Goal: Task Accomplishment & Management: Manage account settings

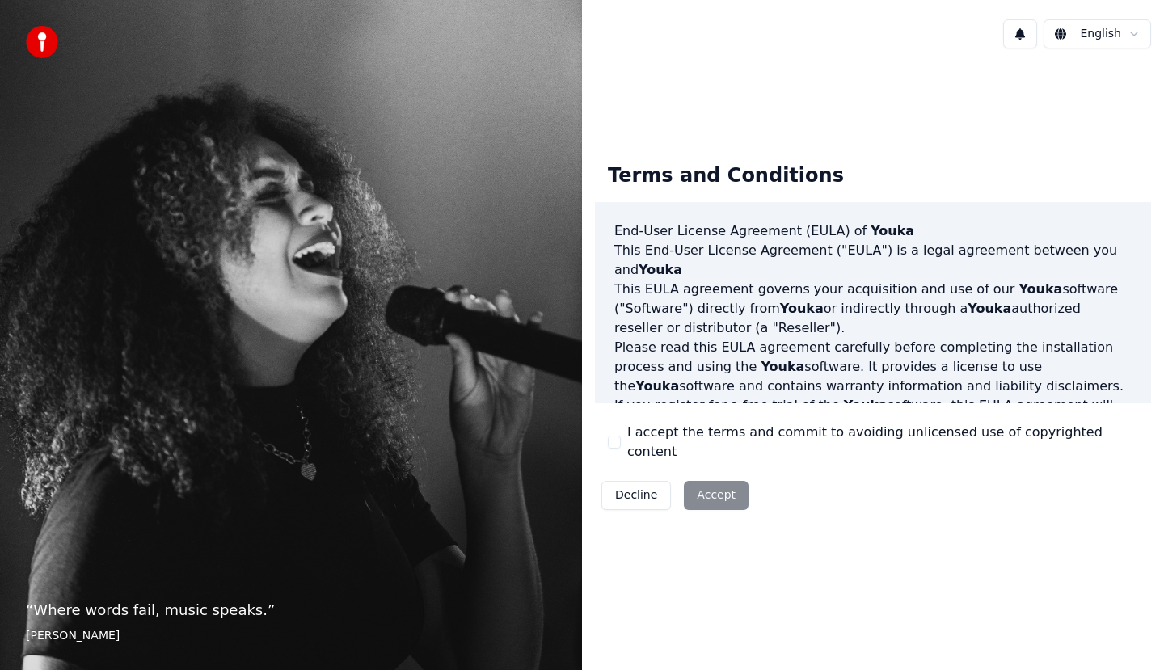
click at [614, 445] on button "I accept the terms and commit to avoiding unlicensed use of copyrighted content" at bounding box center [614, 442] width 13 height 13
click at [721, 494] on button "Accept" at bounding box center [716, 495] width 65 height 29
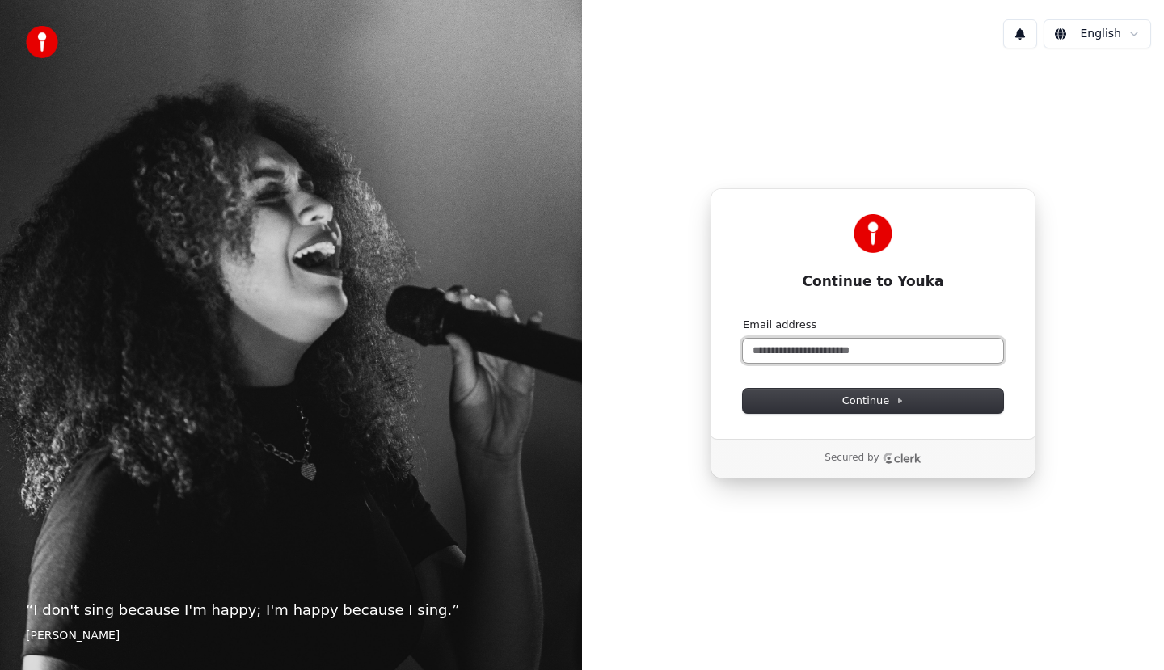
click at [812, 350] on input "Email address" at bounding box center [873, 351] width 260 height 24
click at [887, 405] on span "Continue" at bounding box center [872, 401] width 61 height 15
type input "**********"
click at [786, 344] on input "Email address" at bounding box center [873, 351] width 260 height 24
click at [865, 407] on span "Continue" at bounding box center [872, 401] width 61 height 15
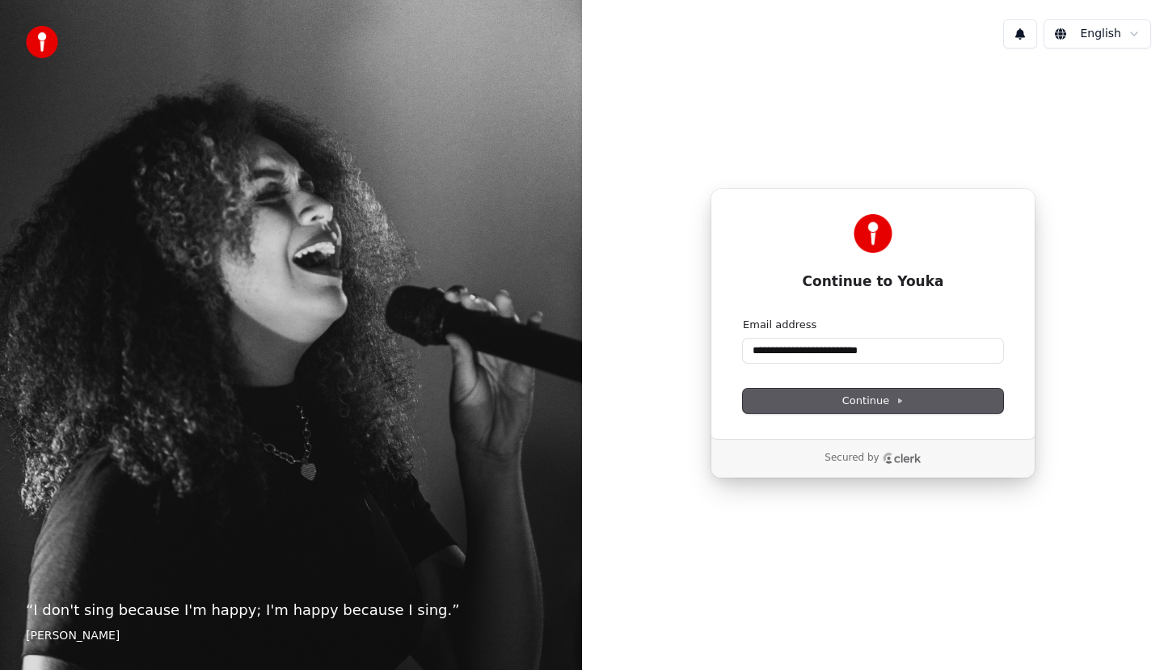
type input "**********"
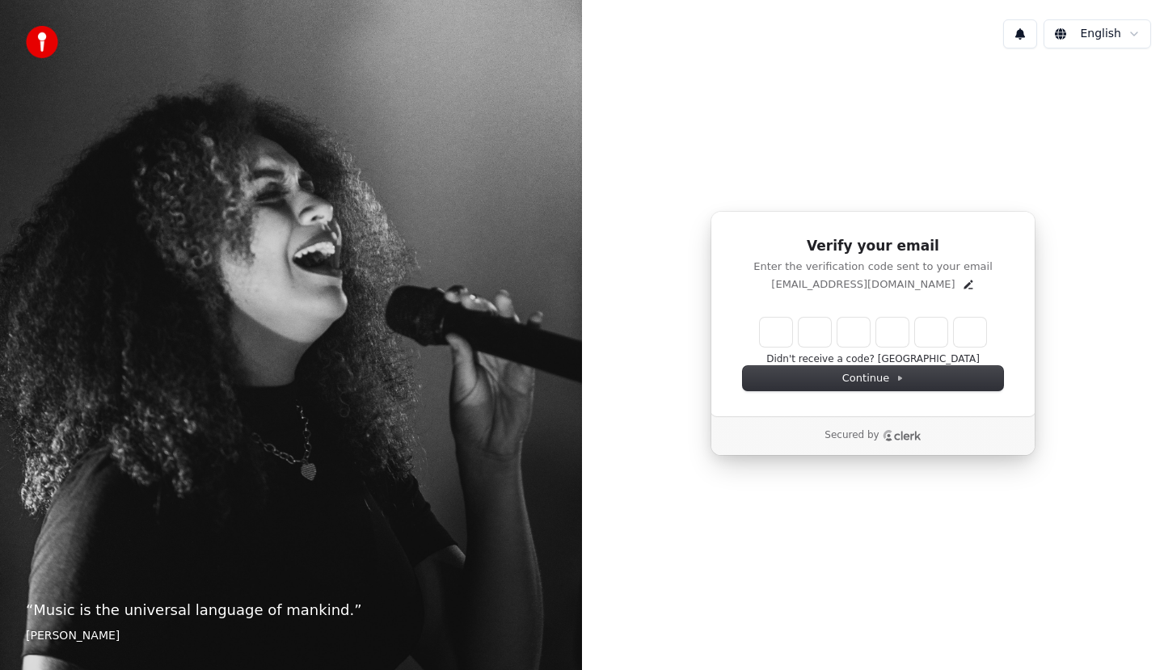
click at [778, 341] on input "Enter verification code" at bounding box center [873, 332] width 226 height 29
type input "******"
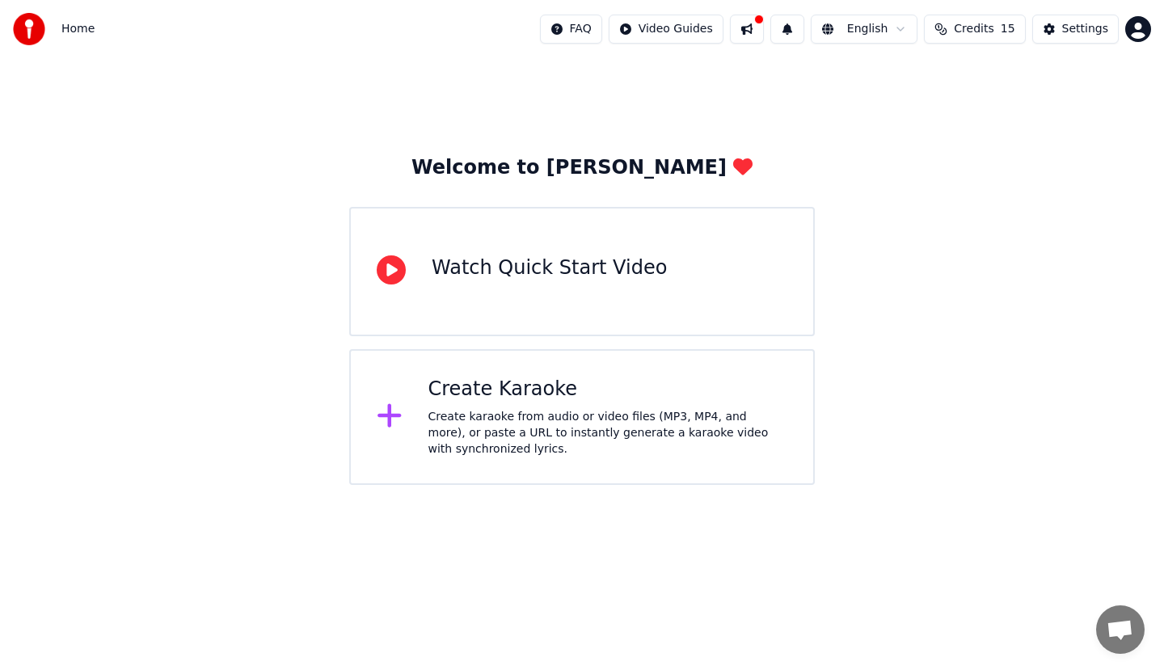
click at [702, 396] on div "Create Karaoke" at bounding box center [608, 390] width 360 height 26
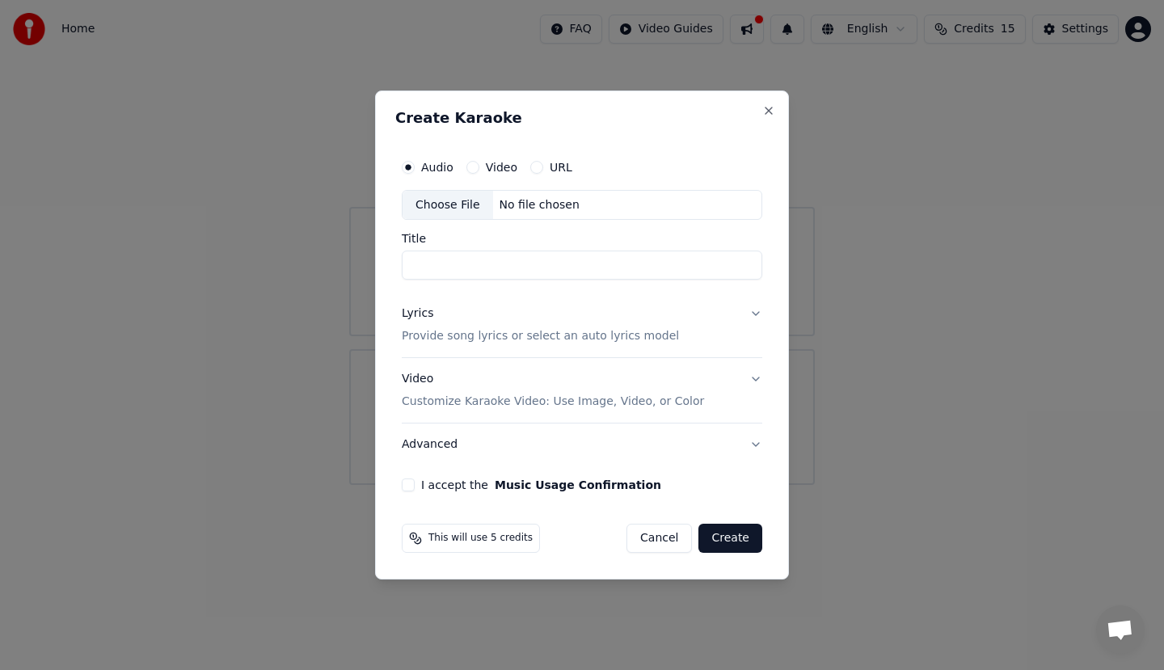
click at [732, 542] on button "Create" at bounding box center [730, 538] width 64 height 29
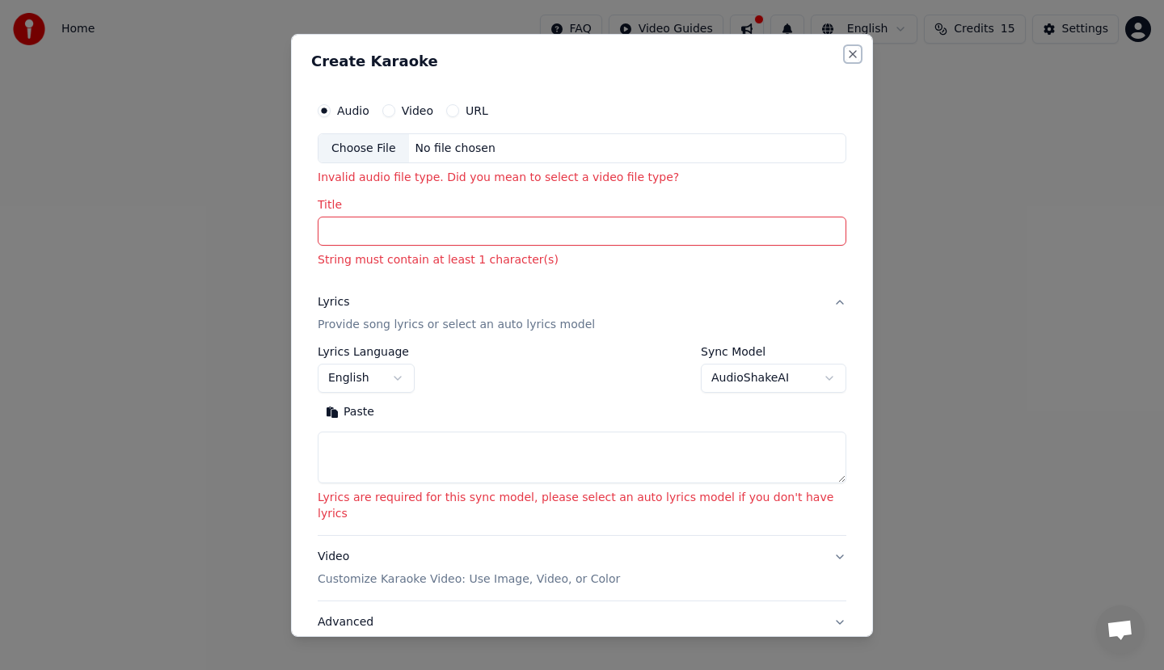
click at [846, 49] on button "Close" at bounding box center [852, 53] width 13 height 13
select select
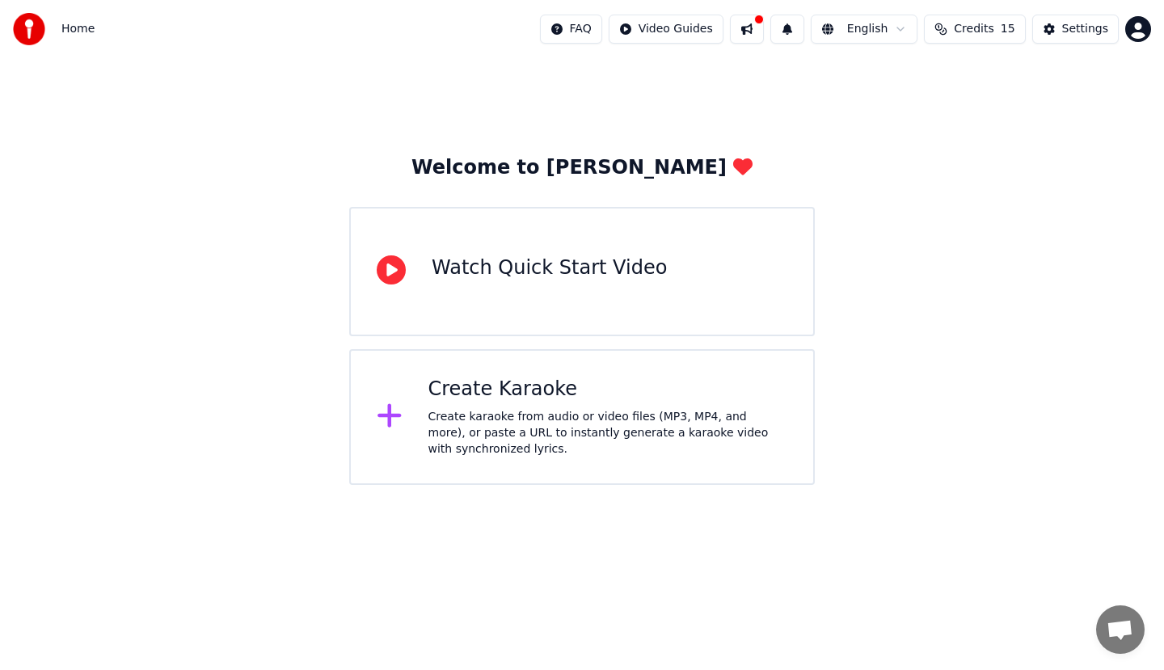
click at [650, 263] on div "Watch Quick Start Video" at bounding box center [582, 271] width 466 height 129
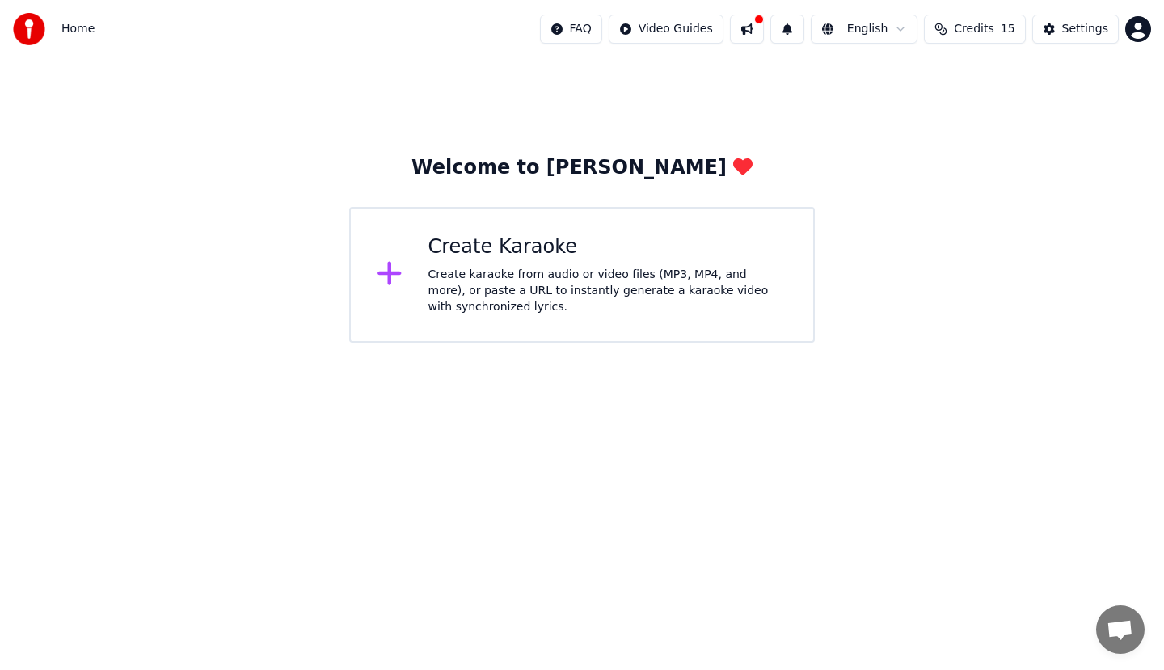
click at [650, 264] on div "Create Karaoke Create karaoke from audio or video files (MP3, MP4, and more), o…" at bounding box center [608, 274] width 360 height 81
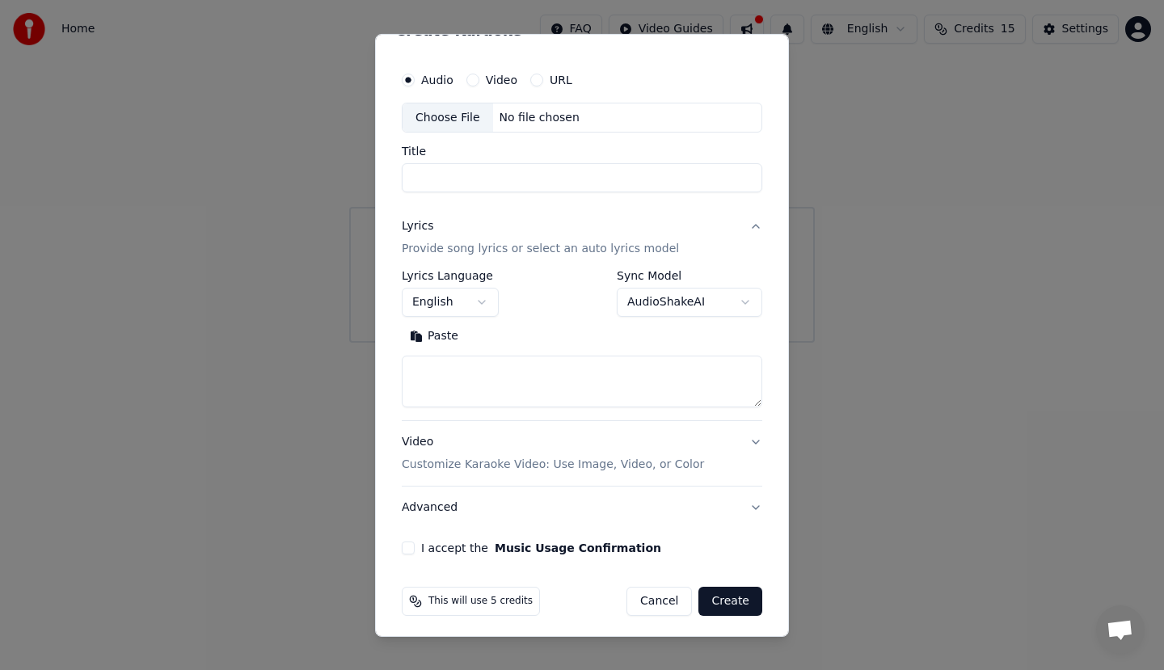
scroll to position [36, 0]
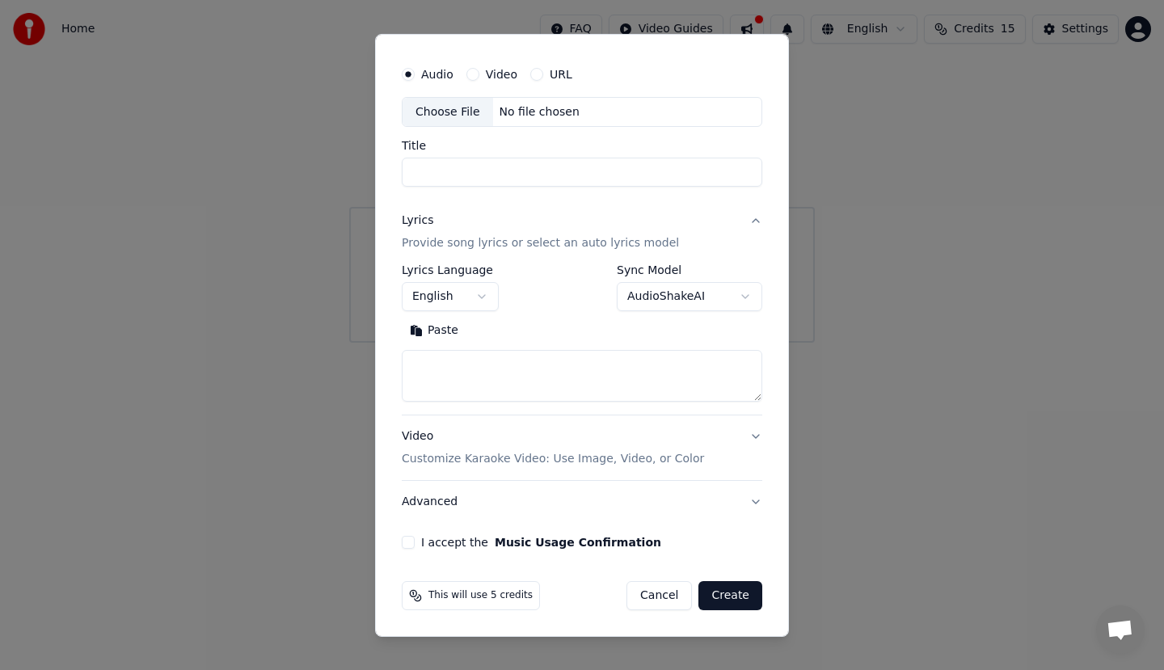
click at [720, 605] on button "Create" at bounding box center [730, 595] width 64 height 29
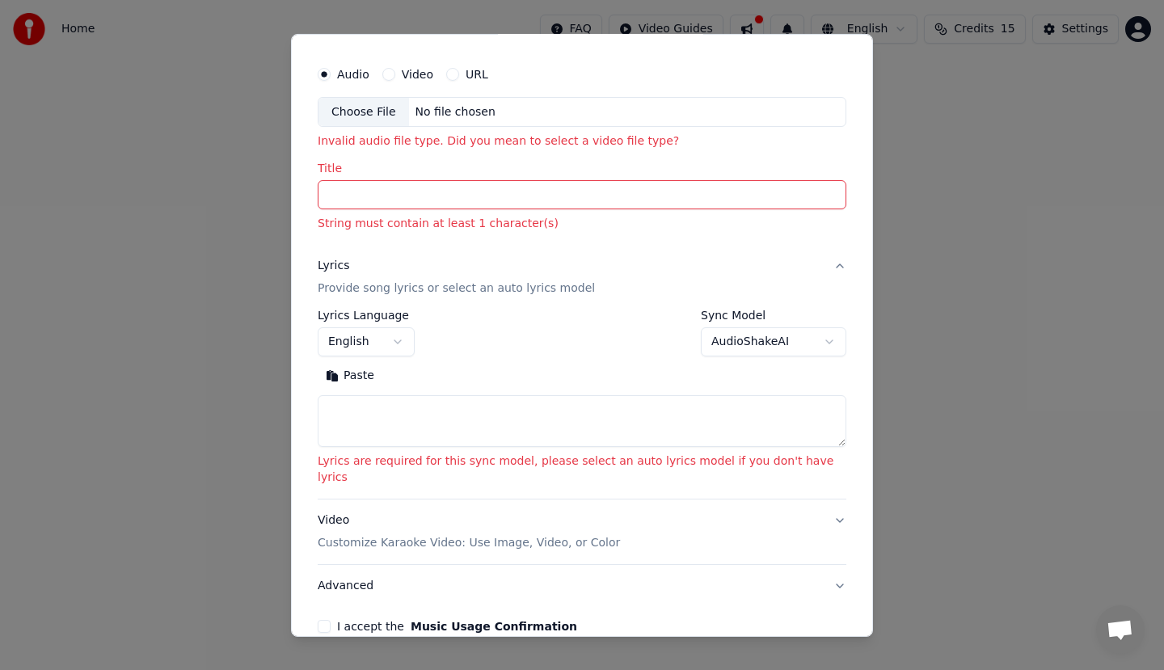
click at [681, 192] on input "Title" at bounding box center [582, 194] width 529 height 29
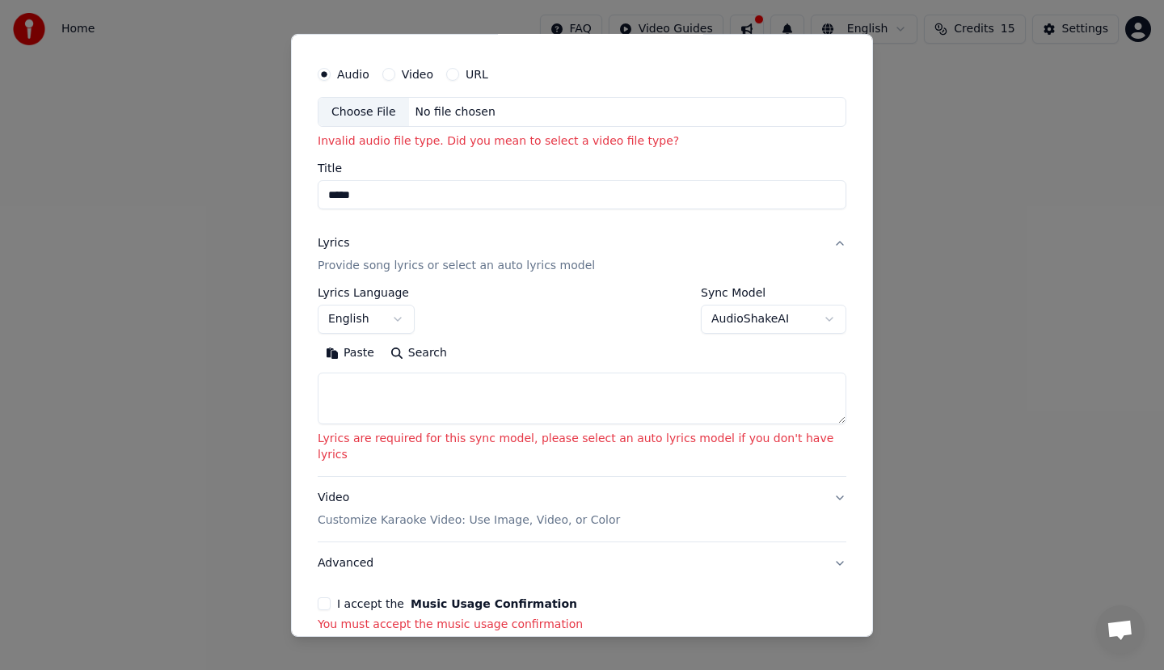
type input "*****"
click at [318, 340] on button "Paste" at bounding box center [350, 353] width 65 height 26
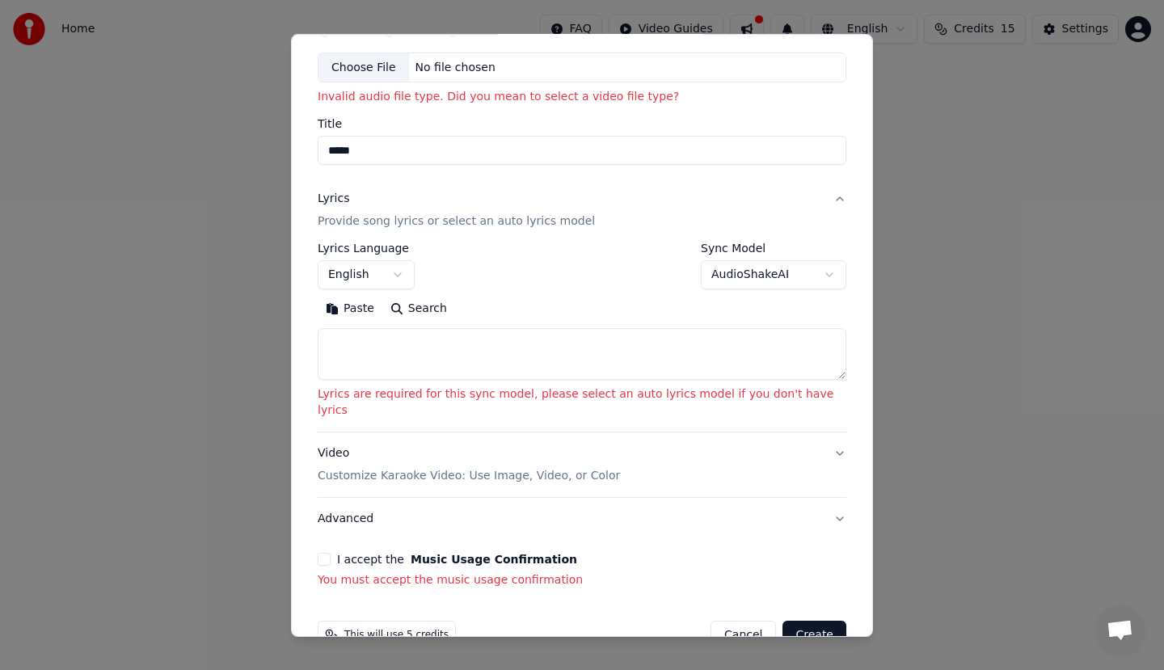
scroll to position [104, 0]
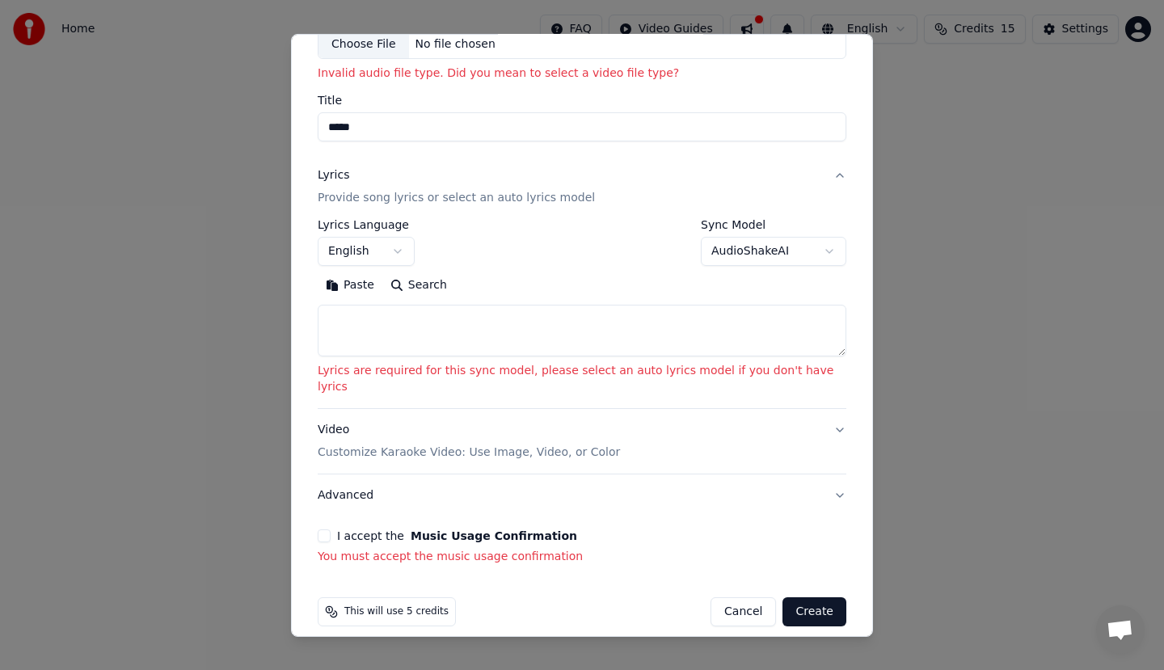
click at [790, 599] on button "Create" at bounding box center [814, 611] width 64 height 29
click at [715, 597] on button "Cancel" at bounding box center [743, 611] width 65 height 29
select select
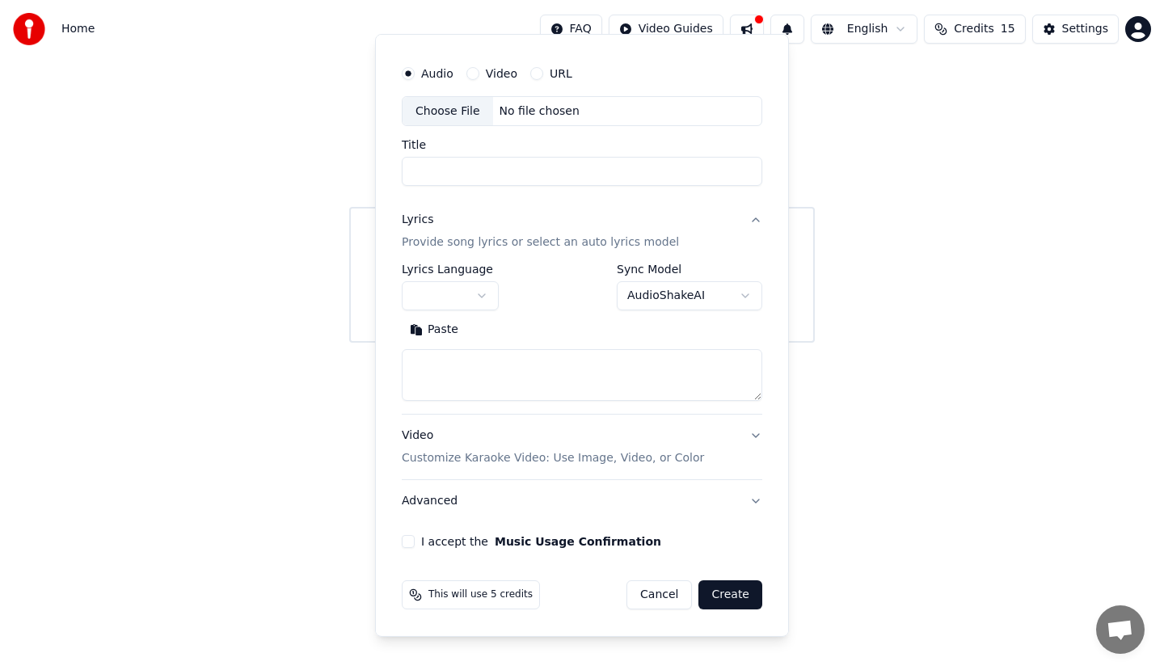
scroll to position [37, 0]
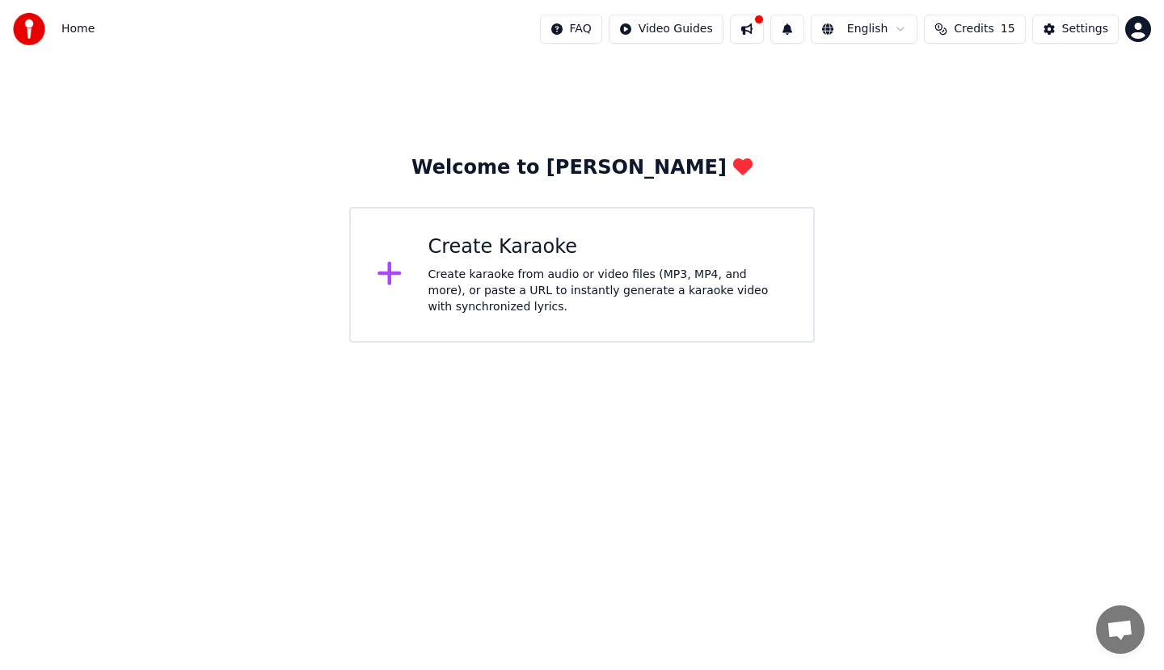
click at [660, 30] on html "Home FAQ Video Guides English Credits 15 Settings Welcome to Youka Create Karao…" at bounding box center [582, 171] width 1164 height 343
click at [659, 30] on html "Home FAQ Video Guides English Credits 15 Settings Welcome to Youka Create Karao…" at bounding box center [582, 171] width 1164 height 343
click at [983, 32] on span "Credits" at bounding box center [974, 29] width 40 height 16
click at [982, 32] on span "Credits" at bounding box center [974, 29] width 40 height 16
click at [853, 32] on html "Home FAQ Video Guides English Credits 15 Settings Welcome to Youka Create Karao…" at bounding box center [582, 171] width 1164 height 343
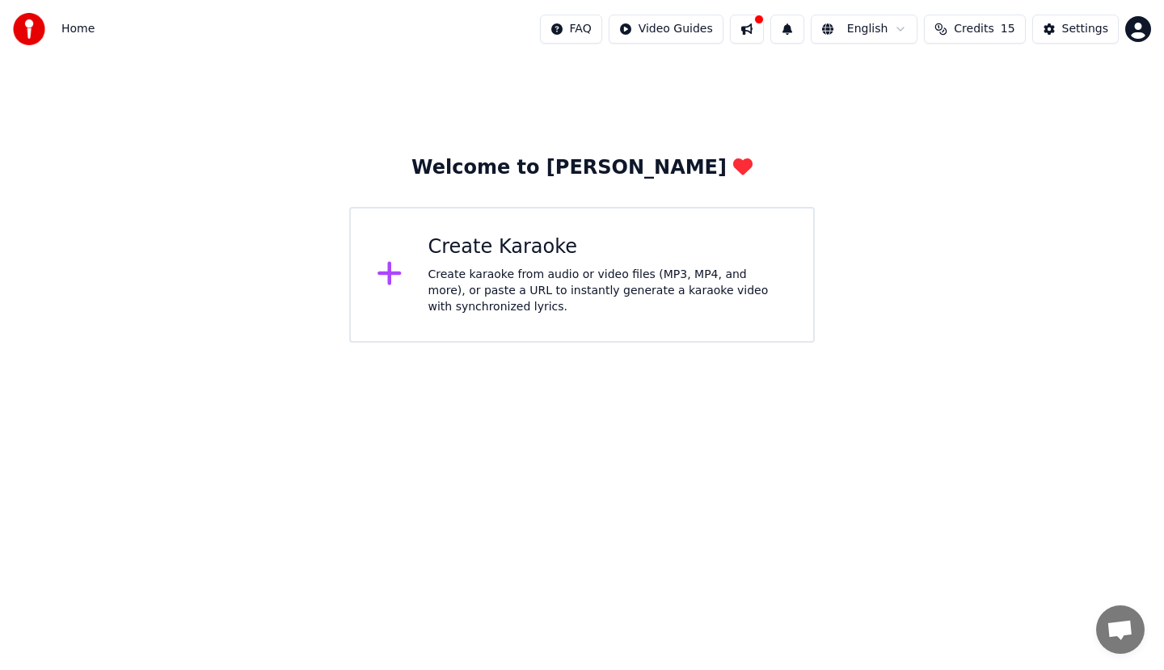
click at [695, 32] on html "Home FAQ Video Guides English Credits 15 Settings Welcome to Youka Create Karao…" at bounding box center [582, 171] width 1164 height 343
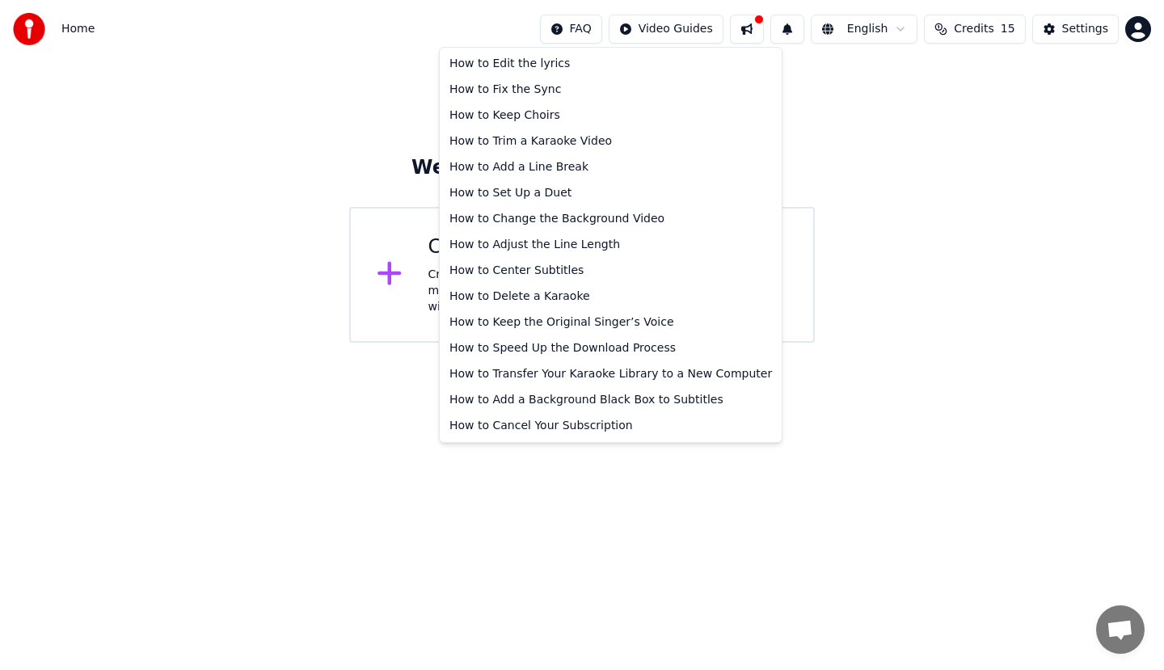
click at [574, 33] on html "Home FAQ Video Guides English Credits 15 Settings Welcome to Youka Create Karao…" at bounding box center [582, 171] width 1164 height 343
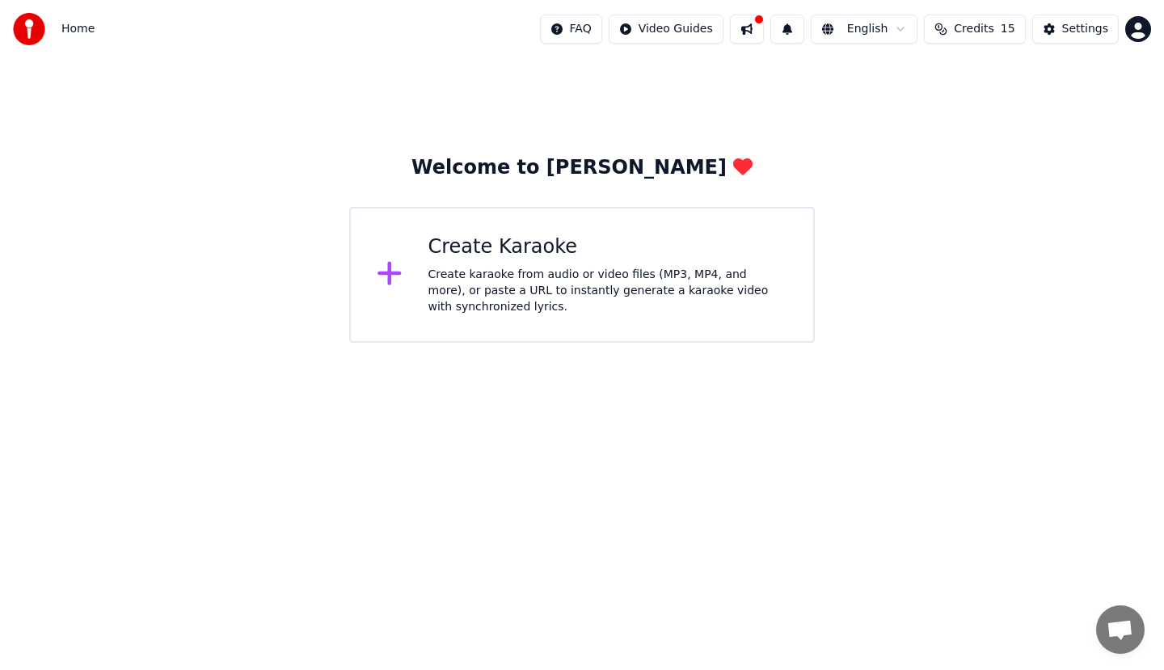
click at [605, 281] on div "Create karaoke from audio or video files (MP3, MP4, and more), or paste a URL t…" at bounding box center [608, 291] width 360 height 49
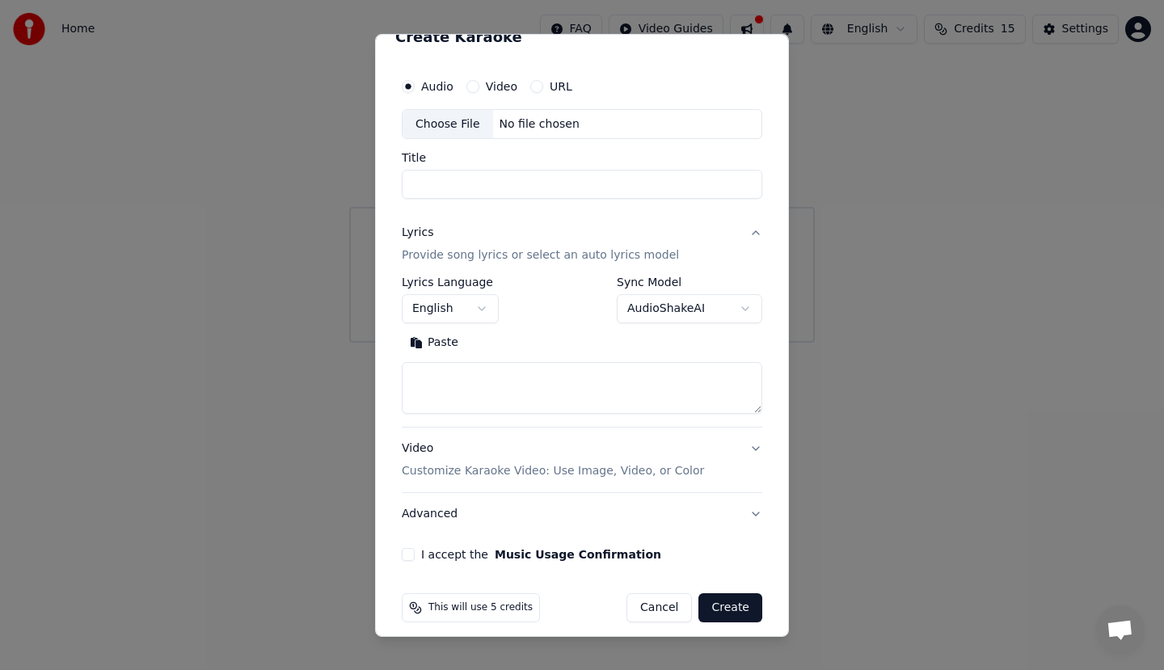
scroll to position [36, 0]
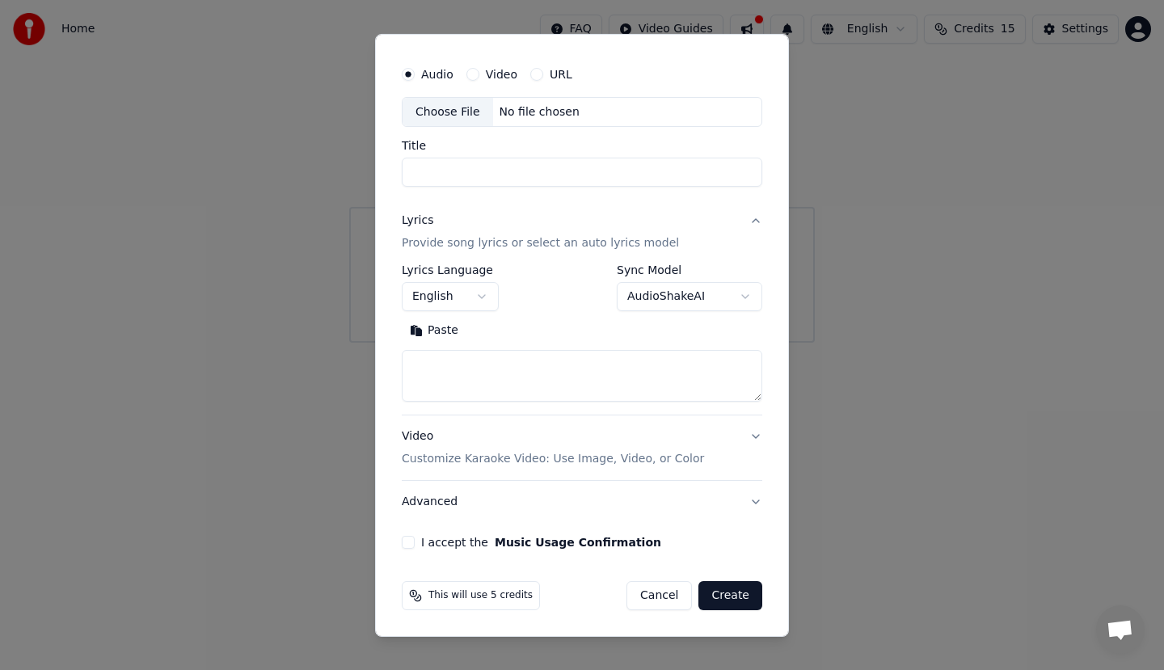
click at [703, 587] on button "Create" at bounding box center [730, 595] width 64 height 29
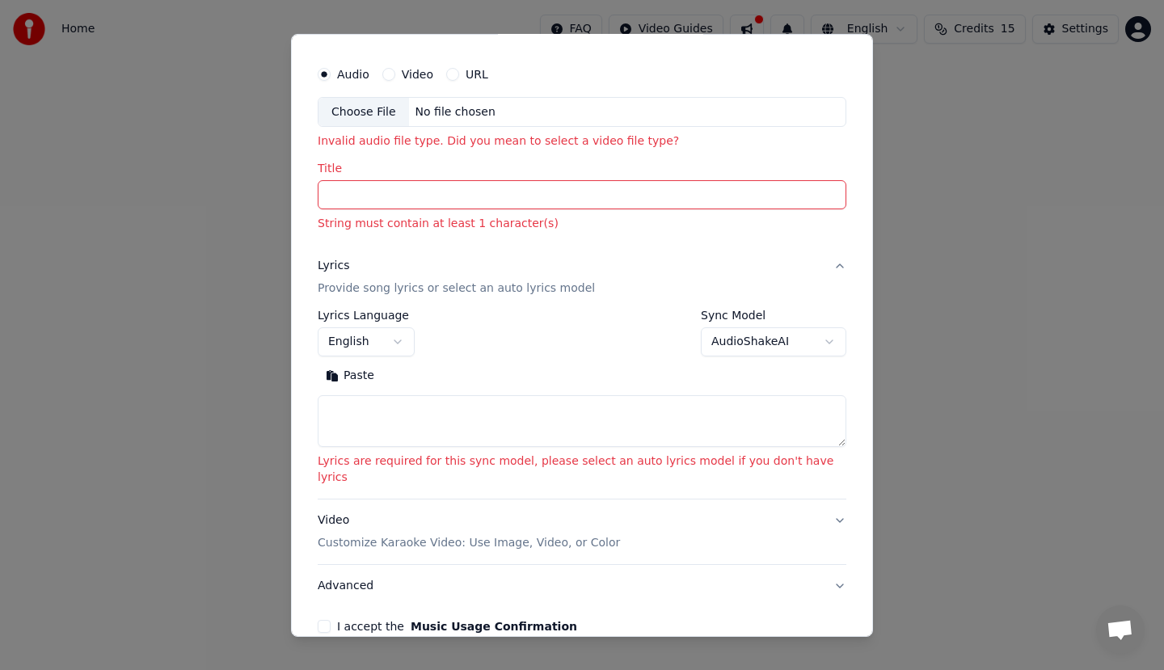
scroll to position [127, 0]
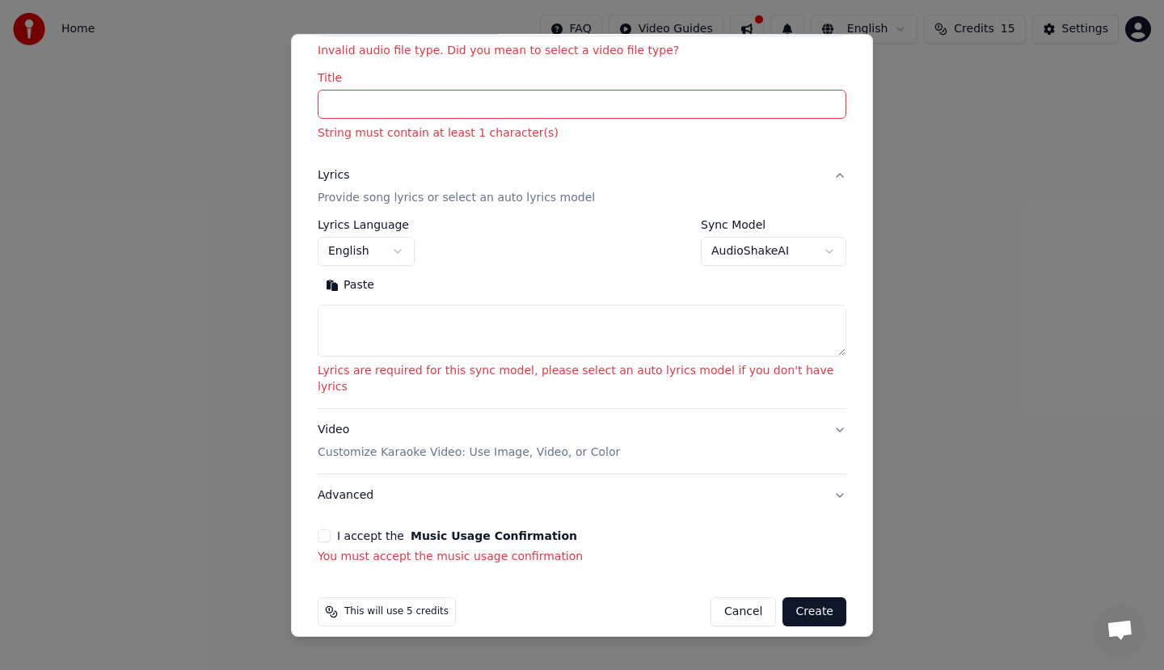
click at [721, 597] on button "Cancel" at bounding box center [743, 611] width 65 height 29
select select
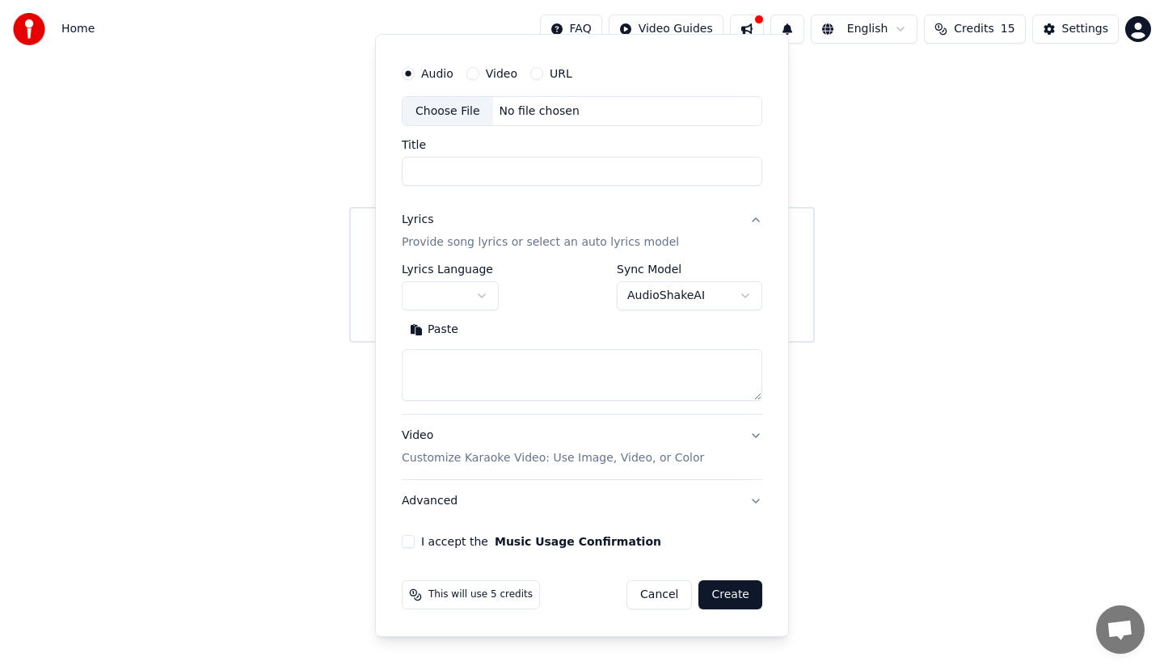
scroll to position [37, 0]
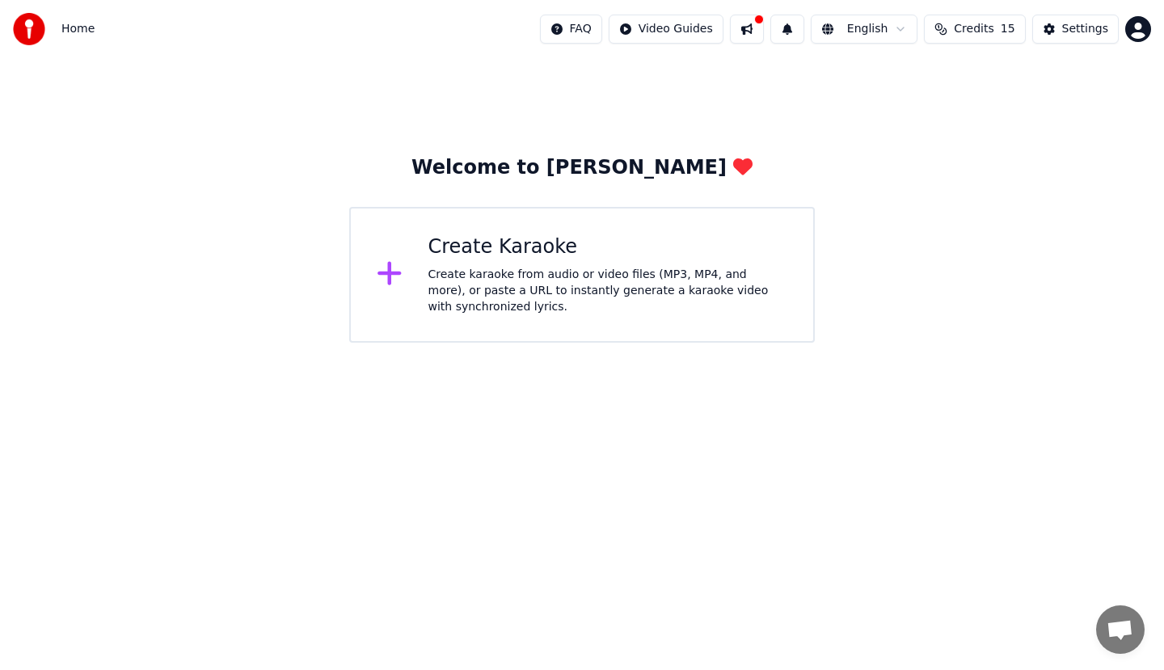
click at [759, 32] on button at bounding box center [747, 29] width 34 height 29
click at [1131, 29] on html "Home FAQ Video Guides English Credits 15 Settings Welcome to Youka Create Karao…" at bounding box center [582, 171] width 1164 height 343
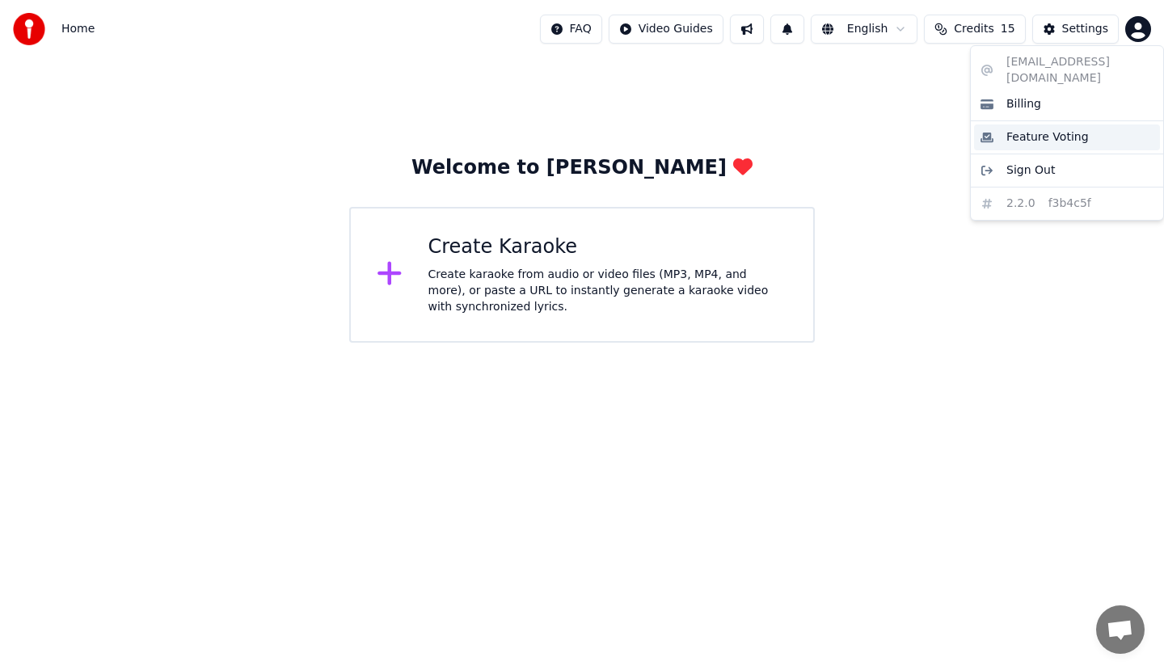
click at [1041, 130] on div "Feature Voting" at bounding box center [1067, 137] width 186 height 26
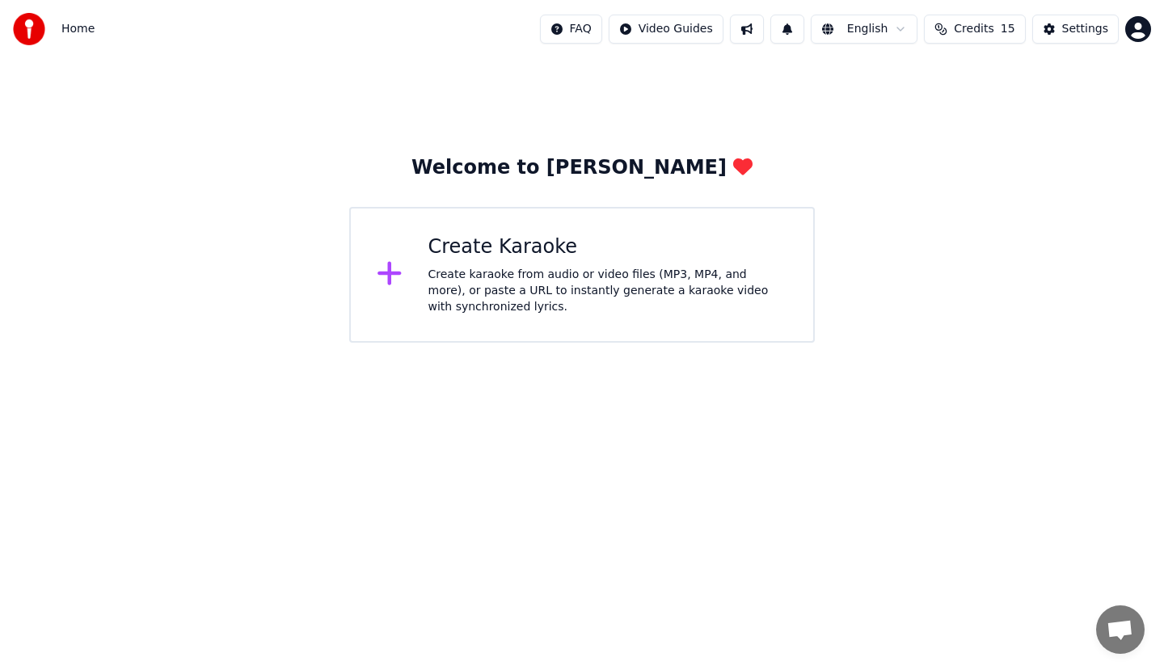
click at [552, 277] on div "Create karaoke from audio or video files (MP3, MP4, and more), or paste a URL t…" at bounding box center [608, 291] width 360 height 49
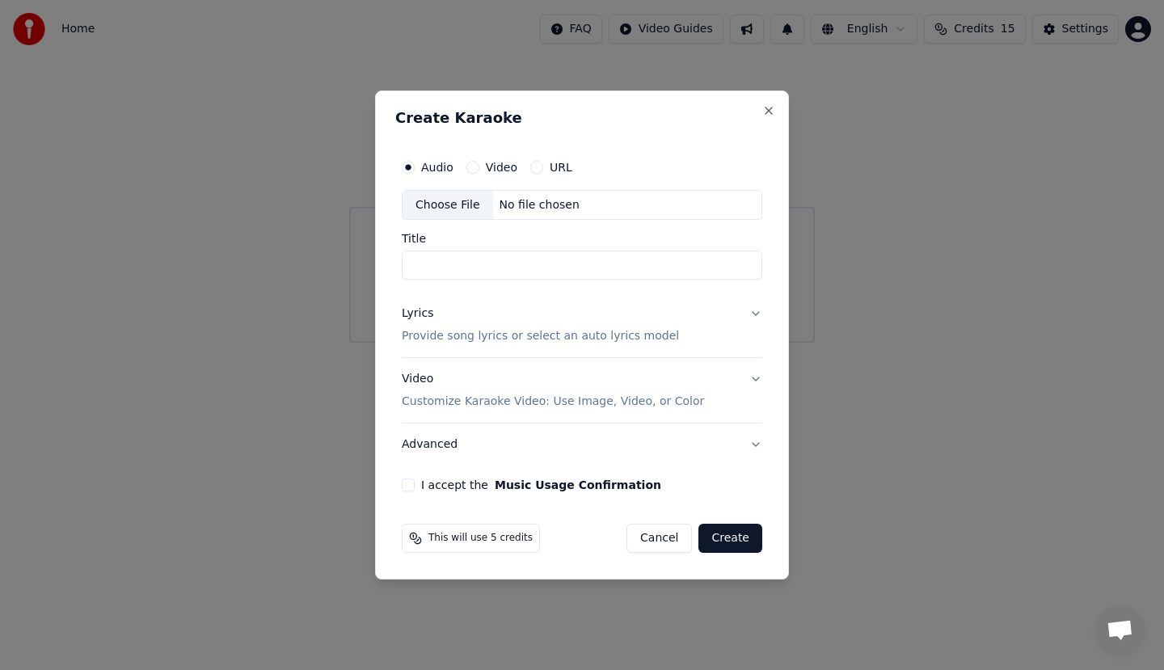
click at [514, 407] on p "Customize Karaoke Video: Use Image, Video, or Color" at bounding box center [553, 402] width 302 height 16
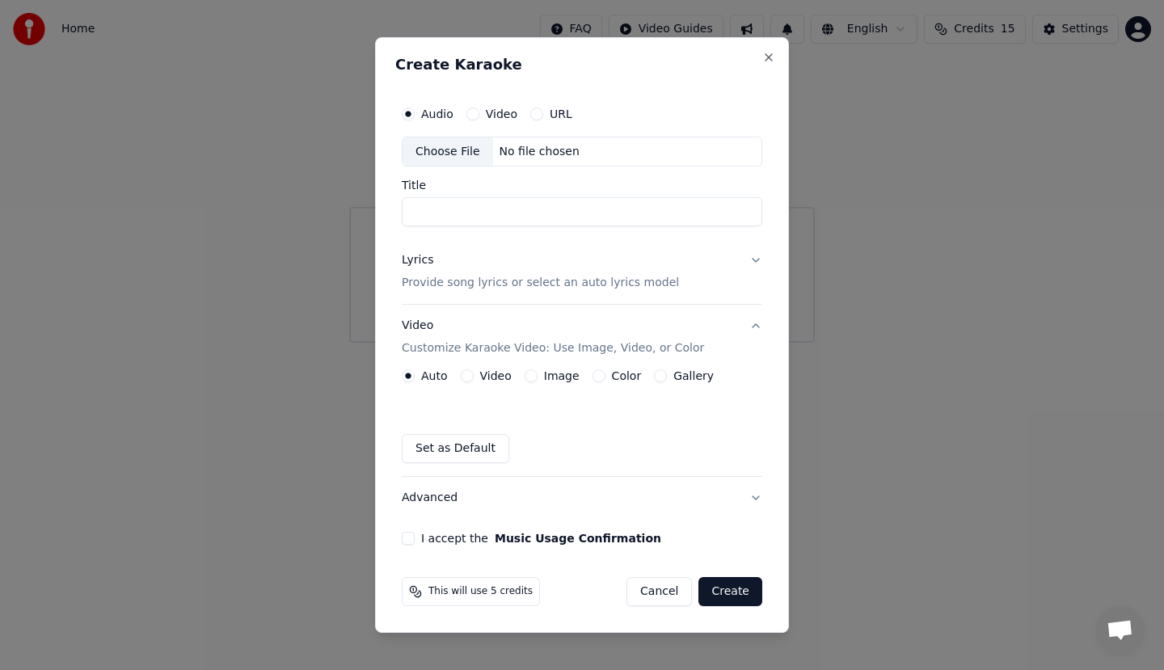
click at [465, 451] on button "Set as Default" at bounding box center [456, 448] width 108 height 29
click at [475, 115] on button "Video" at bounding box center [472, 114] width 13 height 13
click at [433, 116] on label "Audio" at bounding box center [437, 113] width 32 height 11
click at [415, 116] on button "Audio" at bounding box center [408, 114] width 13 height 13
click at [729, 593] on button "Create" at bounding box center [730, 591] width 64 height 29
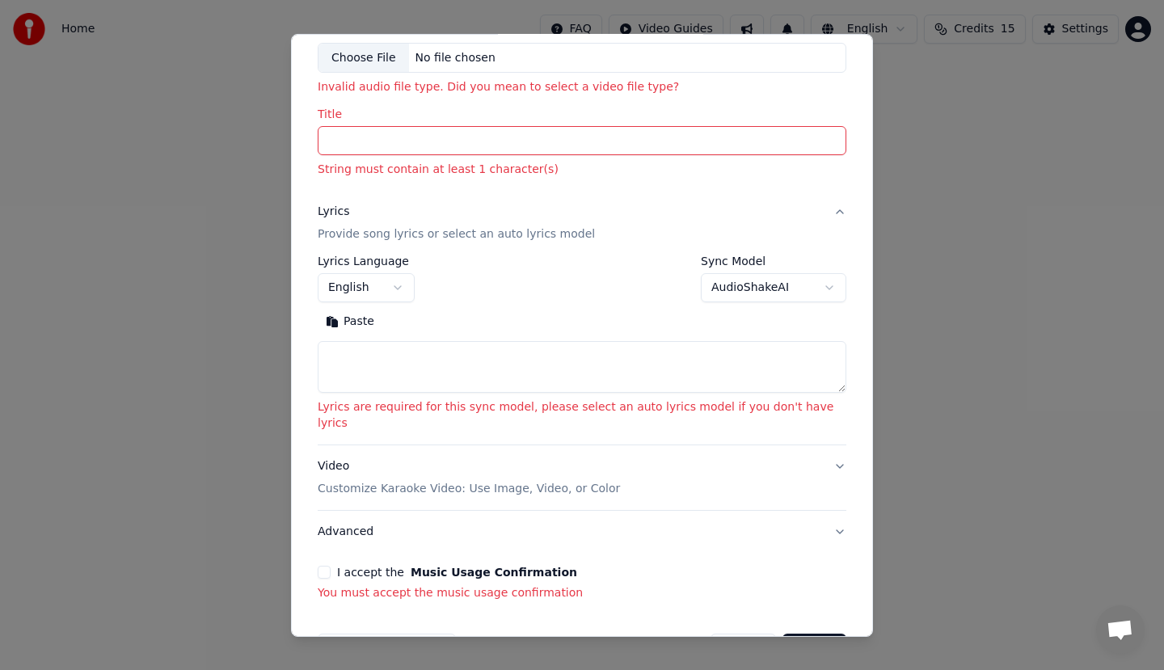
scroll to position [127, 0]
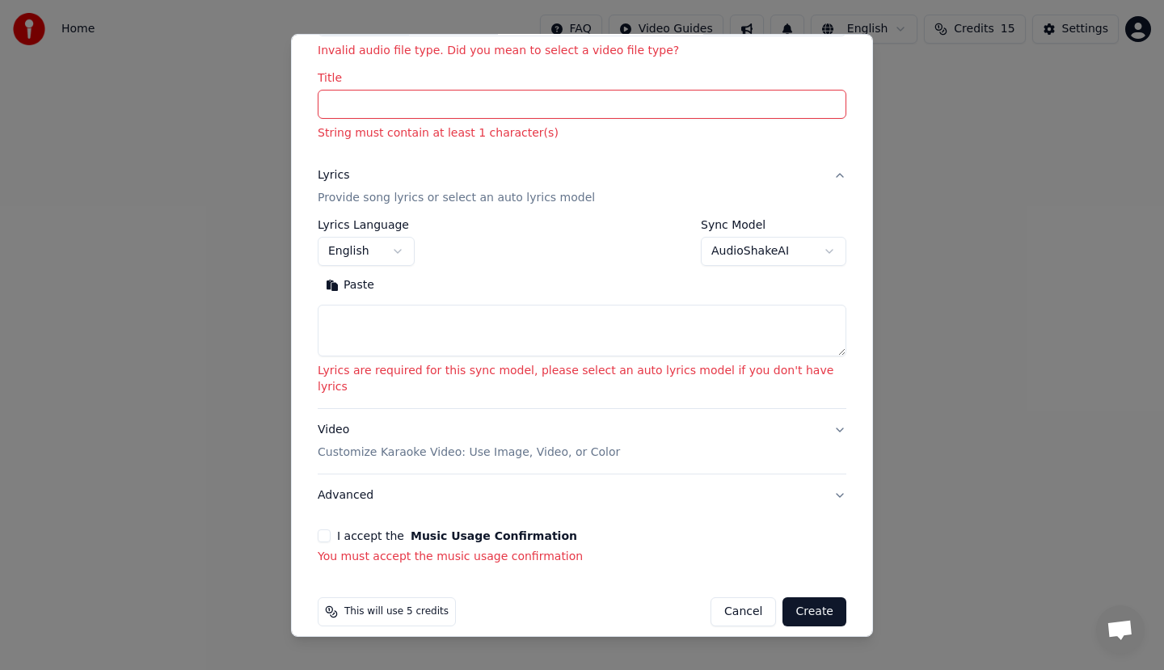
click at [518, 445] on p "Customize Karaoke Video: Use Image, Video, or Color" at bounding box center [469, 453] width 302 height 16
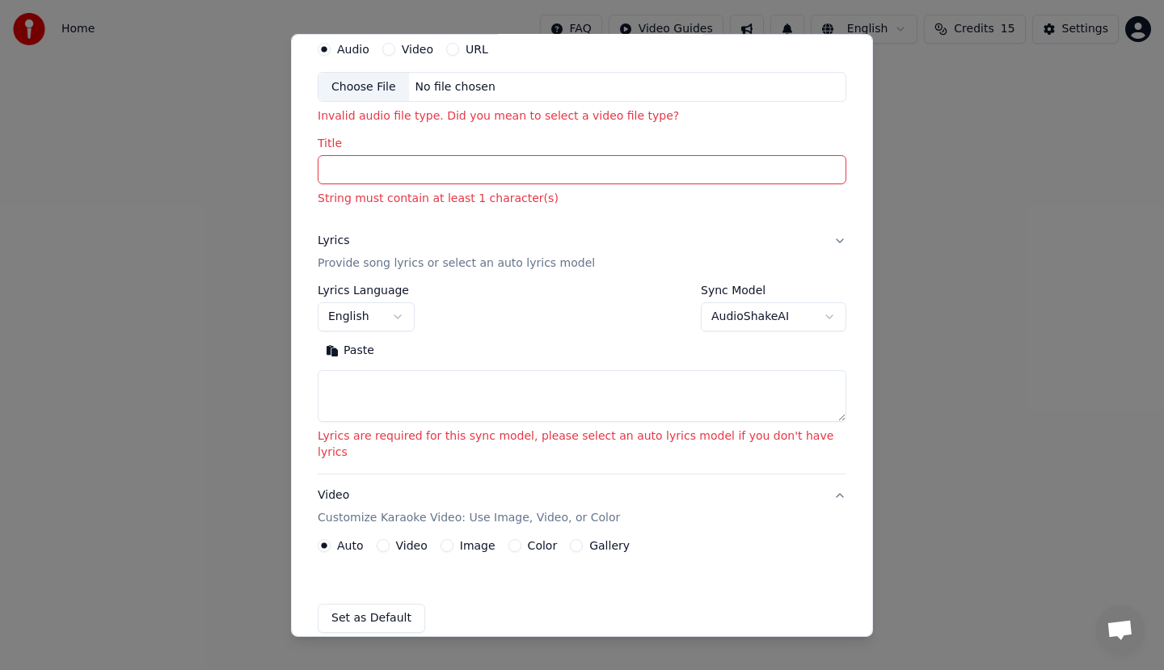
scroll to position [61, 0]
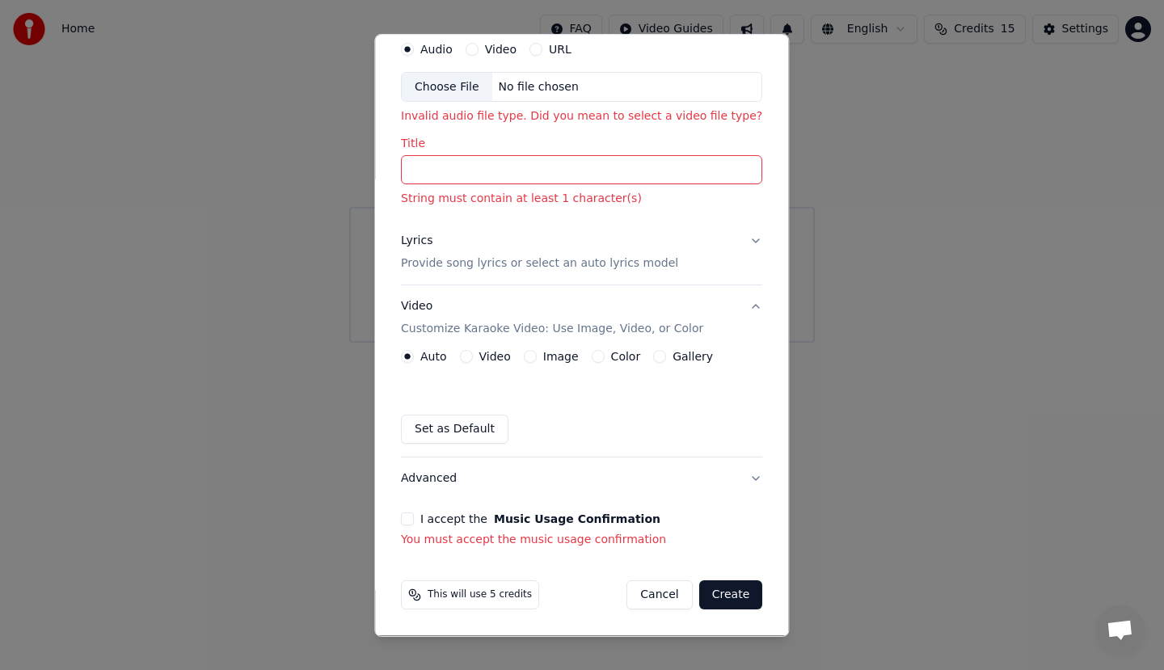
click at [656, 594] on button "Cancel" at bounding box center [659, 594] width 65 height 29
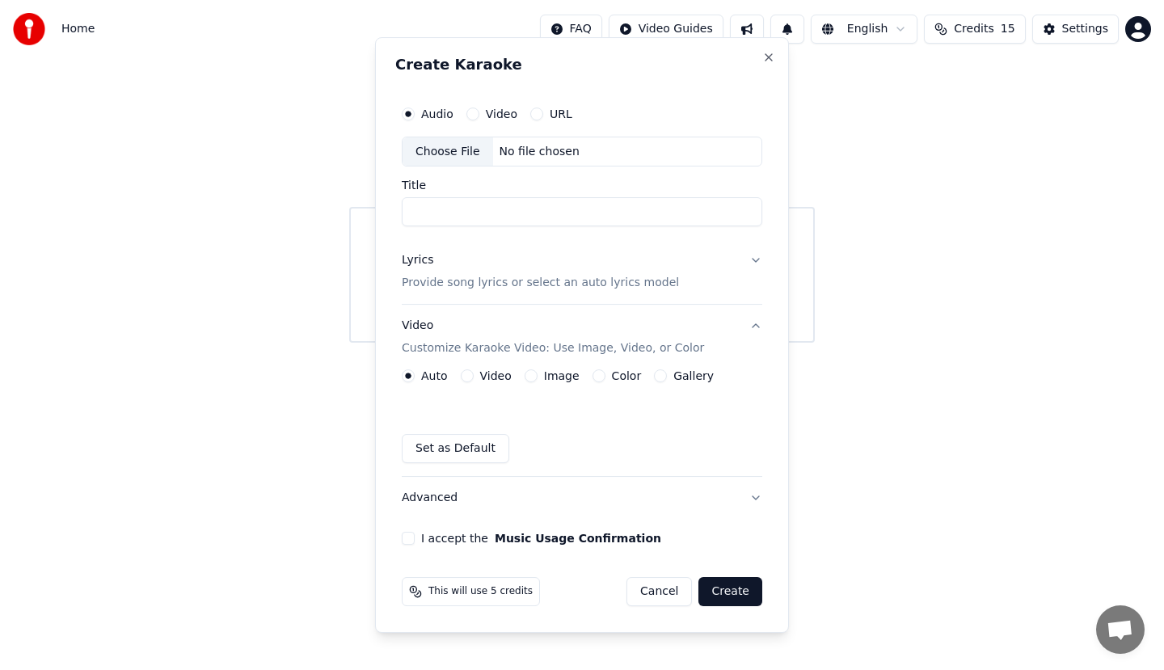
scroll to position [0, 0]
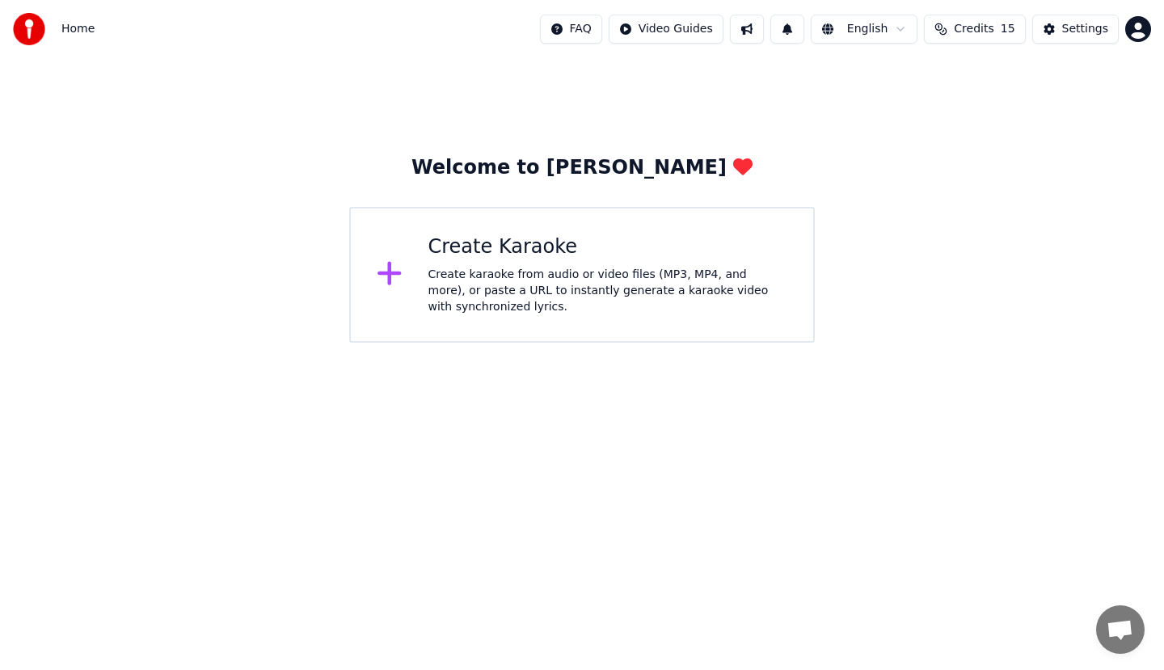
click at [75, 27] on span "Home" at bounding box center [77, 29] width 33 height 16
click at [16, 27] on img at bounding box center [29, 29] width 32 height 32
click at [1087, 27] on div "Settings" at bounding box center [1085, 29] width 46 height 16
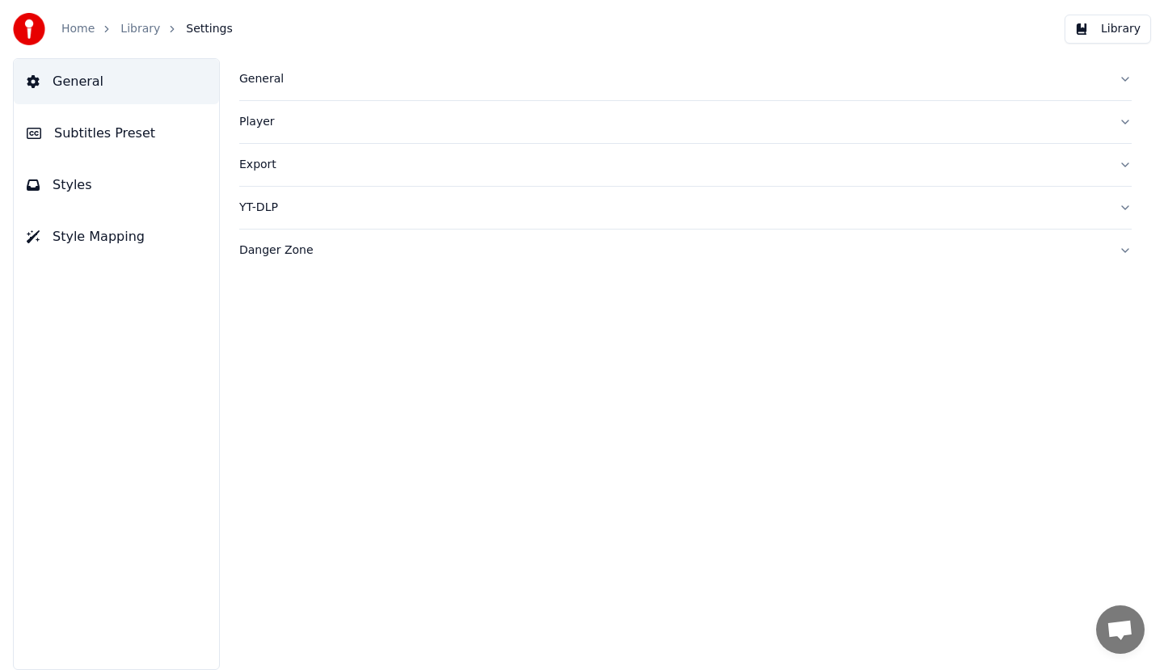
click at [1087, 27] on button "Library" at bounding box center [1108, 29] width 86 height 29
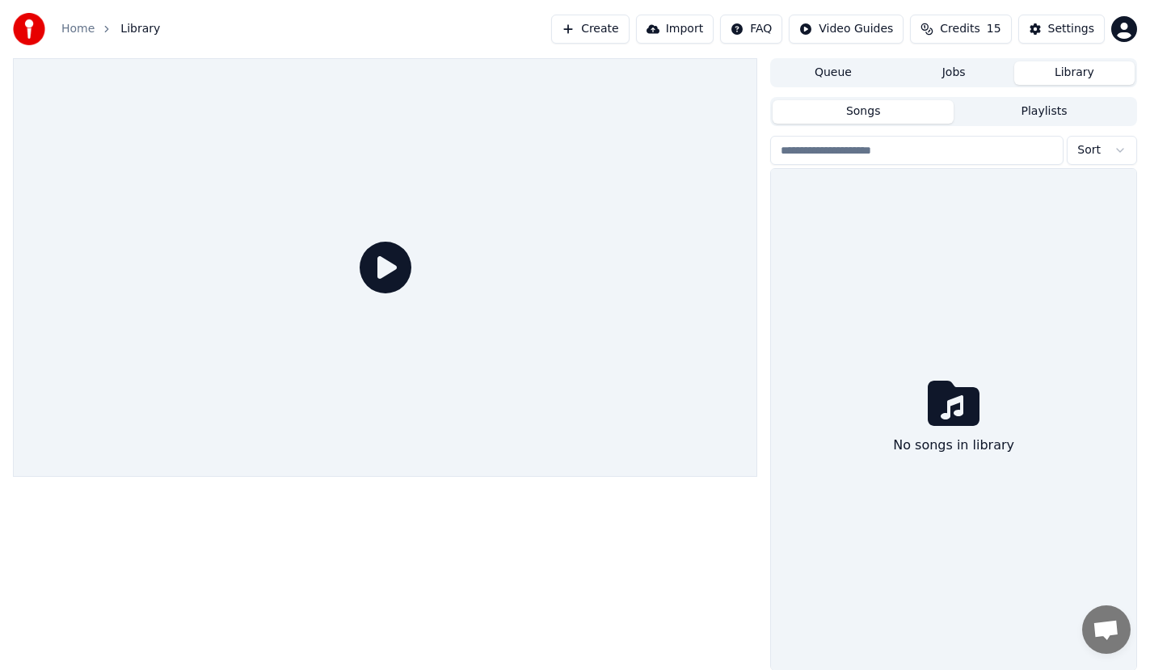
click at [1063, 74] on button "Library" at bounding box center [1074, 72] width 120 height 23
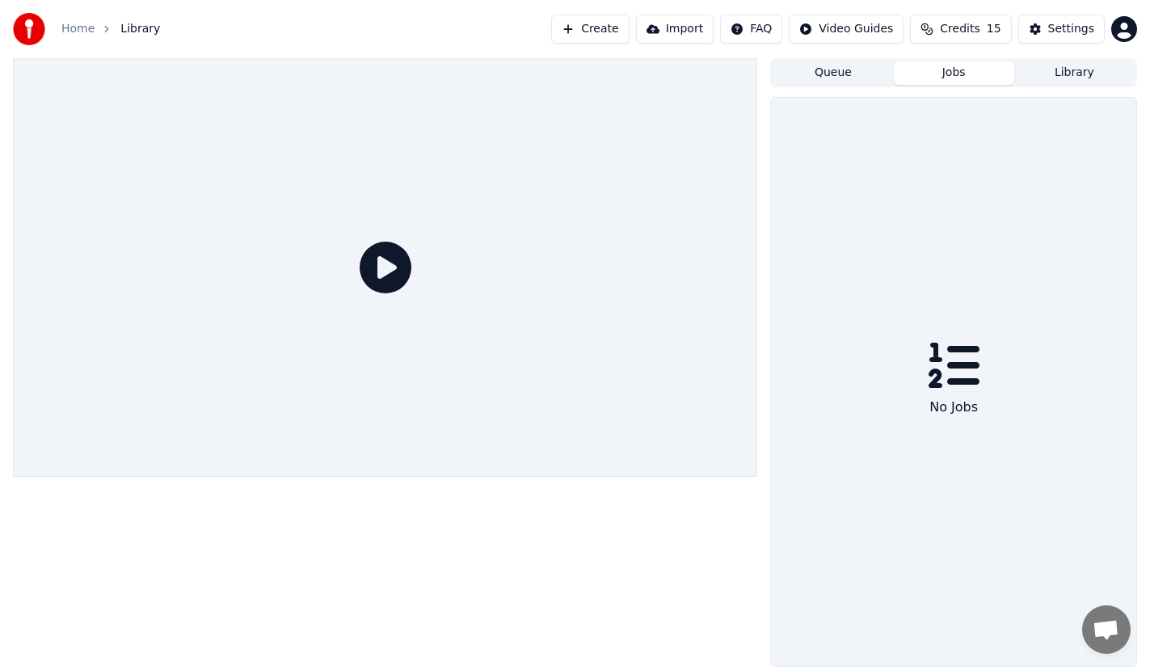
click at [947, 74] on button "Jobs" at bounding box center [954, 72] width 120 height 23
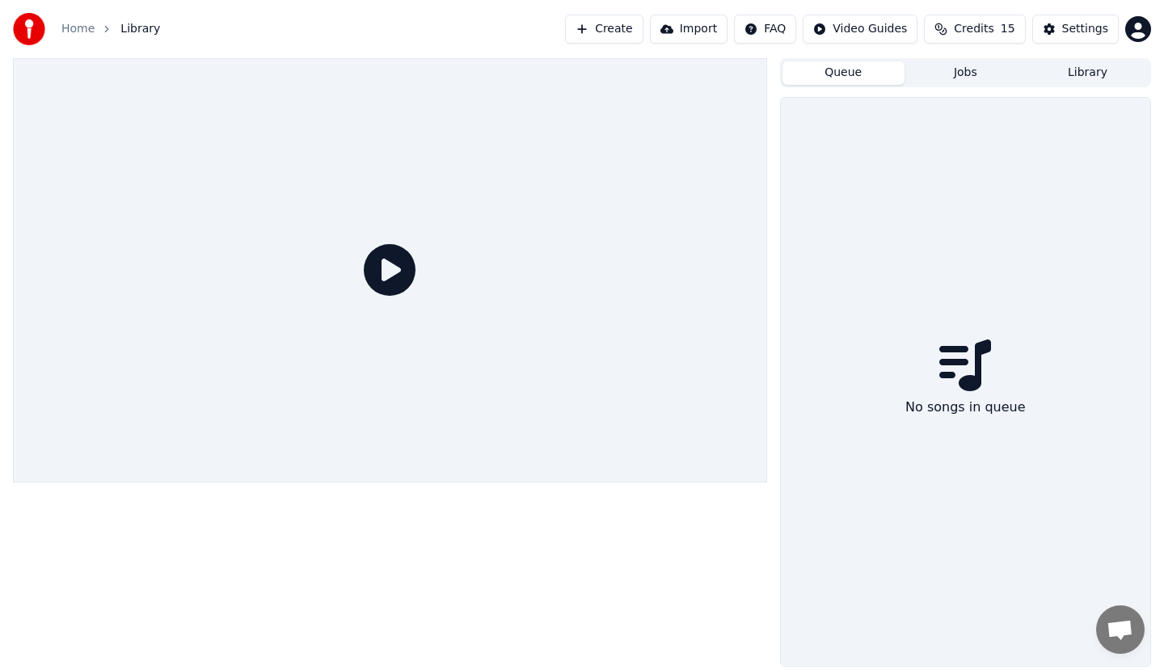
click at [854, 70] on button "Queue" at bounding box center [843, 72] width 122 height 23
click at [375, 268] on icon at bounding box center [390, 270] width 52 height 52
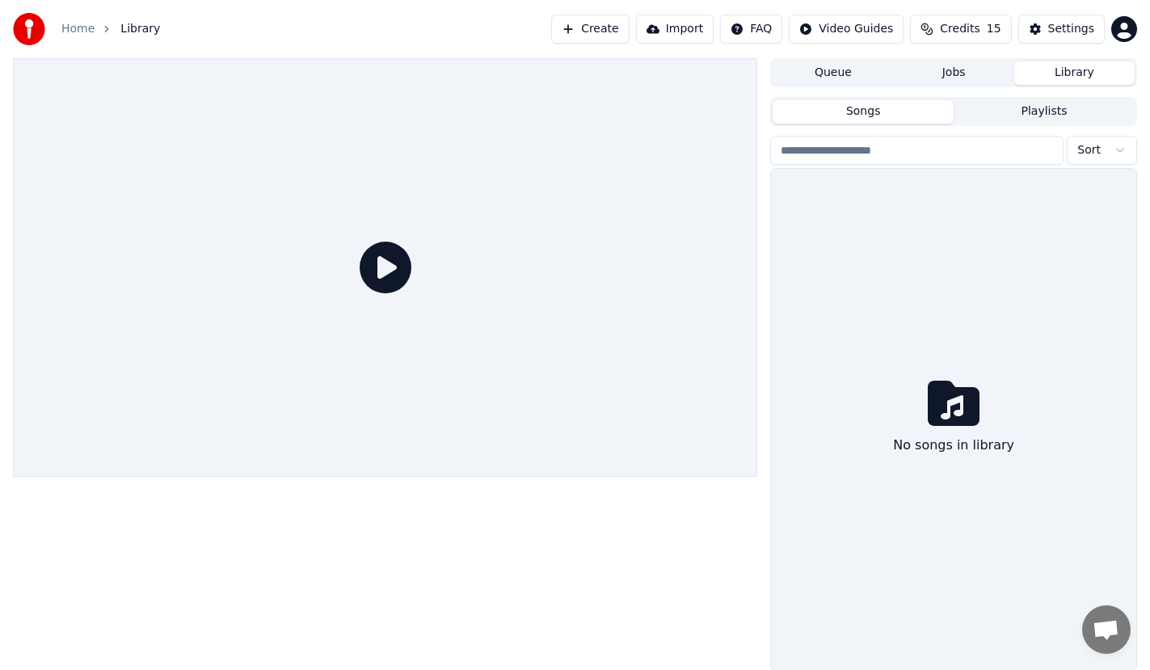
click at [1092, 68] on button "Library" at bounding box center [1074, 72] width 120 height 23
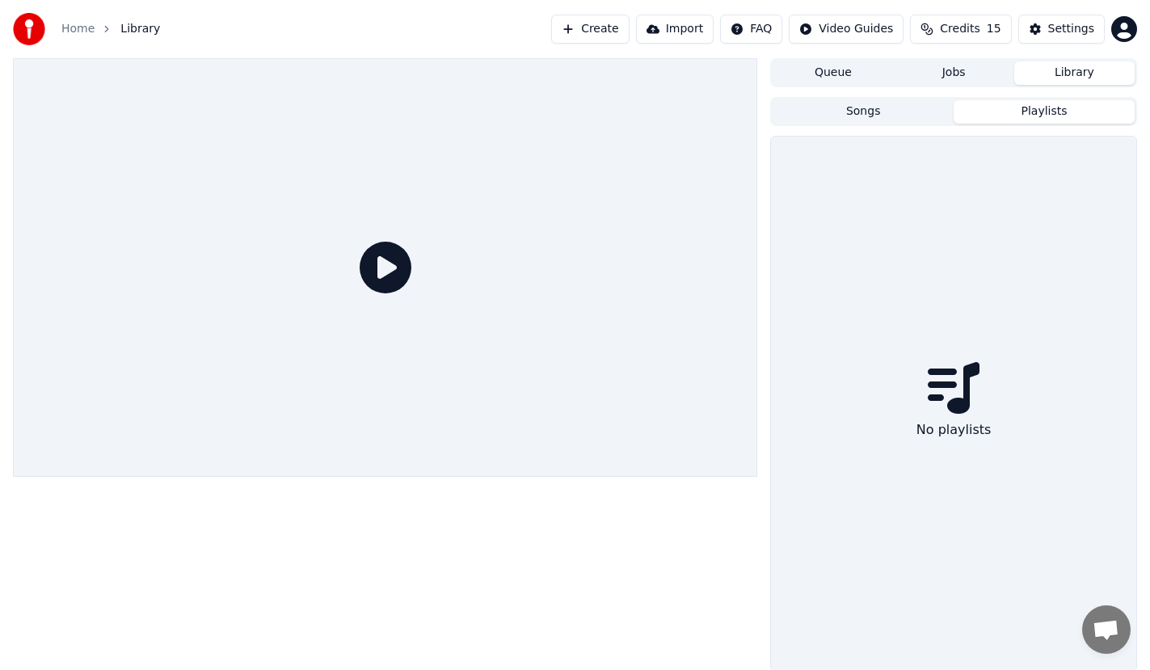
click at [1037, 112] on button "Playlists" at bounding box center [1044, 111] width 181 height 23
click at [853, 115] on button "Songs" at bounding box center [863, 111] width 181 height 23
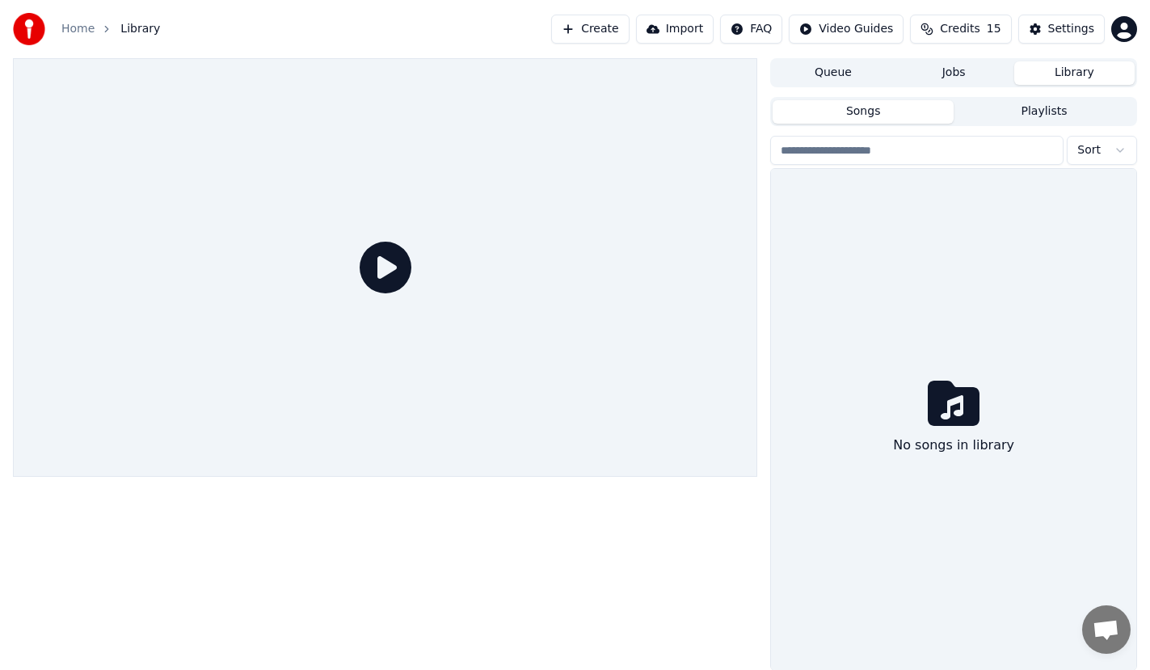
click at [868, 158] on input "search" at bounding box center [916, 150] width 293 height 29
type input "*****"
click at [94, 24] on div "Home" at bounding box center [86, 29] width 51 height 16
click at [103, 29] on icon "breadcrumb" at bounding box center [106, 28] width 11 height 11
click at [122, 26] on span "Library" at bounding box center [140, 29] width 40 height 16
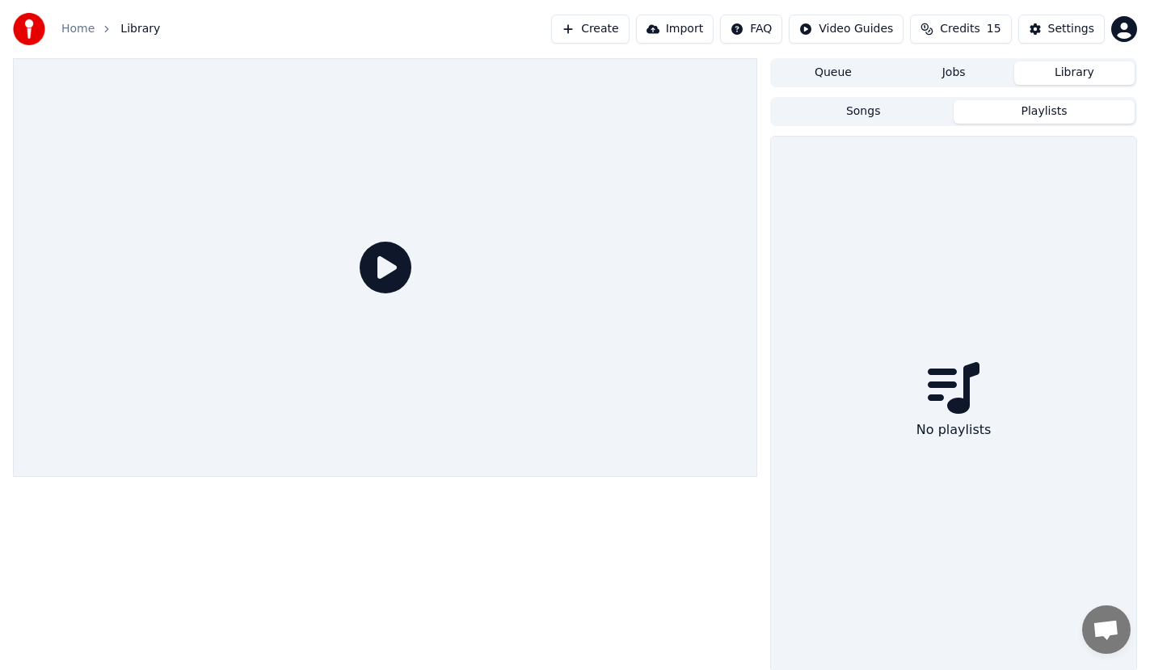
click at [1053, 112] on button "Playlists" at bounding box center [1044, 111] width 181 height 23
drag, startPoint x: 897, startPoint y: 112, endPoint x: 884, endPoint y: 103, distance: 15.9
click at [896, 112] on button "Songs" at bounding box center [863, 111] width 181 height 23
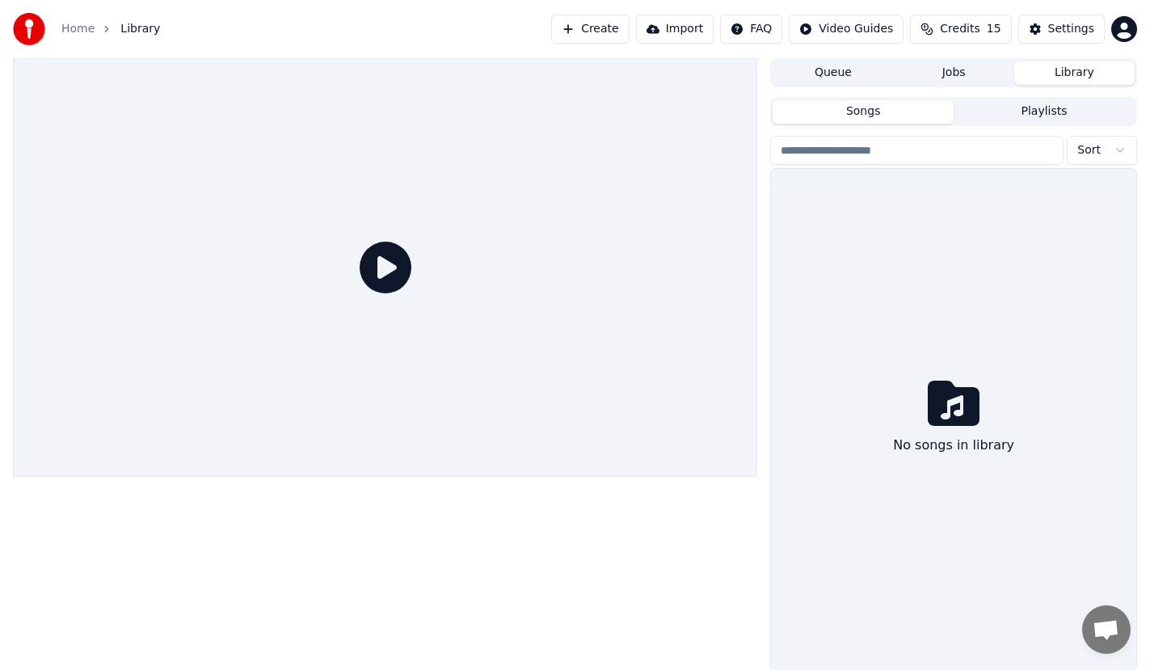
click at [845, 68] on button "Queue" at bounding box center [833, 72] width 120 height 23
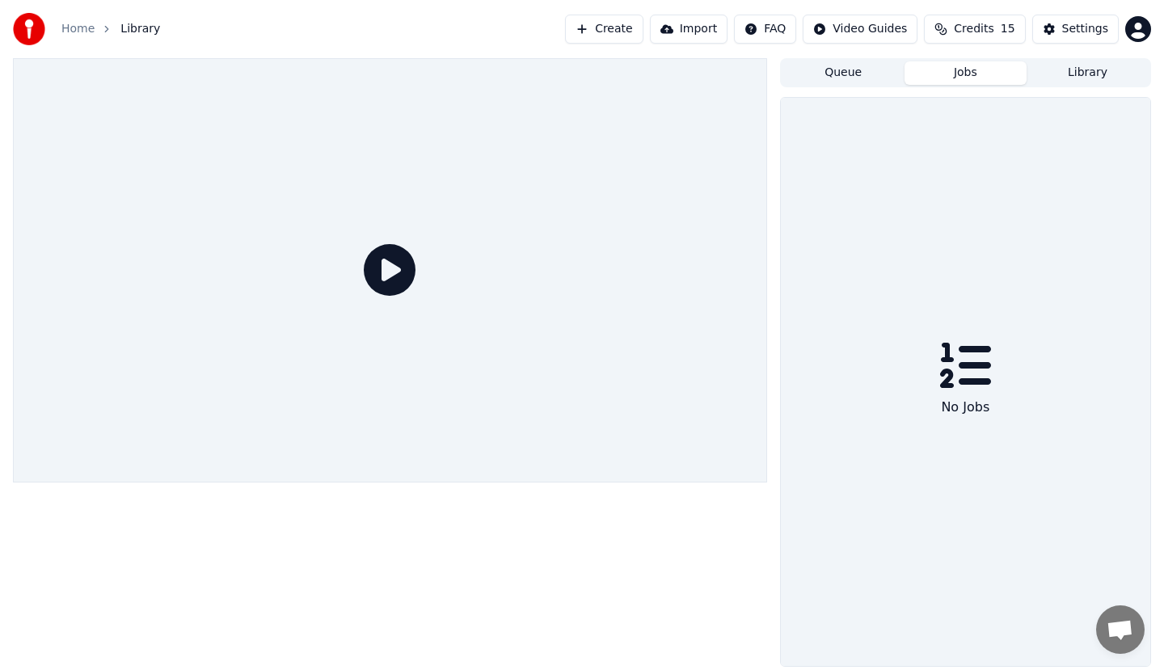
click at [961, 66] on button "Jobs" at bounding box center [966, 72] width 122 height 23
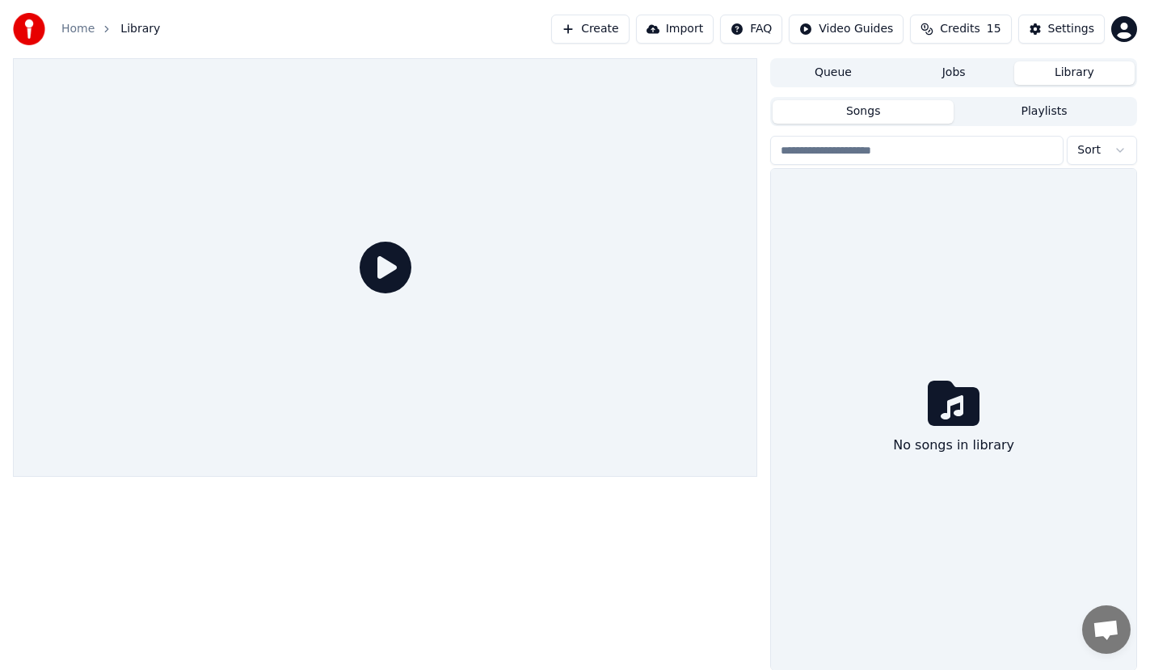
click at [1071, 75] on button "Library" at bounding box center [1074, 72] width 120 height 23
click at [938, 25] on button "Credits 15" at bounding box center [960, 29] width 101 height 29
click at [959, 151] on button "Refresh" at bounding box center [968, 149] width 83 height 29
click at [728, 72] on div at bounding box center [385, 267] width 745 height 419
click at [852, 36] on html "Home Library Create Import FAQ Video Guides Credits 15 Settings Queue Jobs Libr…" at bounding box center [575, 335] width 1150 height 670
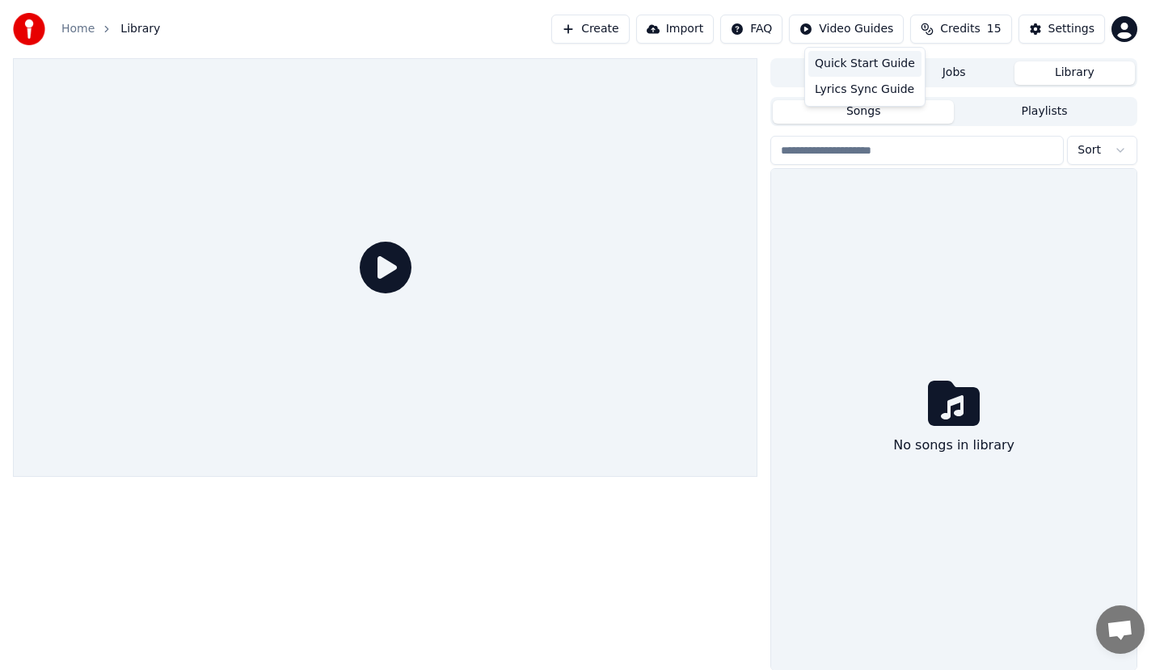
click at [835, 65] on div "Quick Start Guide" at bounding box center [864, 64] width 113 height 26
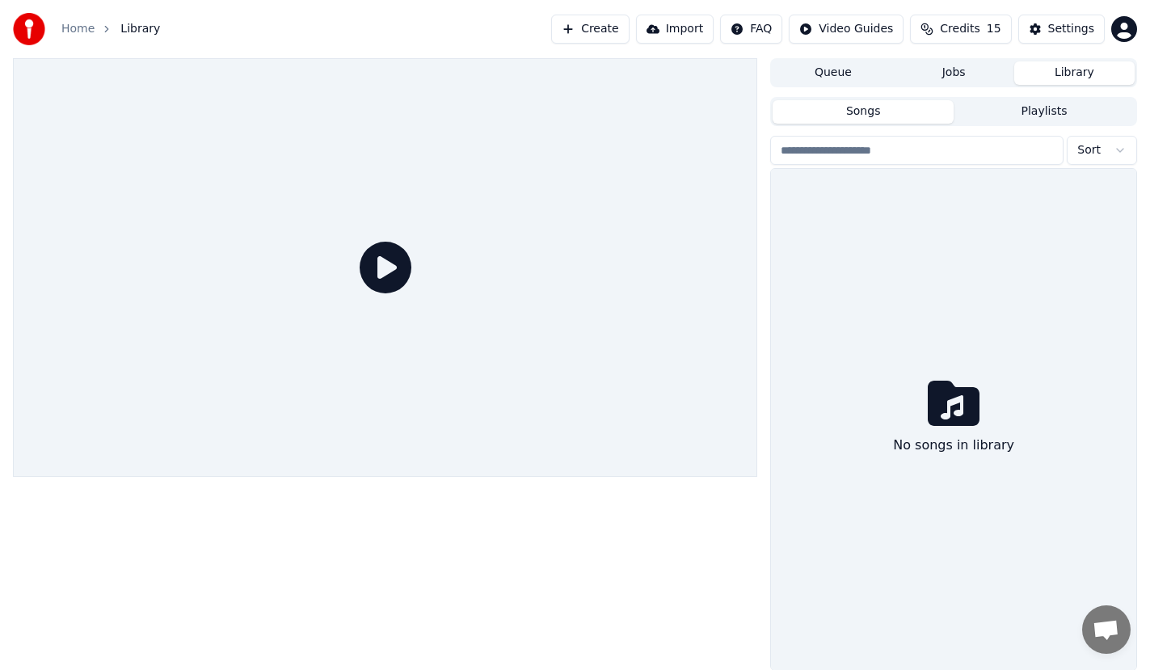
click at [74, 27] on link "Home" at bounding box center [77, 29] width 33 height 16
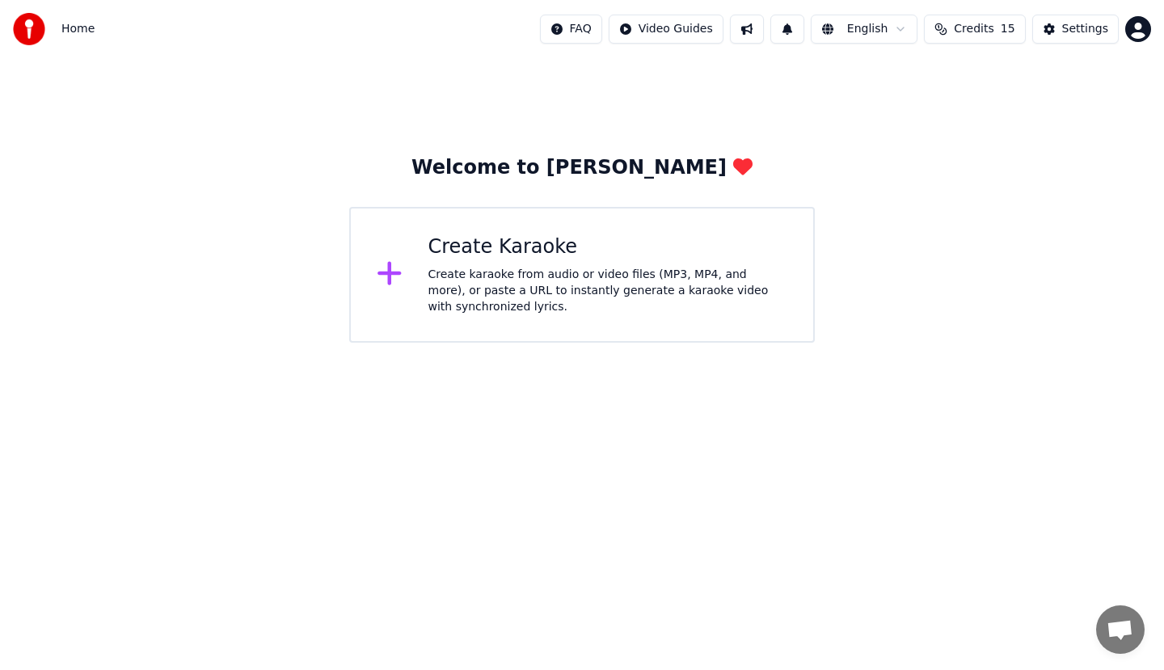
click at [88, 27] on span "Home" at bounding box center [77, 29] width 33 height 16
click at [399, 300] on div "Create Karaoke Create karaoke from audio or video files (MP3, MP4, and more), o…" at bounding box center [582, 275] width 466 height 136
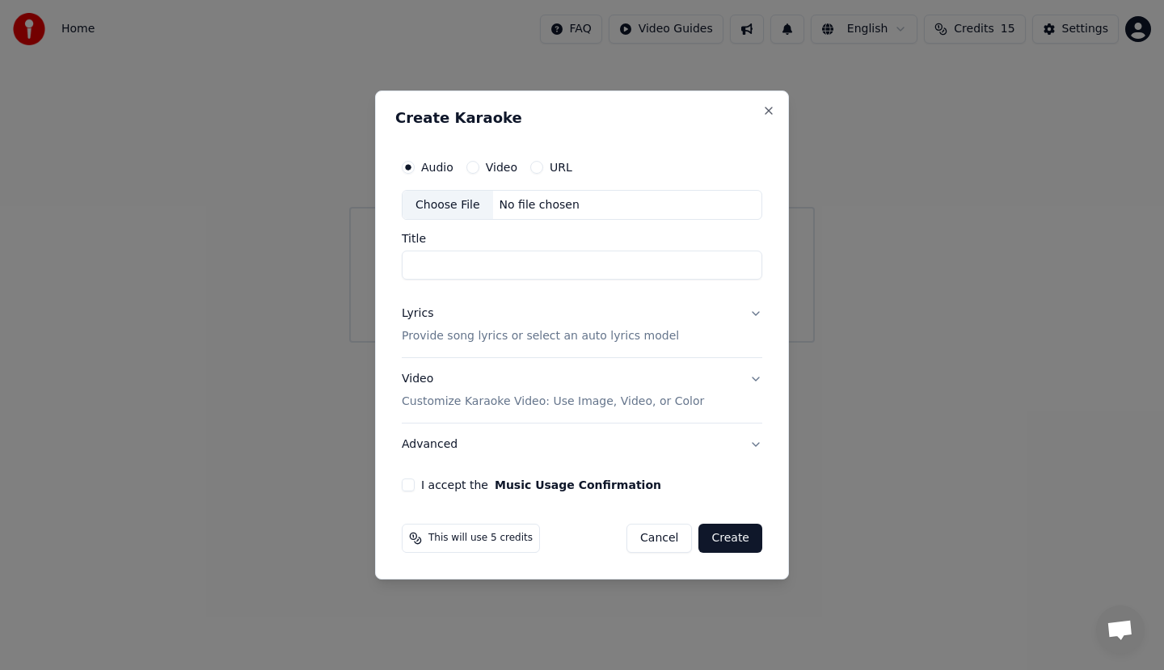
click at [746, 548] on button "Create" at bounding box center [730, 538] width 64 height 29
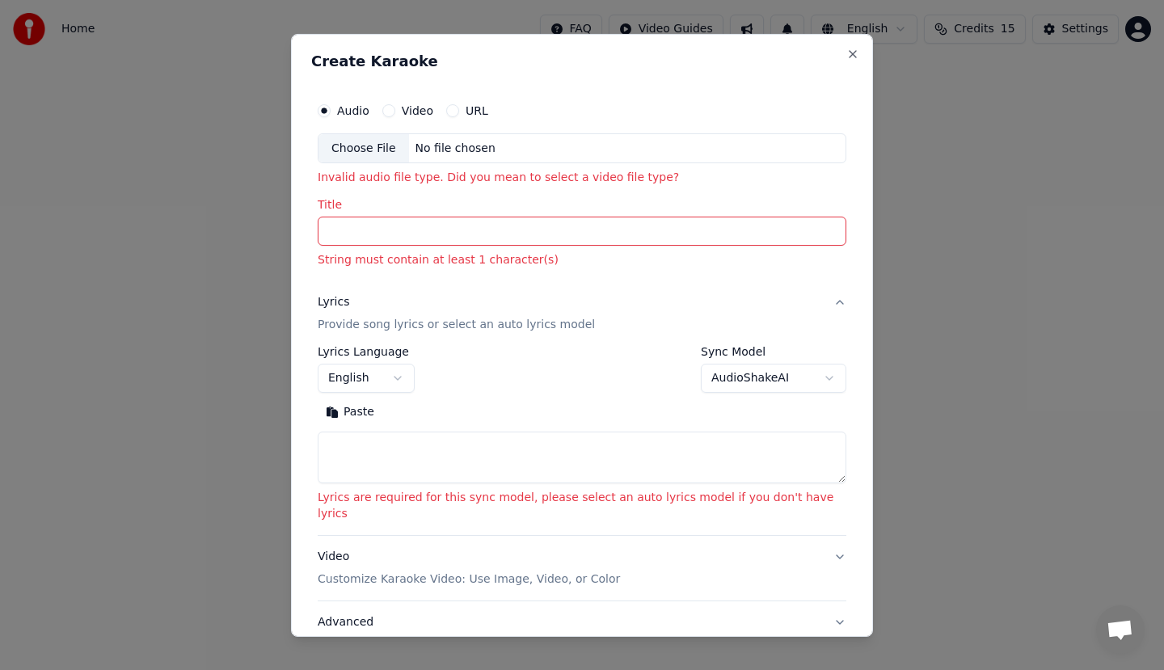
click at [415, 105] on div "Video" at bounding box center [407, 109] width 51 height 13
click at [421, 109] on label "Video" at bounding box center [418, 109] width 32 height 11
click at [395, 109] on button "Video" at bounding box center [388, 109] width 13 height 13
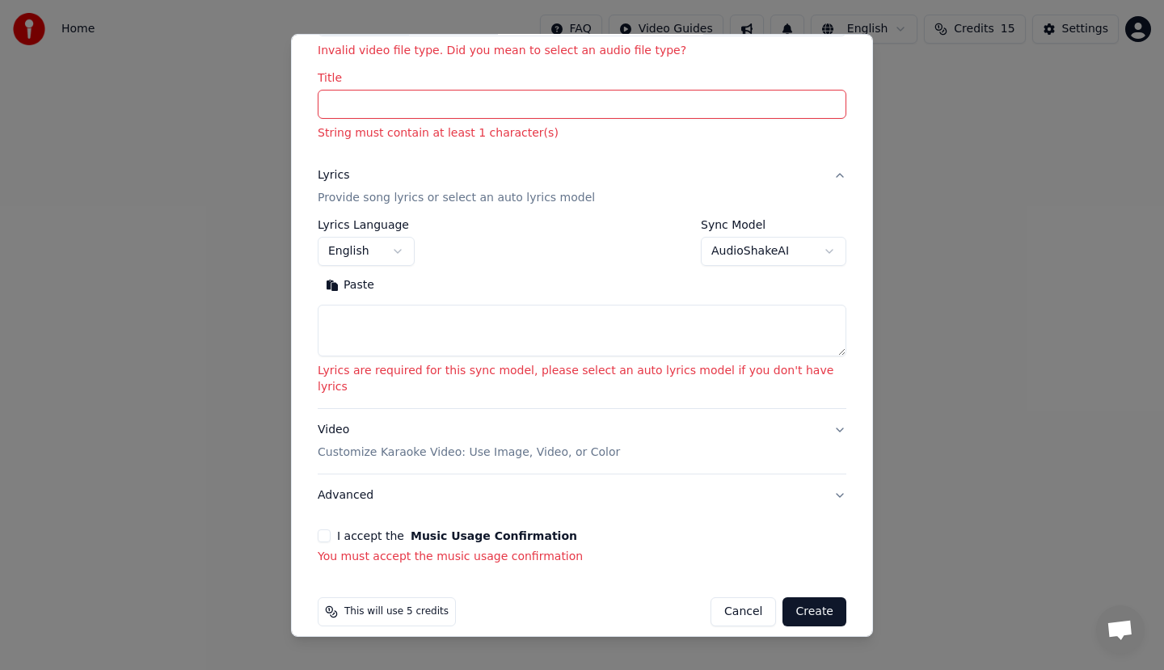
click at [798, 601] on button "Create" at bounding box center [814, 611] width 64 height 29
click at [794, 599] on button "Create" at bounding box center [814, 611] width 64 height 29
click at [763, 250] on button "AudioShakeAI" at bounding box center [774, 251] width 146 height 29
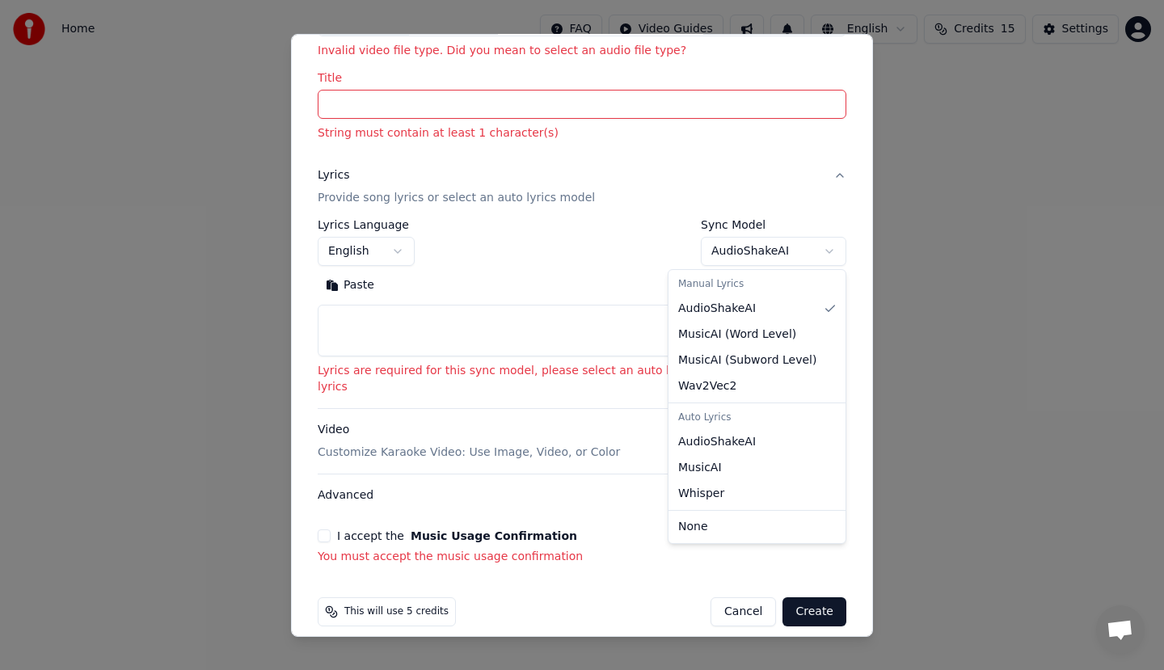
click at [882, 277] on div at bounding box center [582, 335] width 1164 height 670
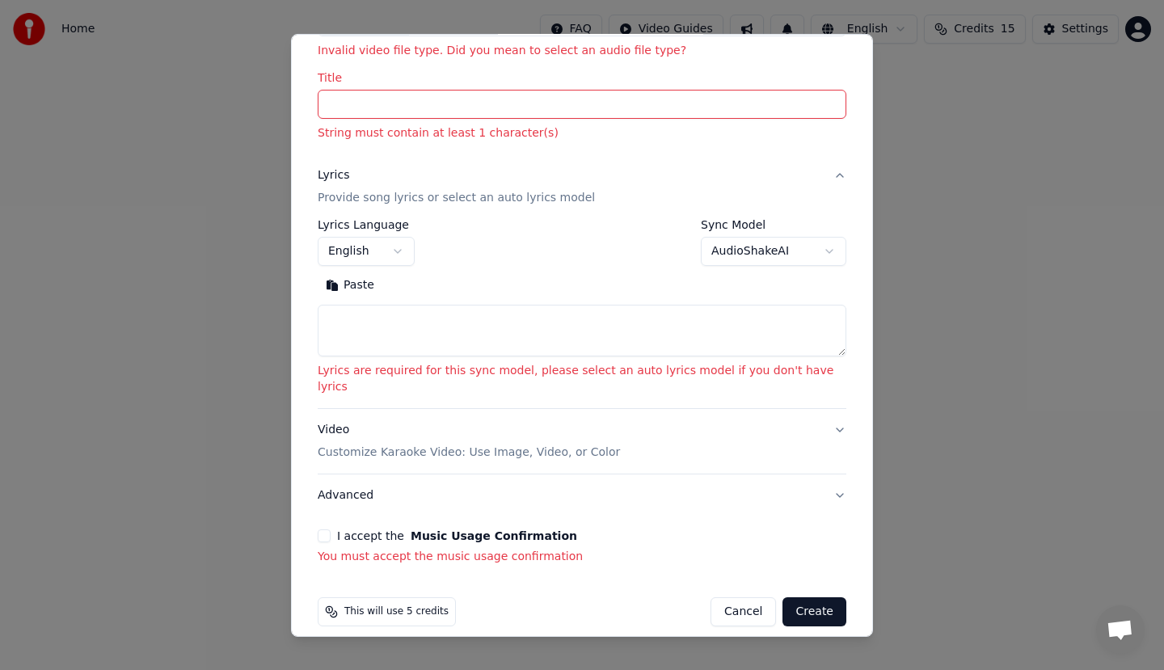
click at [723, 600] on button "Cancel" at bounding box center [743, 611] width 65 height 29
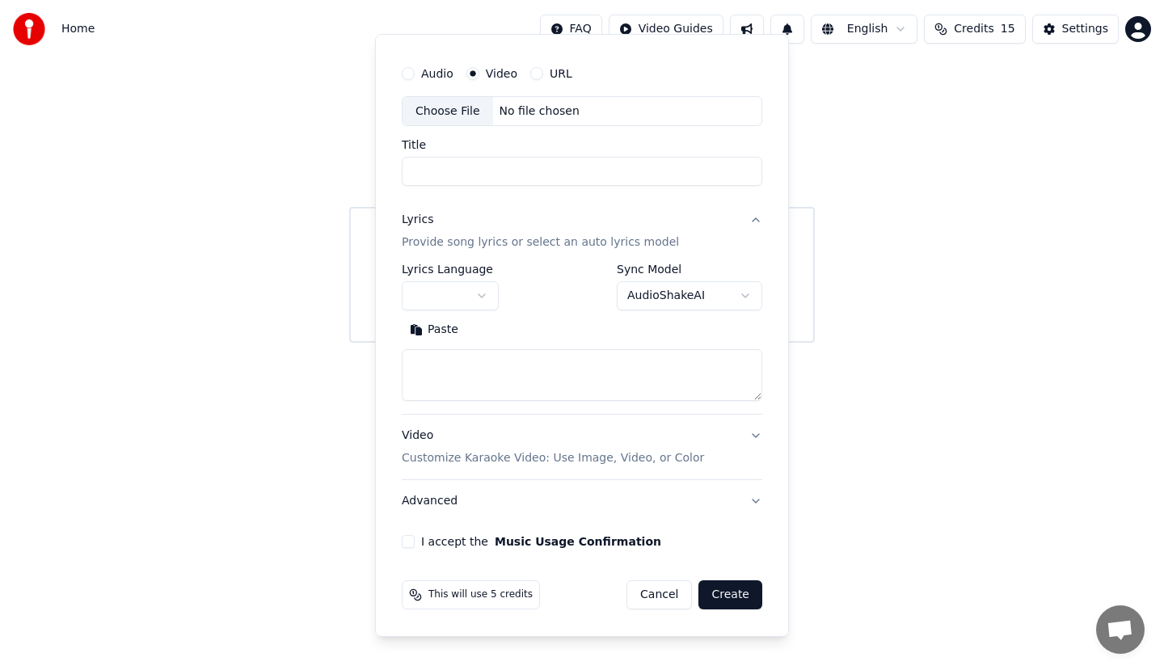
scroll to position [0, 0]
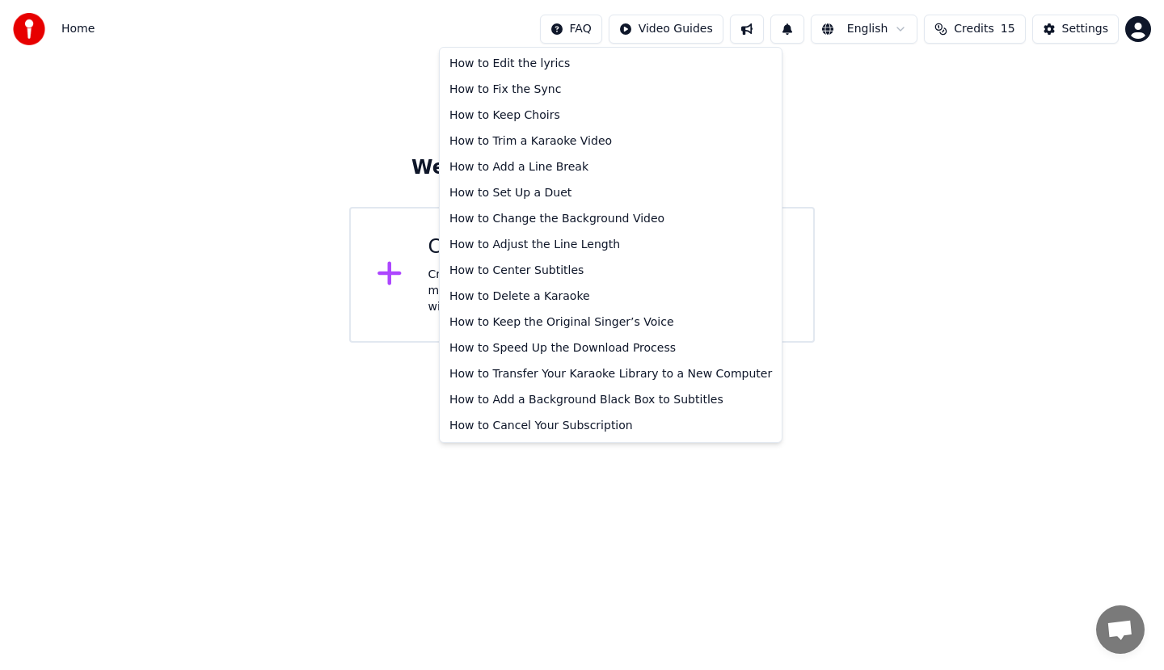
click at [583, 28] on html "Home FAQ Video Guides English Credits 15 Settings Welcome to Youka Create Karao…" at bounding box center [582, 171] width 1164 height 343
click at [499, 65] on div "How to Edit the lyrics" at bounding box center [610, 64] width 335 height 26
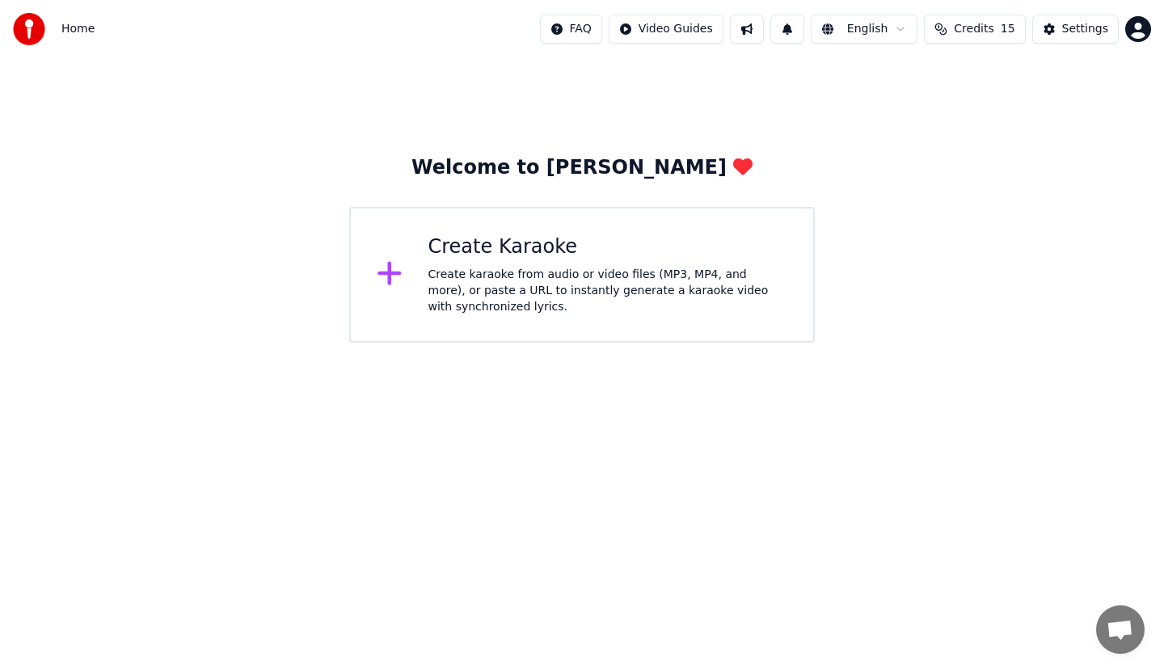
click at [564, 268] on div "Create karaoke from audio or video files (MP3, MP4, and more), or paste a URL t…" at bounding box center [608, 291] width 360 height 49
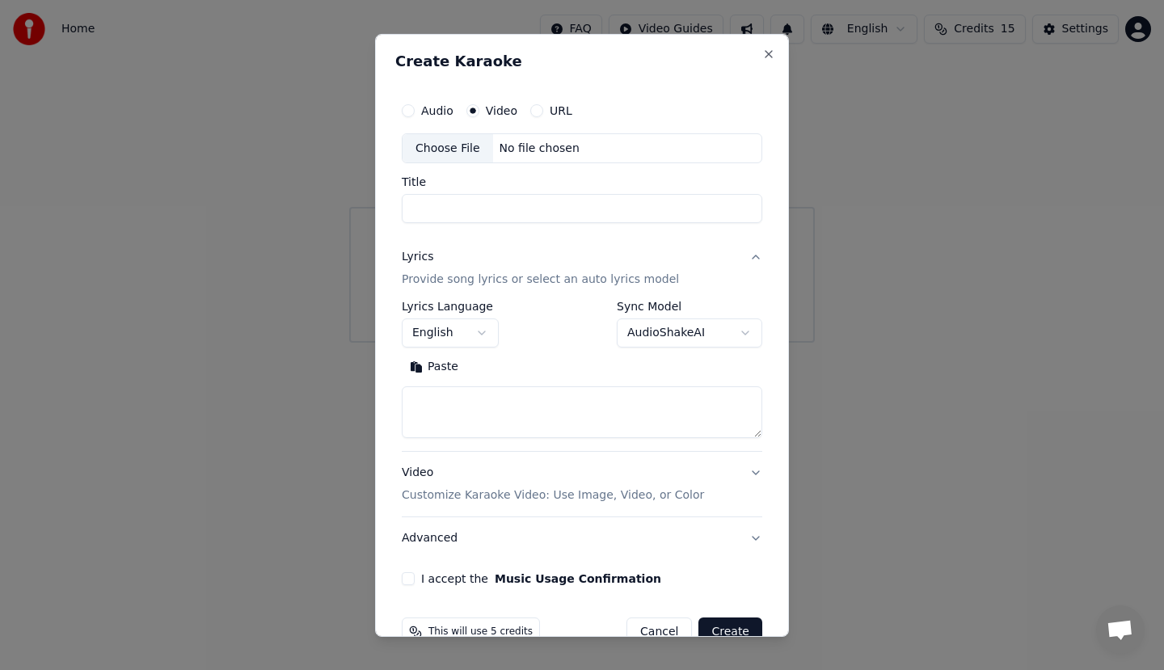
click at [444, 369] on button "Paste" at bounding box center [434, 367] width 65 height 26
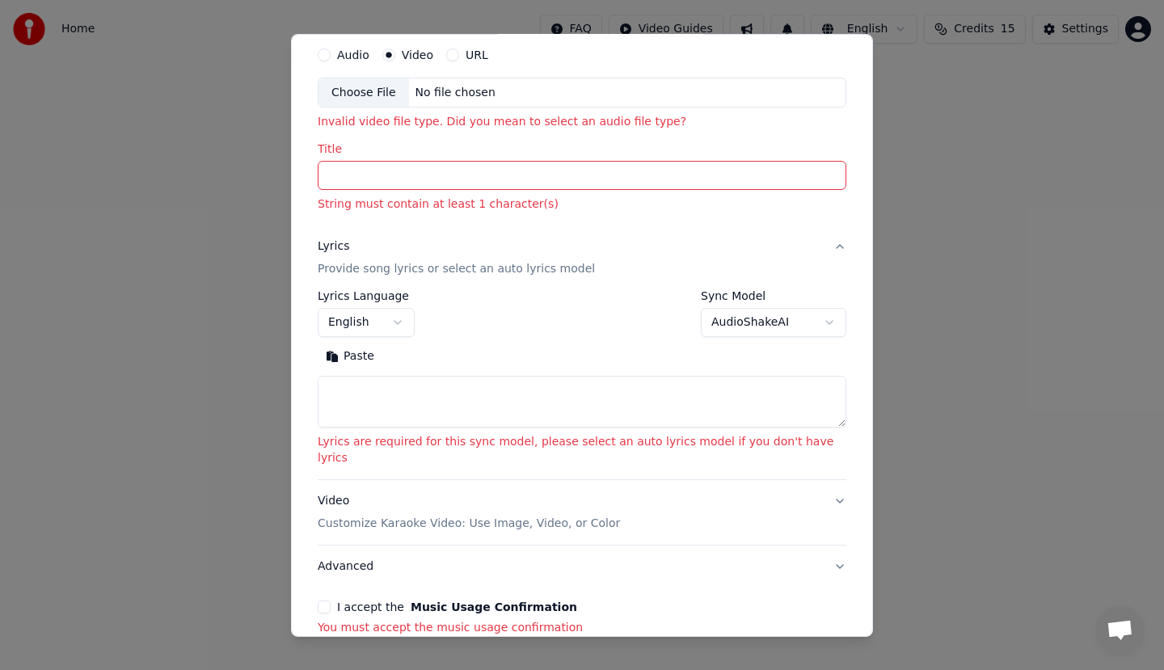
scroll to position [127, 0]
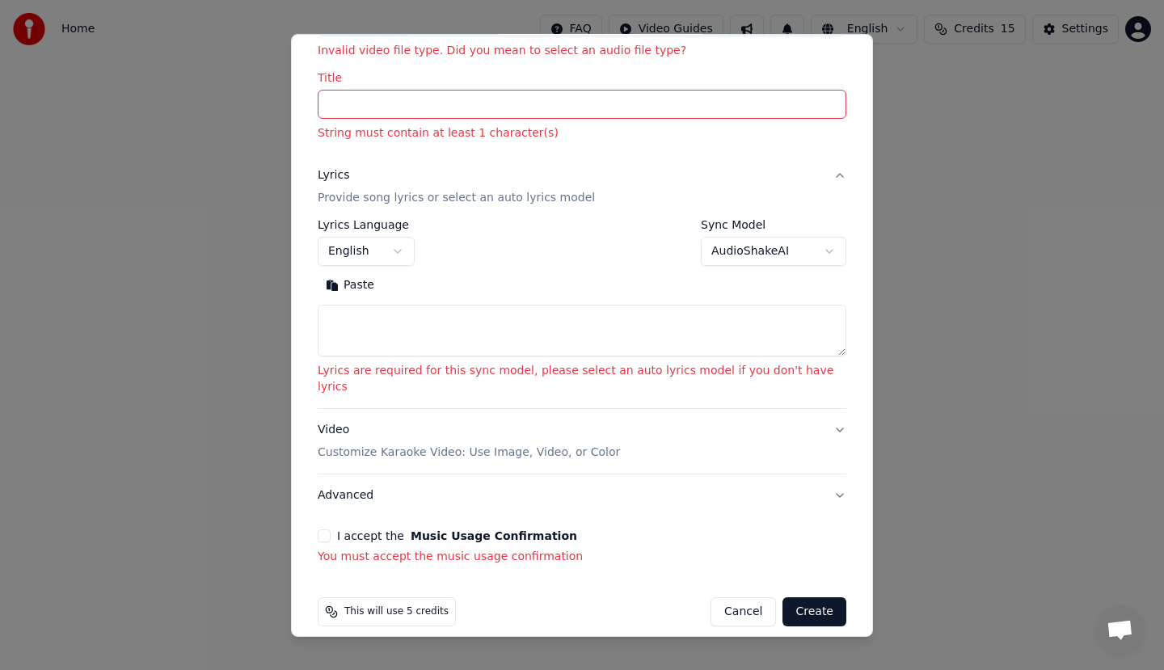
click at [460, 445] on p "Customize Karaoke Video: Use Image, Video, or Color" at bounding box center [469, 453] width 302 height 16
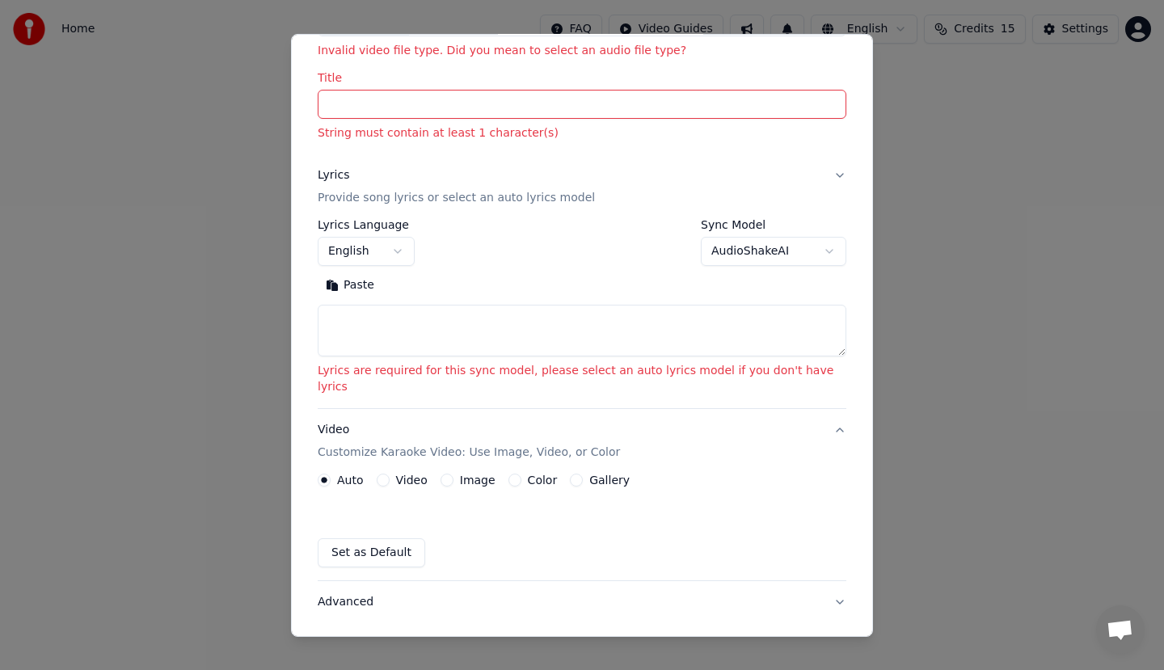
scroll to position [61, 0]
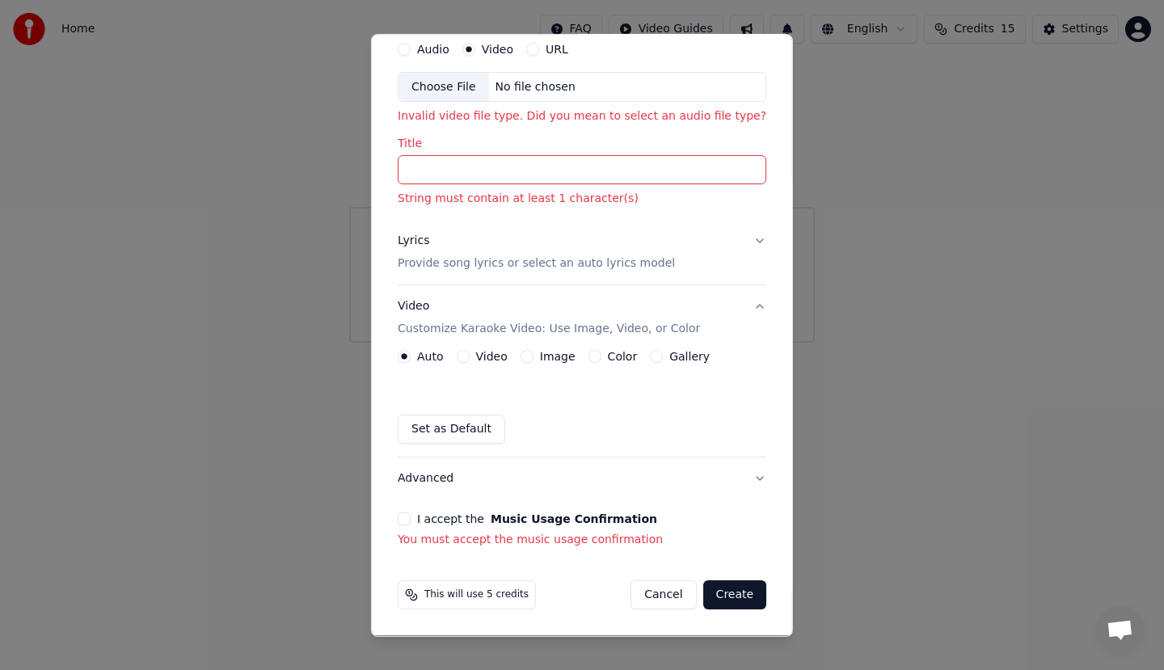
click at [453, 433] on button "Set as Default" at bounding box center [452, 429] width 108 height 29
click at [733, 601] on button "Create" at bounding box center [735, 594] width 64 height 29
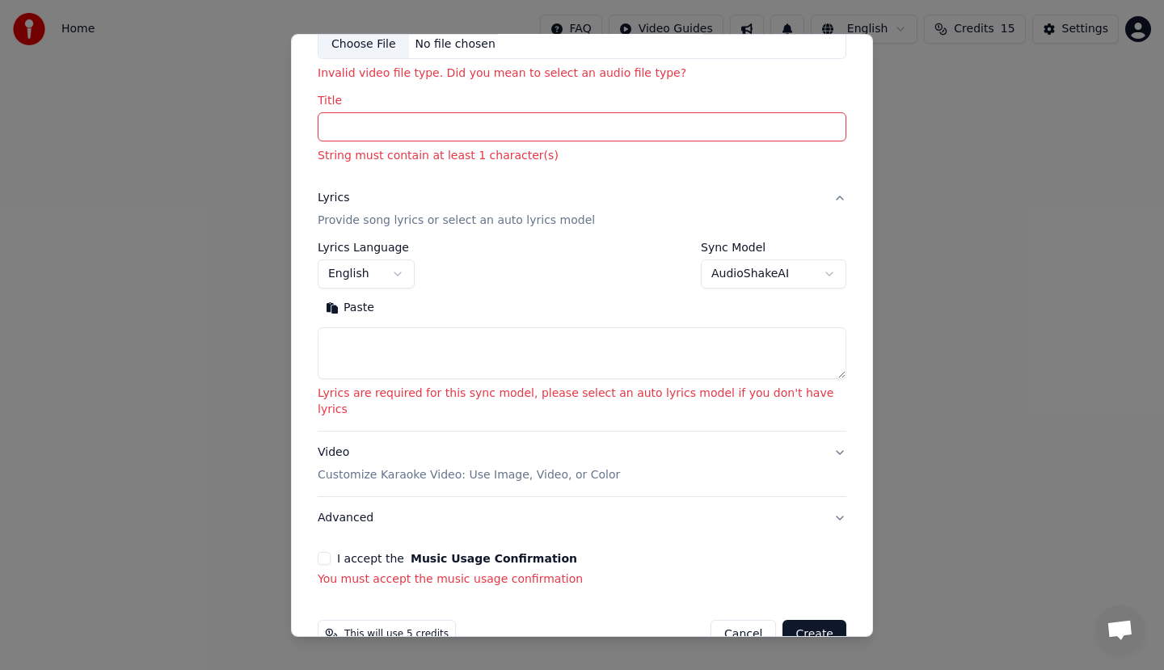
scroll to position [127, 0]
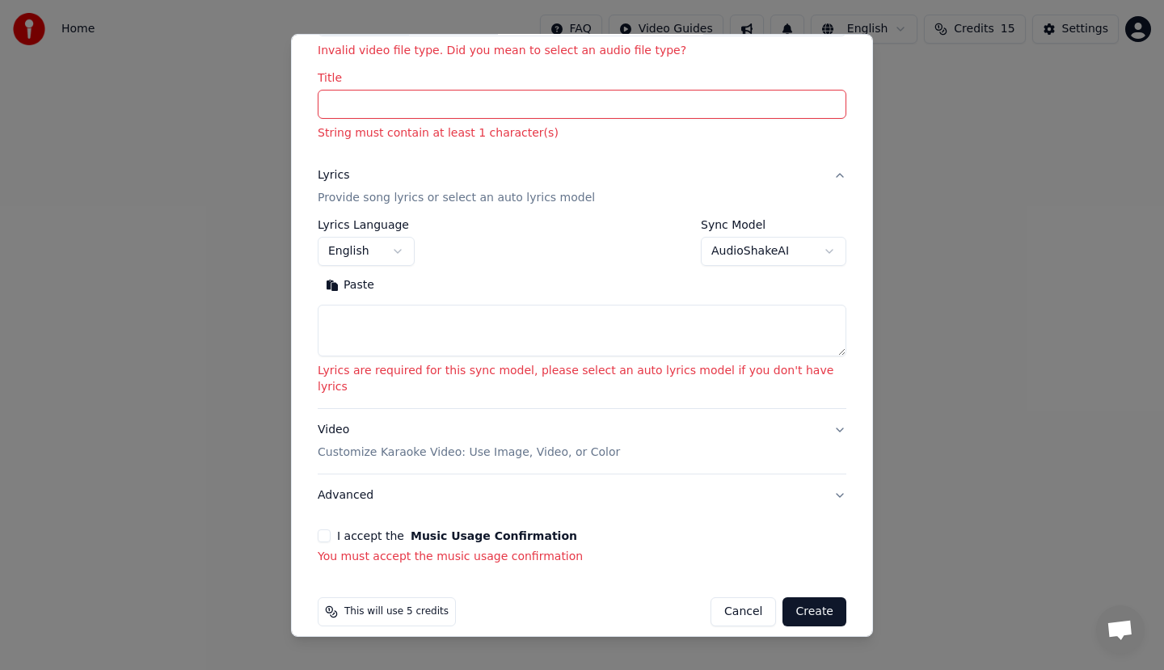
click at [402, 445] on p "Customize Karaoke Video: Use Image, Video, or Color" at bounding box center [469, 453] width 302 height 16
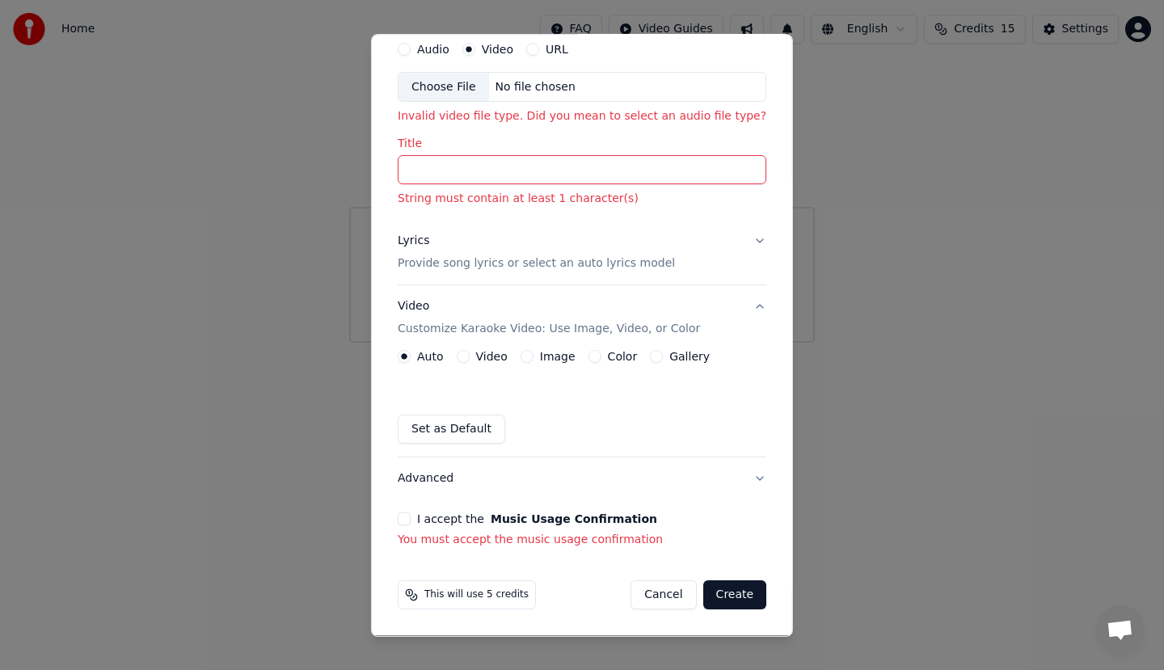
scroll to position [61, 0]
click at [487, 322] on p "Customize Karaoke Video: Use Image, Video, or Color" at bounding box center [549, 329] width 302 height 16
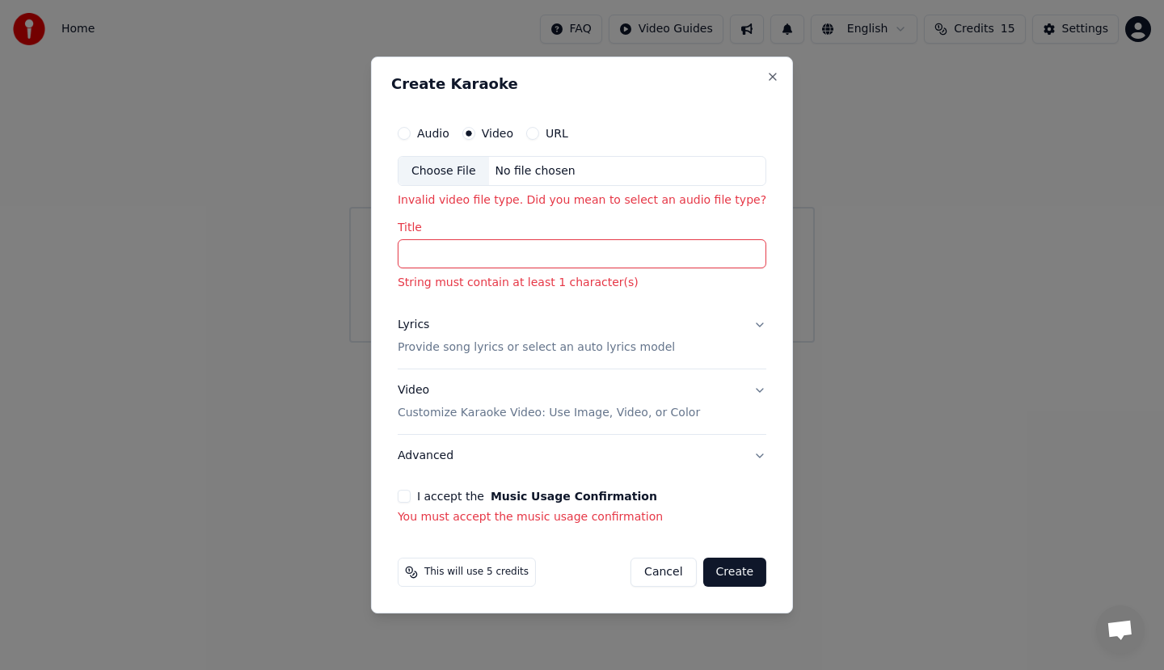
click at [498, 349] on p "Provide song lyrics or select an auto lyrics model" at bounding box center [536, 348] width 277 height 16
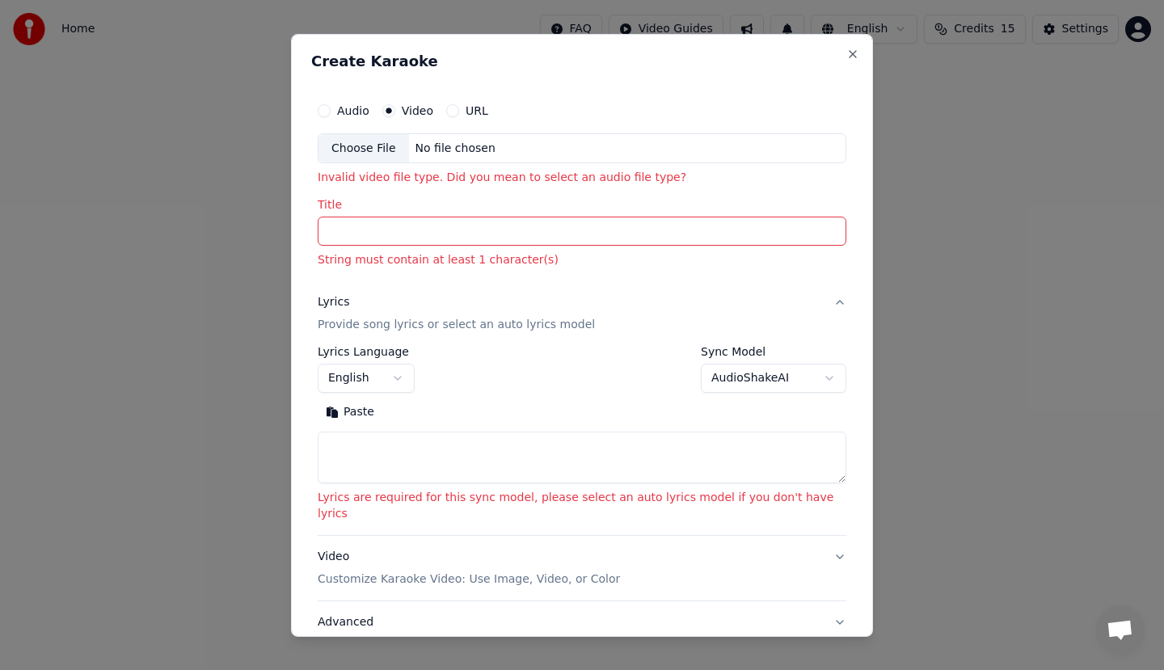
click at [475, 104] on div "Audio Video URL" at bounding box center [582, 110] width 529 height 32
click at [459, 108] on button "URL" at bounding box center [452, 109] width 13 height 13
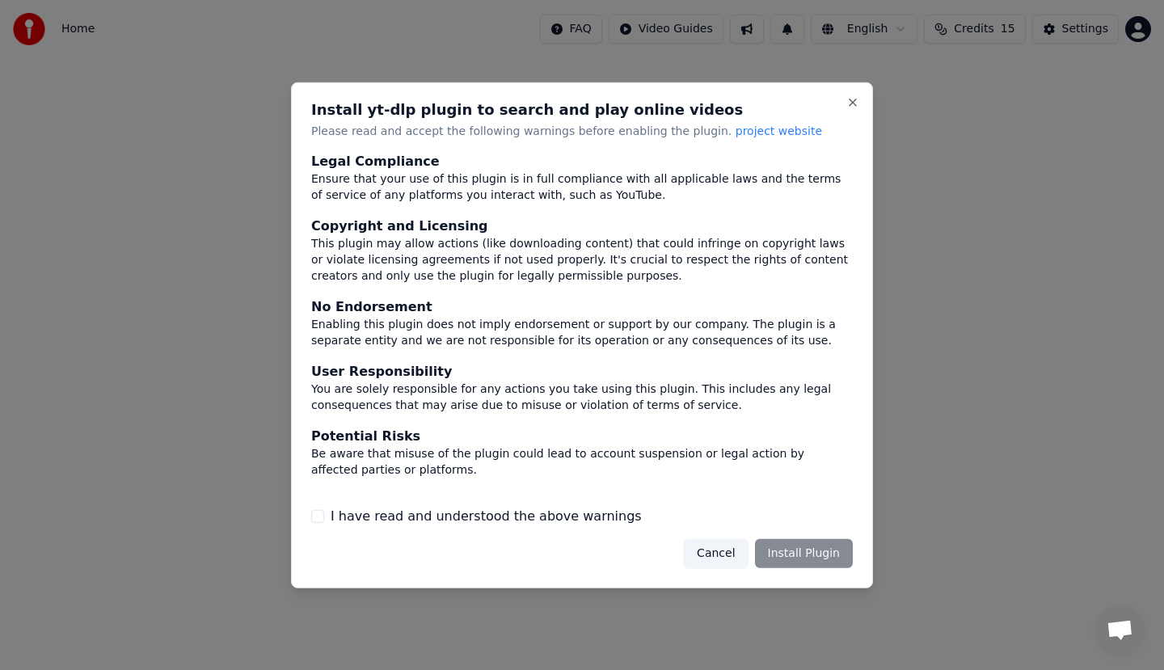
click at [317, 515] on button "I have read and understood the above warnings" at bounding box center [317, 516] width 13 height 13
click at [812, 555] on button "Install Plugin" at bounding box center [804, 553] width 98 height 29
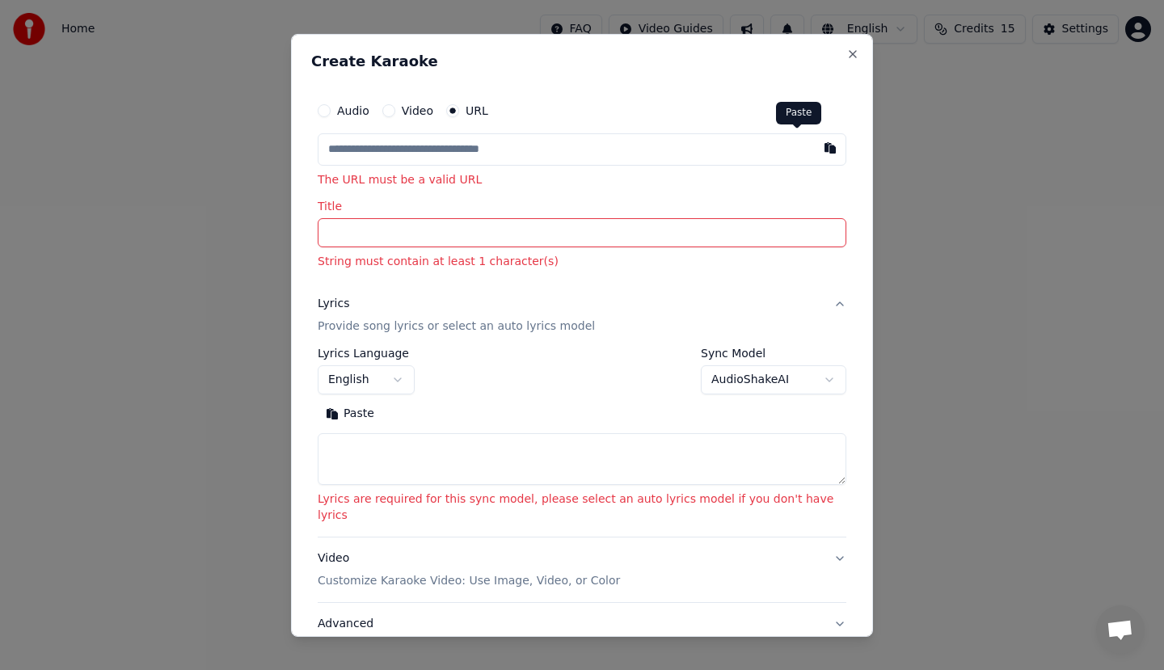
click at [814, 148] on button "button" at bounding box center [830, 147] width 32 height 29
click at [814, 157] on button "button" at bounding box center [830, 147] width 32 height 29
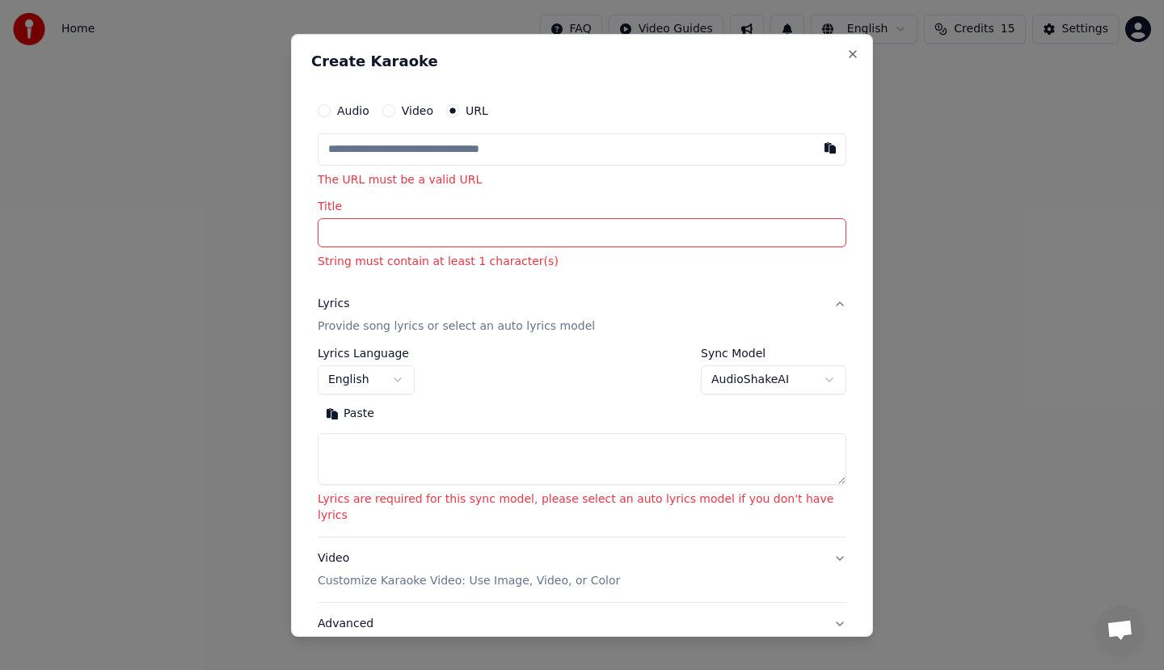
drag, startPoint x: 541, startPoint y: 144, endPoint x: 231, endPoint y: 151, distance: 309.7
click at [231, 151] on body "**********" at bounding box center [582, 171] width 1164 height 343
click at [395, 114] on button "Video" at bounding box center [388, 109] width 13 height 13
click at [449, 154] on div "No file chosen" at bounding box center [455, 148] width 93 height 16
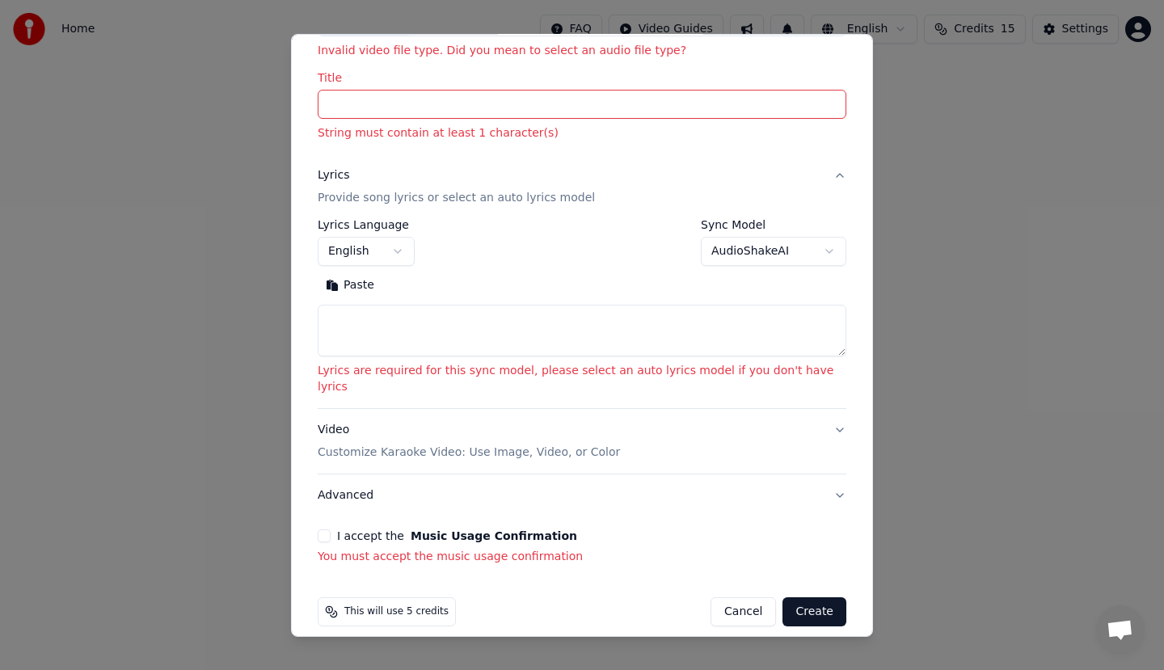
click at [787, 597] on button "Create" at bounding box center [814, 611] width 64 height 29
click at [726, 601] on button "Cancel" at bounding box center [743, 611] width 65 height 29
select select
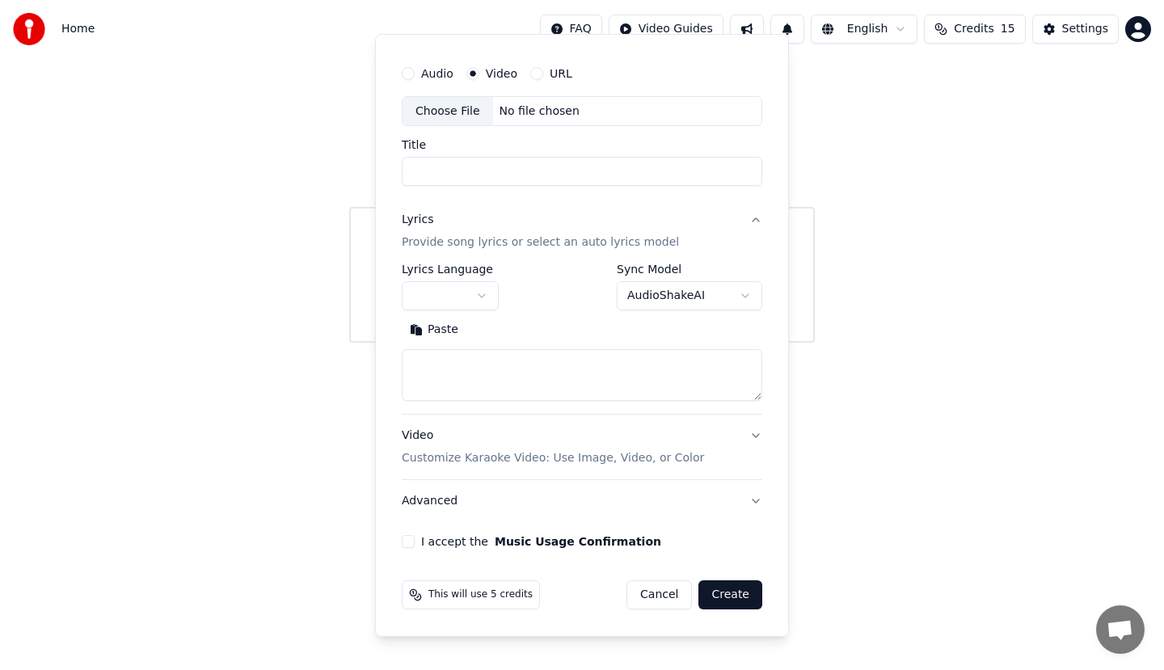
scroll to position [37, 0]
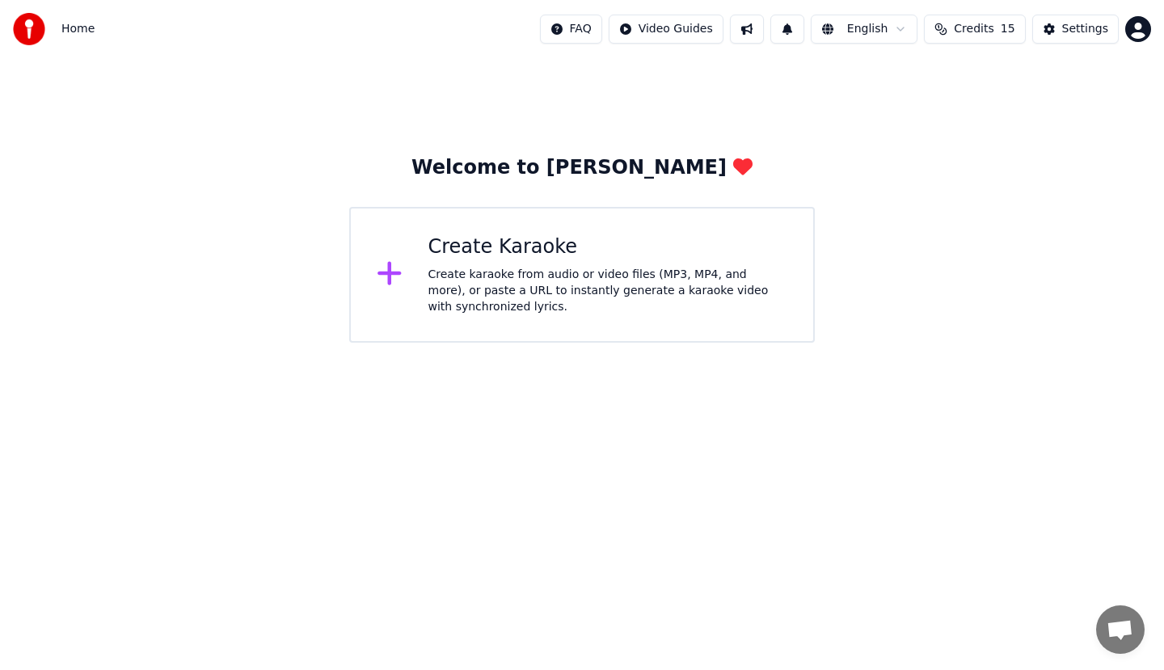
click at [556, 314] on div "Create karaoke from audio or video files (MP3, MP4, and more), or paste a URL t…" at bounding box center [608, 291] width 360 height 49
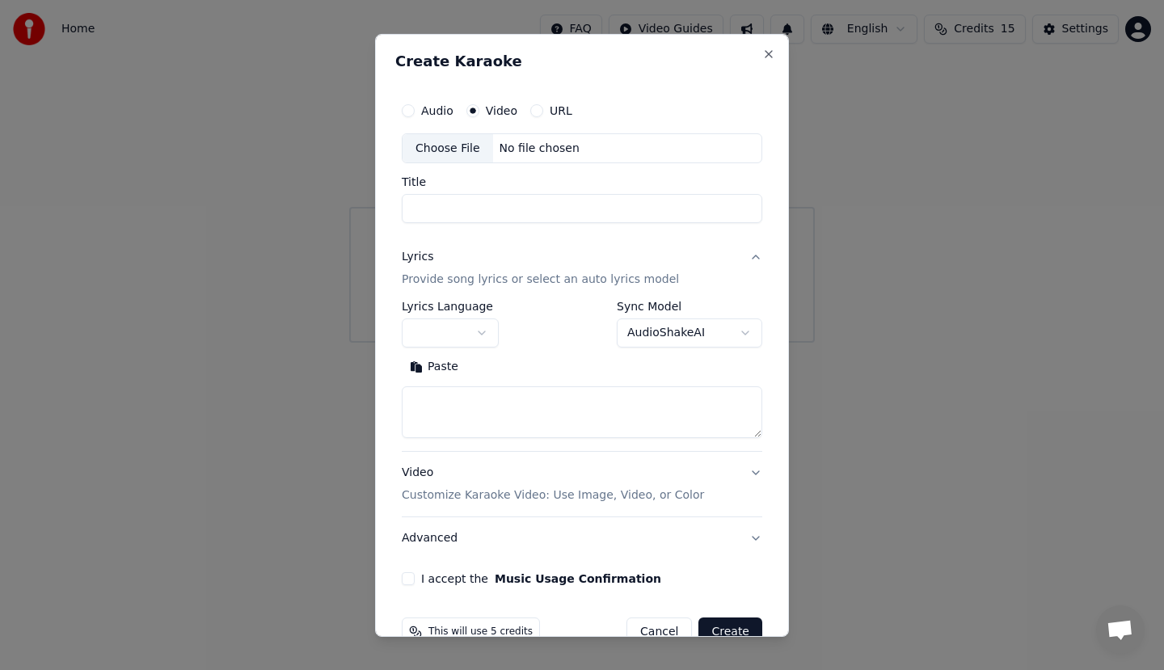
click at [500, 212] on input "Title" at bounding box center [582, 208] width 361 height 29
click at [434, 113] on label "Audio" at bounding box center [437, 109] width 32 height 11
click at [415, 113] on button "Audio" at bounding box center [408, 109] width 13 height 13
click at [463, 202] on input "Title" at bounding box center [582, 208] width 361 height 29
type input "*****"
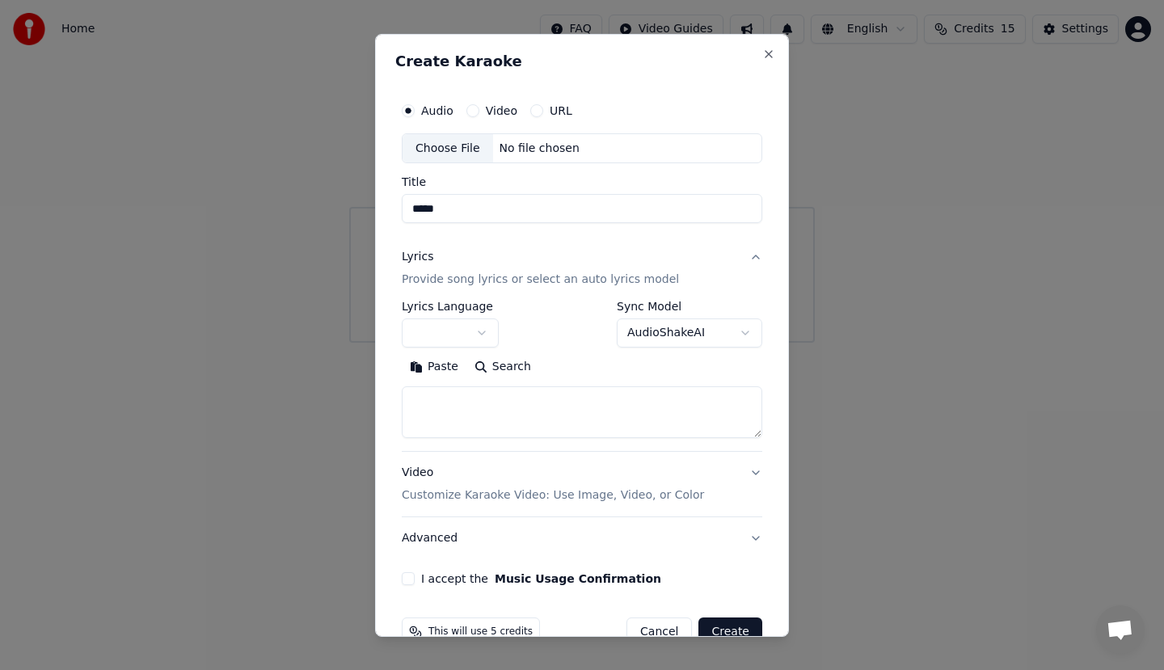
click at [402, 354] on button "Paste" at bounding box center [434, 367] width 65 height 26
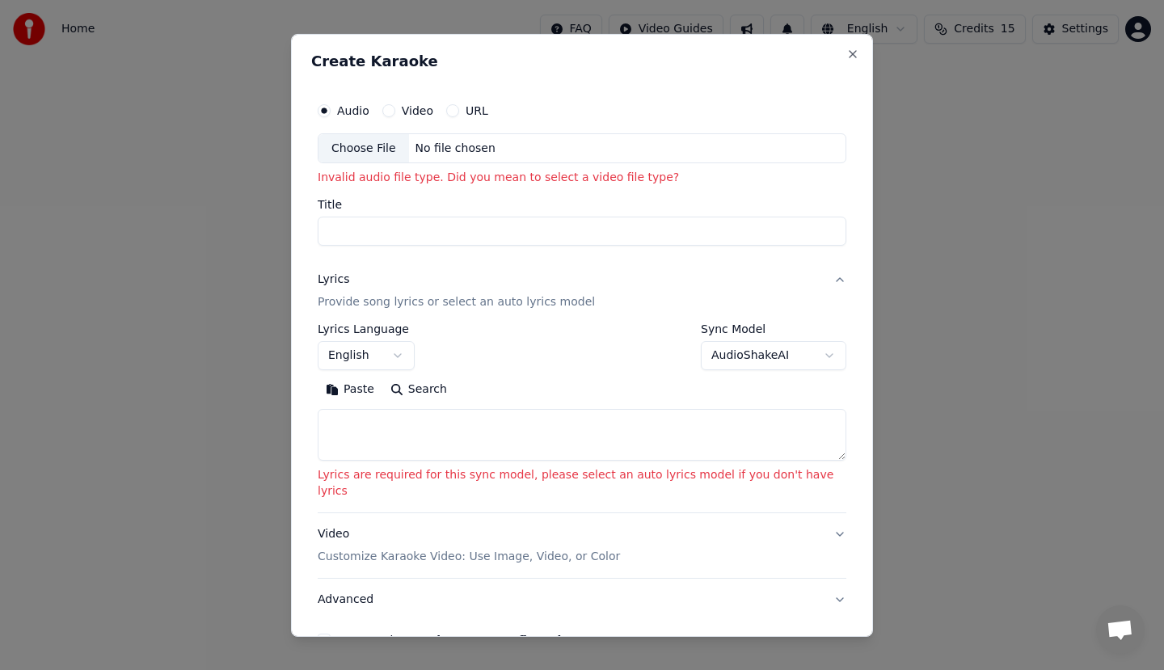
select select
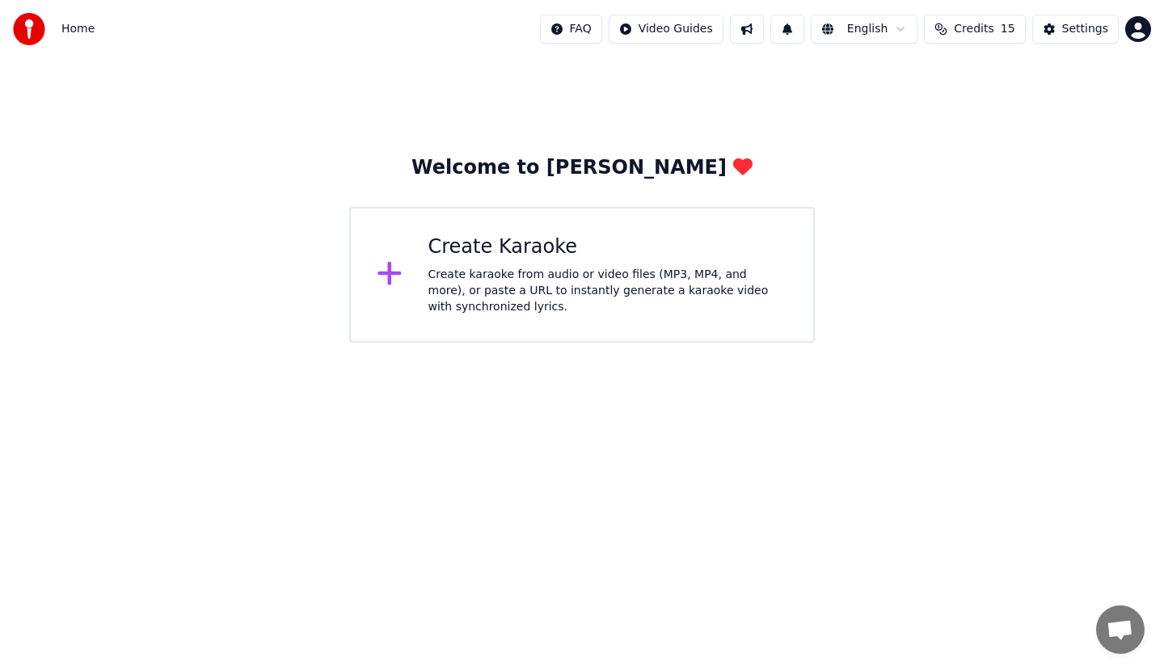
click at [849, 33] on html "Home FAQ Video Guides English Credits 15 Settings Welcome to Youka Create Karao…" at bounding box center [582, 171] width 1164 height 343
click at [889, 29] on html "Home FAQ Video Guides English Credits 15 Settings Welcome to Youka Create Karao…" at bounding box center [582, 171] width 1164 height 343
click at [1071, 31] on div "Settings" at bounding box center [1085, 29] width 46 height 16
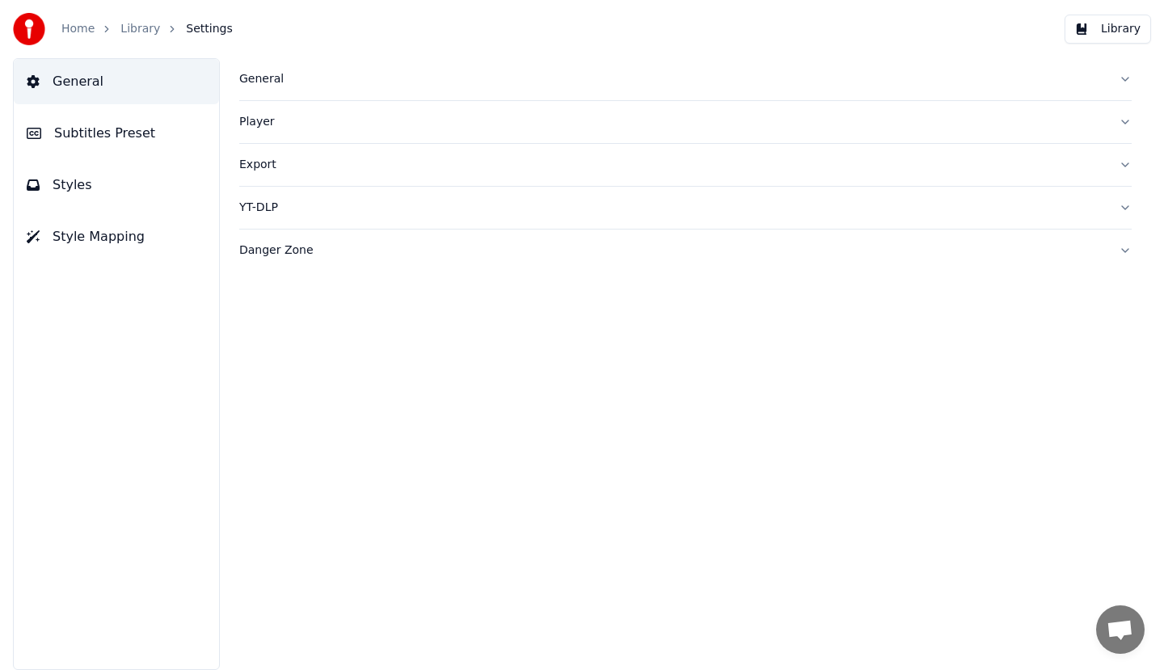
click at [265, 82] on div "General" at bounding box center [672, 79] width 867 height 16
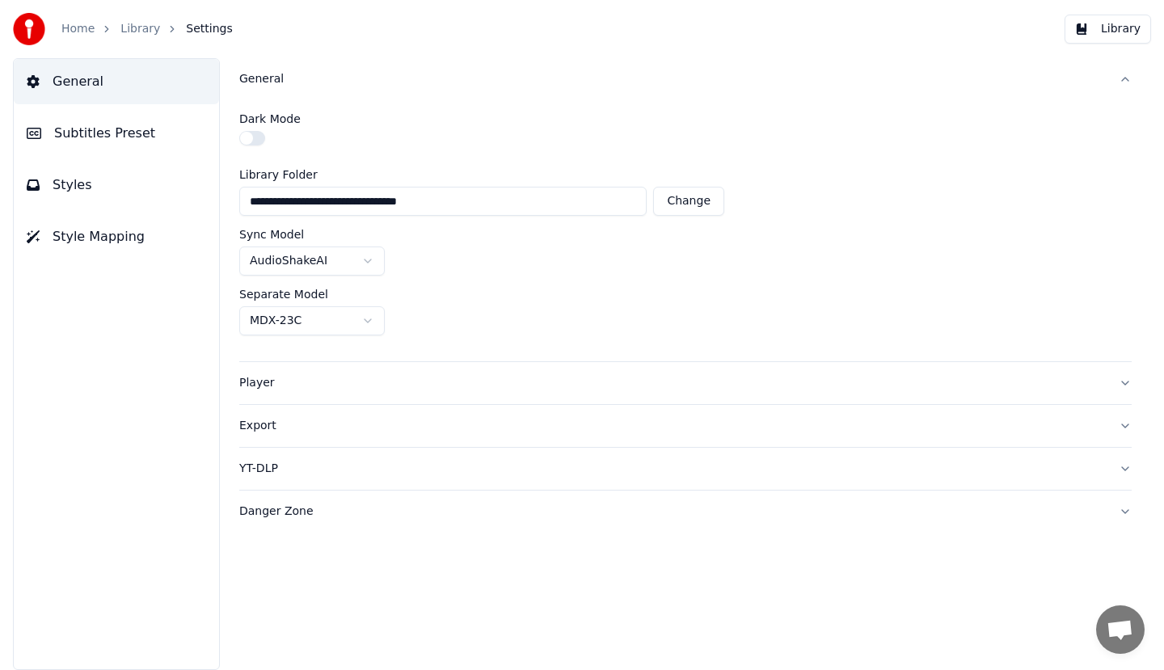
click at [383, 203] on input "**********" at bounding box center [442, 201] width 407 height 29
click at [461, 205] on input "**********" at bounding box center [442, 201] width 407 height 29
click at [255, 140] on button "button" at bounding box center [252, 138] width 26 height 15
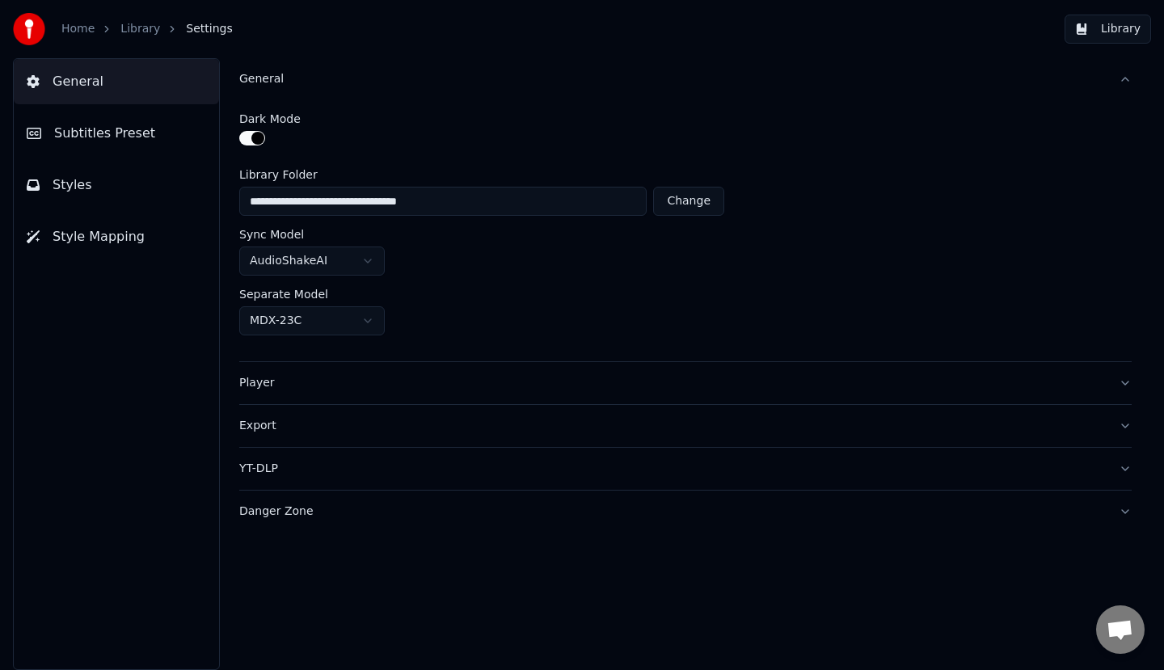
click at [251, 138] on button "button" at bounding box center [252, 138] width 26 height 15
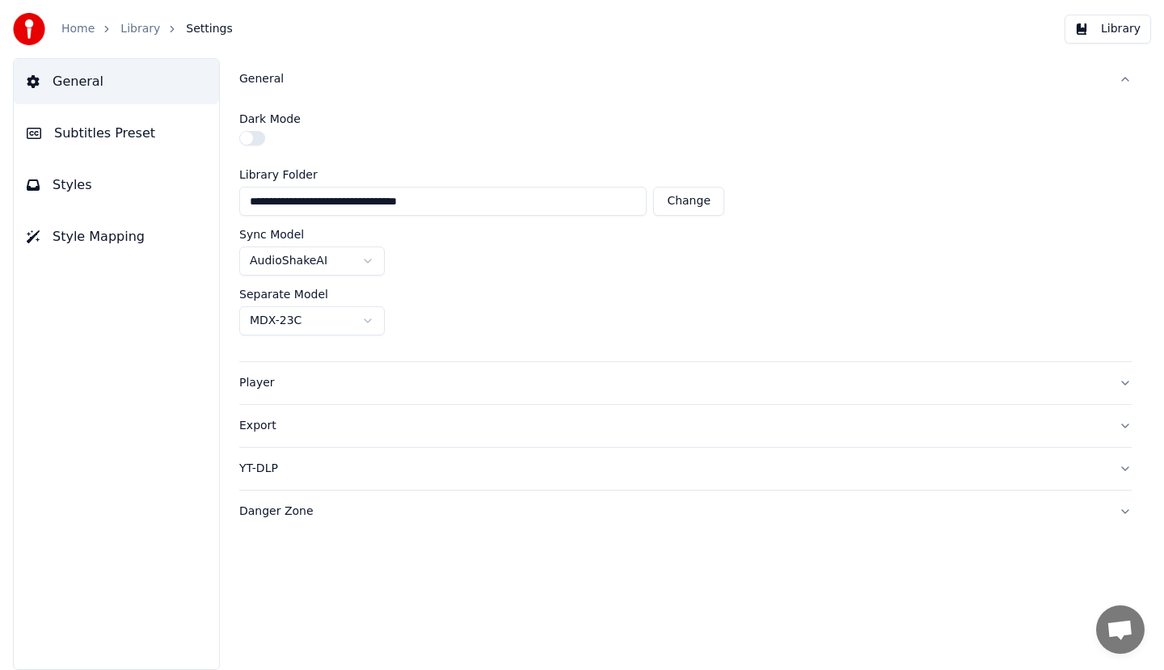
click at [329, 202] on input "**********" at bounding box center [442, 201] width 407 height 29
click at [354, 202] on input "**********" at bounding box center [442, 201] width 407 height 29
click at [682, 197] on button "Change" at bounding box center [688, 201] width 71 height 29
type input "**********"
click at [625, 208] on button "Change" at bounding box center [623, 201] width 71 height 29
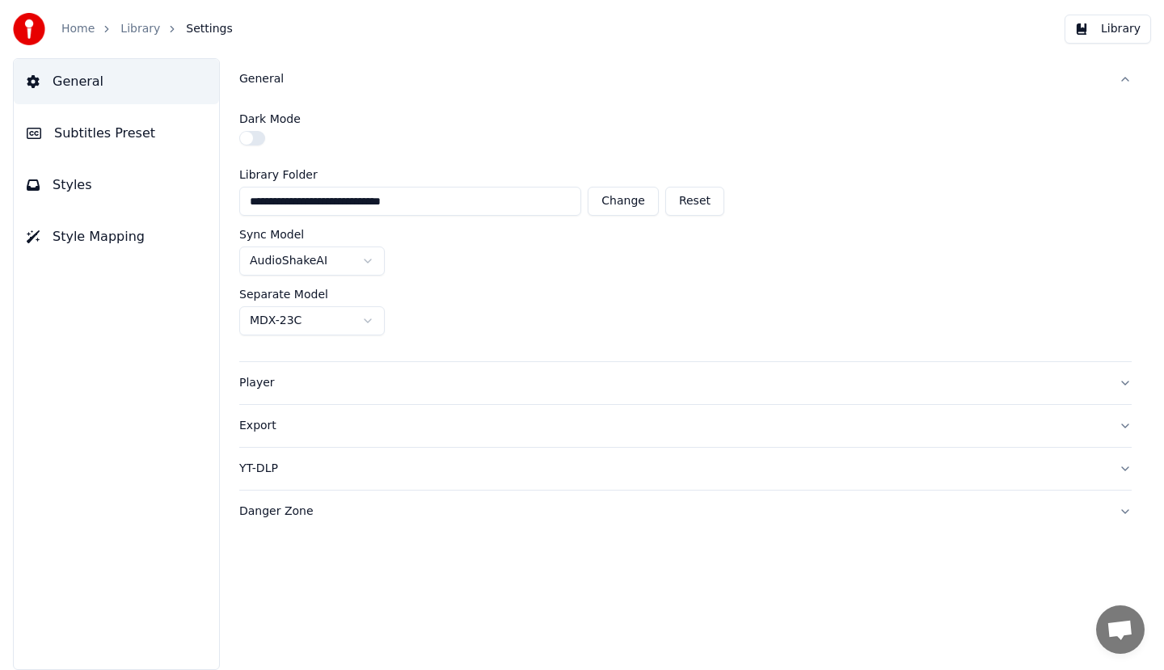
click at [386, 201] on input "**********" at bounding box center [410, 201] width 342 height 29
click at [285, 519] on div "Danger Zone" at bounding box center [672, 512] width 867 height 16
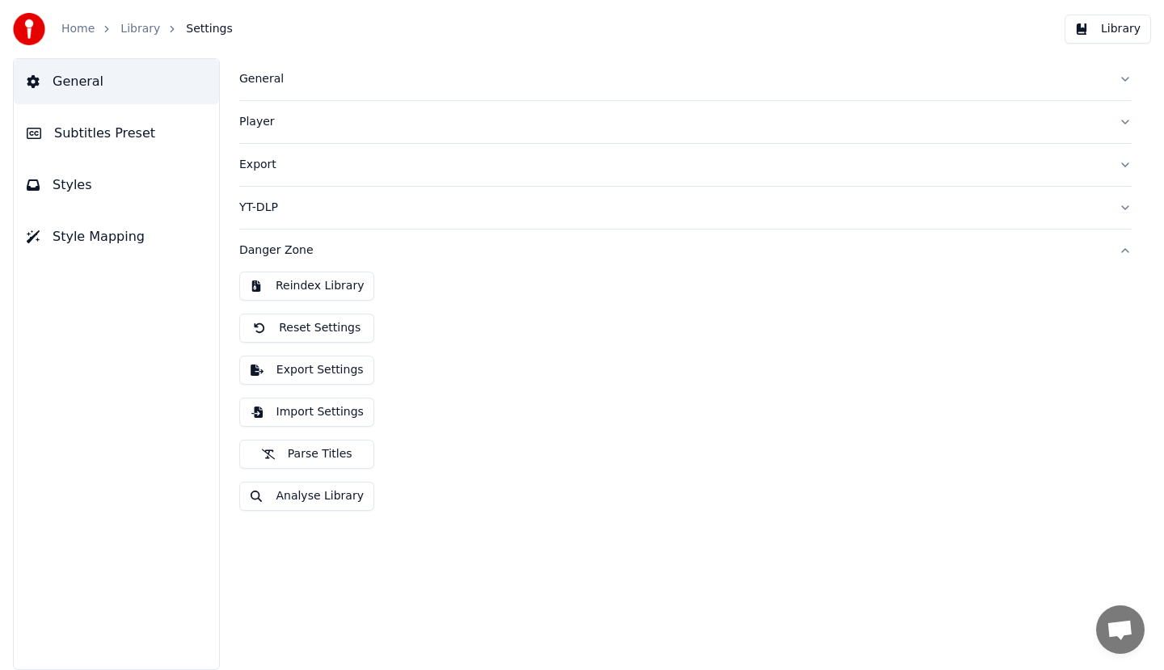
click at [255, 129] on div "Player" at bounding box center [672, 122] width 867 height 16
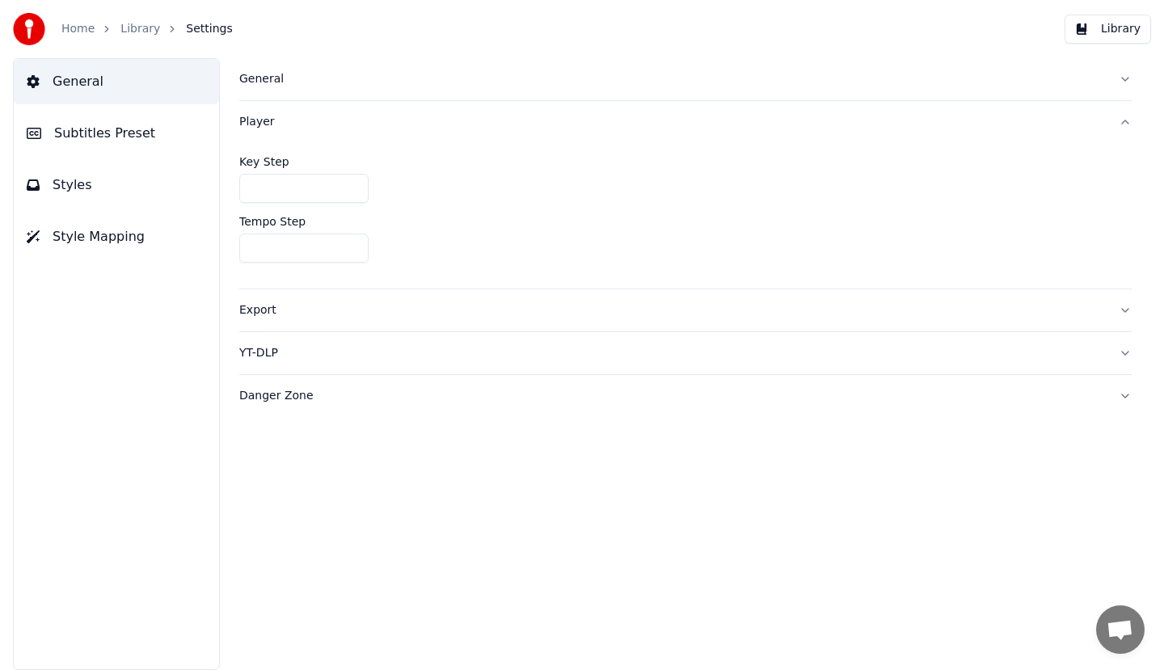
click at [78, 148] on button "Subtitles Preset" at bounding box center [116, 133] width 205 height 45
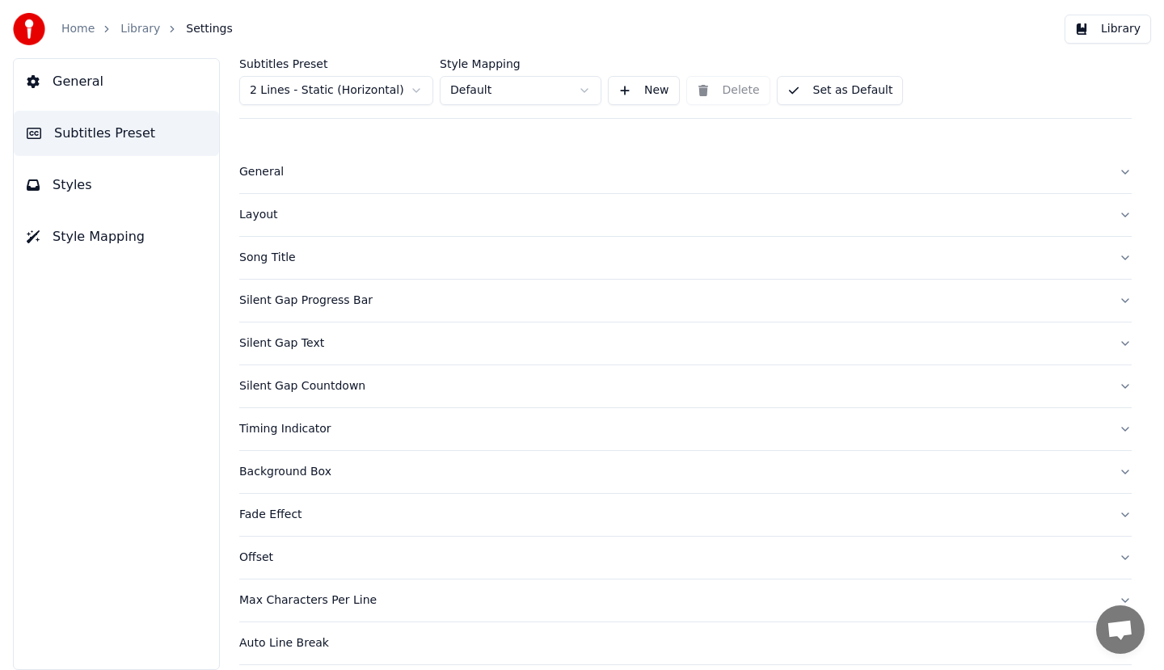
click at [60, 175] on span "Styles" at bounding box center [73, 184] width 40 height 19
click at [129, 239] on span "Style Mapping" at bounding box center [99, 236] width 92 height 19
click at [69, 82] on span "General" at bounding box center [78, 81] width 51 height 19
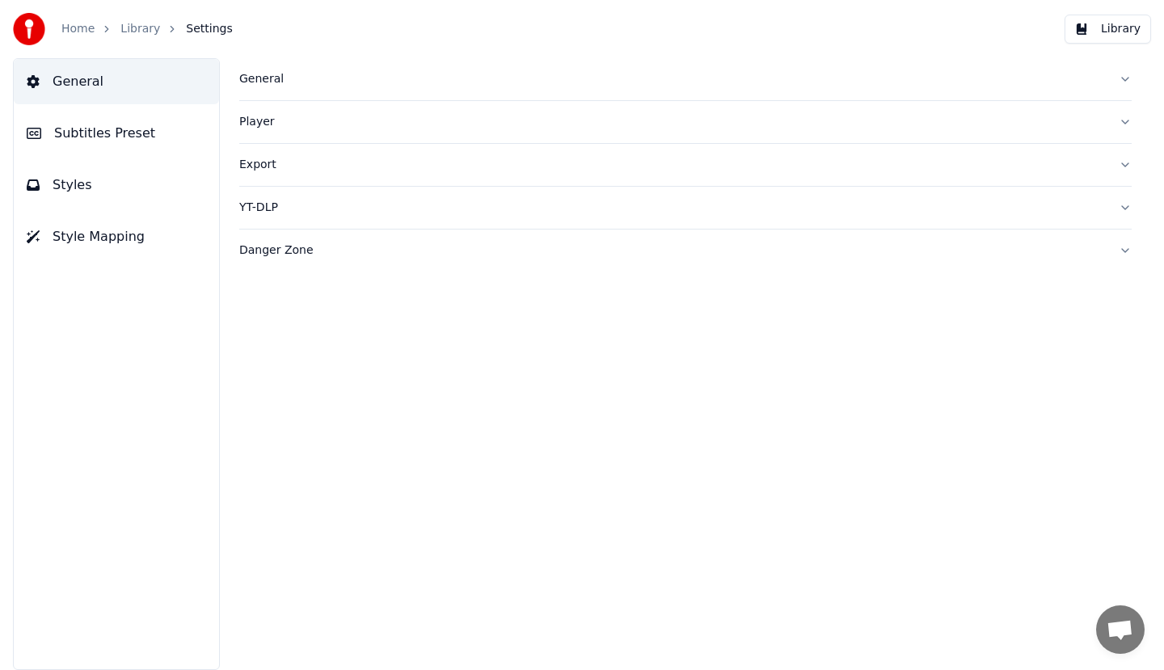
click at [119, 248] on button "Style Mapping" at bounding box center [116, 236] width 205 height 45
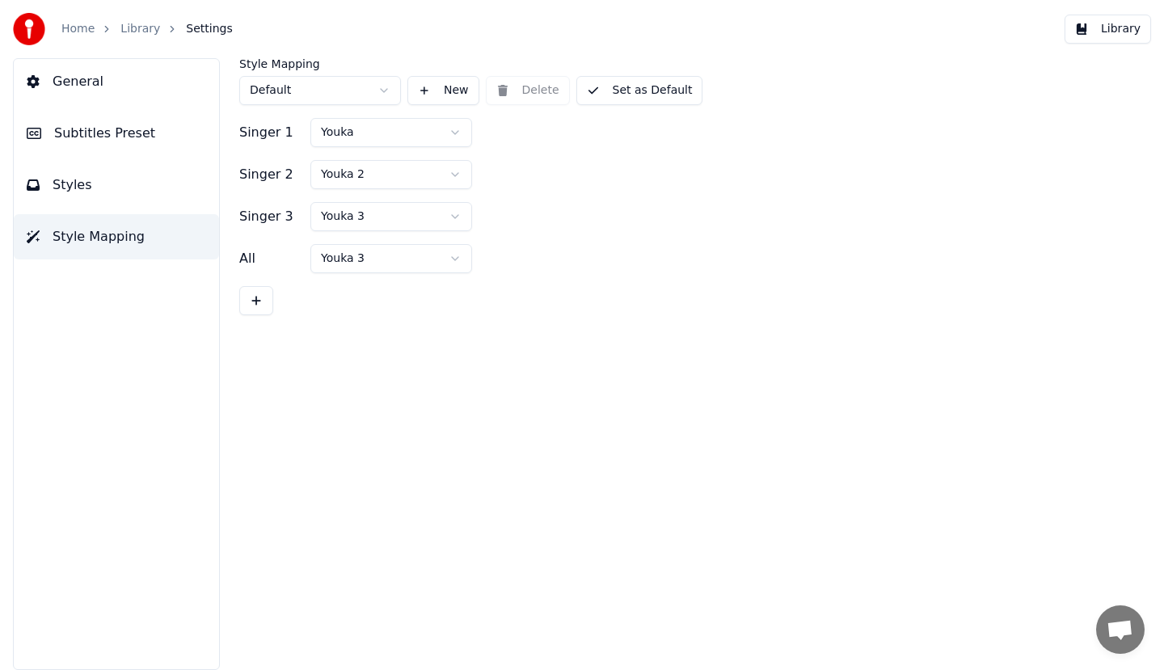
click at [79, 135] on span "Subtitles Preset" at bounding box center [104, 133] width 101 height 19
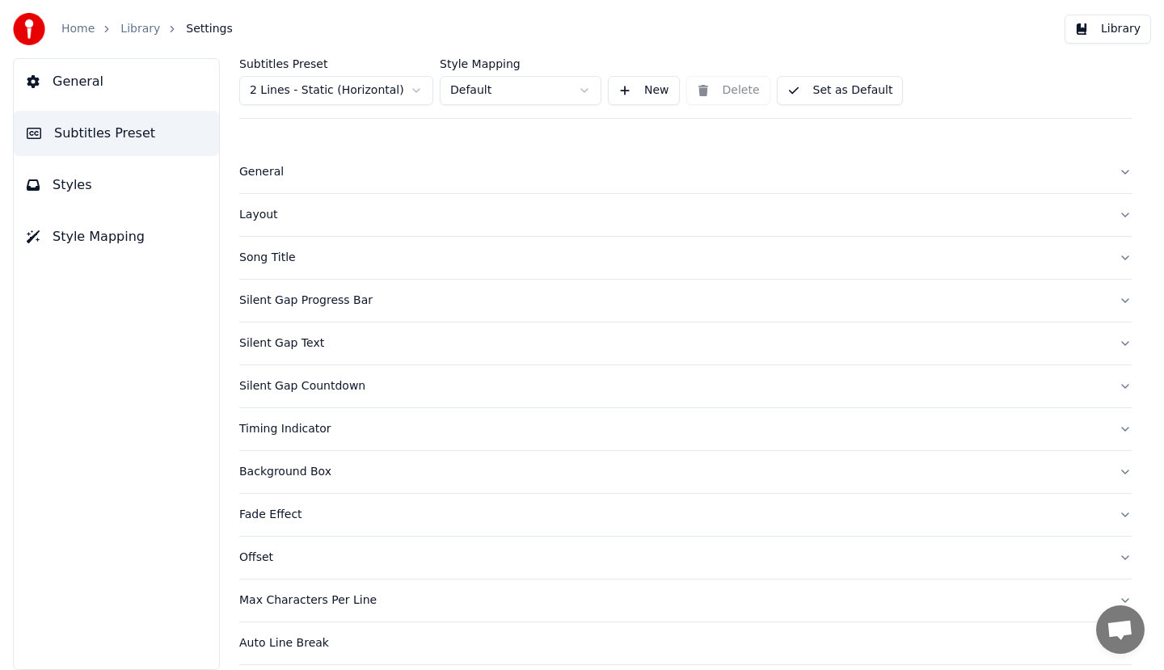
click at [635, 95] on button "New" at bounding box center [644, 90] width 72 height 29
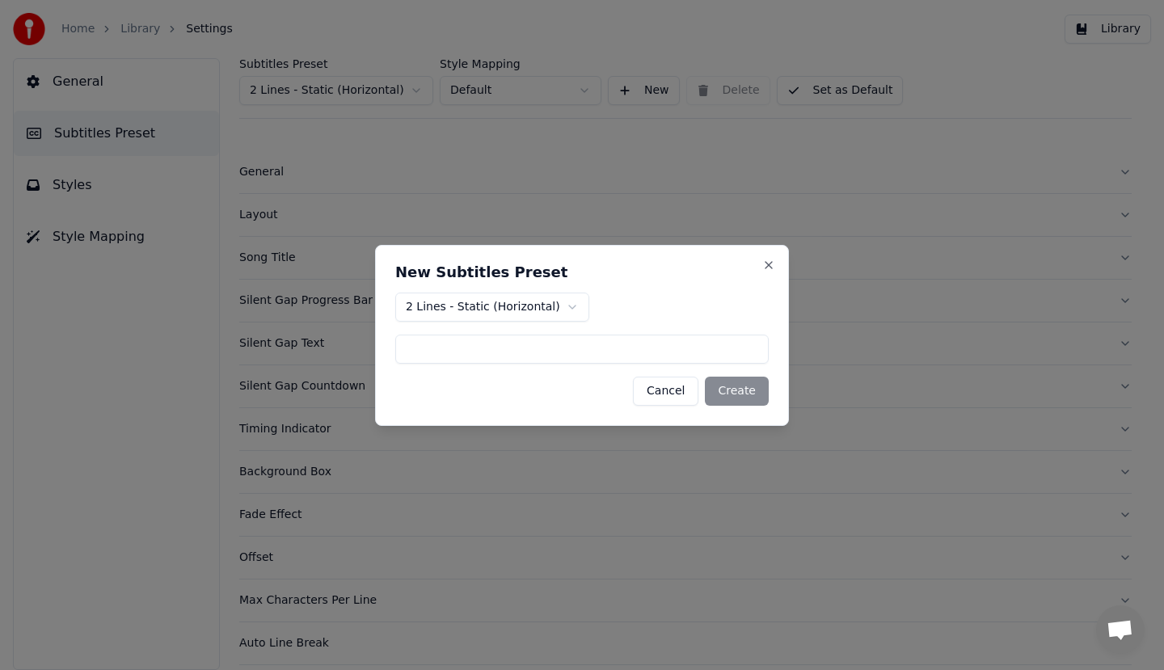
click at [492, 341] on input at bounding box center [581, 349] width 373 height 29
type input "*****"
click at [720, 400] on button "Create" at bounding box center [737, 391] width 64 height 29
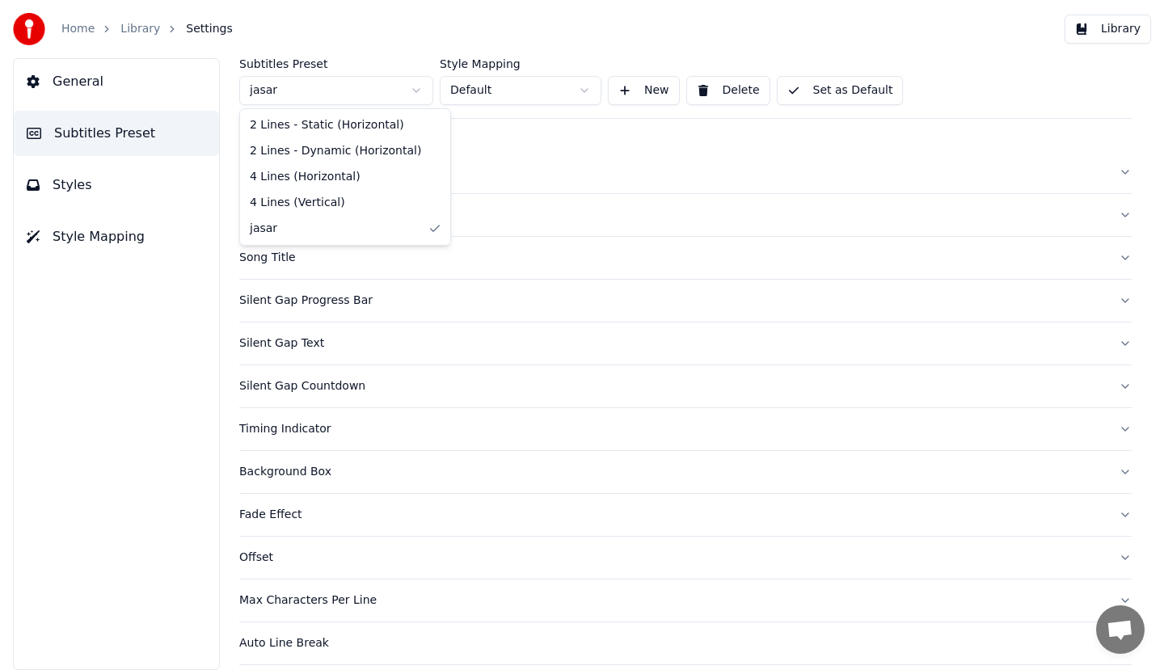
click at [350, 95] on html "Home Library Settings Library General Subtitles Preset Styles Style Mapping Sub…" at bounding box center [582, 335] width 1164 height 670
click at [350, 96] on html "Home Library Settings Library General Subtitles Preset Styles Style Mapping Sub…" at bounding box center [582, 335] width 1164 height 670
click at [1099, 26] on button "Library" at bounding box center [1108, 29] width 86 height 29
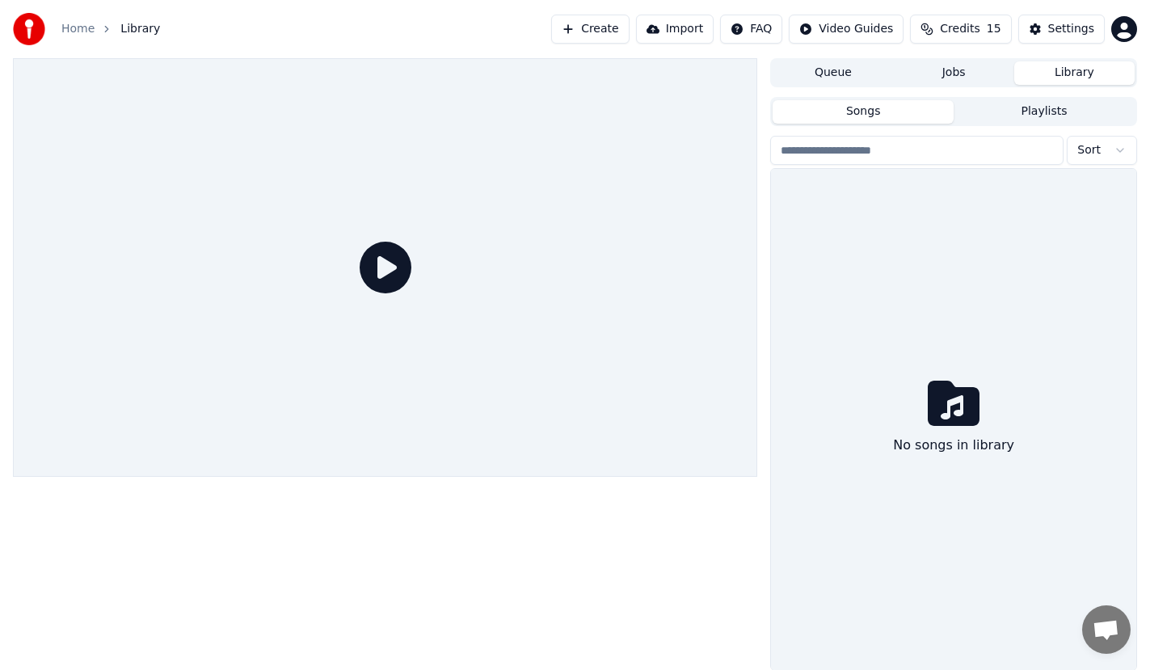
click at [873, 112] on button "Songs" at bounding box center [863, 111] width 181 height 23
click at [955, 156] on input "search" at bounding box center [916, 150] width 293 height 29
type input "*****"
click at [1111, 155] on html "Home Library Create Import FAQ Video Guides Credits 15 Settings Queue Jobs Libr…" at bounding box center [575, 335] width 1150 height 670
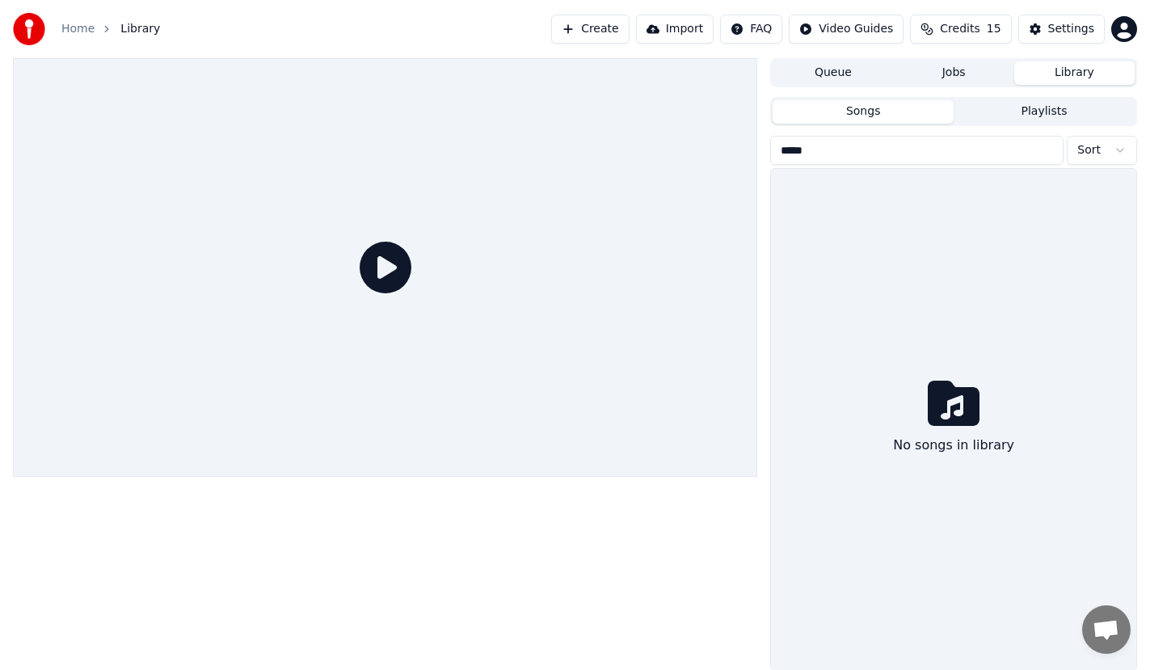
click at [966, 411] on icon at bounding box center [954, 403] width 52 height 45
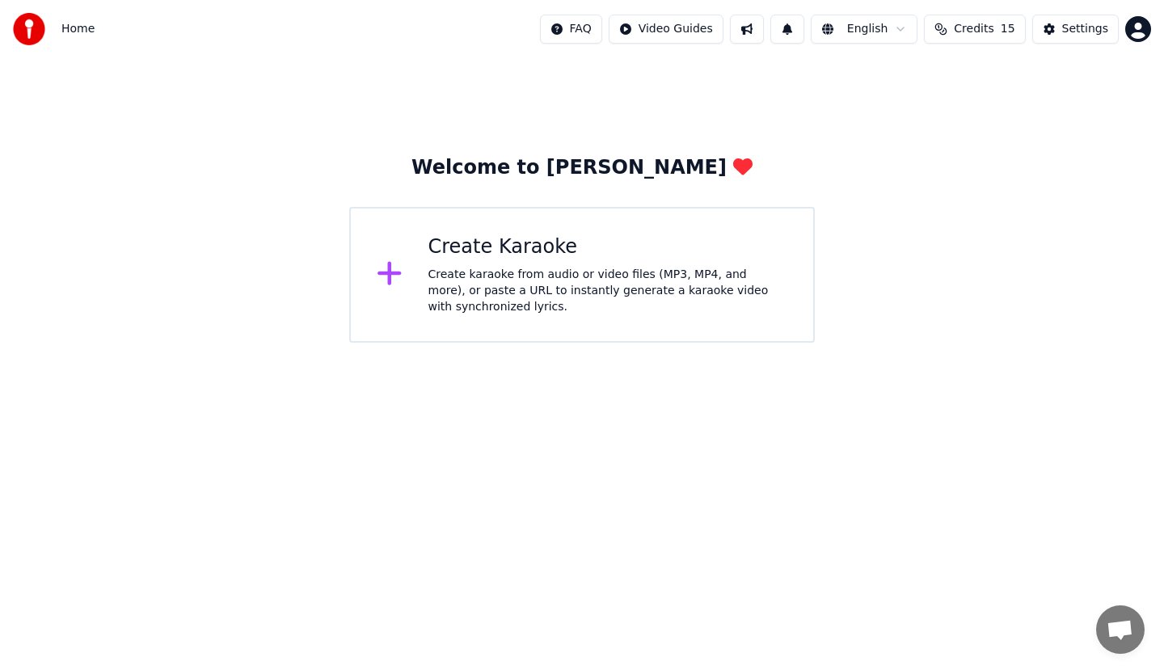
click at [649, 318] on div "Create Karaoke Create karaoke from audio or video files (MP3, MP4, and more), o…" at bounding box center [582, 275] width 466 height 136
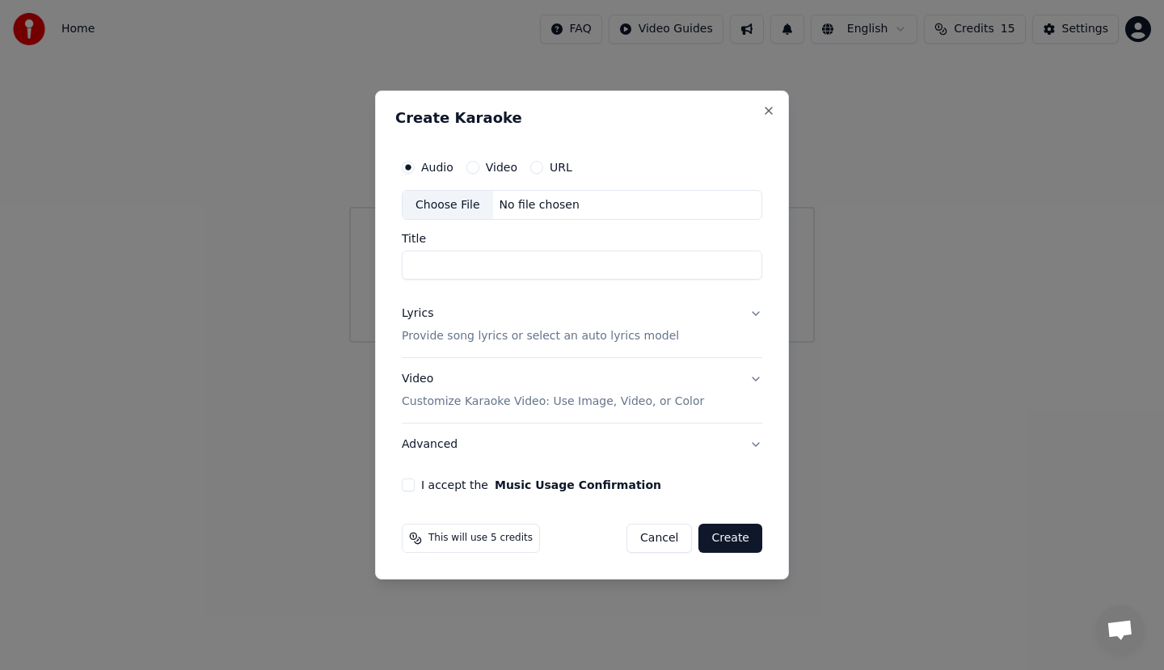
click at [733, 533] on button "Create" at bounding box center [730, 538] width 64 height 29
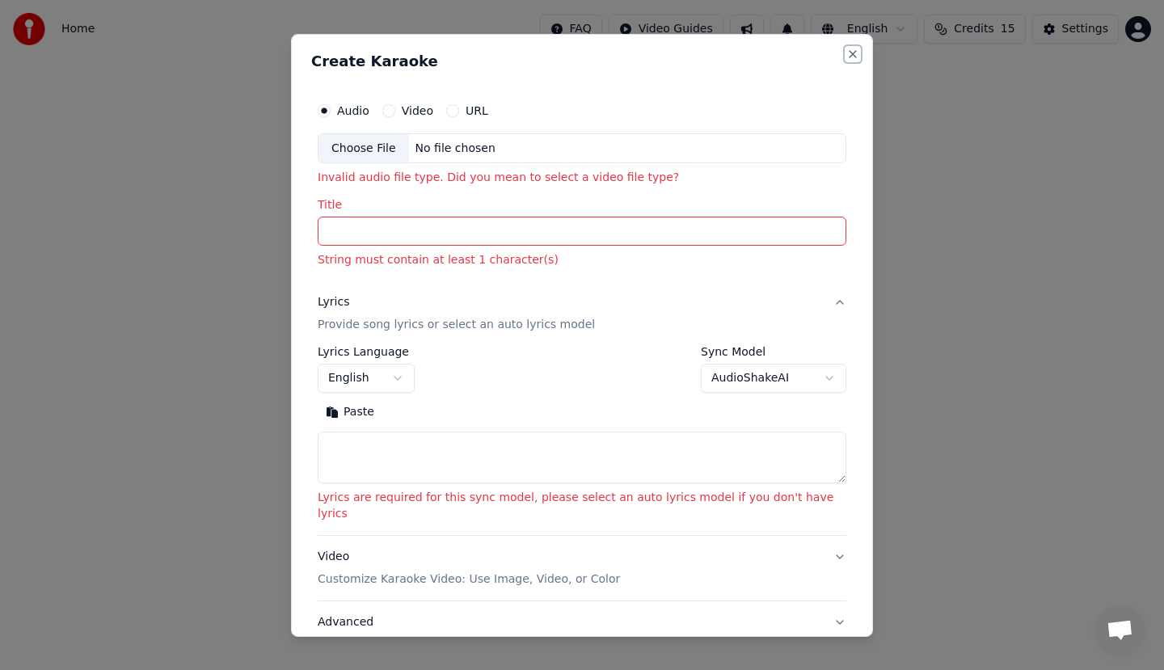
click at [846, 50] on button "Close" at bounding box center [852, 53] width 13 height 13
select select
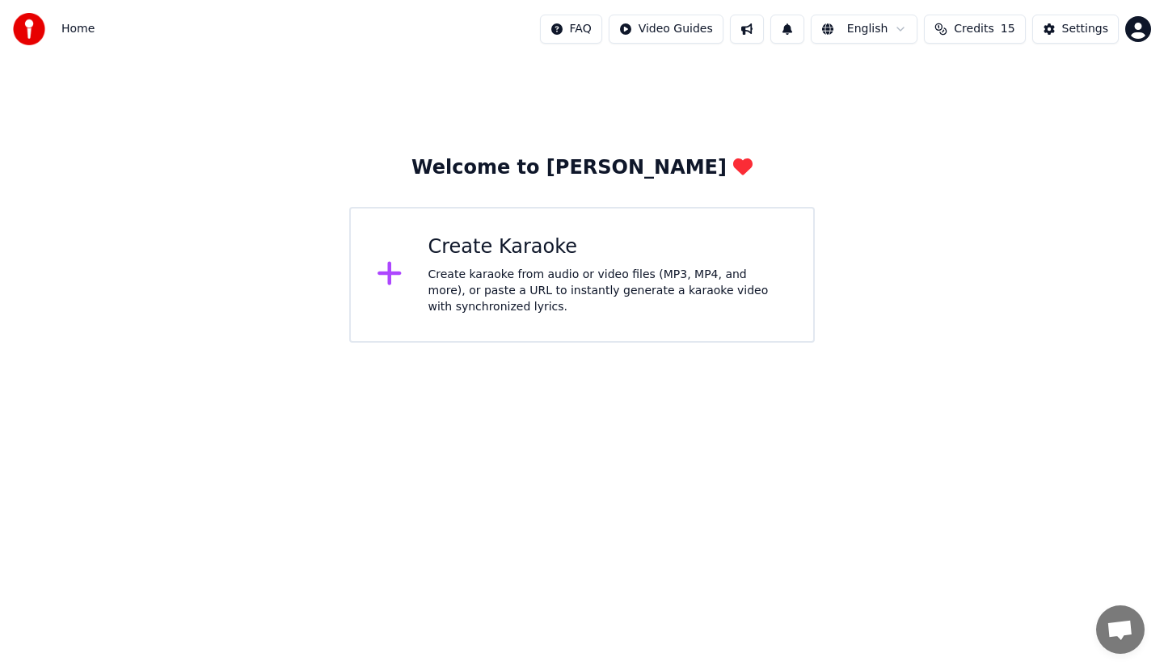
click at [664, 35] on html "Home FAQ Video Guides English Credits 15 Settings Welcome to Youka Create Karao…" at bounding box center [582, 171] width 1164 height 343
click at [663, 65] on div "Quick Start Guide" at bounding box center [690, 64] width 113 height 26
click at [500, 285] on div "Create karaoke from audio or video files (MP3, MP4, and more), or paste a URL t…" at bounding box center [608, 291] width 360 height 49
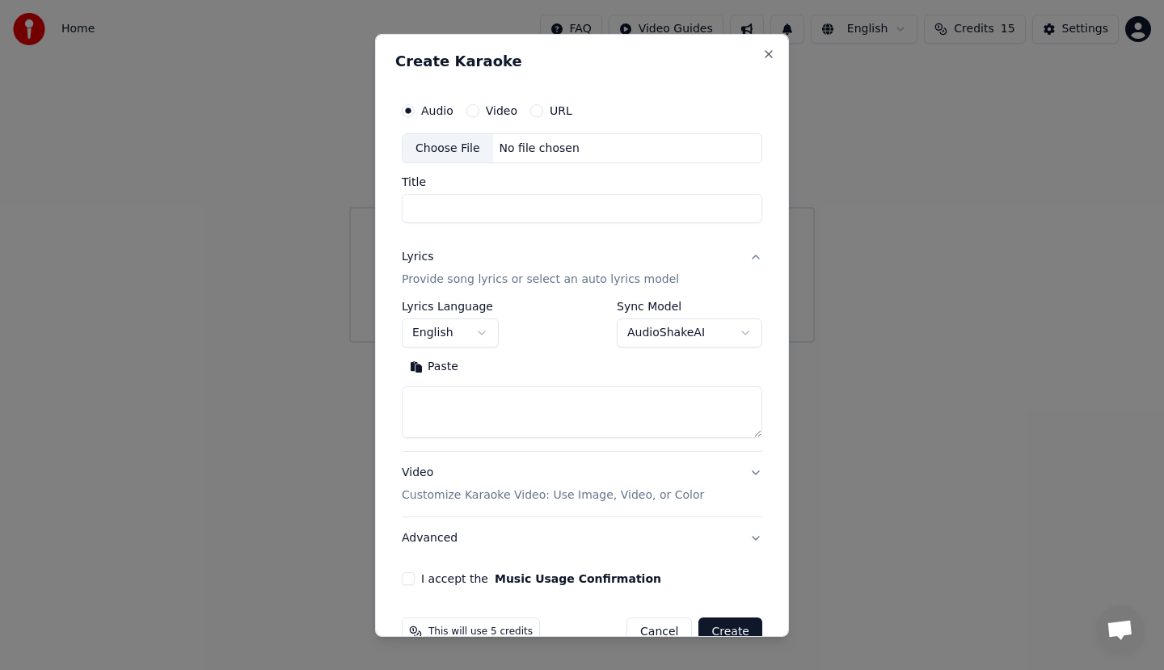
click at [512, 149] on div "No file chosen" at bounding box center [539, 148] width 93 height 16
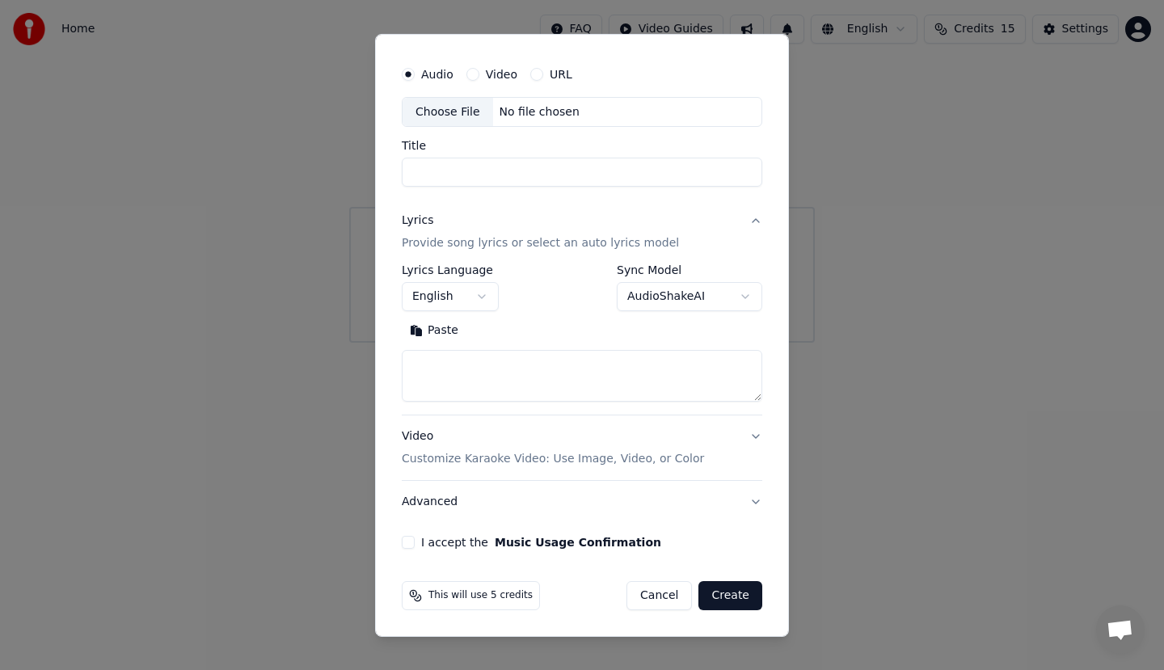
click at [666, 593] on button "Cancel" at bounding box center [658, 595] width 65 height 29
select select
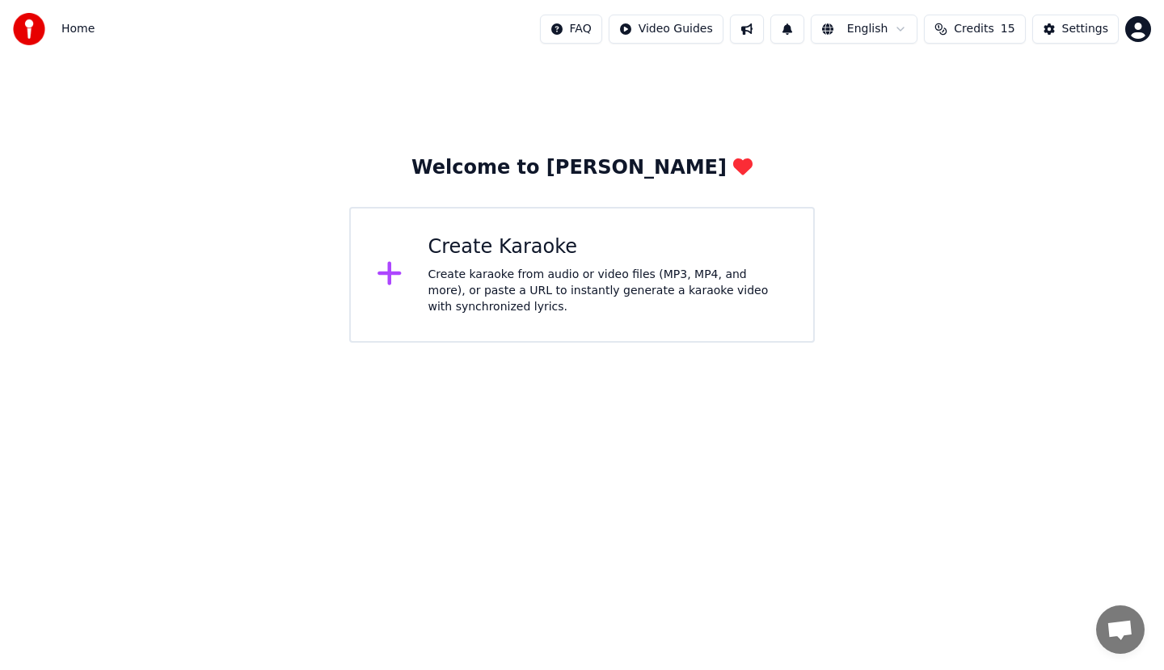
click at [525, 288] on div "Create karaoke from audio or video files (MP3, MP4, and more), or paste a URL t…" at bounding box center [608, 291] width 360 height 49
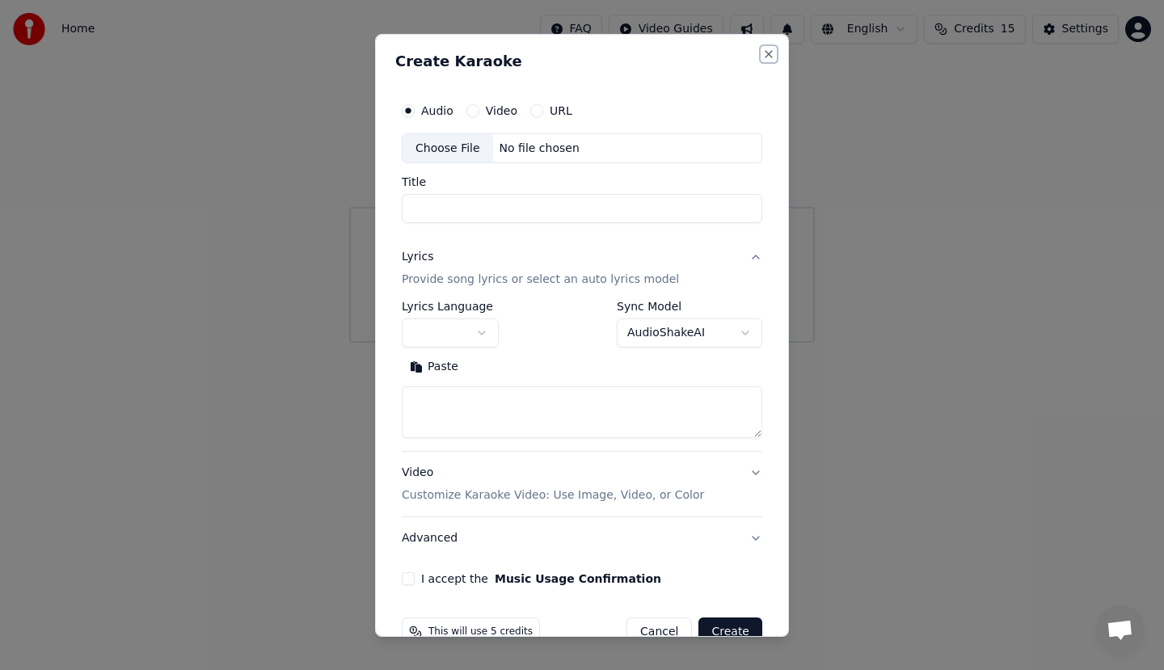
click at [762, 53] on button "Close" at bounding box center [768, 53] width 13 height 13
select select
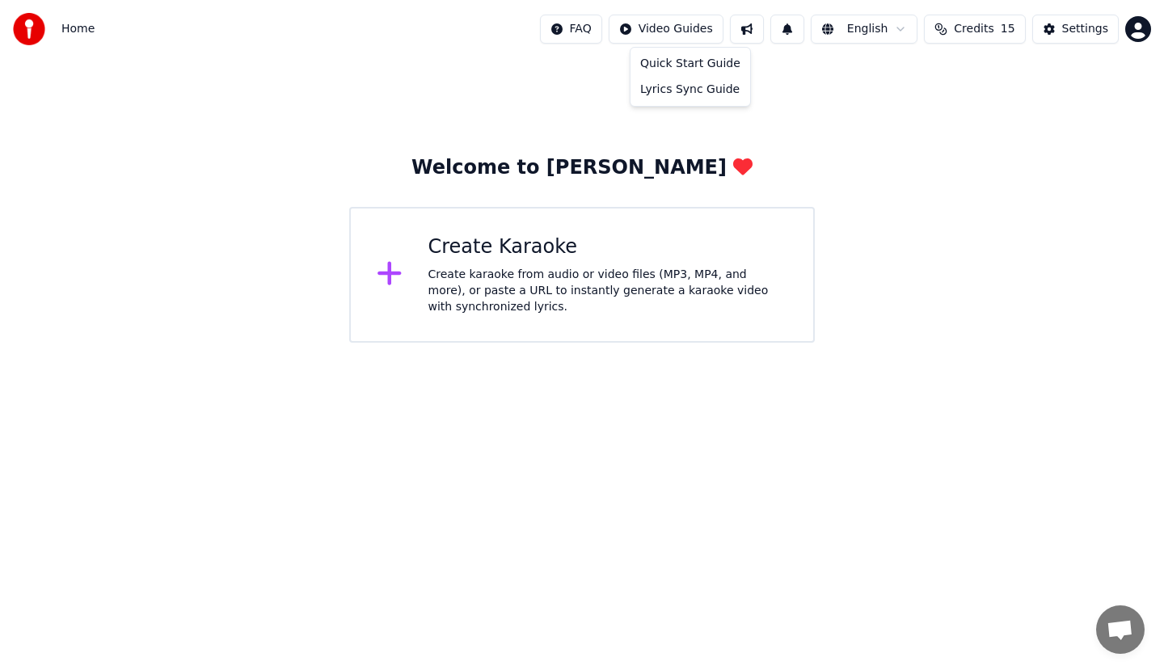
click at [685, 23] on html "Home FAQ Video Guides English Credits 15 Settings Welcome to Youka Create Karao…" at bounding box center [582, 171] width 1164 height 343
click at [662, 96] on div "Lyrics Sync Guide" at bounding box center [690, 90] width 113 height 26
click at [586, 281] on div "Create karaoke from audio or video files (MP3, MP4, and more), or paste a URL t…" at bounding box center [608, 291] width 360 height 49
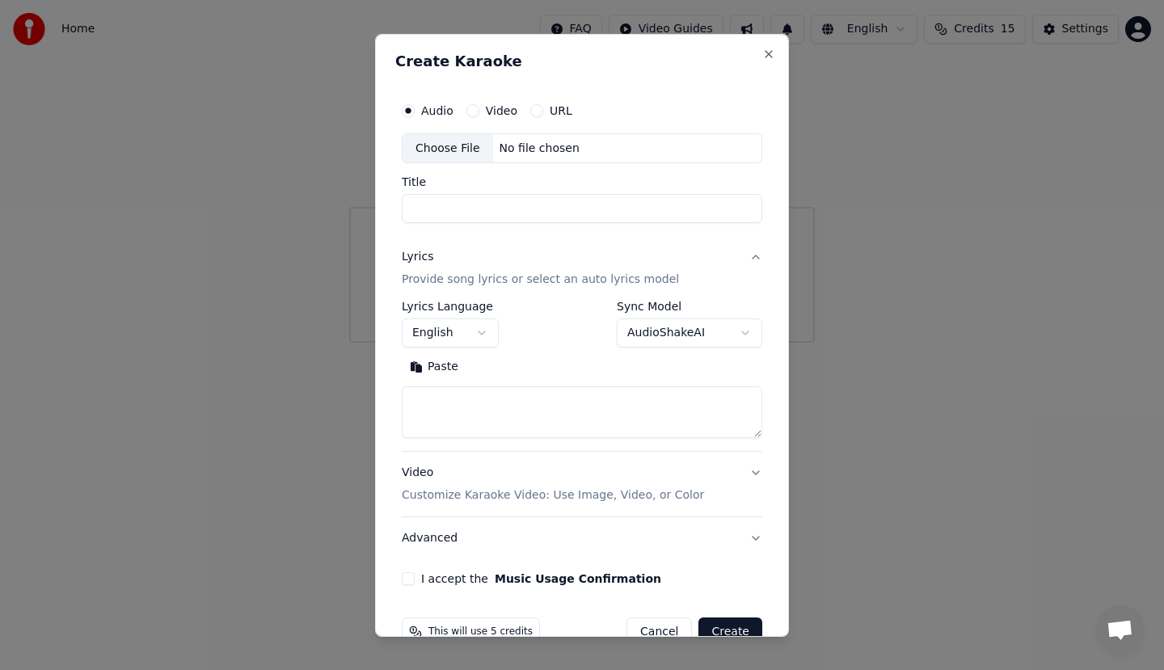
click at [611, 276] on p "Provide song lyrics or select an auto lyrics model" at bounding box center [540, 280] width 277 height 16
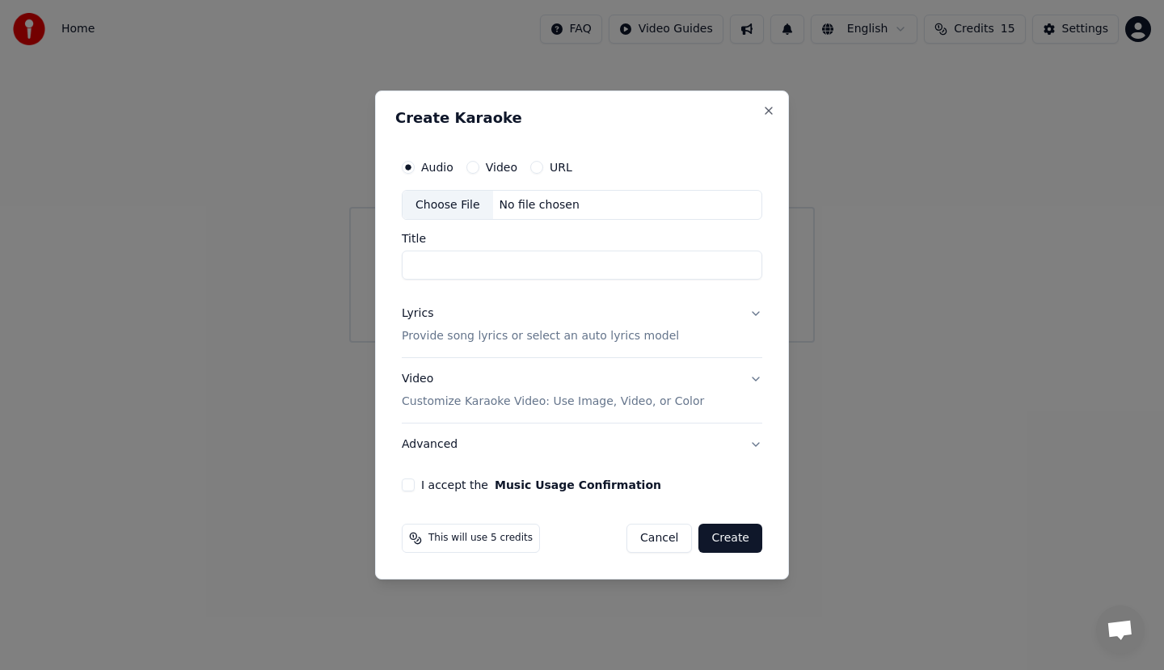
click at [678, 535] on button "Cancel" at bounding box center [658, 538] width 65 height 29
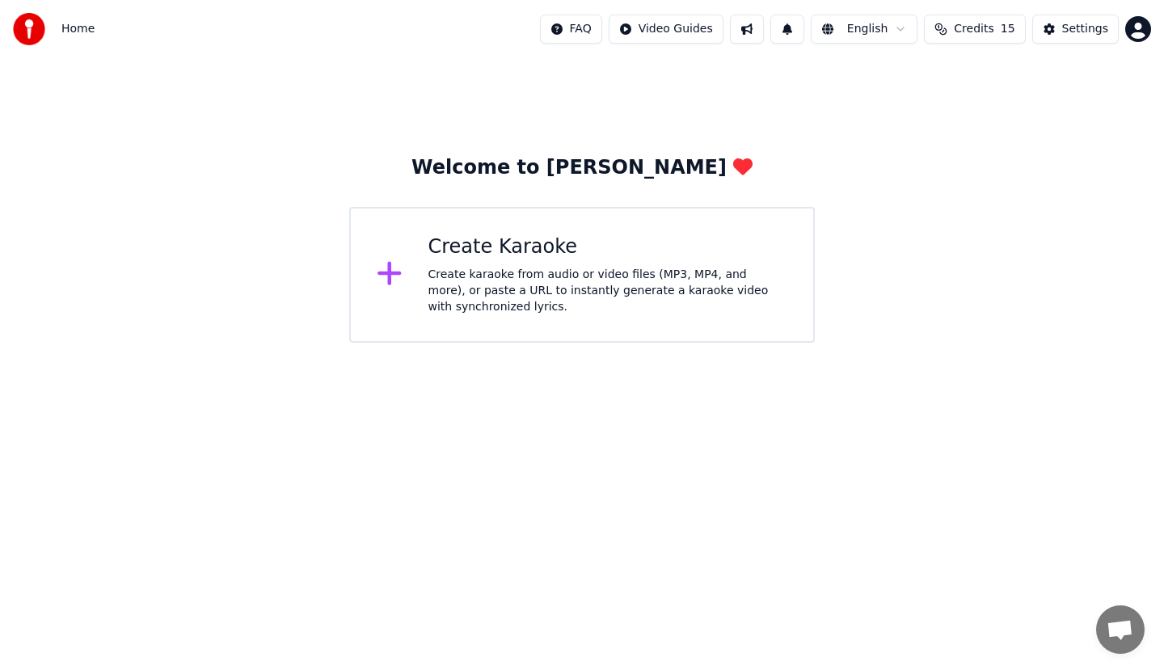
click at [616, 169] on div "Welcome to [PERSON_NAME]" at bounding box center [581, 168] width 341 height 26
click at [615, 169] on div "Welcome to [PERSON_NAME]" at bounding box center [581, 168] width 341 height 26
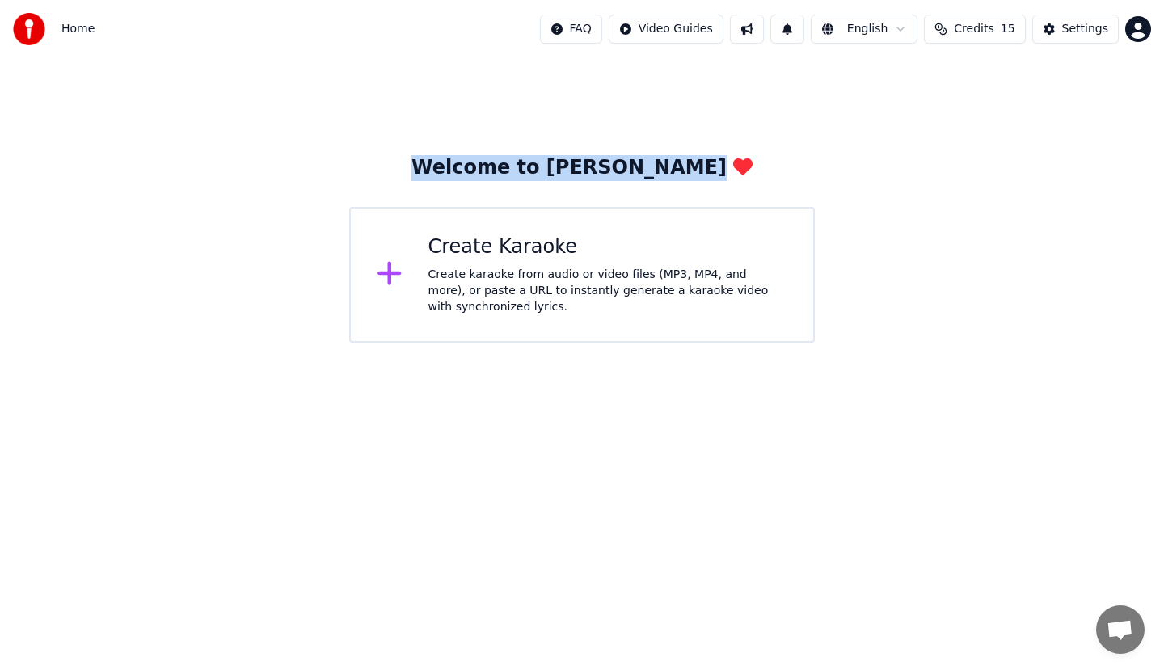
click at [62, 27] on span "Home" at bounding box center [77, 29] width 33 height 16
click at [39, 27] on img at bounding box center [29, 29] width 32 height 32
click at [1135, 27] on html "Home FAQ Video Guides English Credits 15 Settings Welcome to Youka Create Karao…" at bounding box center [582, 171] width 1164 height 343
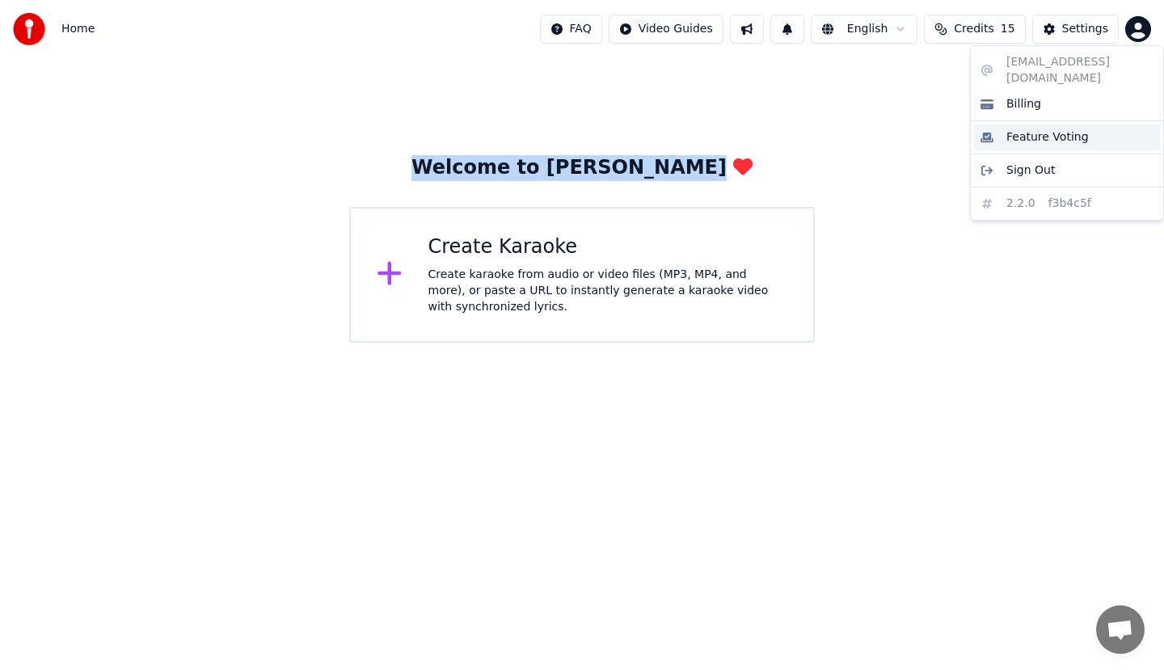
click at [1001, 125] on div "Feature Voting" at bounding box center [1067, 137] width 186 height 26
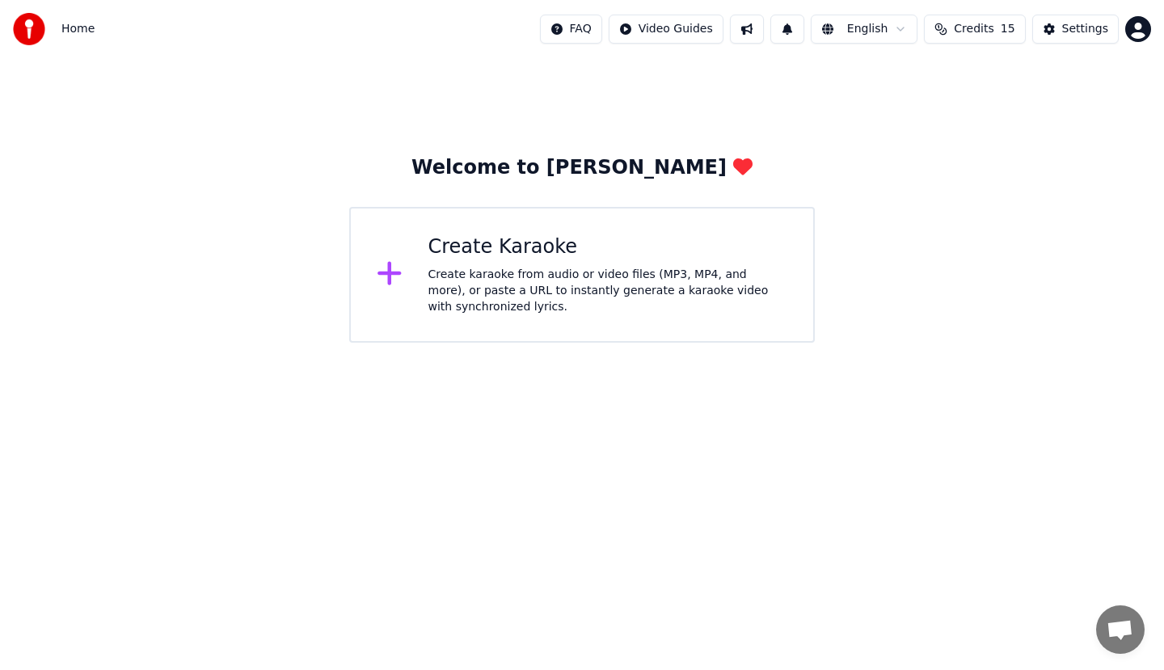
drag, startPoint x: 534, startPoint y: 239, endPoint x: 534, endPoint y: 248, distance: 8.9
click at [534, 248] on div "Create Karaoke" at bounding box center [608, 247] width 360 height 26
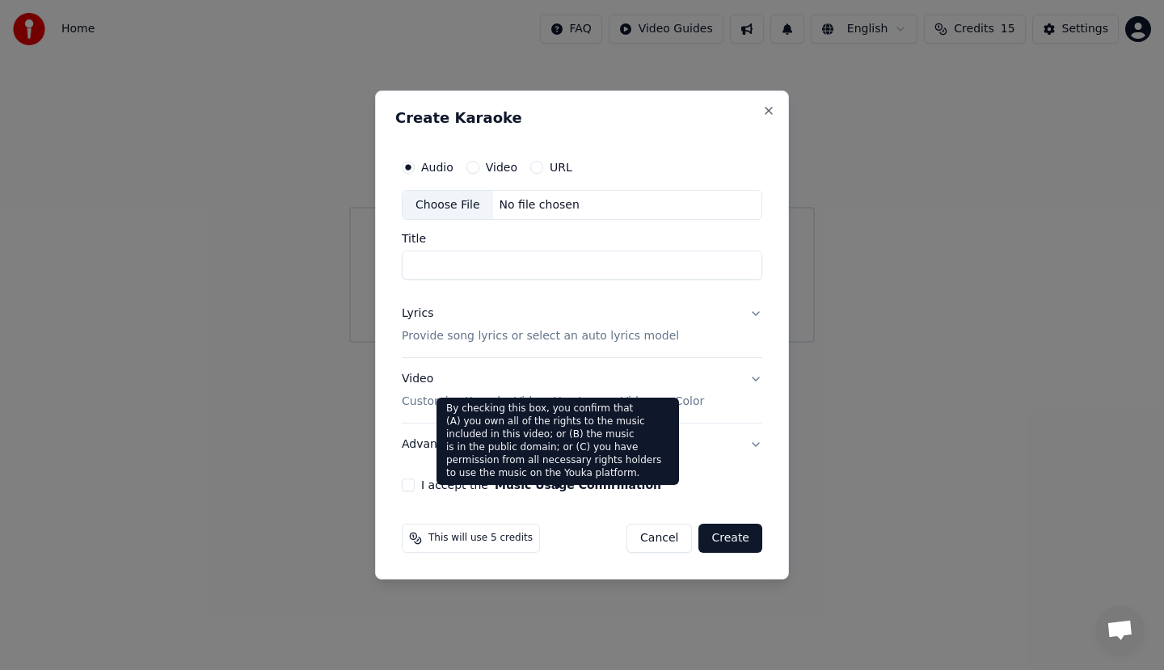
click at [513, 485] on button "Music Usage Confirmation" at bounding box center [578, 484] width 167 height 11
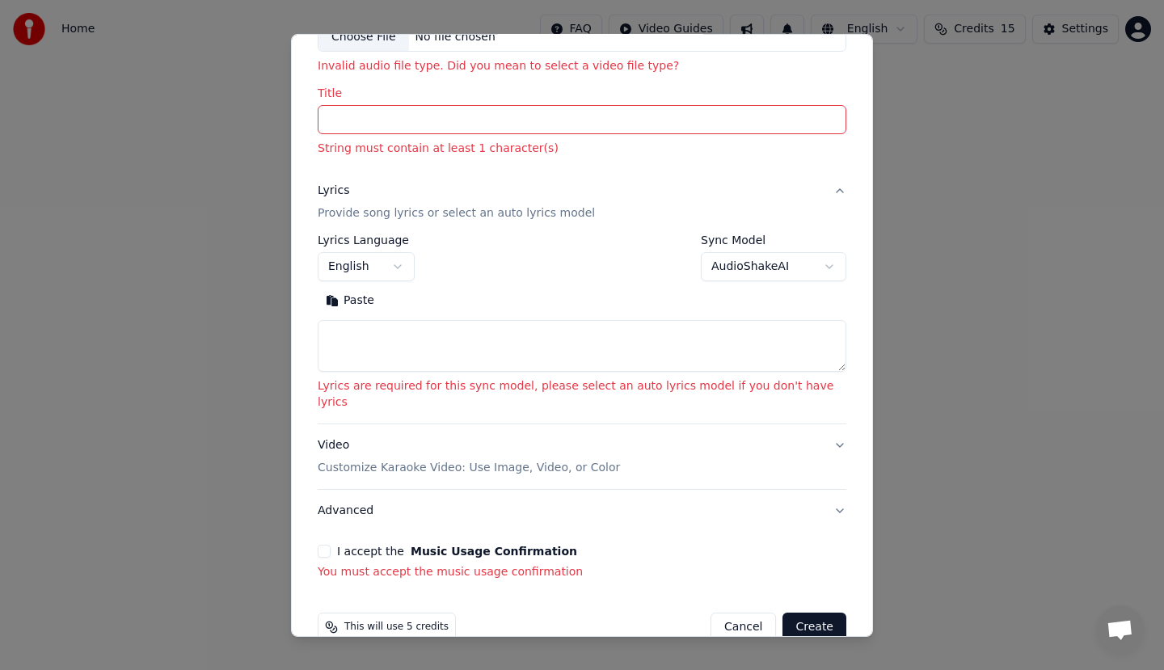
scroll to position [127, 0]
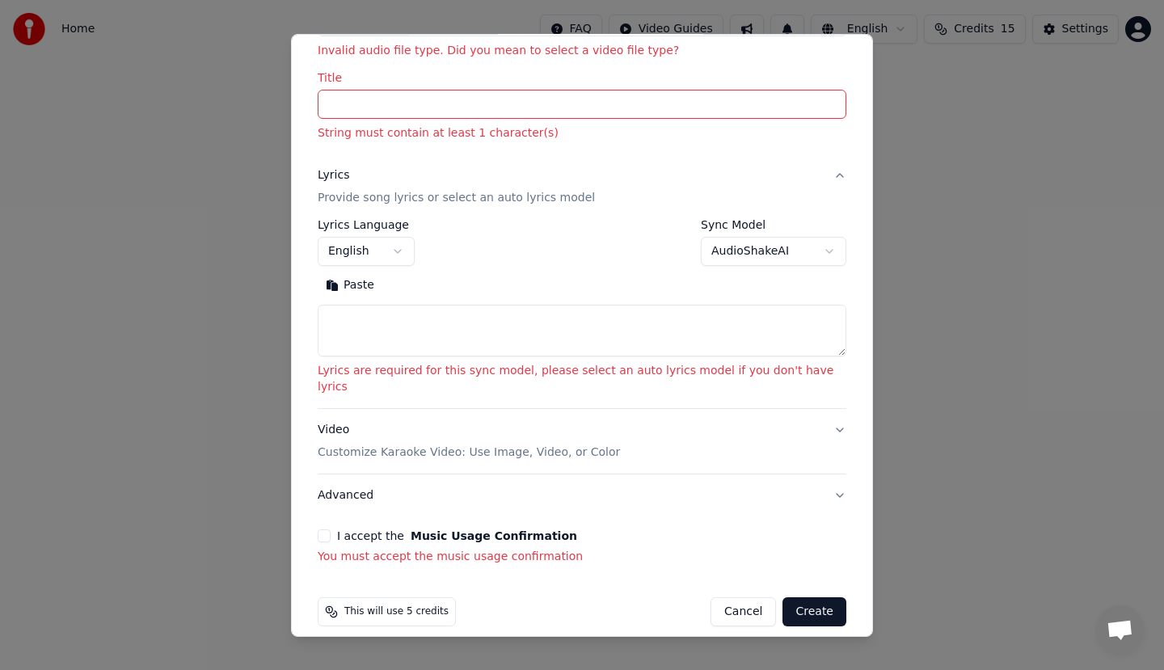
click at [370, 481] on button "Advanced" at bounding box center [582, 496] width 529 height 42
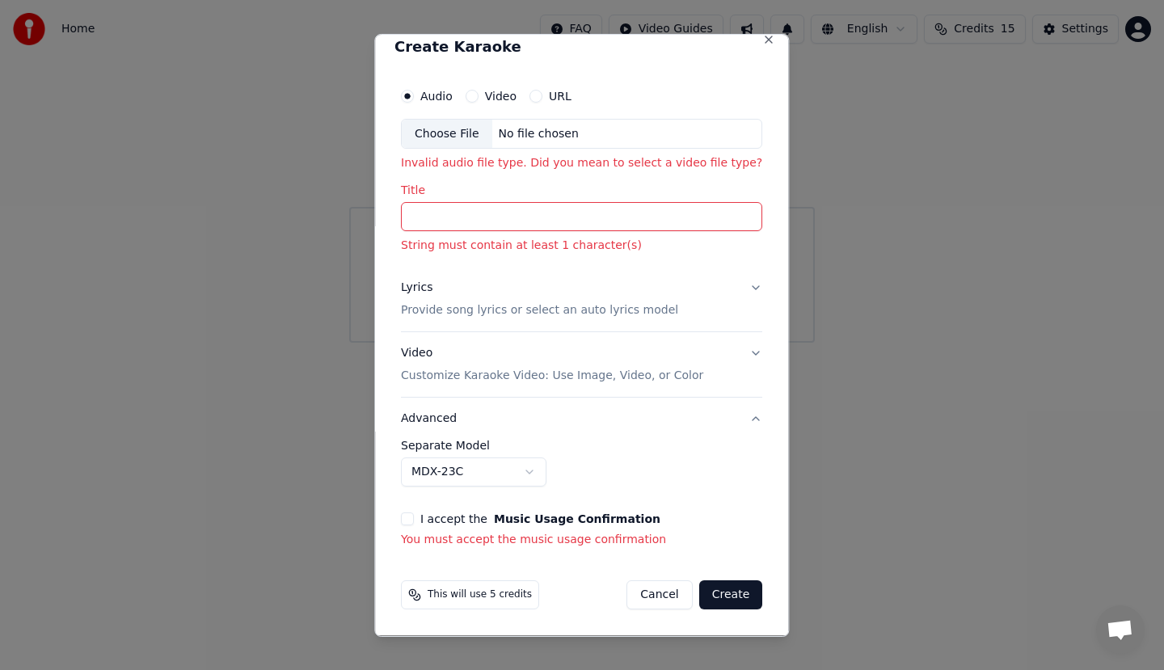
scroll to position [15, 0]
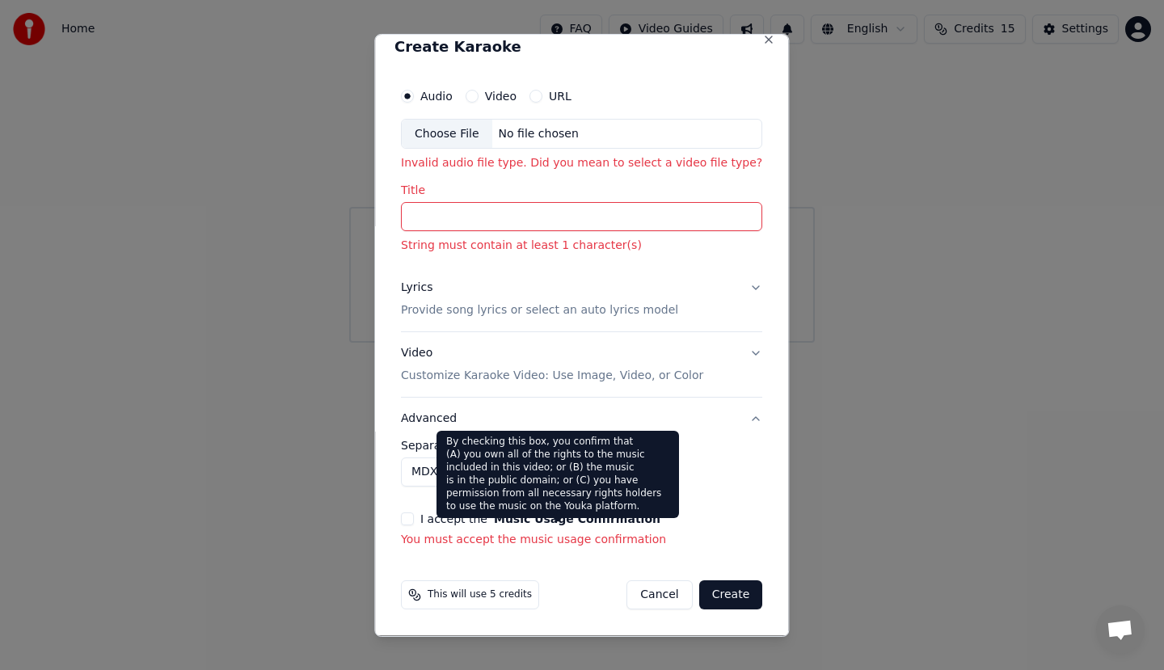
click at [496, 522] on button "Music Usage Confirmation" at bounding box center [577, 518] width 167 height 11
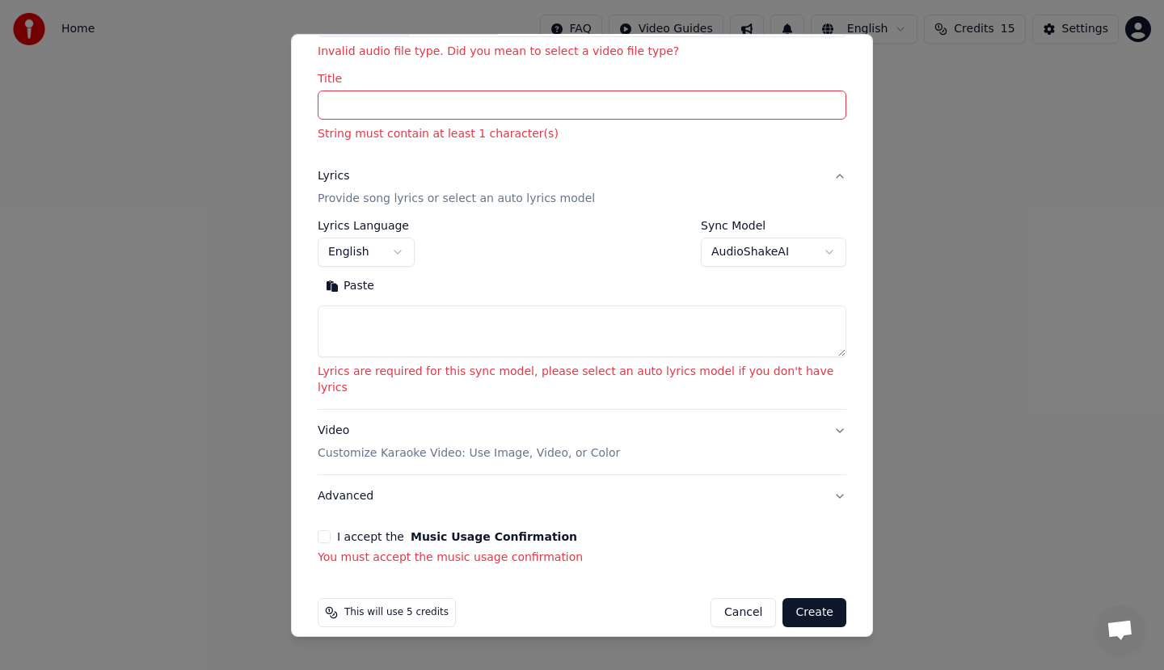
scroll to position [127, 0]
click at [395, 605] on span "This will use 5 credits" at bounding box center [396, 611] width 104 height 13
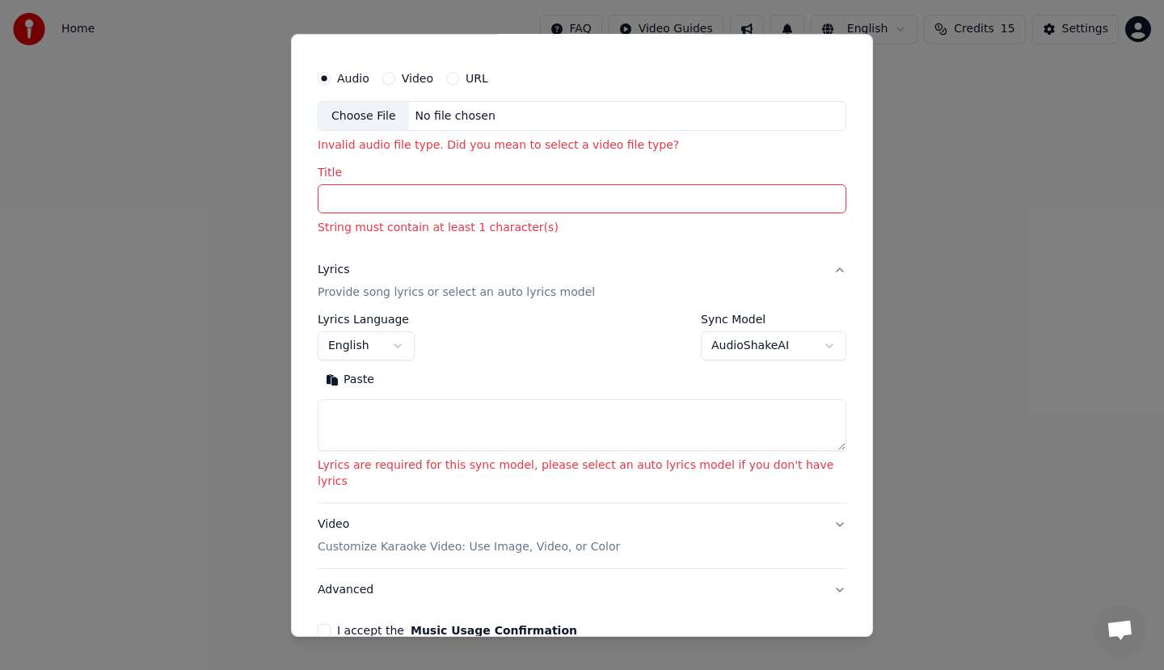
scroll to position [0, 0]
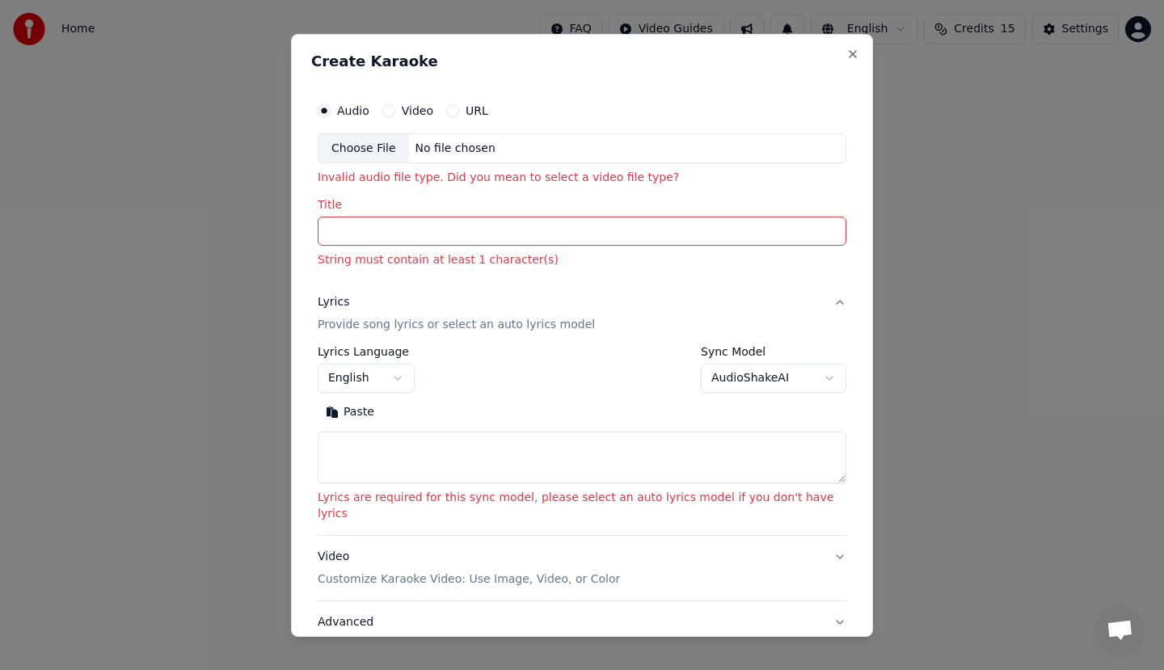
click at [467, 152] on div "No file chosen" at bounding box center [455, 148] width 93 height 16
click at [510, 145] on div "Choose File No file chosen" at bounding box center [582, 148] width 529 height 31
click at [395, 112] on button "Video" at bounding box center [388, 109] width 13 height 13
click at [477, 107] on div "URL" at bounding box center [467, 109] width 42 height 13
click at [459, 112] on button "URL" at bounding box center [452, 109] width 13 height 13
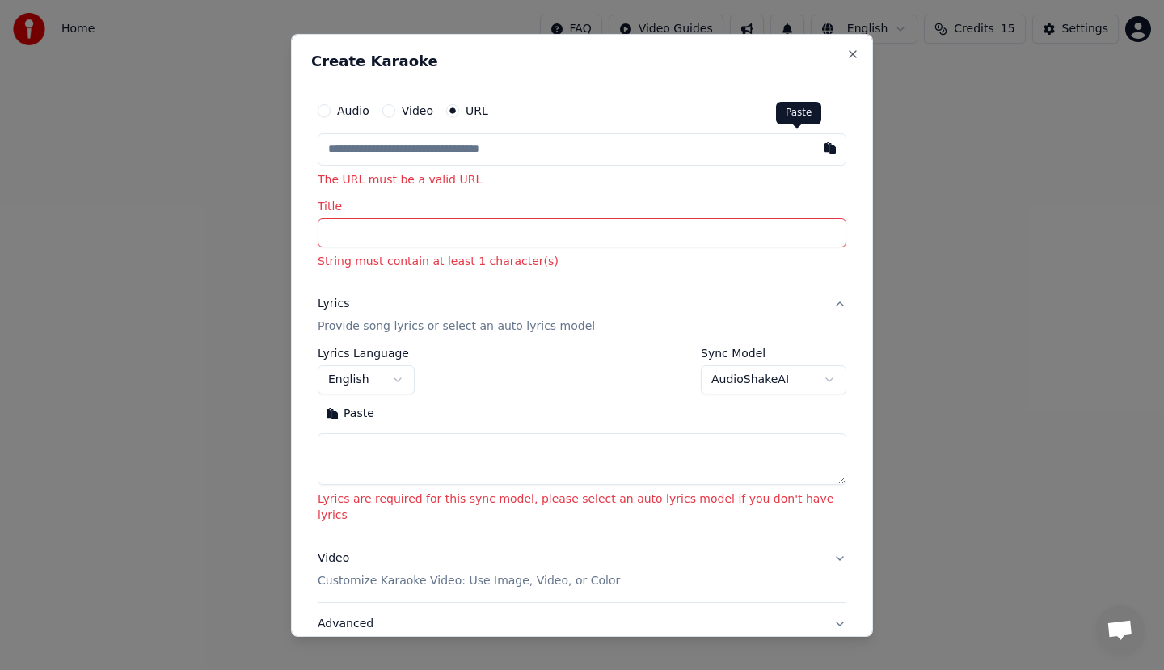
click at [814, 151] on button "button" at bounding box center [830, 147] width 32 height 29
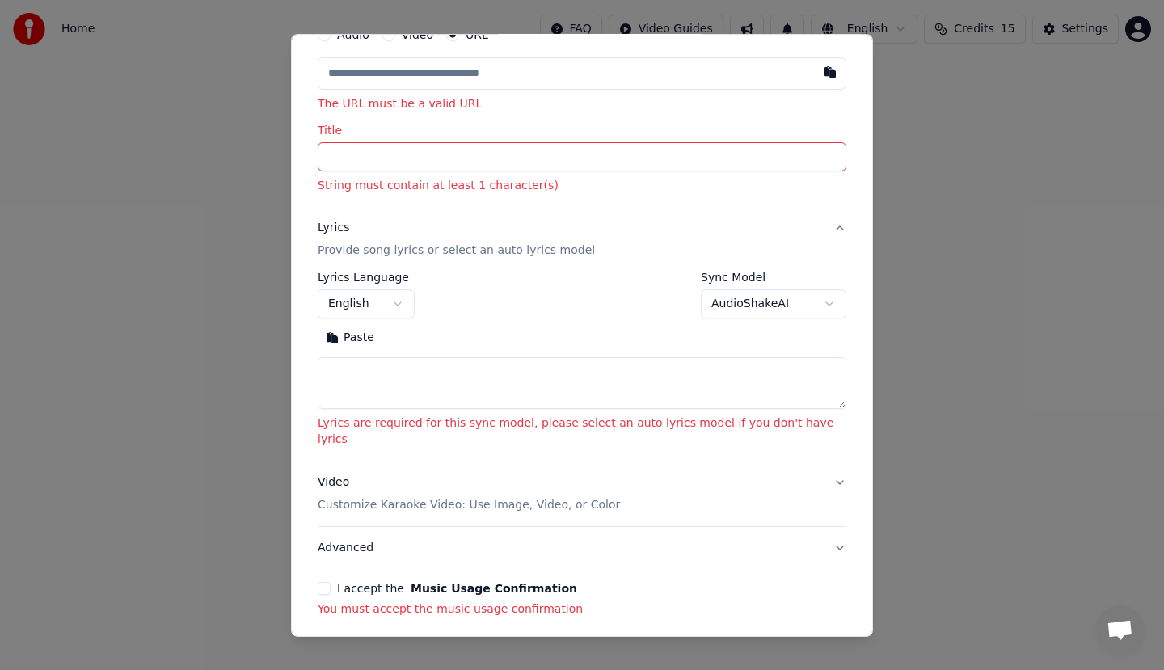
scroll to position [129, 0]
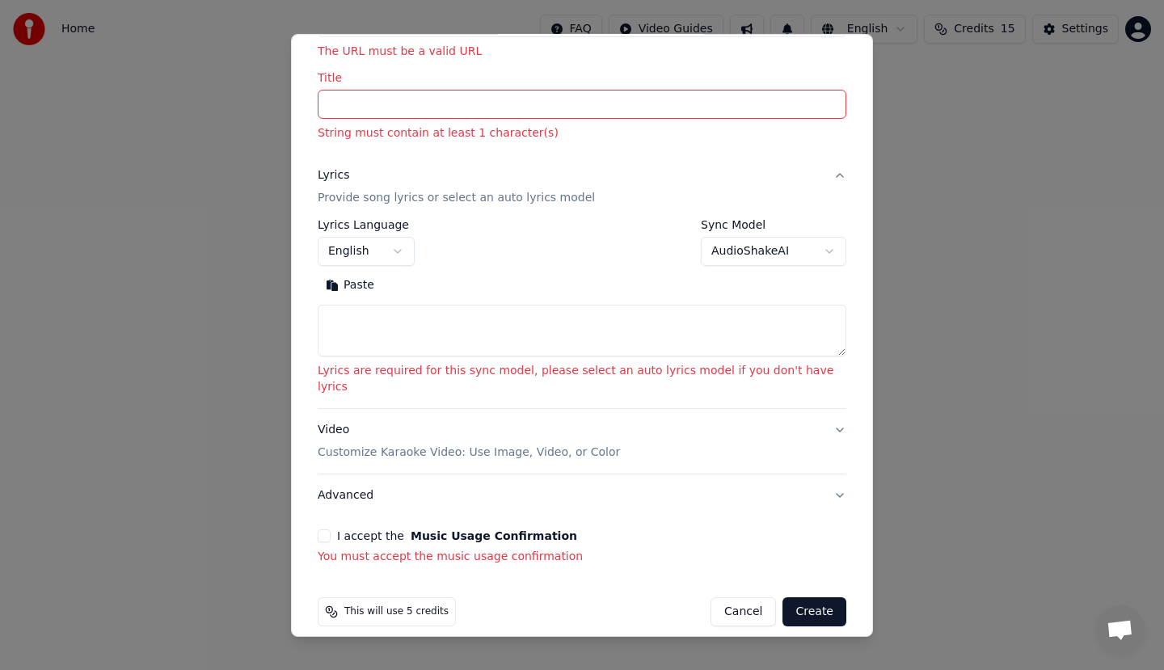
click at [782, 603] on button "Create" at bounding box center [814, 611] width 64 height 29
click at [782, 600] on button "Create" at bounding box center [814, 611] width 64 height 29
click at [377, 285] on button "Paste" at bounding box center [350, 285] width 65 height 26
click at [373, 281] on button "Paste" at bounding box center [350, 285] width 65 height 26
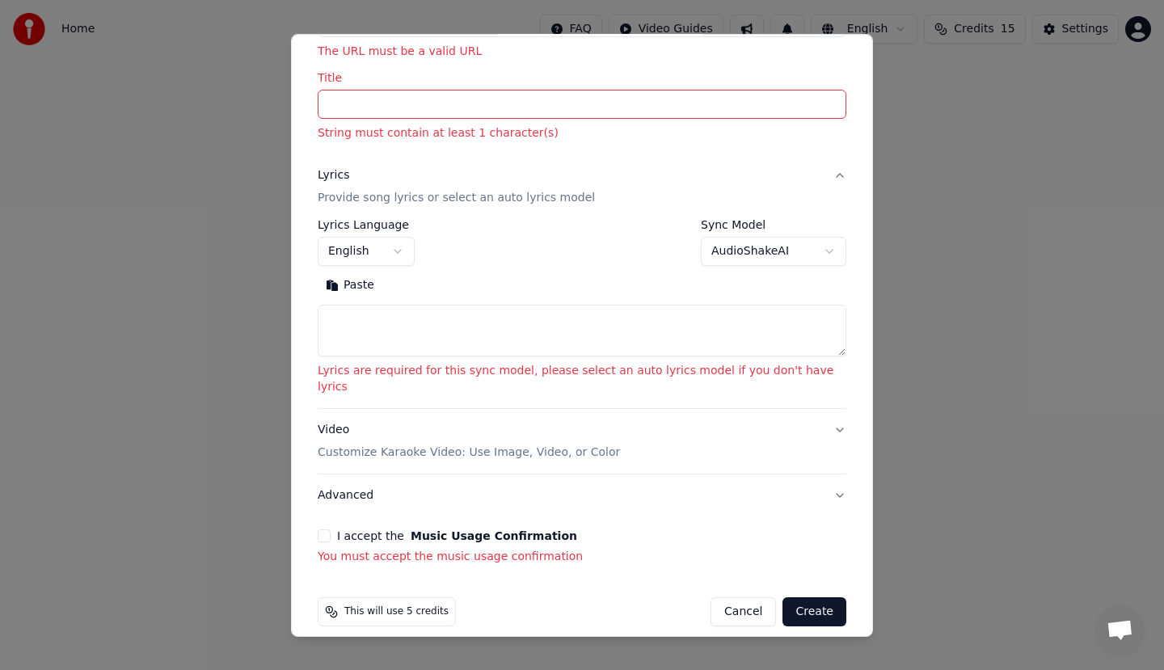
click at [373, 281] on button "Paste" at bounding box center [350, 285] width 65 height 26
click at [726, 597] on button "Cancel" at bounding box center [743, 611] width 65 height 29
select select
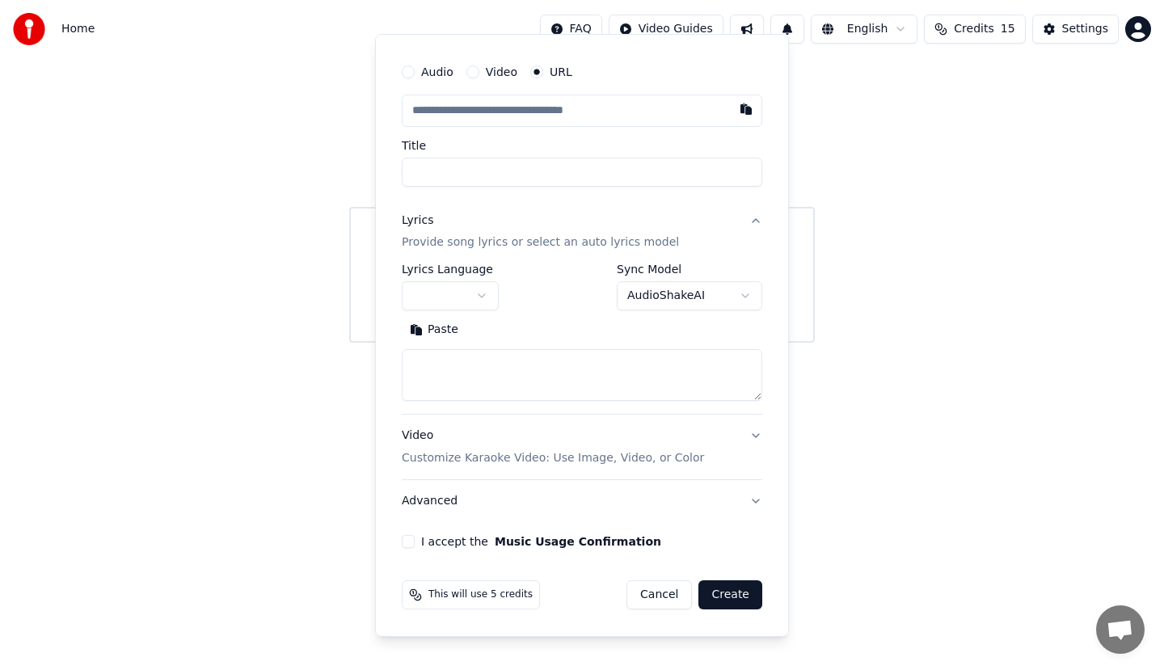
scroll to position [39, 0]
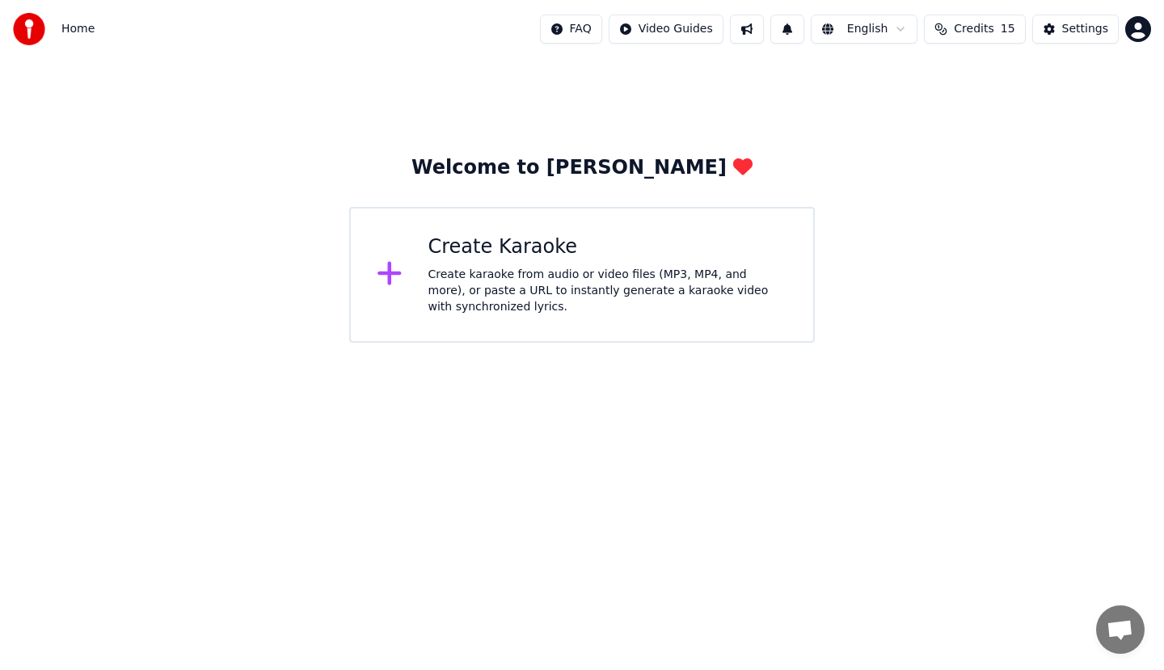
click at [601, 27] on html "Home FAQ Video Guides English Credits 15 Settings Welcome to Youka Create Karao…" at bounding box center [582, 171] width 1164 height 343
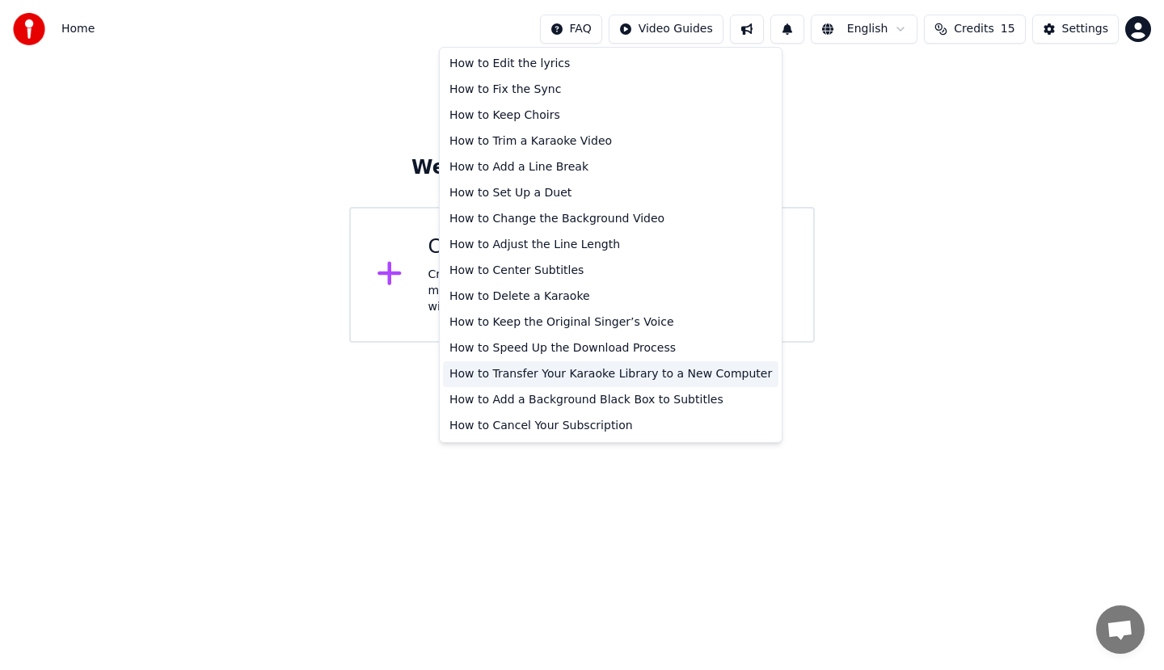
click at [574, 378] on div "How to Transfer Your Karaoke Library to a New Computer" at bounding box center [610, 374] width 335 height 26
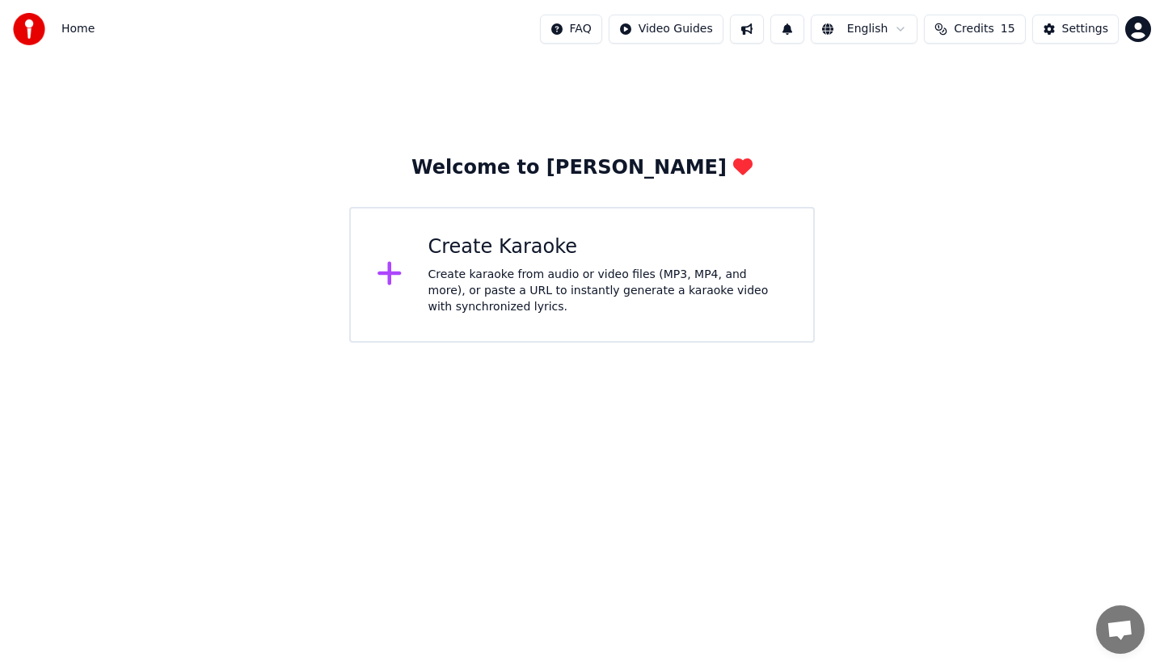
click at [391, 274] on icon at bounding box center [389, 273] width 23 height 23
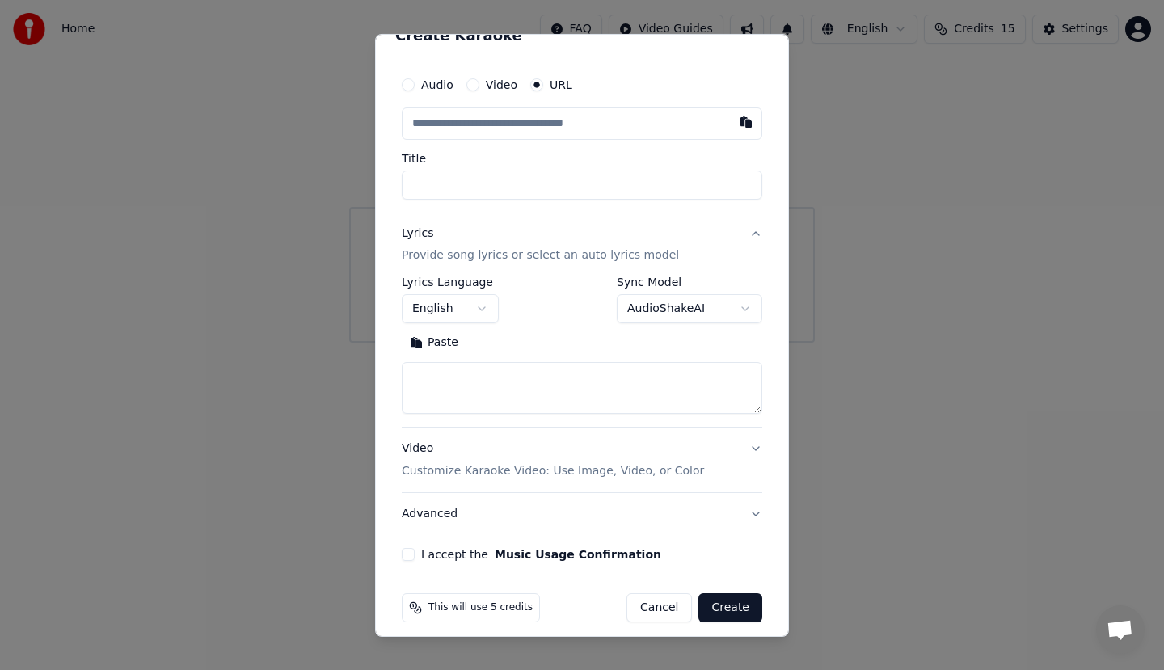
scroll to position [38, 0]
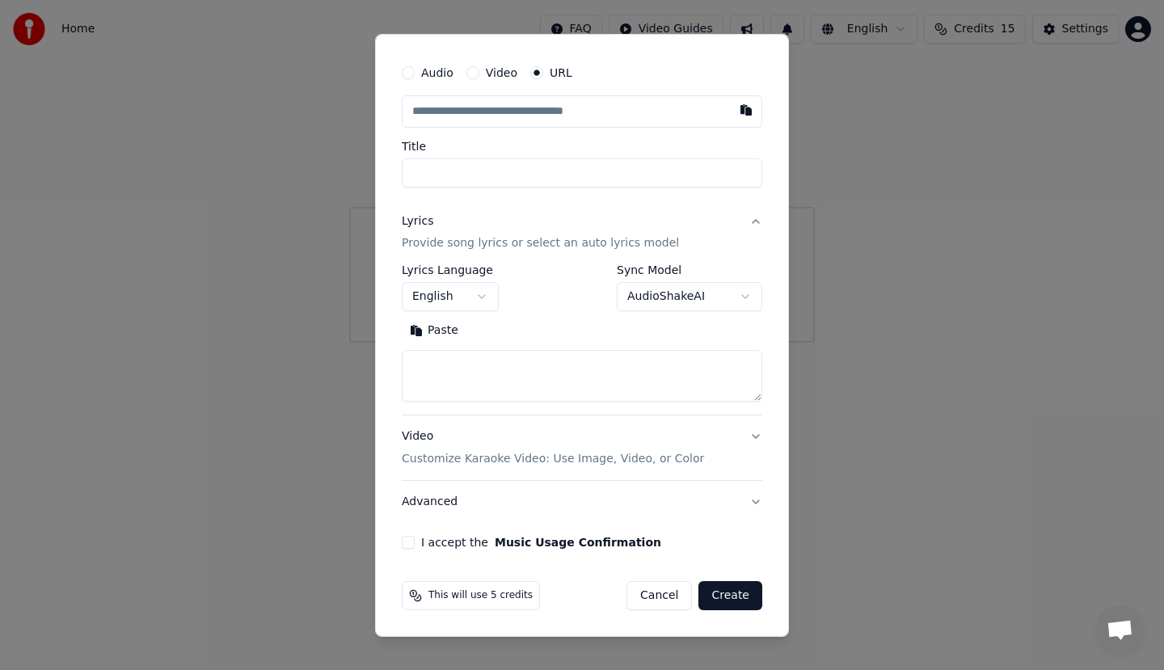
click at [645, 296] on button "AudioShakeAI" at bounding box center [690, 296] width 146 height 29
click at [360, 339] on div at bounding box center [582, 335] width 1164 height 670
click at [660, 599] on button "Cancel" at bounding box center [658, 595] width 65 height 29
select select
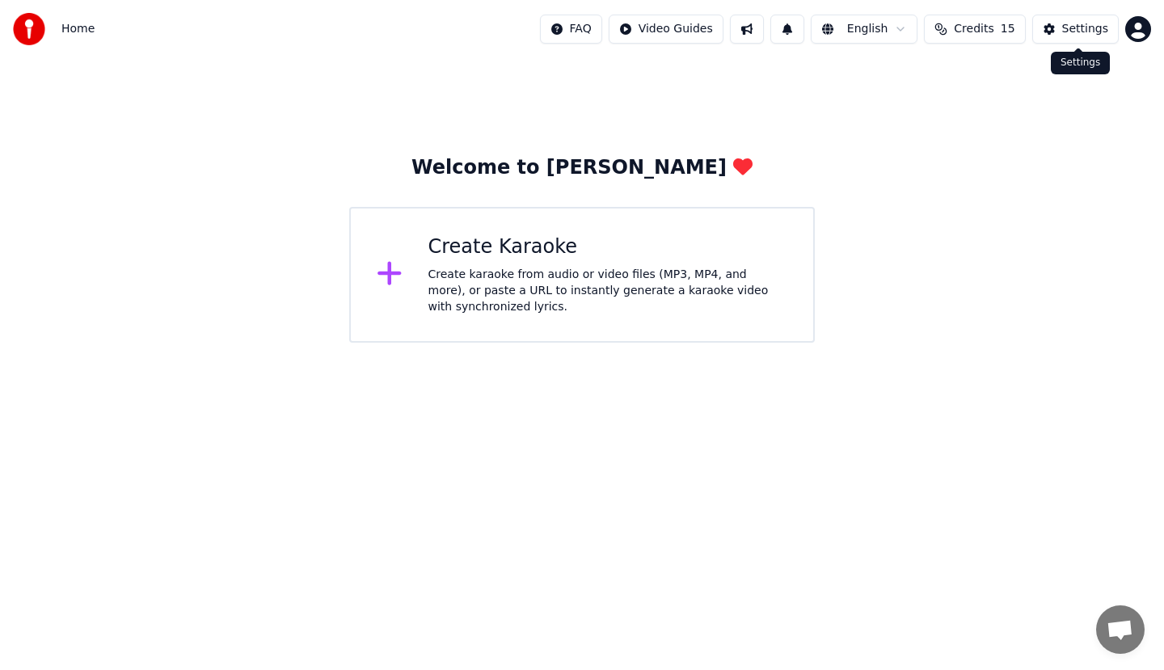
click at [1074, 32] on div "Settings" at bounding box center [1085, 29] width 46 height 16
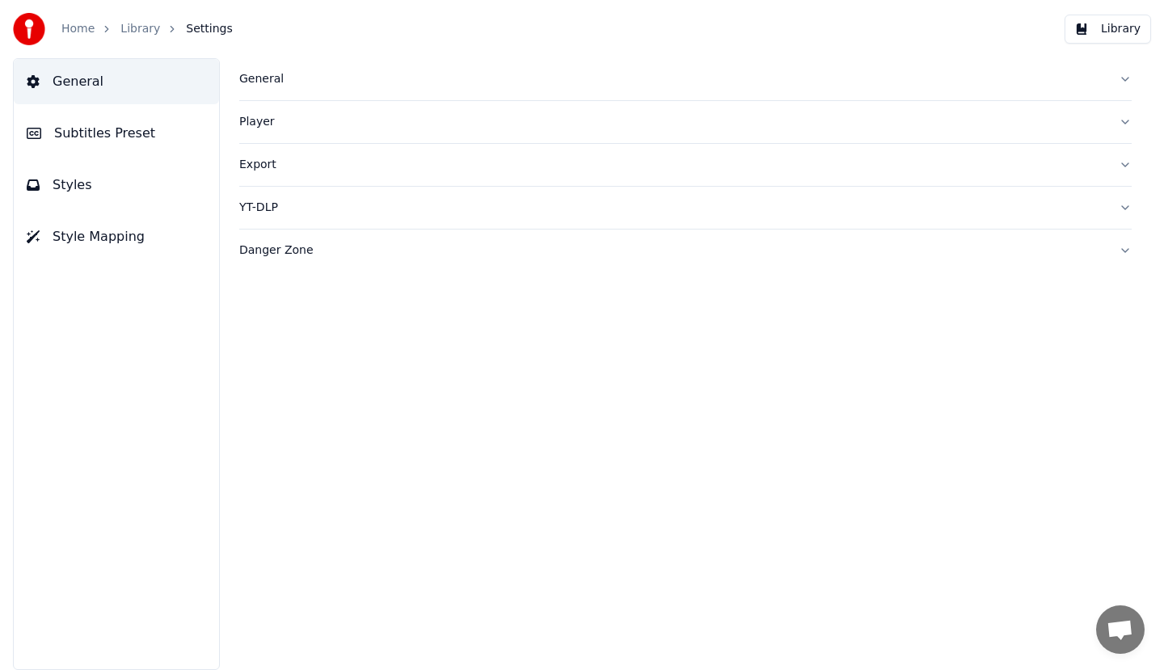
click at [254, 120] on div "Player" at bounding box center [672, 122] width 867 height 16
click at [70, 144] on button "Subtitles Preset" at bounding box center [116, 133] width 205 height 45
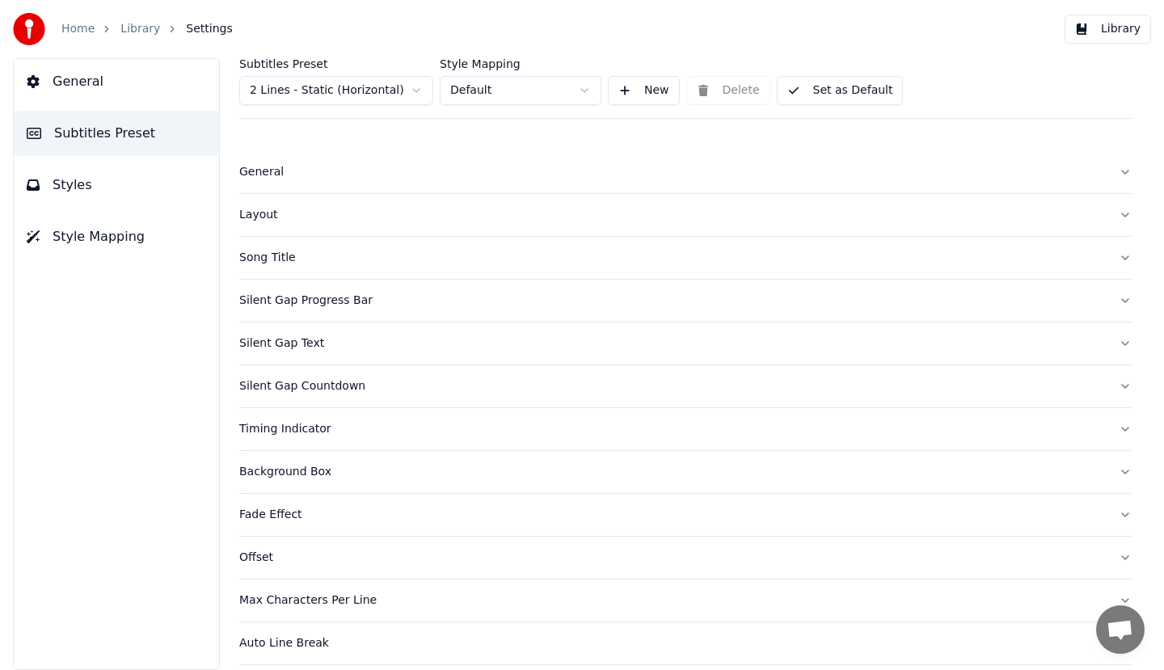
click at [167, 27] on icon "breadcrumb" at bounding box center [172, 28] width 11 height 11
click at [636, 91] on button "New" at bounding box center [644, 90] width 72 height 29
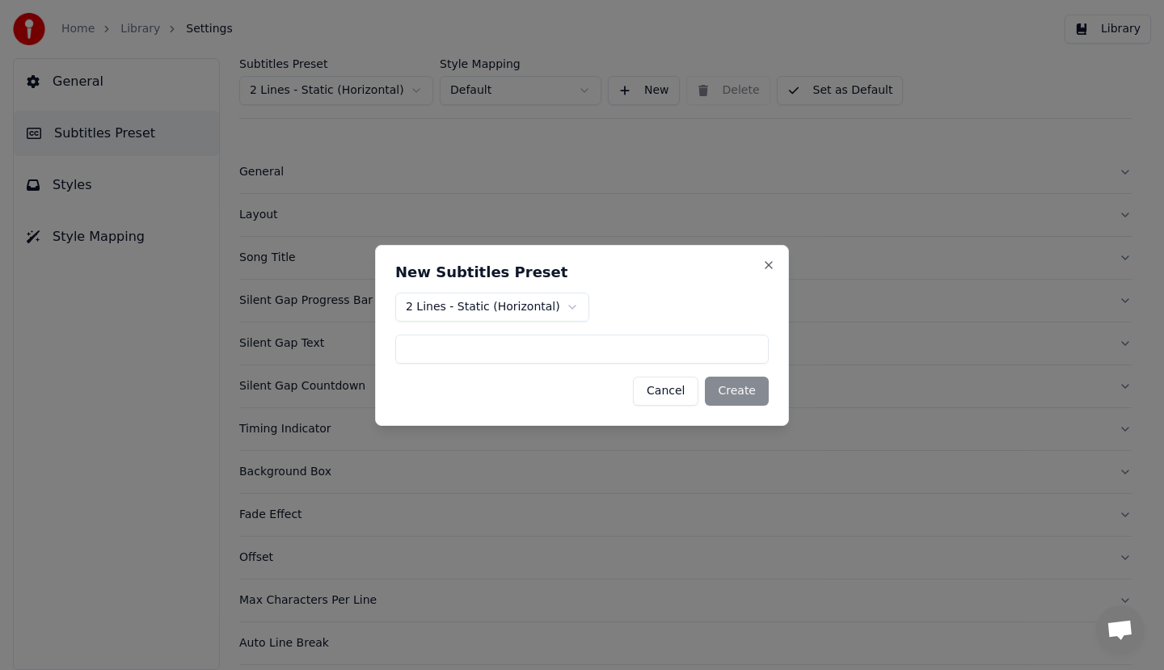
click at [615, 348] on input at bounding box center [581, 349] width 373 height 29
type input "*****"
click at [753, 391] on button "Create" at bounding box center [737, 391] width 64 height 29
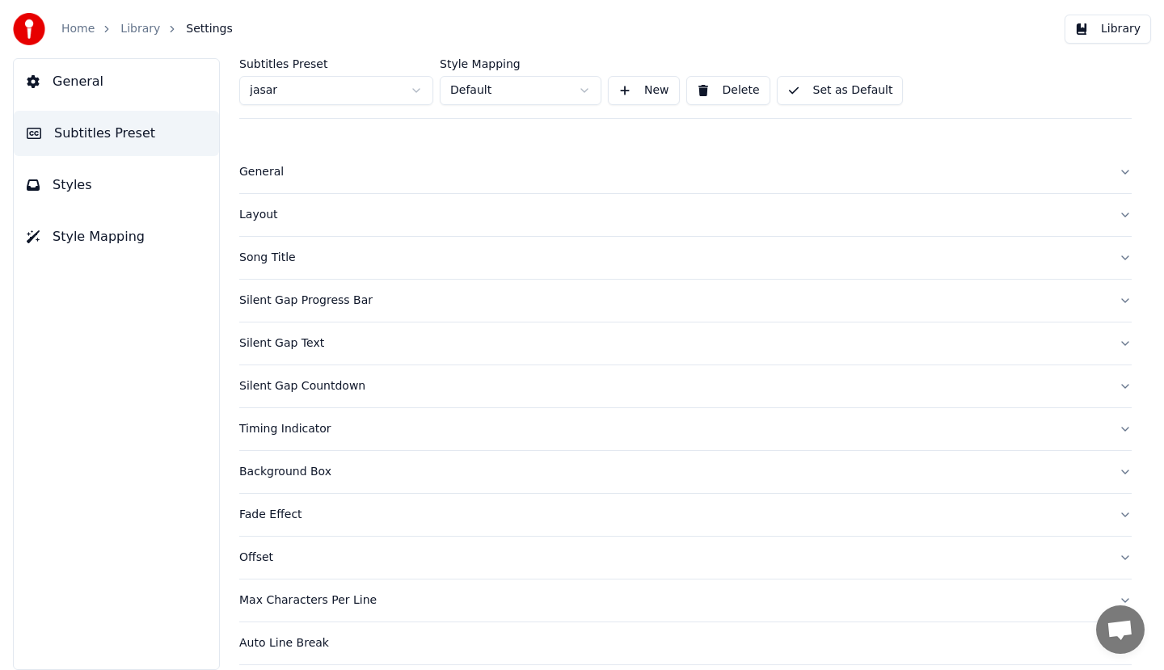
click at [267, 179] on div "General" at bounding box center [672, 172] width 867 height 16
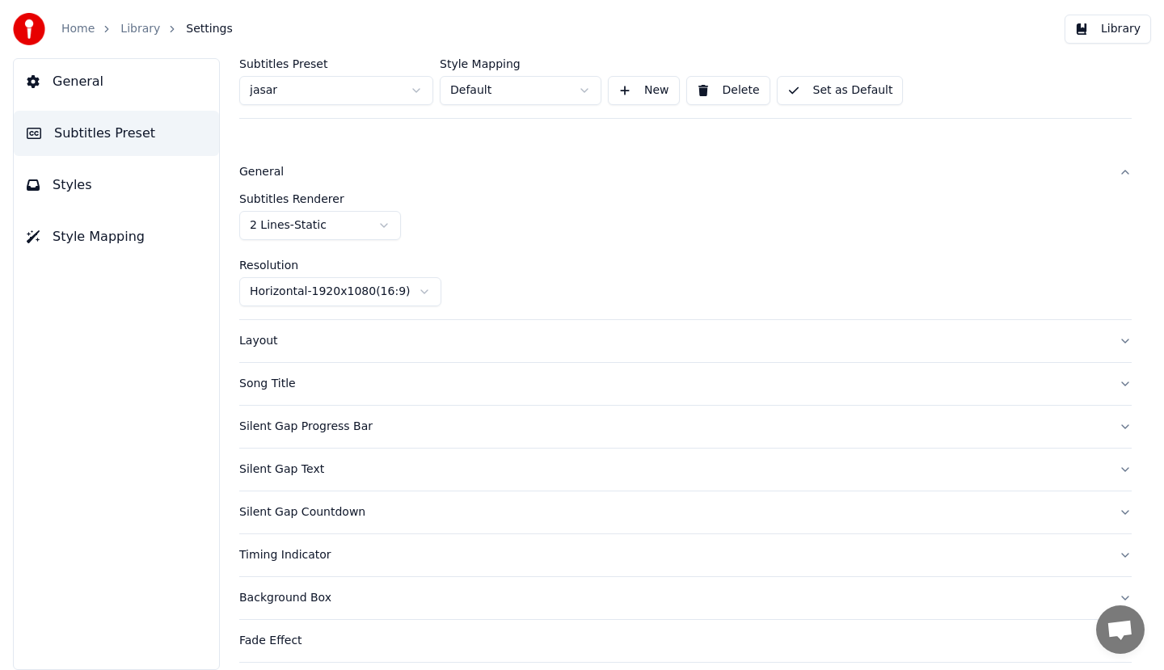
click at [375, 293] on html "Home Library Settings Library General Subtitles Preset Styles Style Mapping Sub…" at bounding box center [582, 335] width 1164 height 670
click at [385, 290] on html "Home Library Settings Library General Subtitles Preset Styles Style Mapping Sub…" at bounding box center [582, 335] width 1164 height 670
click at [568, 87] on html "Home Library Settings Library General Subtitles Preset Styles Style Mapping Sub…" at bounding box center [582, 335] width 1164 height 670
click at [1112, 32] on button "Library" at bounding box center [1108, 29] width 86 height 29
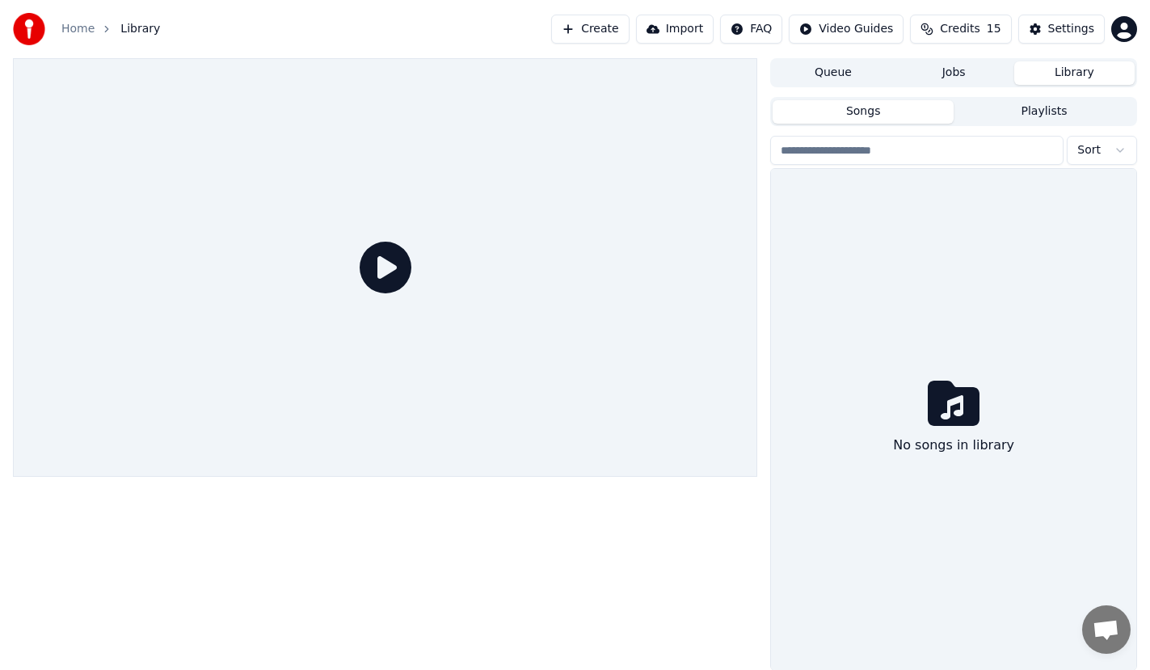
click at [881, 154] on input "search" at bounding box center [916, 150] width 293 height 29
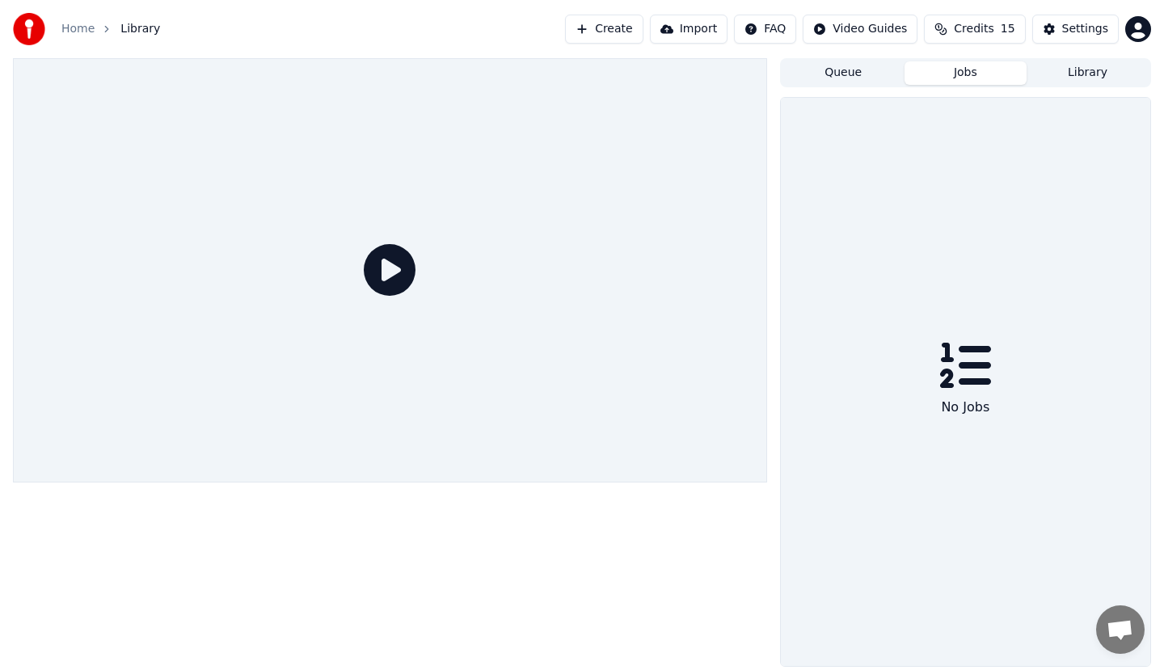
click at [954, 74] on button "Jobs" at bounding box center [966, 72] width 122 height 23
click at [830, 74] on button "Queue" at bounding box center [843, 72] width 122 height 23
click at [957, 69] on button "Jobs" at bounding box center [966, 72] width 122 height 23
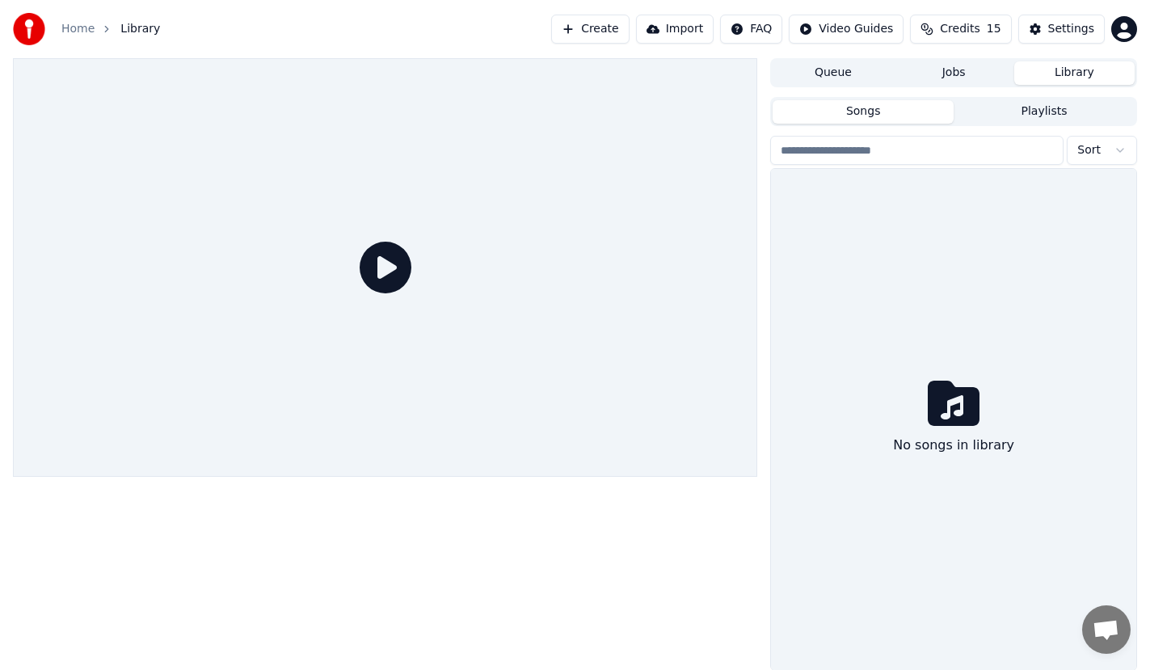
click at [1091, 78] on button "Library" at bounding box center [1074, 72] width 120 height 23
click at [911, 149] on input "search" at bounding box center [916, 150] width 293 height 29
type input "*****"
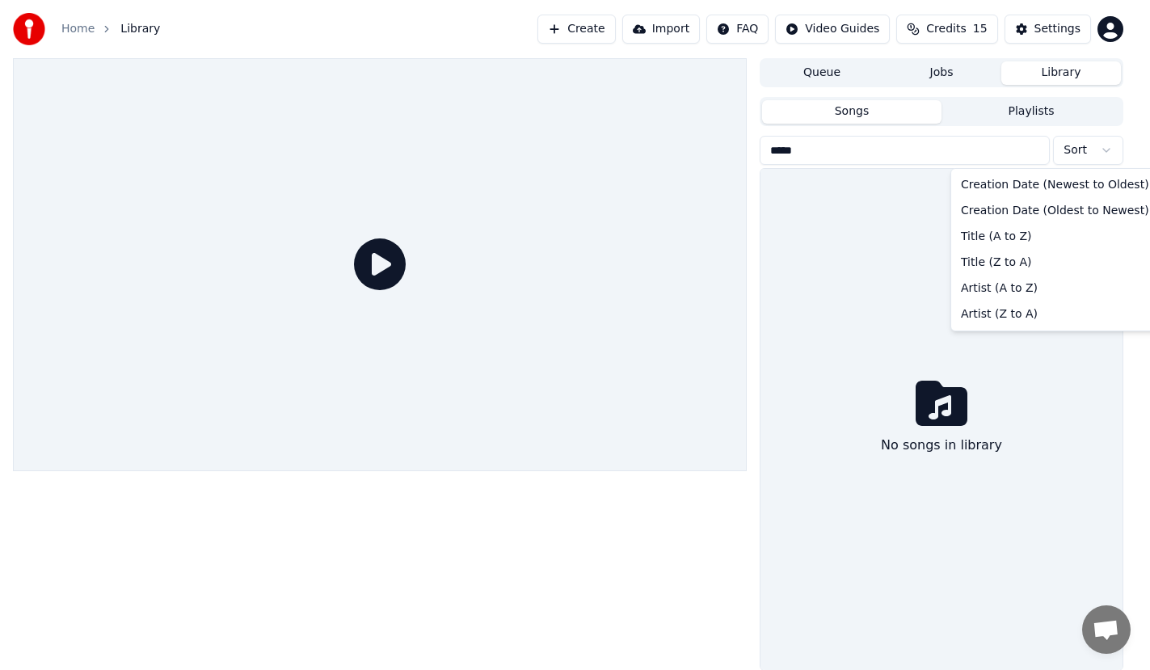
click at [1092, 149] on html "Home Library Create Import FAQ Video Guides Credits 15 Settings Queue Jobs Libr…" at bounding box center [575, 335] width 1150 height 670
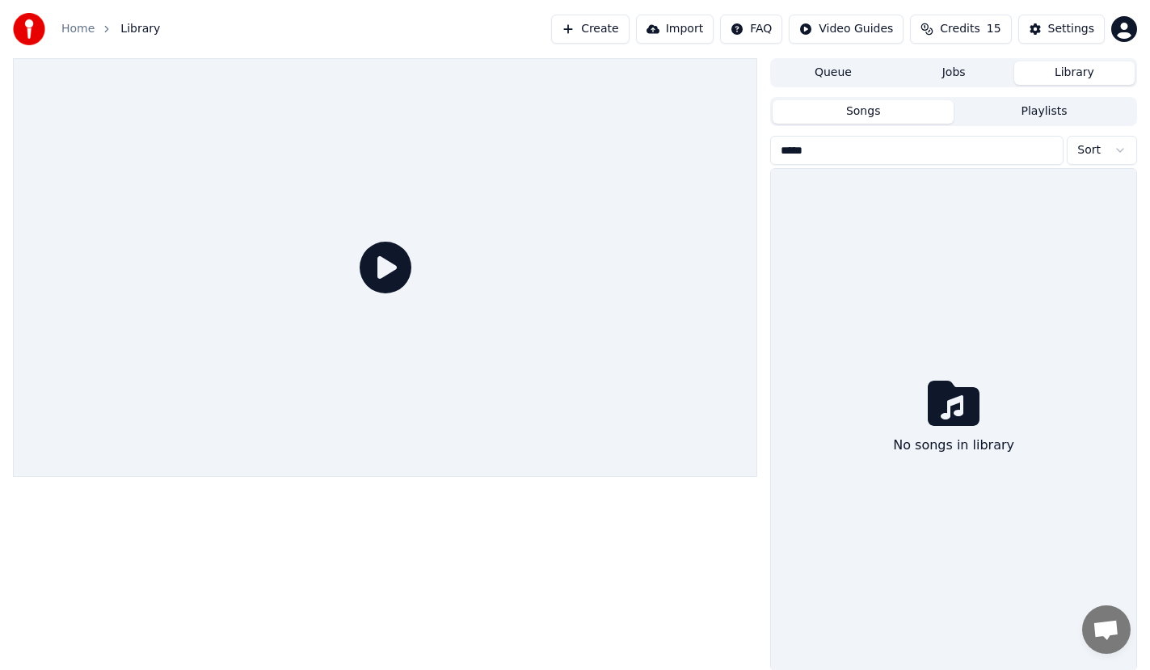
click at [918, 153] on input "*****" at bounding box center [916, 150] width 293 height 29
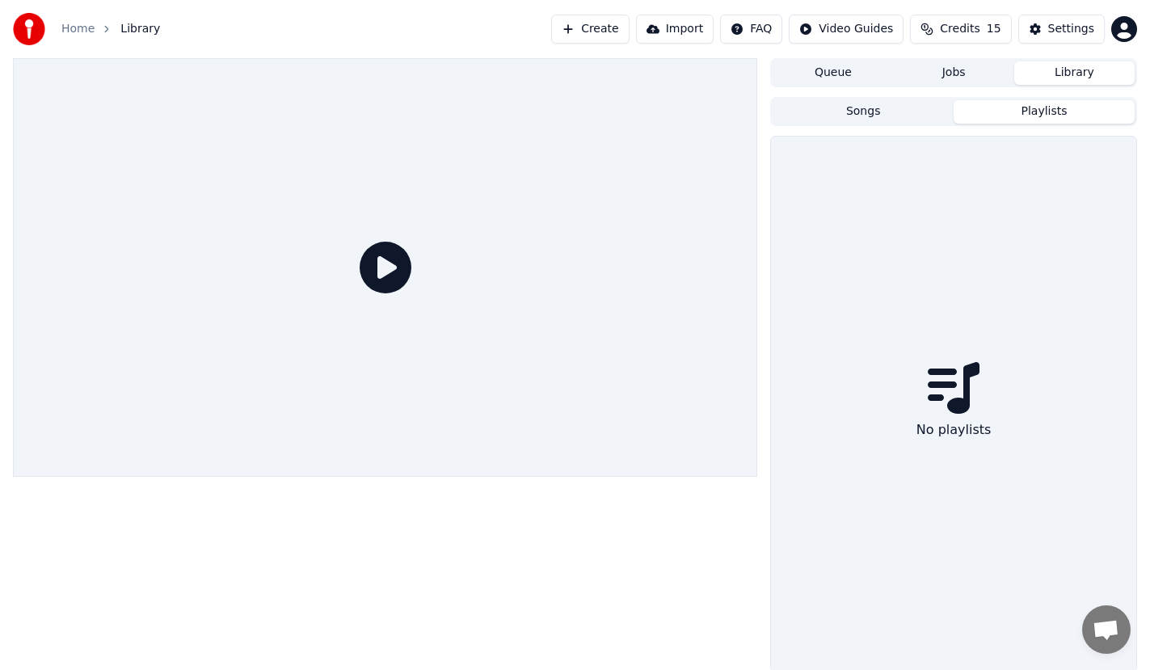
click at [1071, 113] on button "Playlists" at bounding box center [1044, 111] width 181 height 23
click at [980, 71] on button "Jobs" at bounding box center [954, 72] width 120 height 23
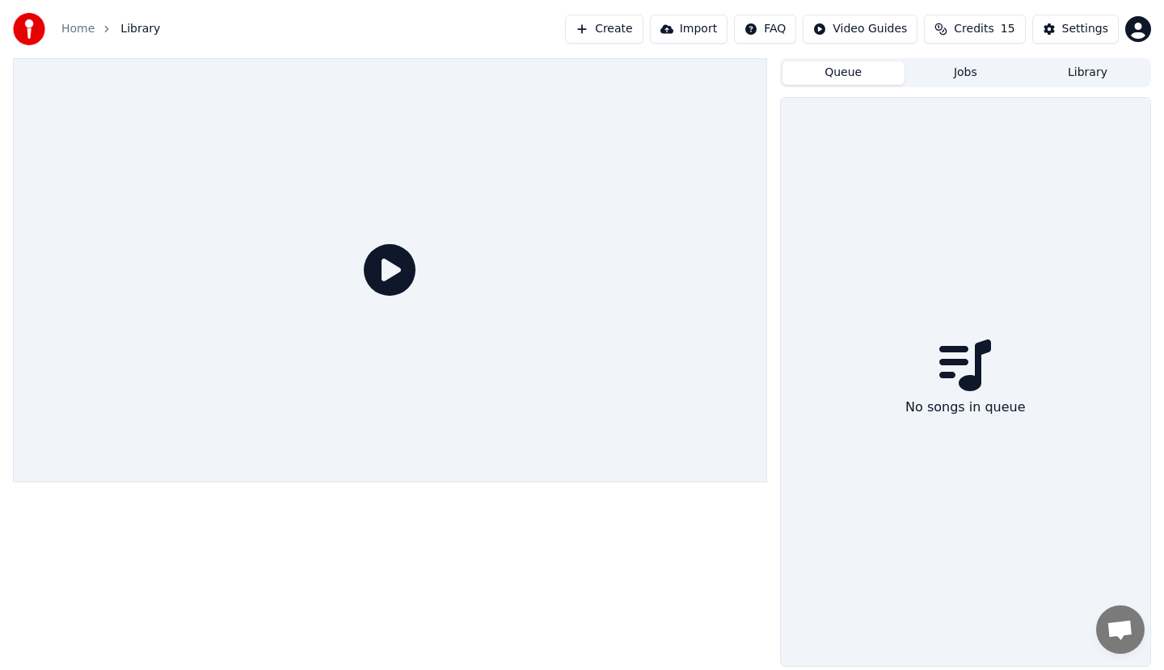
click at [860, 64] on button "Queue" at bounding box center [843, 72] width 122 height 23
click at [420, 273] on div at bounding box center [390, 270] width 754 height 424
click at [420, 292] on div at bounding box center [390, 270] width 754 height 424
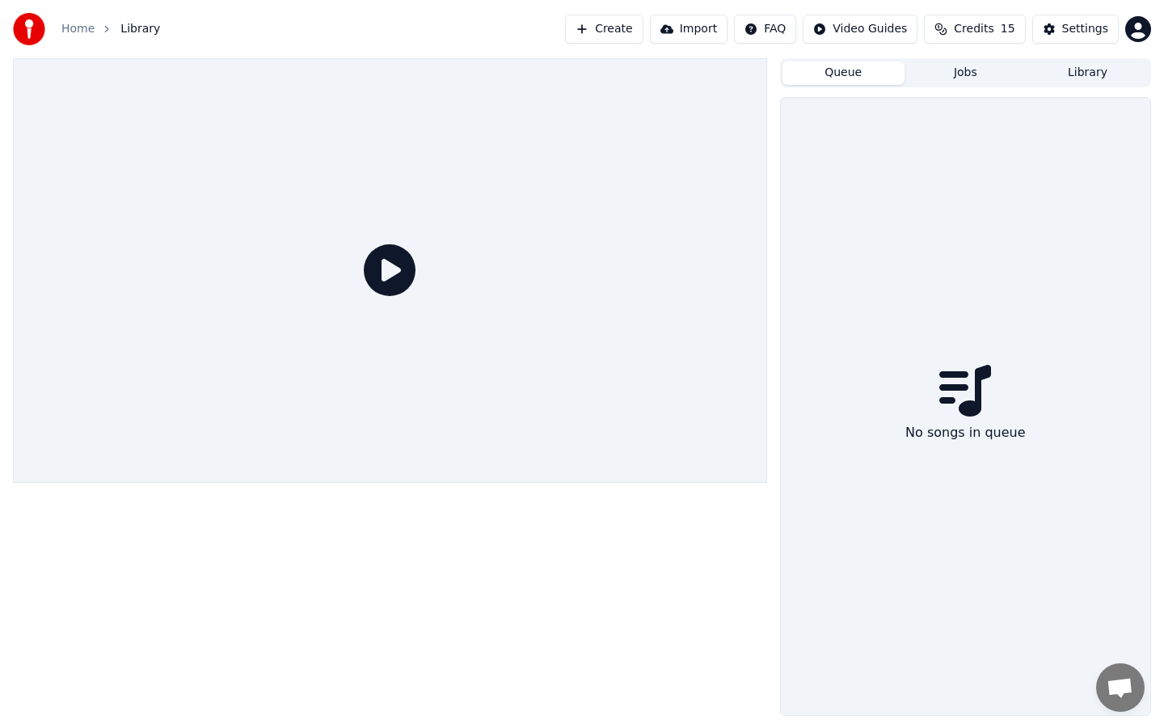
click at [415, 296] on icon at bounding box center [390, 270] width 52 height 52
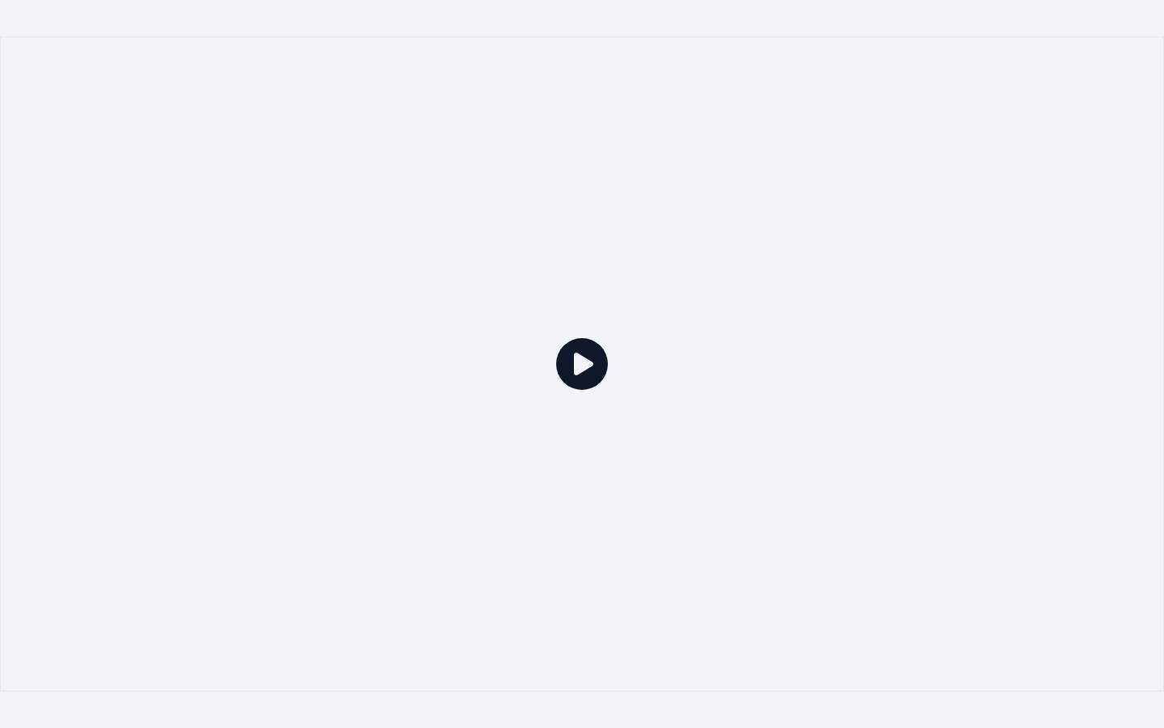
click at [554, 355] on div at bounding box center [582, 363] width 1164 height 655
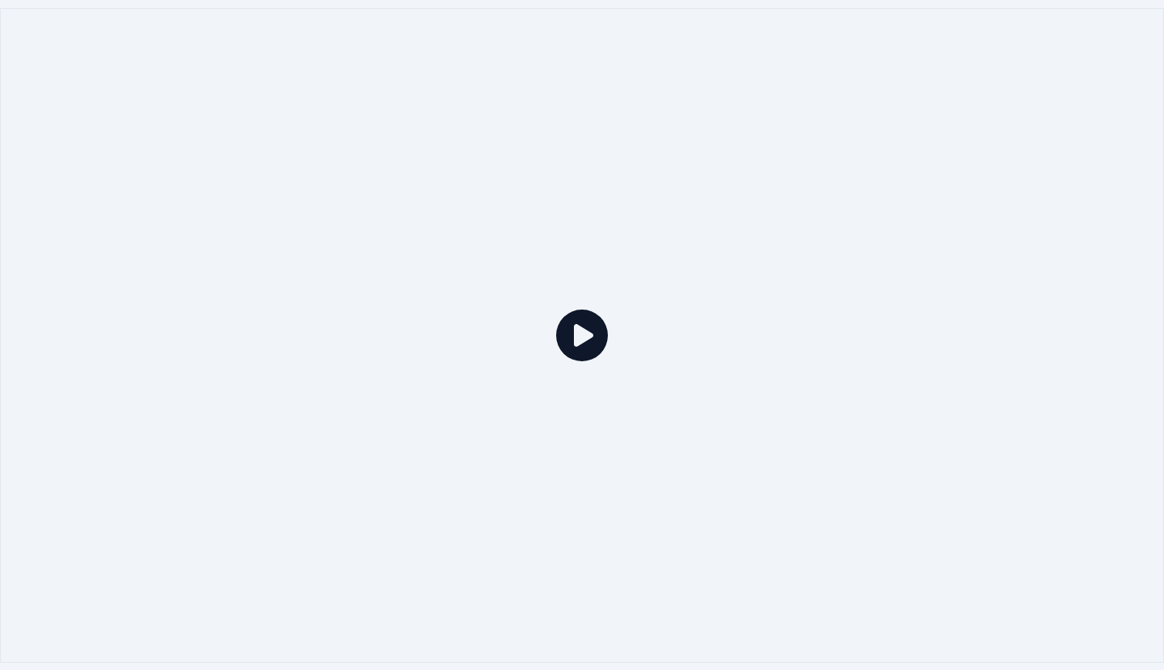
click at [554, 336] on div at bounding box center [582, 335] width 1164 height 655
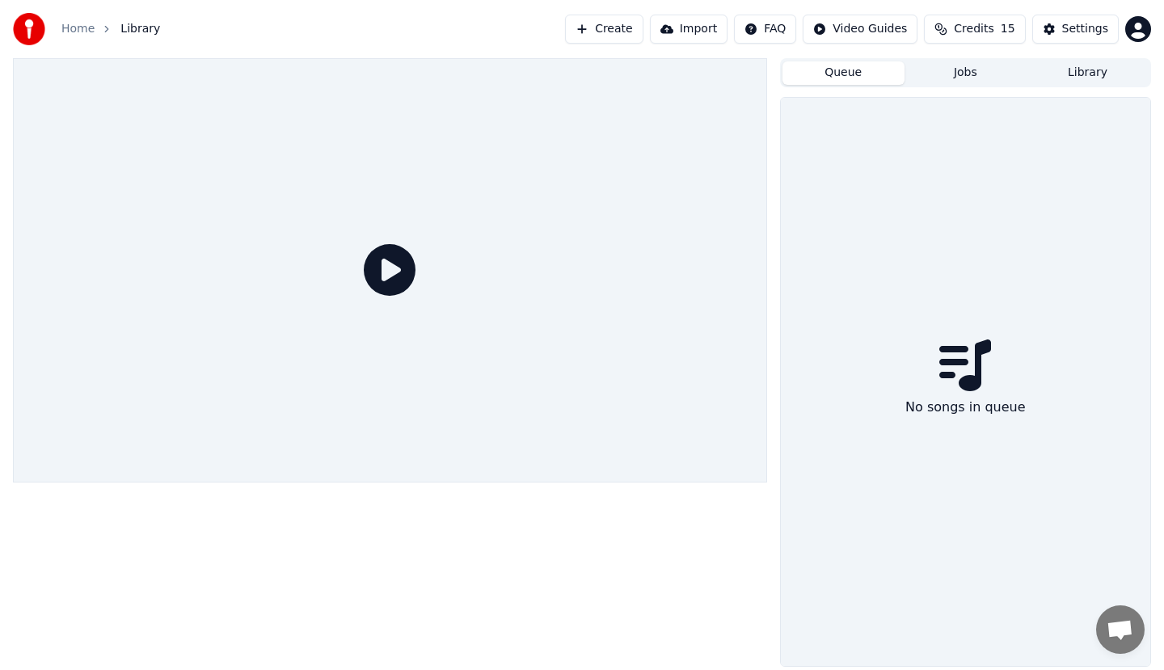
click at [688, 35] on button "Import" at bounding box center [689, 29] width 78 height 29
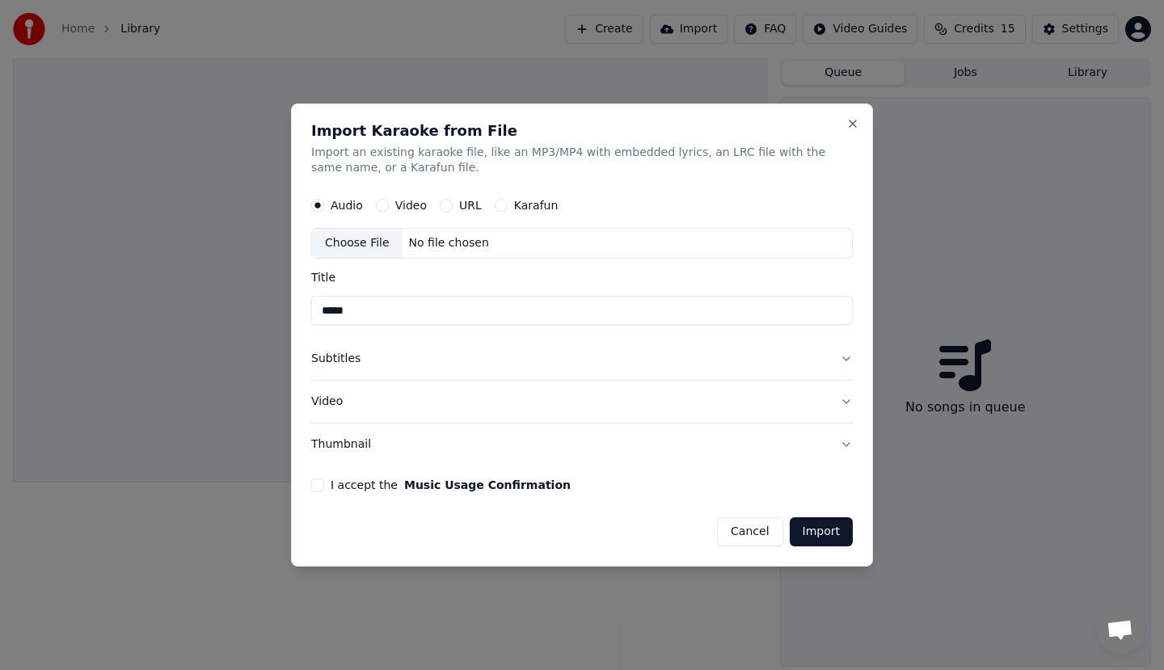
type input "*****"
click at [810, 546] on button "Import" at bounding box center [821, 531] width 63 height 29
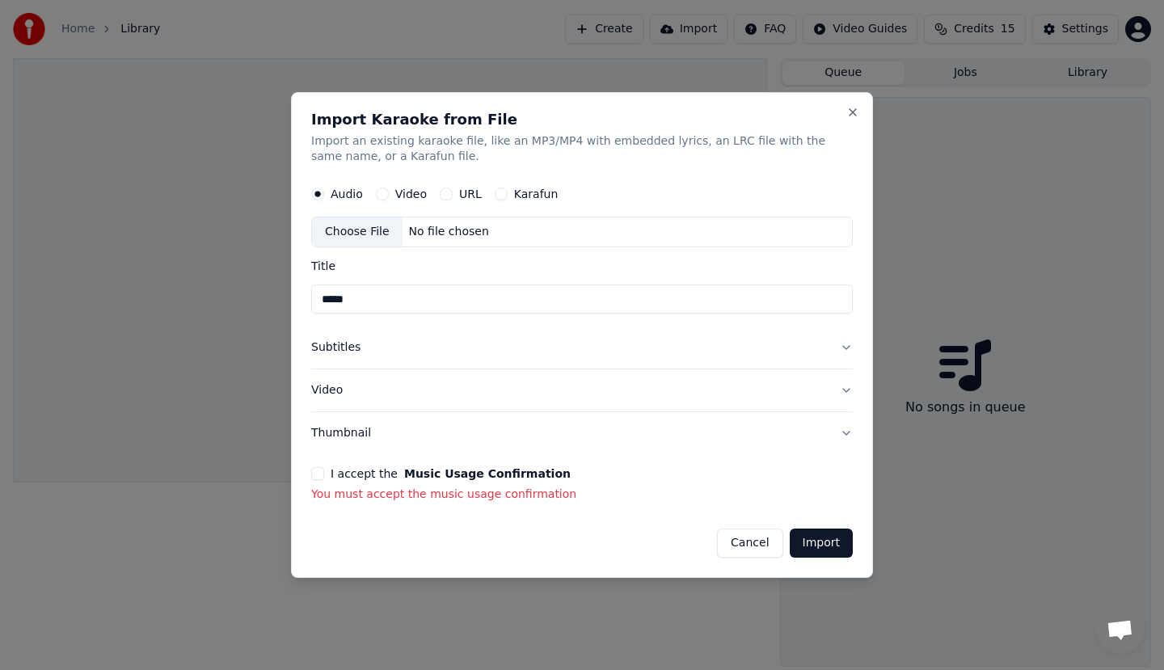
click at [810, 543] on button "Import" at bounding box center [821, 543] width 63 height 29
click at [854, 111] on button "Close" at bounding box center [852, 112] width 13 height 13
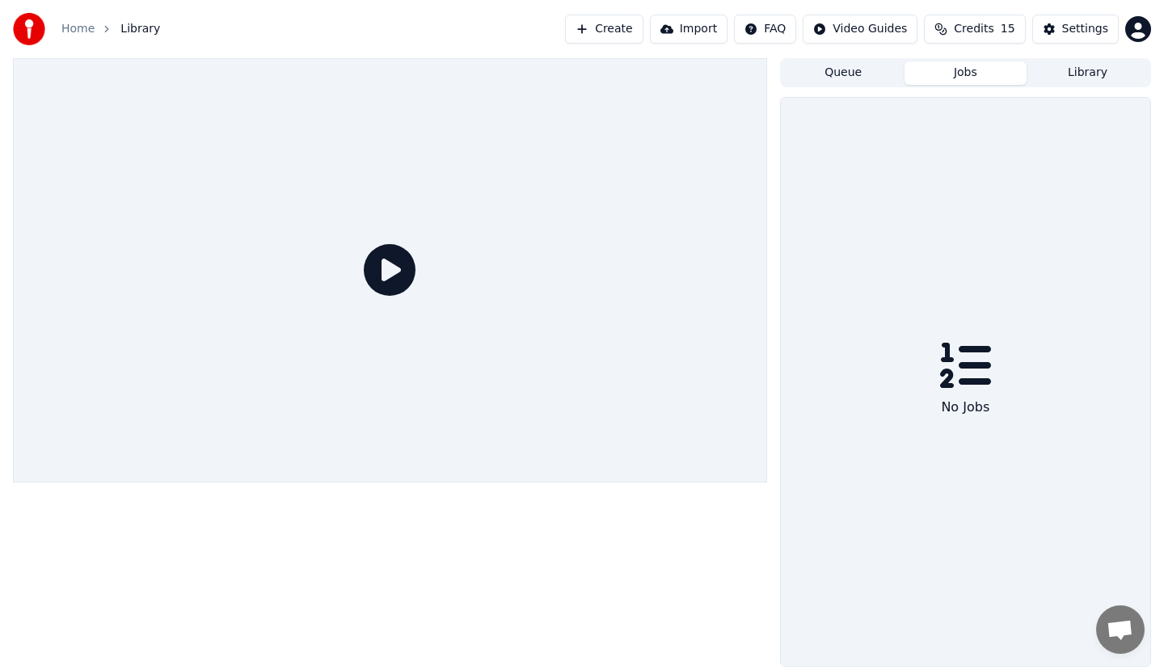
click at [953, 65] on button "Jobs" at bounding box center [966, 72] width 122 height 23
click at [959, 74] on button "Jobs" at bounding box center [966, 72] width 122 height 23
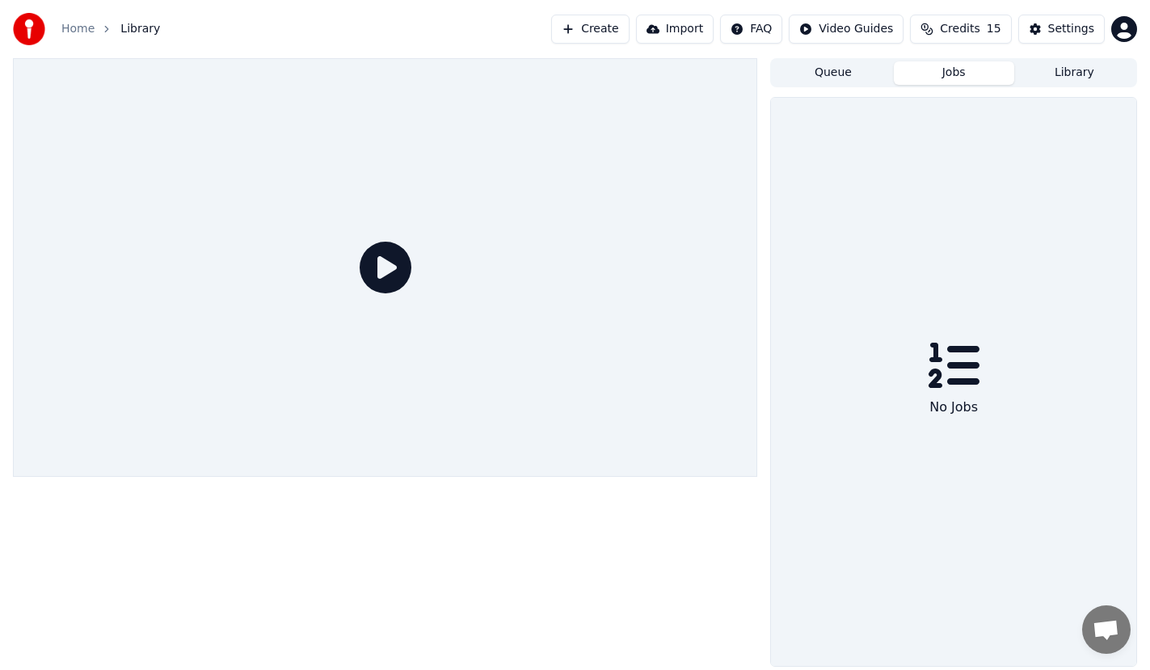
click at [1097, 77] on button "Library" at bounding box center [1074, 72] width 120 height 23
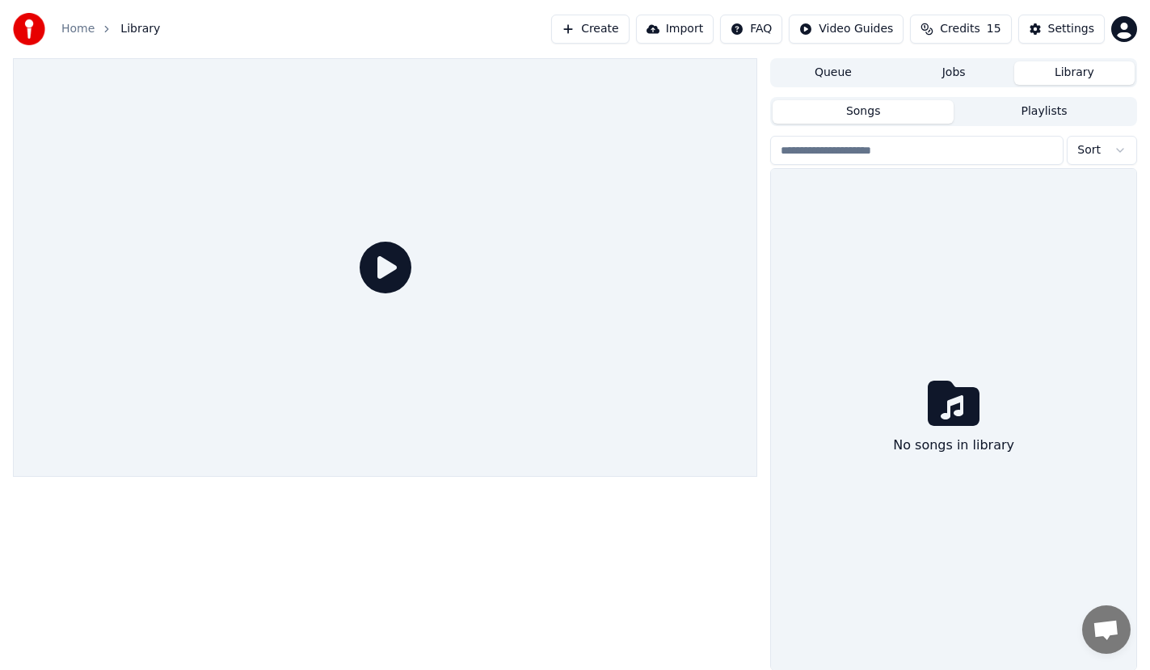
click at [602, 33] on button "Create" at bounding box center [590, 29] width 78 height 29
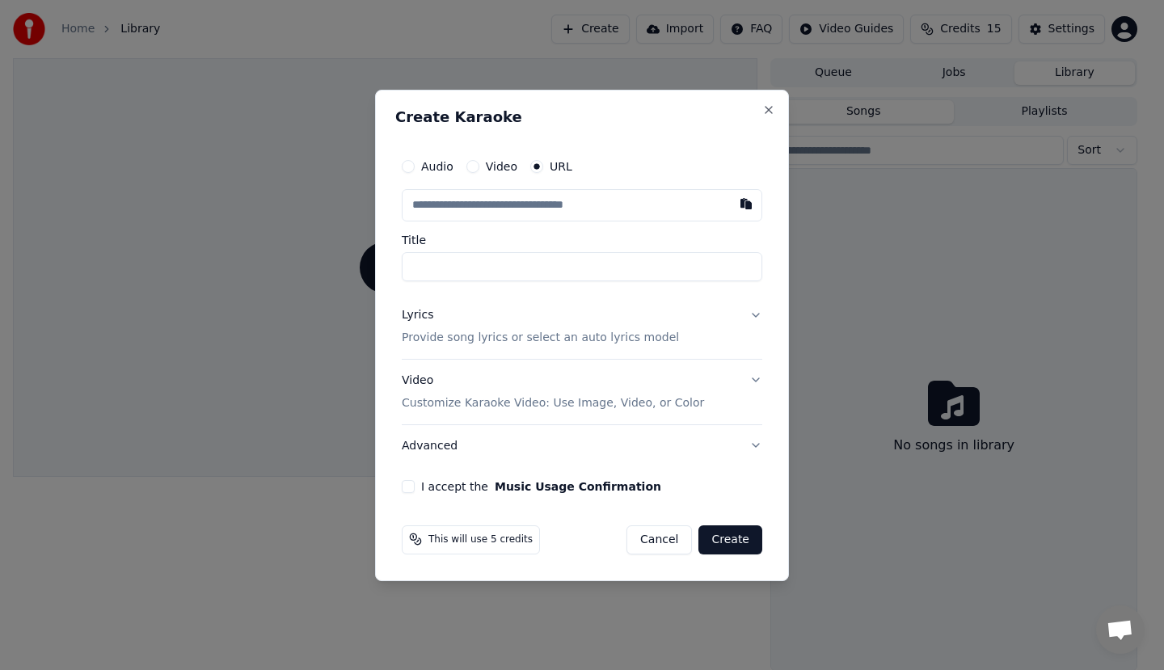
click at [577, 206] on input "text" at bounding box center [582, 205] width 361 height 32
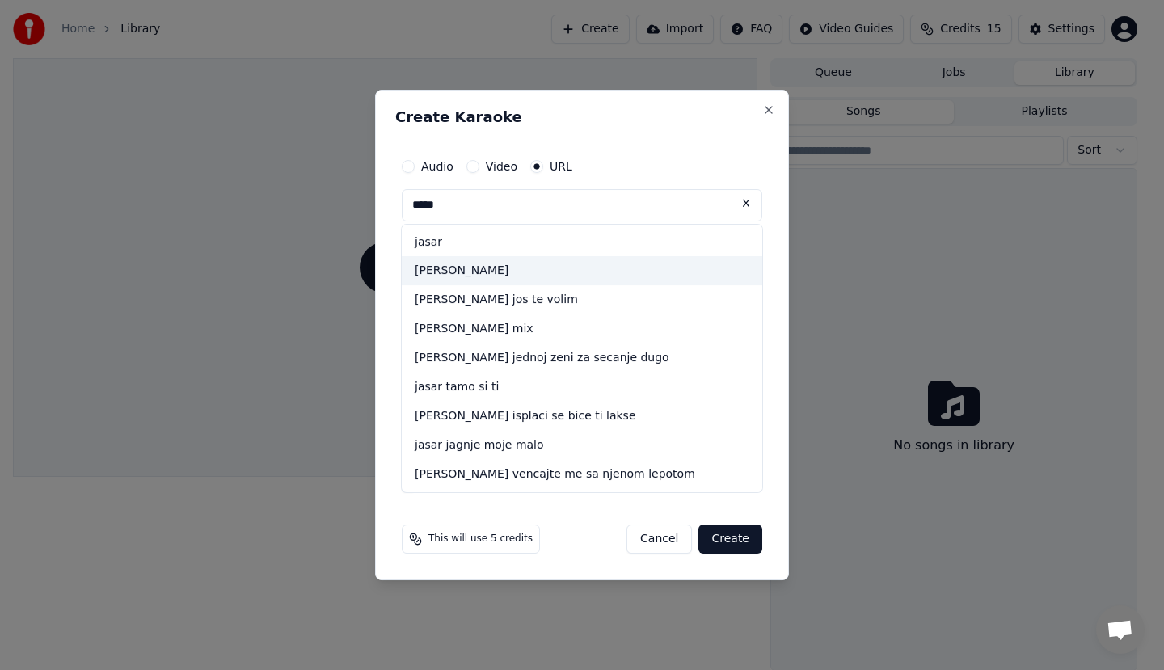
click at [535, 268] on div "[PERSON_NAME]" at bounding box center [582, 271] width 361 height 29
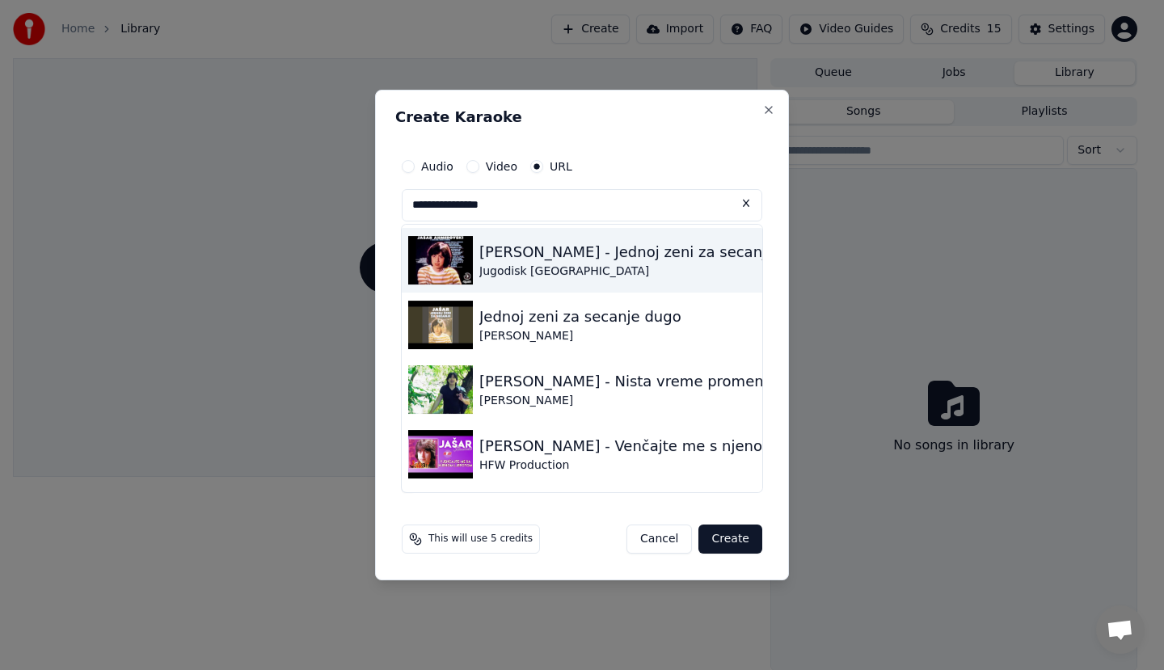
click at [526, 261] on div "[PERSON_NAME] - Jednoj zeni za secanje" at bounding box center [627, 252] width 296 height 23
type input "**********"
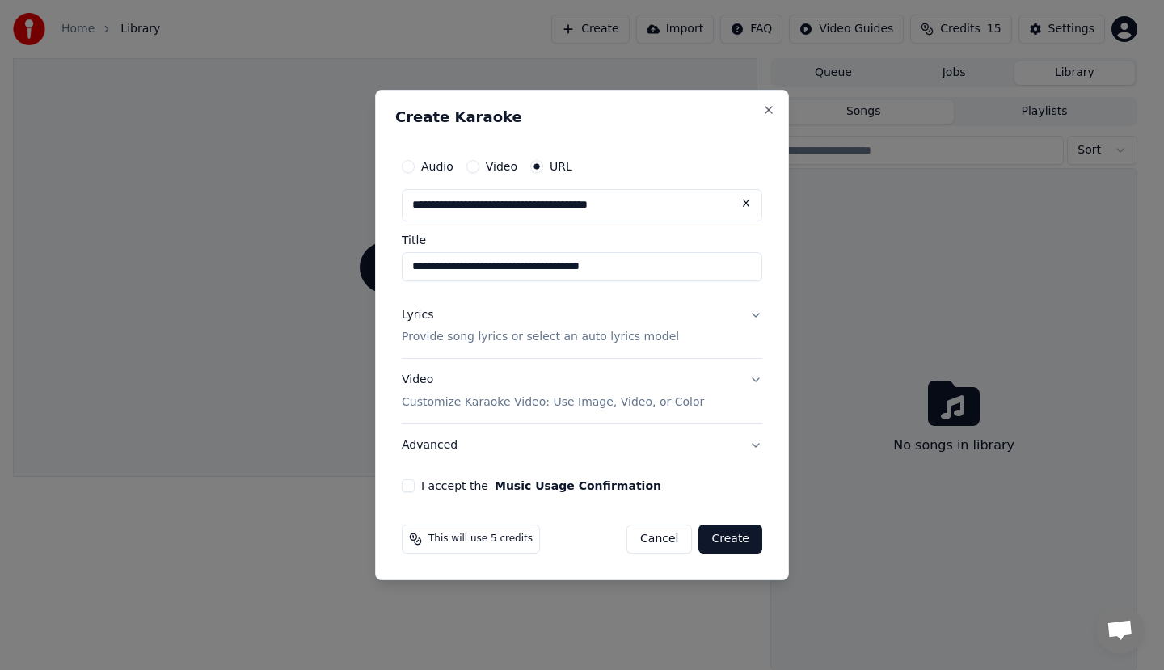
click at [726, 538] on button "Create" at bounding box center [730, 539] width 64 height 29
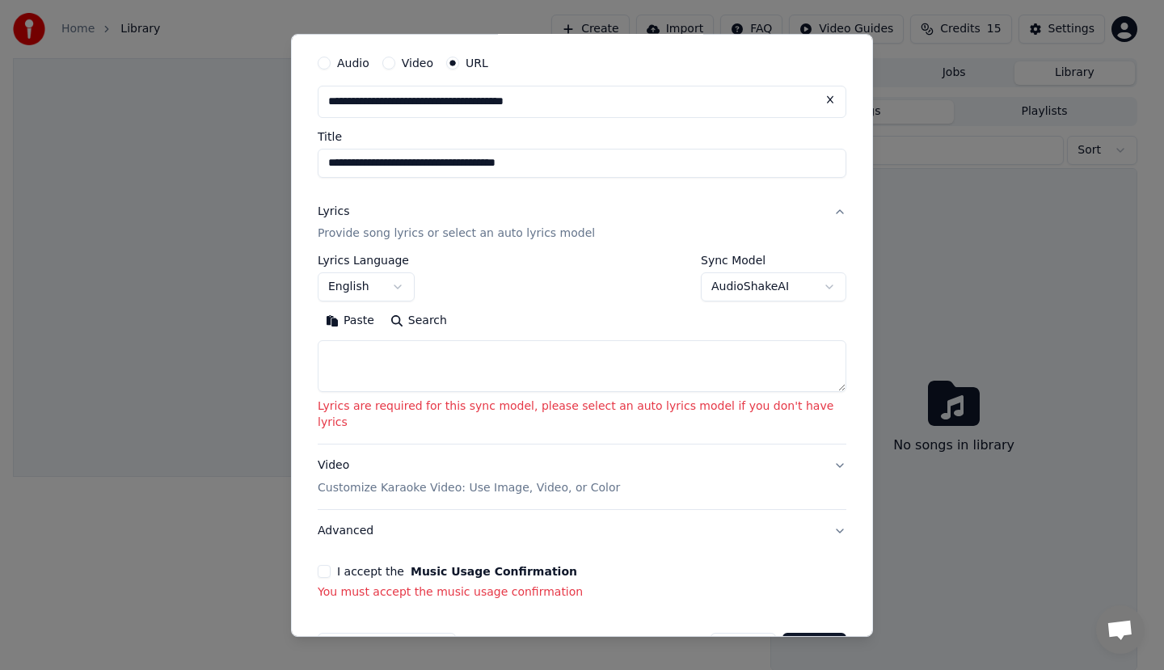
scroll to position [83, 0]
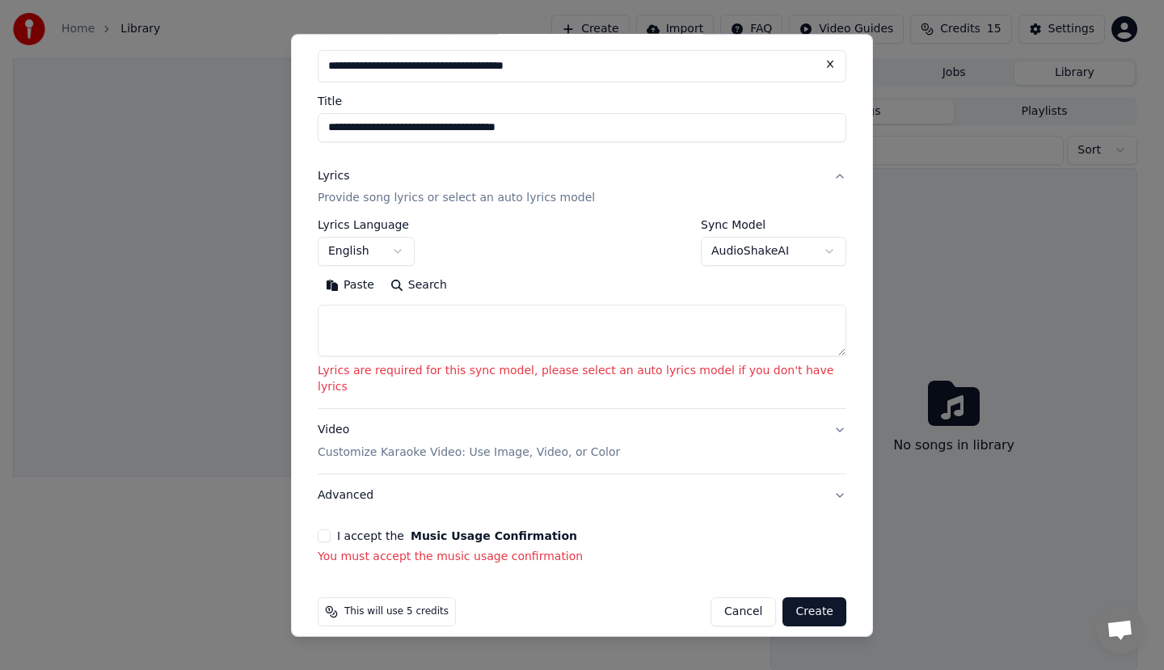
click at [783, 601] on button "Create" at bounding box center [814, 611] width 64 height 29
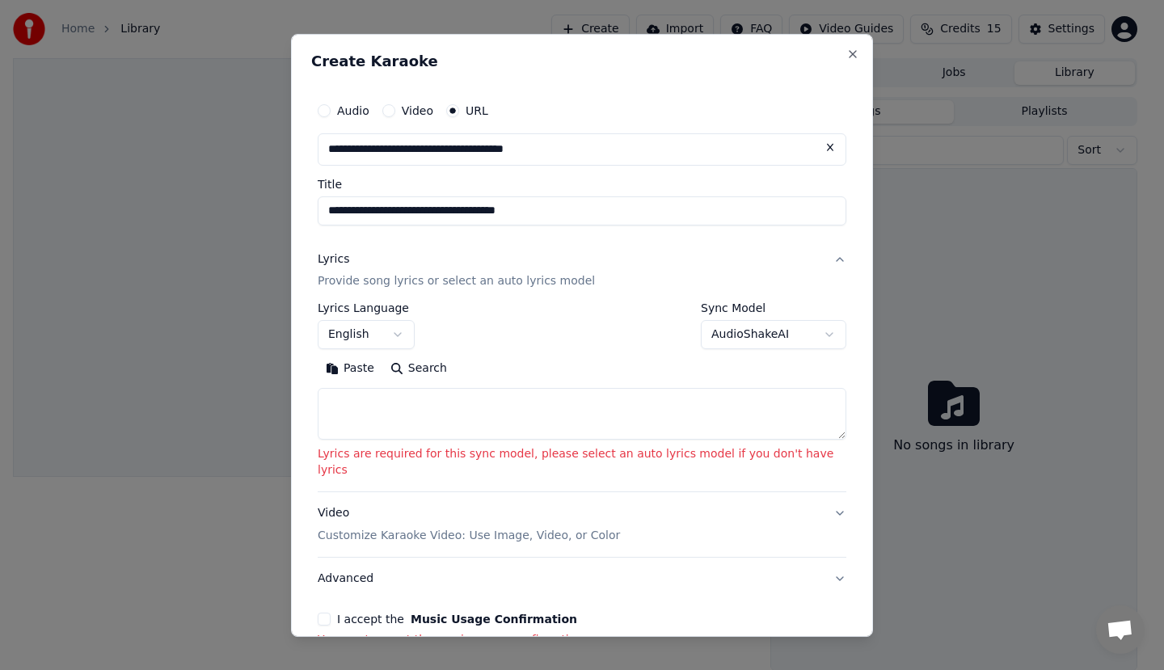
click at [692, 158] on input "**********" at bounding box center [582, 149] width 529 height 32
click at [846, 53] on button "Close" at bounding box center [852, 53] width 13 height 13
select select
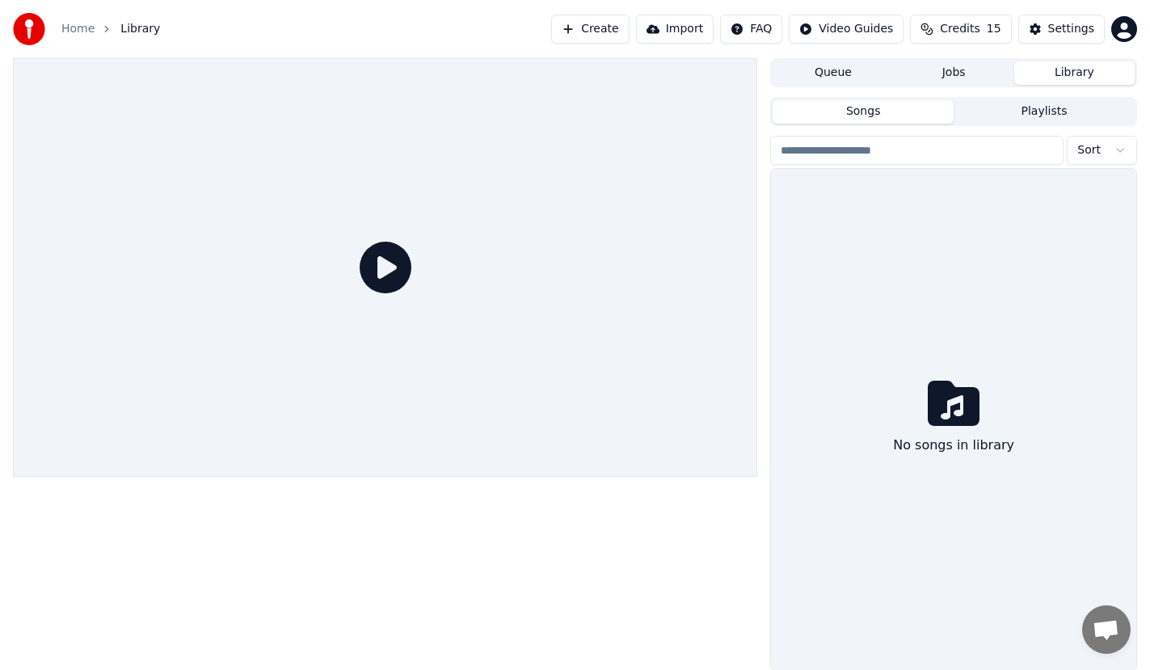
click at [621, 33] on button "Create" at bounding box center [590, 29] width 78 height 29
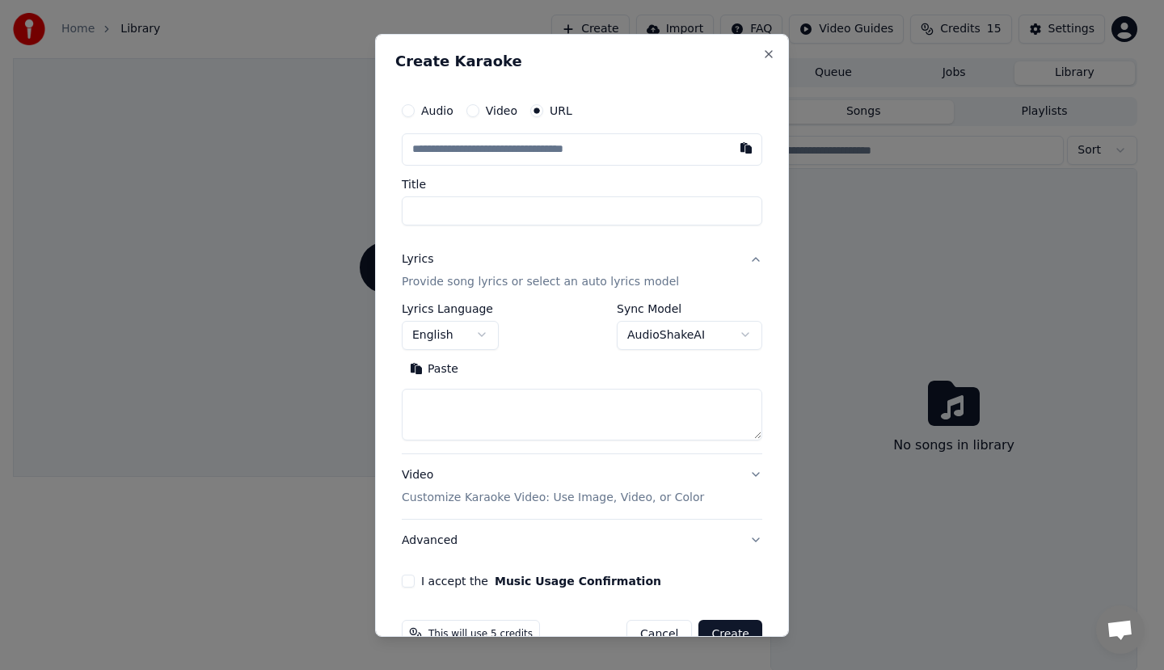
click at [548, 208] on input "Title" at bounding box center [582, 210] width 361 height 29
type input "*****"
click at [555, 156] on input "text" at bounding box center [582, 149] width 361 height 32
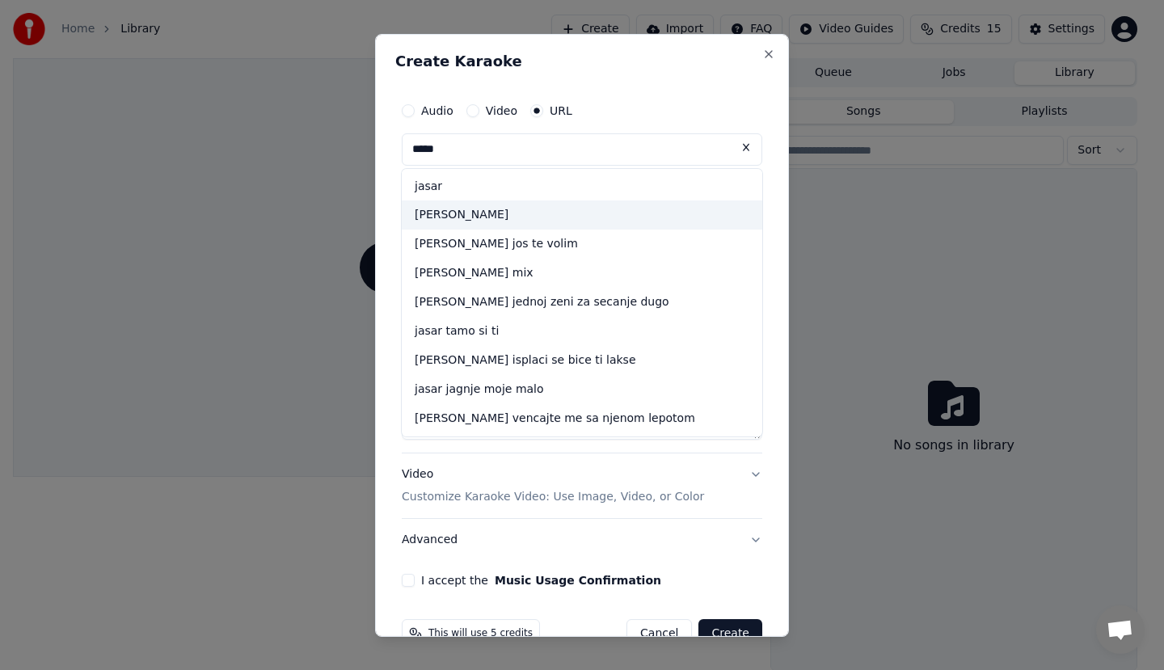
click at [527, 214] on div "[PERSON_NAME]" at bounding box center [582, 214] width 361 height 29
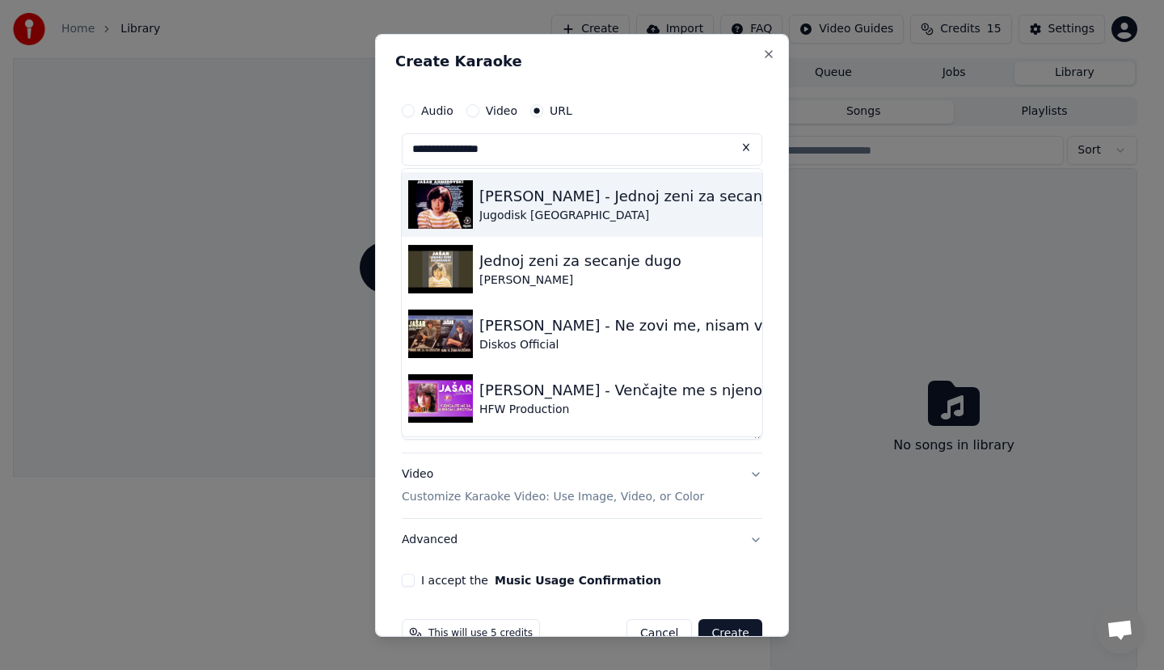
click at [449, 197] on img at bounding box center [440, 203] width 65 height 49
type input "**********"
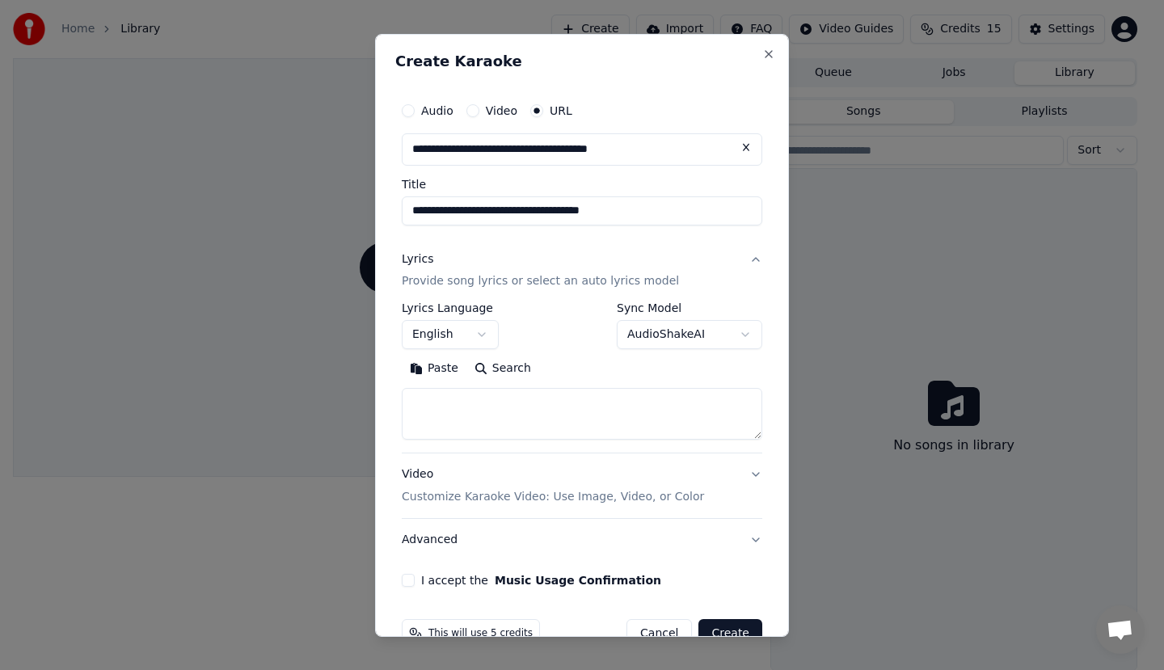
click at [694, 158] on input "**********" at bounding box center [582, 149] width 361 height 32
click button at bounding box center [746, 147] width 32 height 29
click at [477, 110] on button "Video" at bounding box center [472, 109] width 13 height 13
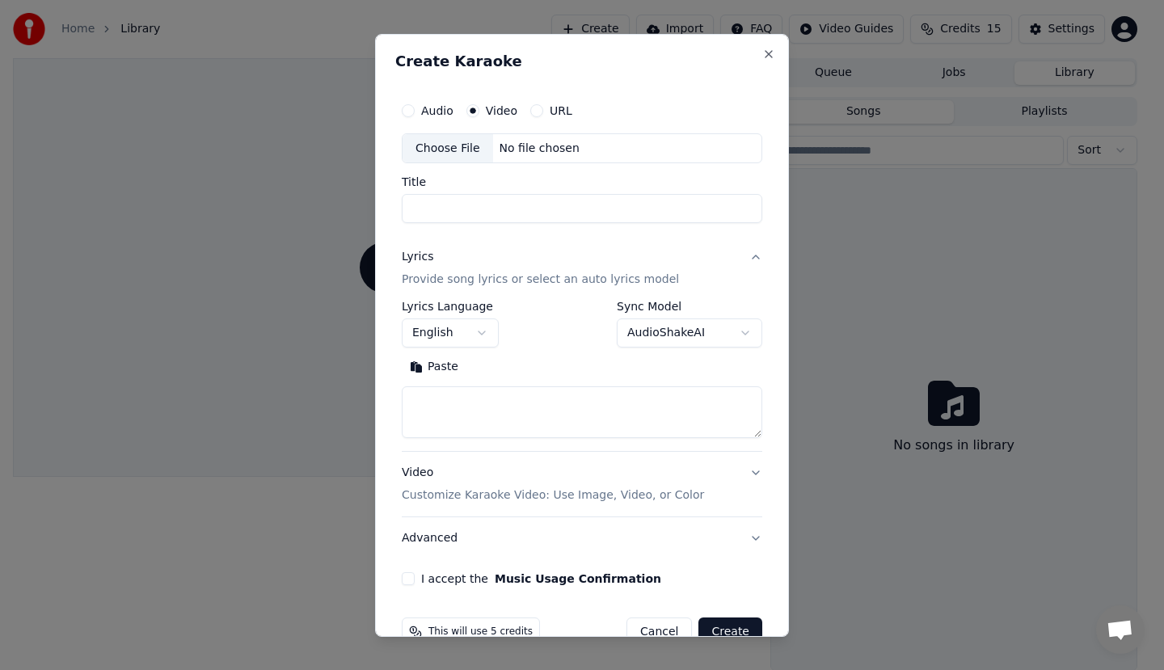
click at [574, 213] on input "Title" at bounding box center [582, 208] width 361 height 29
click at [550, 104] on label "URL" at bounding box center [561, 109] width 23 height 11
click at [543, 104] on button "URL" at bounding box center [536, 109] width 13 height 13
click at [664, 157] on input "text" at bounding box center [582, 149] width 361 height 32
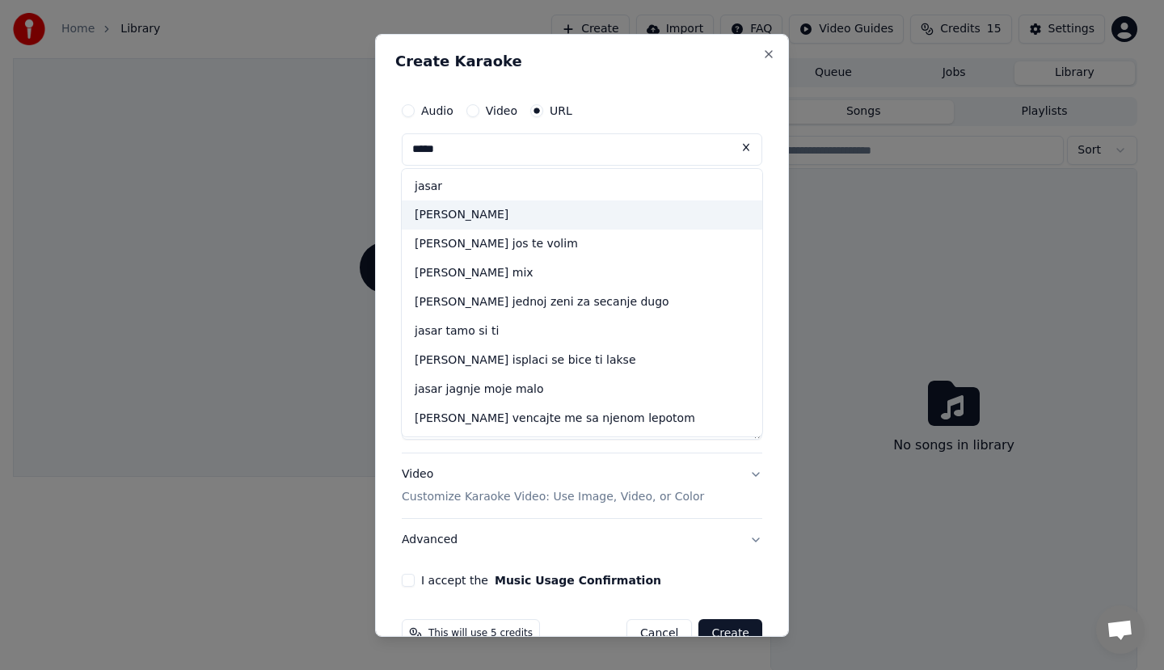
click at [605, 210] on div "[PERSON_NAME]" at bounding box center [582, 214] width 361 height 29
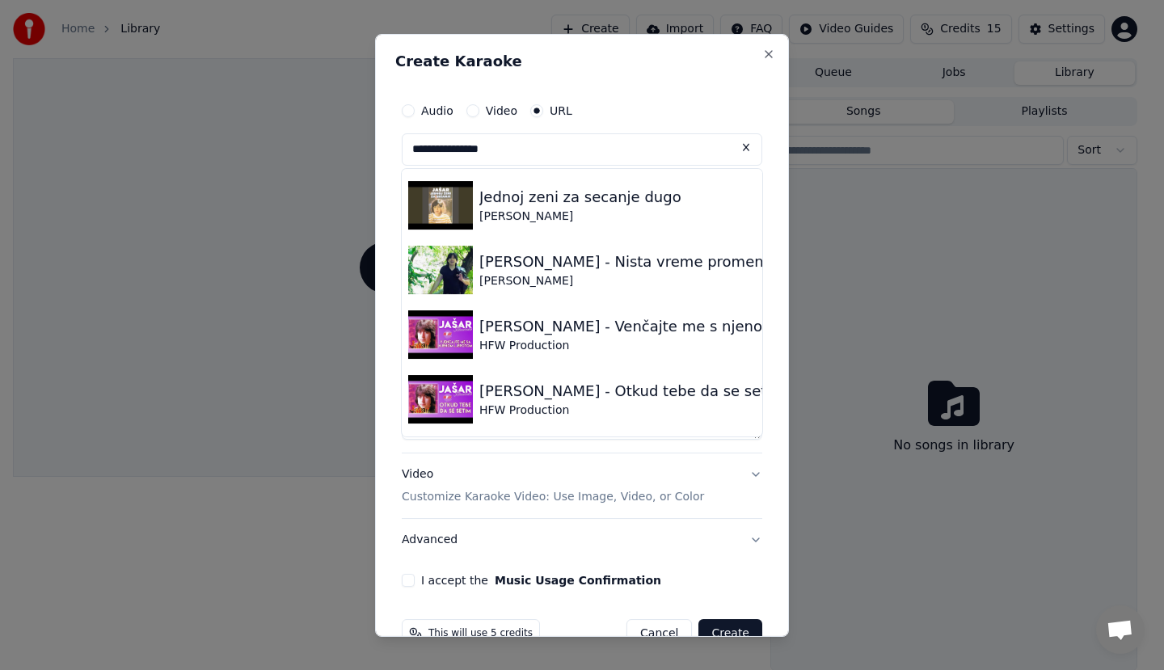
scroll to position [162, 0]
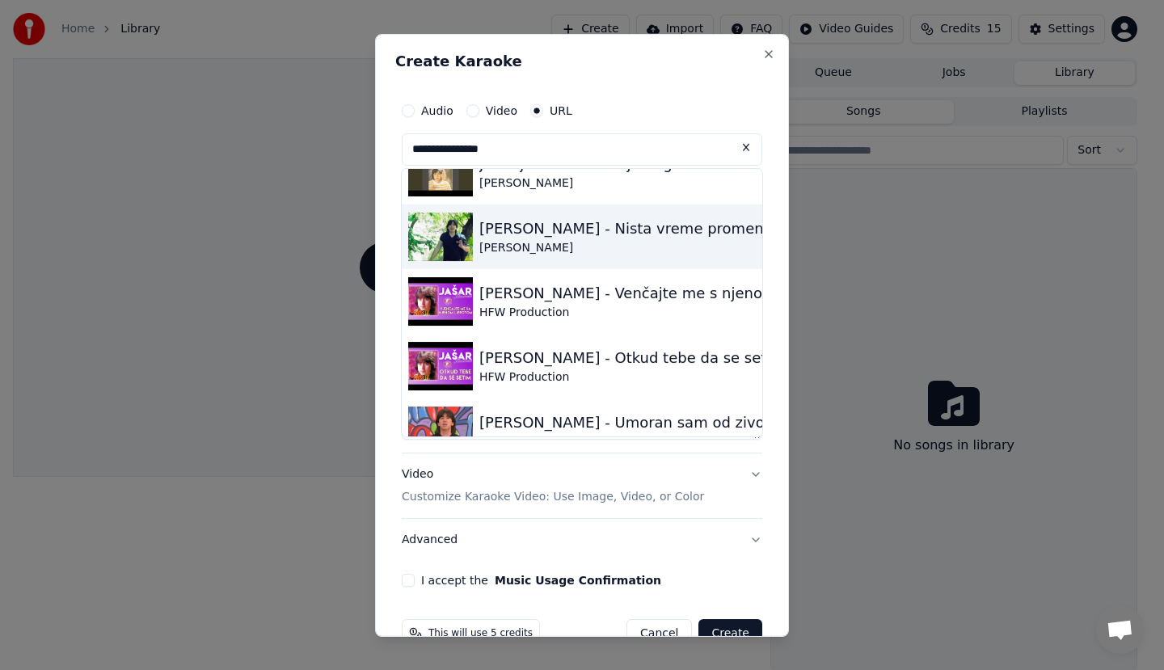
click at [436, 233] on img at bounding box center [440, 236] width 65 height 49
type input "**********"
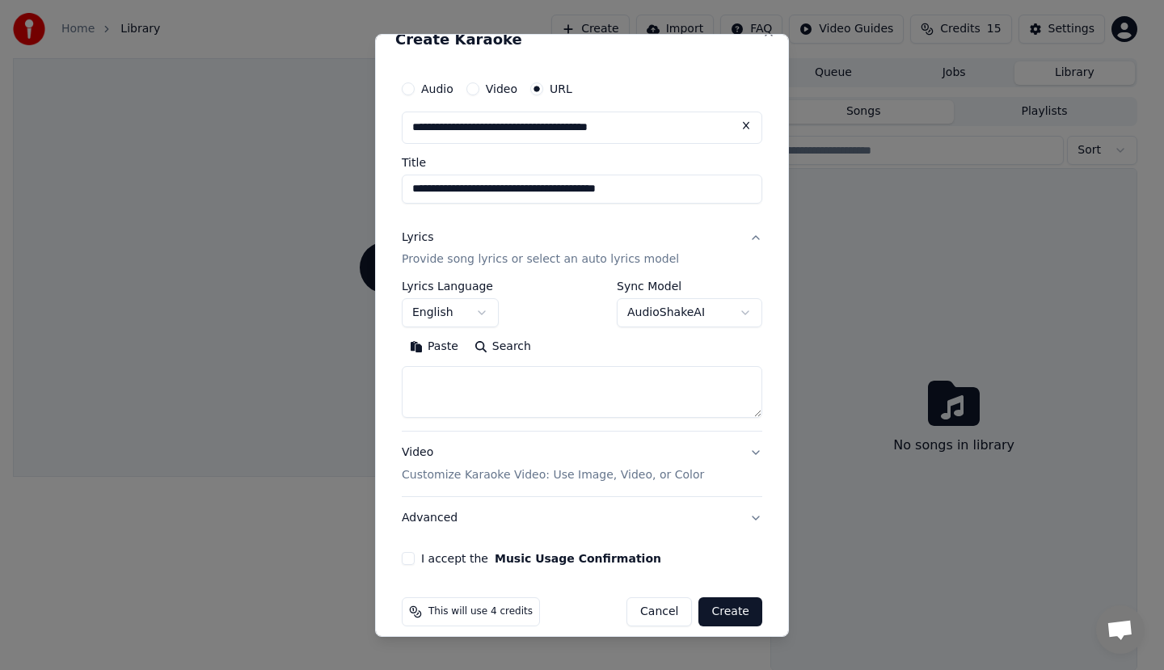
scroll to position [38, 0]
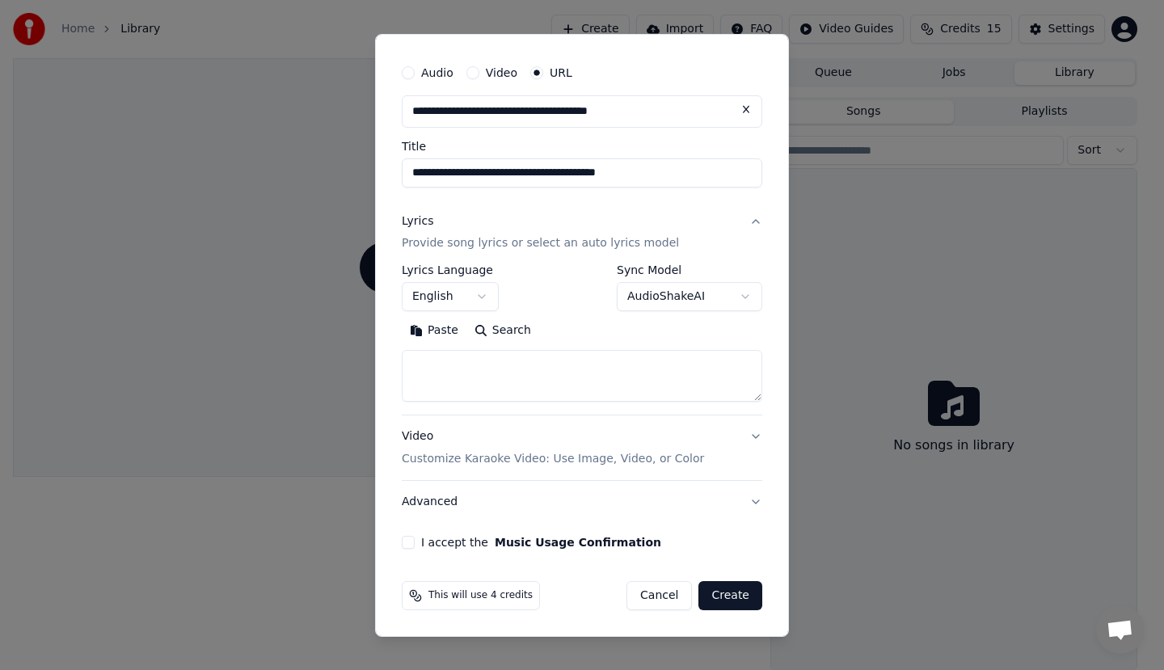
click at [486, 458] on p "Customize Karaoke Video: Use Image, Video, or Color" at bounding box center [553, 459] width 302 height 16
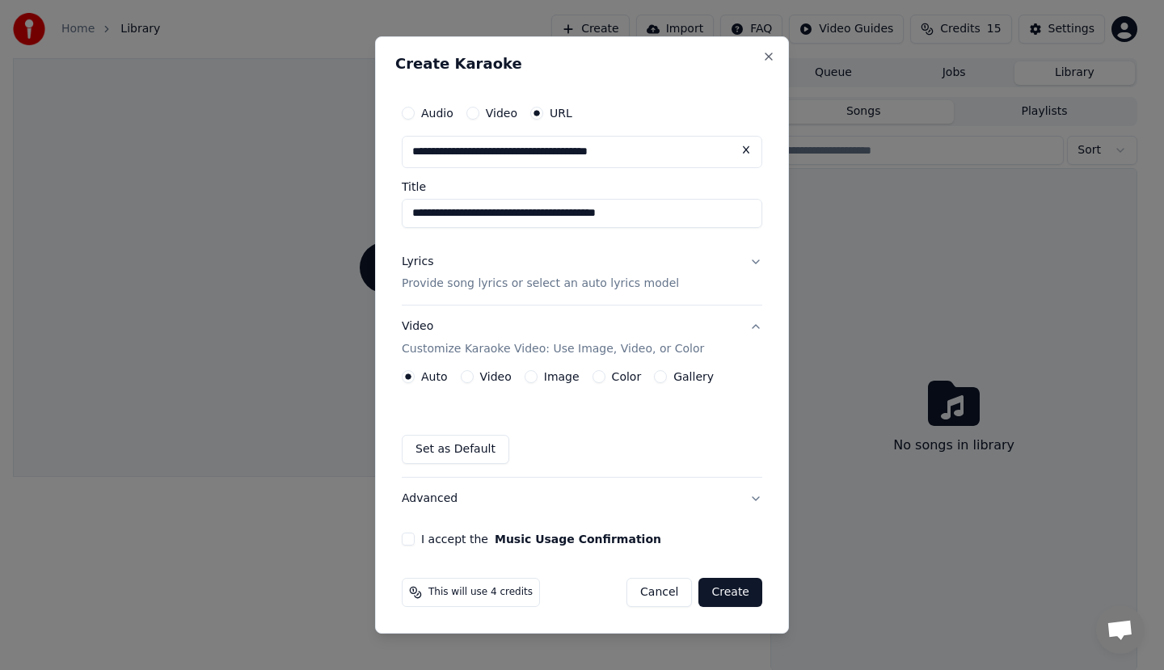
scroll to position [0, 0]
click at [725, 595] on button "Create" at bounding box center [730, 592] width 64 height 29
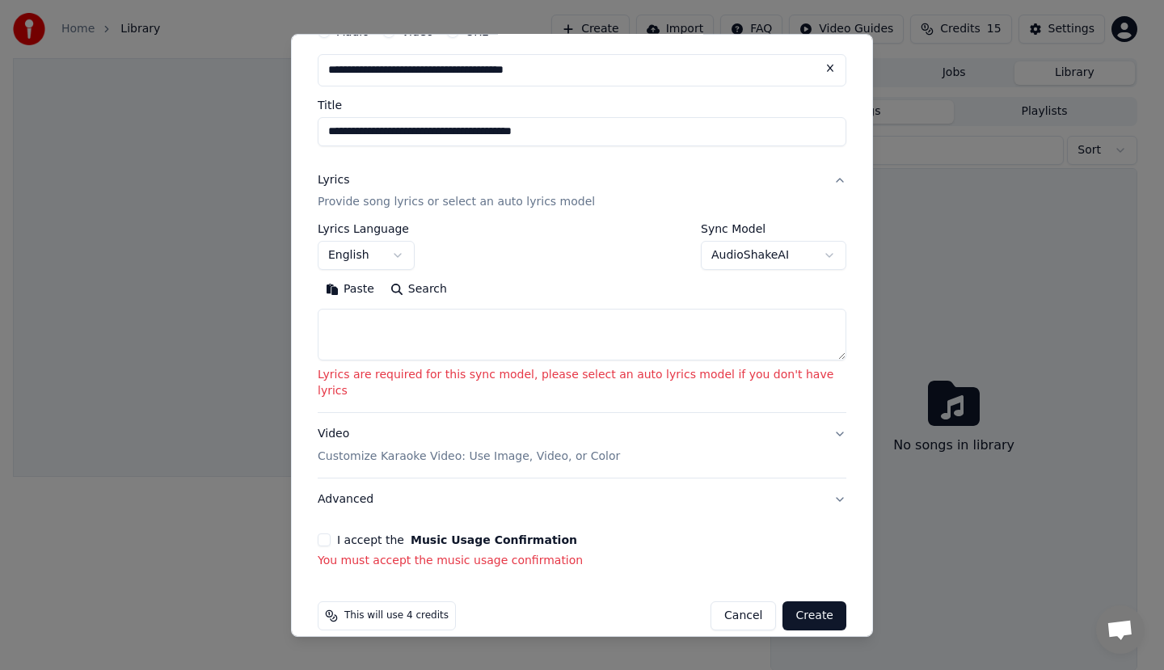
scroll to position [83, 0]
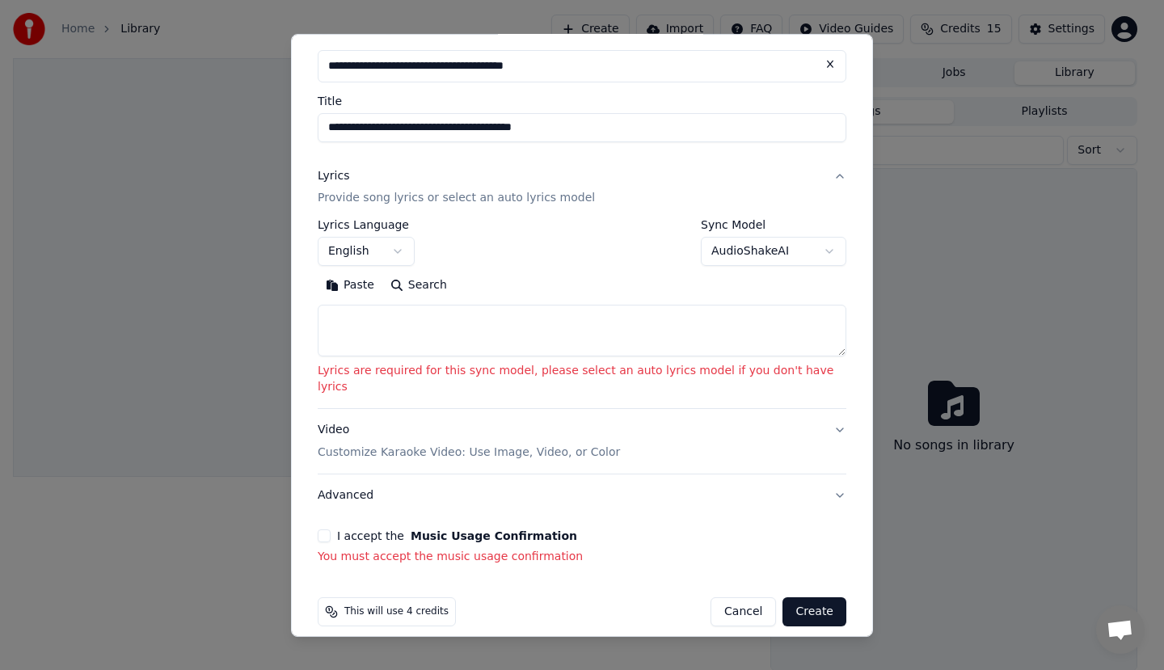
click at [782, 600] on button "Create" at bounding box center [814, 611] width 64 height 29
click at [517, 445] on p "Customize Karaoke Video: Use Image, Video, or Color" at bounding box center [469, 453] width 302 height 16
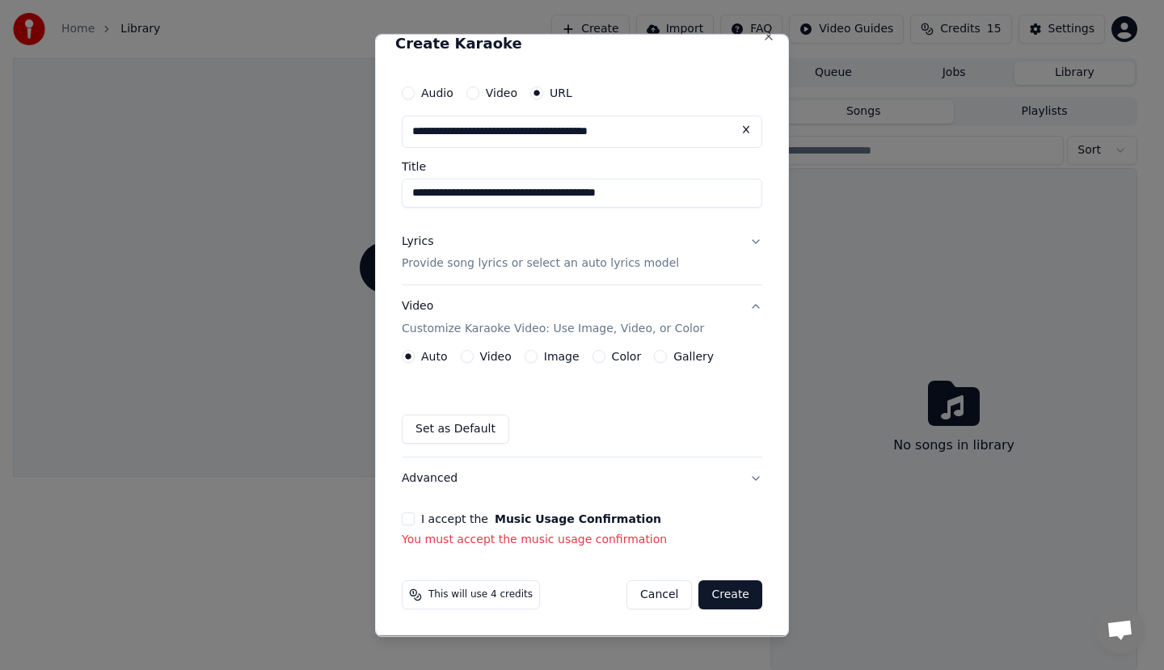
scroll to position [0, 0]
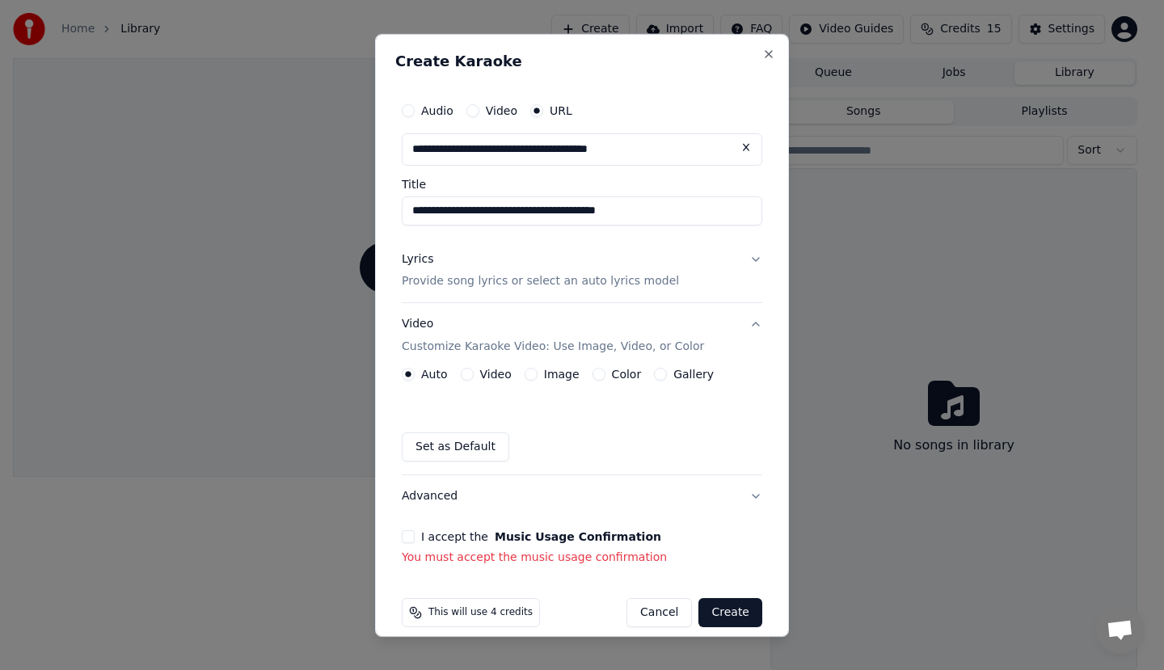
drag, startPoint x: 675, startPoint y: 155, endPoint x: 400, endPoint y: 144, distance: 275.1
click at [400, 144] on div "**********" at bounding box center [581, 329] width 373 height 485
type input "*"
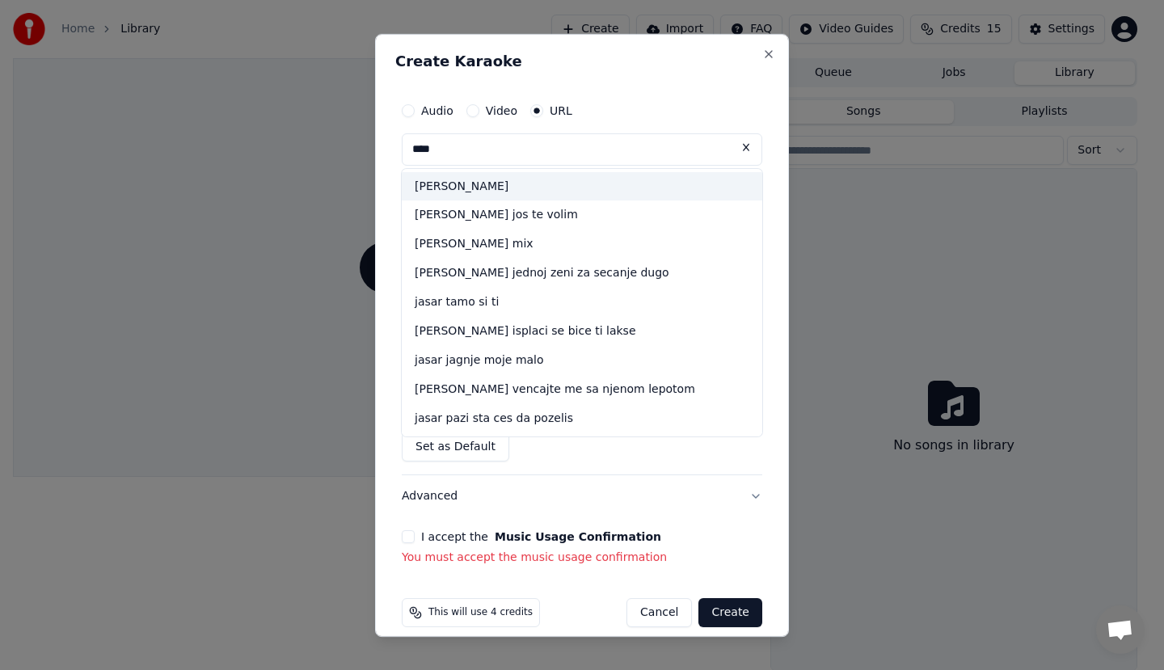
click at [452, 179] on div "[PERSON_NAME]" at bounding box center [582, 185] width 361 height 29
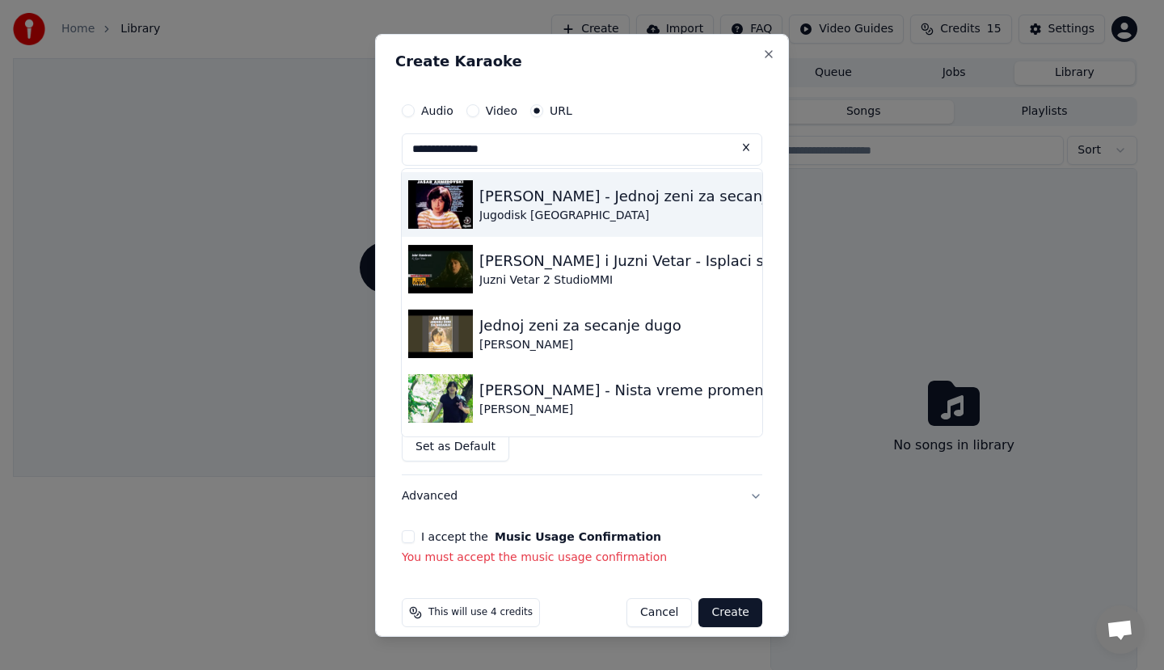
click at [446, 204] on img at bounding box center [440, 203] width 65 height 49
type input "**********"
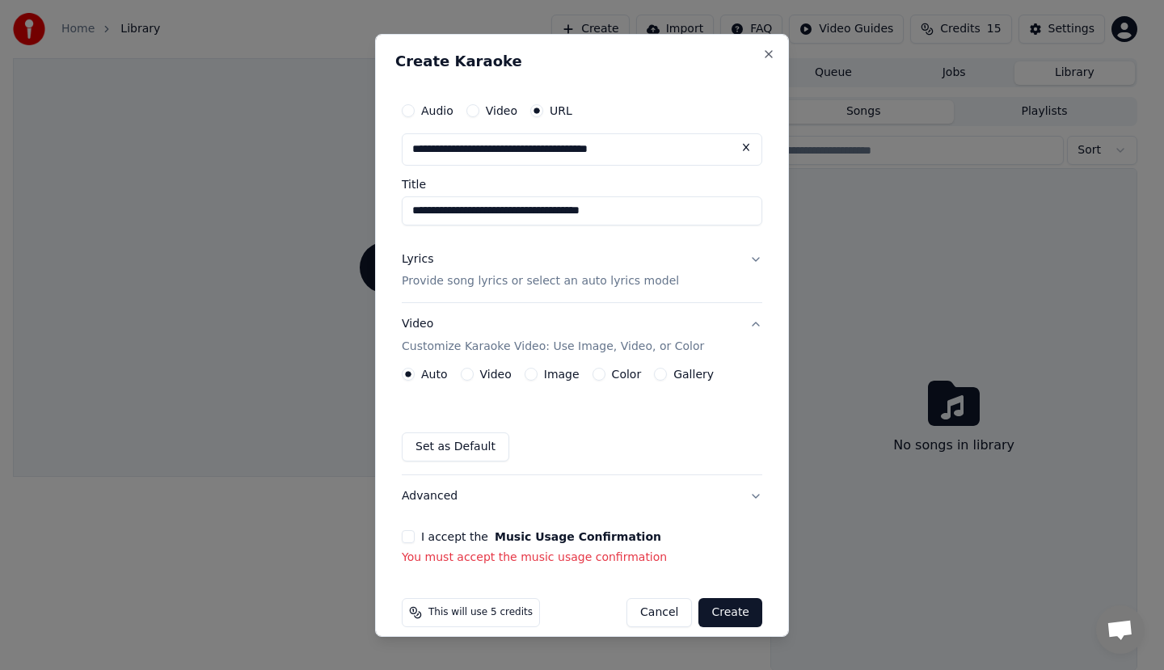
click at [417, 111] on div "Audio" at bounding box center [428, 109] width 52 height 13
click at [403, 108] on button "Audio" at bounding box center [408, 109] width 13 height 13
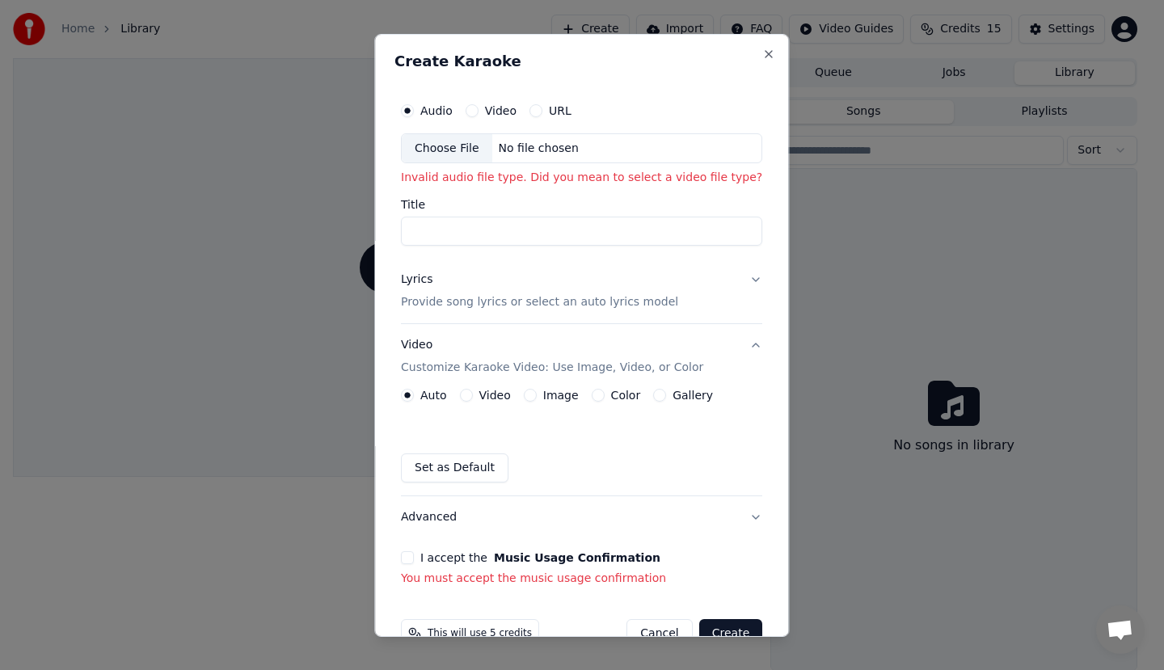
click at [549, 155] on div "No file chosen" at bounding box center [538, 148] width 93 height 16
click at [470, 109] on button "Video" at bounding box center [472, 109] width 13 height 13
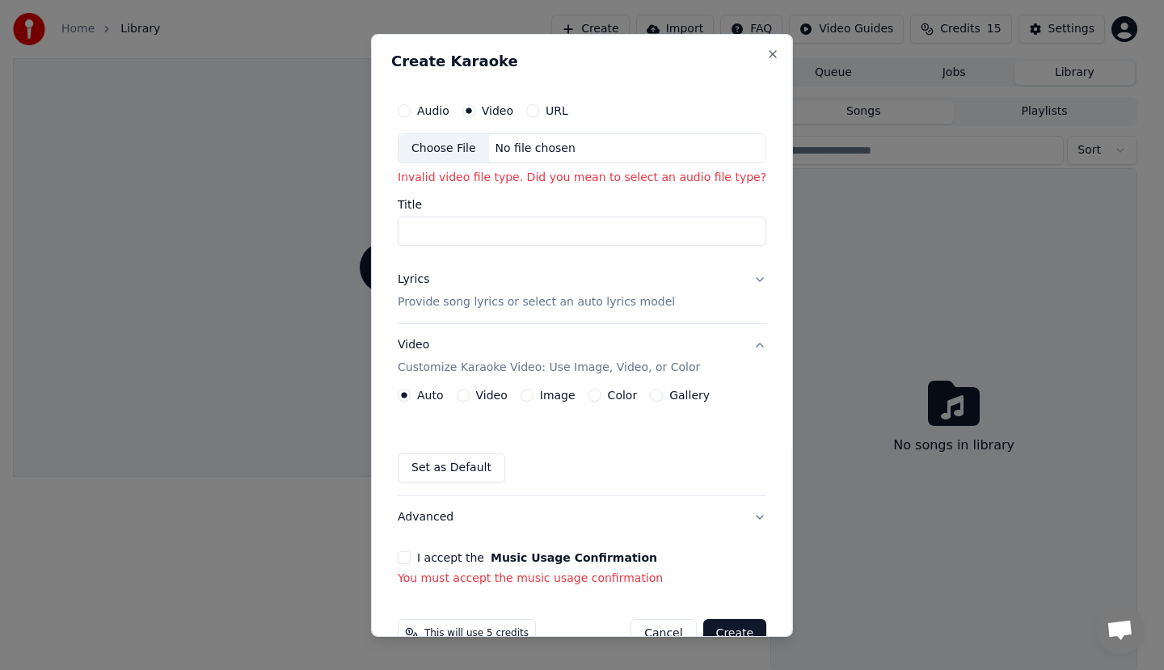
click at [420, 108] on div "Audio" at bounding box center [424, 109] width 52 height 13
click at [406, 110] on button "Audio" at bounding box center [404, 109] width 13 height 13
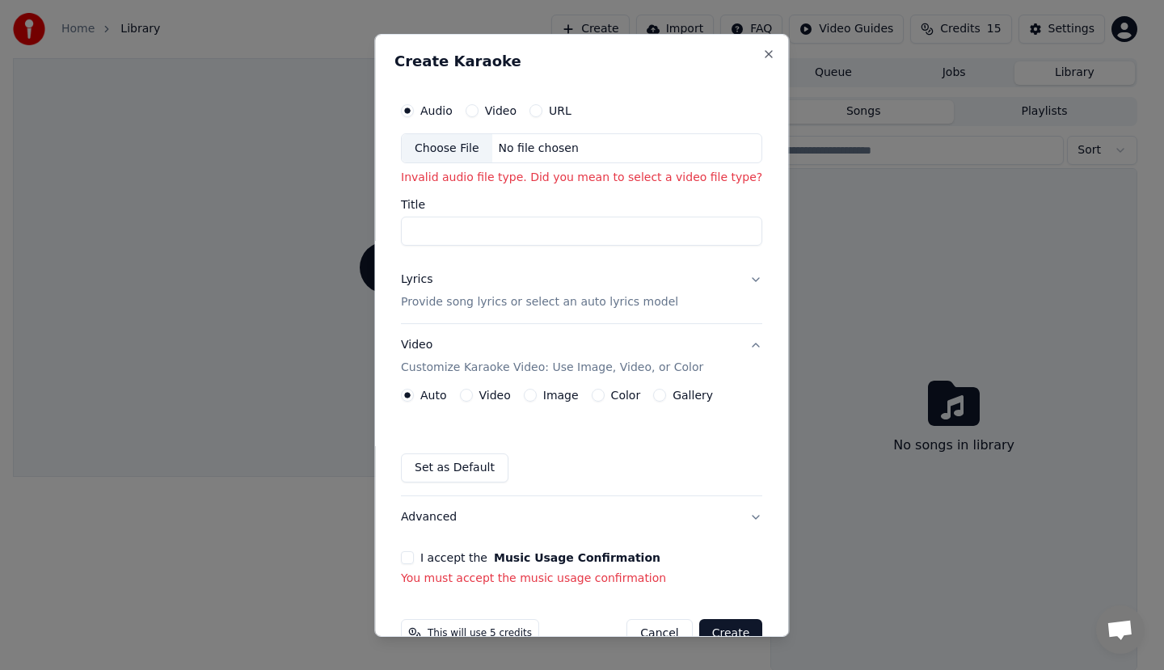
click at [523, 157] on div "Choose File No file chosen" at bounding box center [581, 148] width 361 height 31
click at [443, 153] on div "Choose File" at bounding box center [447, 147] width 91 height 29
click at [495, 114] on label "Video" at bounding box center [501, 109] width 32 height 11
click at [479, 114] on button "Video" at bounding box center [472, 109] width 13 height 13
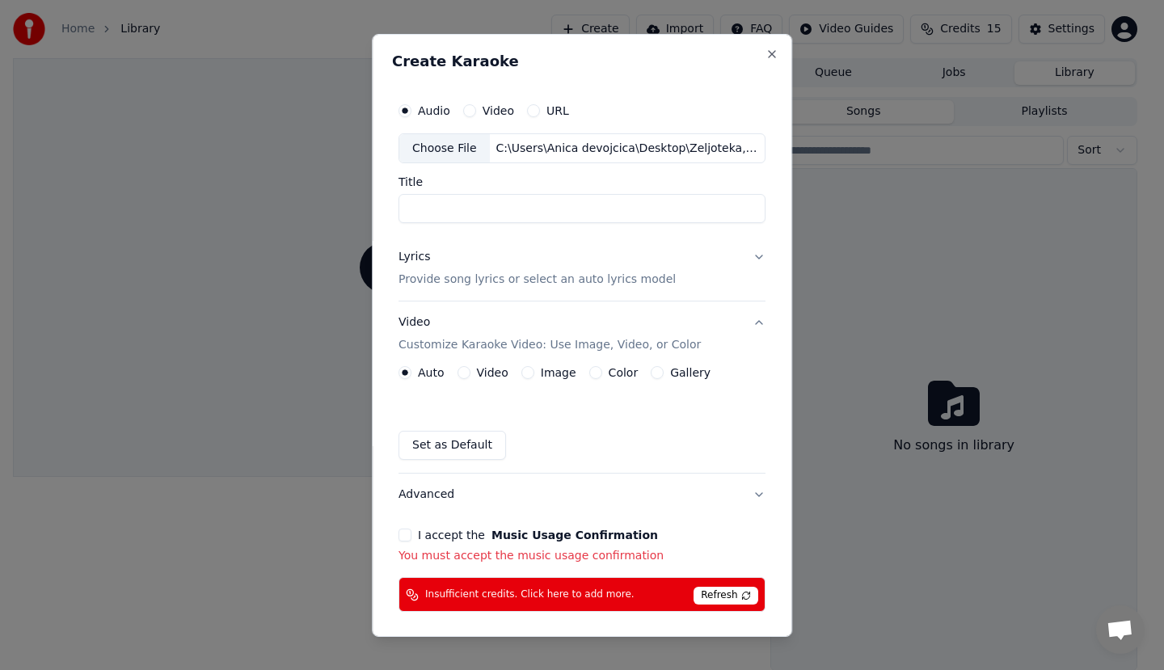
type input "**********"
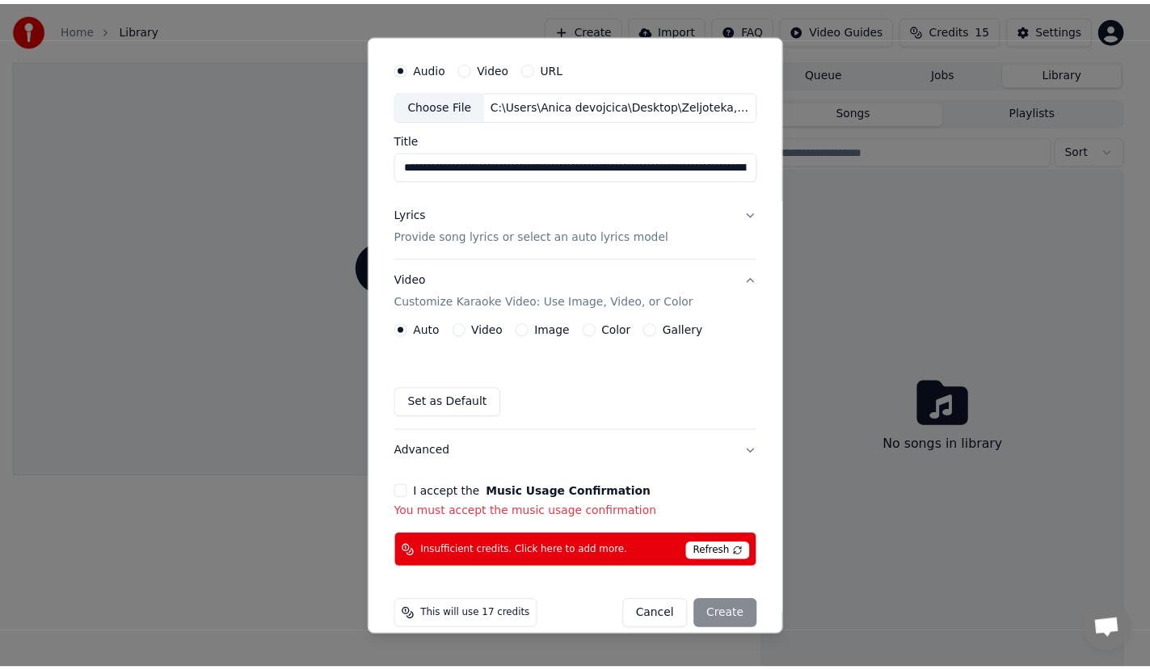
scroll to position [62, 0]
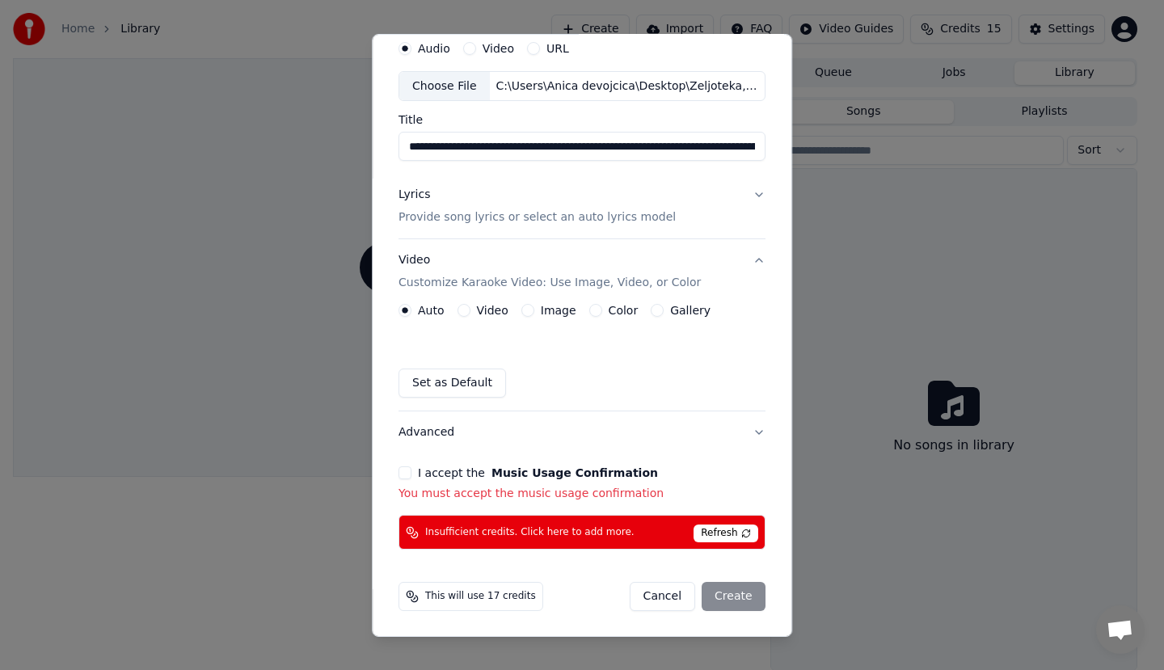
click at [497, 538] on span "Insufficient credits. Click here to add more." at bounding box center [529, 532] width 209 height 13
click at [724, 529] on span "Refresh" at bounding box center [726, 534] width 64 height 18
click at [666, 596] on button "Cancel" at bounding box center [662, 596] width 65 height 29
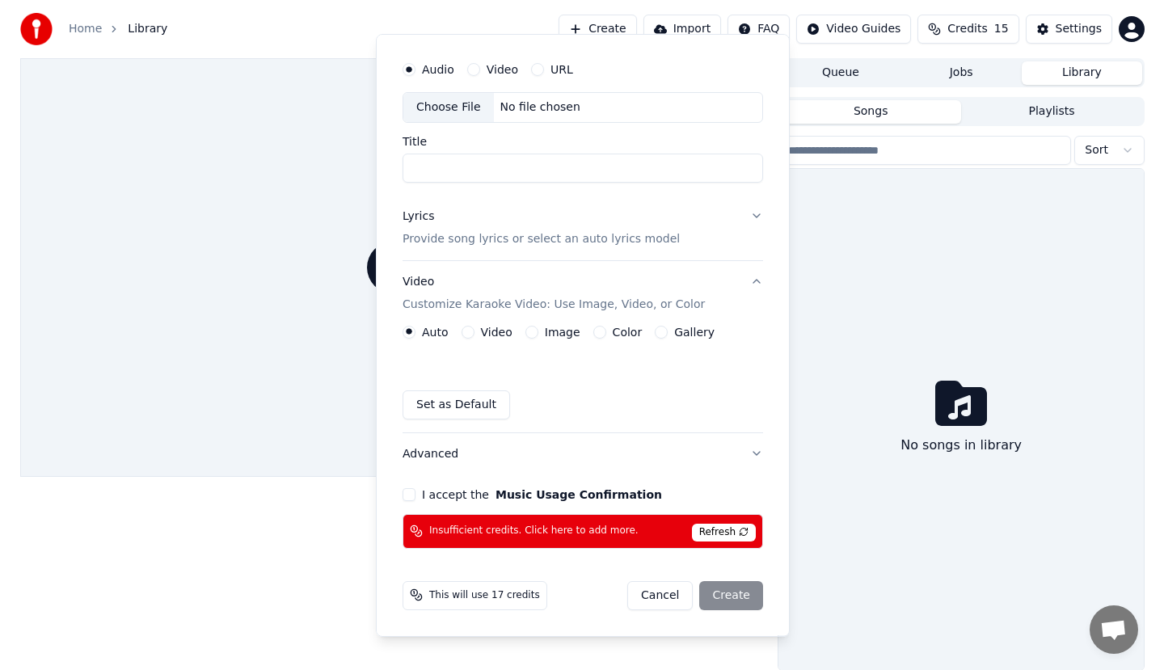
scroll to position [0, 0]
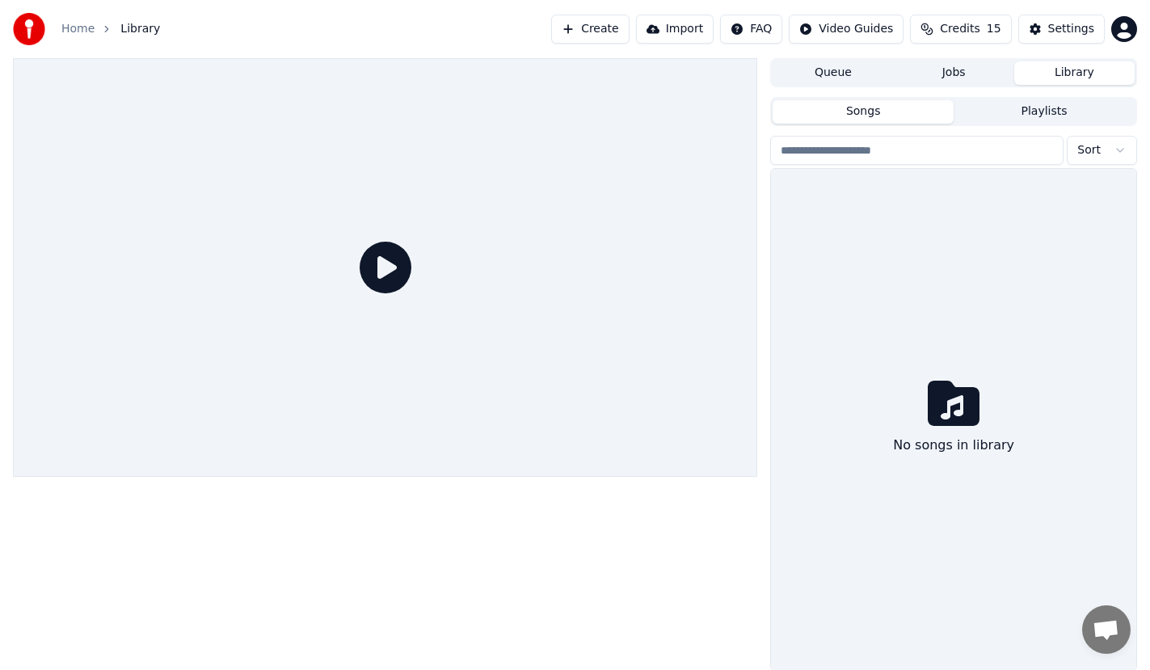
click at [616, 29] on button "Create" at bounding box center [590, 29] width 78 height 29
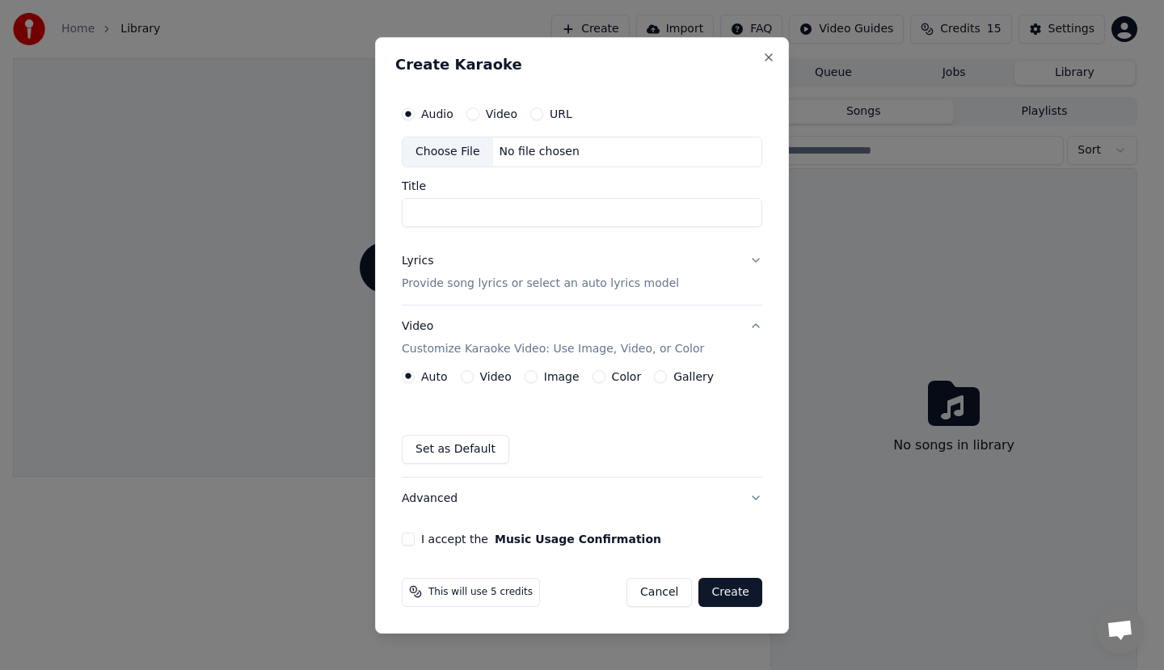
click at [776, 64] on div "Create Karaoke Audio Video URL Choose File No file chosen Title Lyrics Provide …" at bounding box center [582, 335] width 414 height 597
click at [766, 54] on button "Close" at bounding box center [768, 57] width 13 height 13
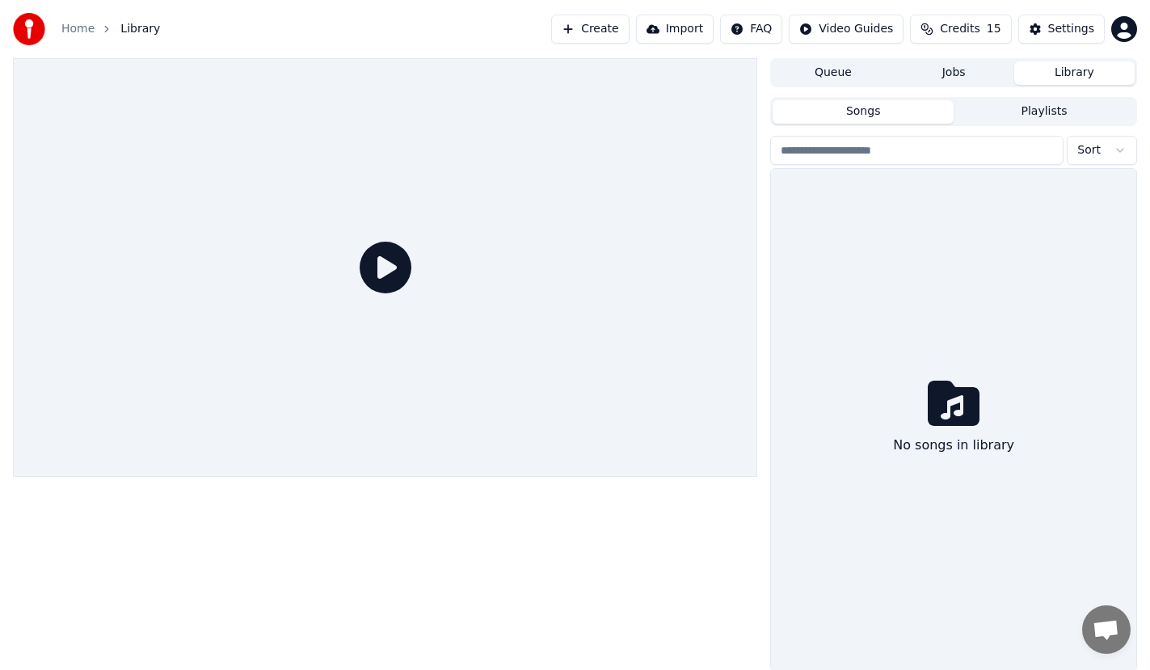
click at [890, 116] on button "Songs" at bounding box center [863, 111] width 181 height 23
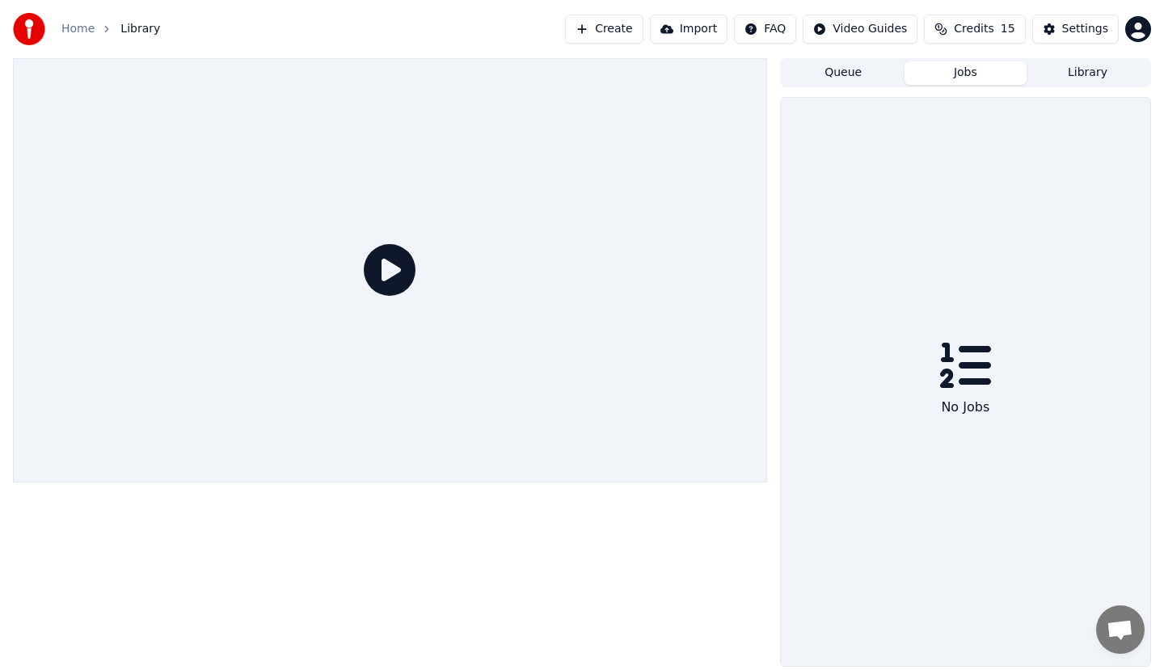
click at [939, 75] on button "Jobs" at bounding box center [966, 72] width 122 height 23
click at [825, 68] on button "Queue" at bounding box center [843, 72] width 122 height 23
click at [620, 31] on button "Create" at bounding box center [604, 29] width 78 height 29
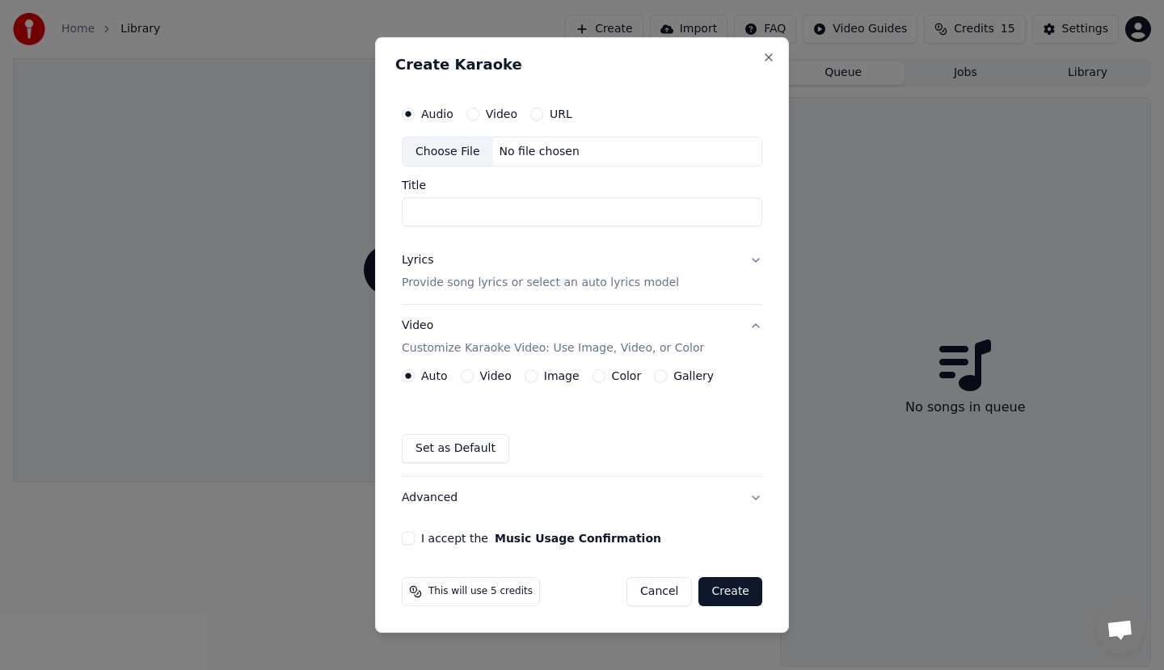
click at [580, 212] on input "Title" at bounding box center [582, 212] width 361 height 29
click at [544, 115] on div "URL" at bounding box center [551, 114] width 42 height 13
click at [535, 115] on button "URL" at bounding box center [536, 114] width 13 height 13
click at [521, 153] on input "text" at bounding box center [582, 152] width 361 height 32
click at [750, 160] on button "button" at bounding box center [746, 150] width 32 height 29
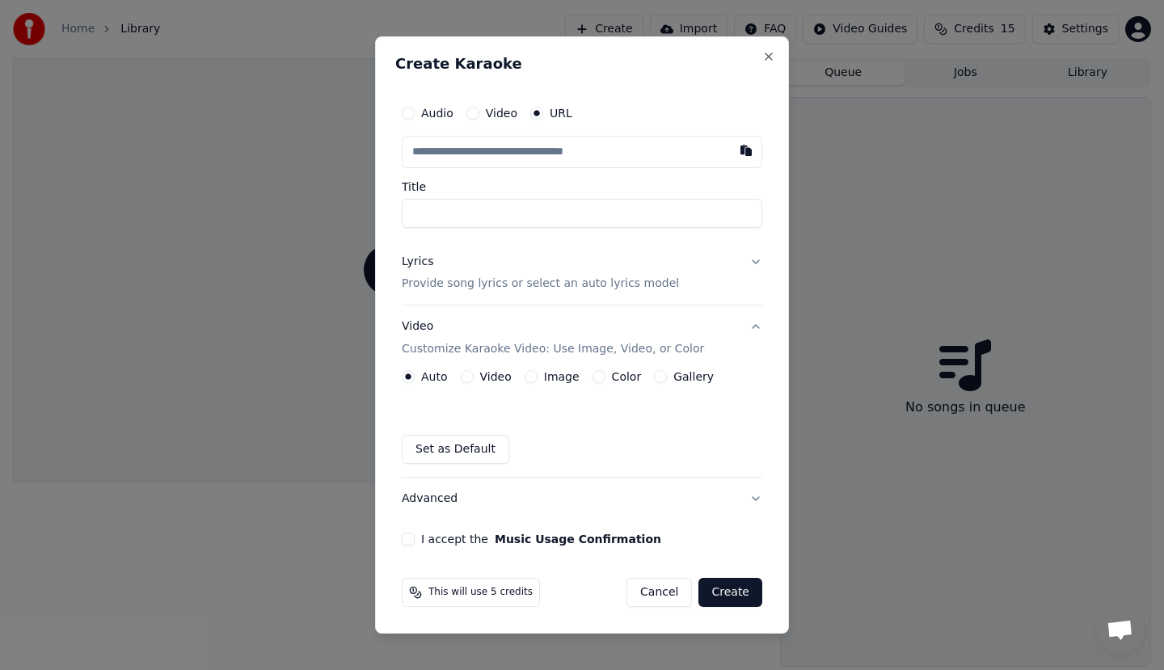
click at [623, 152] on input "text" at bounding box center [582, 152] width 361 height 32
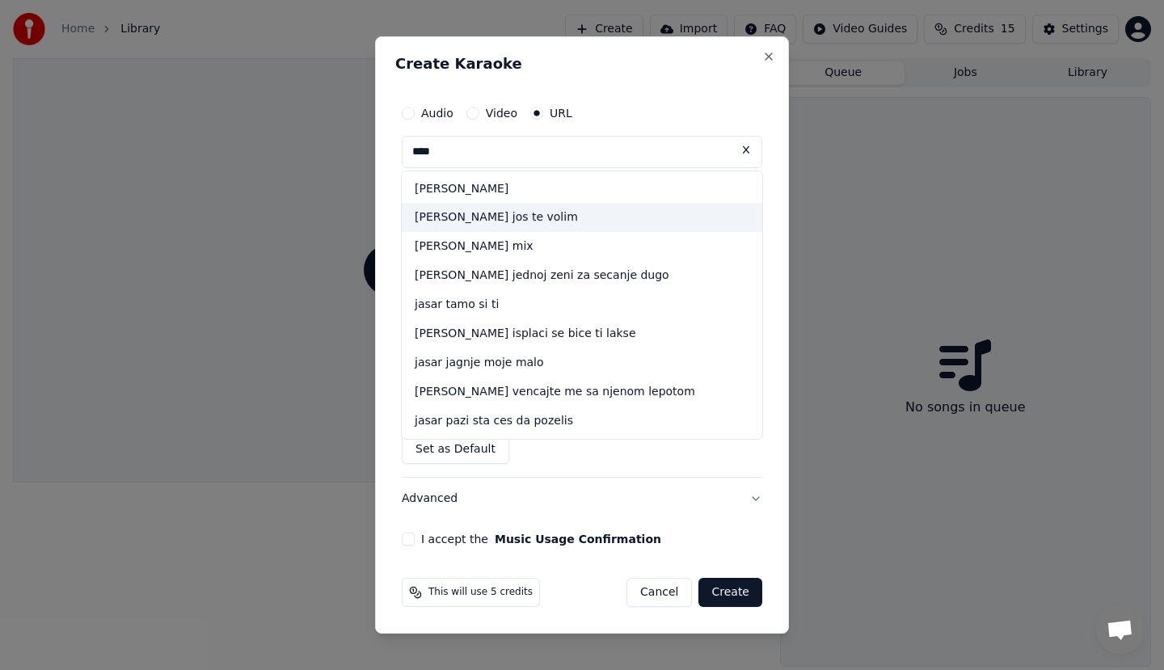
click at [584, 224] on div "[PERSON_NAME] jos te volim" at bounding box center [582, 218] width 361 height 29
type input "**********"
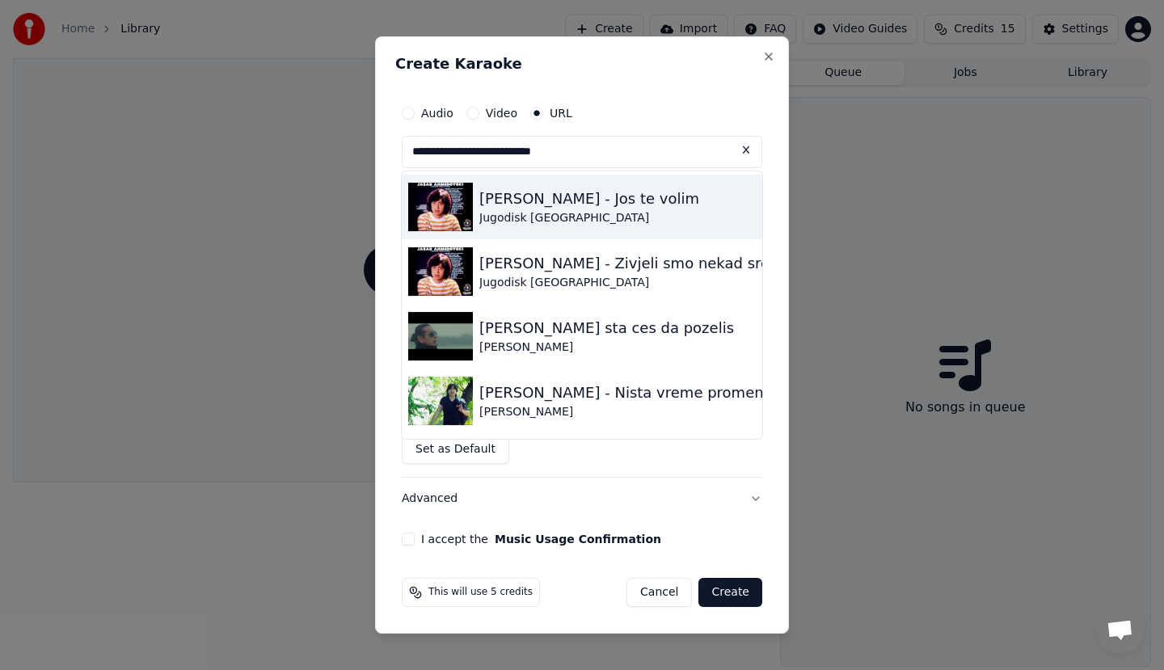
click at [599, 217] on div "Jugodisk [GEOGRAPHIC_DATA]" at bounding box center [589, 218] width 220 height 16
type input "**********"
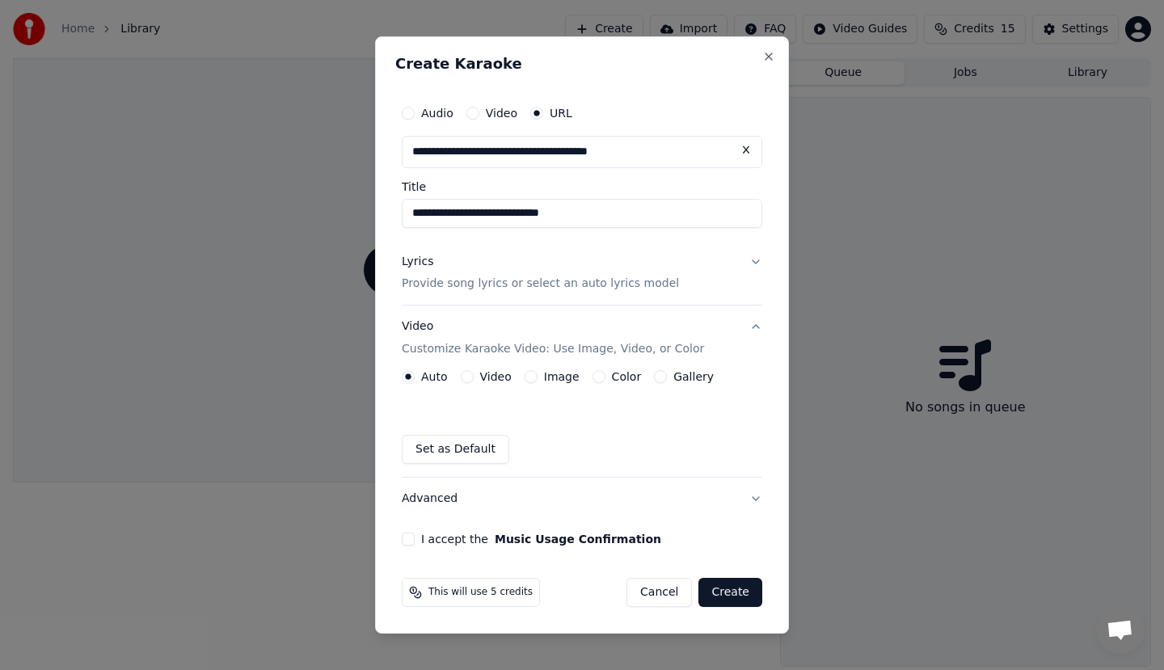
click at [590, 491] on button "Advanced" at bounding box center [582, 499] width 361 height 42
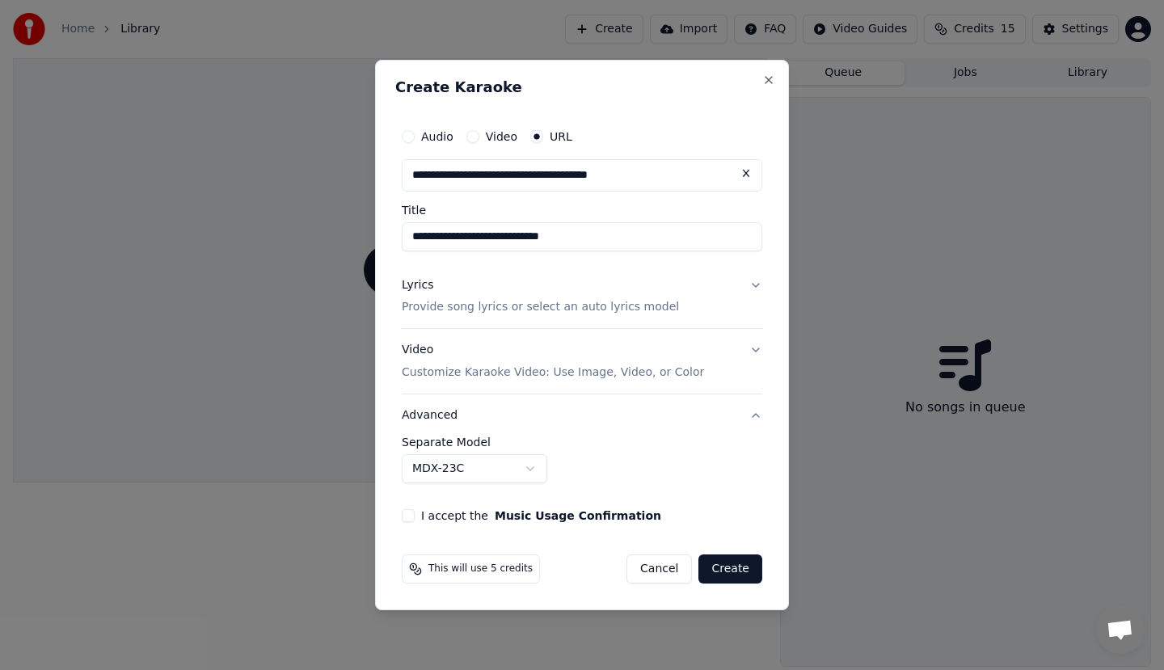
click at [717, 568] on button "Create" at bounding box center [730, 569] width 64 height 29
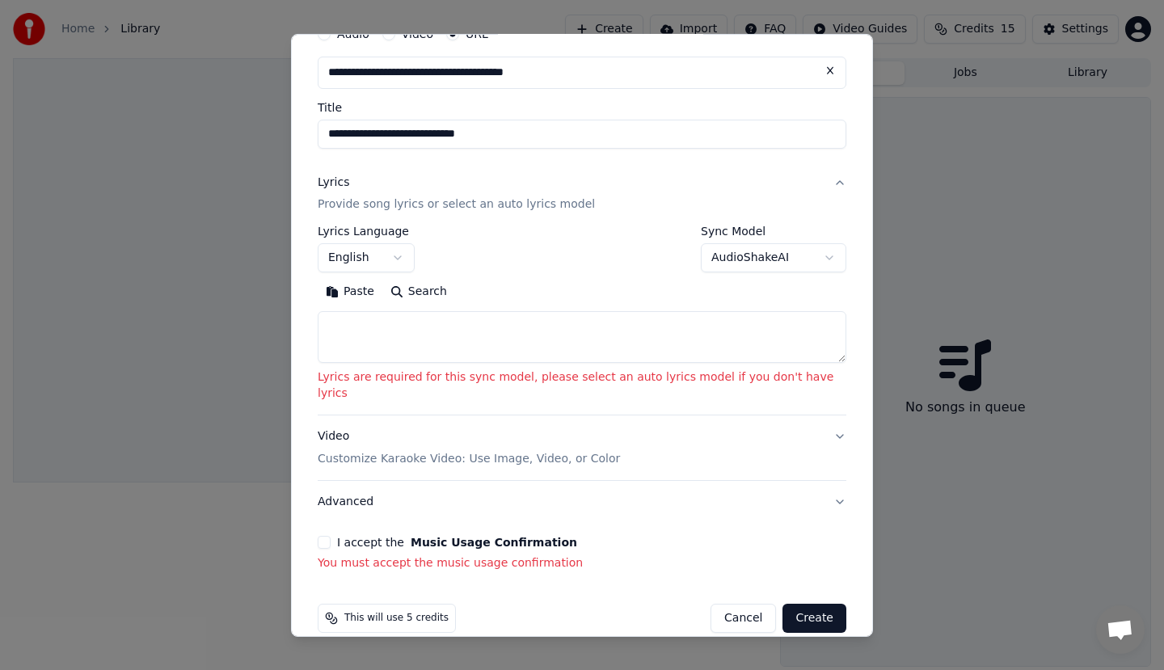
scroll to position [83, 0]
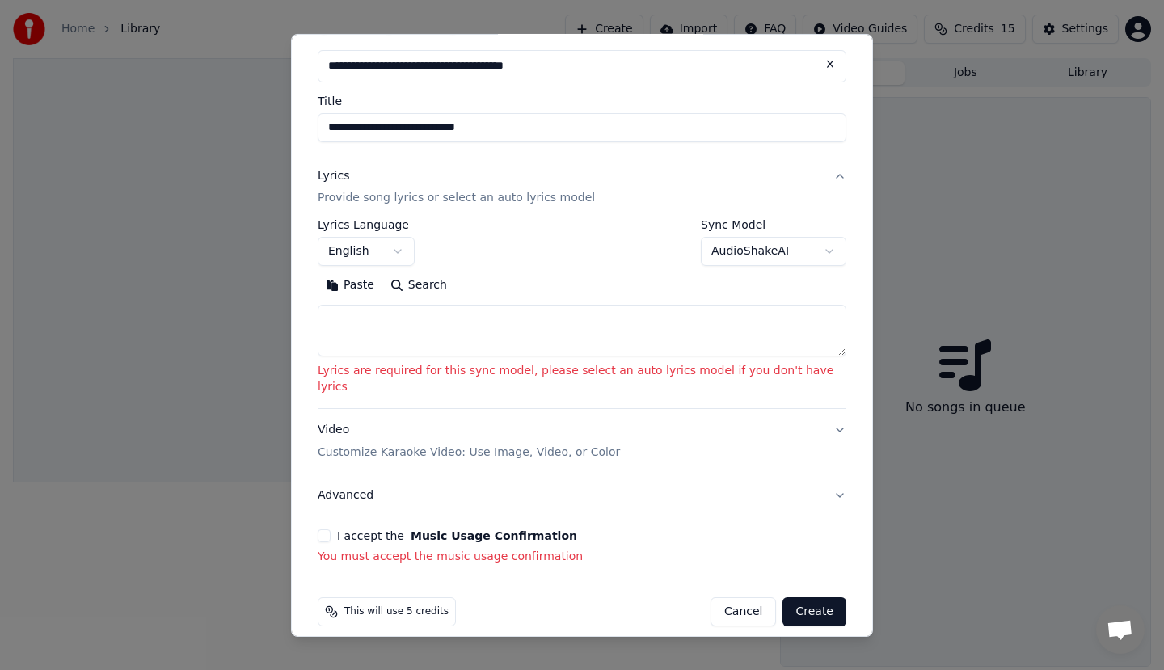
click at [402, 445] on p "Customize Karaoke Video: Use Image, Video, or Color" at bounding box center [469, 453] width 302 height 16
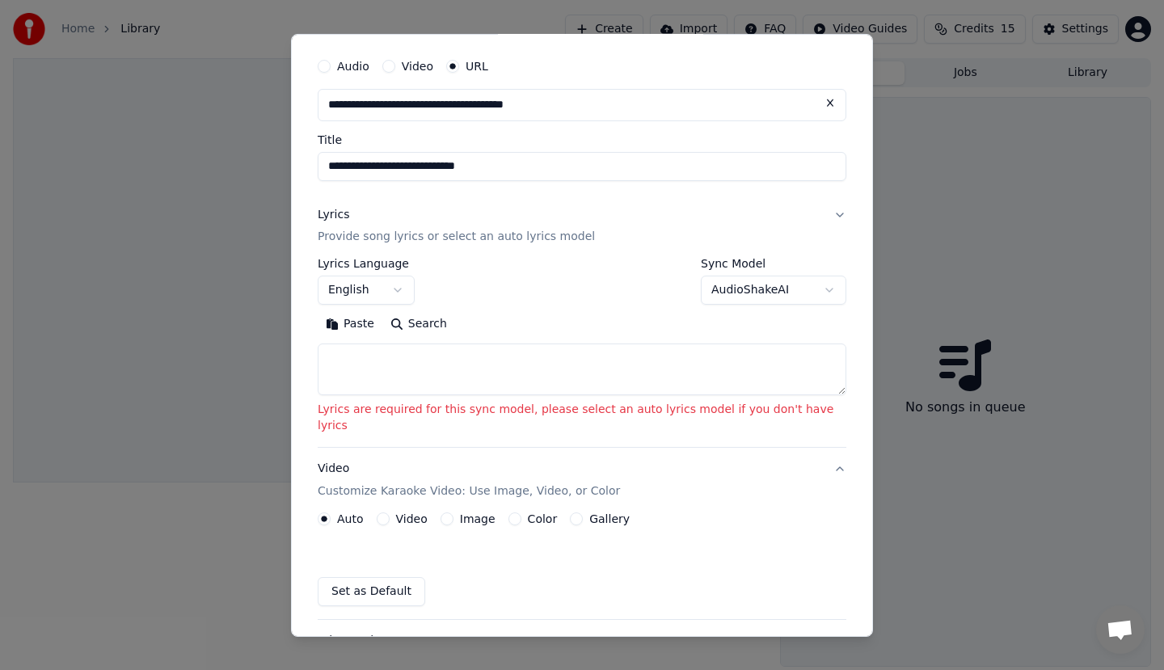
scroll to position [18, 0]
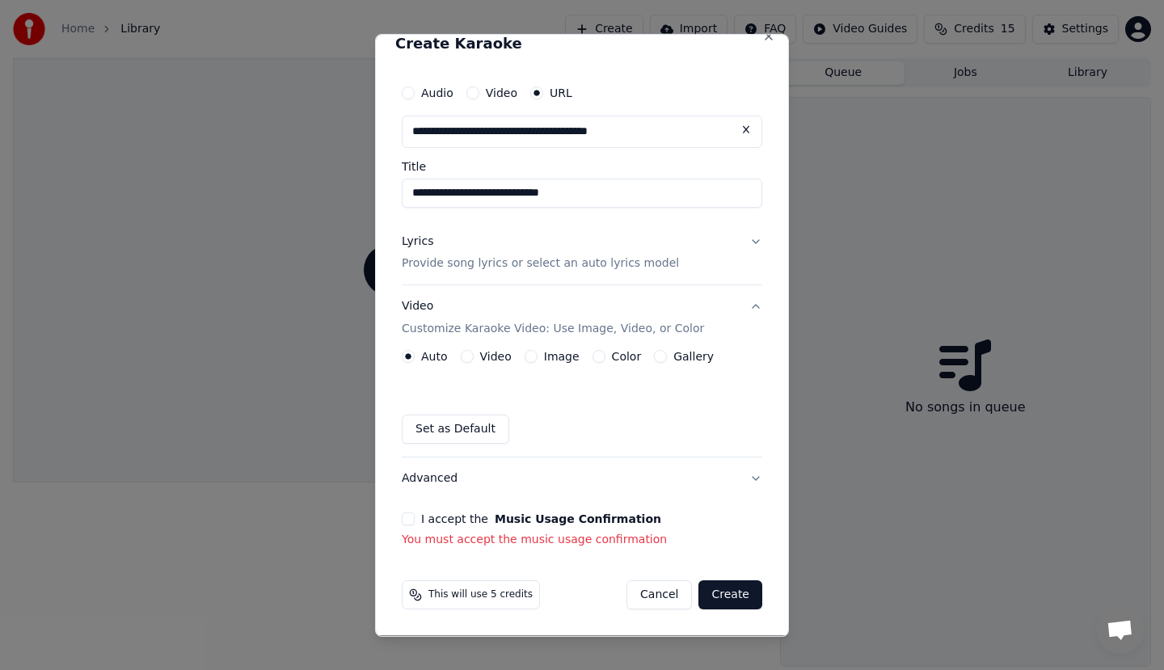
click at [483, 331] on p "Customize Karaoke Video: Use Image, Video, or Color" at bounding box center [553, 329] width 302 height 16
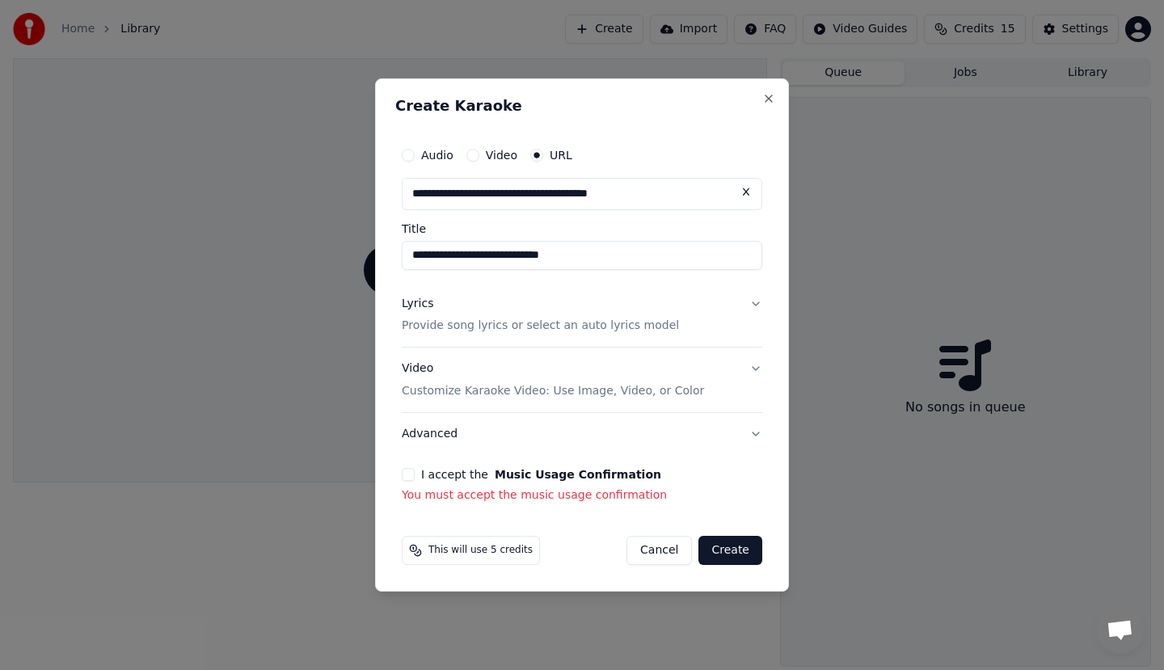
click at [488, 376] on div "Video Customize Karaoke Video: Use Image, Video, or Color" at bounding box center [553, 380] width 302 height 39
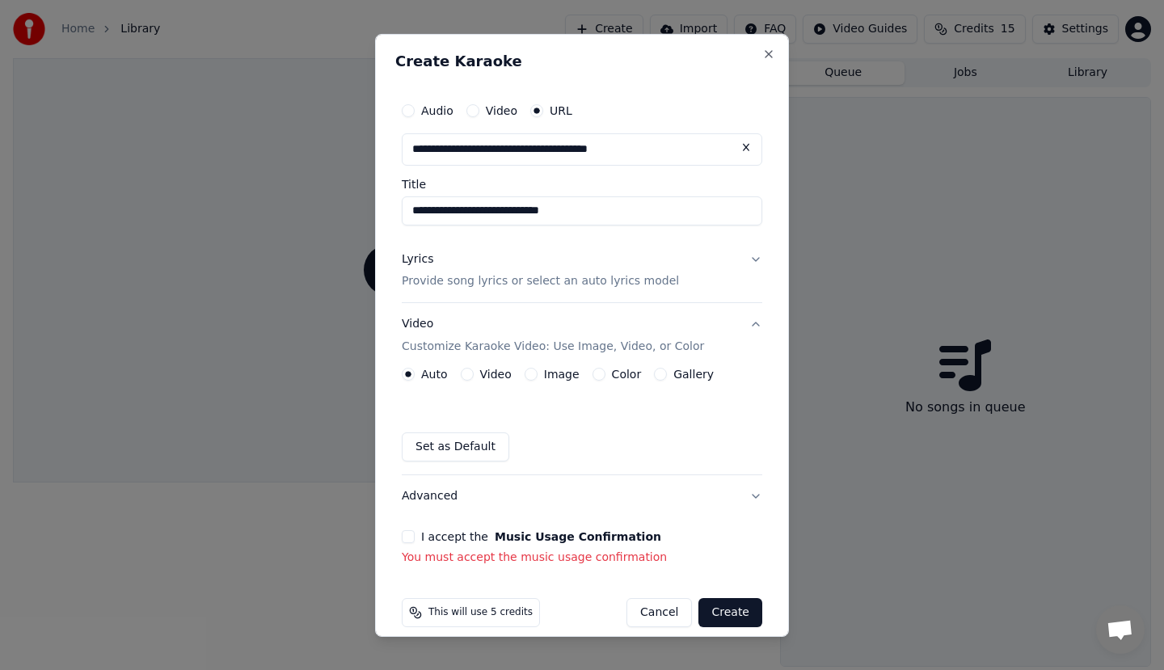
click at [484, 349] on p "Customize Karaoke Video: Use Image, Video, or Color" at bounding box center [553, 347] width 302 height 16
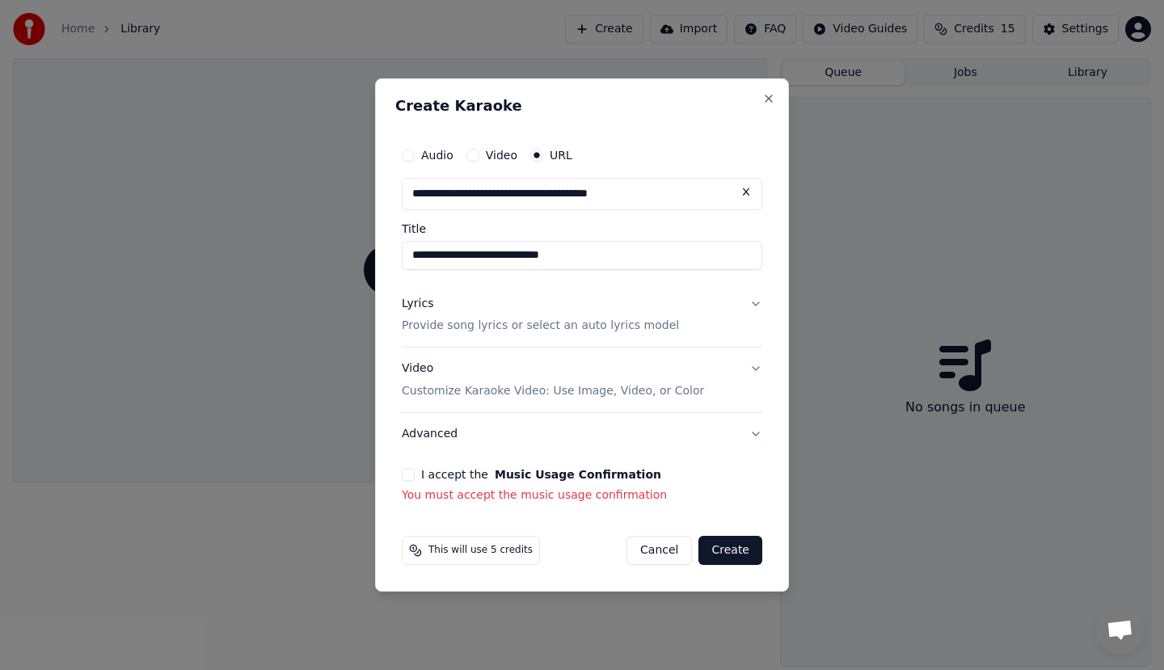
click at [491, 339] on button "Lyrics Provide song lyrics or select an auto lyrics model" at bounding box center [582, 315] width 361 height 65
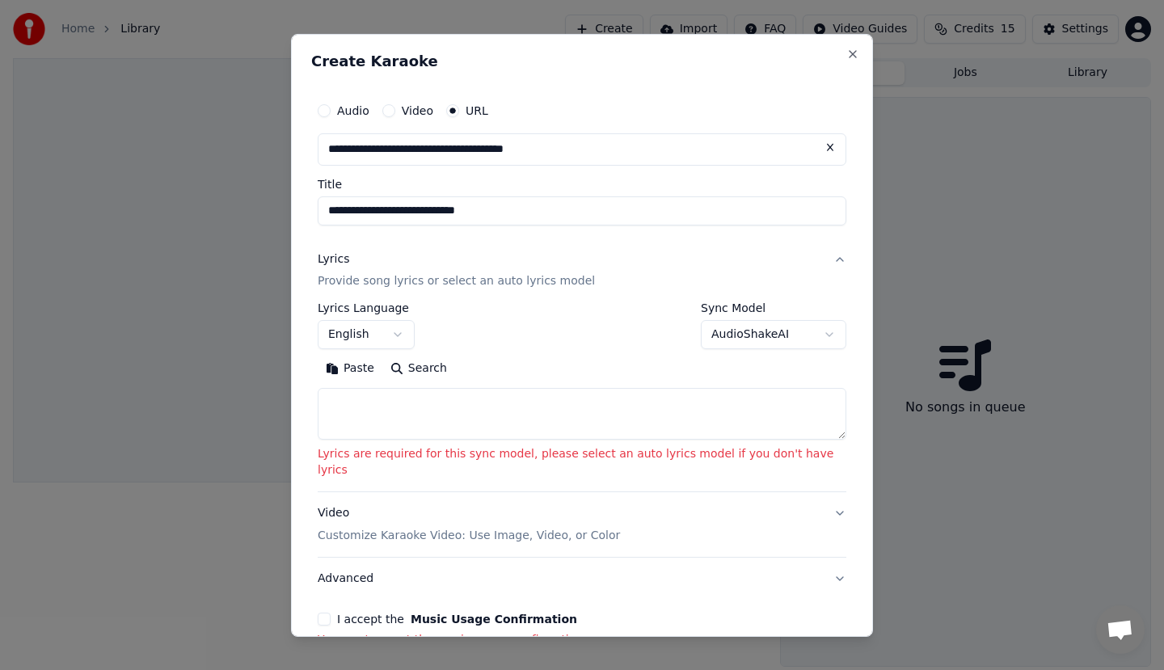
click at [365, 372] on button "Paste" at bounding box center [350, 369] width 65 height 26
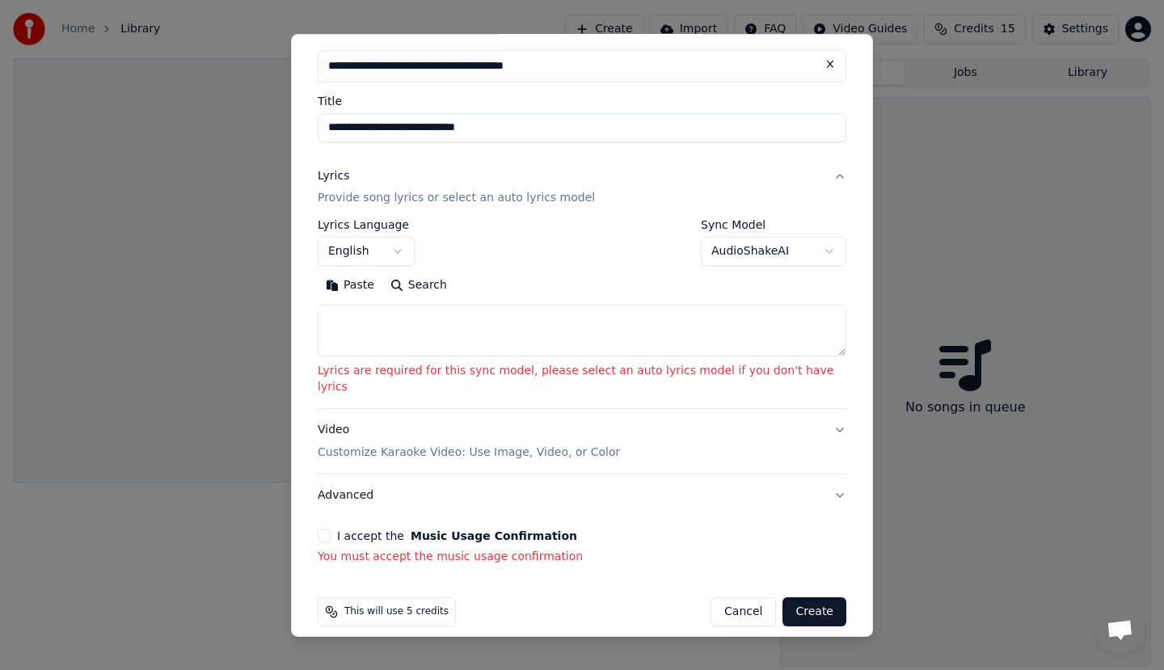
click at [782, 599] on button "Create" at bounding box center [814, 611] width 64 height 29
click at [782, 597] on button "Create" at bounding box center [814, 611] width 64 height 29
click at [372, 605] on span "This will use 5 credits" at bounding box center [396, 611] width 104 height 13
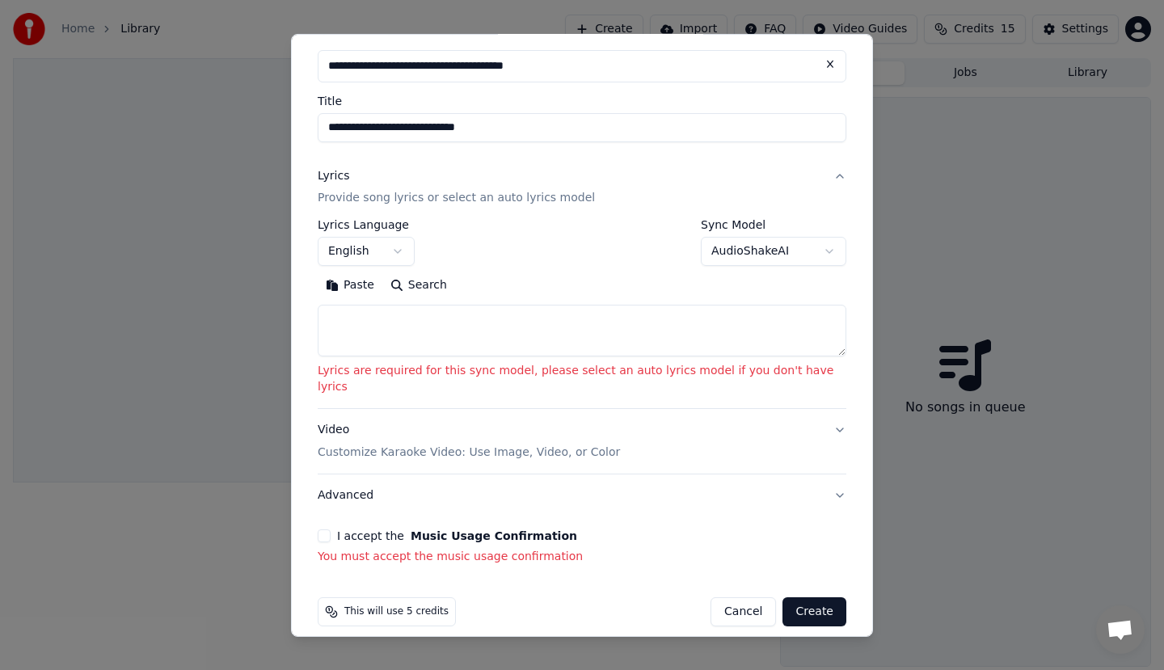
click at [351, 480] on button "Advanced" at bounding box center [582, 496] width 529 height 42
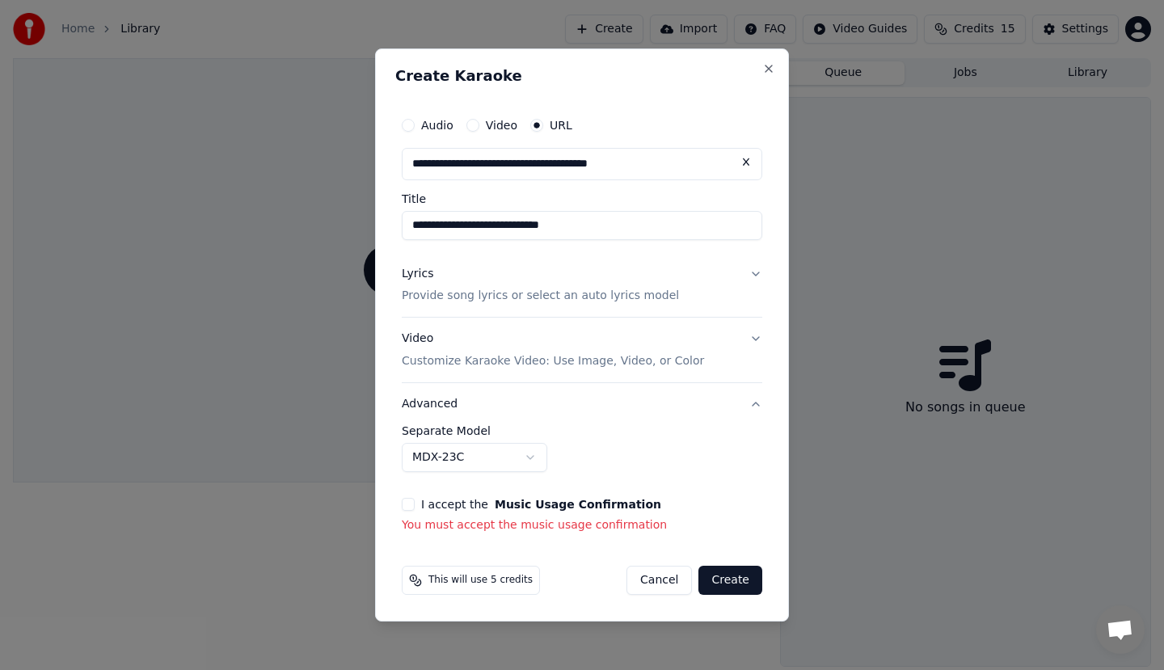
scroll to position [0, 0]
click at [753, 583] on button "Create" at bounding box center [730, 580] width 64 height 29
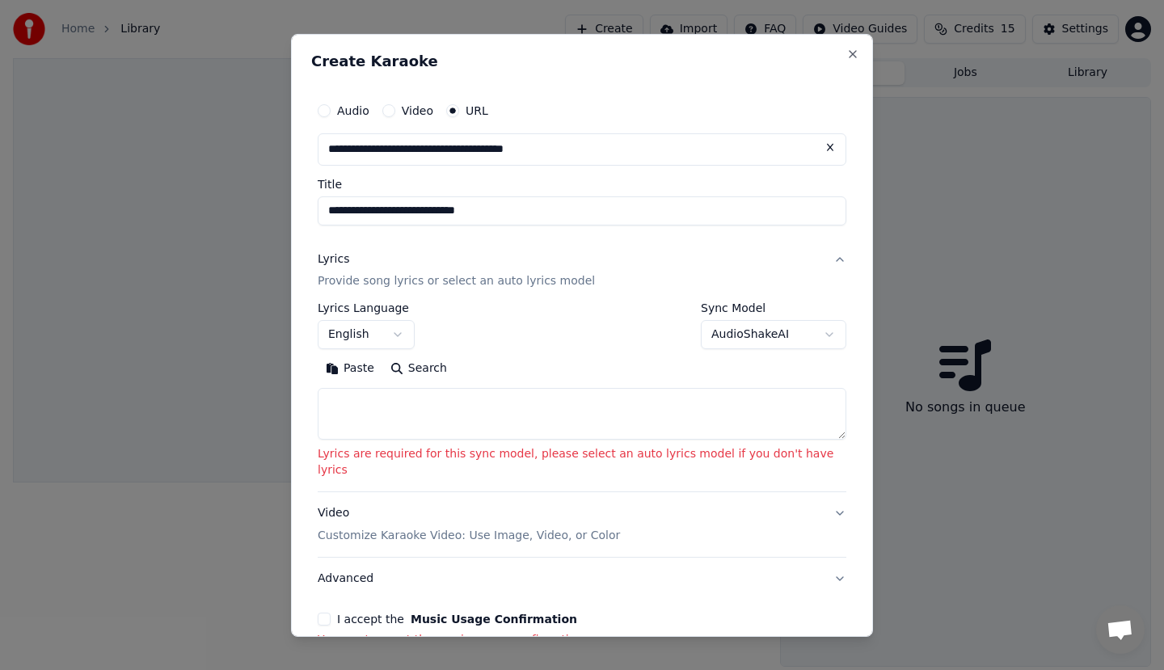
scroll to position [83, 0]
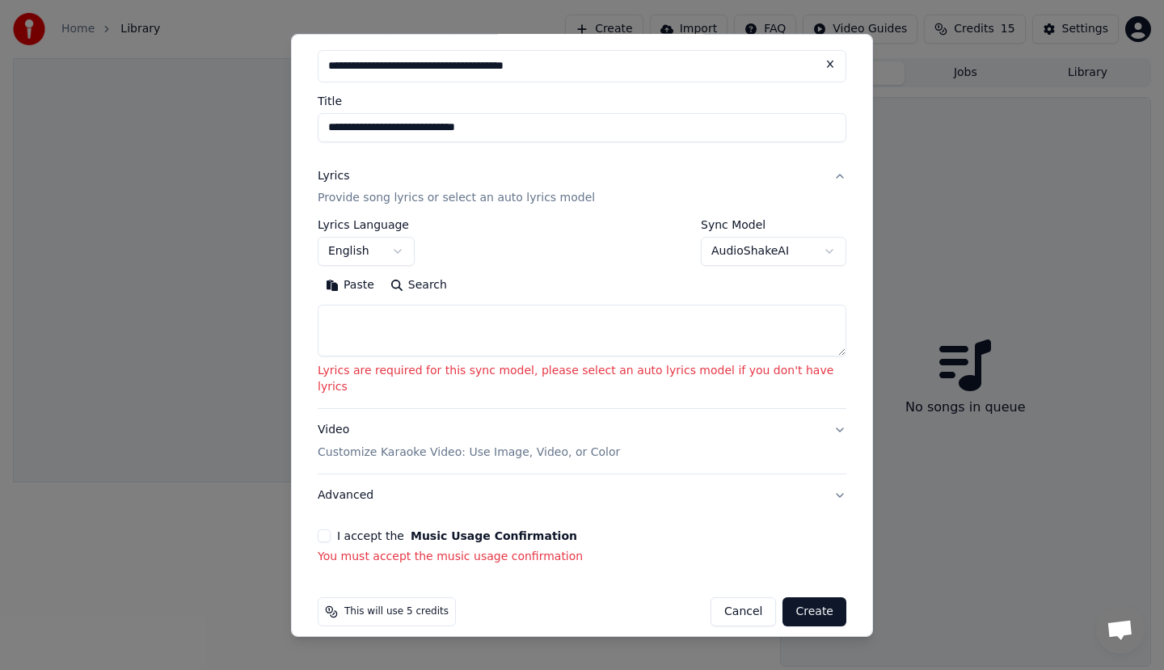
click at [369, 605] on span "This will use 5 credits" at bounding box center [396, 611] width 104 height 13
click at [366, 445] on p "Customize Karaoke Video: Use Image, Video, or Color" at bounding box center [469, 453] width 302 height 16
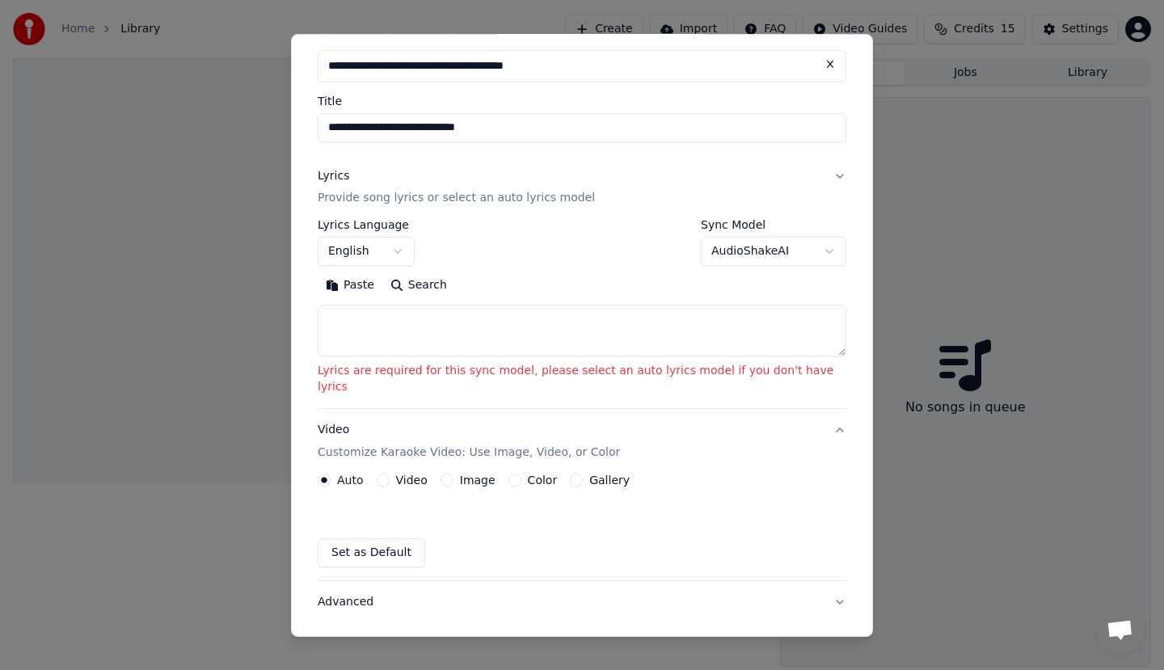
scroll to position [18, 0]
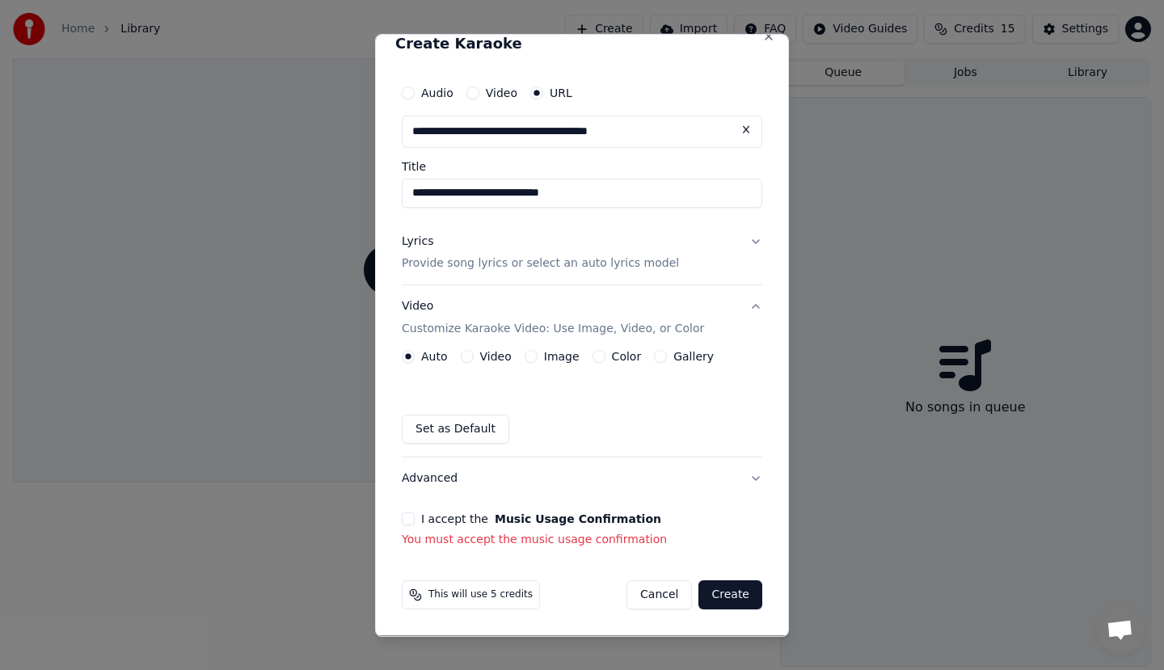
click at [654, 359] on button "Gallery" at bounding box center [660, 356] width 13 height 13
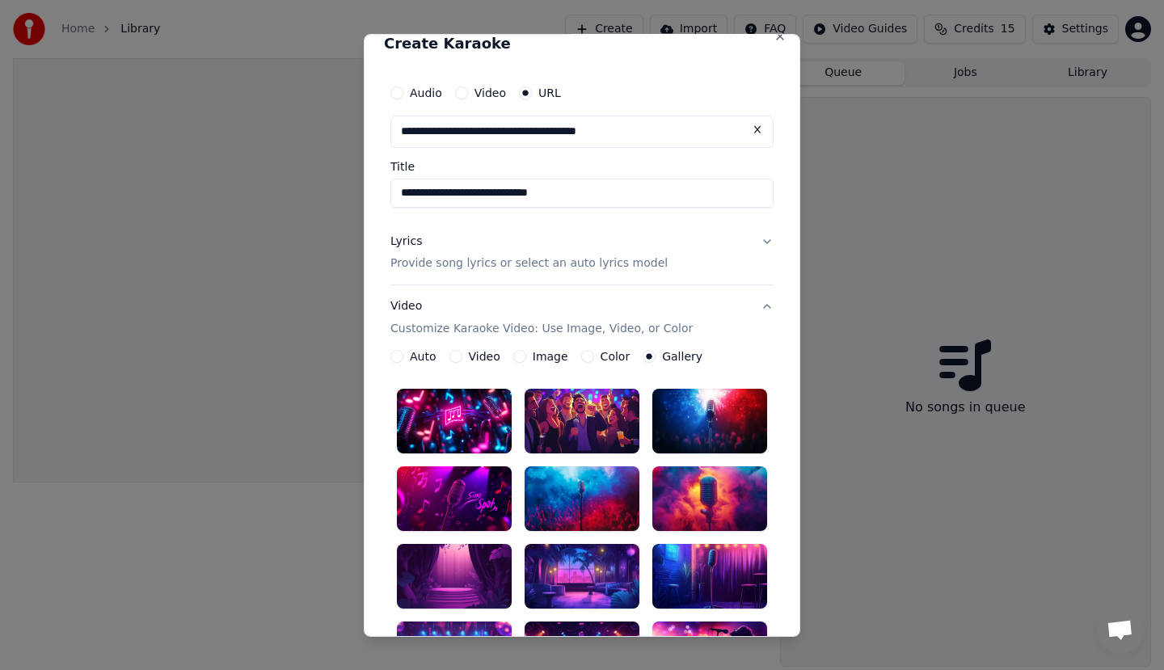
click at [646, 352] on div "Gallery" at bounding box center [673, 356] width 60 height 13
click at [601, 358] on label "Color" at bounding box center [616, 356] width 30 height 11
click at [586, 358] on button "Color" at bounding box center [587, 356] width 13 height 13
click at [573, 356] on div "Auto Video Image Color Gallery" at bounding box center [546, 356] width 312 height 13
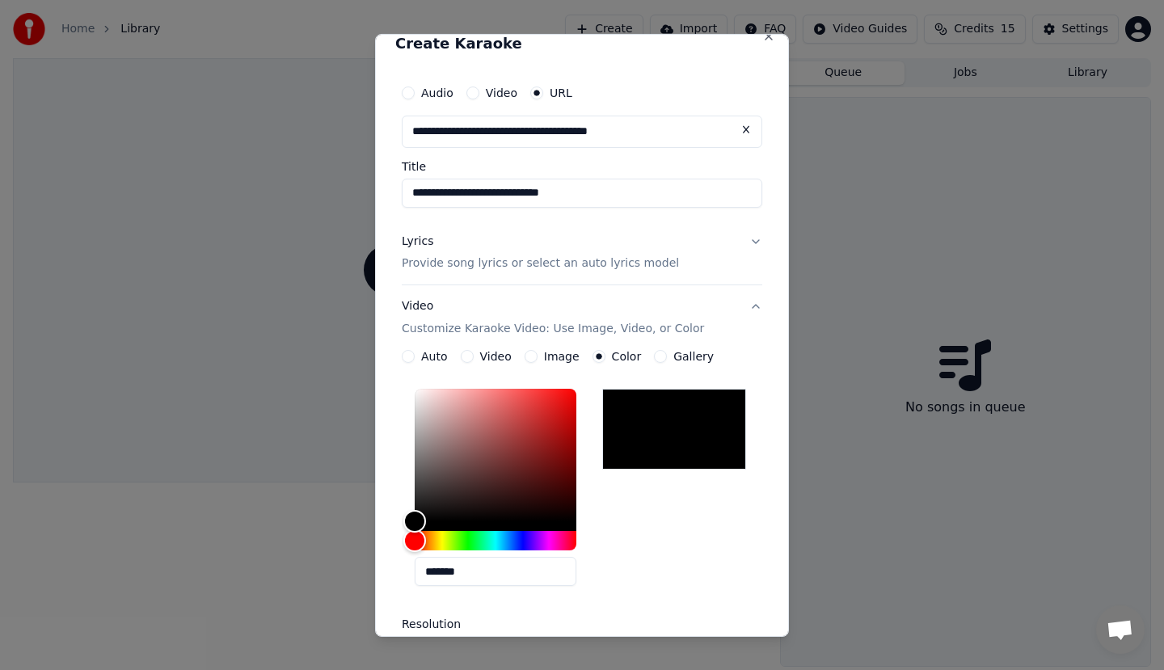
click at [537, 354] on div "Image" at bounding box center [552, 356] width 55 height 13
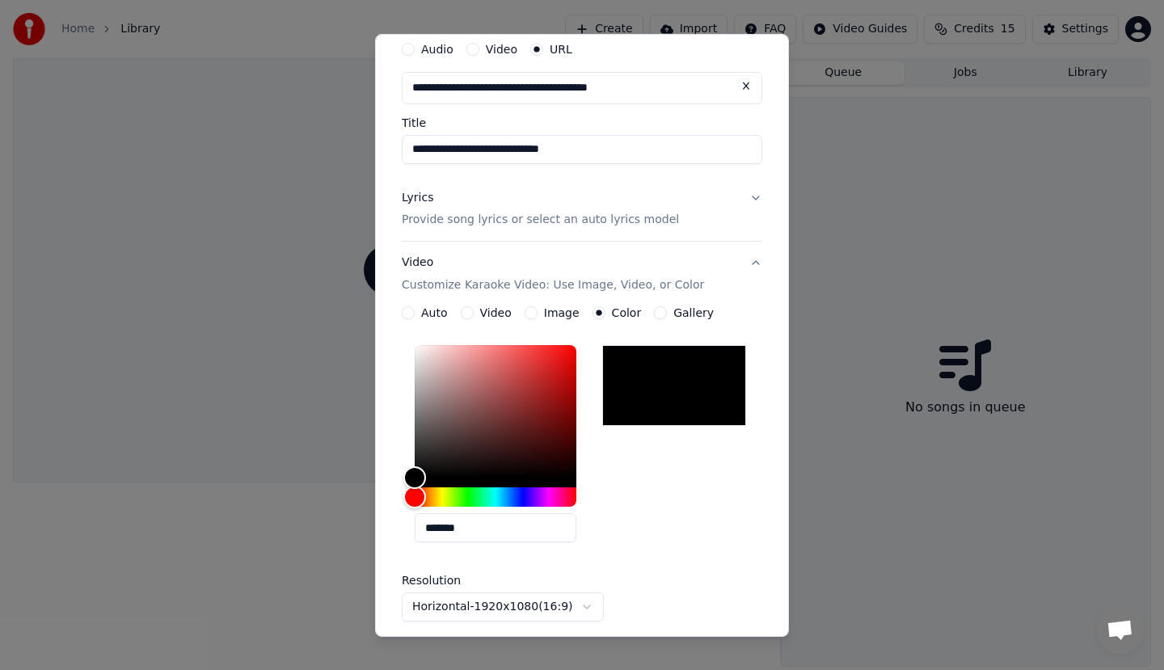
scroll to position [179, 0]
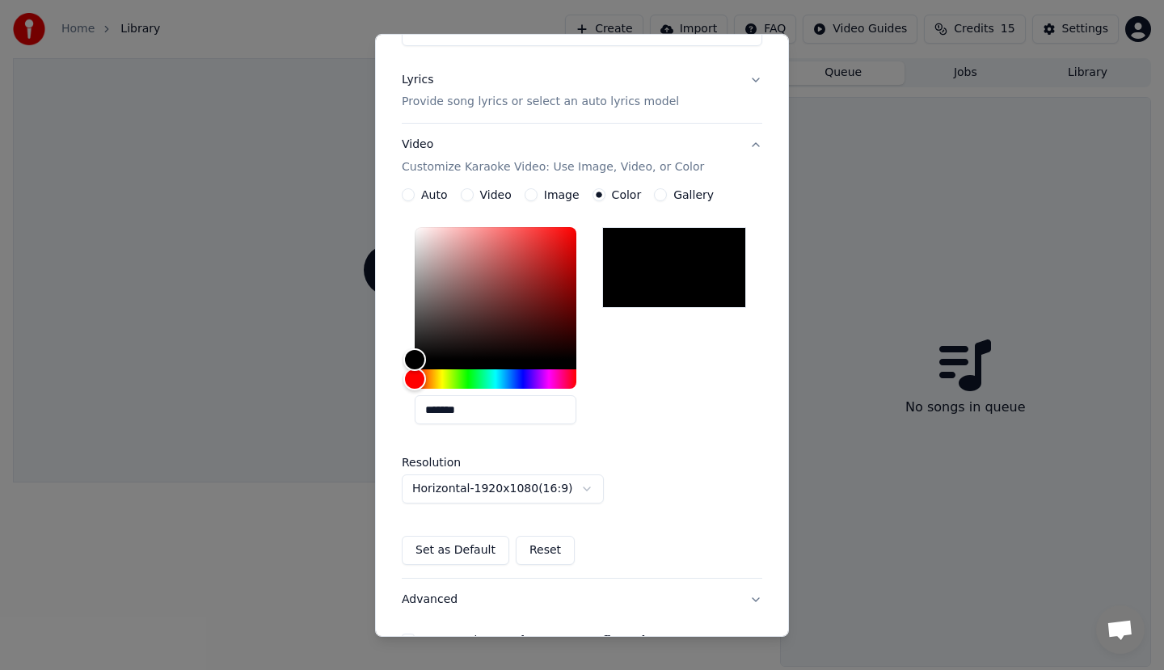
click at [525, 196] on button "Image" at bounding box center [531, 194] width 13 height 13
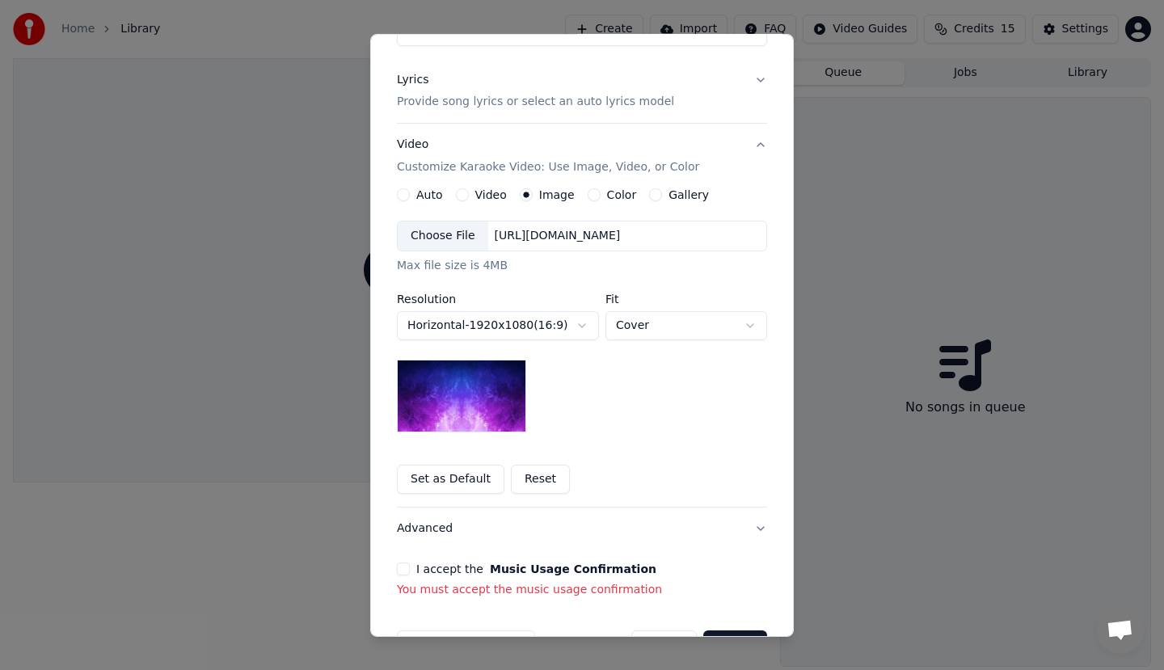
click at [456, 195] on button "Video" at bounding box center [462, 194] width 13 height 13
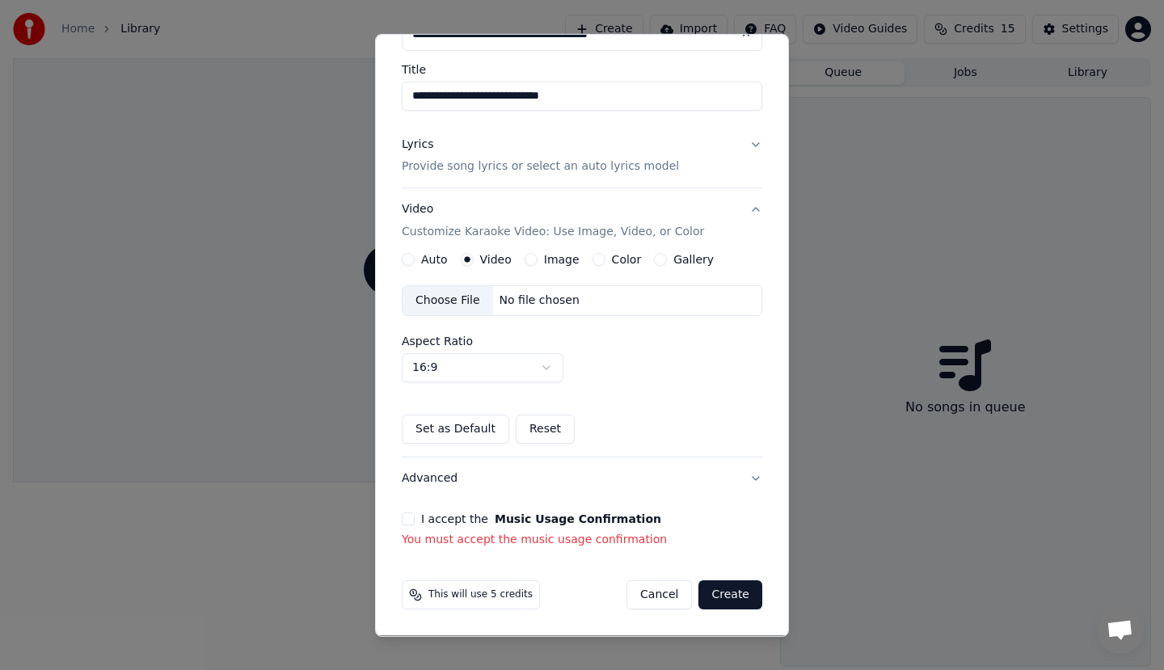
scroll to position [115, 0]
click at [723, 590] on button "Create" at bounding box center [730, 594] width 64 height 29
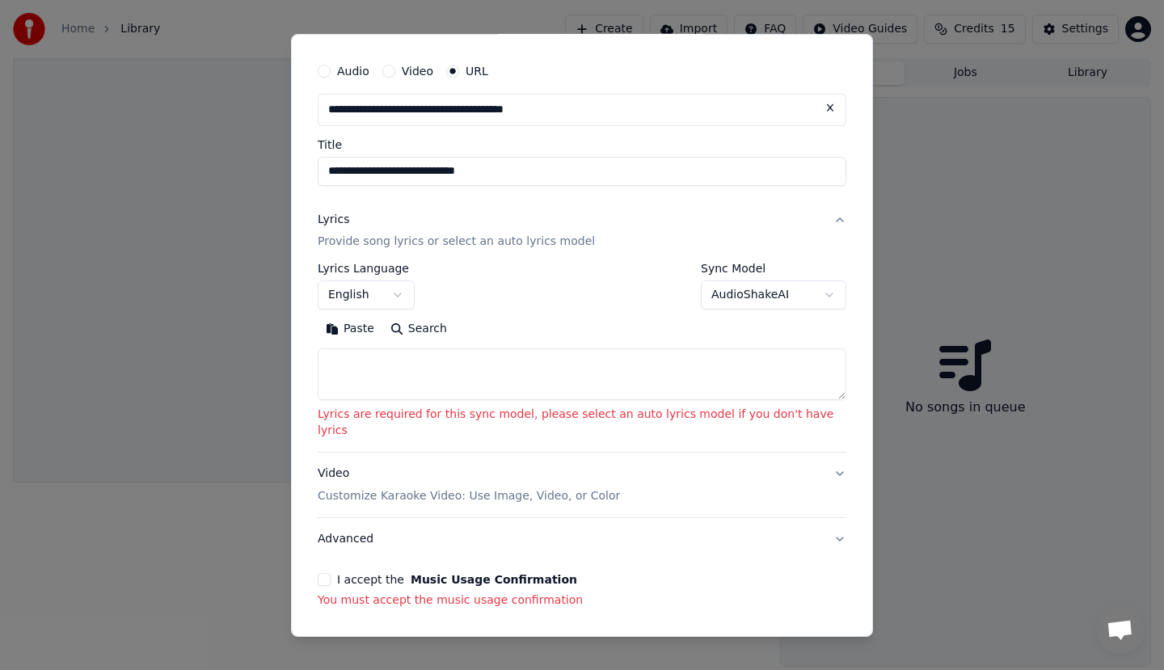
scroll to position [0, 0]
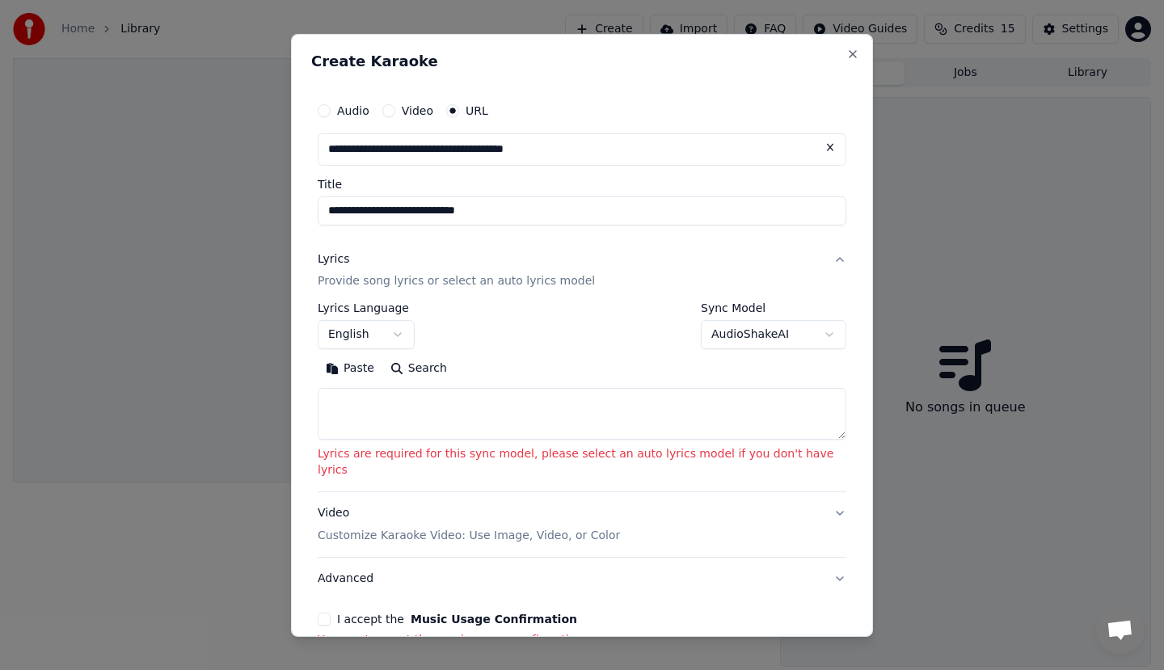
click at [668, 146] on input "**********" at bounding box center [582, 149] width 529 height 32
click button at bounding box center [830, 147] width 32 height 29
click at [814, 145] on button "button" at bounding box center [830, 147] width 32 height 29
click at [536, 152] on input "text" at bounding box center [582, 149] width 529 height 32
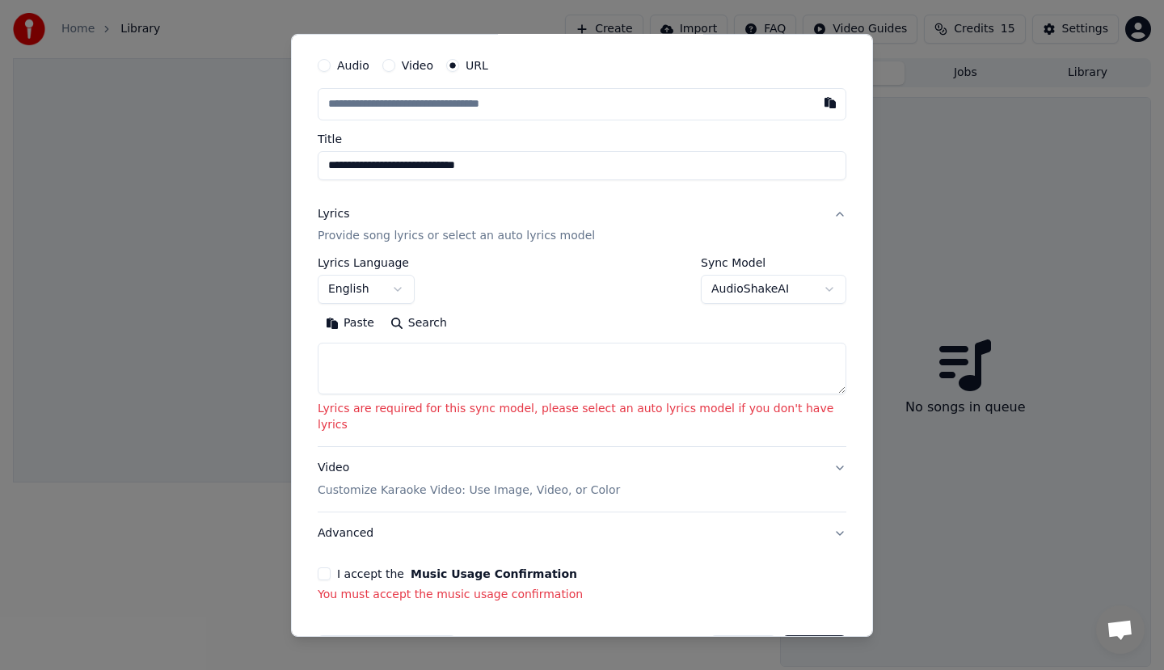
scroll to position [83, 0]
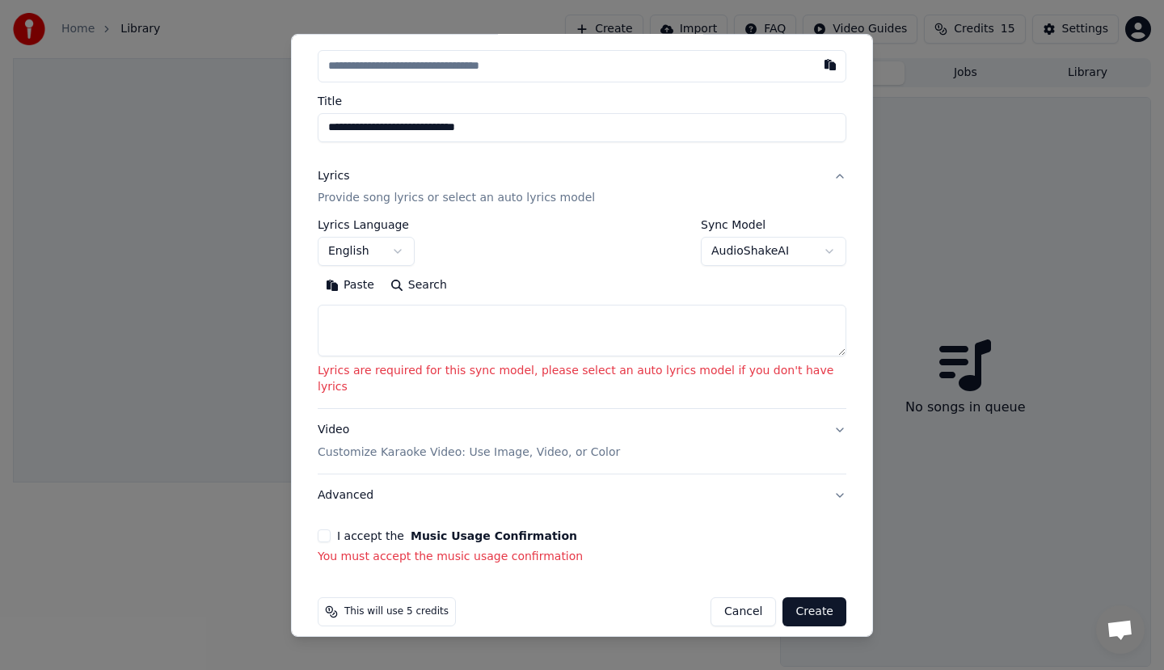
click at [536, 71] on input "text" at bounding box center [582, 65] width 529 height 32
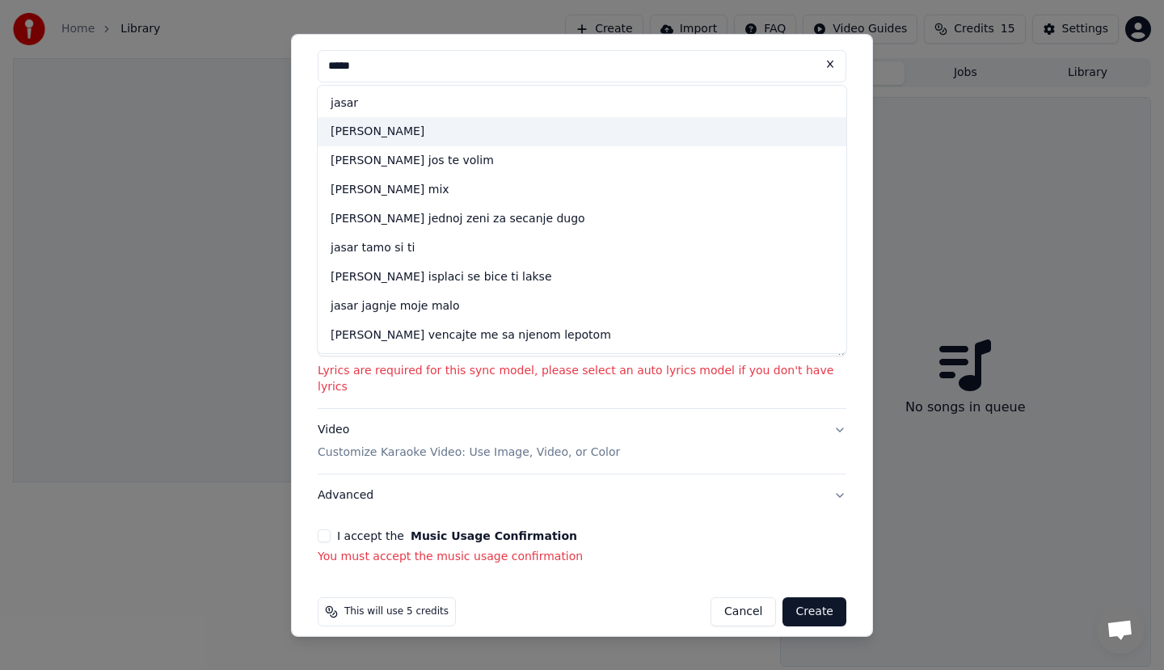
click at [515, 135] on div "[PERSON_NAME]" at bounding box center [582, 131] width 529 height 29
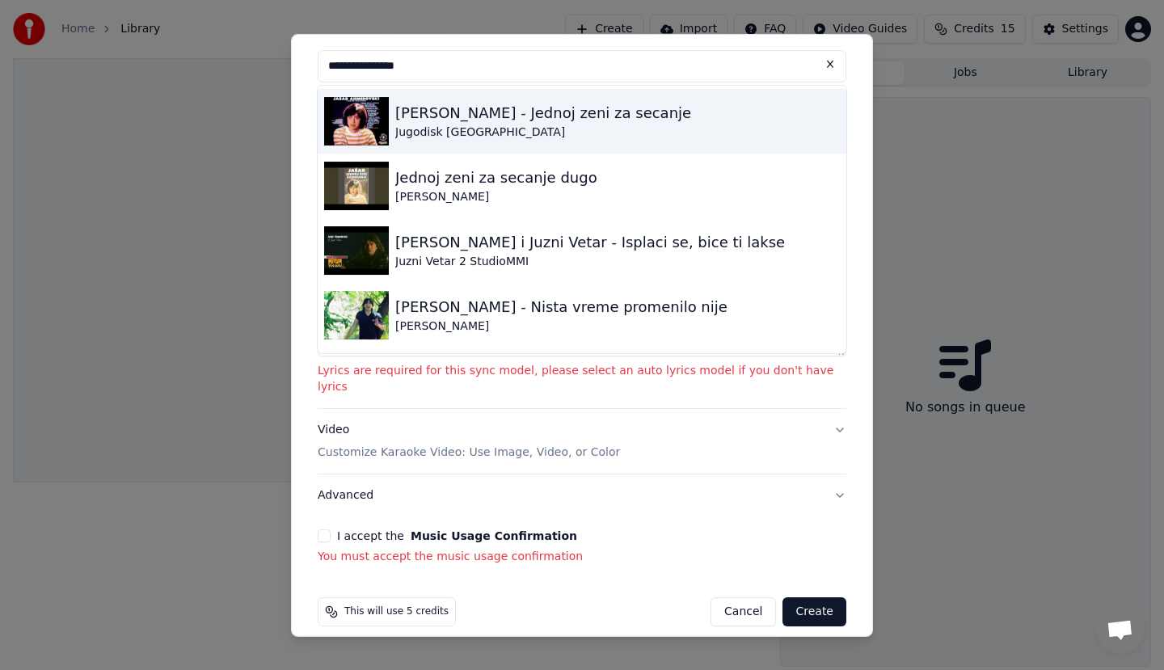
click at [463, 124] on div "Jugodisk [GEOGRAPHIC_DATA]" at bounding box center [543, 132] width 296 height 16
type input "**********"
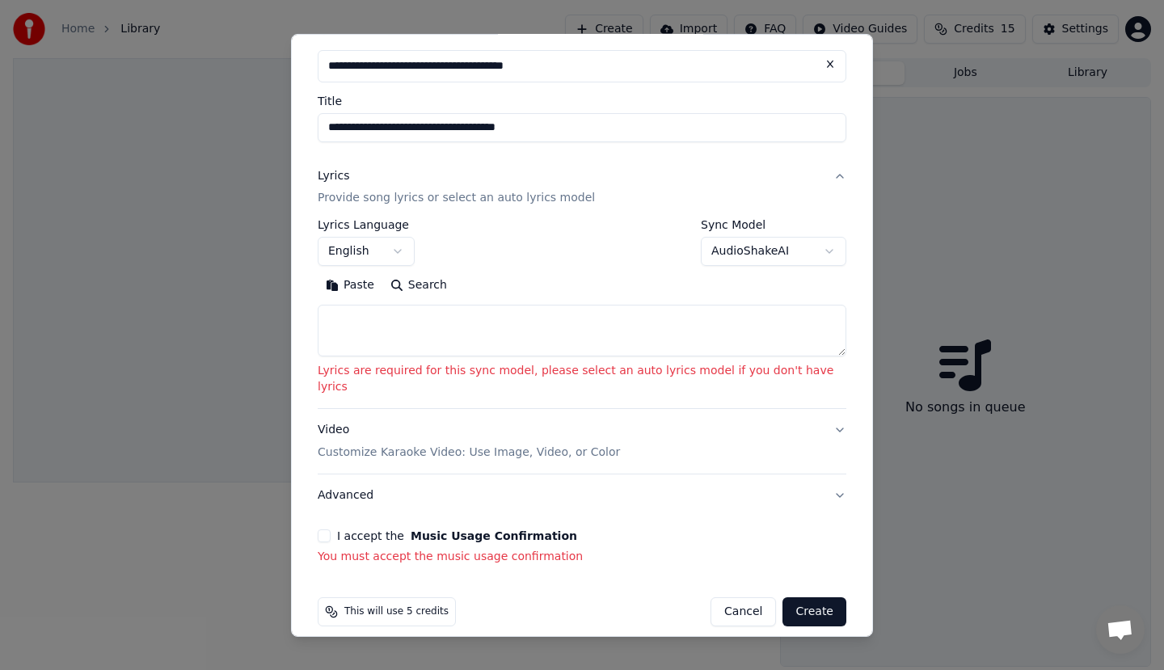
click at [715, 253] on body "**********" at bounding box center [582, 335] width 1164 height 670
click at [714, 252] on body "**********" at bounding box center [582, 335] width 1164 height 670
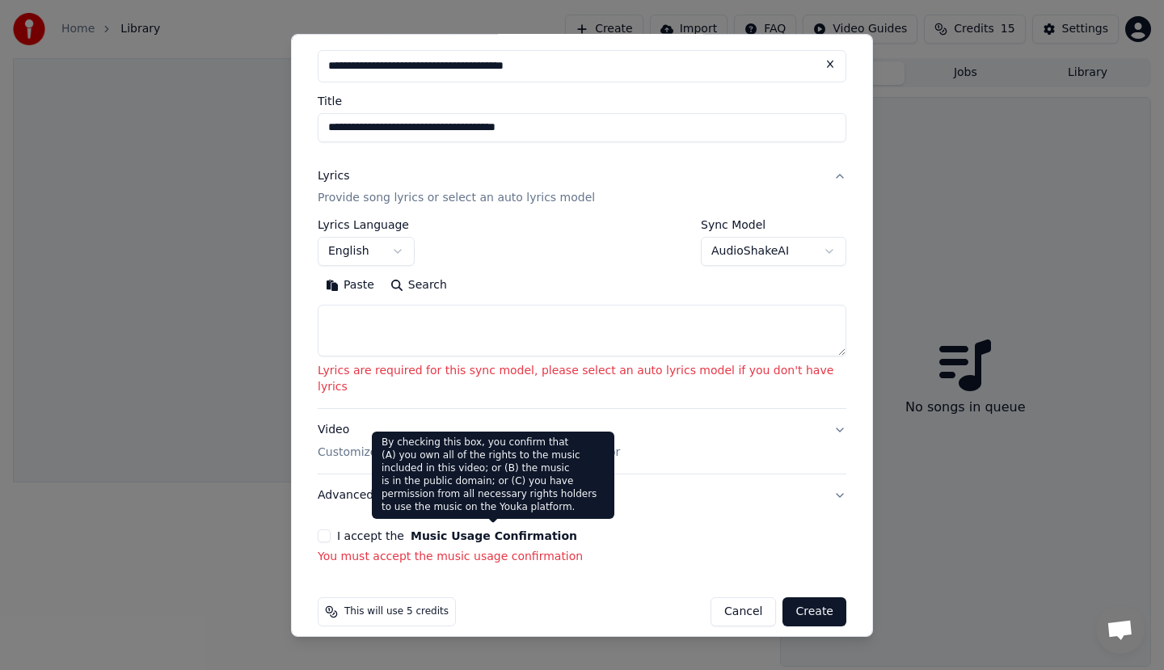
click at [428, 530] on button "Music Usage Confirmation" at bounding box center [494, 535] width 167 height 11
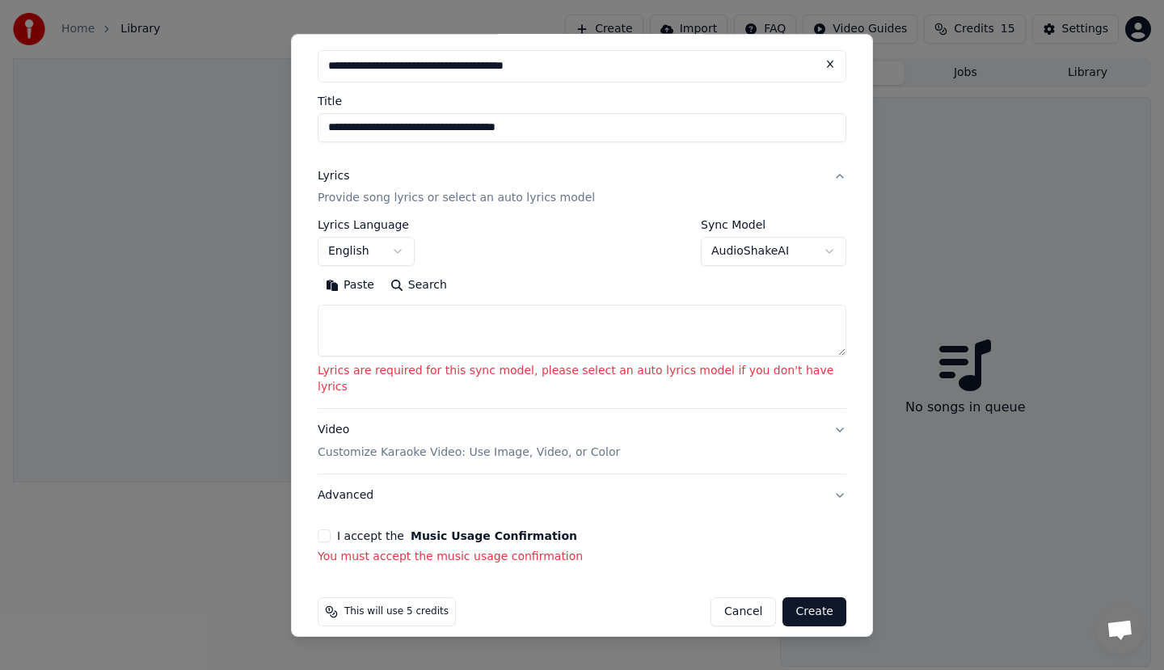
click at [782, 597] on button "Create" at bounding box center [814, 611] width 64 height 29
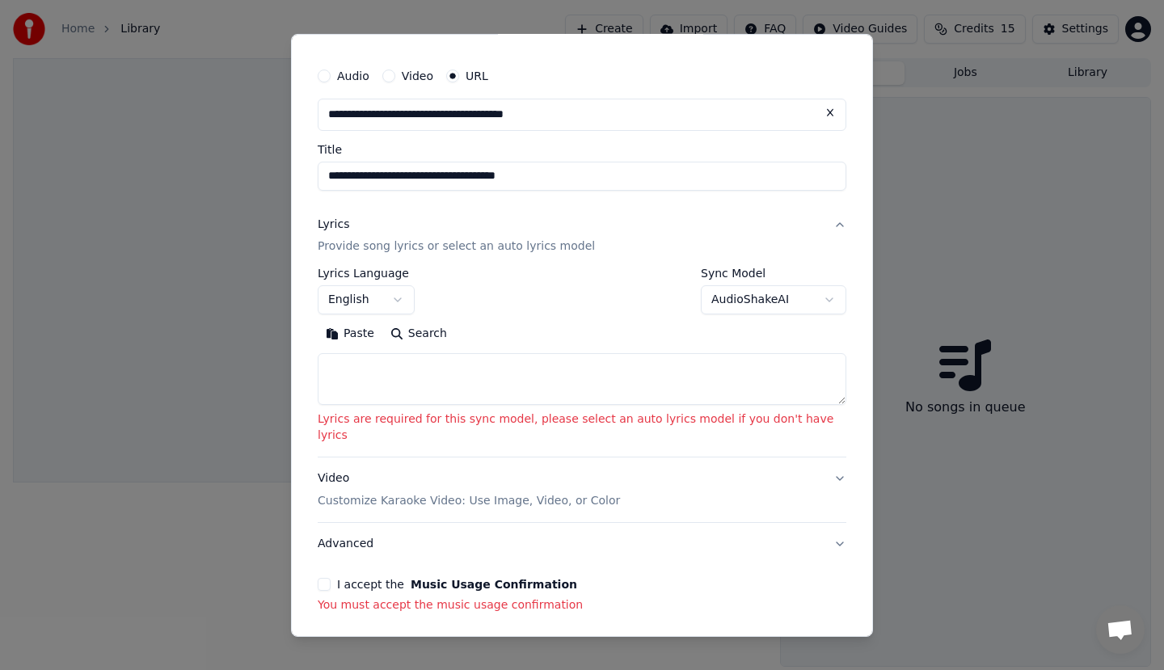
scroll to position [0, 0]
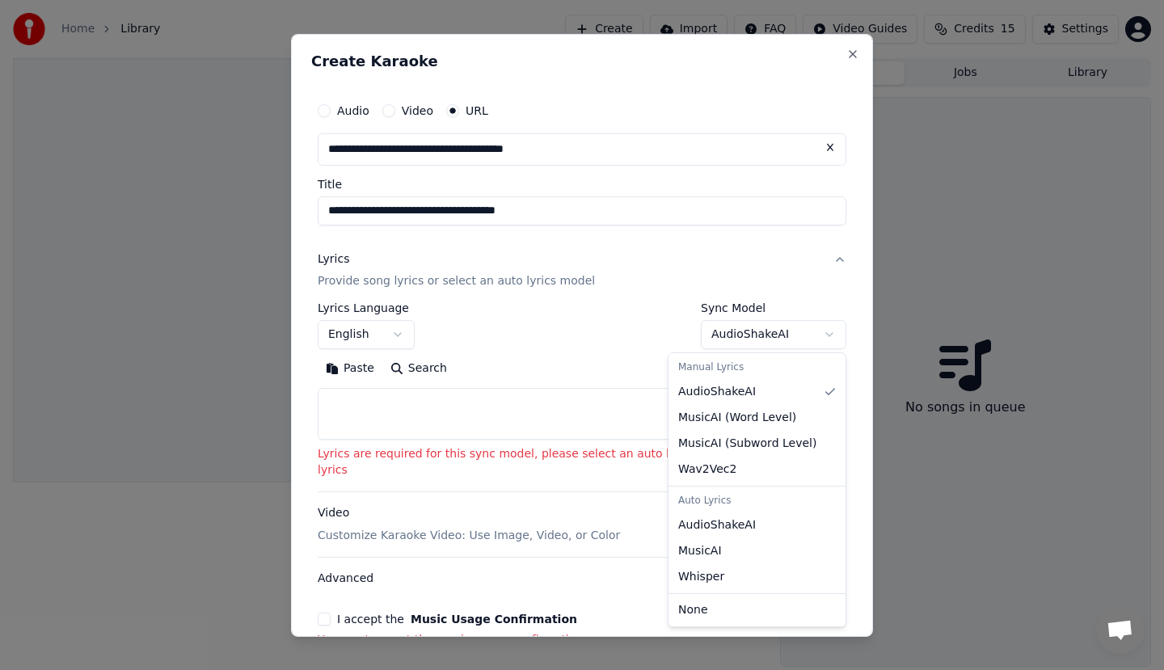
click at [711, 335] on body "**********" at bounding box center [582, 335] width 1164 height 670
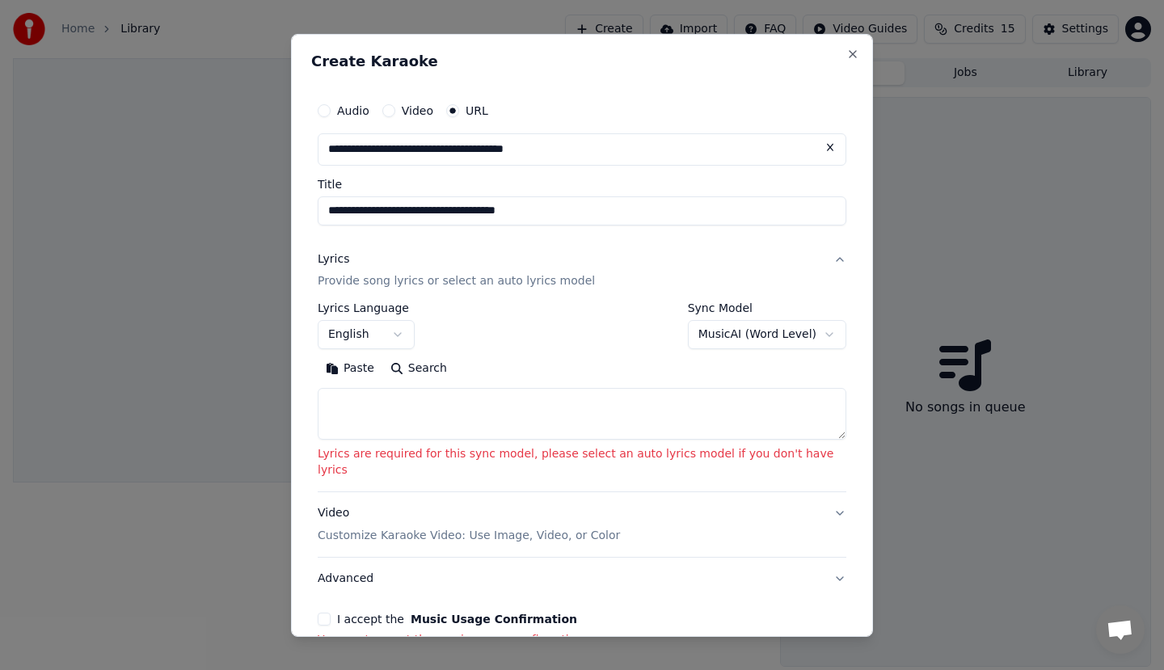
click at [415, 371] on button "Search" at bounding box center [418, 369] width 73 height 26
click at [437, 407] on textarea at bounding box center [582, 414] width 529 height 52
click at [373, 371] on button "Paste" at bounding box center [350, 369] width 65 height 26
click at [720, 335] on body "**********" at bounding box center [582, 335] width 1164 height 670
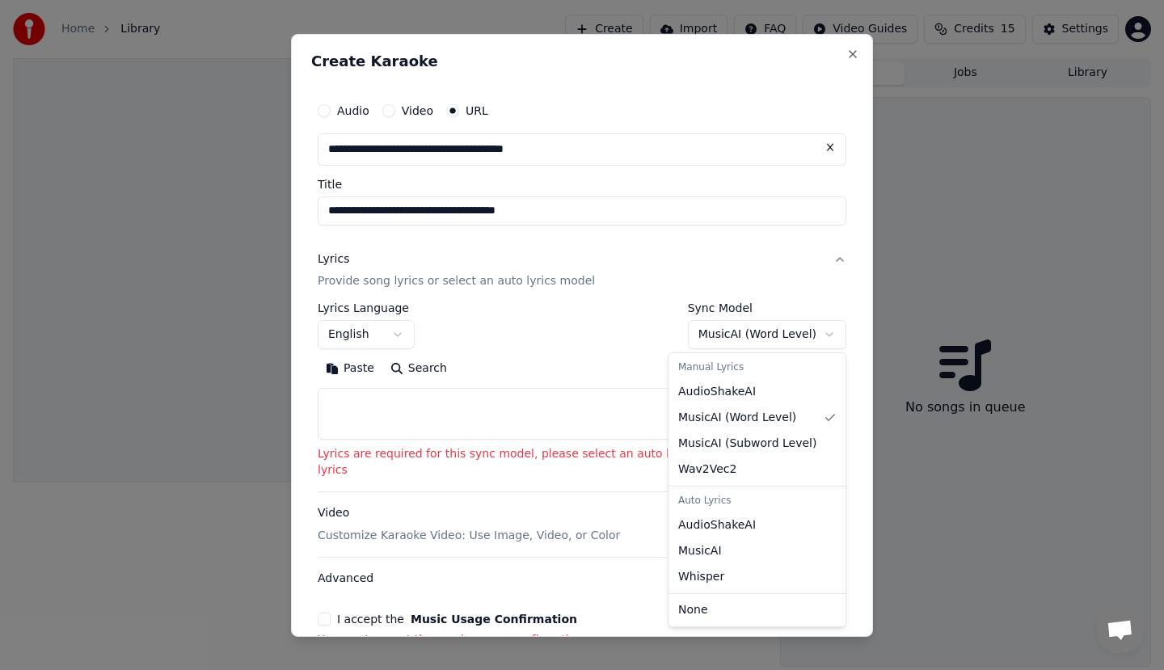
select select "**********"
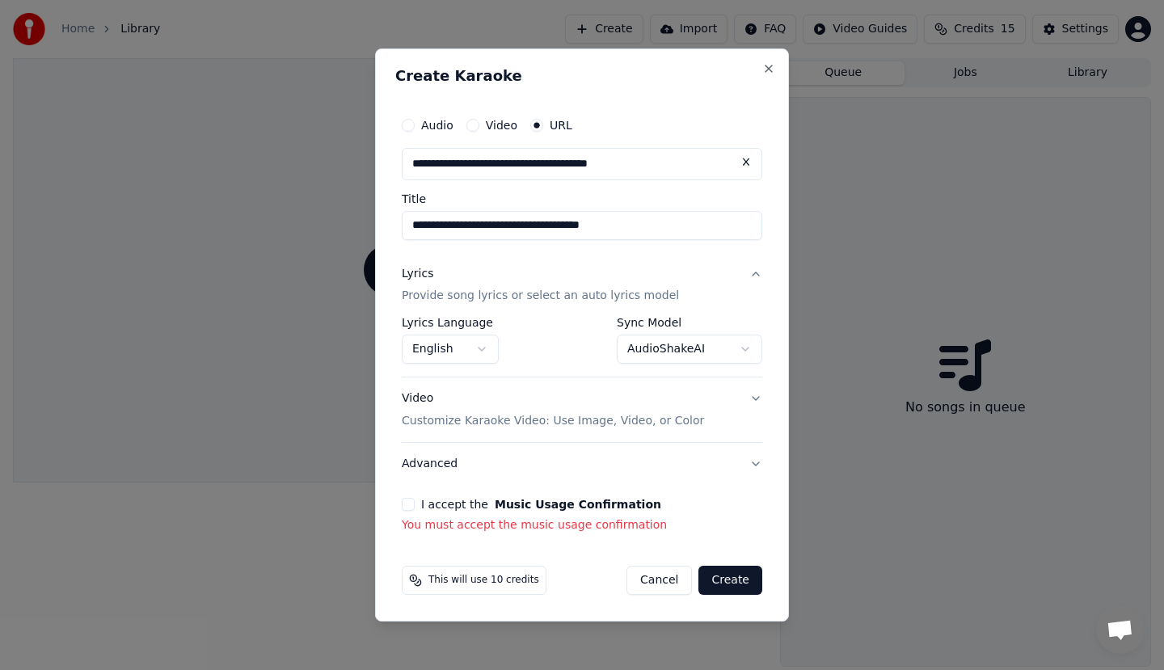
click at [727, 588] on button "Create" at bounding box center [730, 580] width 64 height 29
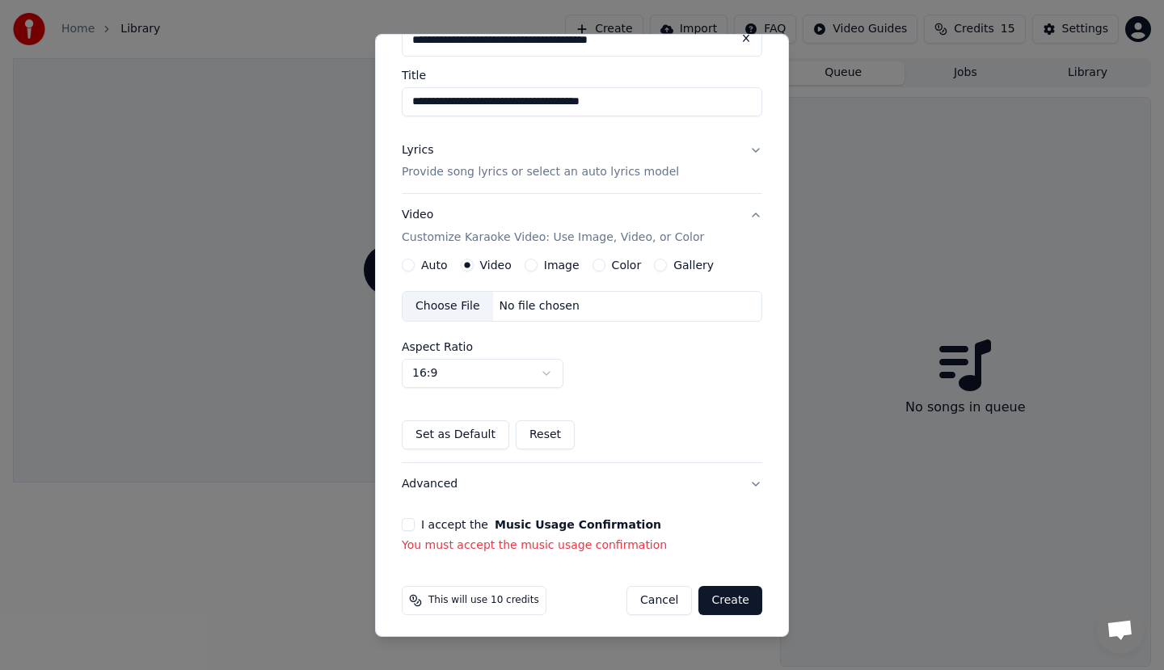
scroll to position [114, 0]
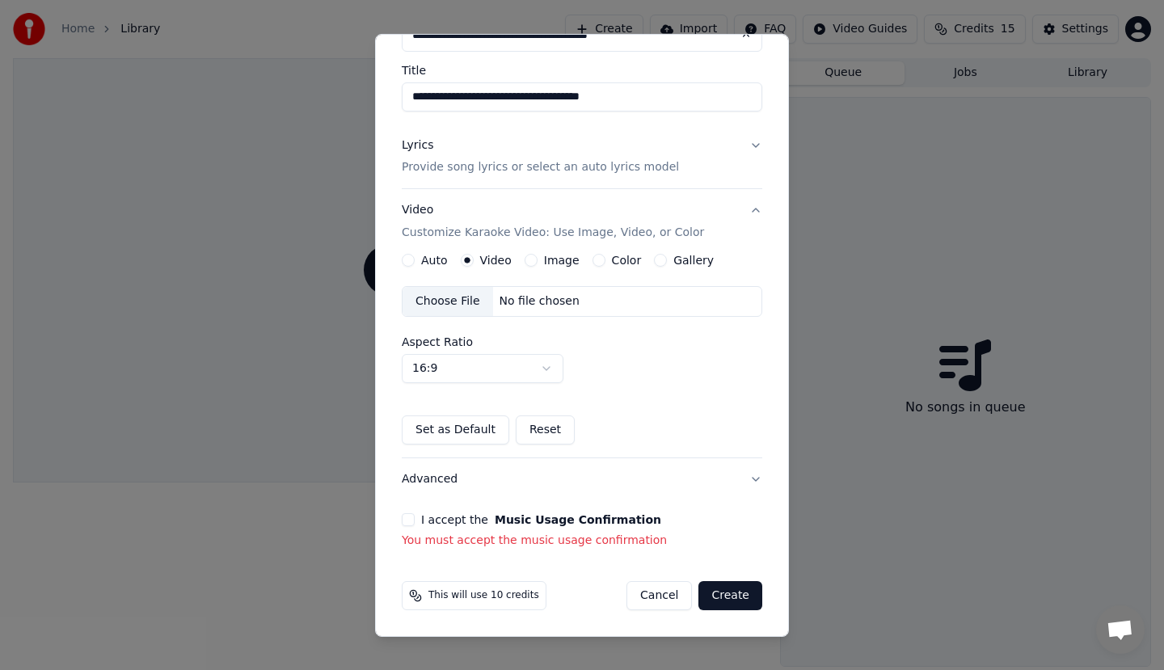
click at [687, 586] on div "Cancel Create" at bounding box center [694, 595] width 136 height 29
click at [717, 593] on button "Create" at bounding box center [730, 595] width 64 height 29
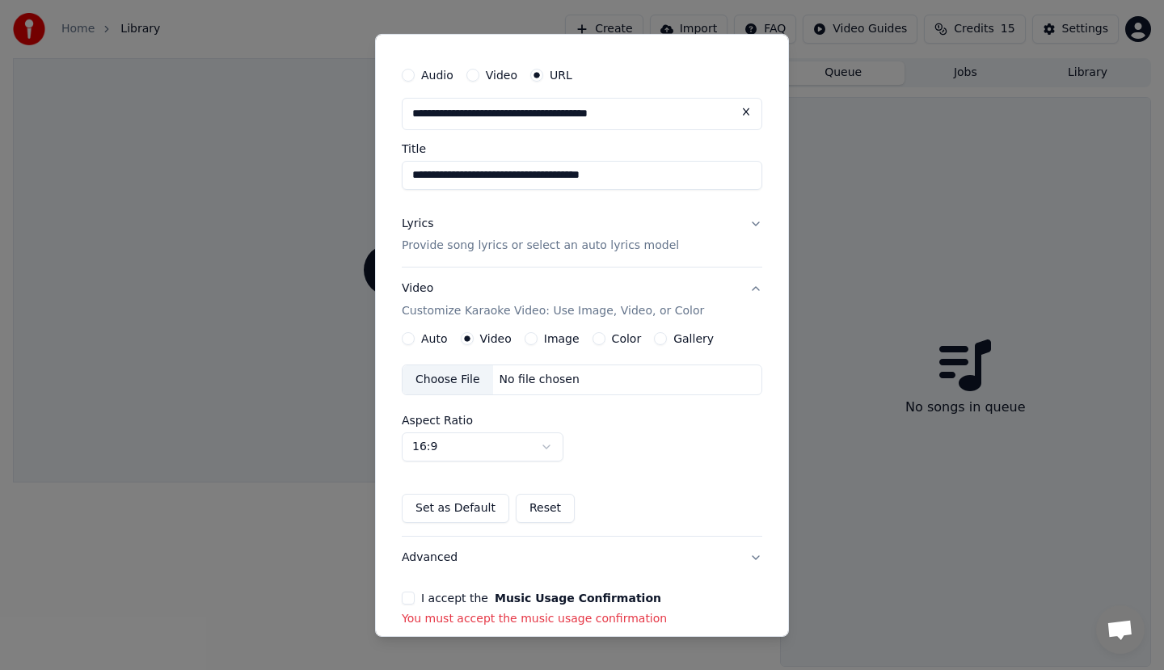
scroll to position [0, 0]
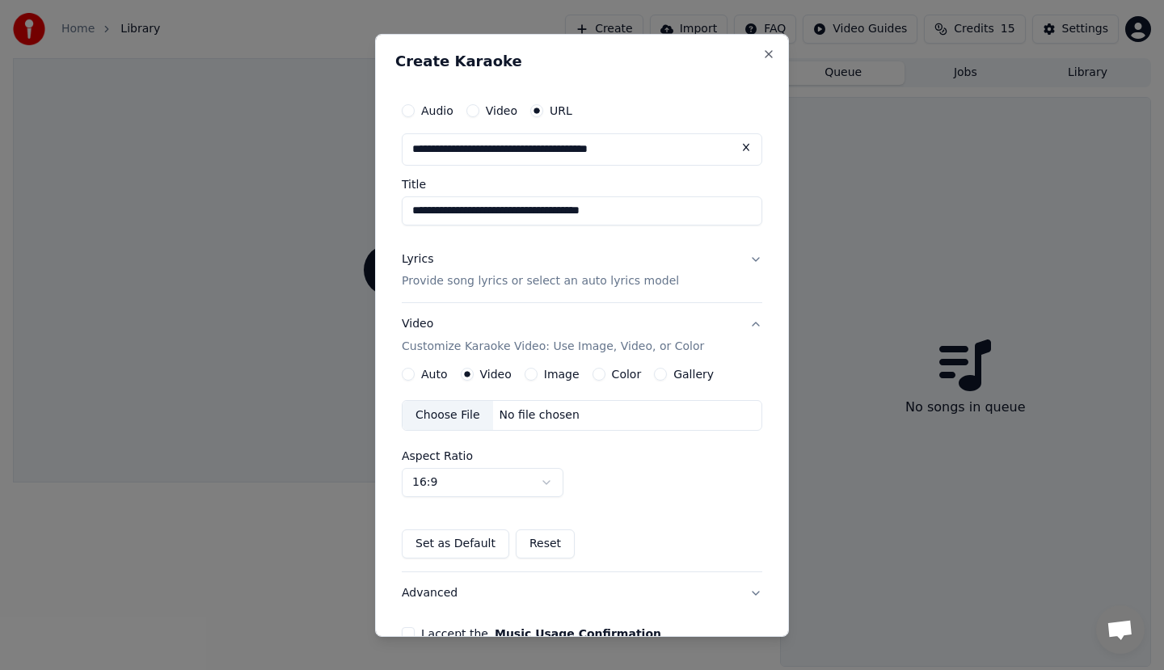
click at [491, 287] on p "Provide song lyrics or select an auto lyrics model" at bounding box center [540, 281] width 277 height 16
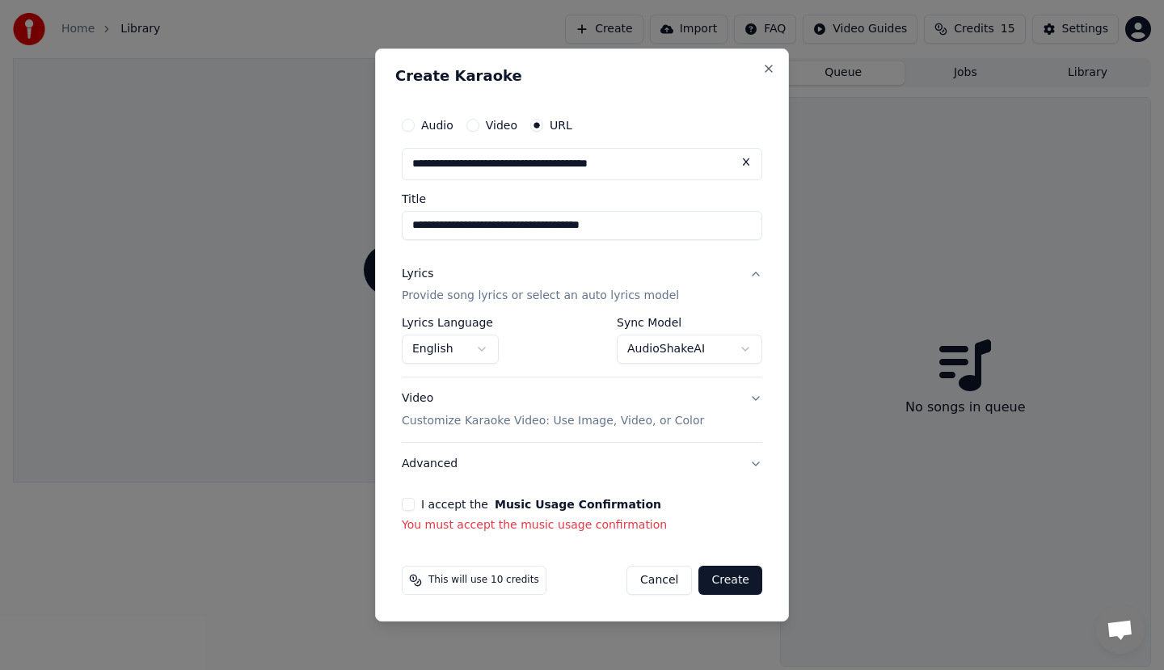
click at [491, 287] on div "Lyrics Provide song lyrics or select an auto lyrics model" at bounding box center [540, 285] width 277 height 39
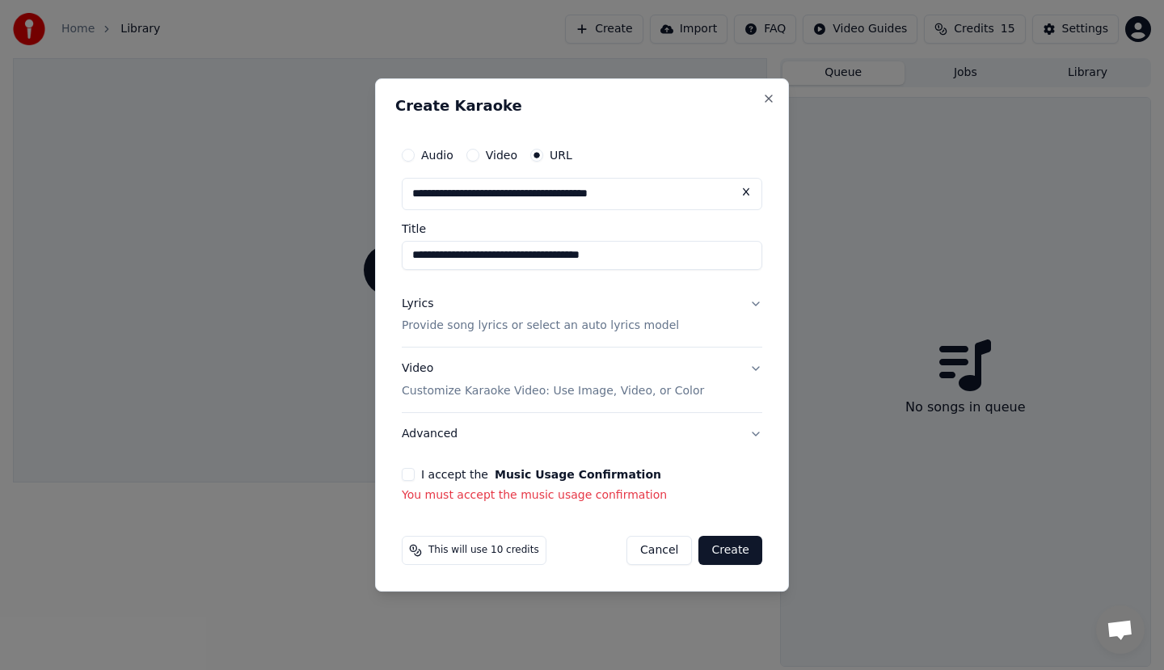
click at [487, 330] on p "Provide song lyrics or select an auto lyrics model" at bounding box center [540, 326] width 277 height 16
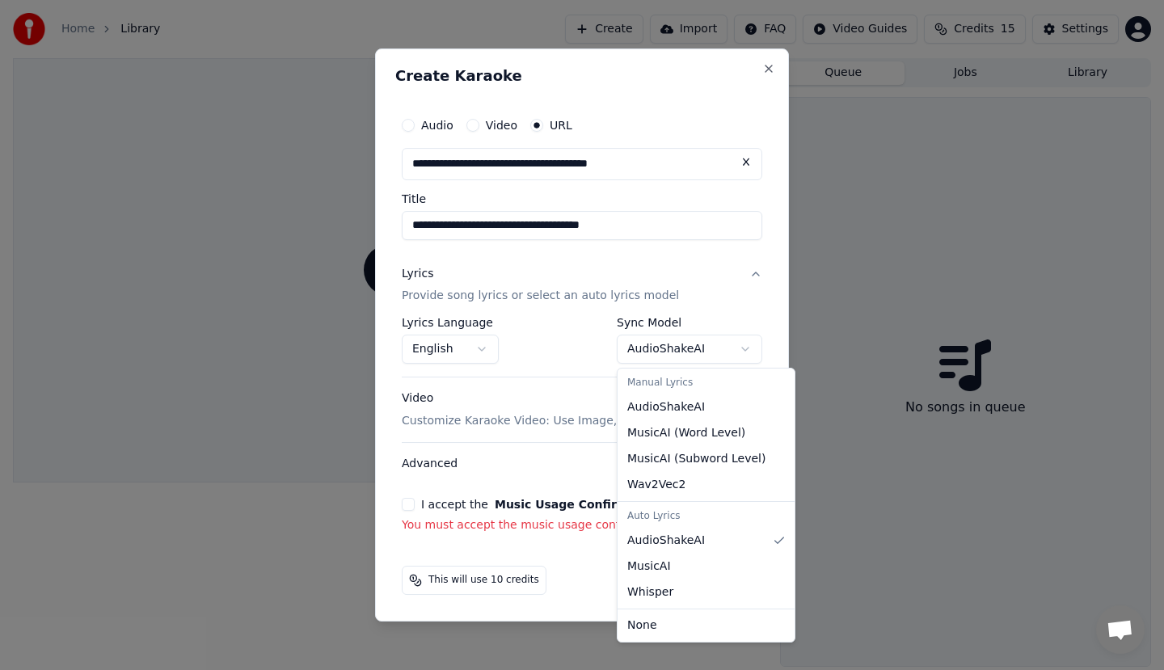
click at [702, 336] on body "**********" at bounding box center [582, 335] width 1164 height 670
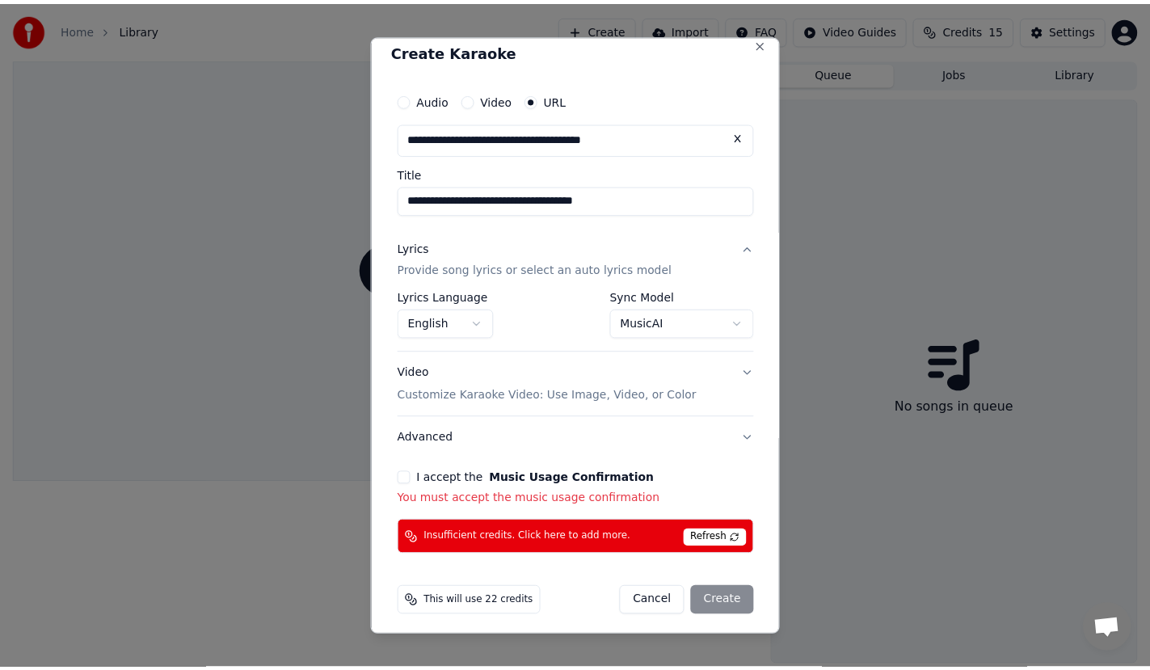
scroll to position [17, 0]
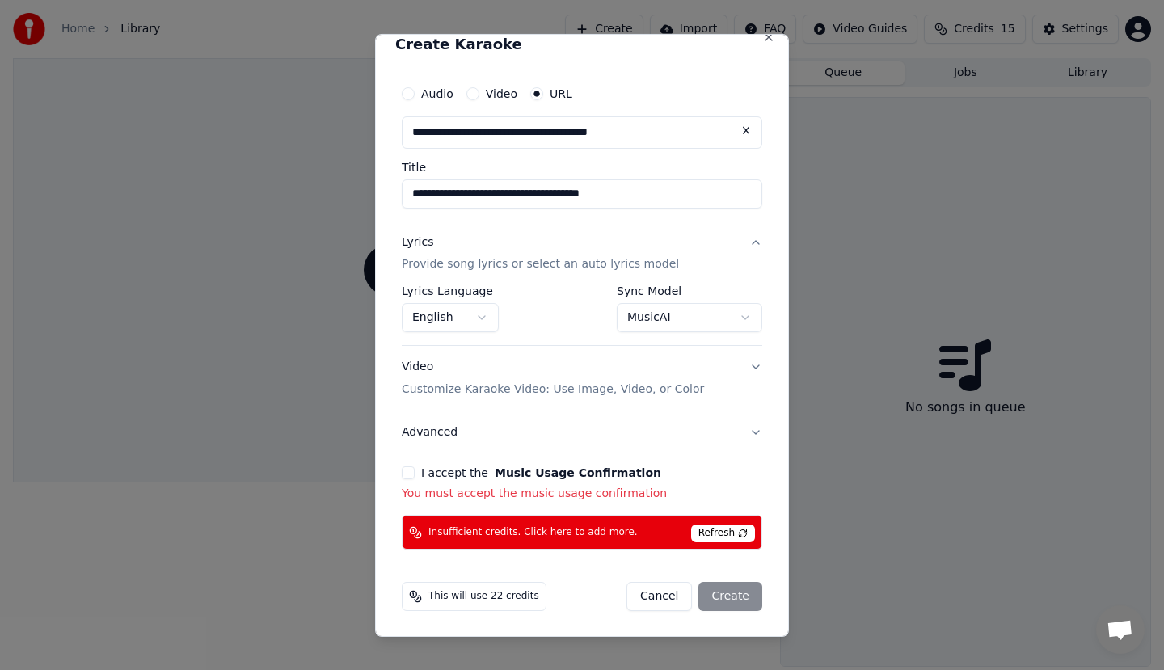
click at [723, 597] on div "Cancel Create" at bounding box center [694, 596] width 136 height 29
click at [691, 529] on span "Refresh" at bounding box center [723, 534] width 64 height 18
click at [715, 527] on span "Refresh" at bounding box center [723, 534] width 64 height 18
click at [656, 597] on button "Cancel" at bounding box center [658, 596] width 65 height 29
select select "**********"
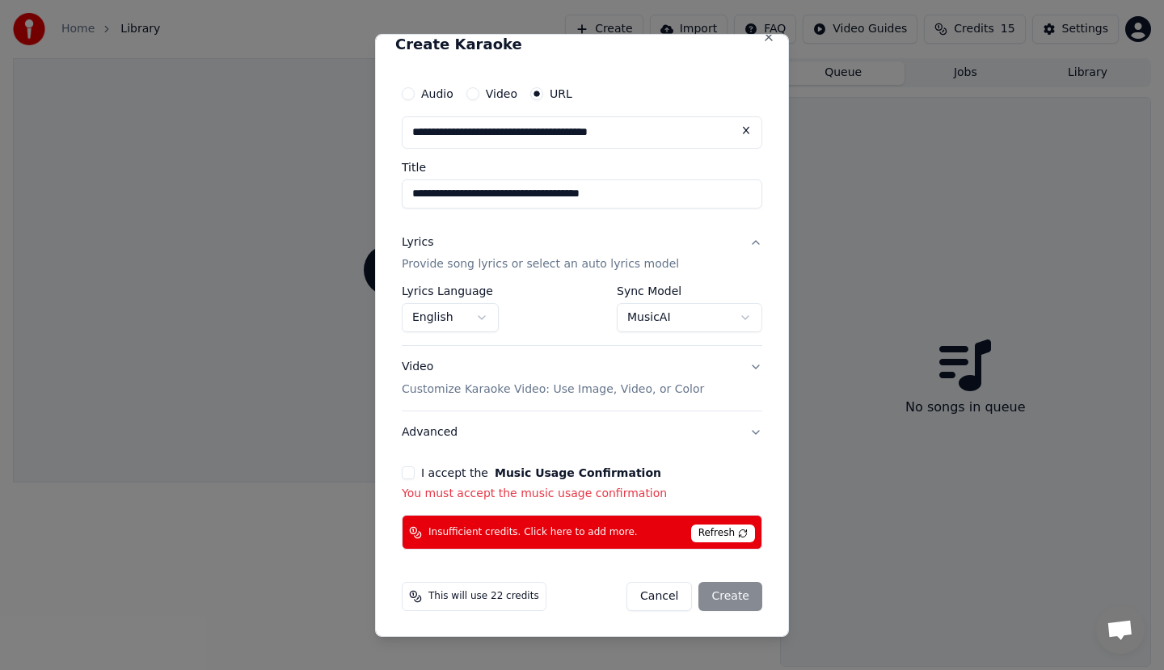
select select
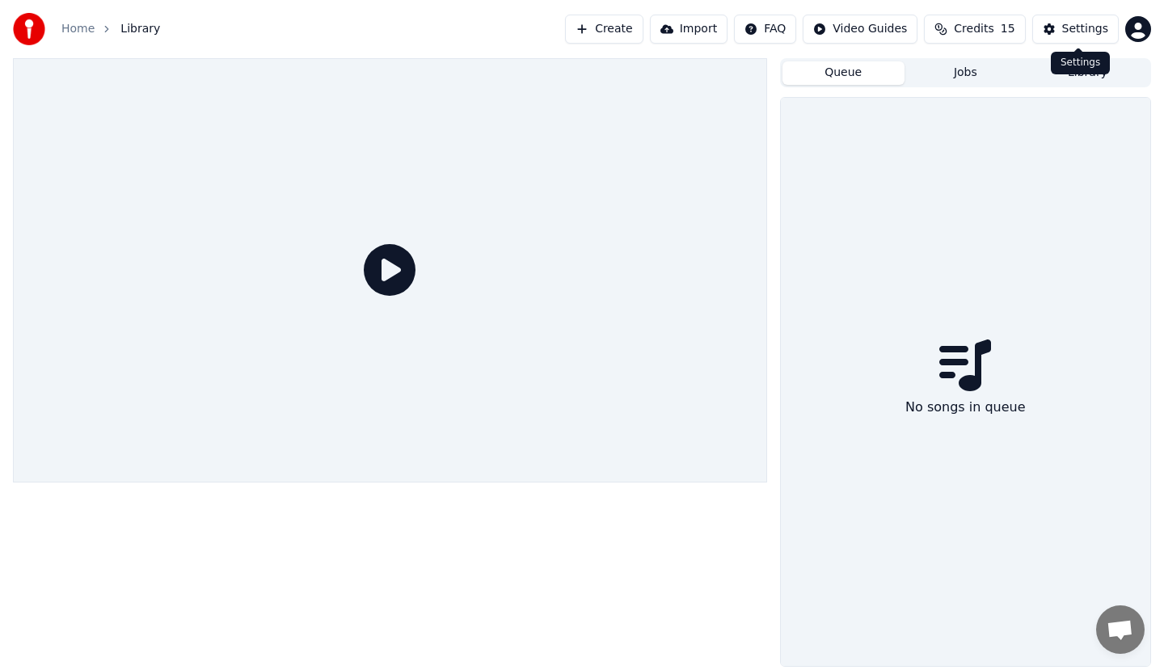
click at [1090, 27] on div "Settings" at bounding box center [1085, 29] width 46 height 16
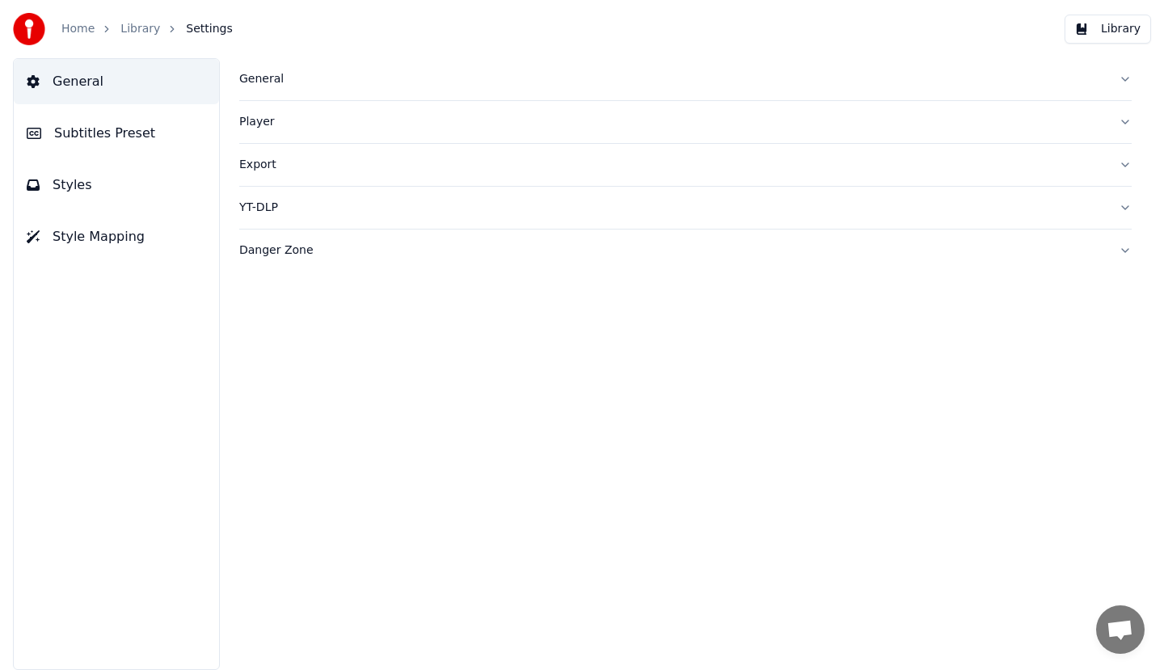
click at [251, 254] on div "Danger Zone" at bounding box center [672, 251] width 867 height 16
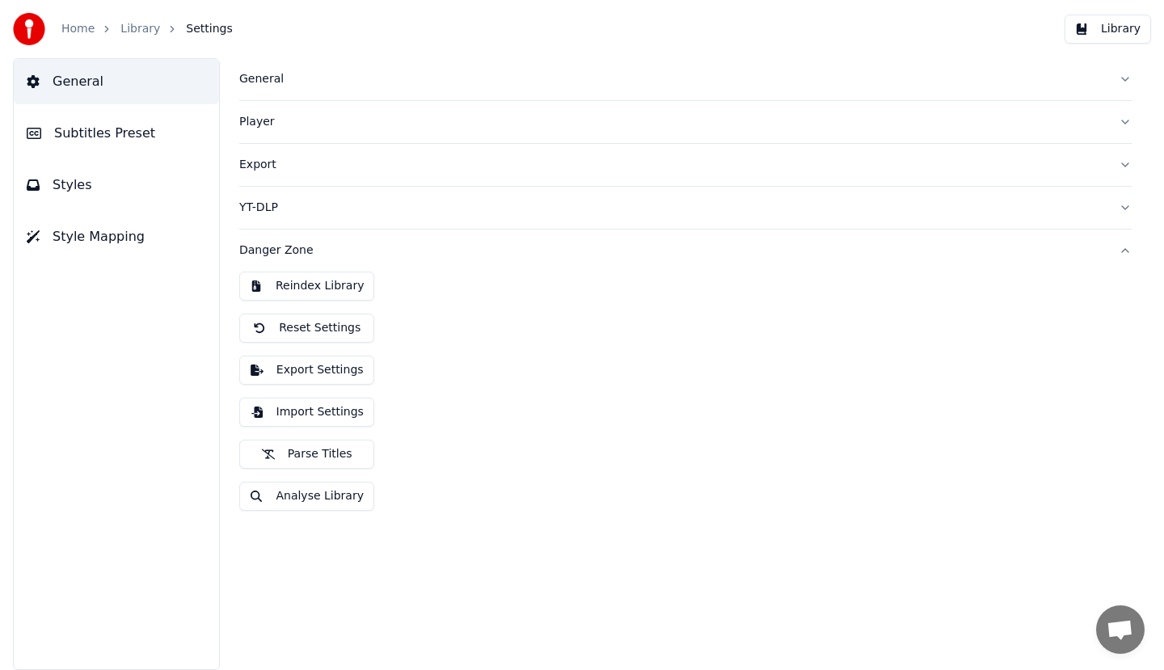
click at [284, 490] on button "Analyse Library" at bounding box center [306, 496] width 135 height 29
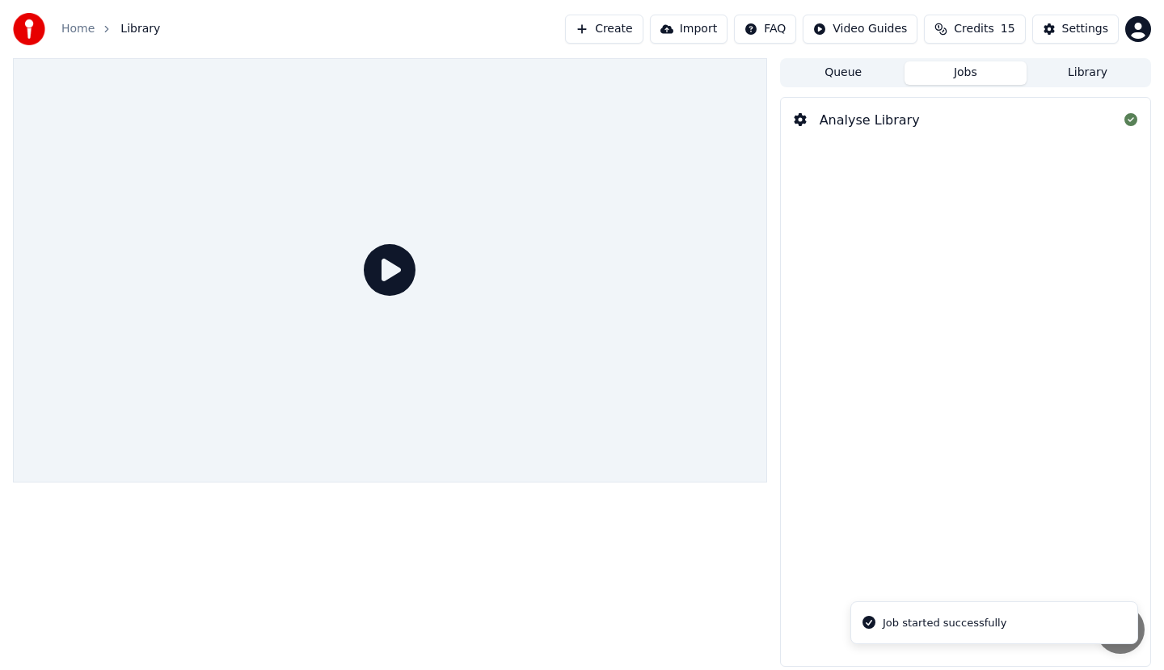
click at [882, 124] on div "Analyse Library" at bounding box center [870, 120] width 100 height 19
click at [902, 109] on div "Analyse Library" at bounding box center [965, 120] width 369 height 45
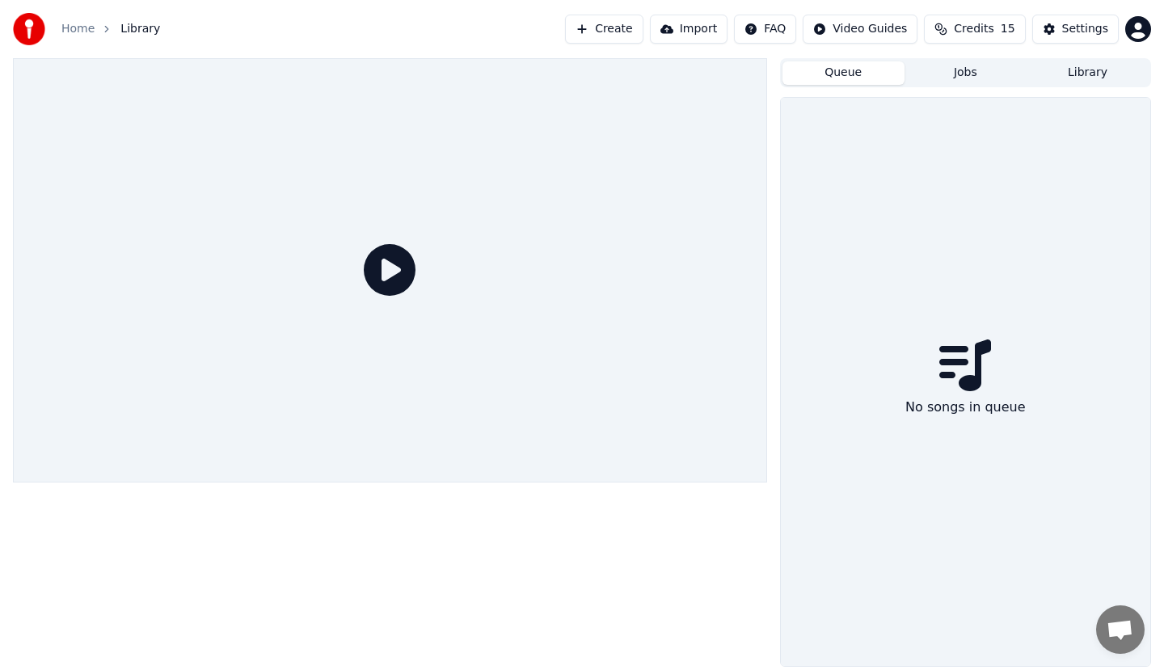
click at [863, 78] on button "Queue" at bounding box center [843, 72] width 122 height 23
click at [979, 81] on button "Jobs" at bounding box center [966, 72] width 122 height 23
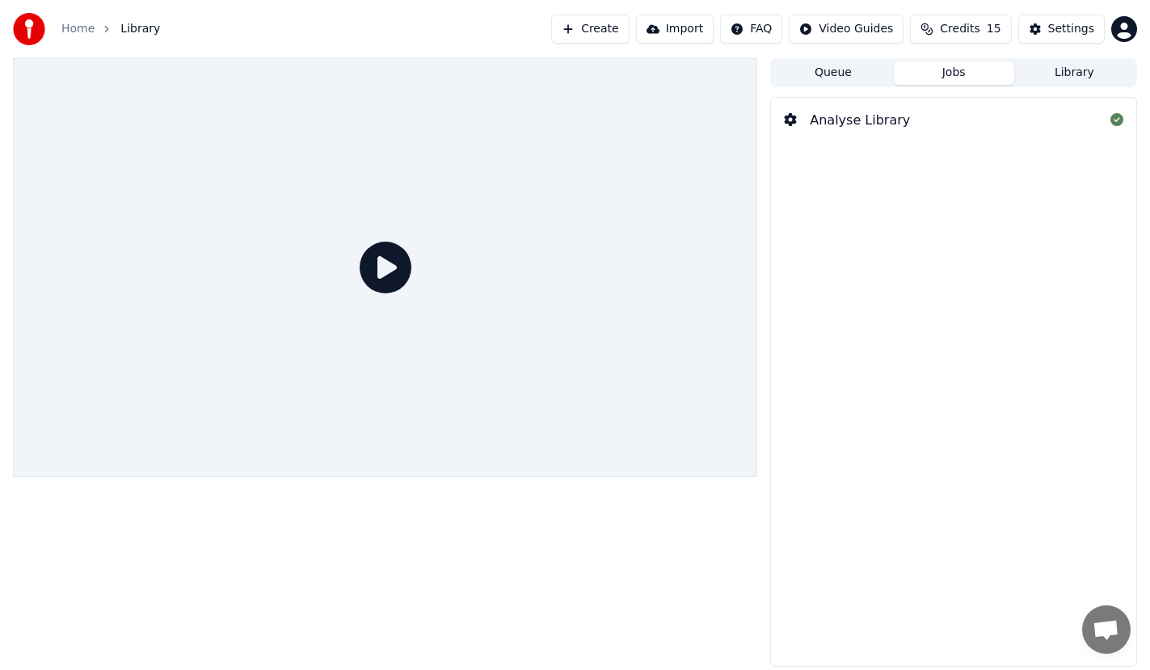
click at [1086, 66] on button "Library" at bounding box center [1074, 72] width 120 height 23
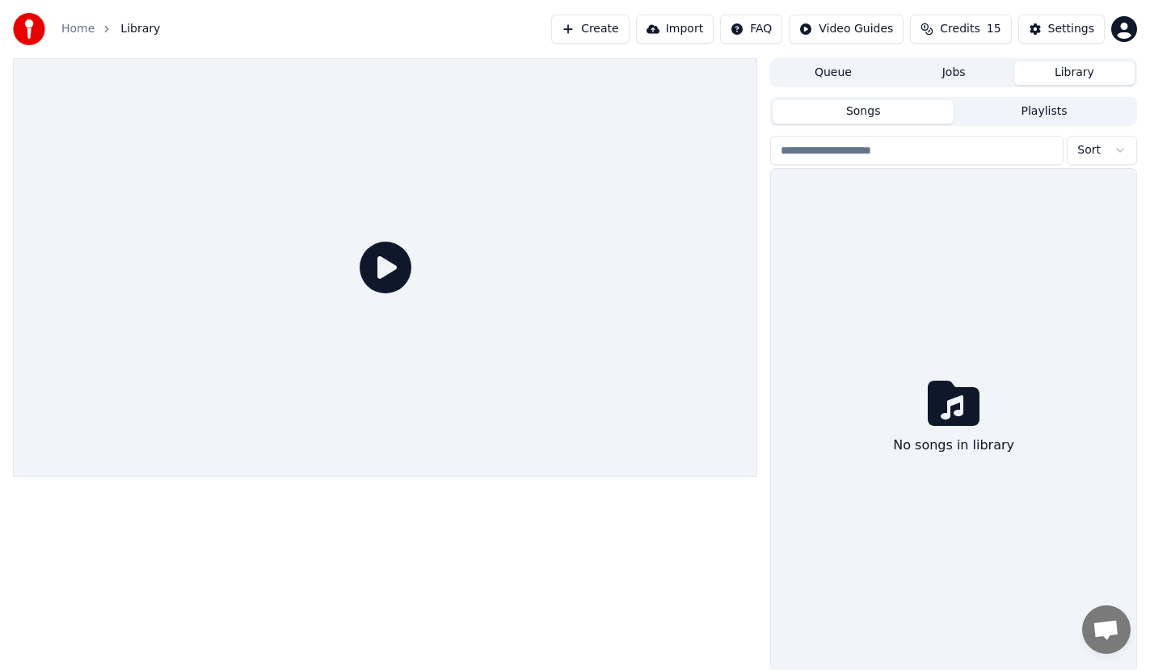
click at [985, 154] on input "search" at bounding box center [916, 150] width 293 height 29
type input "*****"
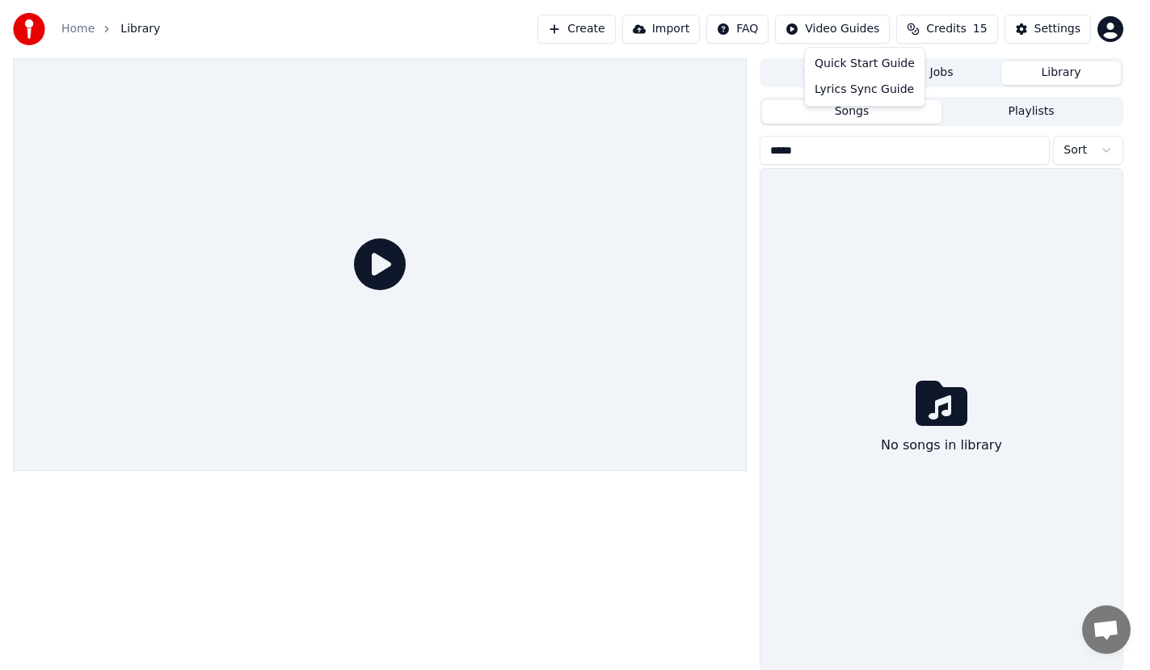
click at [872, 23] on html "Home Library Create Import FAQ Video Guides Credits 15 Settings Queue Jobs Libr…" at bounding box center [575, 335] width 1150 height 670
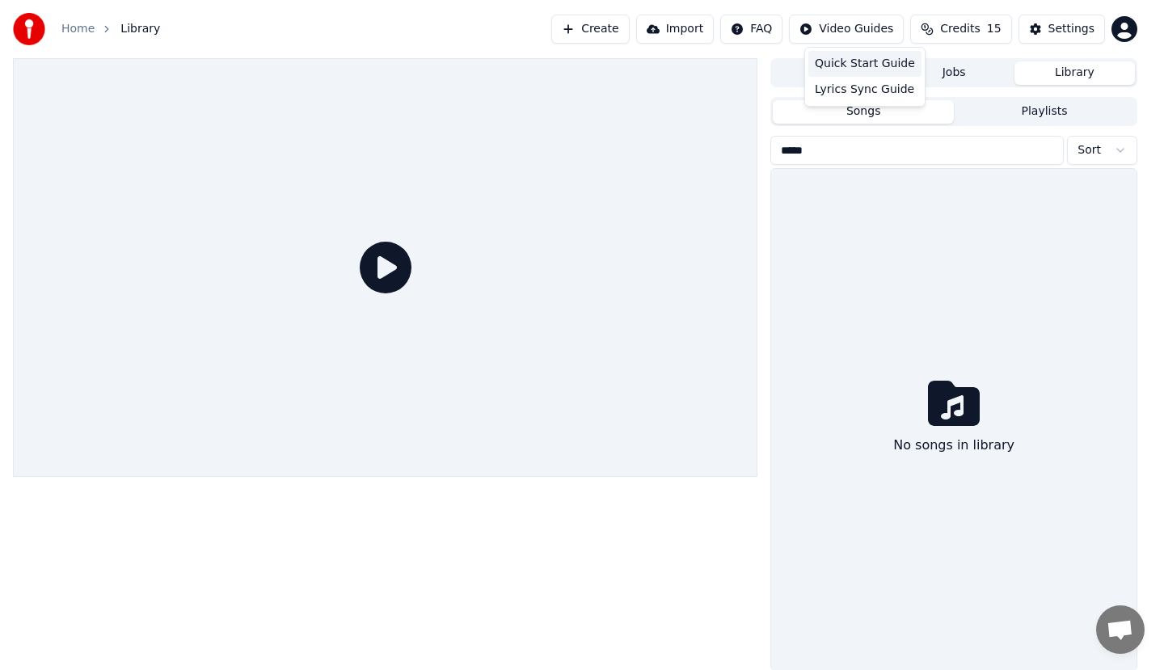
click at [839, 65] on div "Quick Start Guide" at bounding box center [864, 64] width 113 height 26
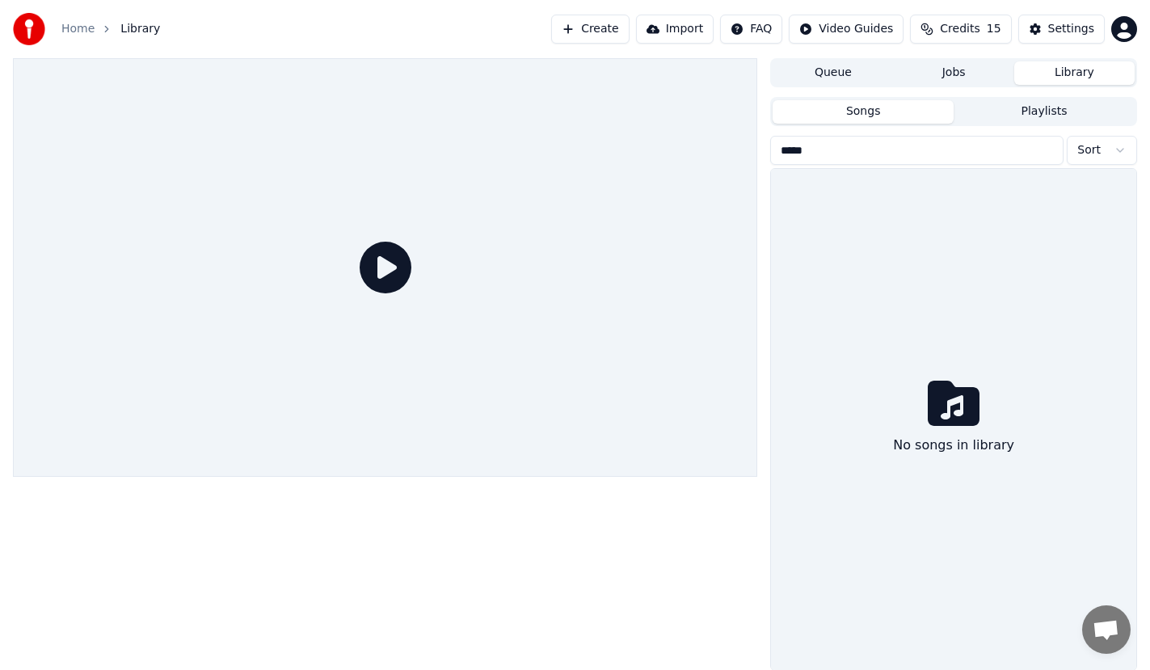
click at [610, 36] on button "Create" at bounding box center [590, 29] width 78 height 29
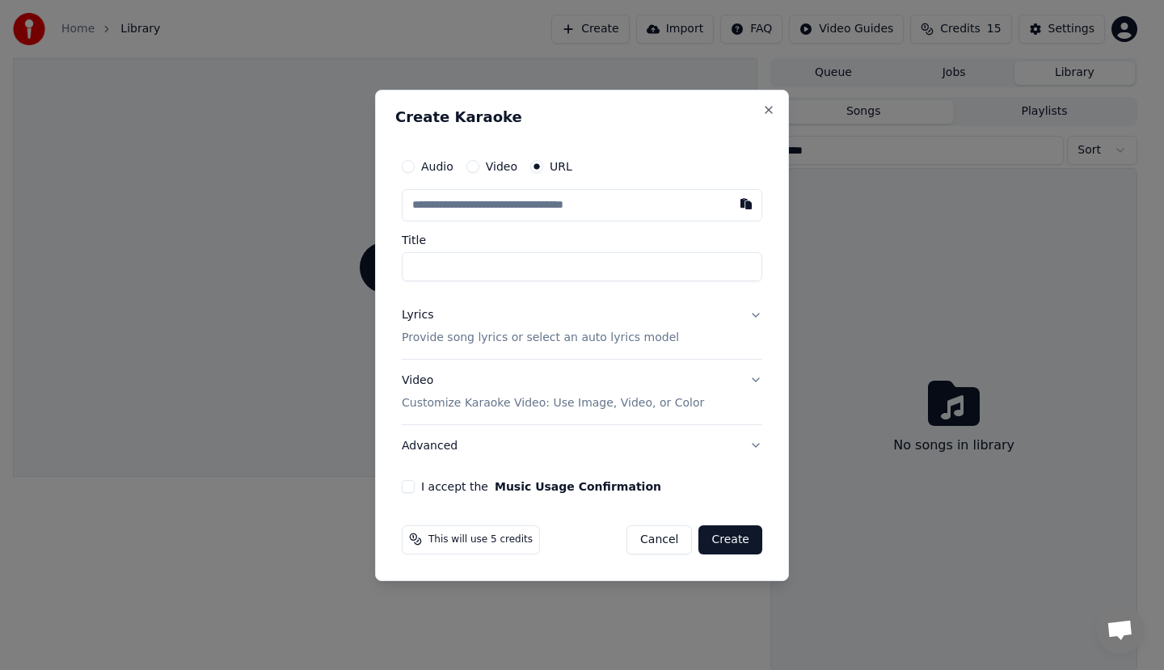
click at [505, 202] on input "text" at bounding box center [582, 205] width 361 height 32
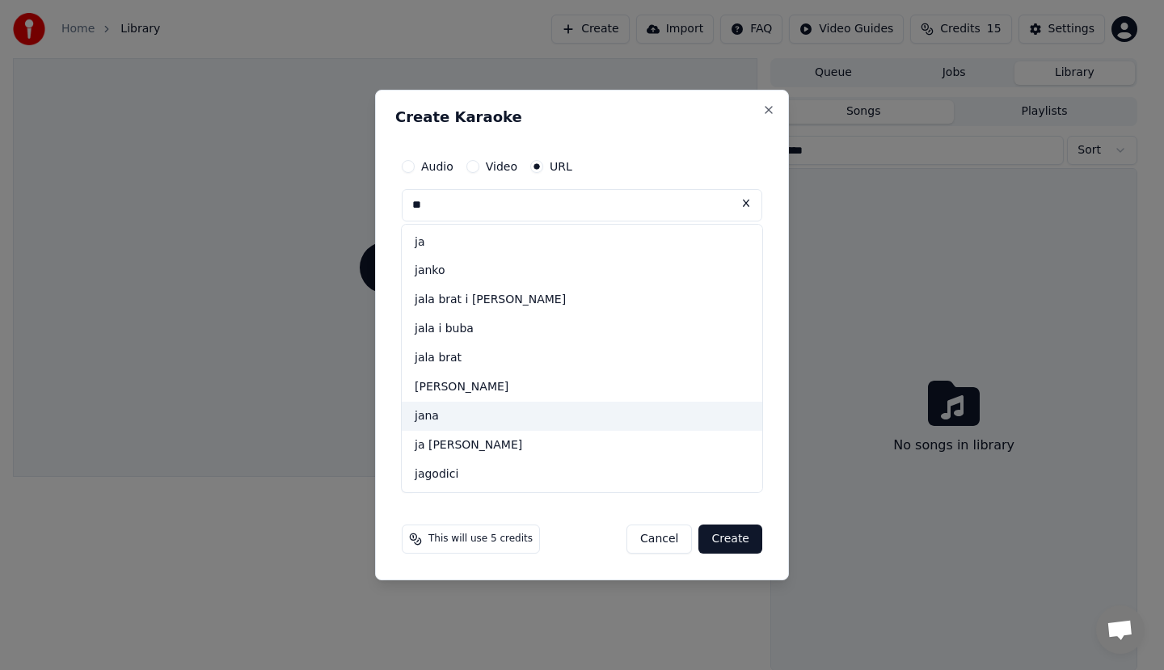
click at [474, 418] on div "jana" at bounding box center [582, 416] width 361 height 29
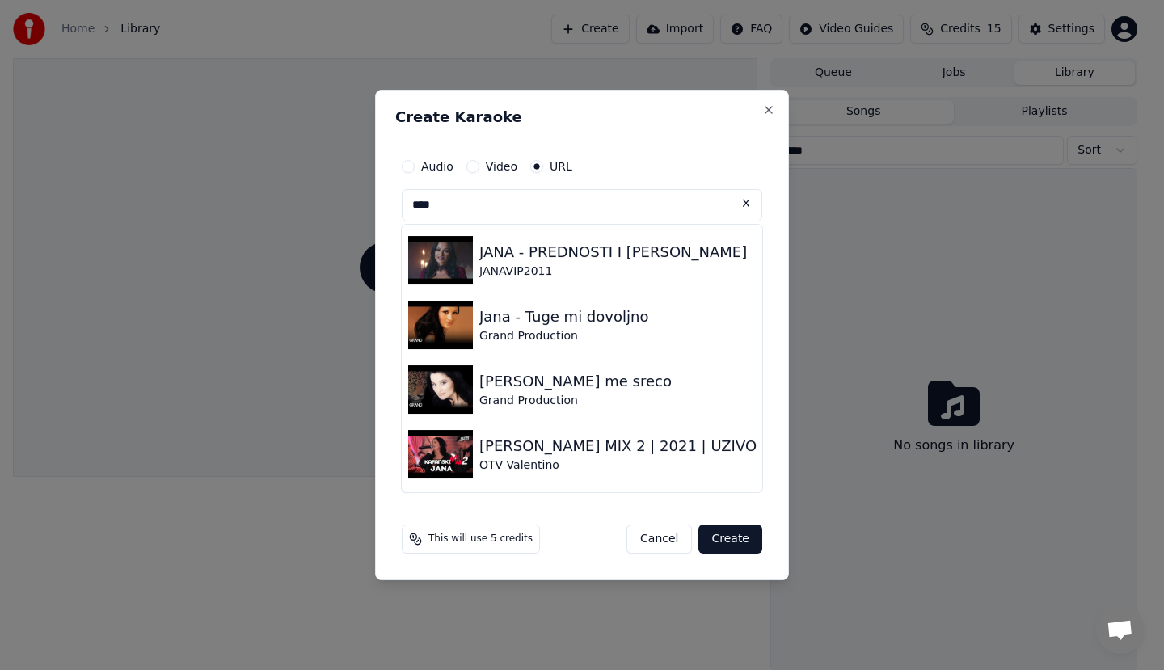
click at [478, 540] on span "This will use 5 credits" at bounding box center [480, 539] width 104 height 13
drag, startPoint x: 500, startPoint y: 542, endPoint x: 409, endPoint y: 539, distance: 91.4
click at [409, 539] on div "This will use 5 credits" at bounding box center [471, 539] width 138 height 29
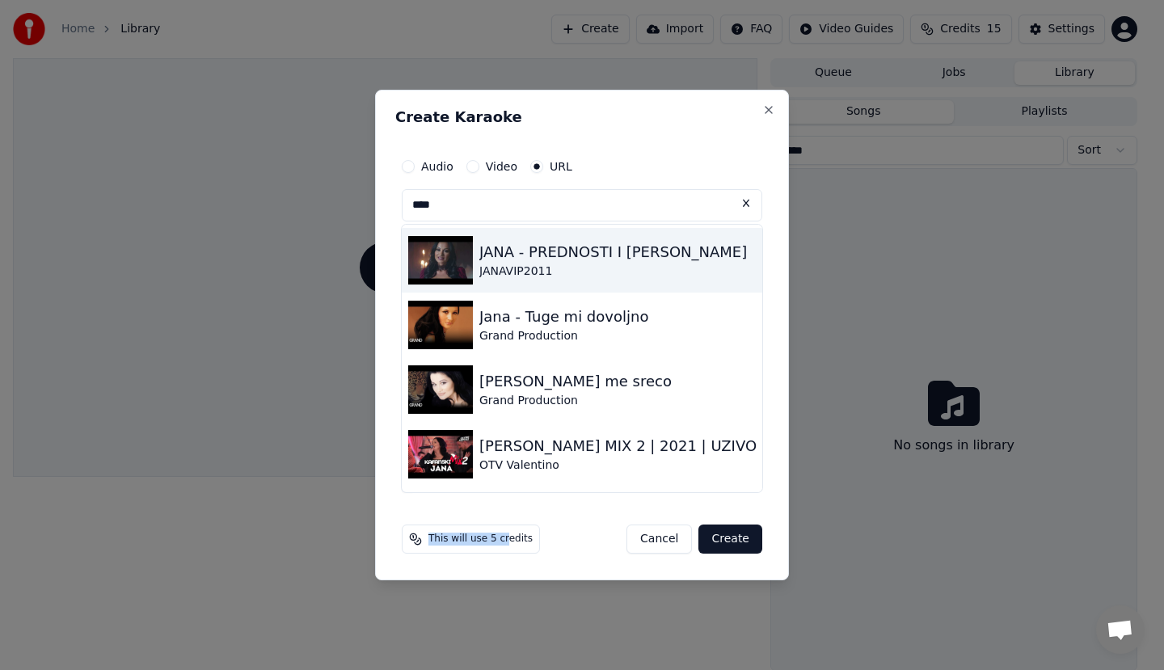
click at [546, 247] on div "JANA - PREDNOSTI I MANE" at bounding box center [613, 252] width 268 height 23
type input "**********"
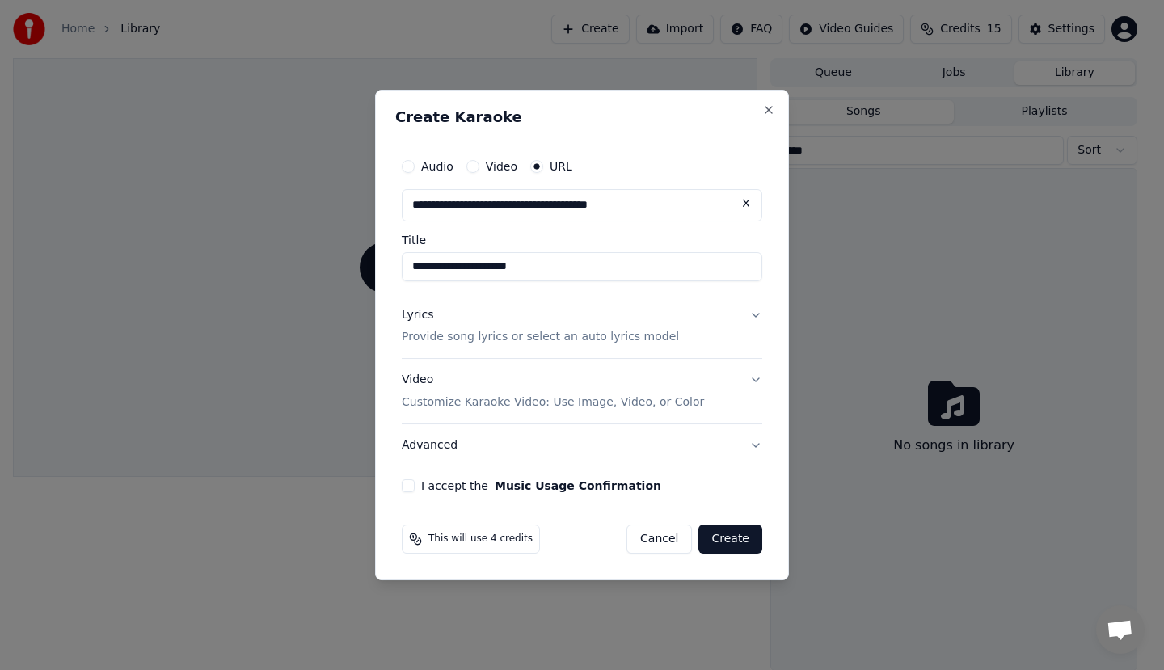
click at [500, 337] on p "Provide song lyrics or select an auto lyrics model" at bounding box center [540, 338] width 277 height 16
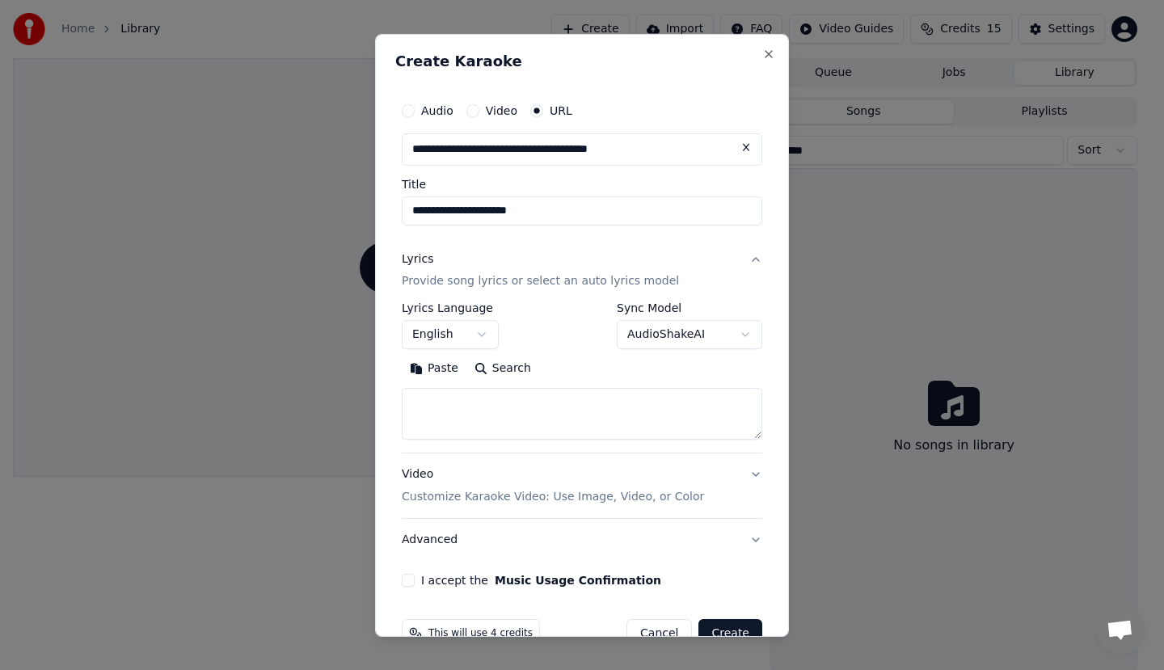
click at [487, 369] on button "Search" at bounding box center [502, 369] width 73 height 26
type textarea "**********"
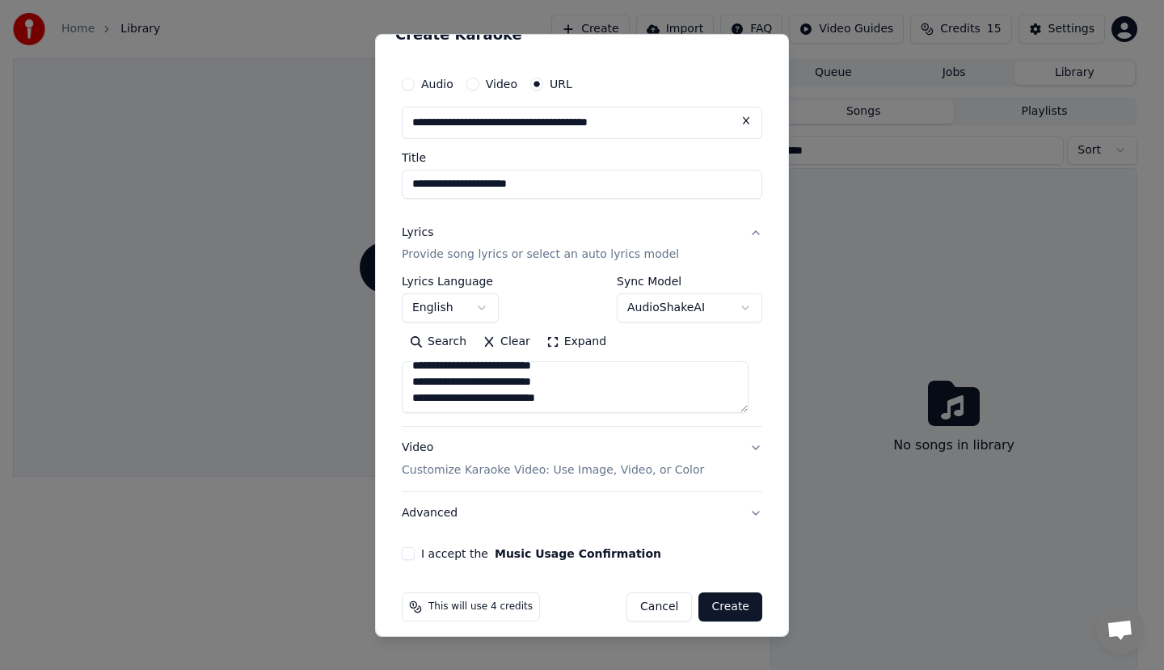
scroll to position [38, 0]
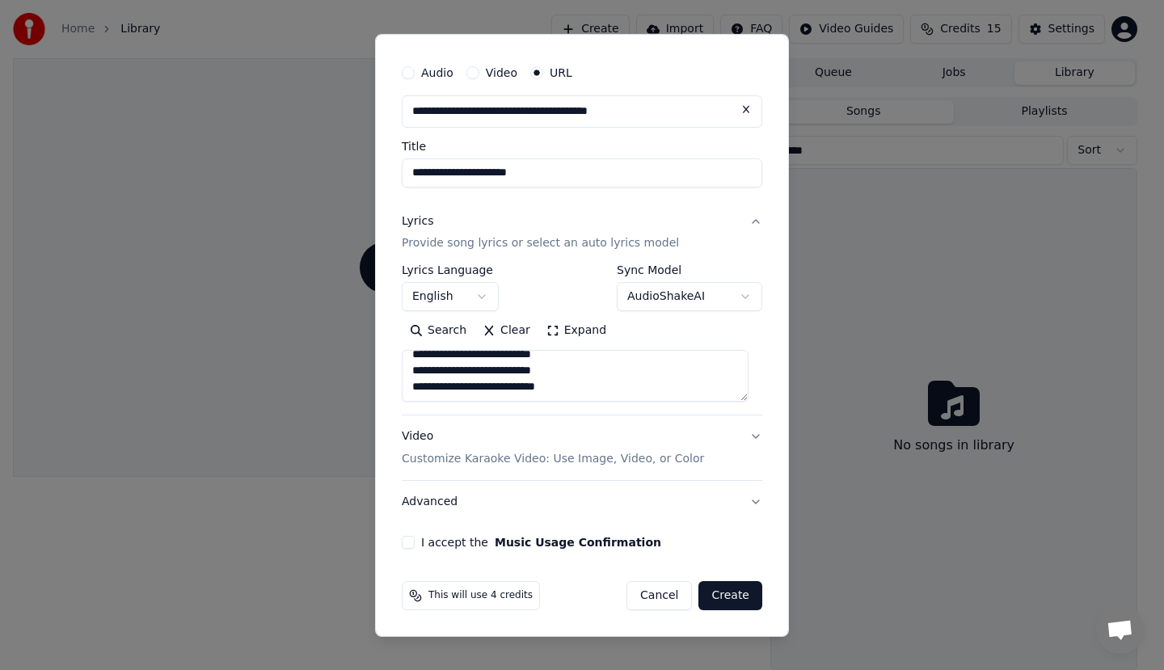
click at [538, 323] on button "Expand" at bounding box center [576, 331] width 76 height 26
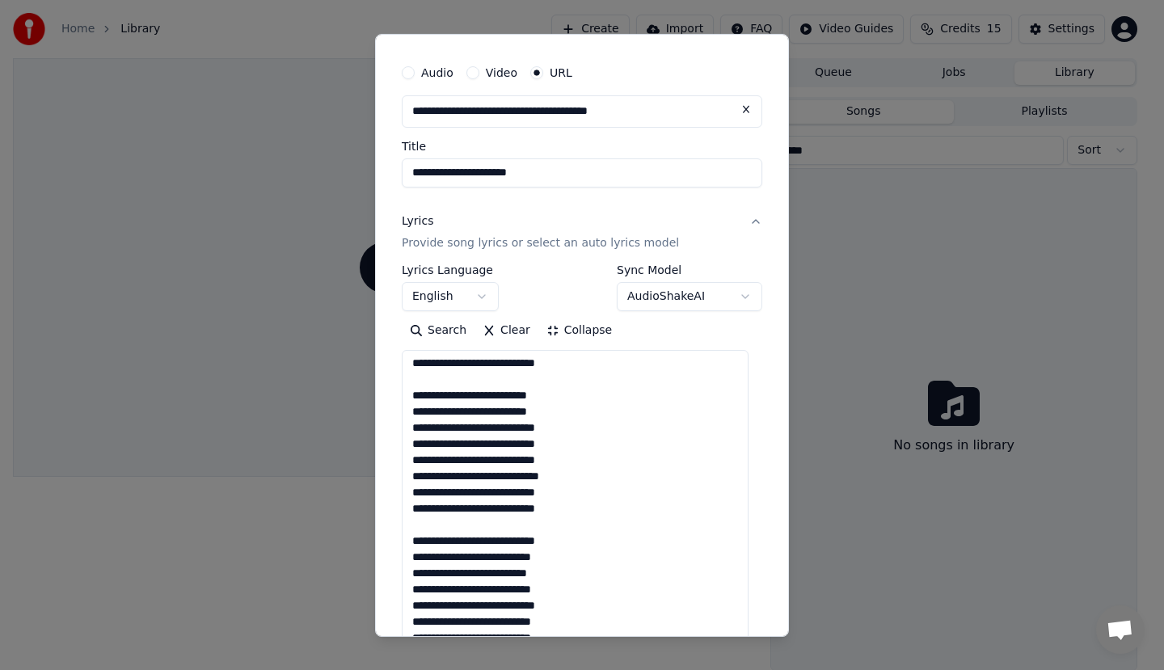
click at [440, 324] on button "Search" at bounding box center [438, 331] width 73 height 26
click at [575, 328] on button "Collapse" at bounding box center [579, 331] width 82 height 26
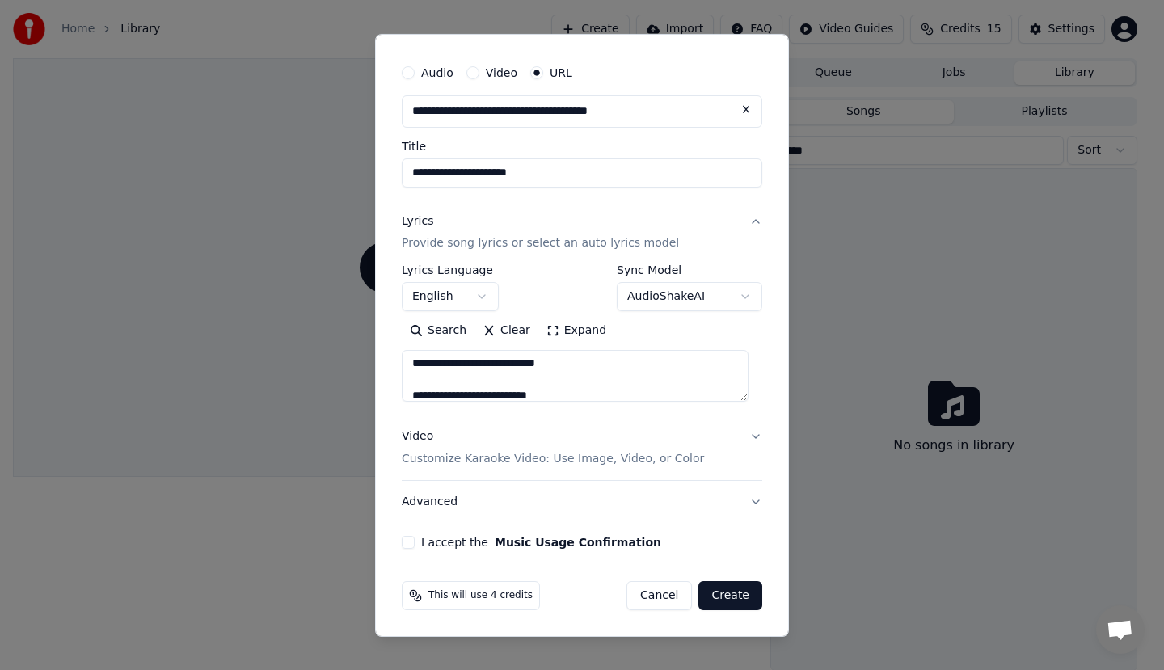
click at [538, 450] on div "Video Customize Karaoke Video: Use Image, Video, or Color" at bounding box center [553, 447] width 302 height 39
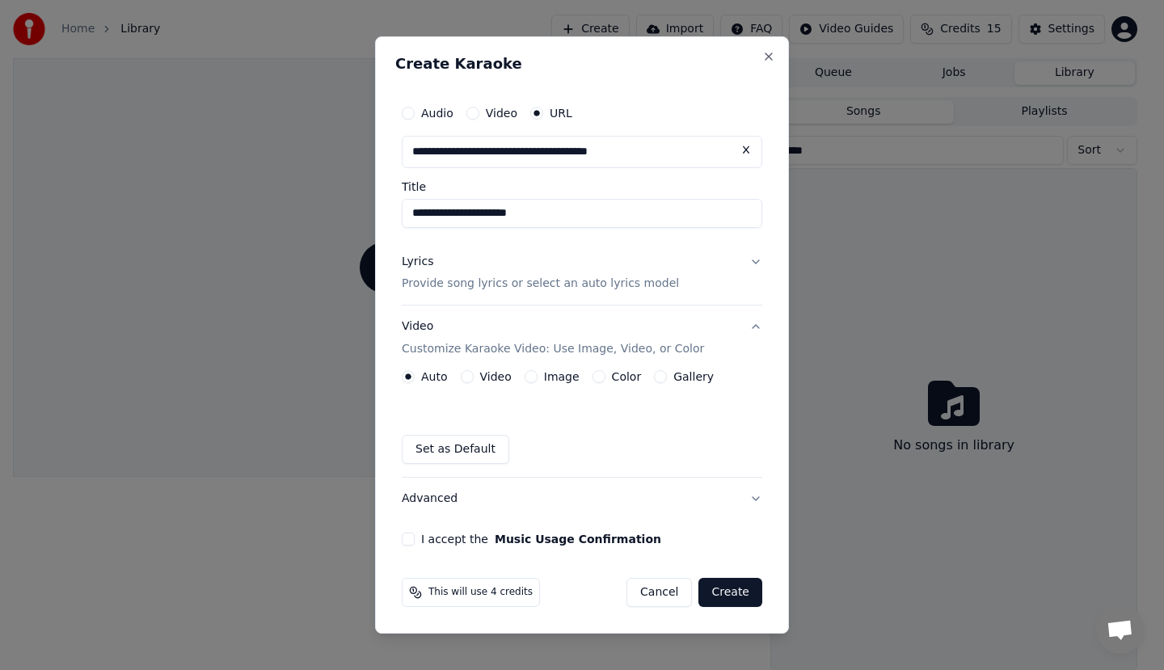
scroll to position [0, 0]
click at [508, 278] on p "Provide song lyrics or select an auto lyrics model" at bounding box center [540, 284] width 277 height 16
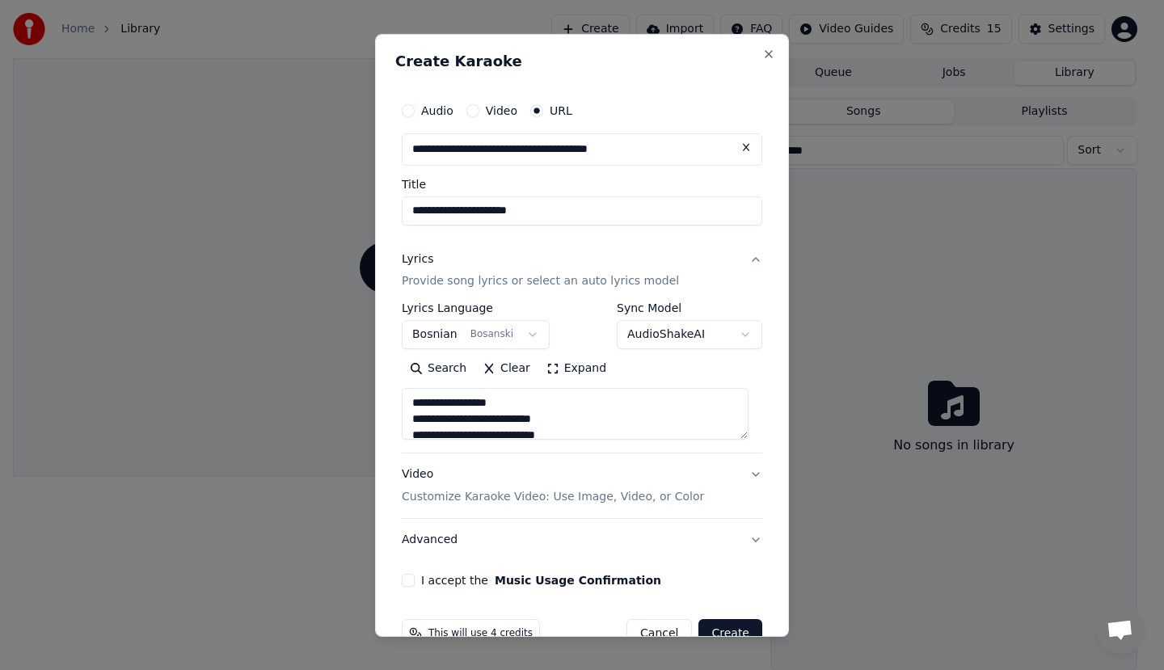
scroll to position [38, 0]
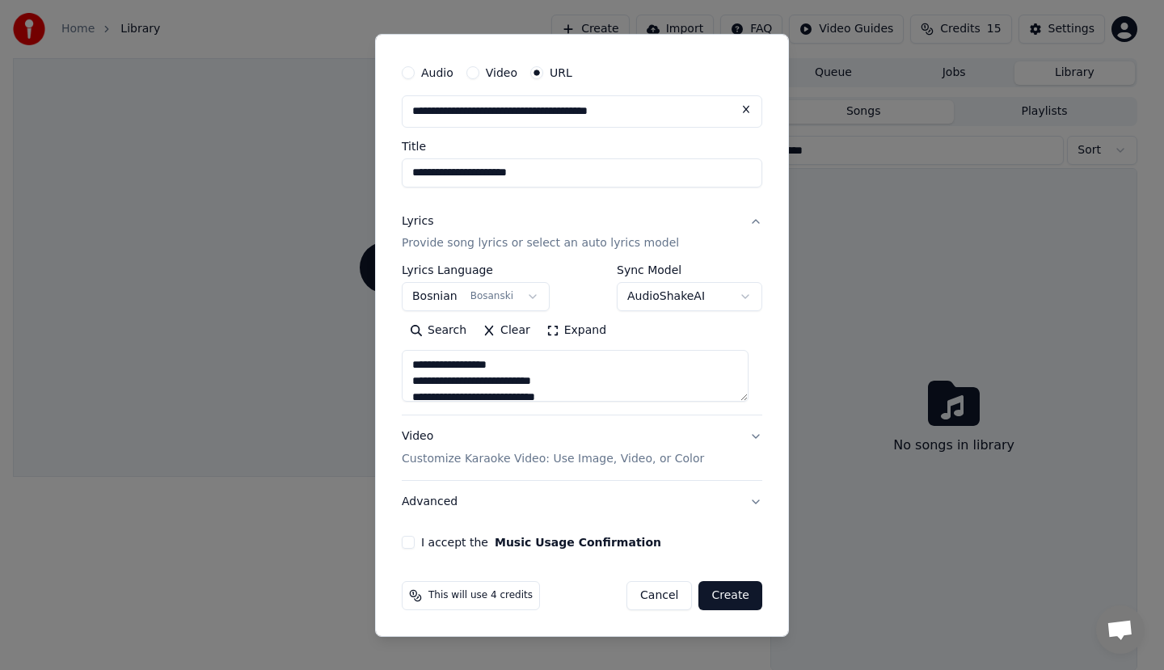
click at [468, 71] on button "Video" at bounding box center [472, 71] width 13 height 13
click at [426, 70] on label "Audio" at bounding box center [437, 72] width 32 height 11
click at [415, 70] on button "Audio" at bounding box center [408, 72] width 13 height 13
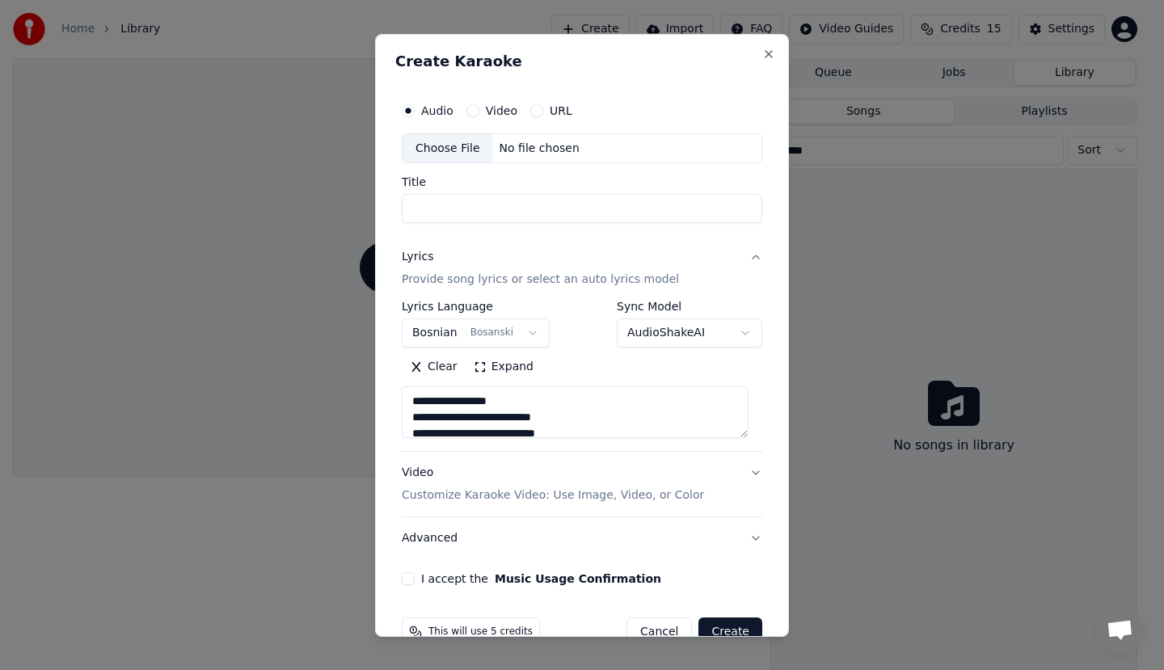
scroll to position [36, 0]
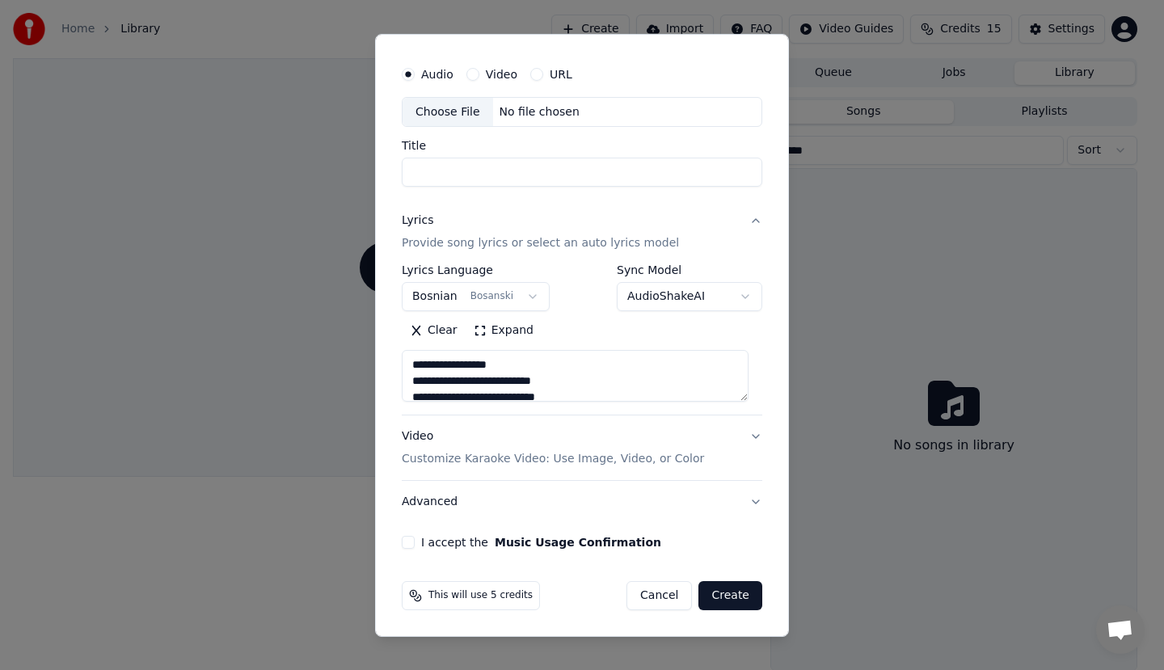
click at [508, 296] on button "Bosnian Bosanski" at bounding box center [476, 296] width 148 height 29
click at [673, 297] on body "**********" at bounding box center [575, 335] width 1150 height 670
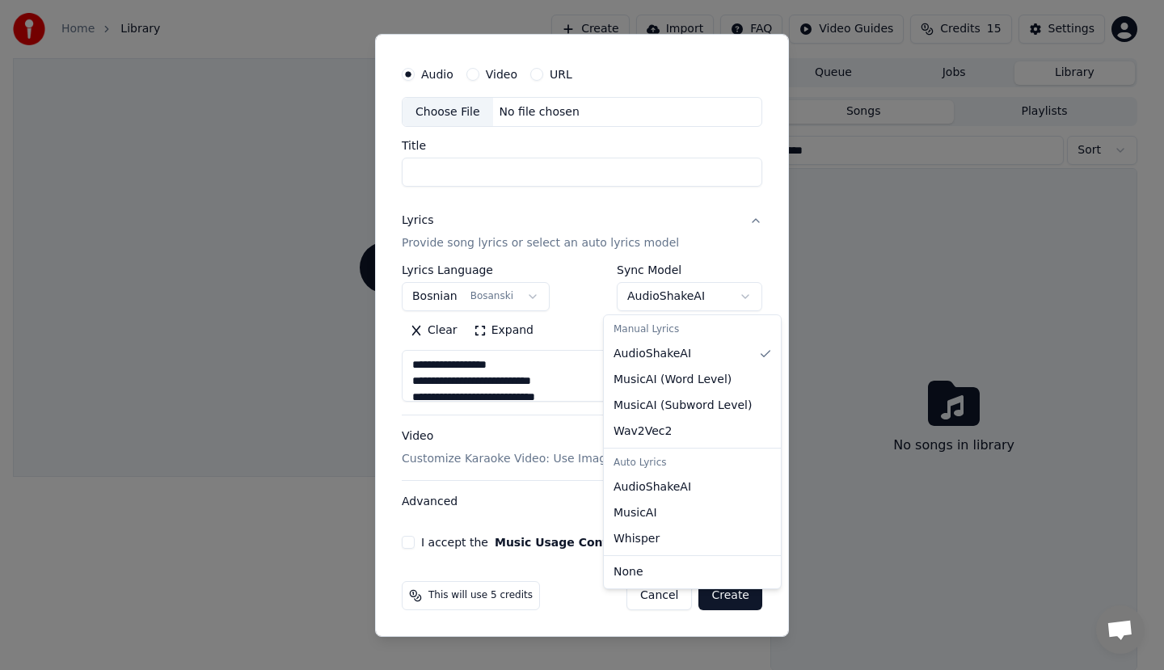
click at [673, 297] on body "**********" at bounding box center [575, 335] width 1150 height 670
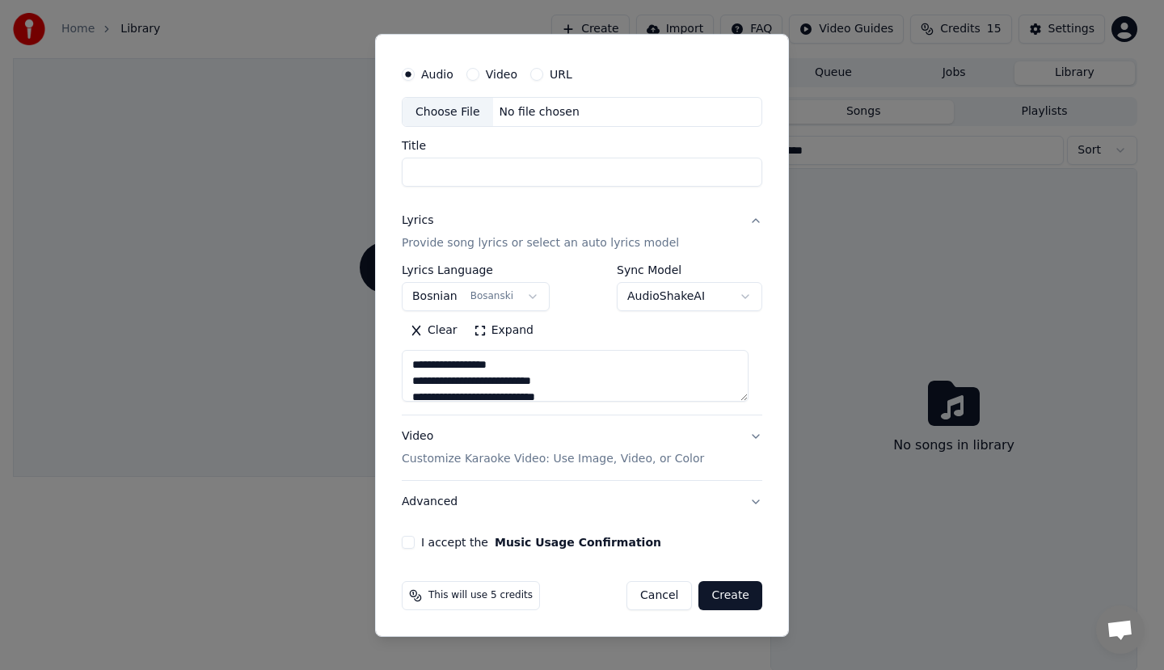
click at [673, 297] on body "**********" at bounding box center [575, 335] width 1150 height 670
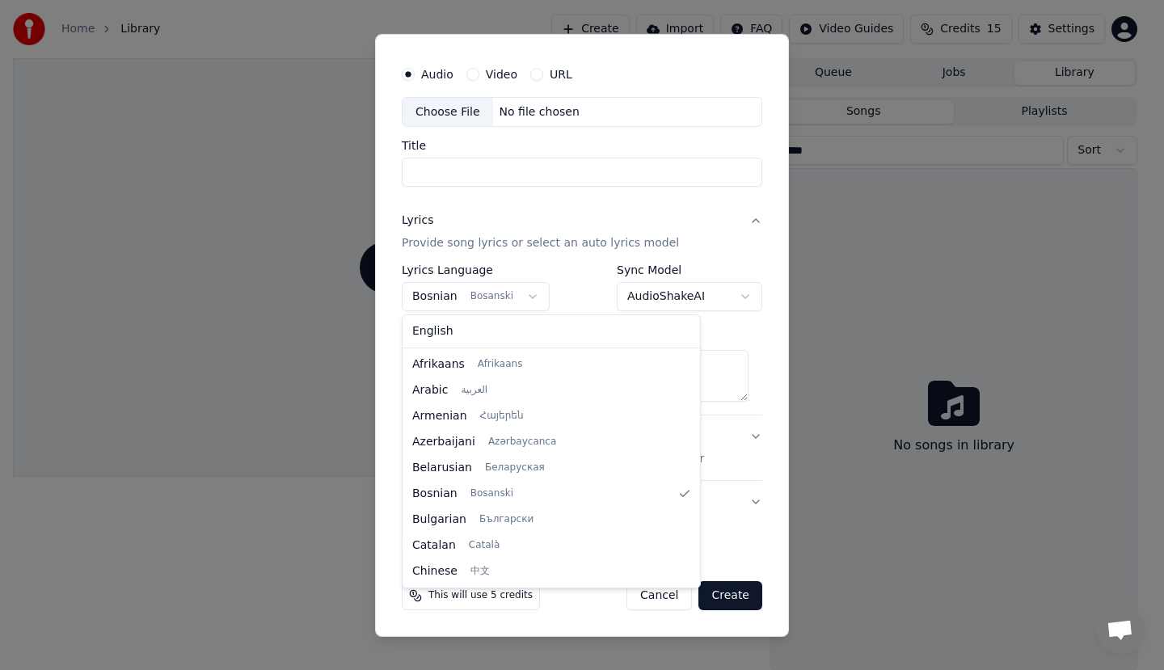
click at [461, 288] on body "**********" at bounding box center [575, 335] width 1150 height 670
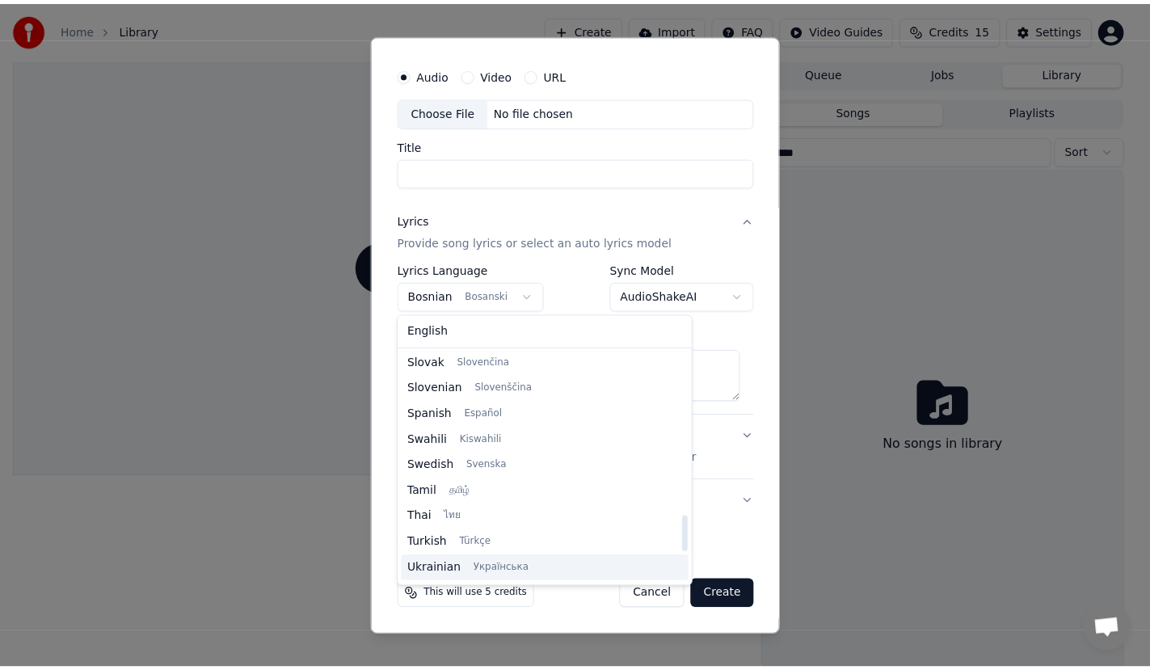
scroll to position [1213, 0]
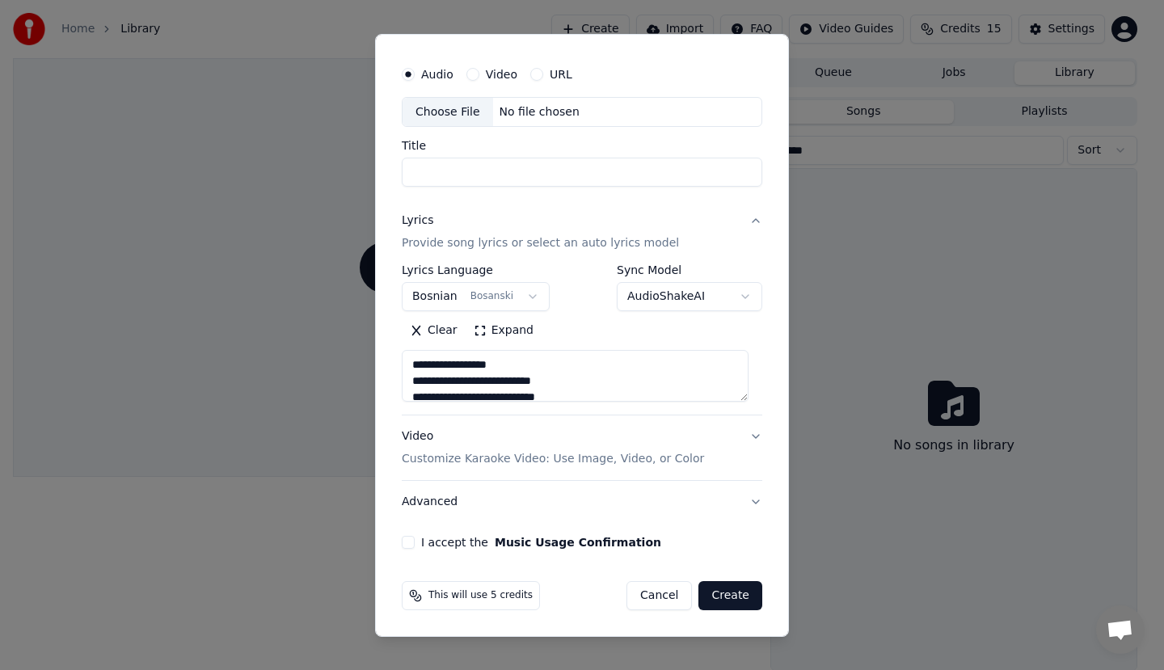
click at [730, 432] on body "**********" at bounding box center [575, 335] width 1150 height 670
click at [663, 603] on button "Cancel" at bounding box center [658, 595] width 65 height 29
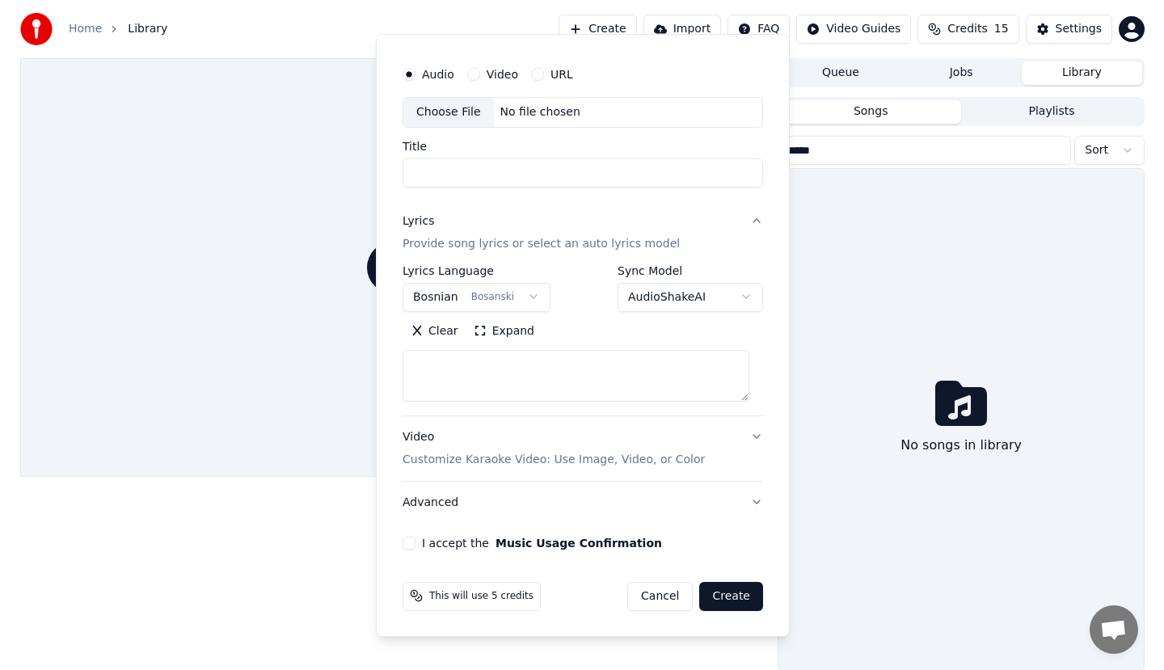
scroll to position [0, 0]
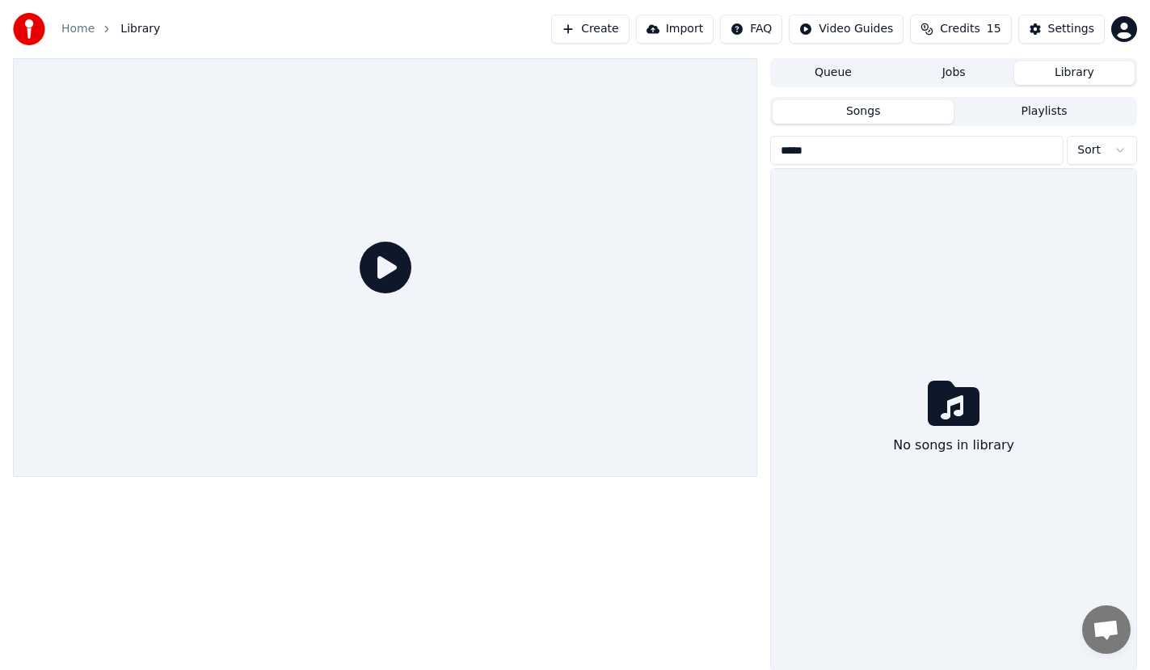
click at [939, 405] on icon at bounding box center [954, 403] width 52 height 45
drag, startPoint x: 939, startPoint y: 405, endPoint x: 931, endPoint y: 398, distance: 10.9
click at [933, 402] on icon at bounding box center [954, 403] width 52 height 45
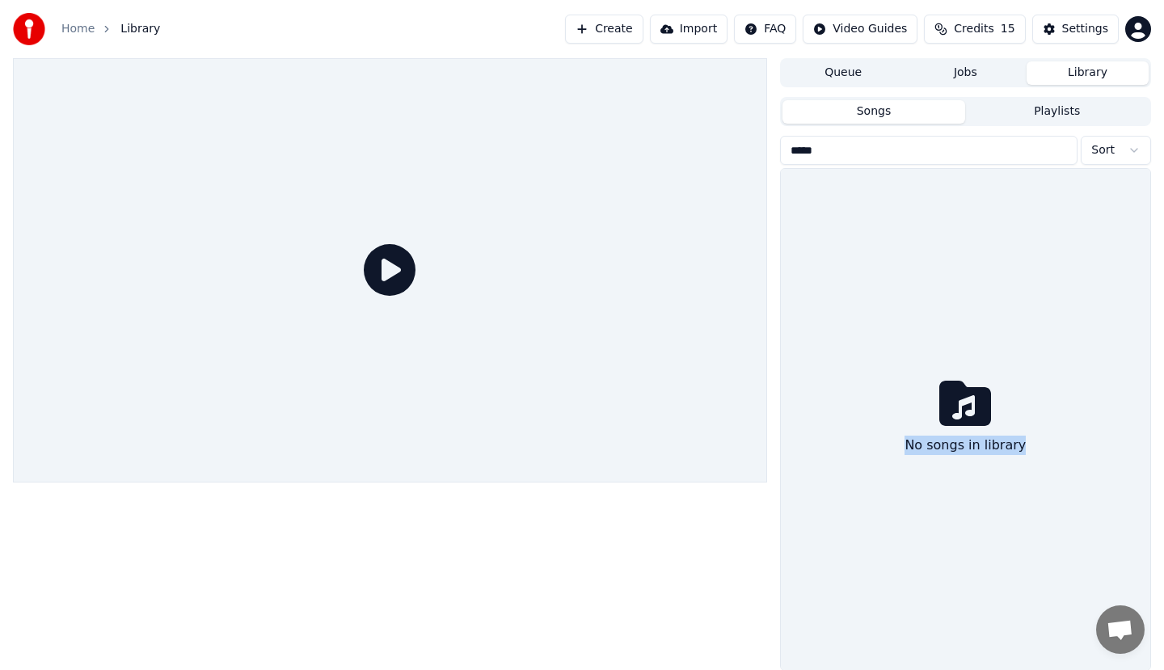
click at [943, 77] on button "Jobs" at bounding box center [966, 72] width 122 height 23
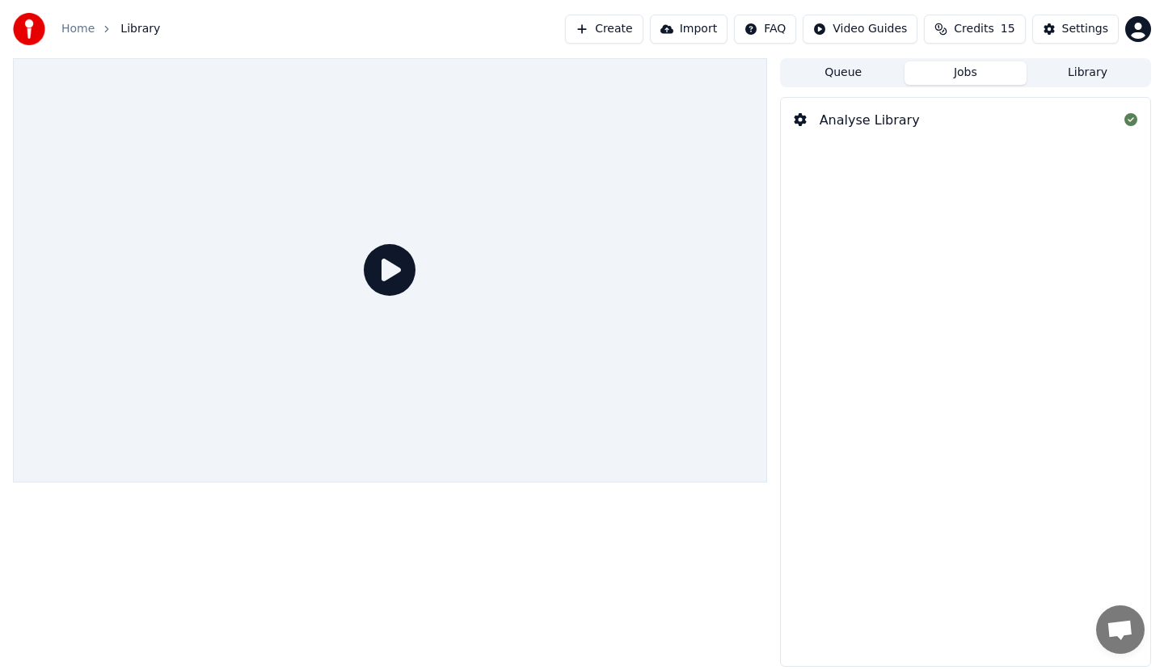
click at [795, 128] on div at bounding box center [800, 120] width 13 height 19
click at [106, 28] on icon "breadcrumb" at bounding box center [107, 29] width 3 height 6
click at [639, 28] on button "Create" at bounding box center [604, 29] width 78 height 29
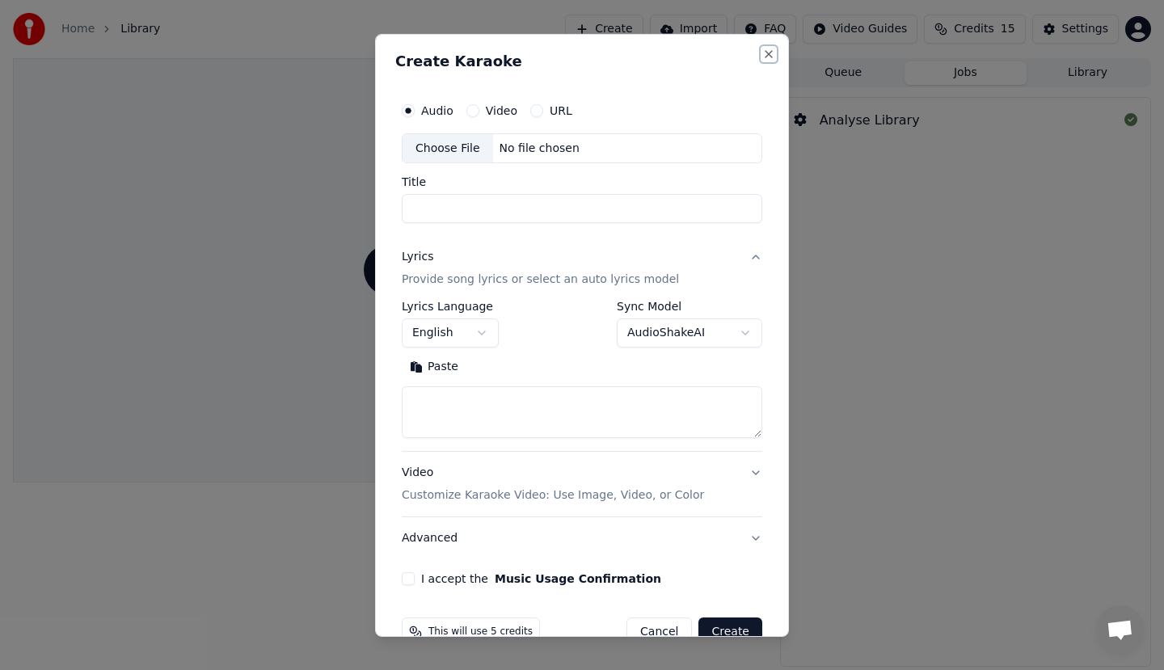
click at [762, 57] on button "Close" at bounding box center [768, 53] width 13 height 13
select select
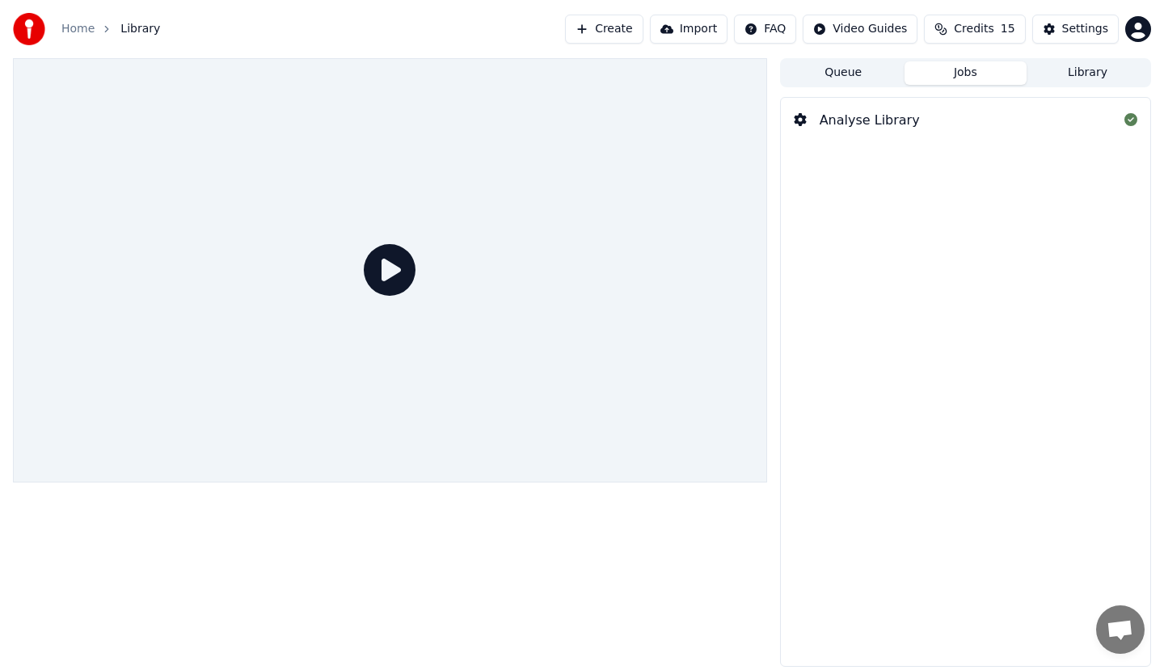
click at [1127, 25] on html "Home Library Create Import FAQ Video Guides Credits 15 Settings Queue Jobs Libr…" at bounding box center [582, 335] width 1164 height 670
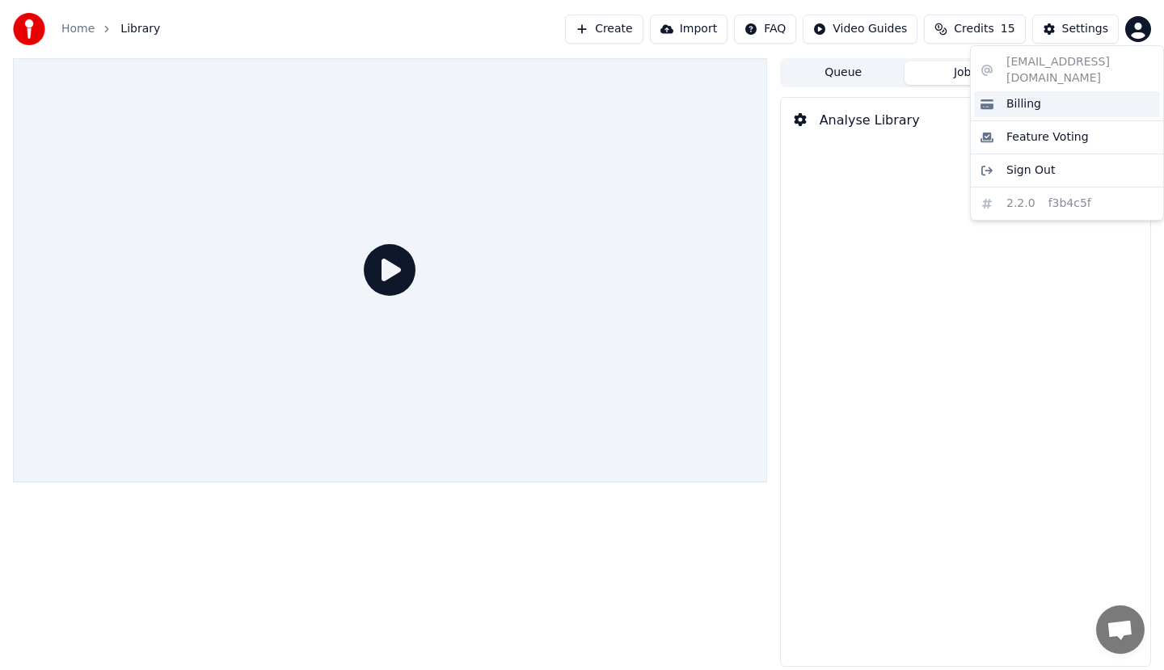
click at [1031, 96] on span "Billing" at bounding box center [1023, 104] width 35 height 16
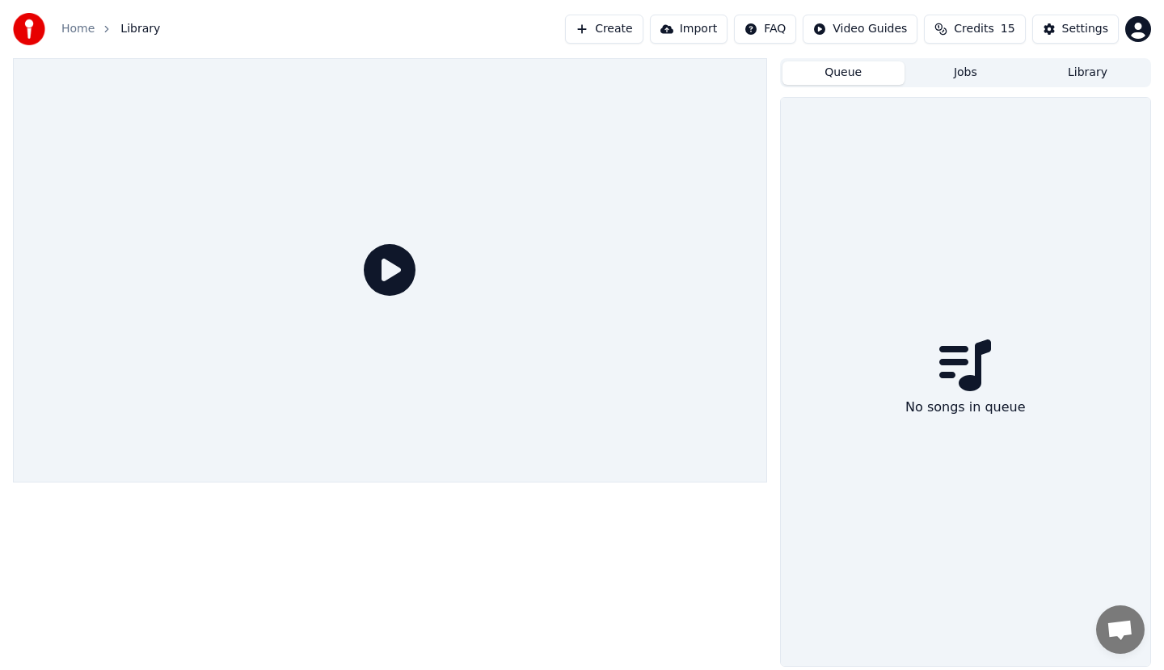
click at [836, 67] on button "Queue" at bounding box center [843, 72] width 122 height 23
click at [981, 475] on div "No songs in queue" at bounding box center [965, 382] width 369 height 568
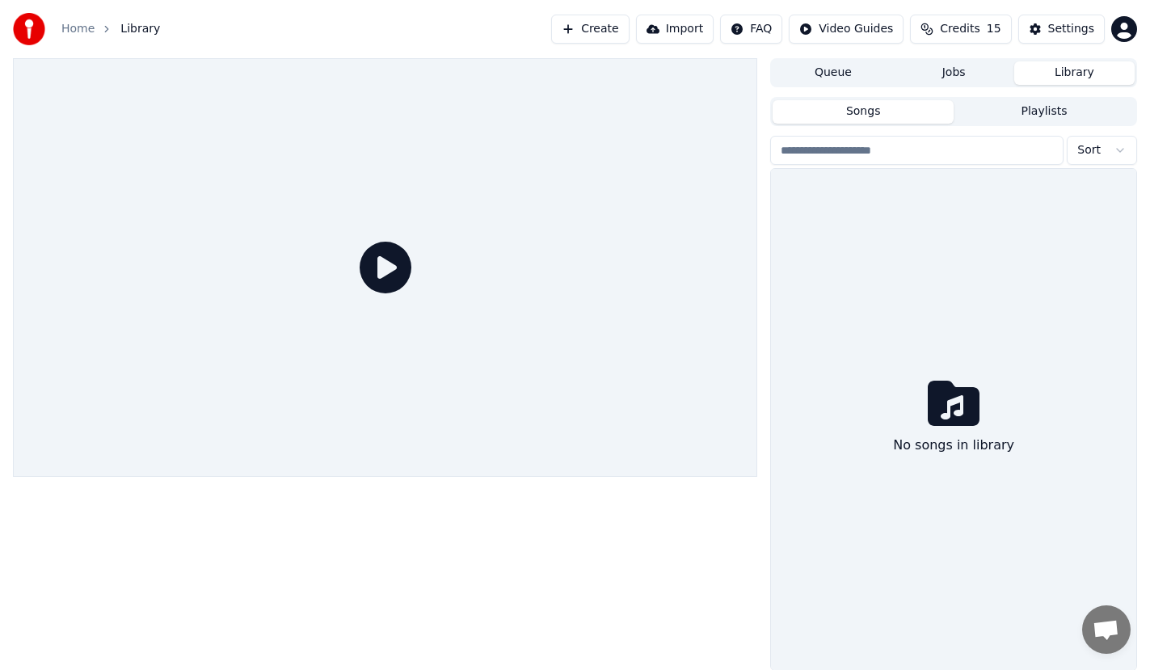
click at [1078, 76] on button "Library" at bounding box center [1074, 72] width 120 height 23
click at [895, 163] on input "search" at bounding box center [916, 150] width 293 height 29
type input "*****"
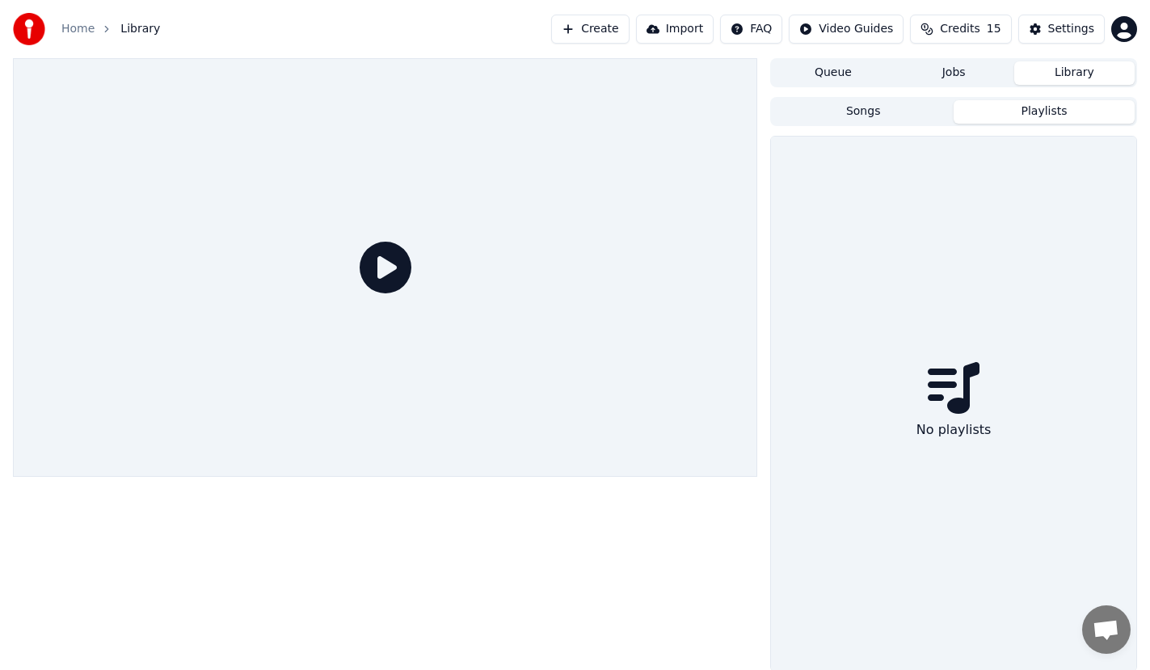
click at [1052, 112] on button "Playlists" at bounding box center [1044, 111] width 181 height 23
click at [873, 110] on button "Songs" at bounding box center [863, 111] width 181 height 23
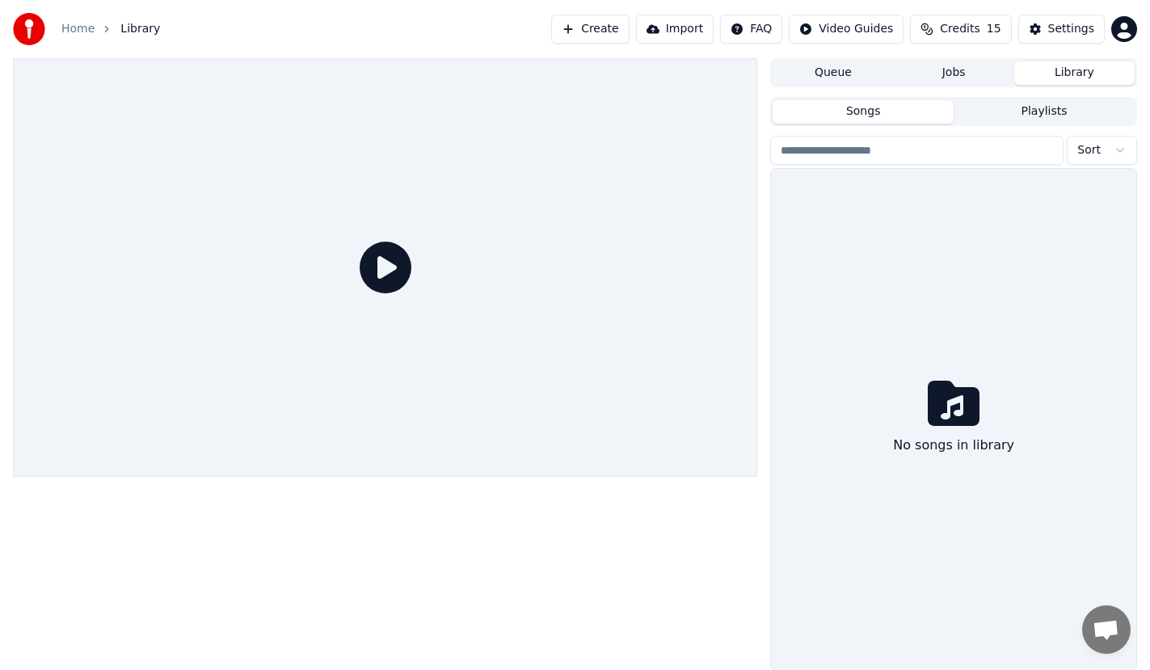
click at [1090, 97] on div "Songs Playlists" at bounding box center [953, 111] width 367 height 29
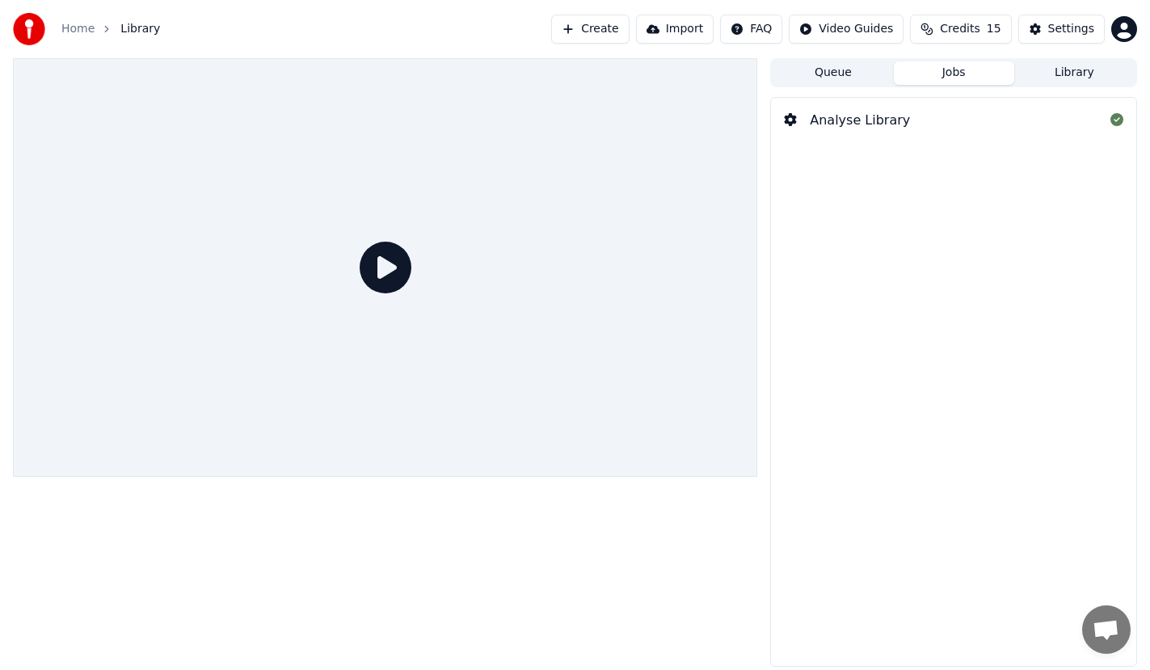
click at [954, 70] on button "Jobs" at bounding box center [954, 72] width 120 height 23
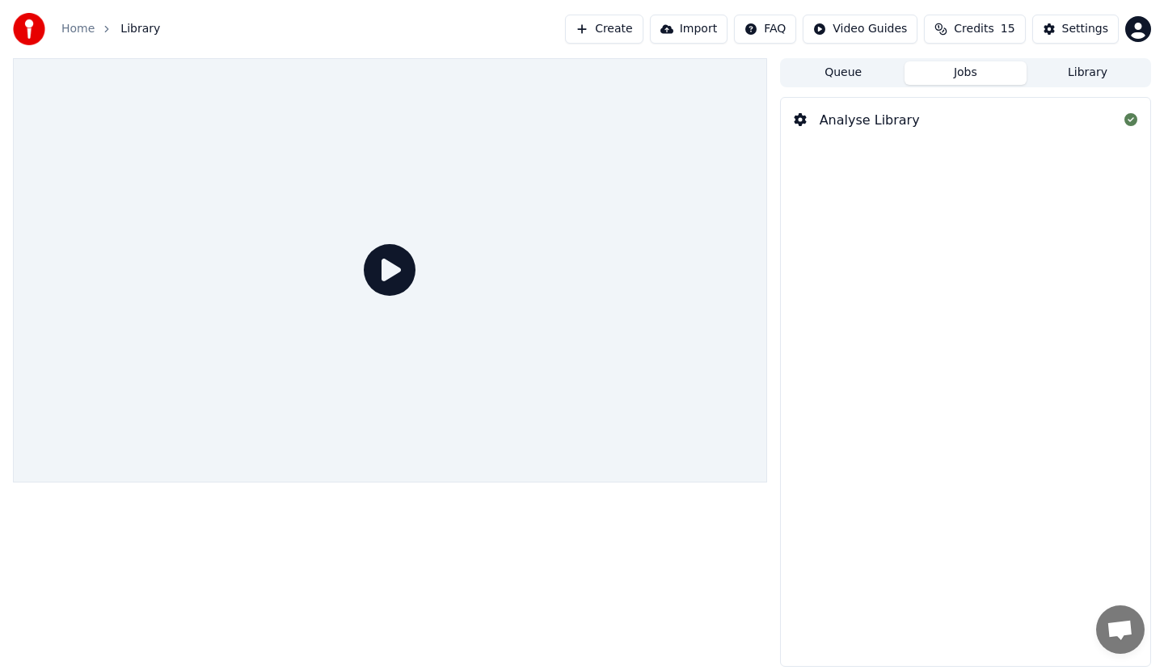
click at [978, 27] on span "Credits" at bounding box center [974, 29] width 40 height 16
click at [896, 104] on td "15" at bounding box center [890, 107] width 46 height 29
click at [950, 81] on th "Remaining" at bounding box center [950, 77] width 73 height 32
click at [1047, 81] on th "Expiration (days)" at bounding box center [1041, 77] width 109 height 32
click at [992, 153] on button "Refresh" at bounding box center [982, 149] width 83 height 29
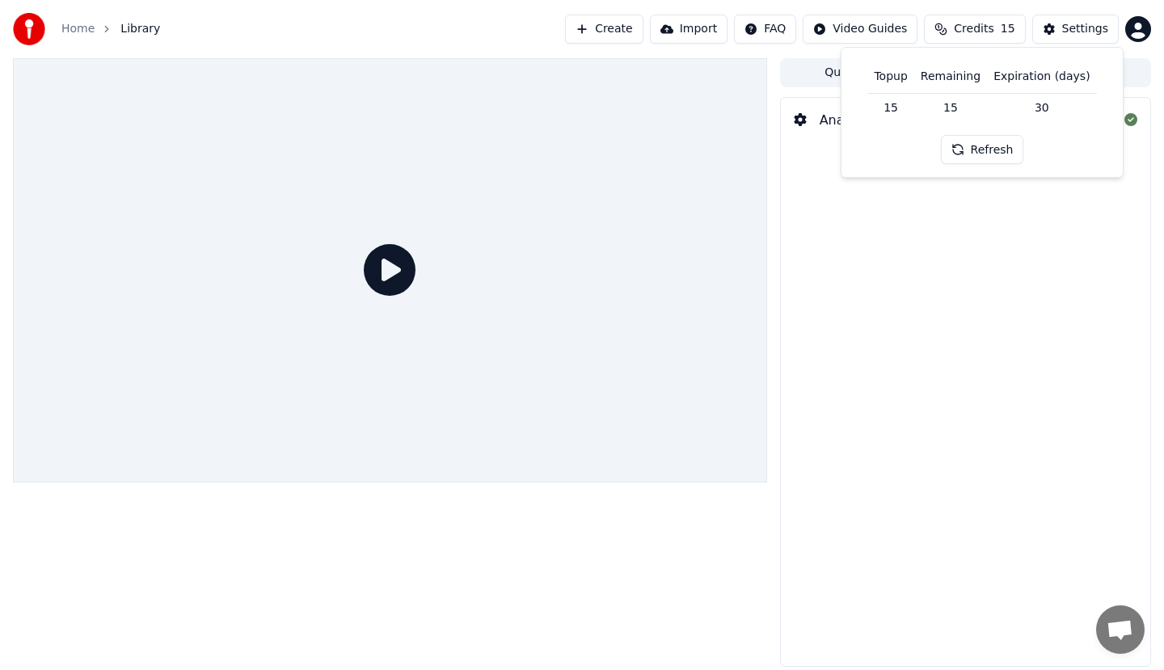
click at [861, 32] on html "Home Library Create Import FAQ Video Guides Credits 15 Settings Queue Jobs Libr…" at bounding box center [582, 335] width 1164 height 670
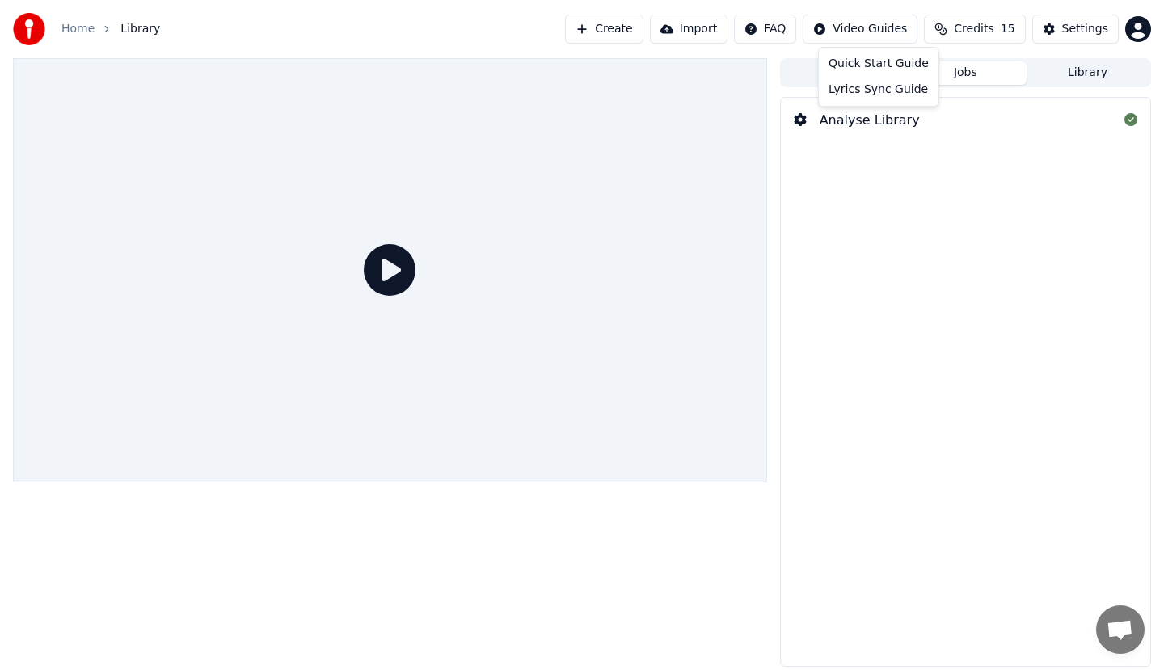
click at [888, 120] on html "Home Library Create Import FAQ Video Guides Credits 15 Settings Queue Jobs Libr…" at bounding box center [582, 335] width 1164 height 670
click at [890, 120] on div "Analyse Library" at bounding box center [870, 120] width 100 height 19
click at [994, 116] on div "Analyse Library" at bounding box center [965, 120] width 369 height 45
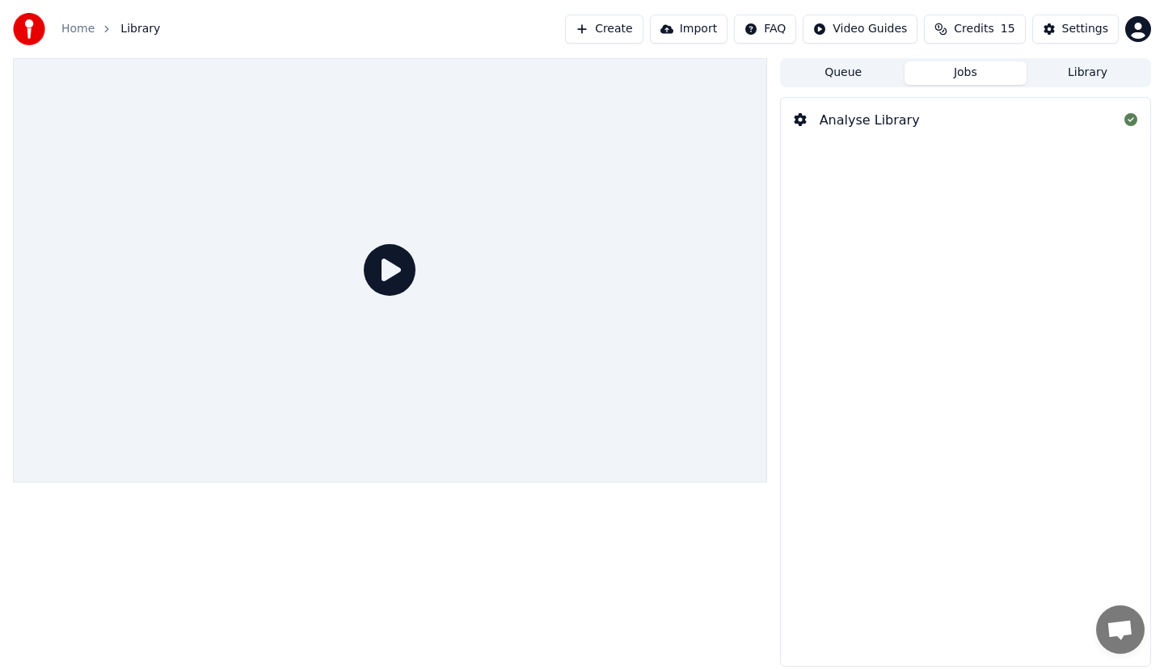
click at [1094, 74] on button "Library" at bounding box center [1088, 72] width 122 height 23
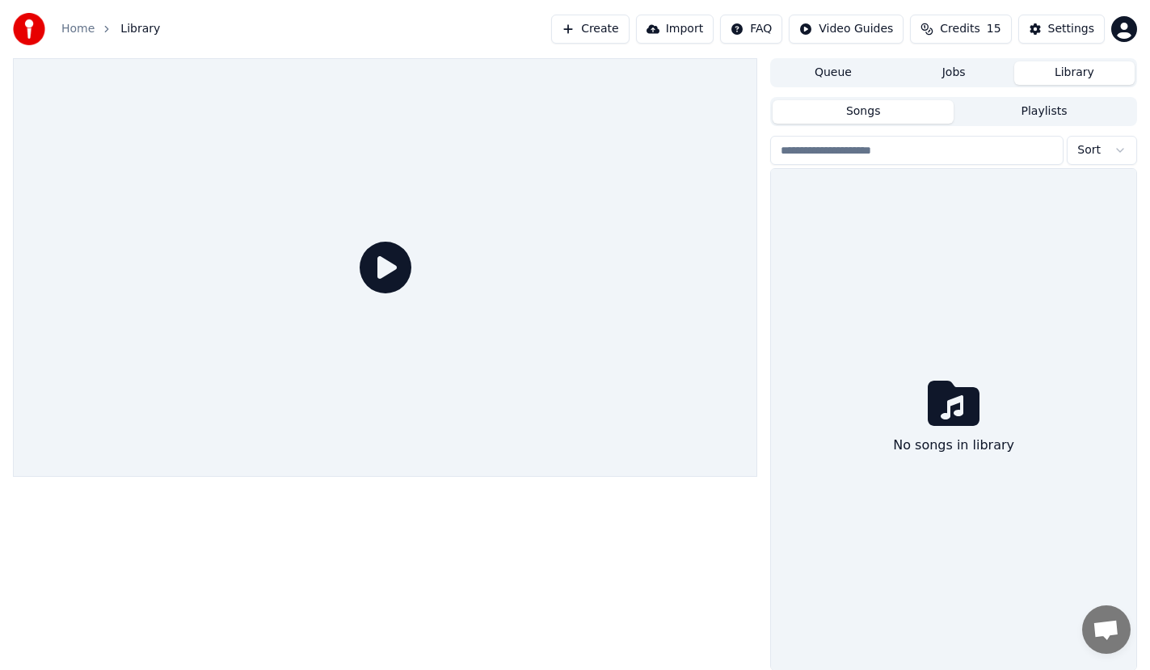
click at [871, 154] on input "search" at bounding box center [916, 150] width 293 height 29
click at [1067, 27] on div "Settings" at bounding box center [1071, 29] width 46 height 16
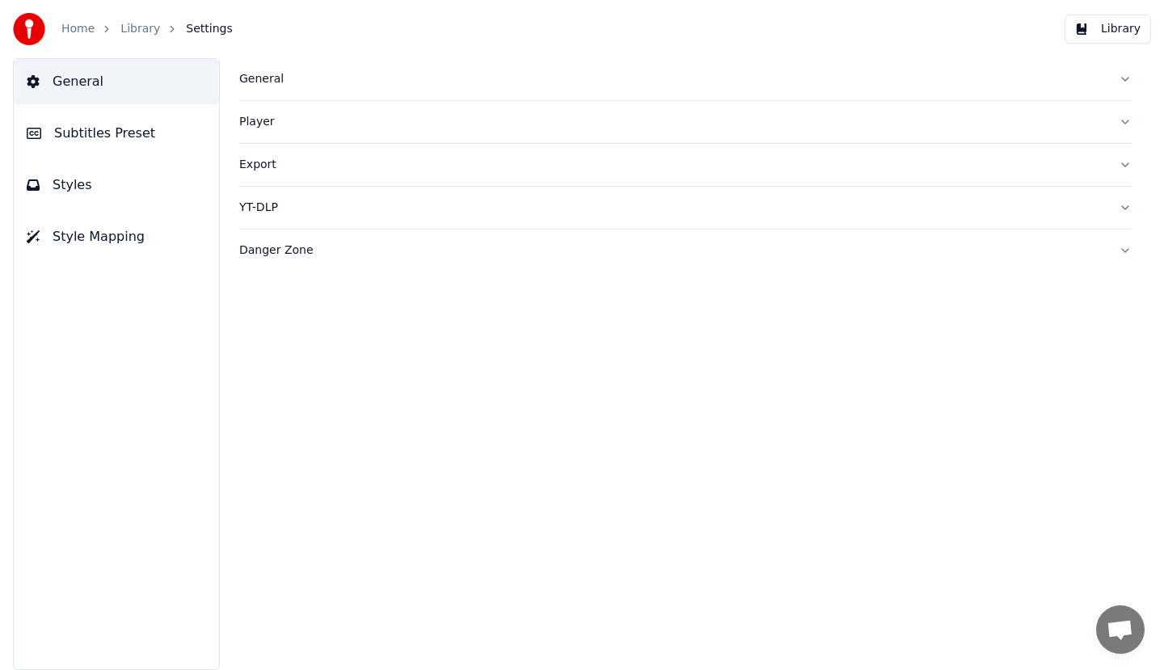
click at [246, 162] on div "Export" at bounding box center [672, 165] width 867 height 16
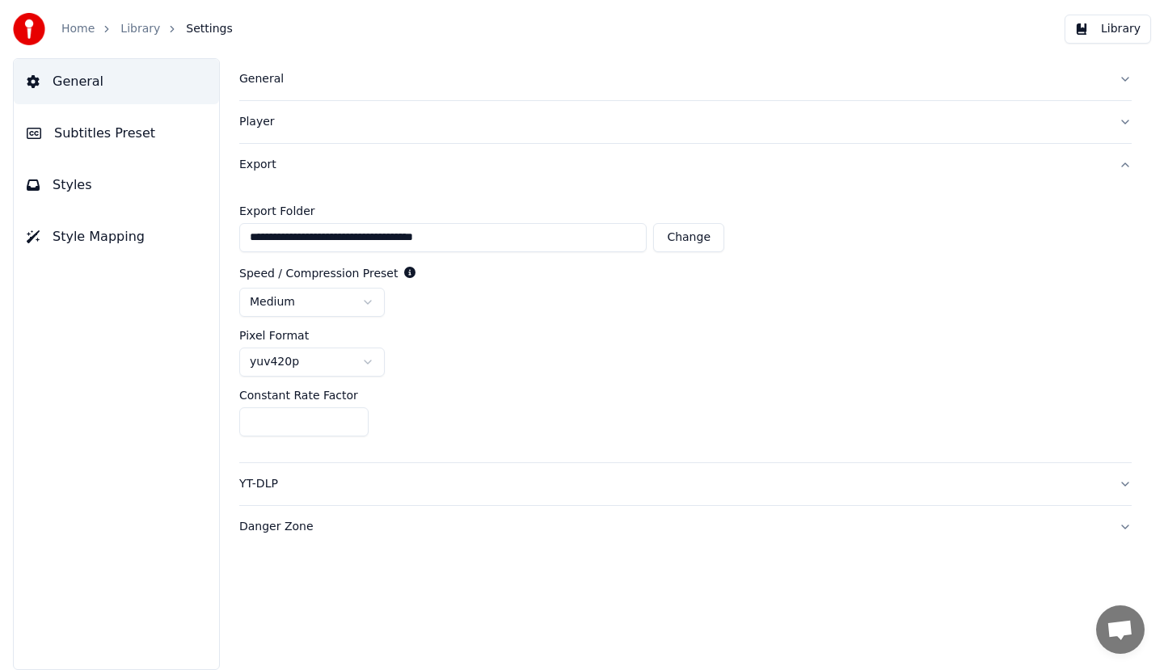
click at [264, 122] on div "Player" at bounding box center [672, 122] width 867 height 16
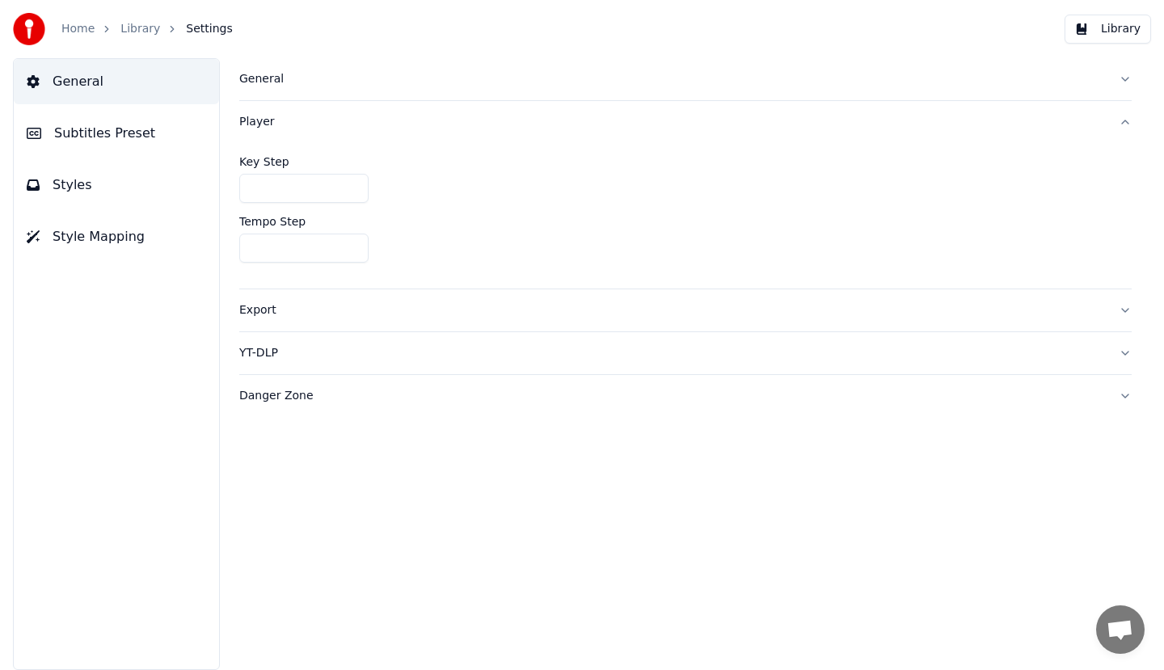
click at [257, 75] on div "General" at bounding box center [672, 79] width 867 height 16
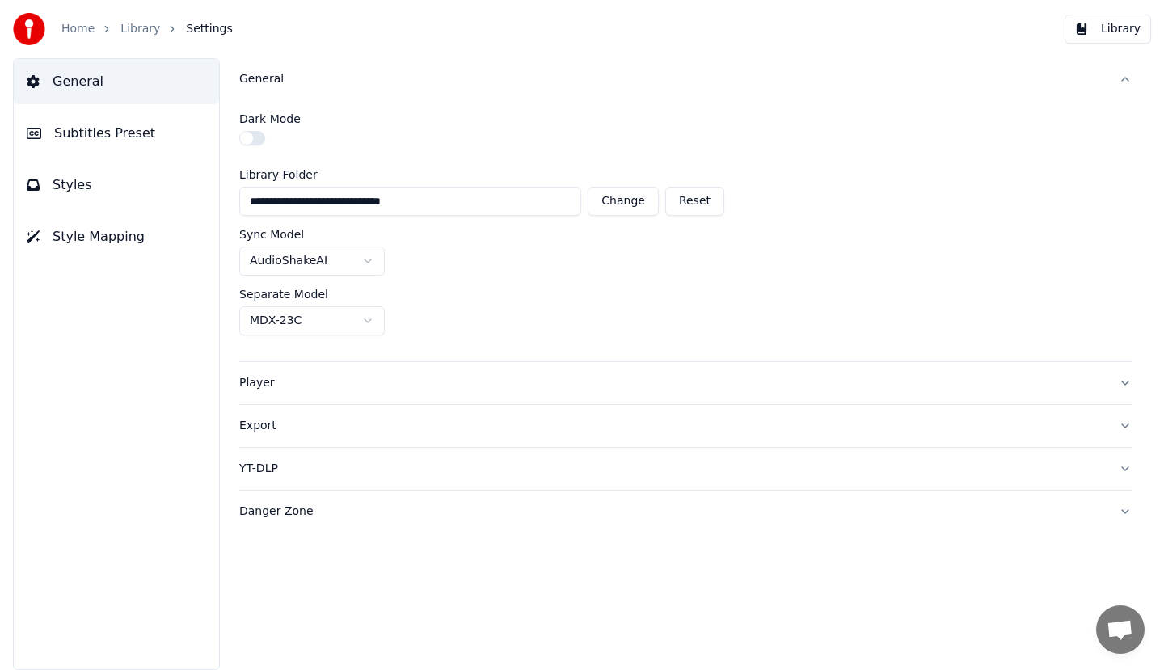
click at [638, 196] on button "Change" at bounding box center [623, 201] width 71 height 29
click at [252, 135] on button "button" at bounding box center [252, 138] width 26 height 15
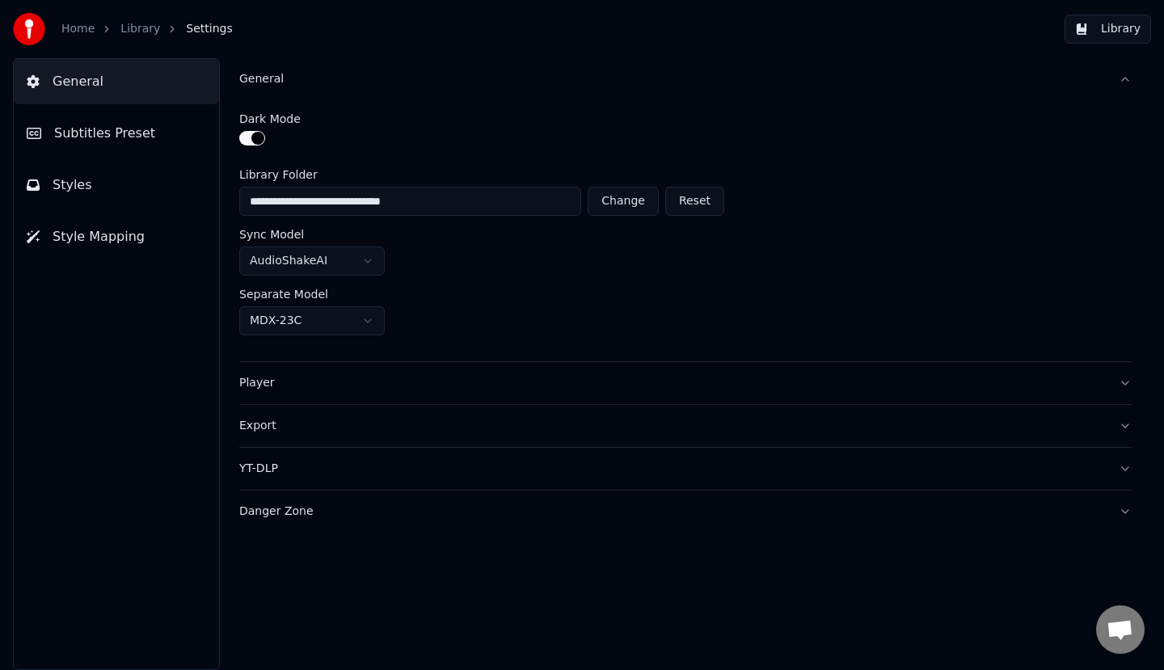
click at [252, 135] on button "button" at bounding box center [252, 138] width 26 height 15
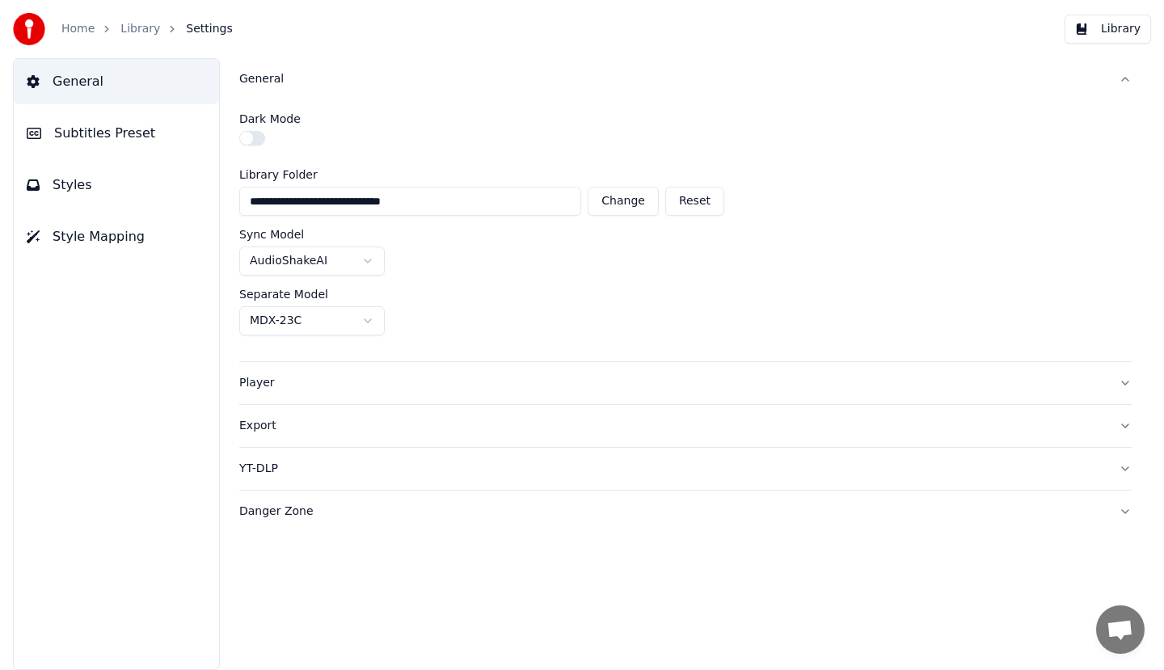
click at [264, 467] on div "YT-DLP" at bounding box center [672, 469] width 867 height 16
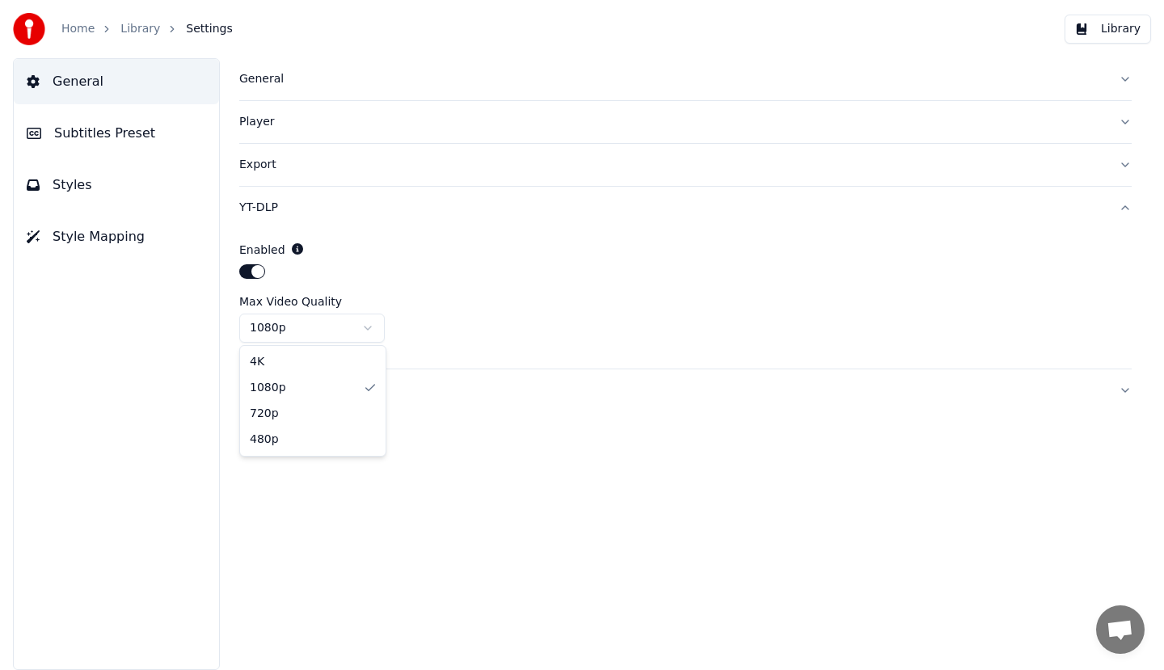
click at [285, 325] on html "Home Library Settings Library General Subtitles Preset Styles Style Mapping Gen…" at bounding box center [582, 335] width 1164 height 670
click at [273, 169] on div "Export" at bounding box center [672, 165] width 867 height 16
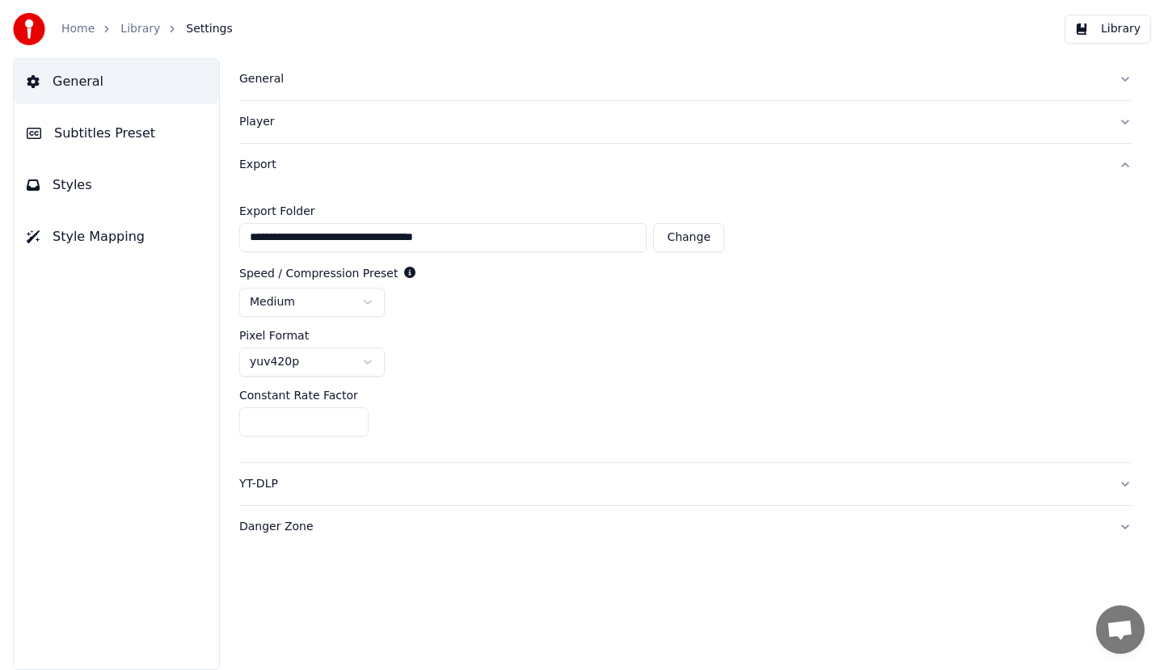
click at [264, 121] on div "Player" at bounding box center [672, 122] width 867 height 16
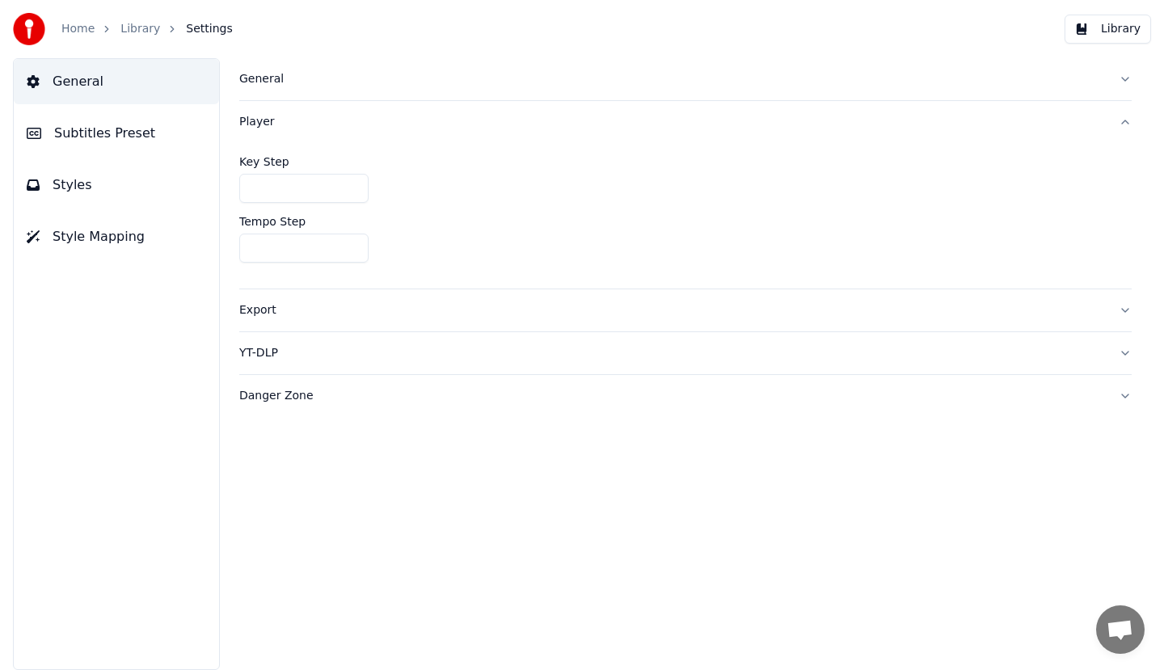
click at [261, 84] on div "General" at bounding box center [672, 79] width 867 height 16
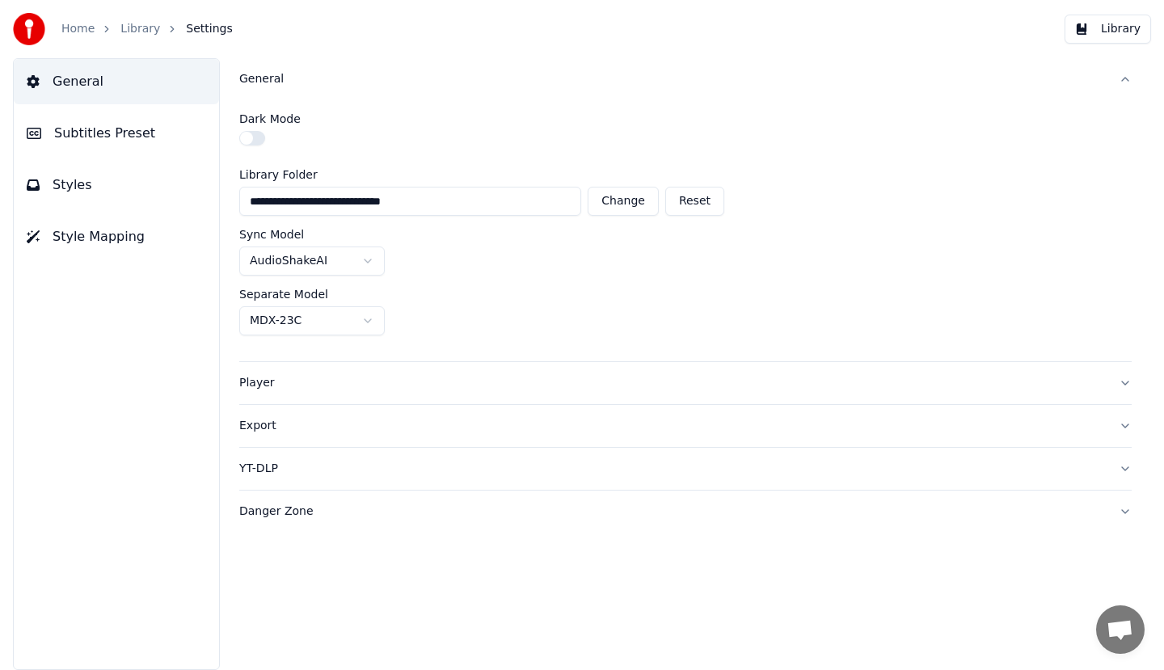
drag, startPoint x: 88, startPoint y: 133, endPoint x: 84, endPoint y: 234, distance: 101.1
click at [88, 137] on span "Subtitles Preset" at bounding box center [104, 133] width 101 height 19
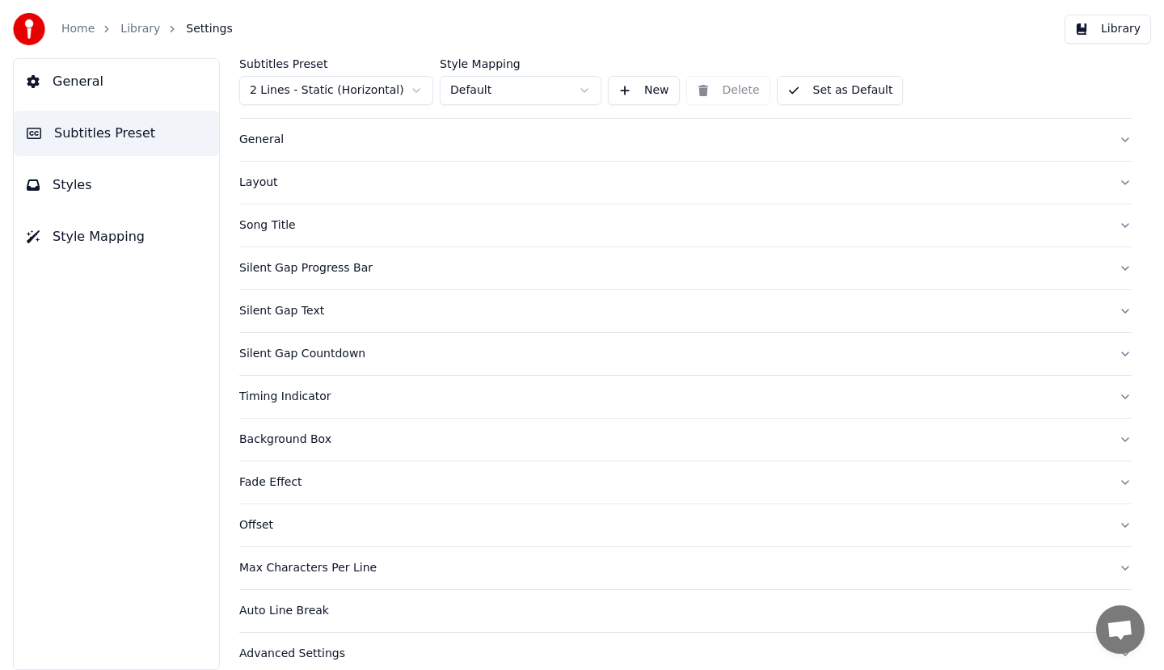
scroll to position [50, 0]
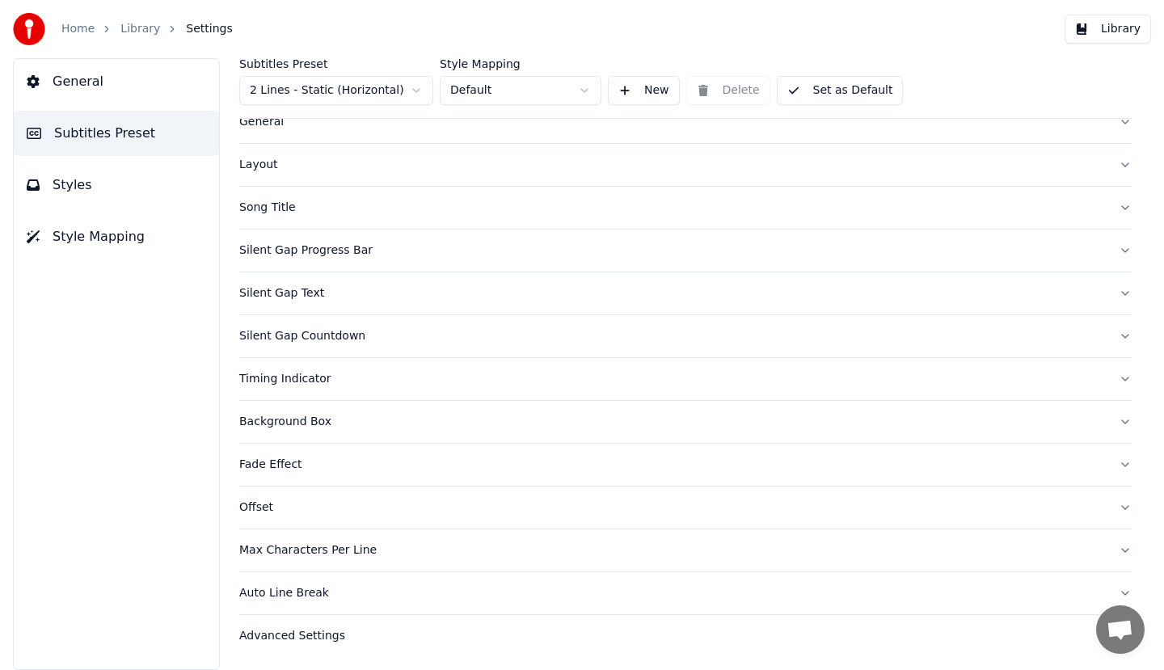
click at [128, 190] on button "Styles" at bounding box center [116, 184] width 205 height 45
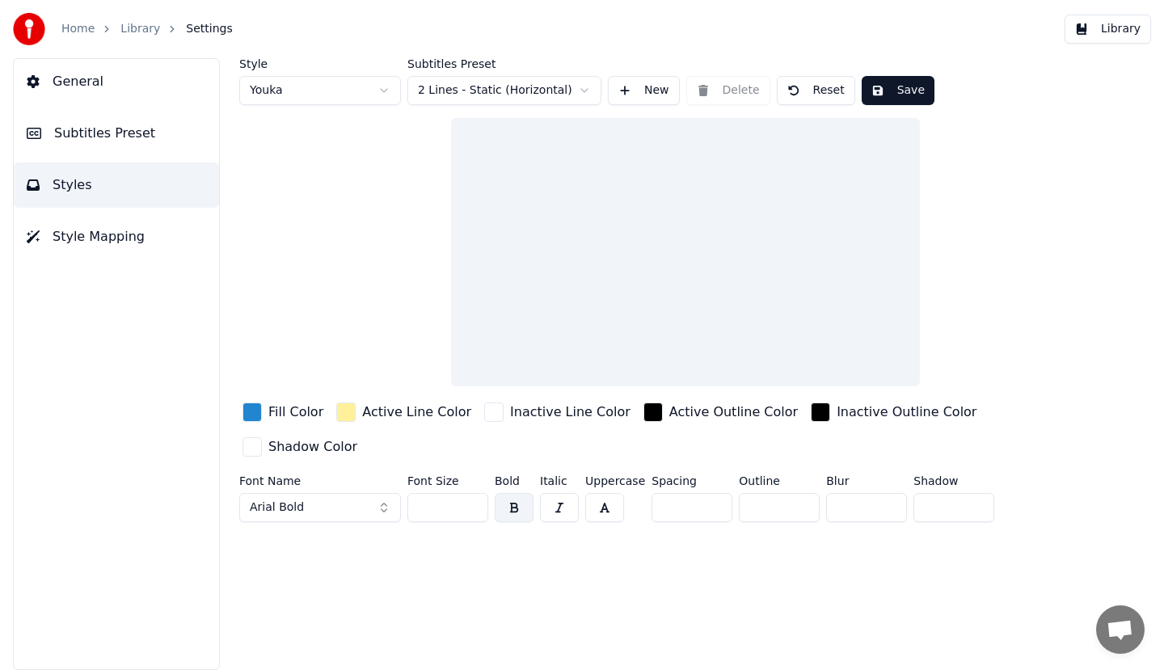
scroll to position [0, 0]
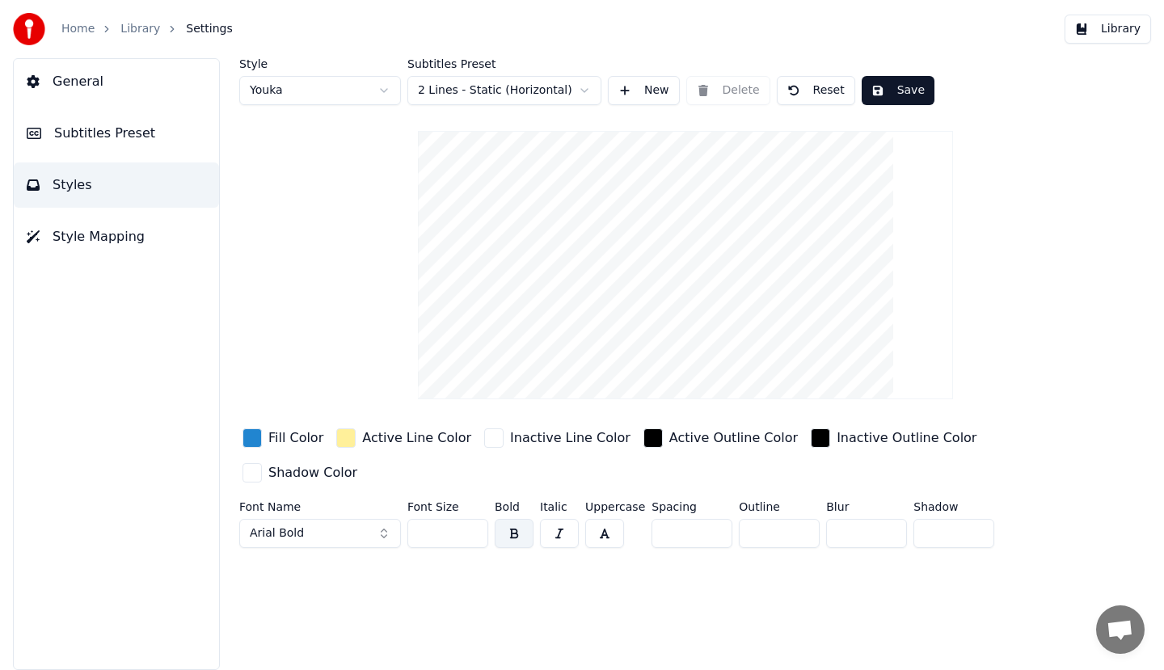
click at [686, 284] on video at bounding box center [685, 265] width 534 height 268
click at [384, 441] on div "Active Line Color" at bounding box center [416, 437] width 109 height 19
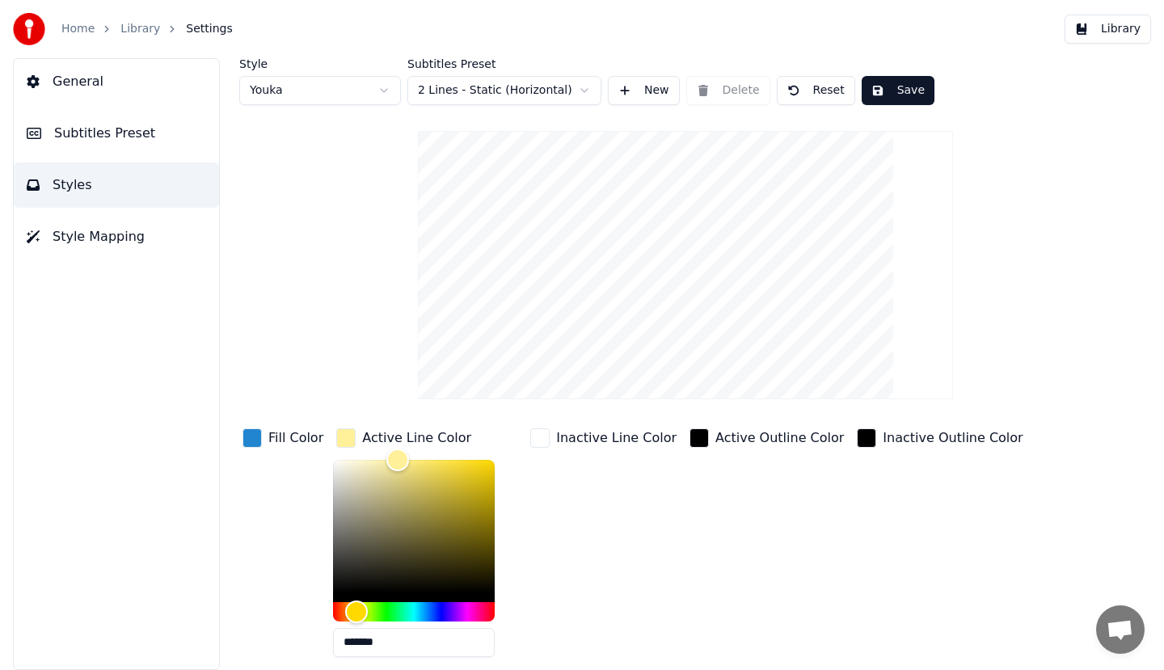
click at [576, 317] on video at bounding box center [685, 265] width 534 height 268
drag, startPoint x: 453, startPoint y: 494, endPoint x: 407, endPoint y: 563, distance: 83.2
click at [407, 563] on div "Color" at bounding box center [414, 526] width 162 height 133
drag, startPoint x: 407, startPoint y: 563, endPoint x: 361, endPoint y: 462, distance: 111.4
click at [361, 462] on div "Color" at bounding box center [365, 462] width 25 height 25
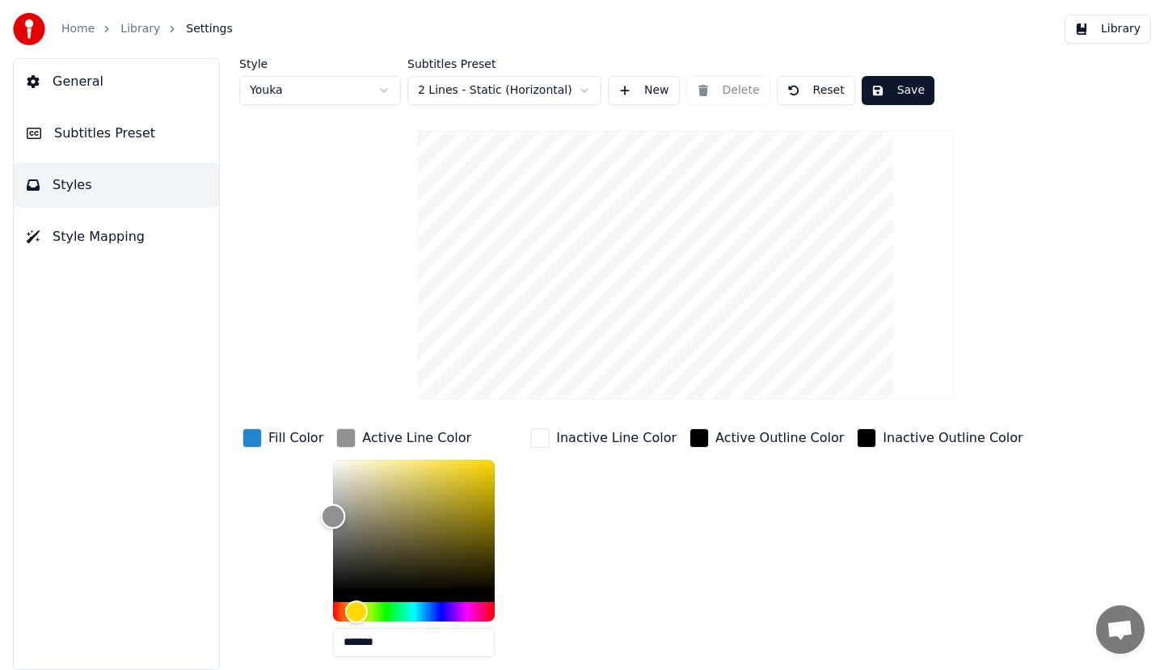
drag, startPoint x: 361, startPoint y: 462, endPoint x: 315, endPoint y: 516, distance: 70.6
click at [321, 516] on div "Color" at bounding box center [333, 516] width 25 height 25
type input "*******"
drag, startPoint x: 315, startPoint y: 516, endPoint x: 473, endPoint y: 592, distance: 175.0
click at [473, 592] on div "Color" at bounding box center [478, 592] width 25 height 25
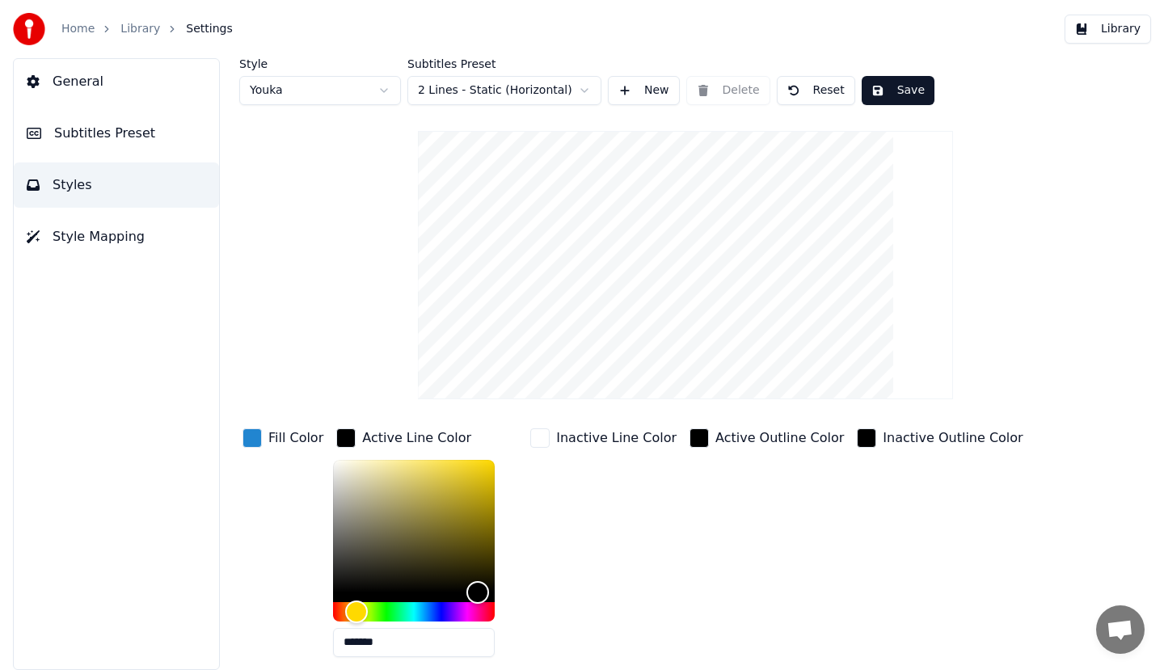
click at [626, 91] on button "New" at bounding box center [644, 90] width 72 height 29
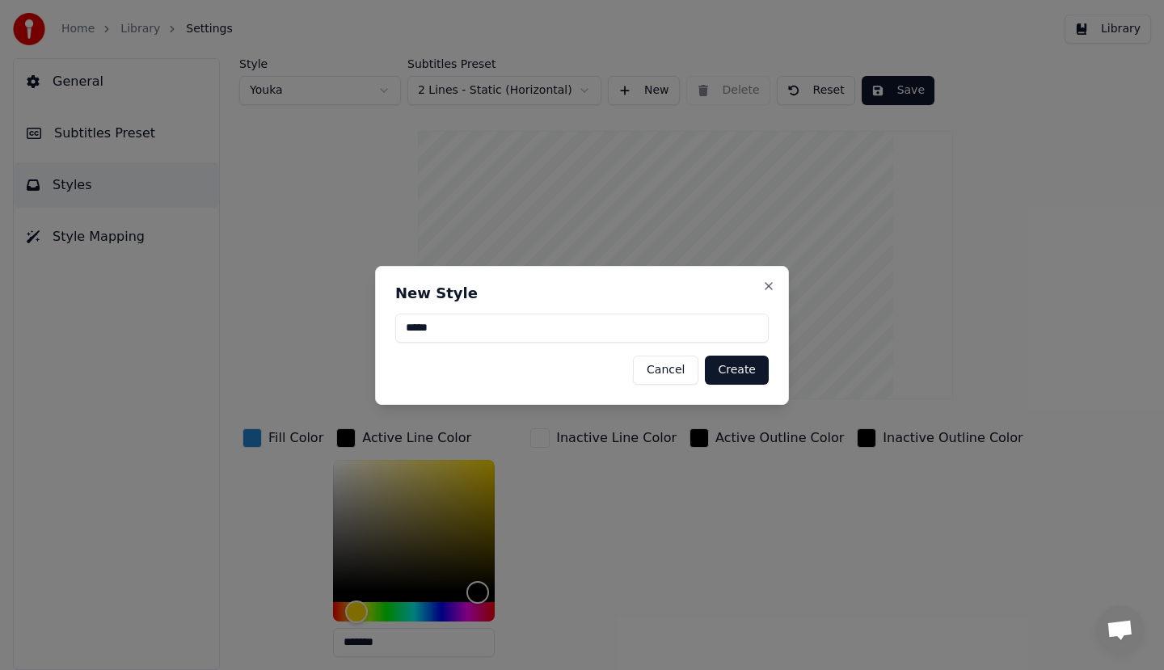
type input "*****"
click at [736, 364] on button "Create" at bounding box center [737, 370] width 64 height 29
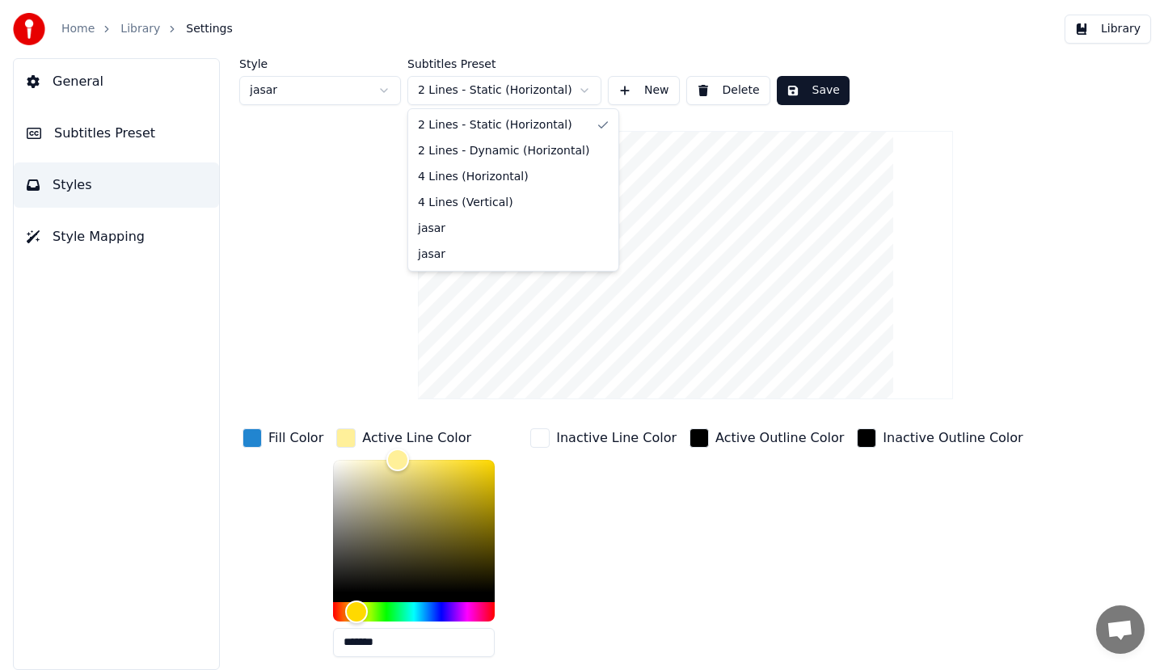
click at [509, 88] on html "Home Library Settings Library General Subtitles Preset Styles Style Mapping Sty…" at bounding box center [582, 335] width 1164 height 670
click at [797, 82] on html "Home Library Settings Library General Subtitles Preset Styles Style Mapping Sty…" at bounding box center [582, 335] width 1164 height 670
click at [799, 93] on button "Save" at bounding box center [813, 90] width 73 height 29
click at [639, 88] on button "New" at bounding box center [644, 90] width 72 height 29
click at [727, 84] on button "Delete" at bounding box center [728, 90] width 84 height 29
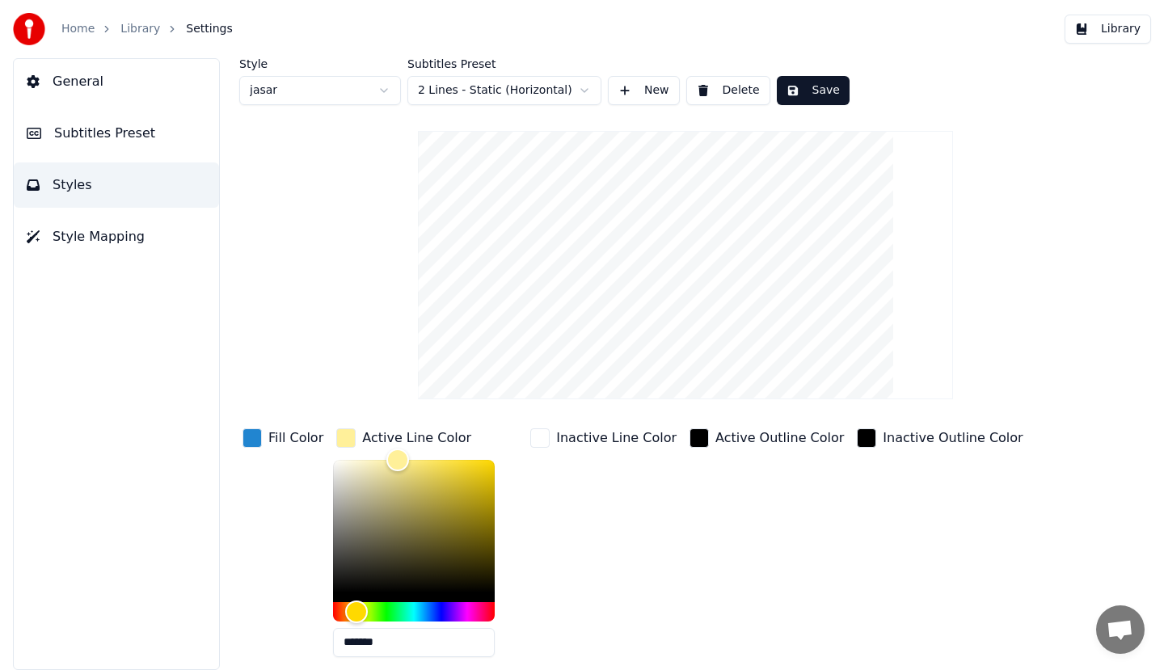
type input "*******"
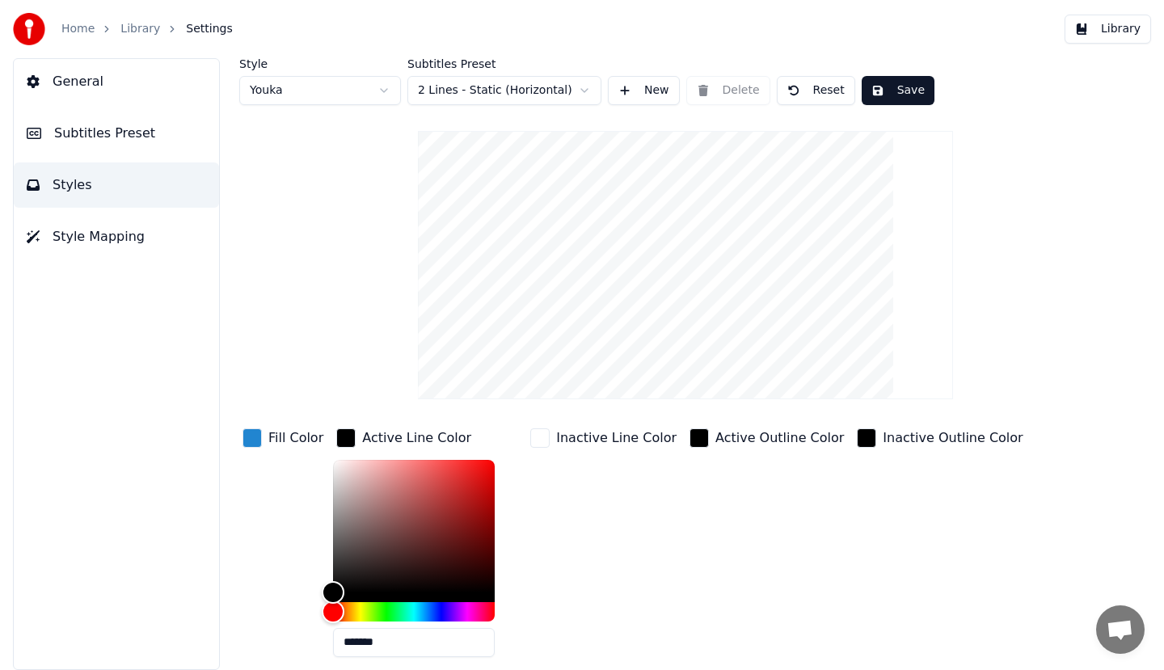
click at [867, 87] on button "Save" at bounding box center [898, 90] width 73 height 29
click at [473, 91] on html "Home Library Settings Library General Subtitles Preset Styles Style Mapping Sty…" at bounding box center [582, 335] width 1164 height 670
click at [553, 445] on html "Home Library Settings Library General Subtitles Preset Styles Style Mapping Sty…" at bounding box center [582, 335] width 1164 height 670
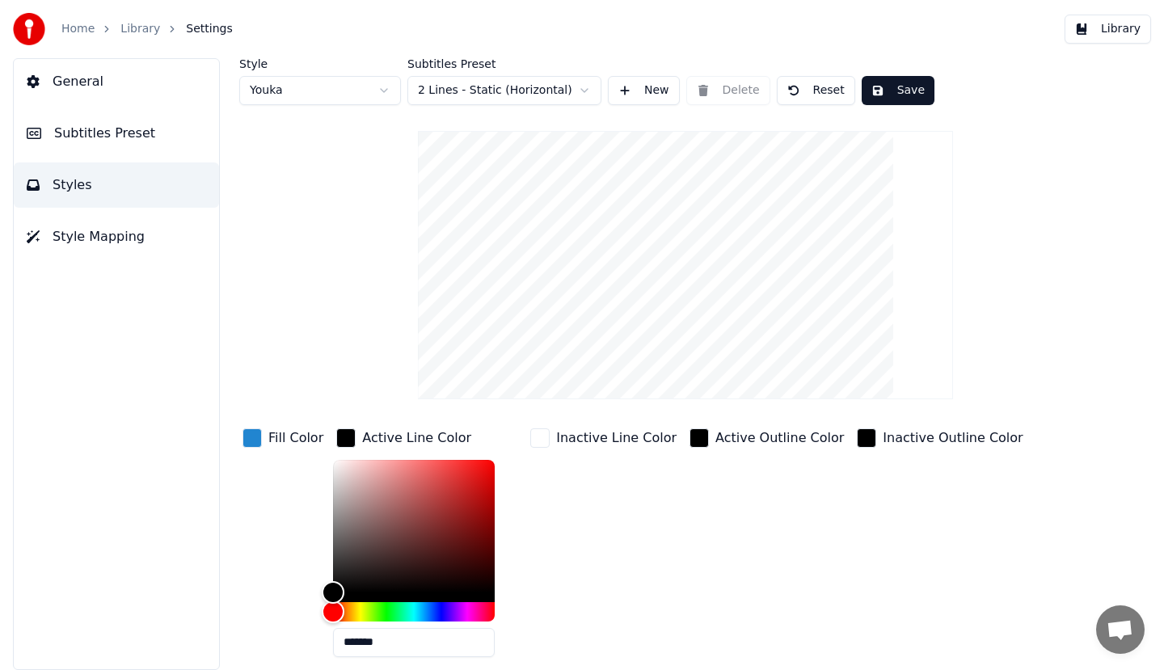
click at [533, 443] on div "button" at bounding box center [539, 437] width 19 height 19
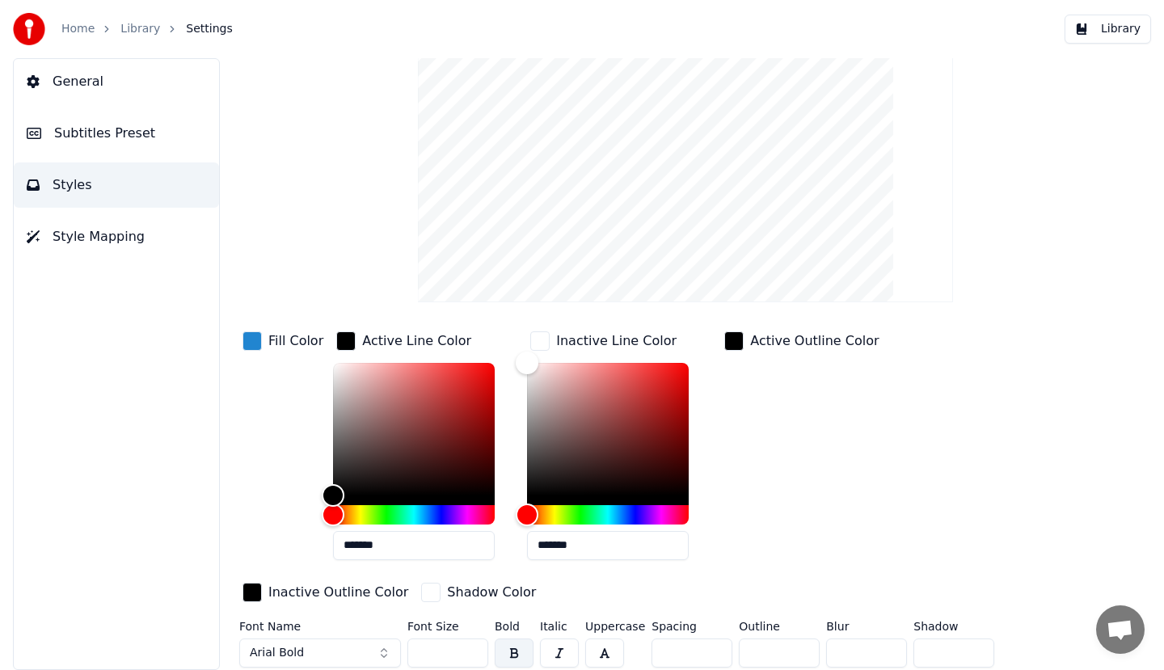
scroll to position [99, 0]
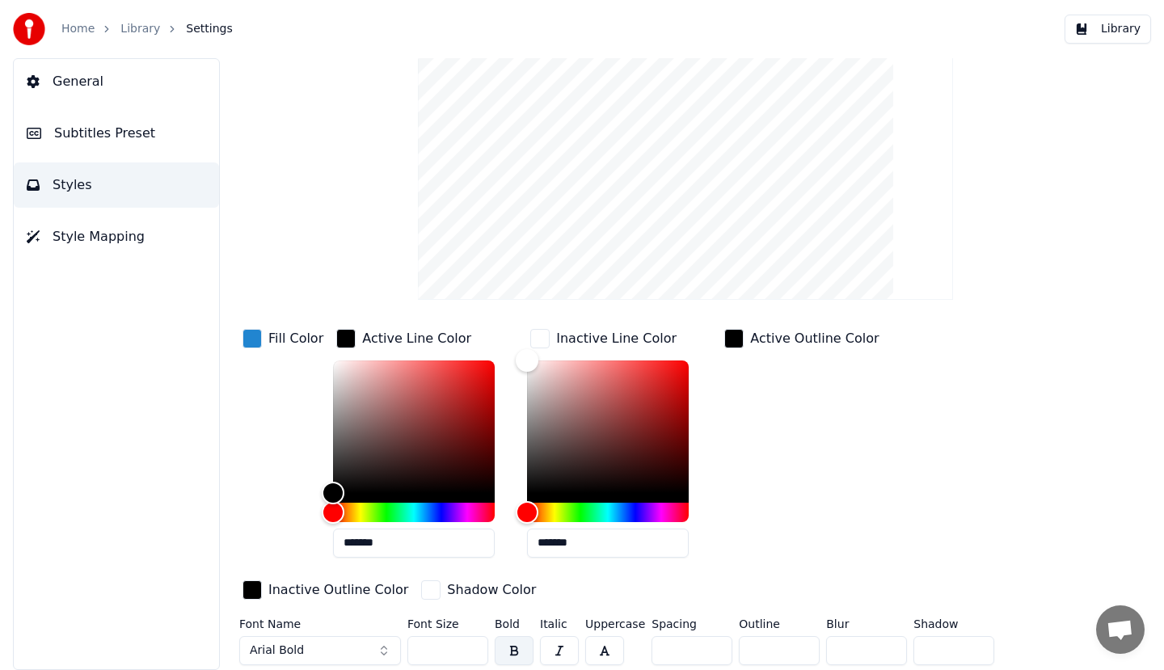
click at [727, 336] on div "button" at bounding box center [733, 338] width 19 height 19
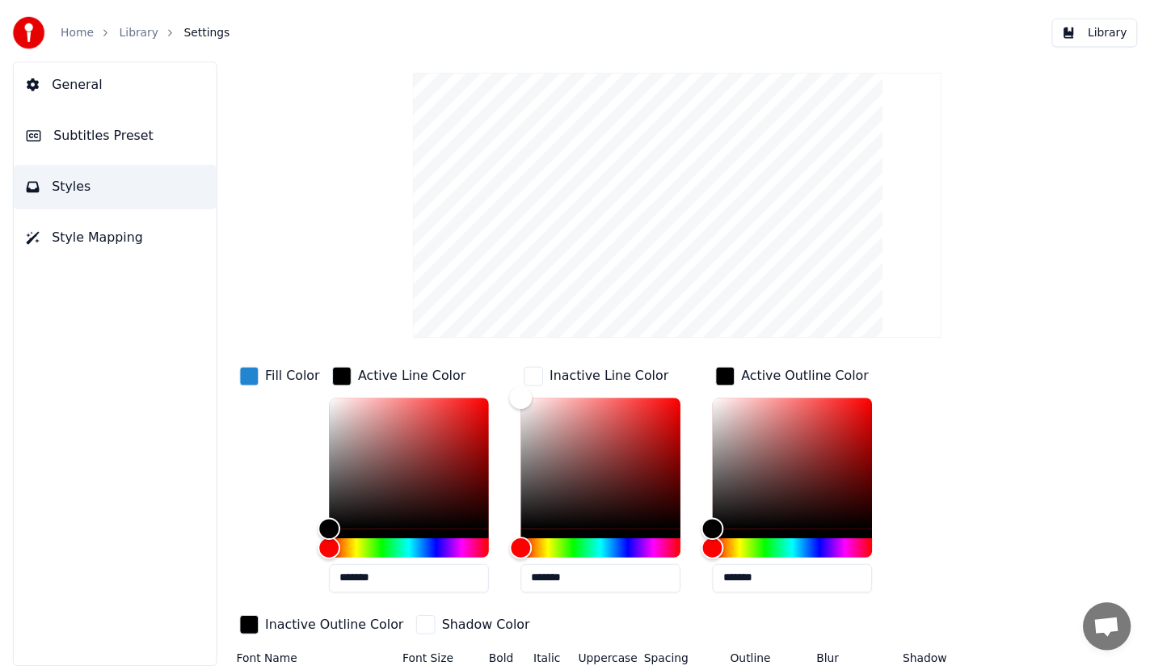
scroll to position [0, 0]
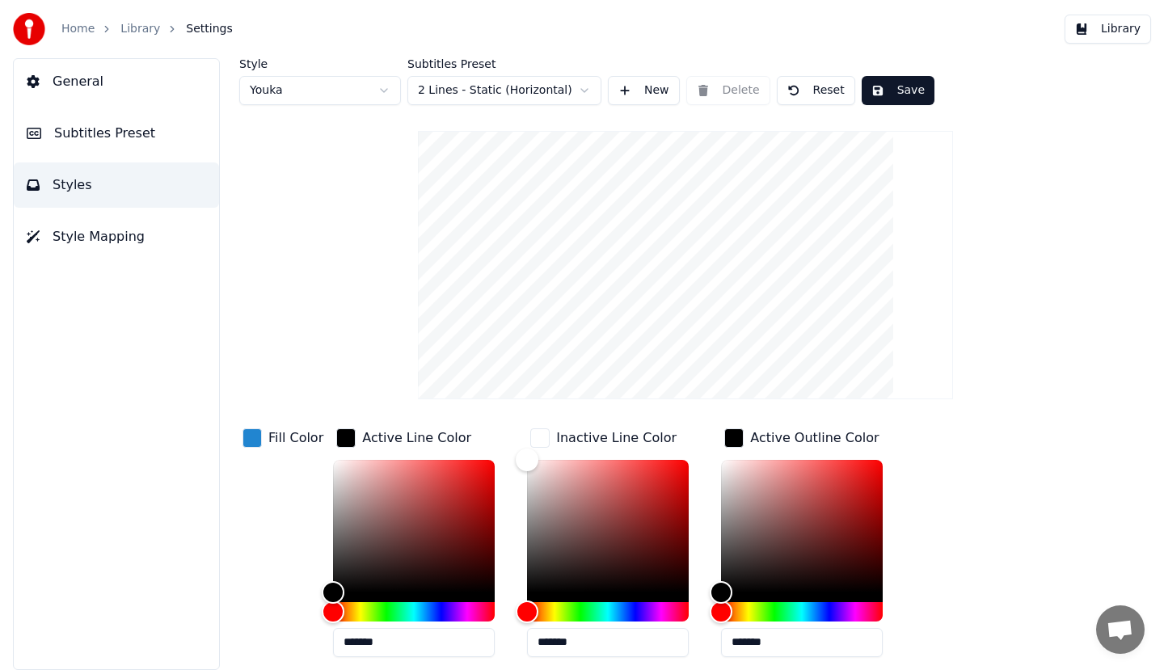
click at [1102, 32] on button "Library" at bounding box center [1108, 29] width 86 height 29
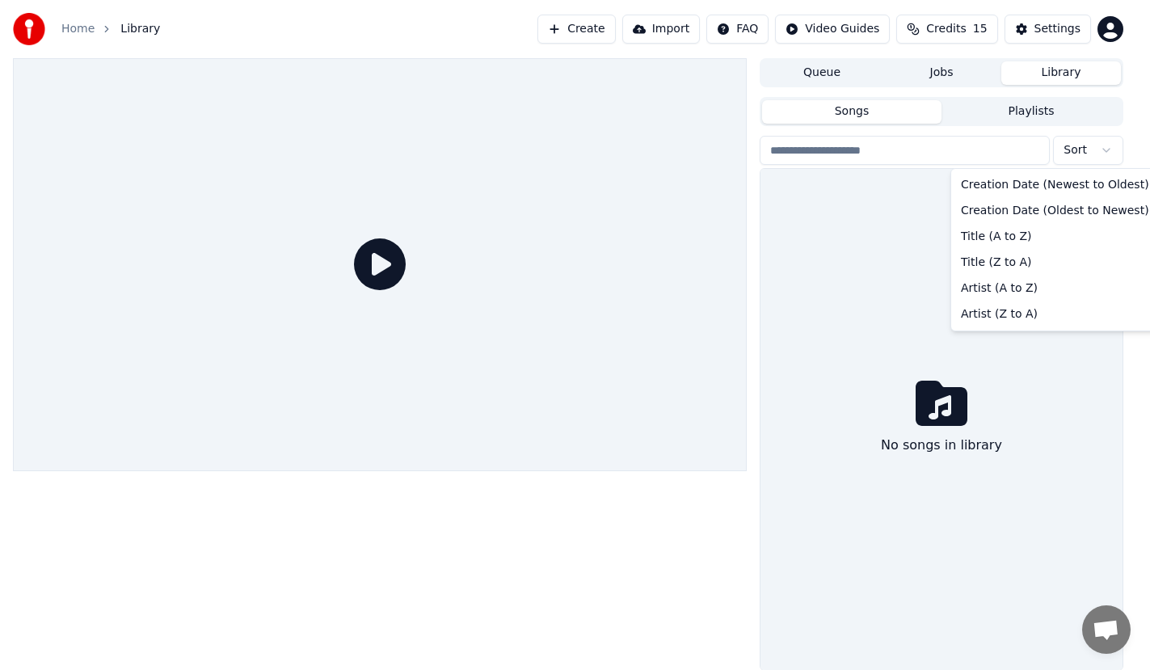
click at [1111, 154] on html "Home Library Create Import FAQ Video Guides Credits 15 Settings Queue Jobs Libr…" at bounding box center [575, 335] width 1150 height 670
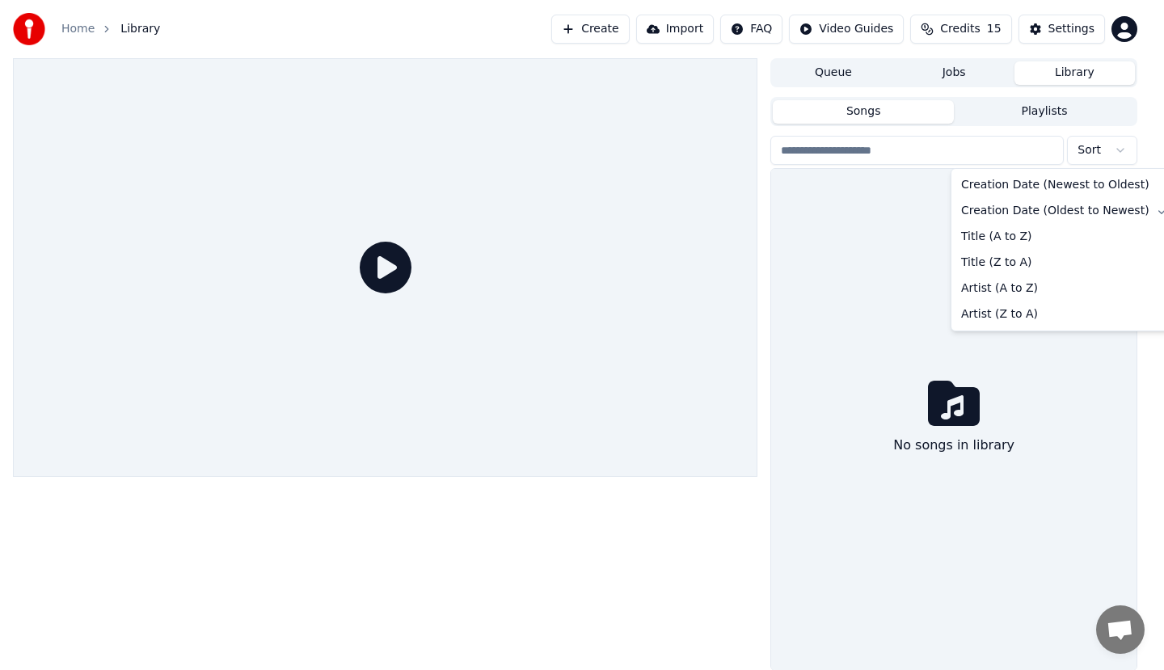
click at [1111, 154] on html "Home Library Create Import FAQ Video Guides Credits 15 Settings Queue Jobs Libr…" at bounding box center [582, 335] width 1164 height 670
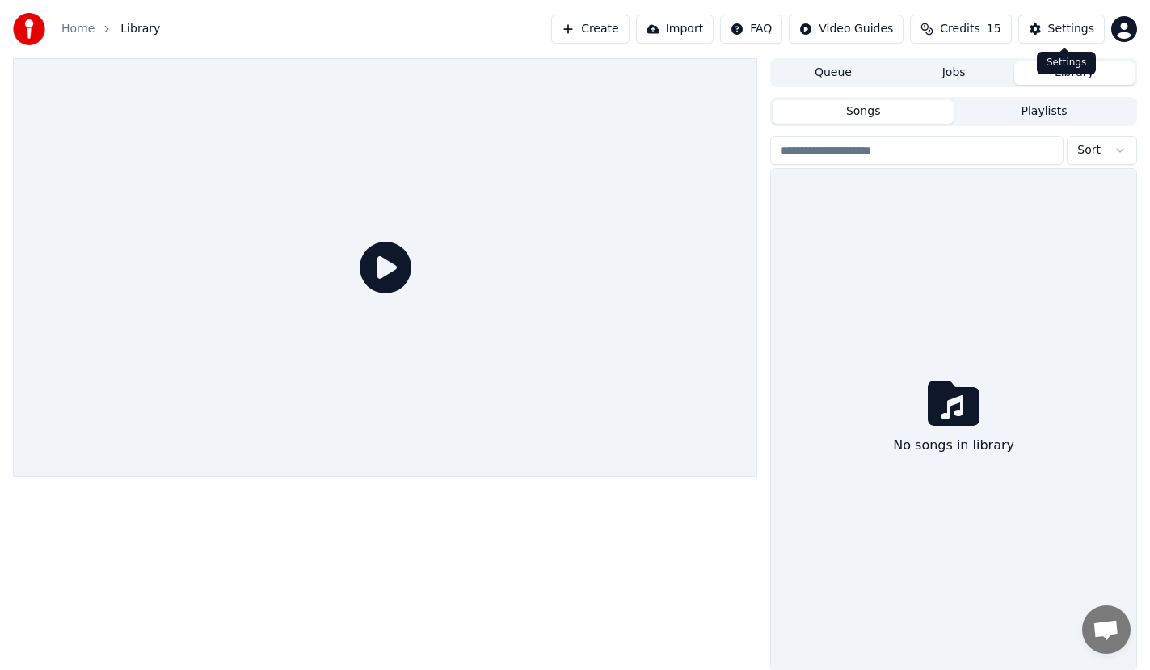
click at [1056, 20] on button "Settings" at bounding box center [1062, 29] width 86 height 29
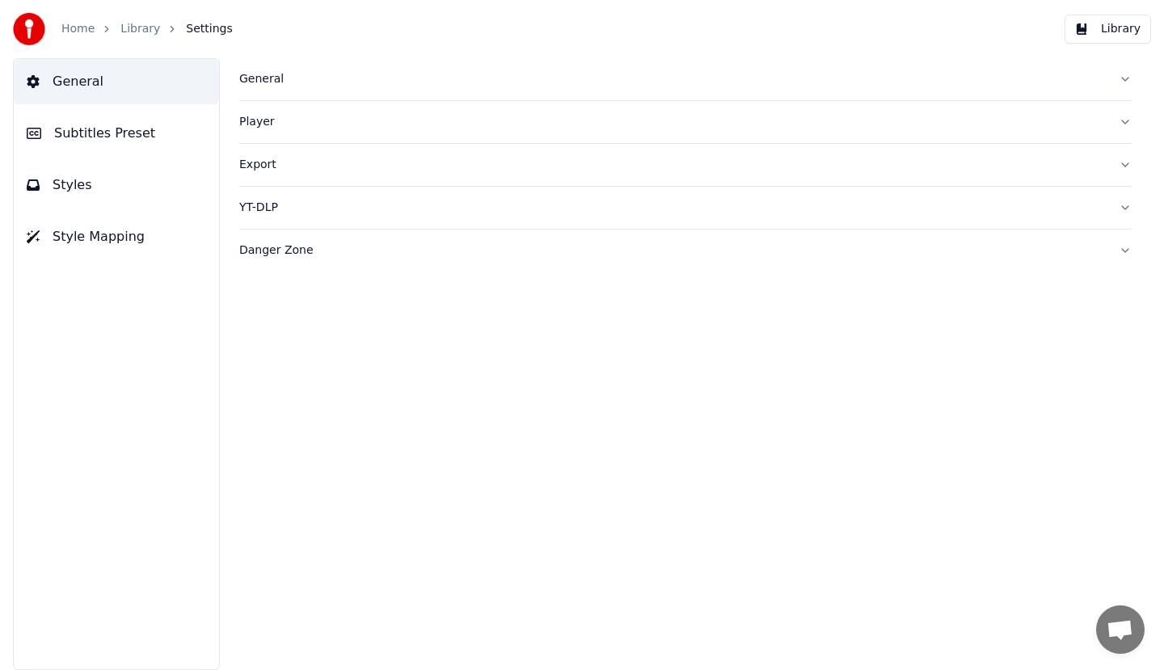
click at [1103, 22] on button "Library" at bounding box center [1108, 29] width 86 height 29
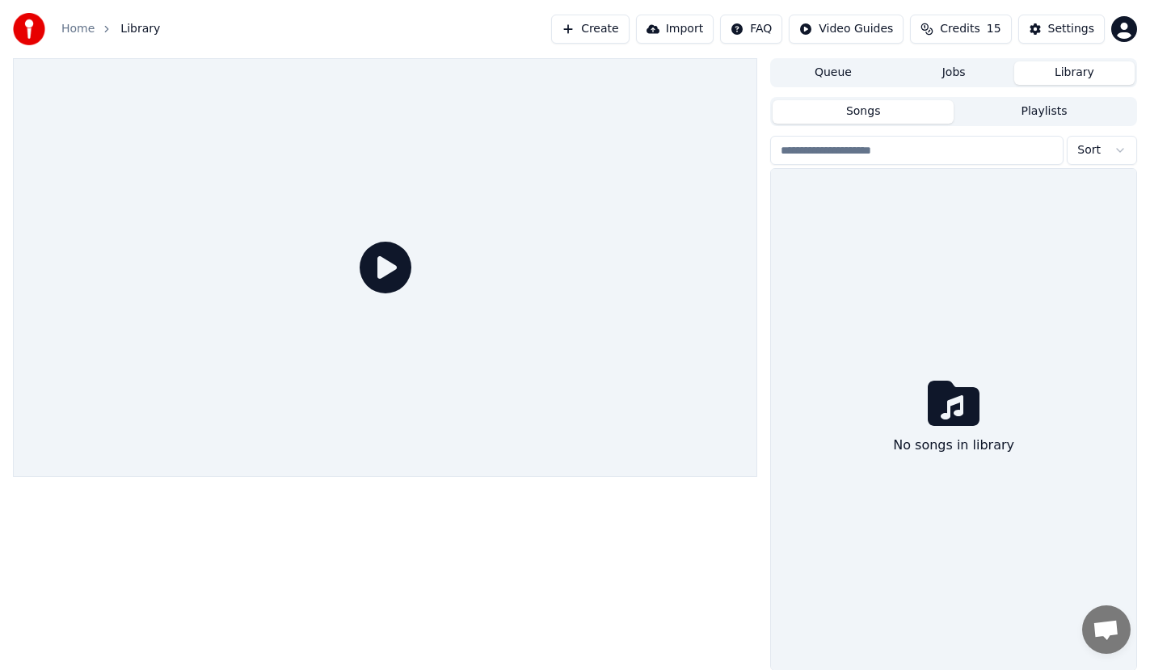
click at [101, 27] on icon "breadcrumb" at bounding box center [106, 28] width 11 height 11
click at [689, 27] on button "Import" at bounding box center [675, 29] width 78 height 29
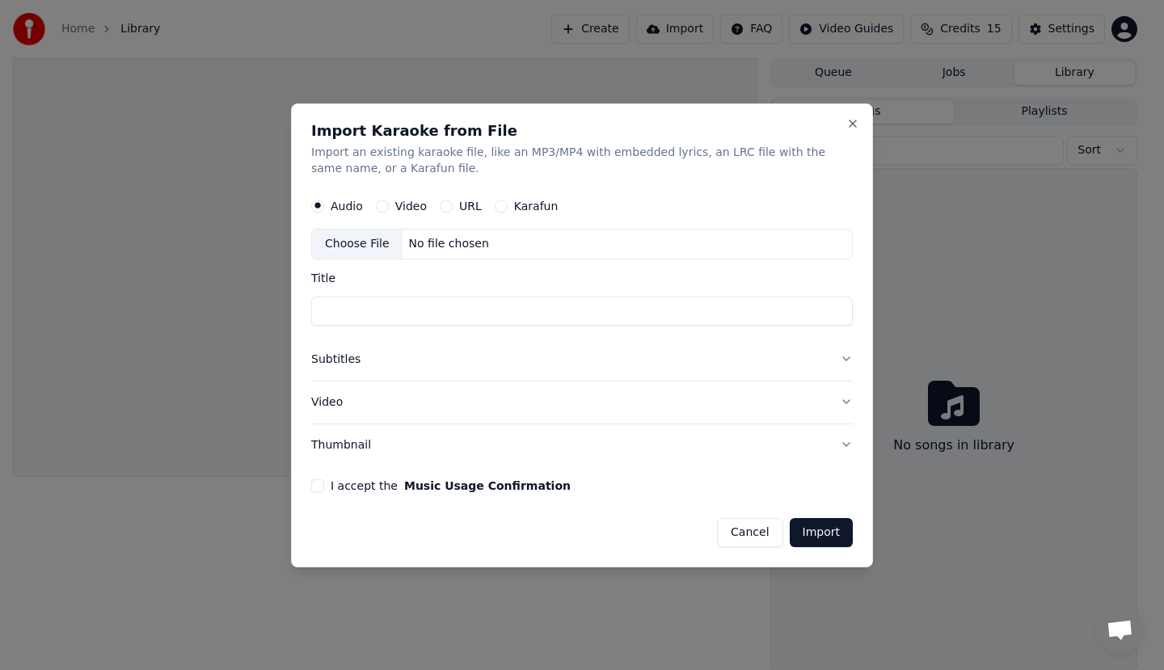
click at [477, 308] on input "Title" at bounding box center [582, 311] width 542 height 29
click at [550, 154] on p "Import an existing karaoke file, like an MP3/MP4 with embedded lyrics, an LRC f…" at bounding box center [582, 161] width 542 height 32
click at [507, 301] on input "Title" at bounding box center [582, 311] width 542 height 29
type input "*****"
click at [404, 479] on button "Music Usage Confirmation" at bounding box center [487, 484] width 167 height 11
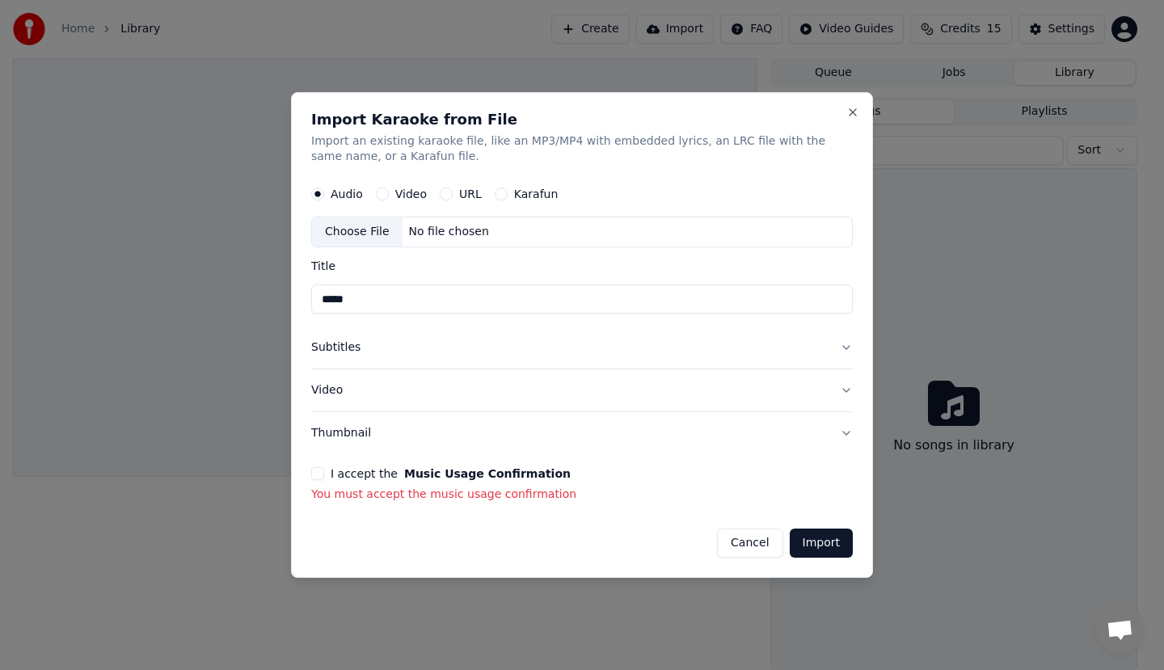
click at [808, 552] on button "Import" at bounding box center [821, 543] width 63 height 29
drag, startPoint x: 771, startPoint y: 544, endPoint x: 632, endPoint y: 542, distance: 139.0
click at [769, 544] on button "Cancel" at bounding box center [749, 543] width 65 height 29
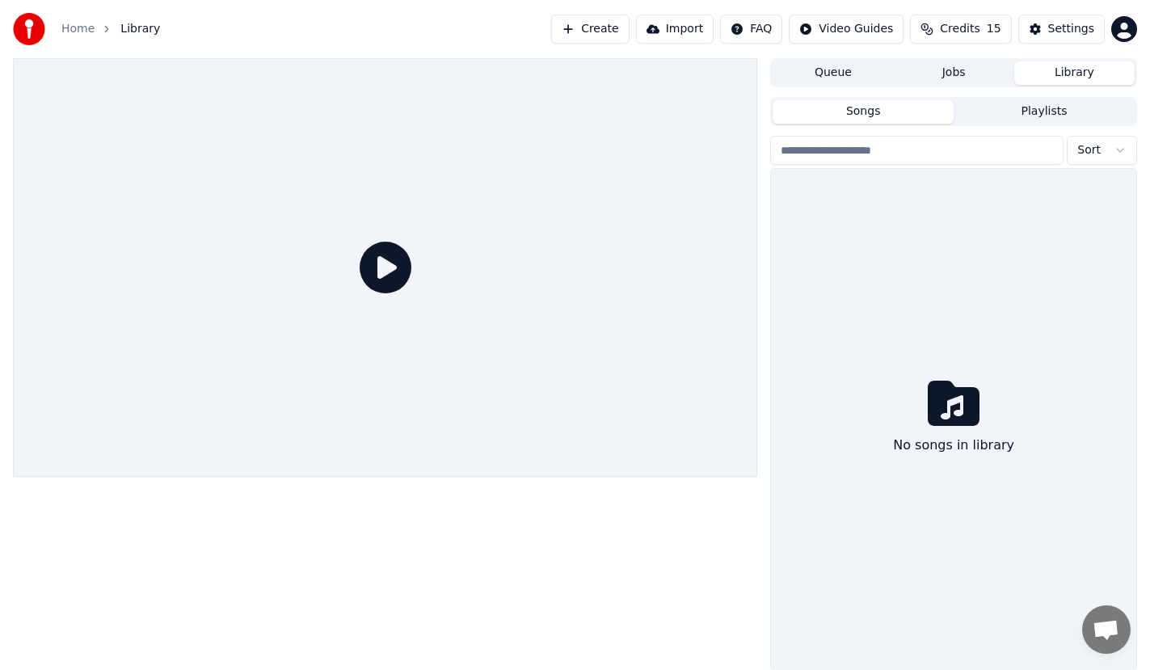
click at [617, 21] on button "Create" at bounding box center [590, 29] width 78 height 29
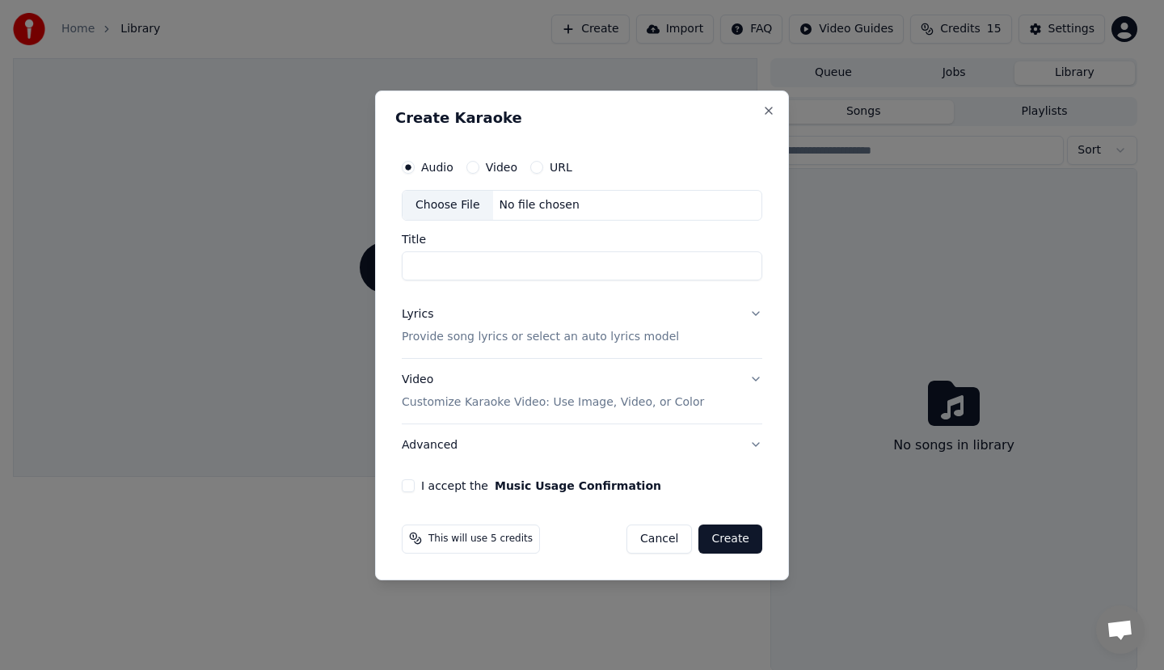
click at [534, 169] on button "URL" at bounding box center [536, 167] width 13 height 13
click at [531, 200] on input "text" at bounding box center [582, 205] width 361 height 32
click at [506, 269] on input "Title" at bounding box center [582, 266] width 361 height 29
type input "*****"
click at [495, 480] on button "Music Usage Confirmation" at bounding box center [578, 485] width 167 height 11
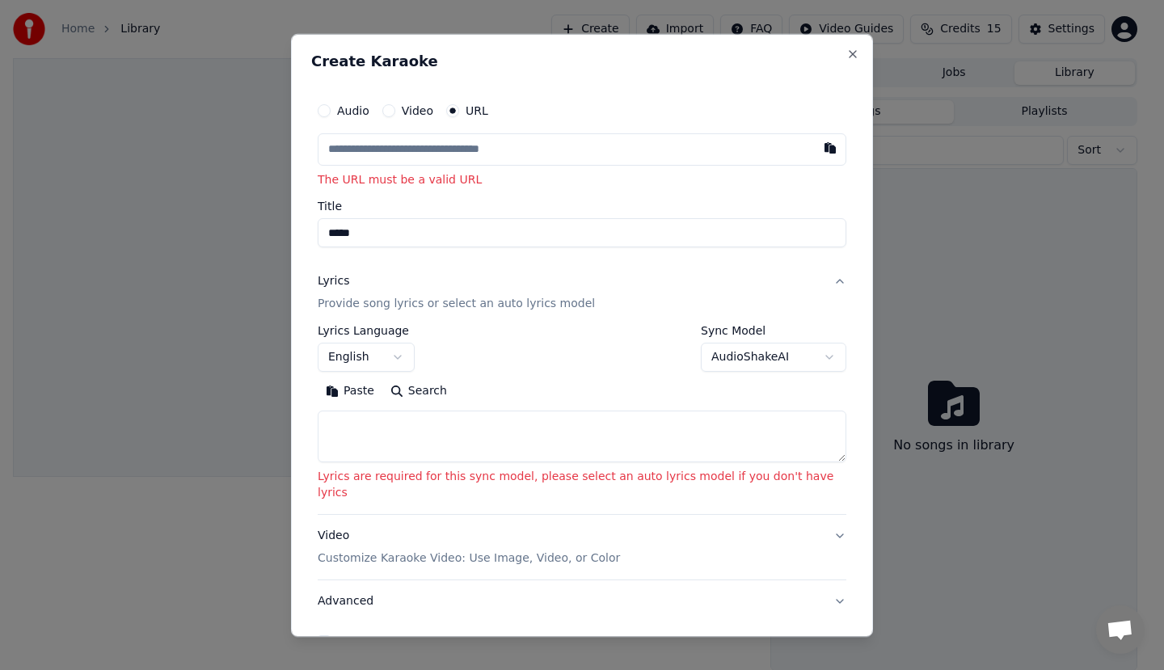
click at [428, 158] on input "text" at bounding box center [582, 149] width 529 height 32
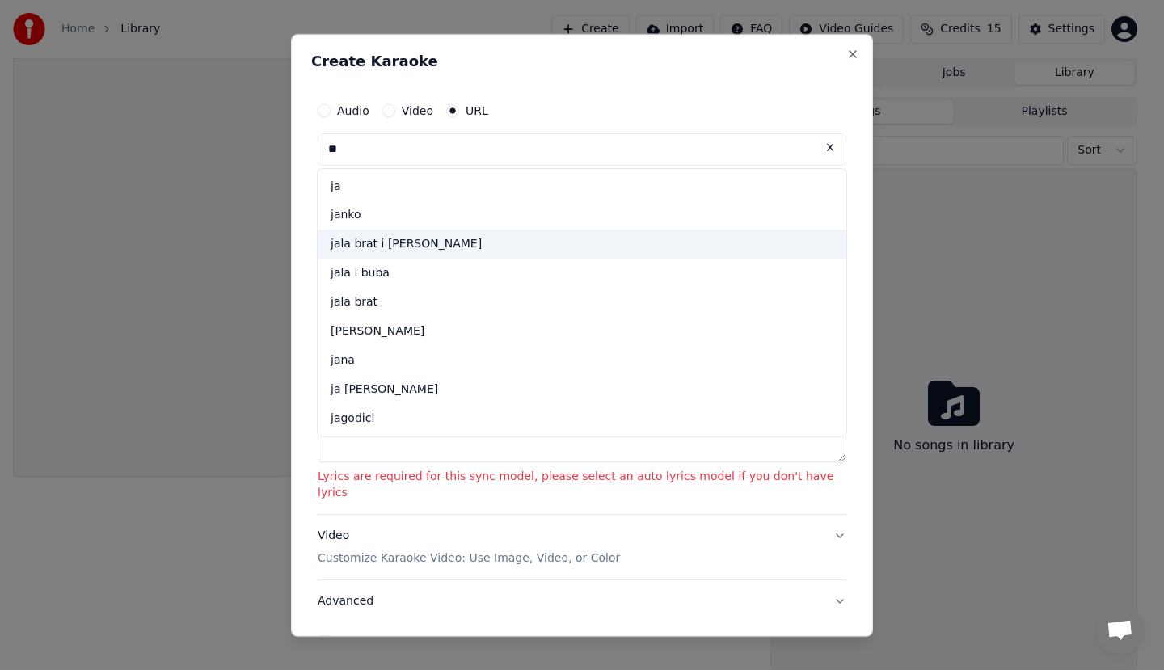
click at [408, 247] on div "jala brat i [PERSON_NAME]" at bounding box center [582, 244] width 529 height 29
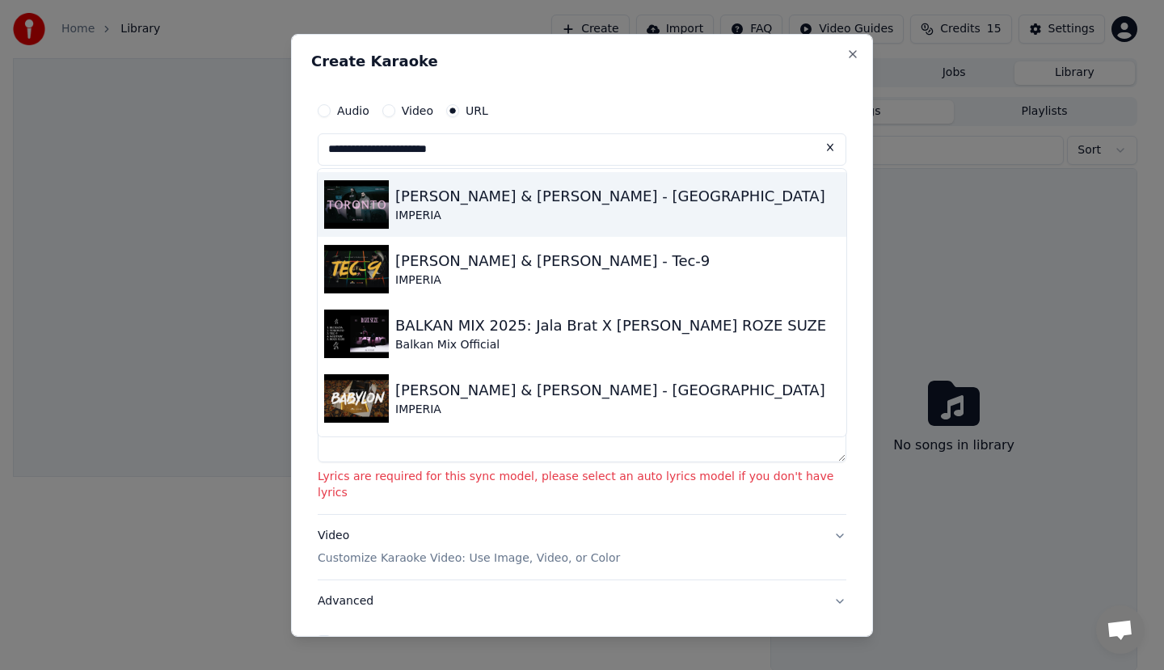
click at [525, 203] on div "Jala Brat & Buba Corelli - Toronto" at bounding box center [610, 195] width 430 height 23
type input "**********"
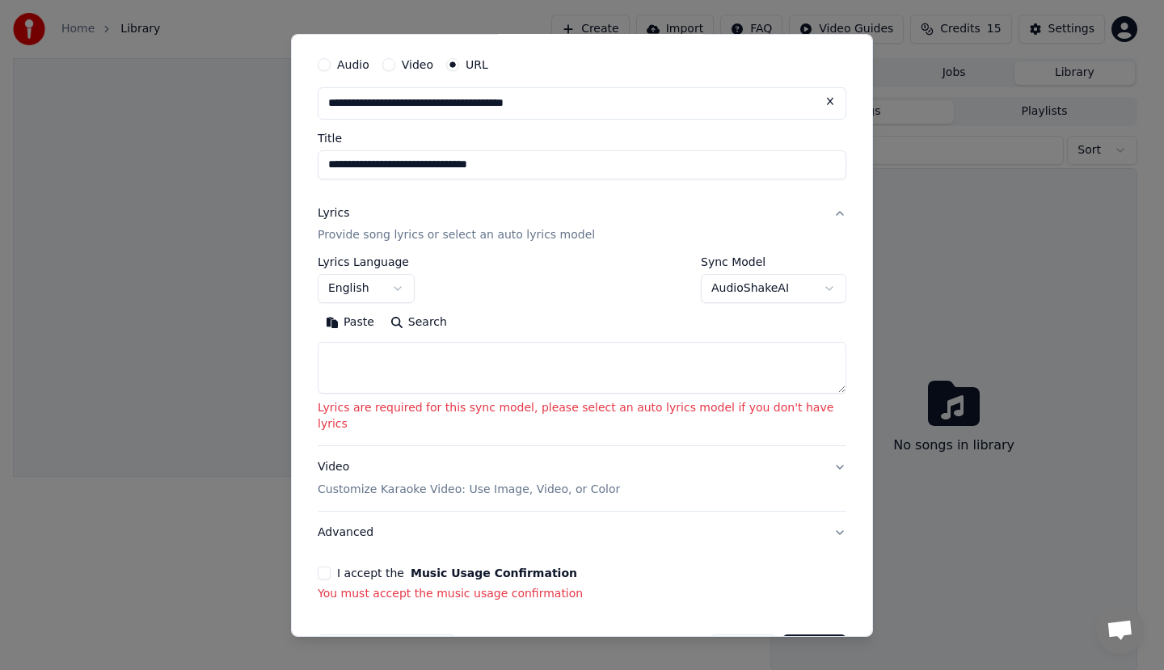
scroll to position [83, 0]
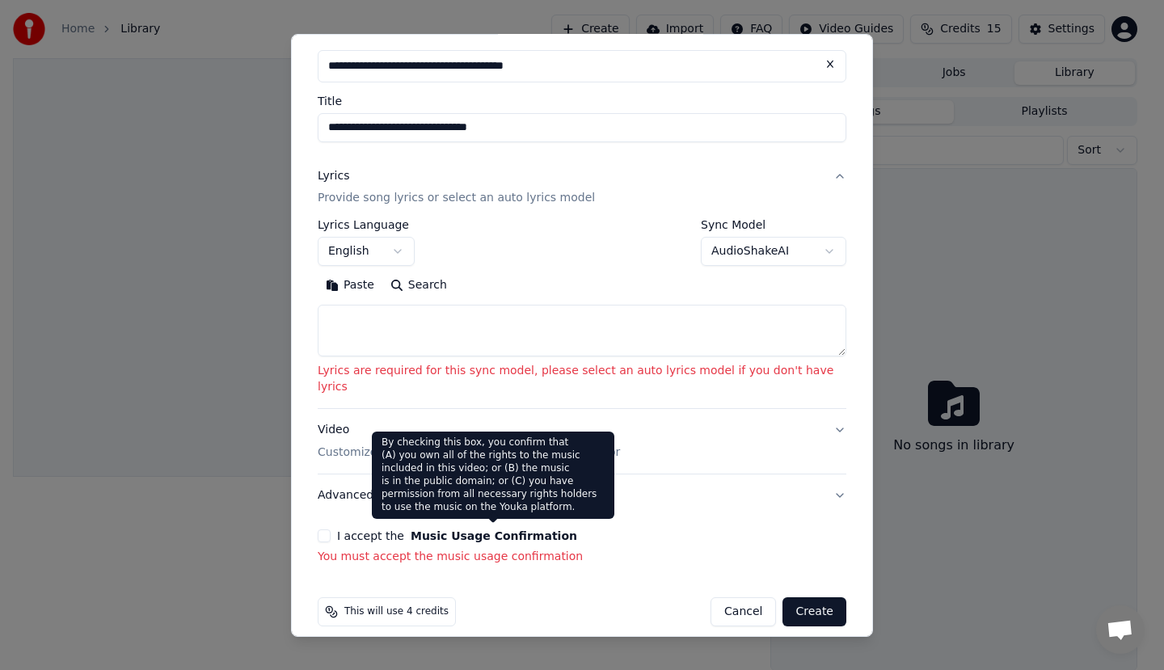
click at [436, 530] on button "Music Usage Confirmation" at bounding box center [494, 535] width 167 height 11
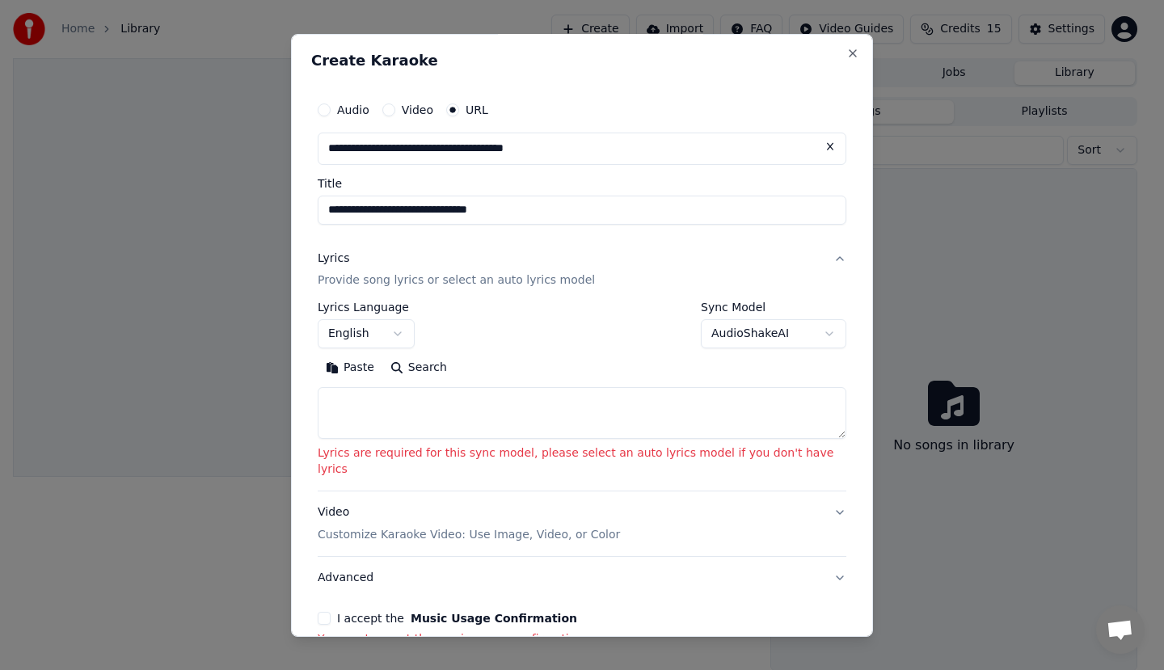
scroll to position [0, 0]
drag, startPoint x: 626, startPoint y: 147, endPoint x: 0, endPoint y: 221, distance: 630.8
click at [0, 221] on body "**********" at bounding box center [575, 335] width 1150 height 670
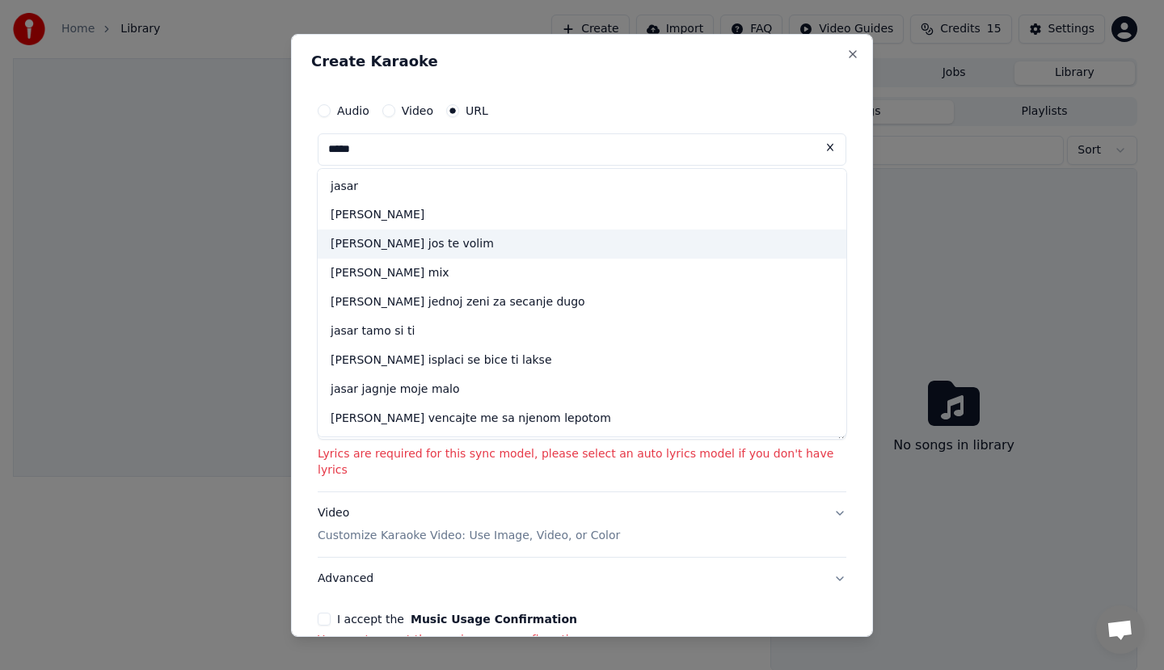
click at [449, 242] on div "[PERSON_NAME] jos te volim" at bounding box center [582, 244] width 529 height 29
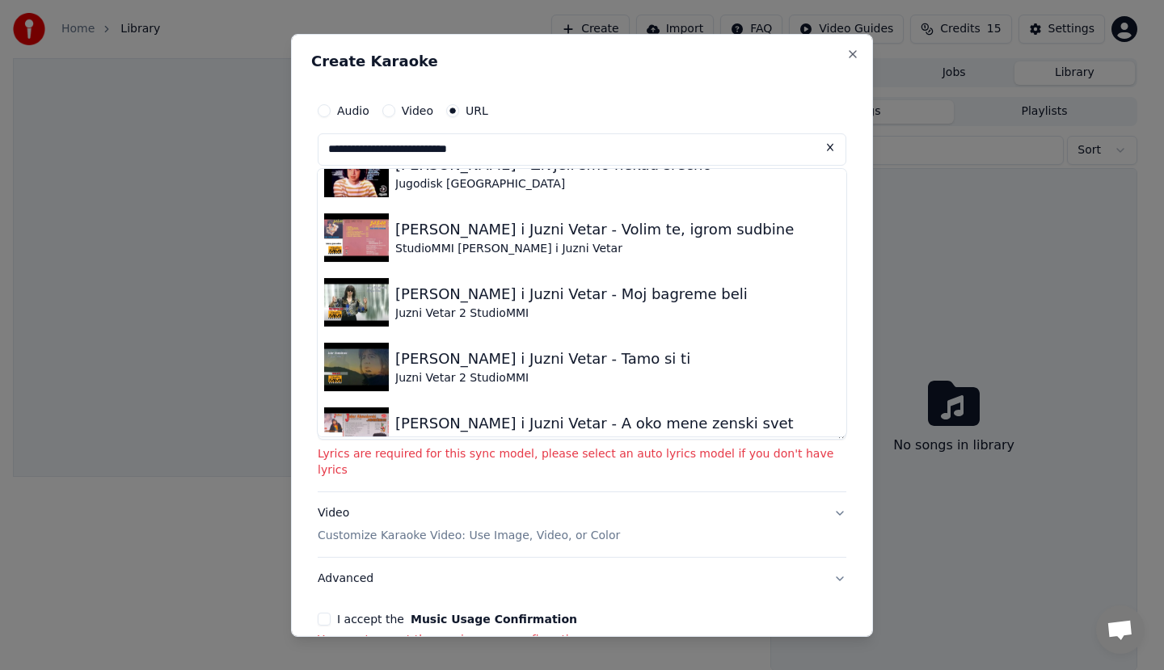
scroll to position [773, 0]
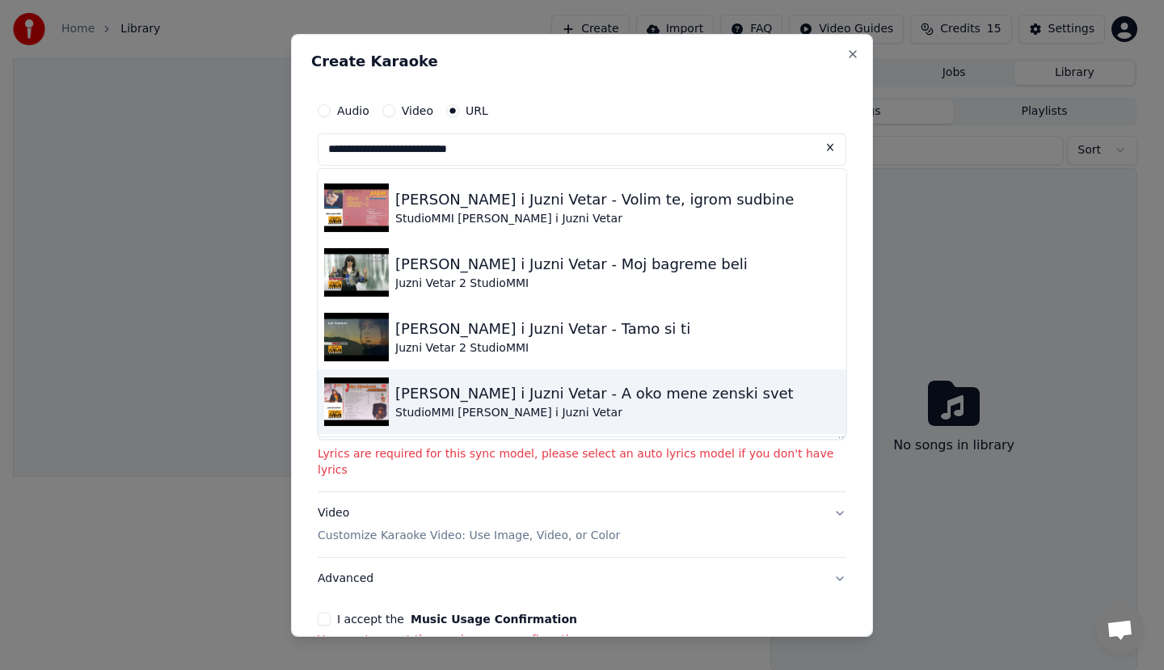
drag, startPoint x: 421, startPoint y: 410, endPoint x: 538, endPoint y: 412, distance: 116.4
click at [539, 412] on div "StudioMMI [PERSON_NAME] i Juzni Vetar" at bounding box center [594, 412] width 399 height 16
type input "**********"
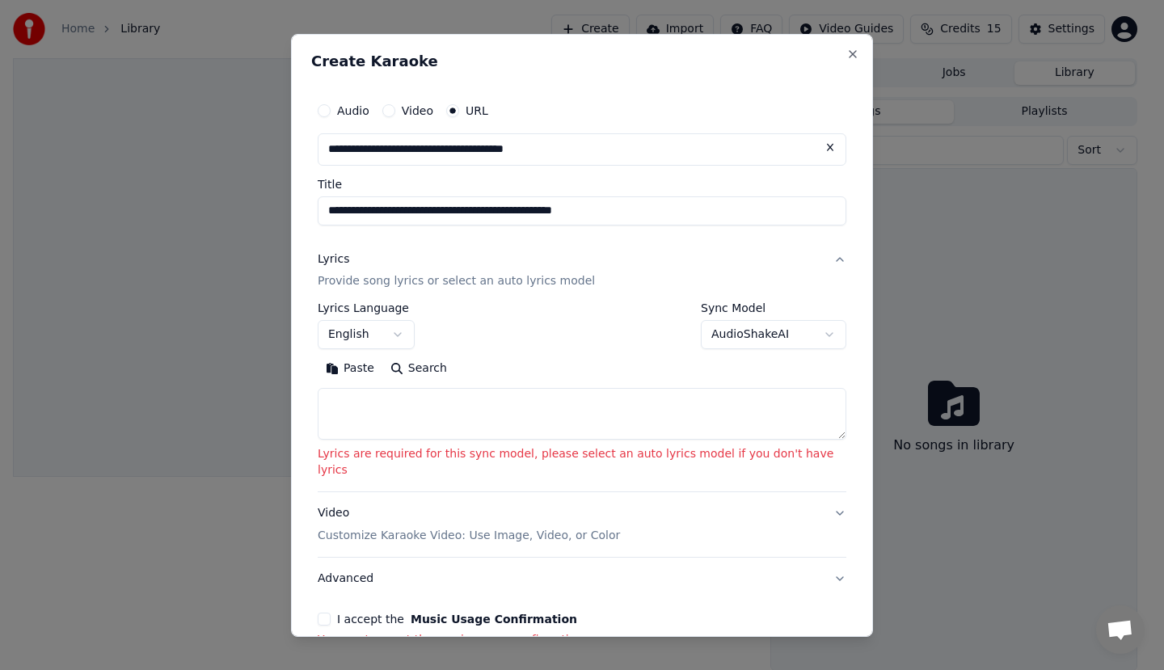
click at [582, 217] on input "**********" at bounding box center [582, 210] width 529 height 29
click button at bounding box center [830, 147] width 32 height 29
click at [814, 154] on button "button" at bounding box center [830, 147] width 32 height 29
click at [814, 152] on button "button" at bounding box center [830, 147] width 32 height 29
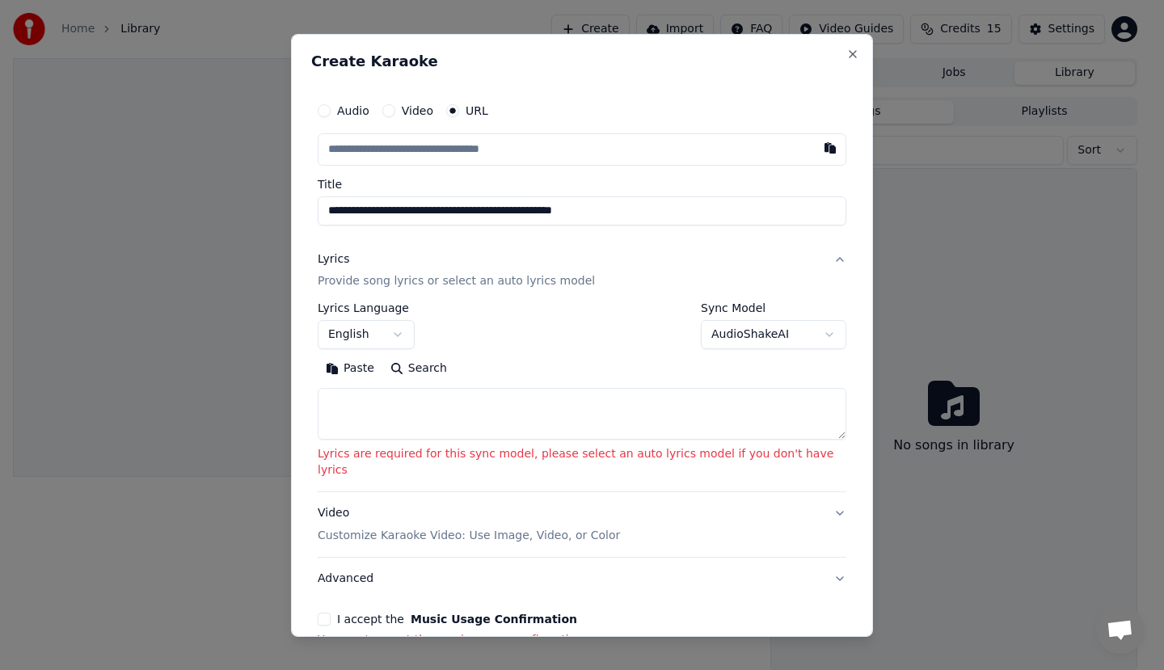
click at [814, 152] on button "button" at bounding box center [830, 147] width 32 height 29
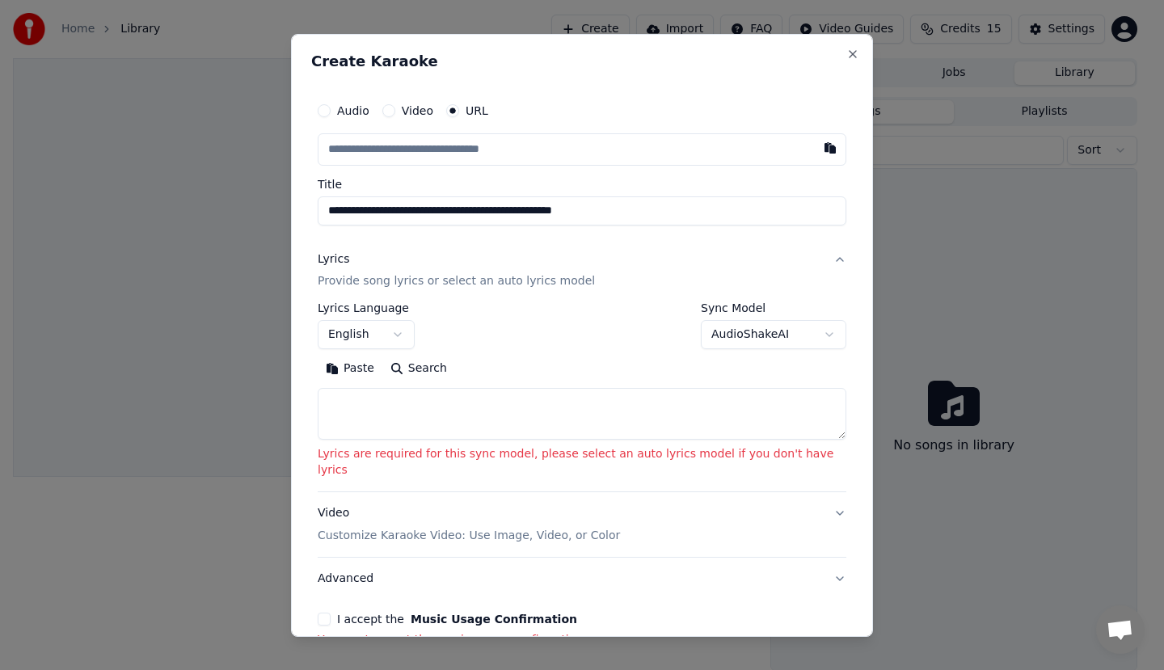
click at [814, 152] on button "button" at bounding box center [830, 147] width 32 height 29
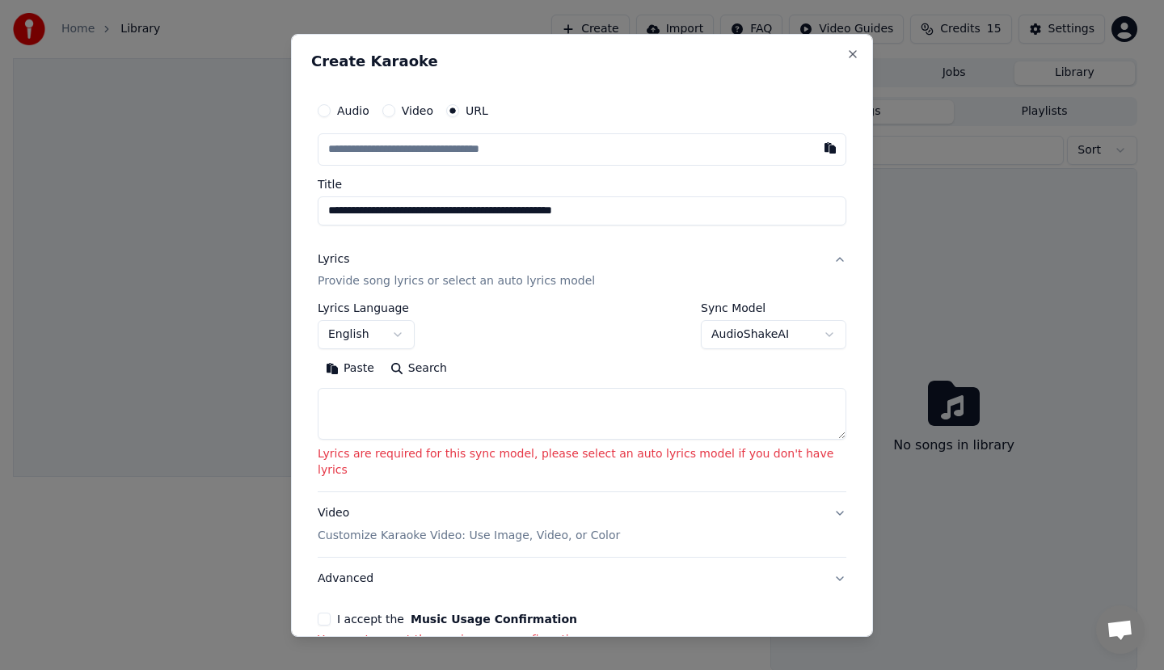
click at [370, 370] on button "Paste" at bounding box center [350, 369] width 65 height 26
click at [369, 369] on button "Paste" at bounding box center [350, 369] width 65 height 26
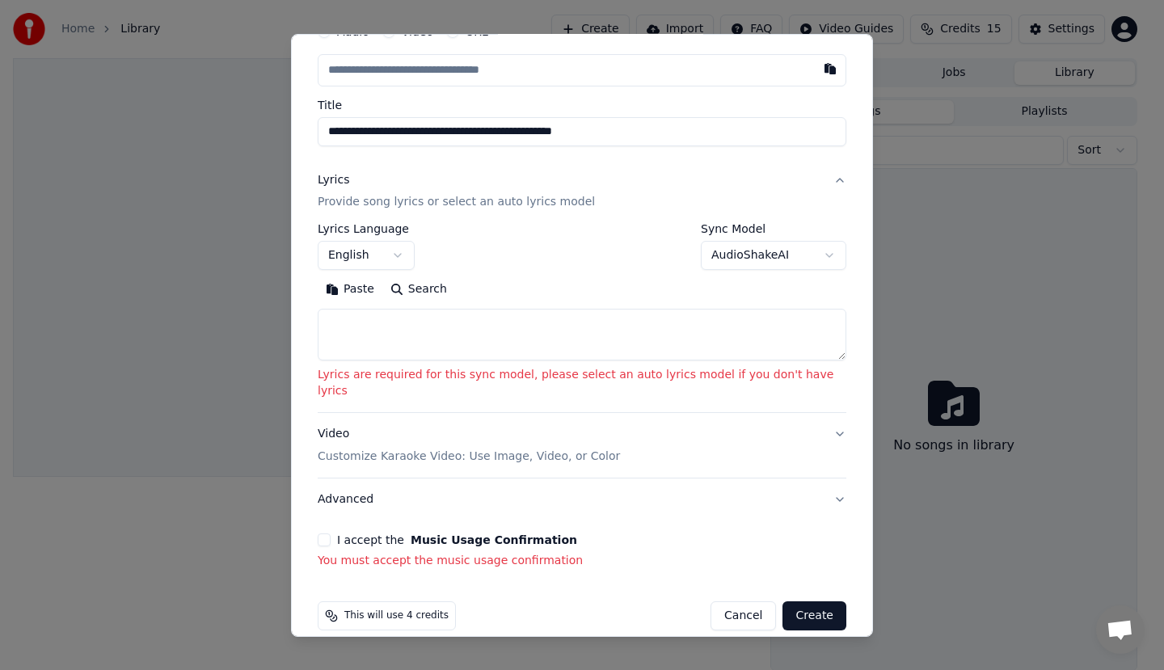
scroll to position [83, 0]
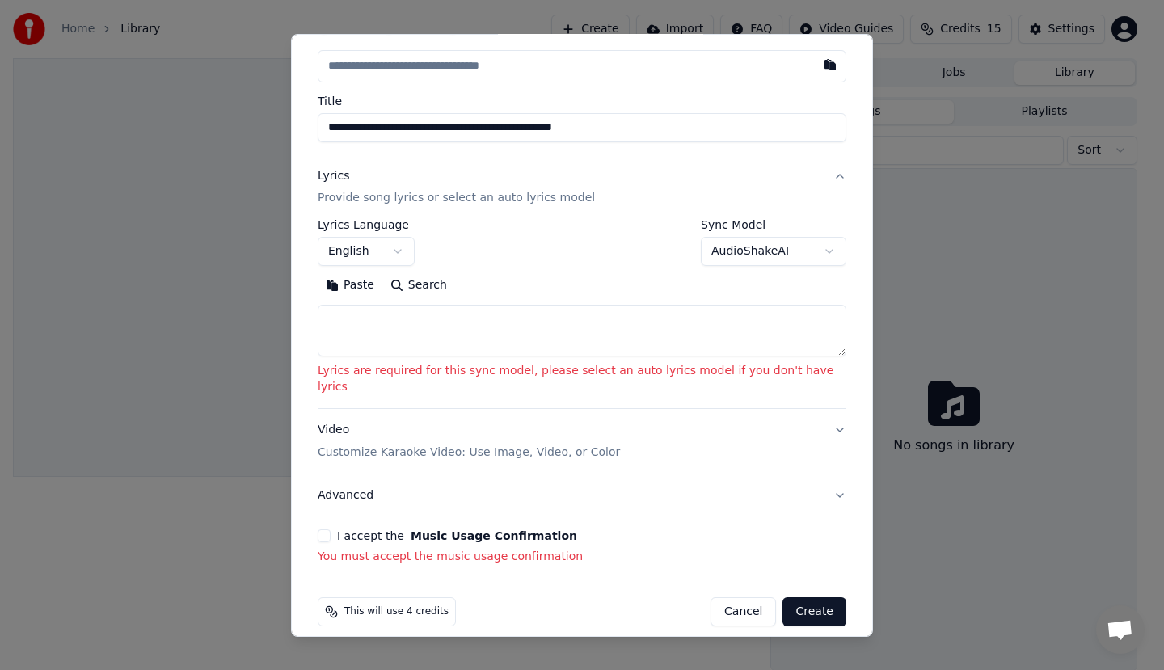
click at [782, 597] on button "Create" at bounding box center [814, 611] width 64 height 29
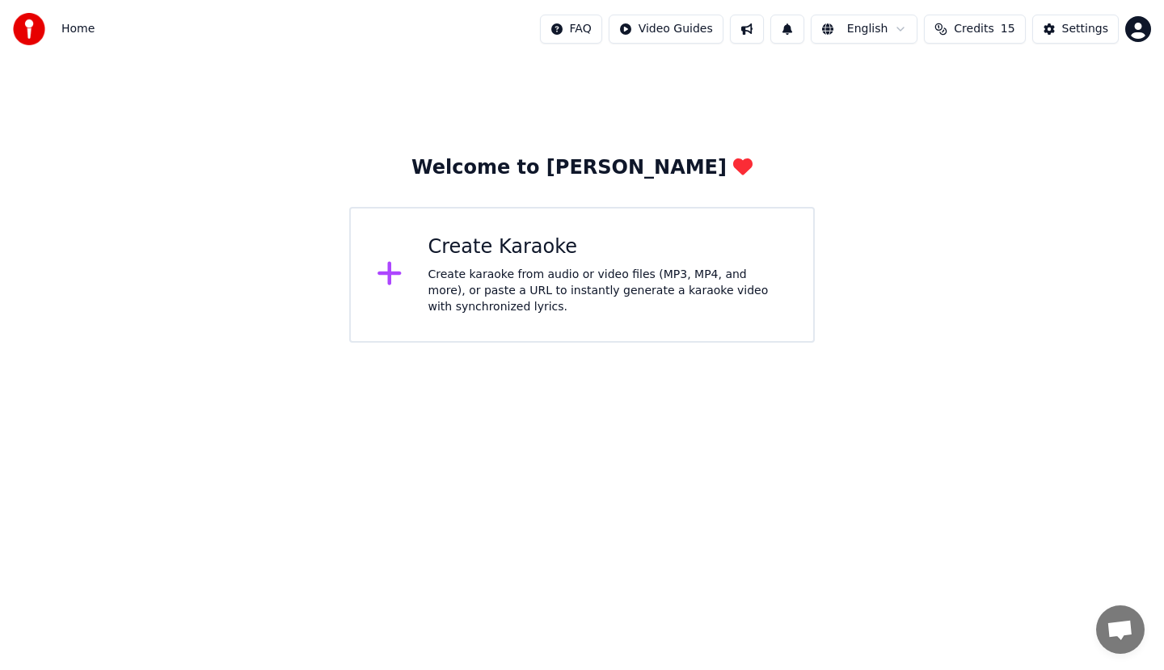
click at [795, 280] on div "Create Karaoke Create karaoke from audio or video files (MP3, MP4, and more), o…" at bounding box center [582, 275] width 466 height 136
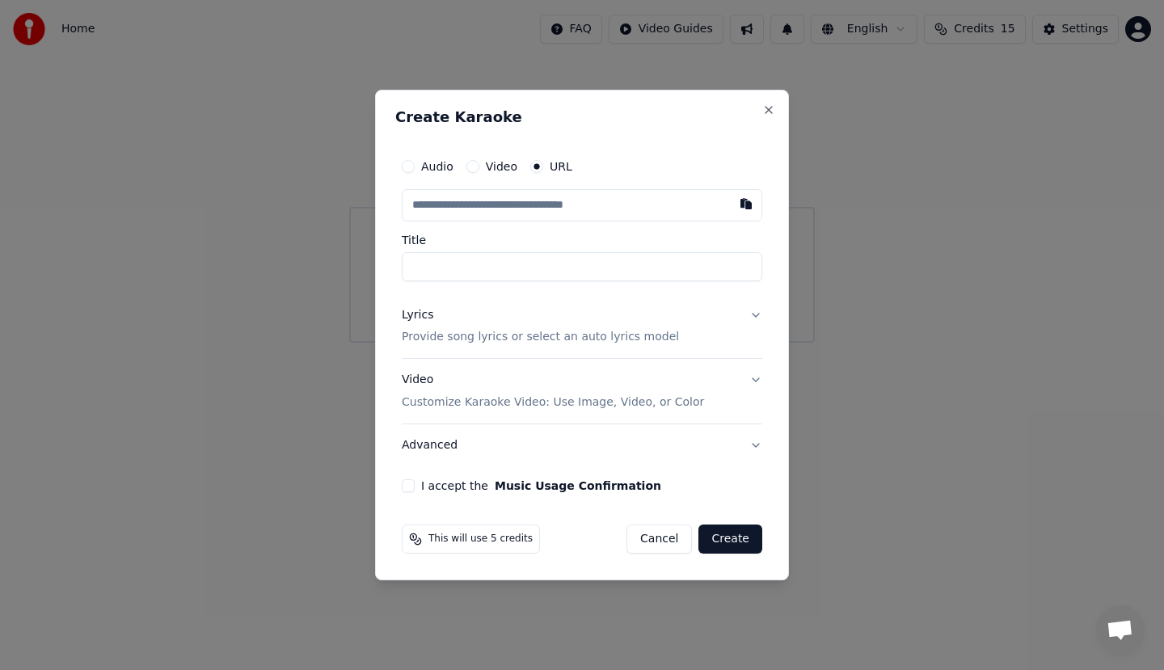
click at [593, 210] on input "text" at bounding box center [582, 205] width 361 height 32
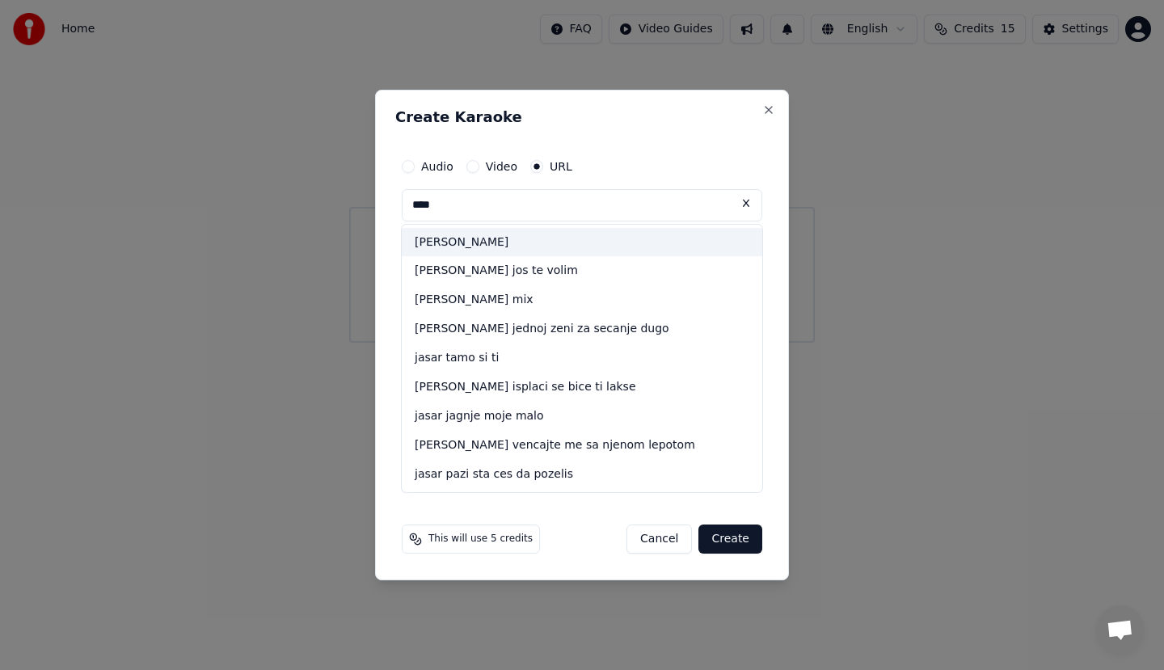
click at [594, 247] on div "[PERSON_NAME]" at bounding box center [582, 242] width 361 height 29
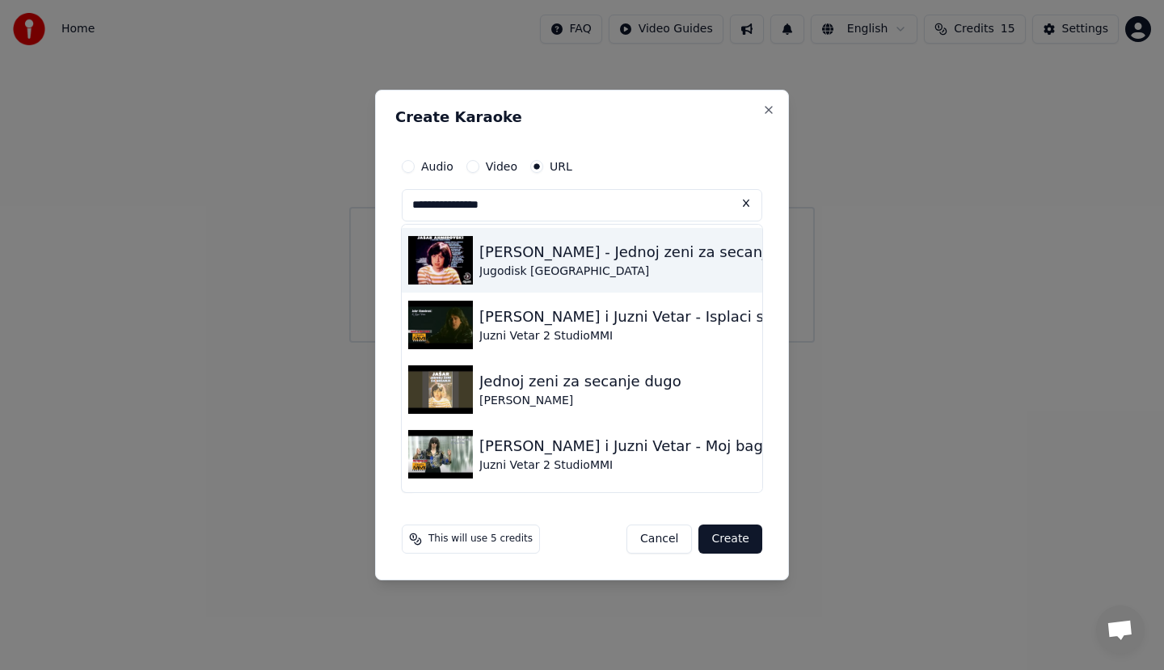
click at [508, 281] on div "[PERSON_NAME] - Jednoj zeni za secanje Jugodisk [GEOGRAPHIC_DATA]" at bounding box center [582, 260] width 361 height 65
type input "**********"
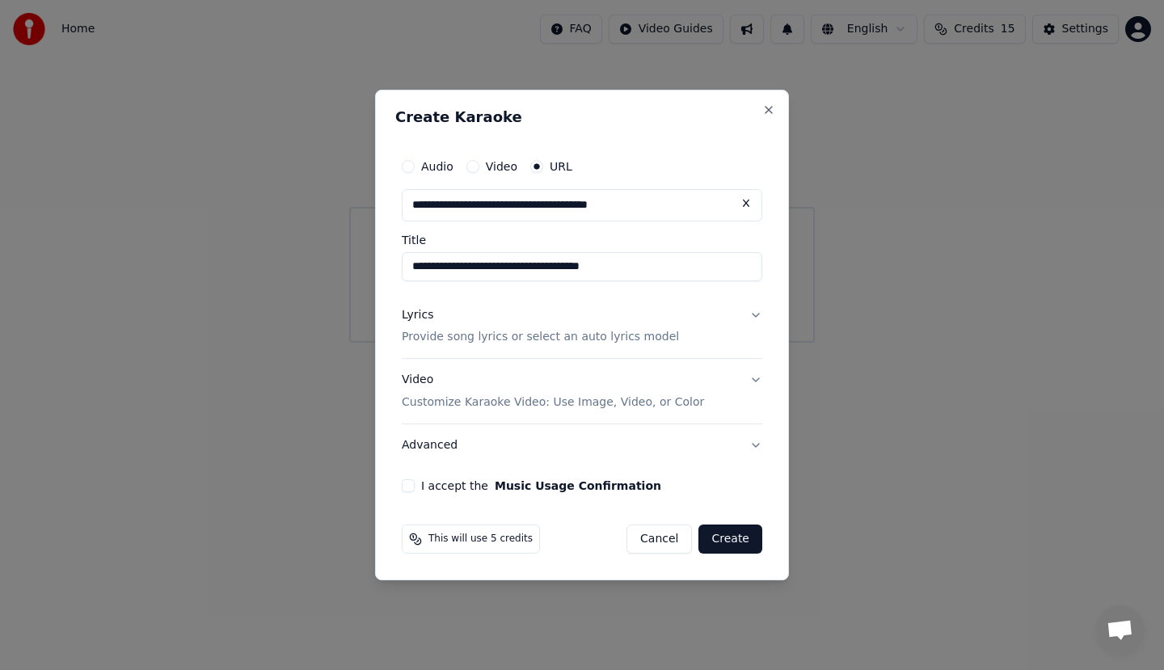
click at [727, 533] on button "Create" at bounding box center [730, 539] width 64 height 29
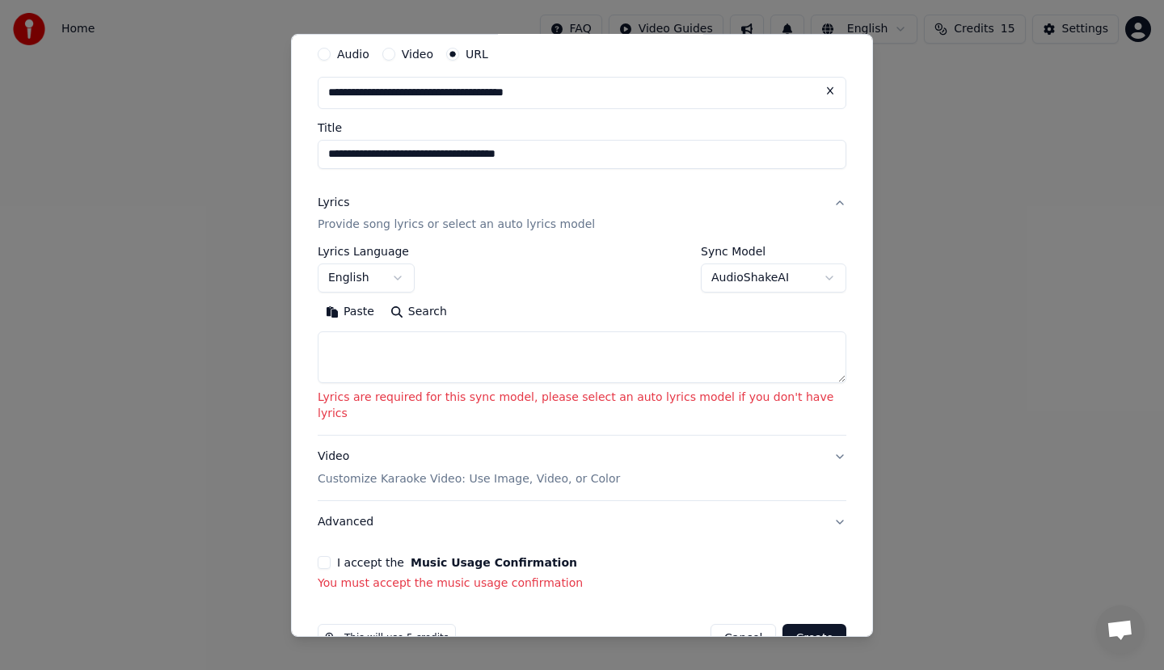
scroll to position [83, 0]
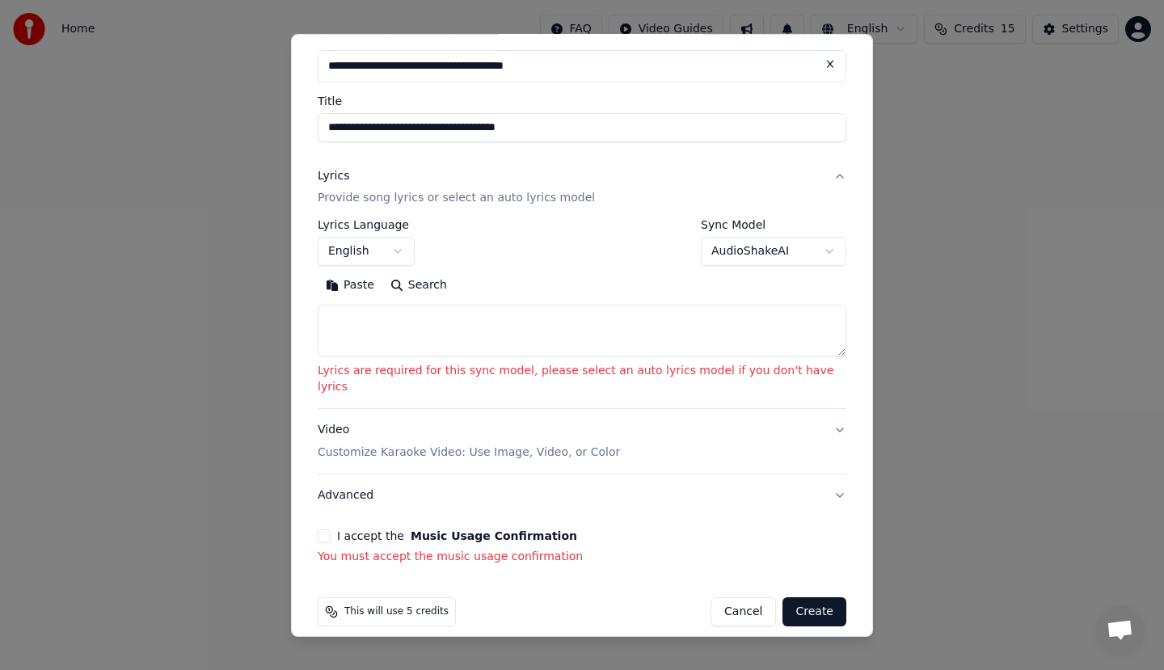
click at [814, 61] on button at bounding box center [830, 63] width 32 height 29
click at [738, 598] on button "Cancel" at bounding box center [743, 611] width 65 height 29
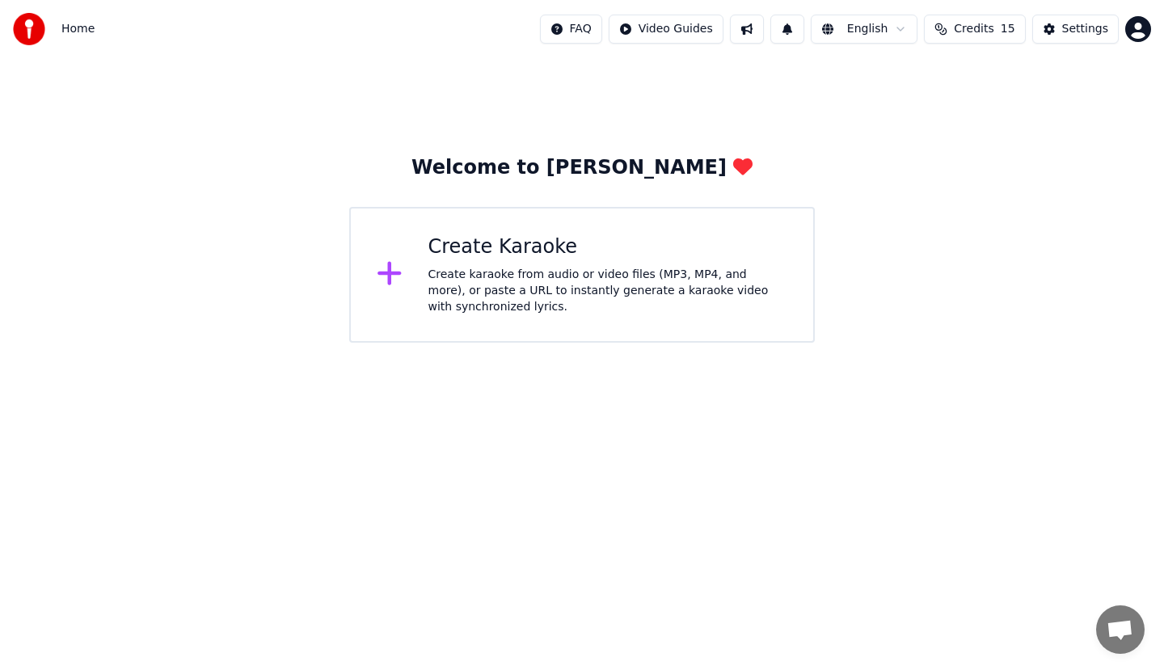
click at [617, 282] on div "Create karaoke from audio or video files (MP3, MP4, and more), or paste a URL t…" at bounding box center [608, 291] width 360 height 49
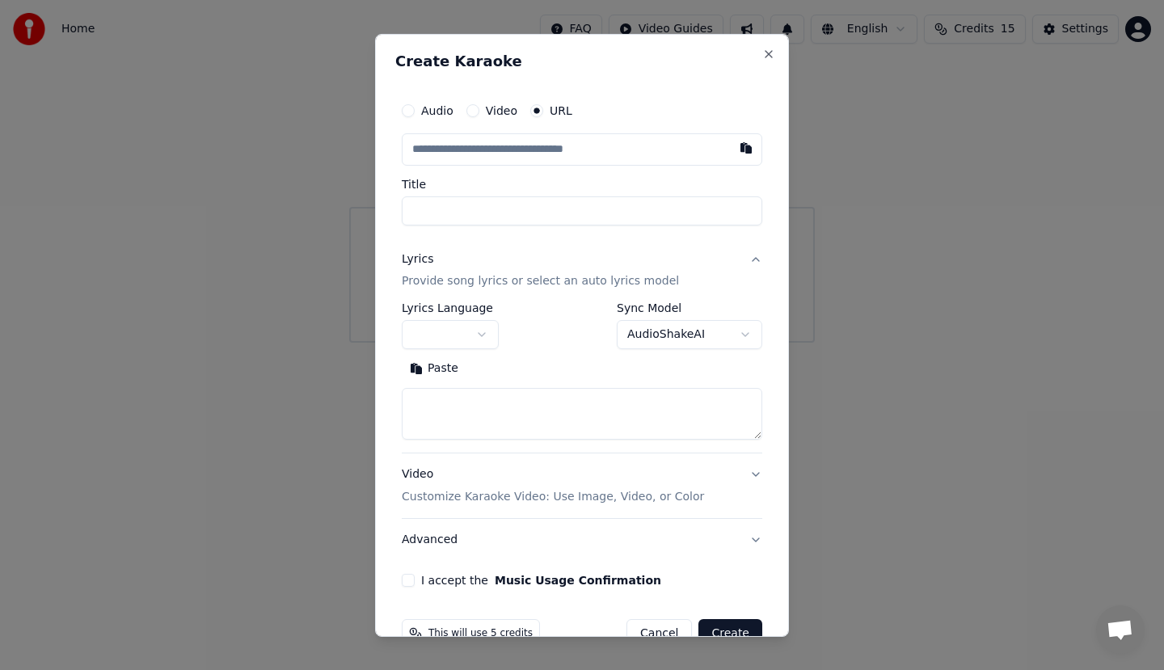
click at [744, 154] on button "button" at bounding box center [746, 147] width 32 height 29
click at [730, 147] on button "button" at bounding box center [746, 147] width 32 height 29
click at [579, 153] on input "text" at bounding box center [582, 149] width 361 height 32
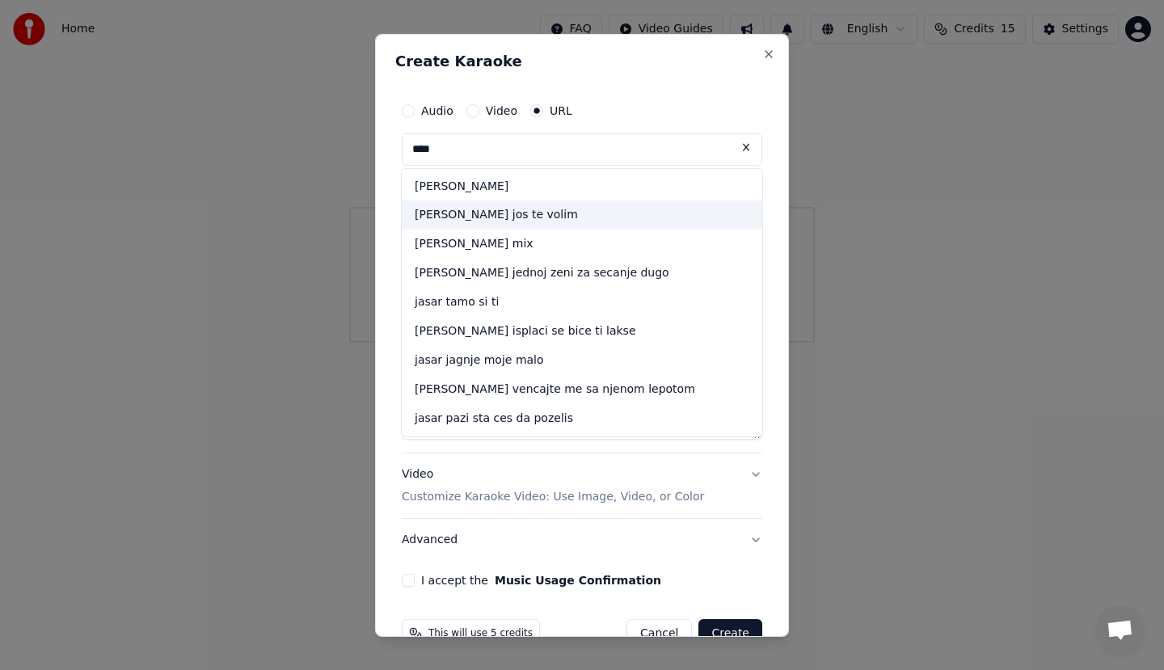
click at [560, 221] on div "[PERSON_NAME] jos te volim" at bounding box center [582, 214] width 361 height 29
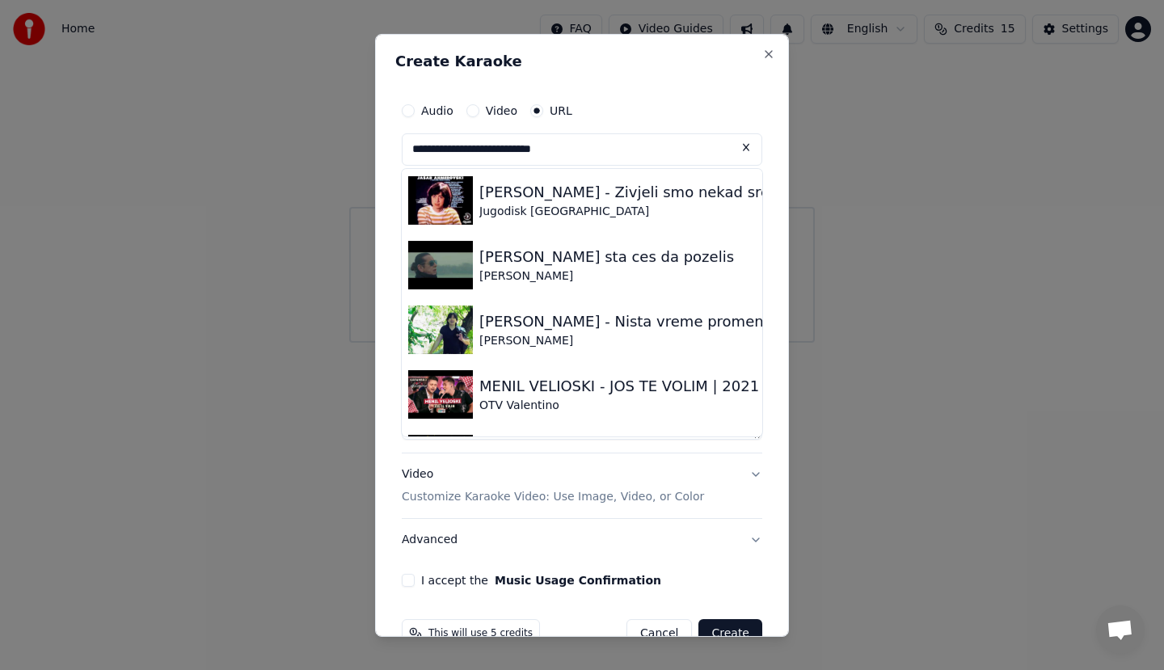
scroll to position [404, 0]
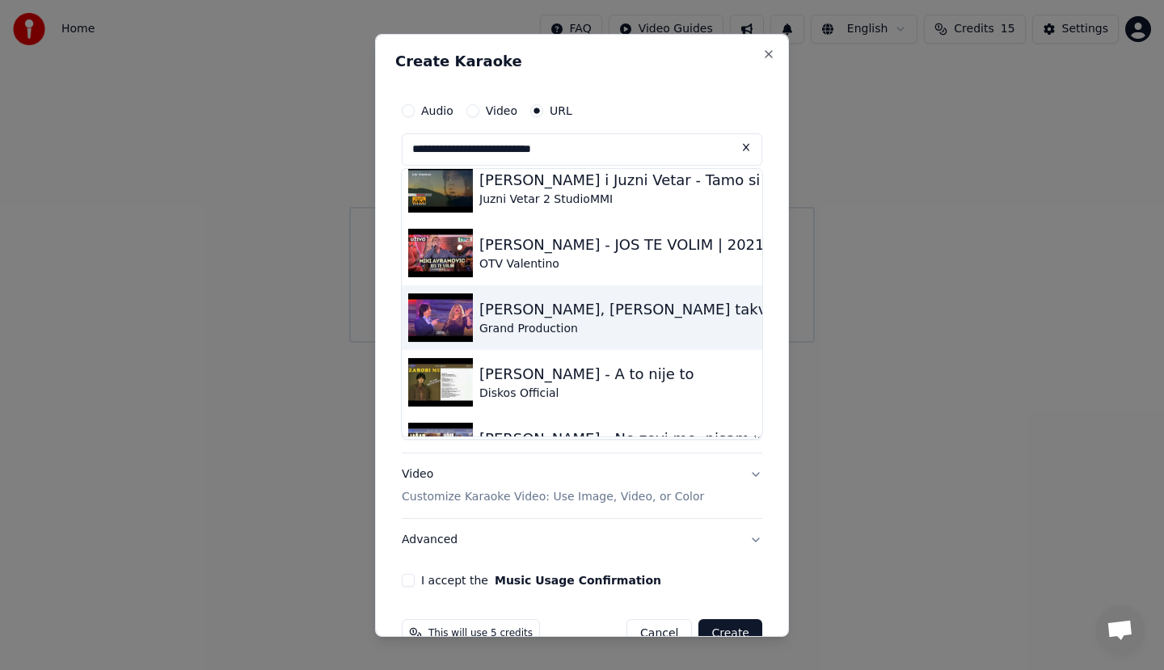
click at [535, 332] on div "Grand Production" at bounding box center [680, 328] width 403 height 16
type input "**********"
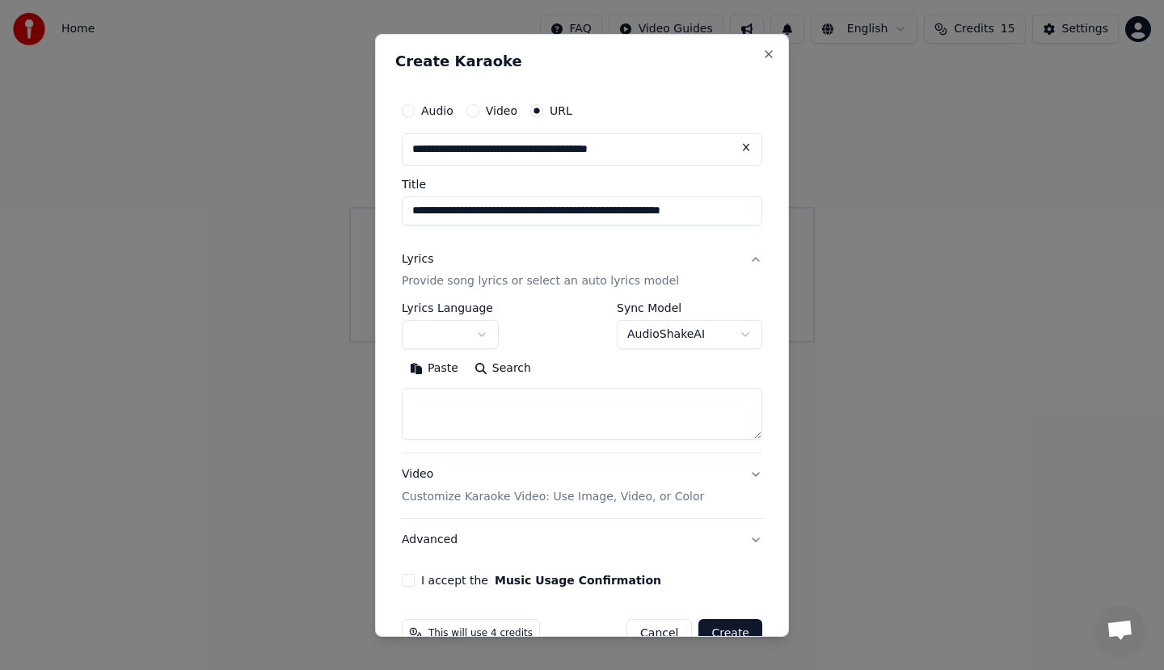
click at [532, 284] on p "Provide song lyrics or select an auto lyrics model" at bounding box center [540, 281] width 277 height 16
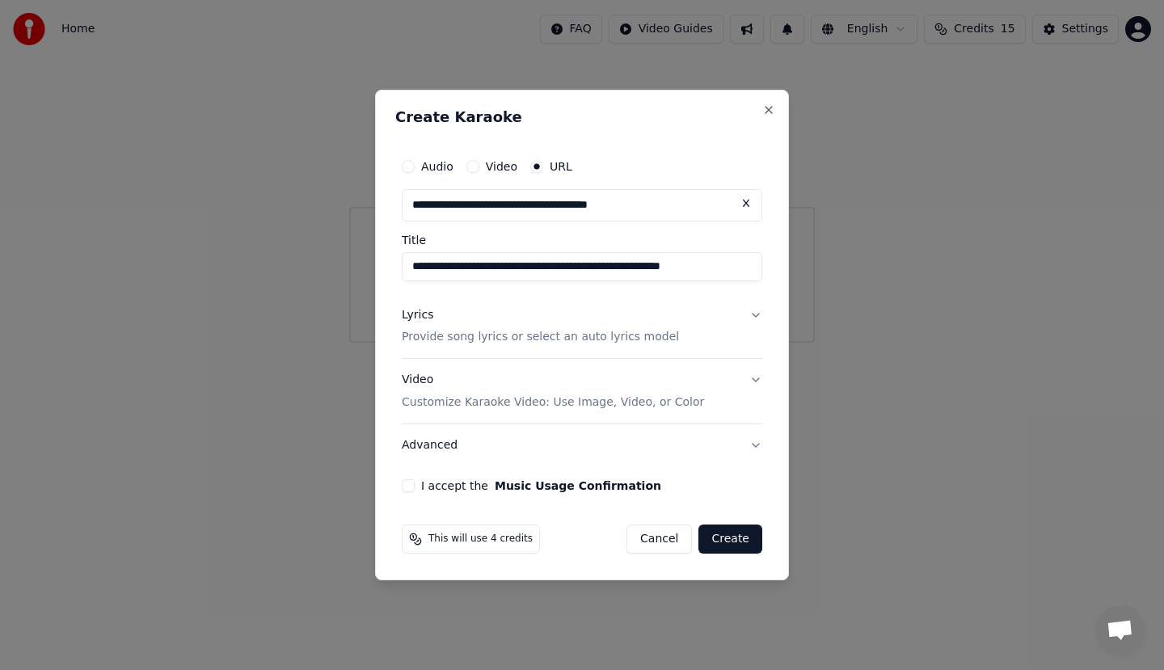
click at [534, 405] on p "Customize Karaoke Video: Use Image, Video, or Color" at bounding box center [553, 402] width 302 height 16
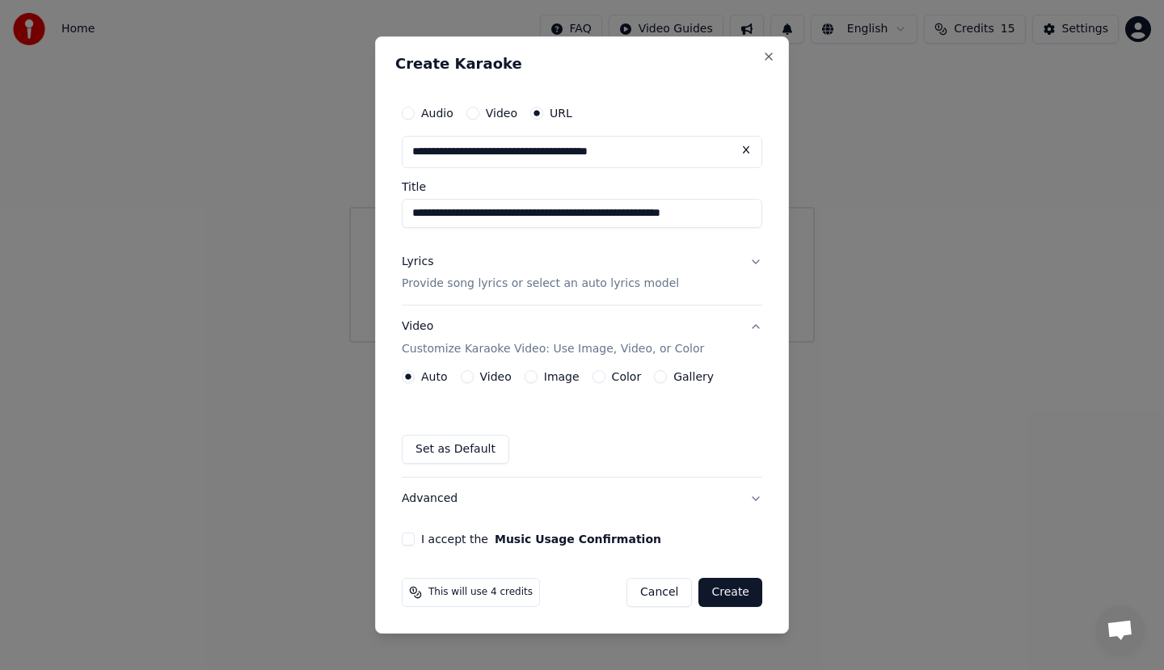
click at [491, 373] on label "Video" at bounding box center [496, 376] width 32 height 11
click at [474, 373] on button "Video" at bounding box center [467, 376] width 13 height 13
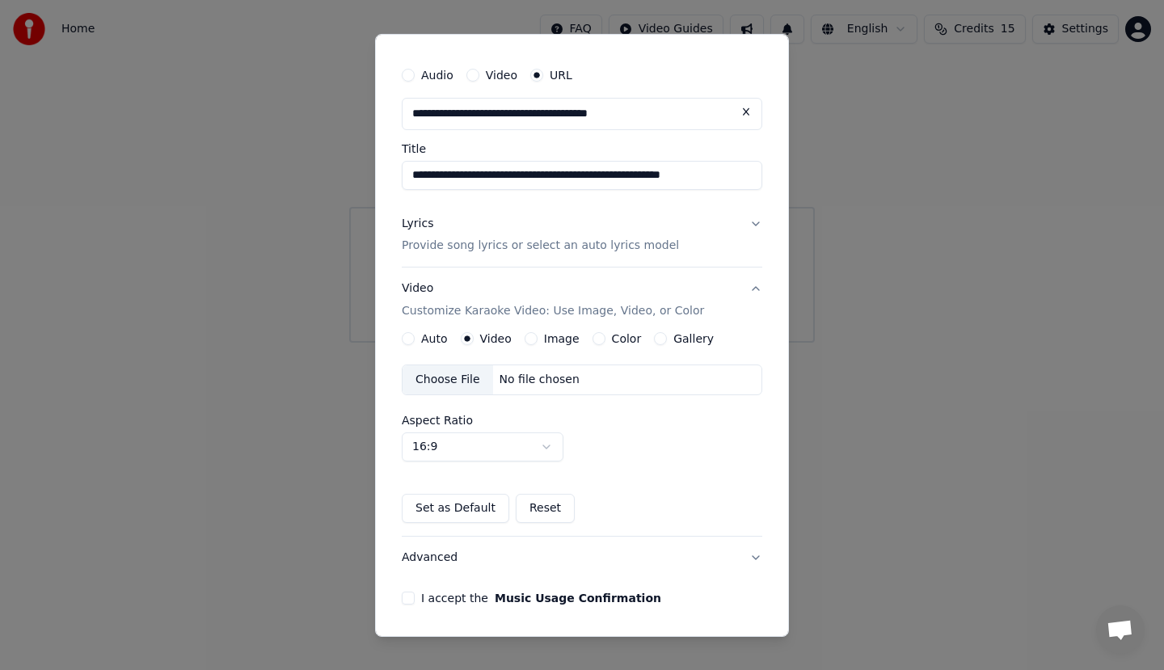
scroll to position [91, 0]
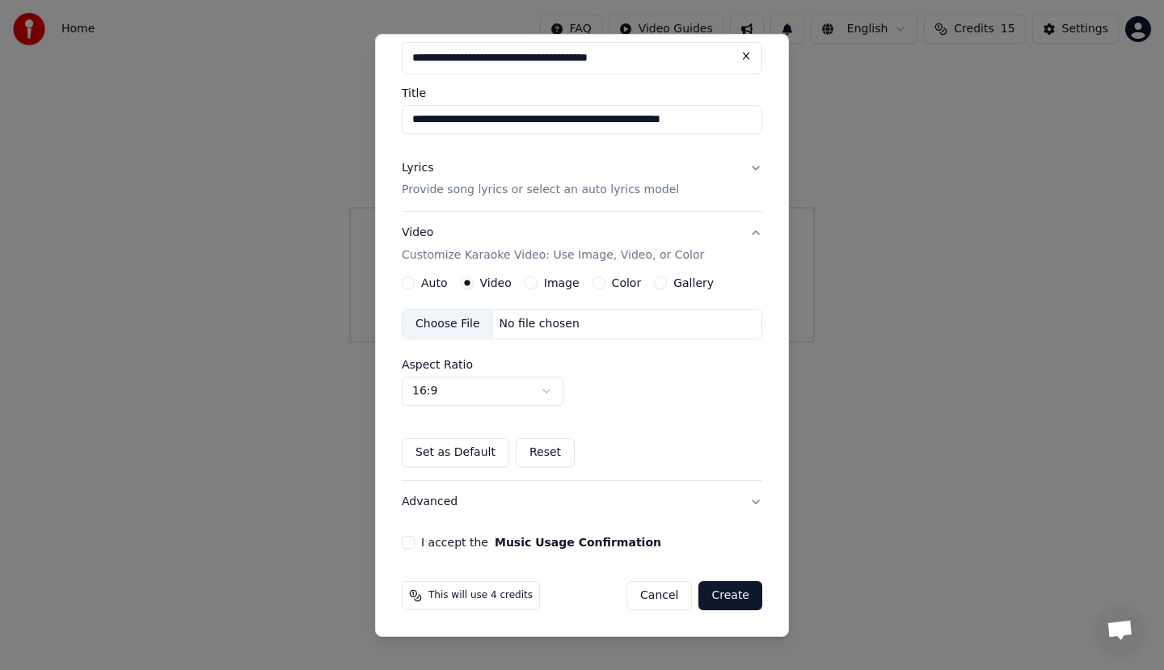
click at [698, 591] on button "Create" at bounding box center [730, 595] width 64 height 29
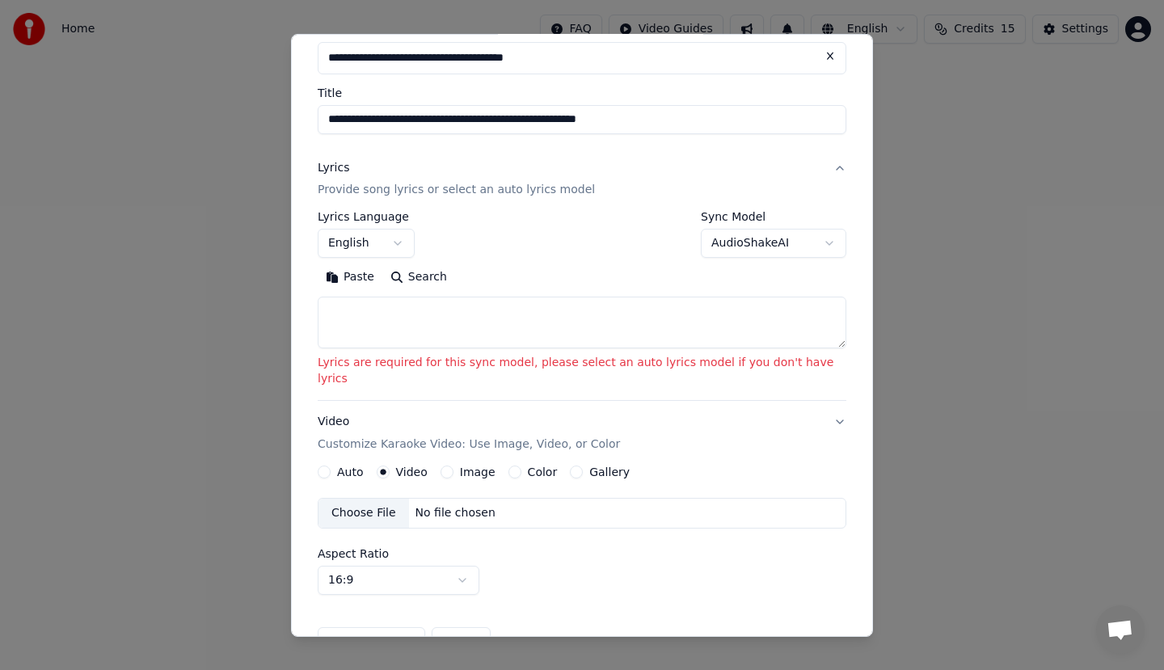
scroll to position [84, 0]
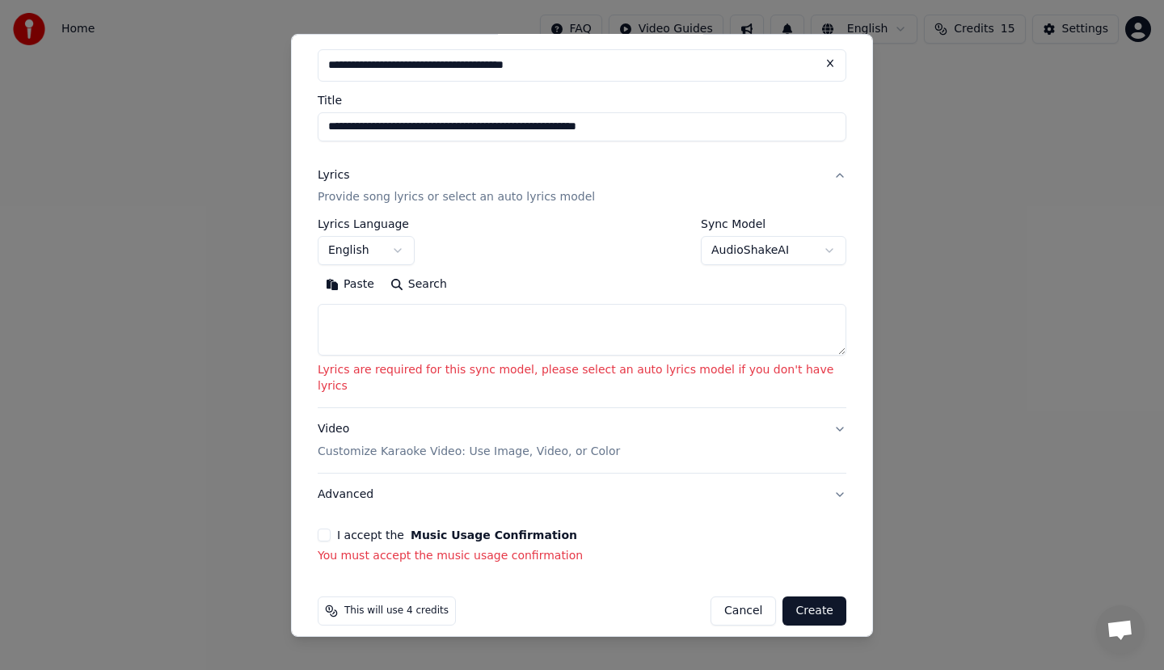
click at [412, 601] on div "This will use 4 credits" at bounding box center [387, 611] width 138 height 29
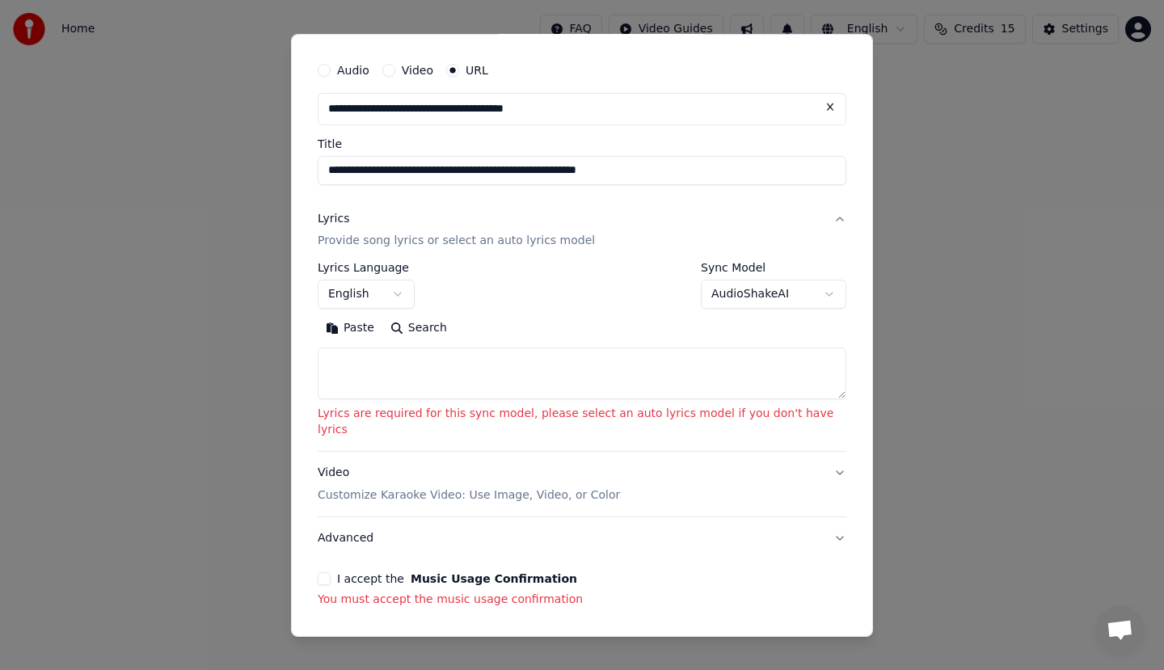
scroll to position [0, 0]
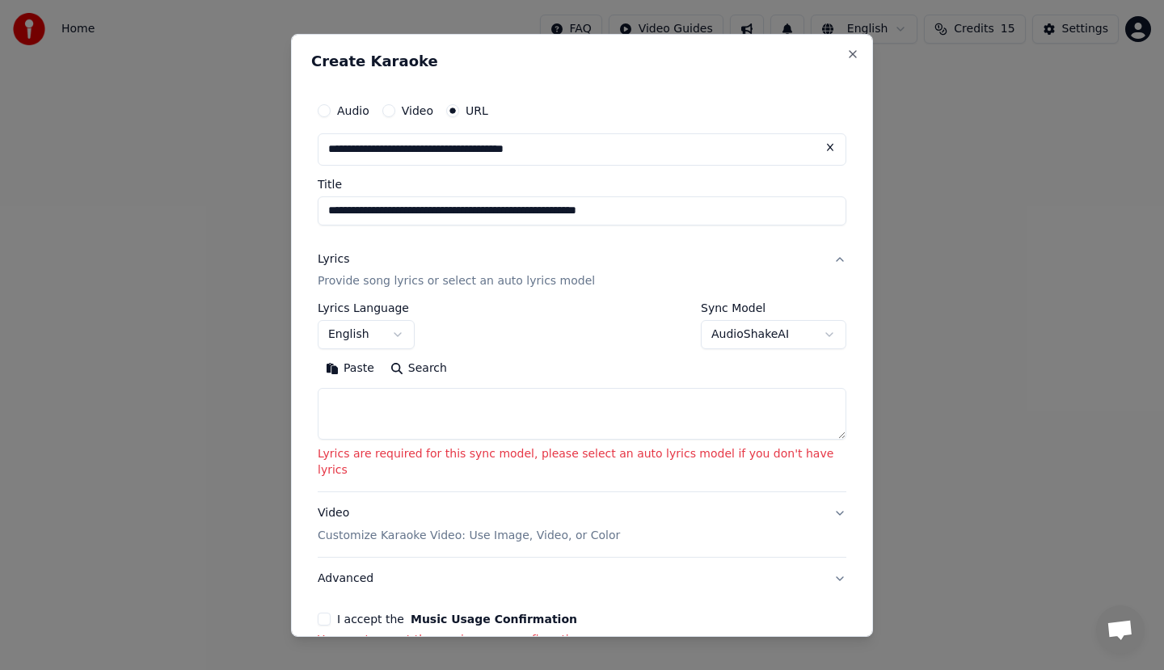
click at [419, 111] on label "Video" at bounding box center [418, 109] width 32 height 11
click at [395, 111] on button "Video" at bounding box center [388, 109] width 13 height 13
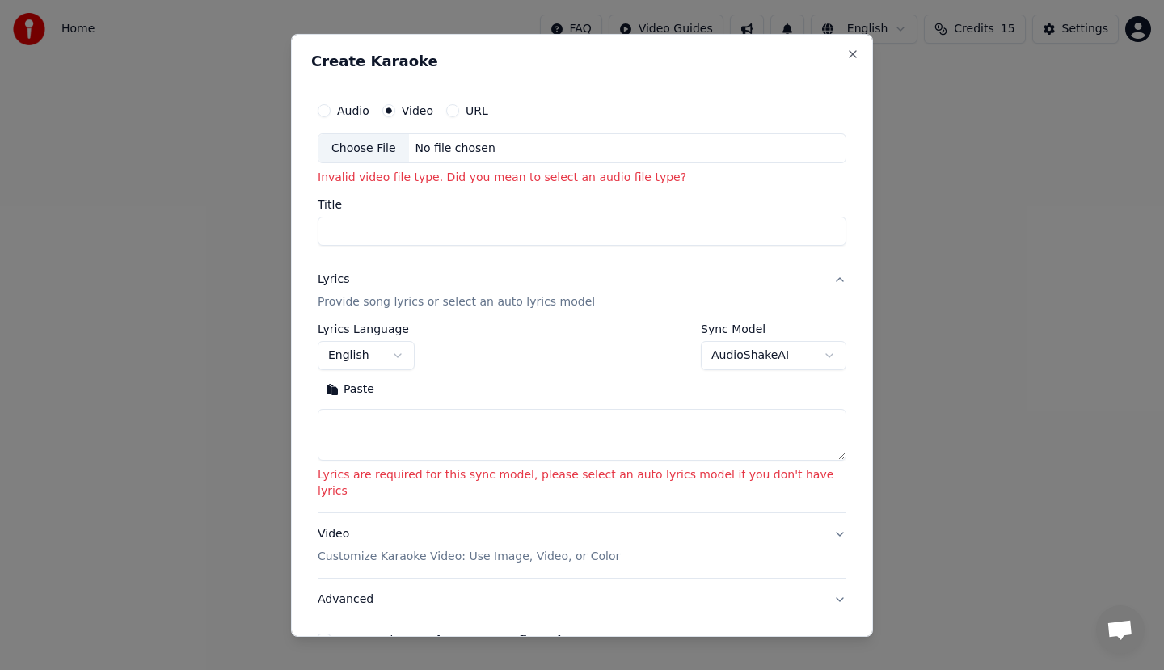
click at [369, 108] on label "Audio" at bounding box center [353, 109] width 32 height 11
click at [331, 108] on button "Audio" at bounding box center [324, 109] width 13 height 13
drag, startPoint x: 820, startPoint y: 48, endPoint x: 825, endPoint y: 55, distance: 9.2
click at [846, 49] on button "Close" at bounding box center [852, 53] width 13 height 13
select select
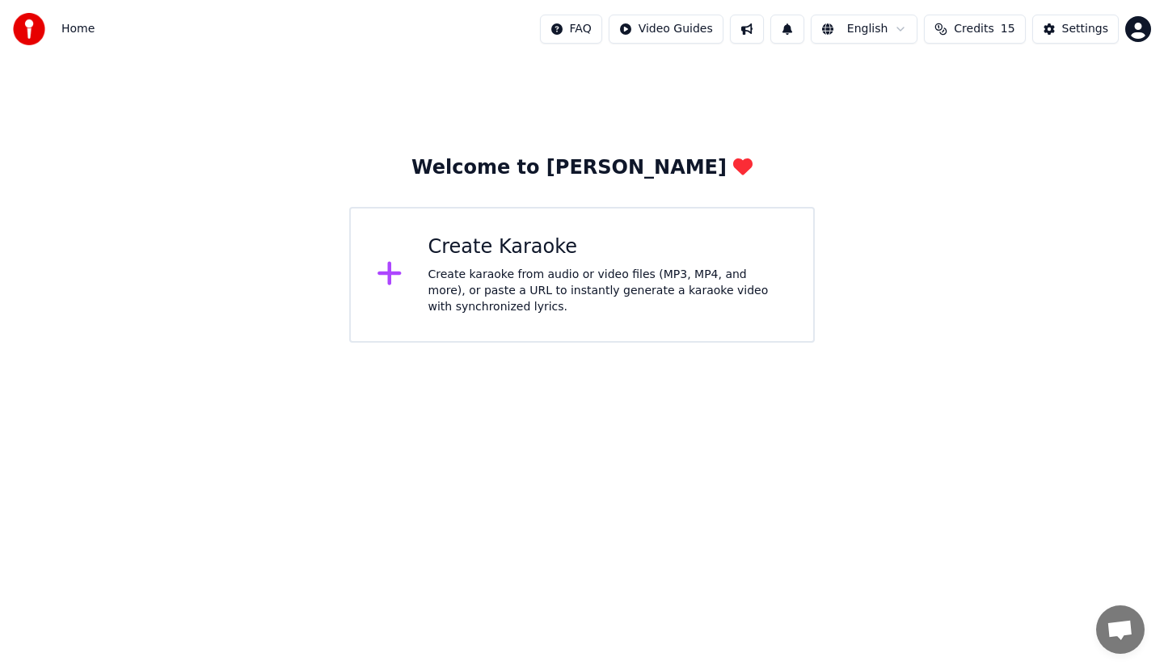
click at [560, 306] on div "Create karaoke from audio or video files (MP3, MP4, and more), or paste a URL t…" at bounding box center [608, 291] width 360 height 49
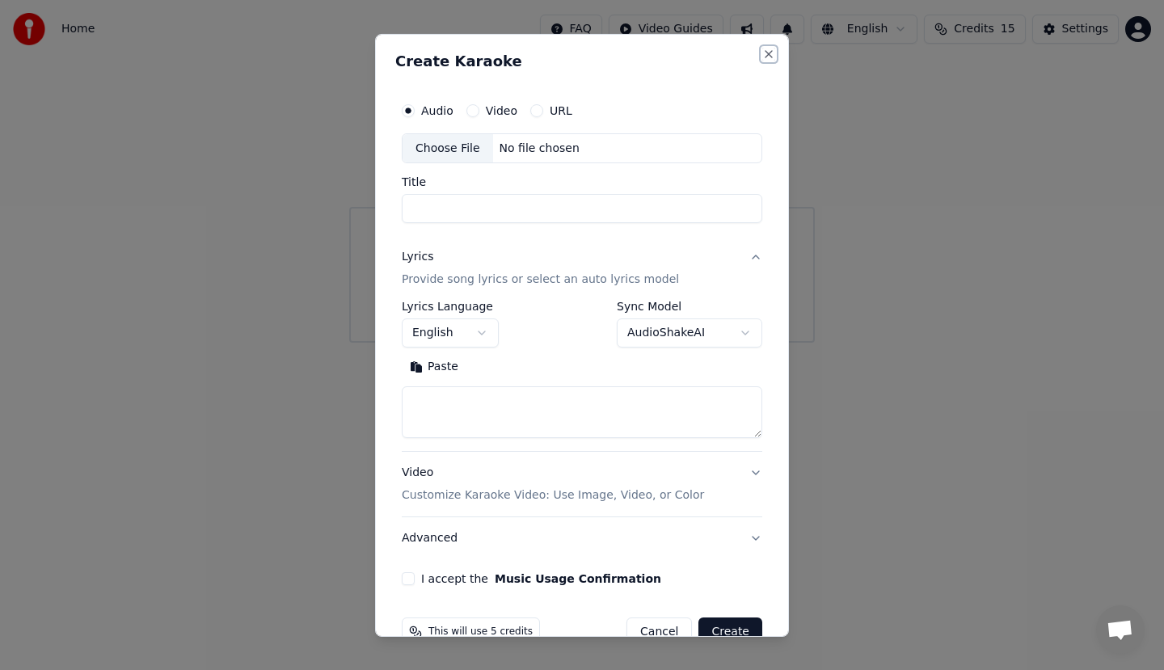
click at [762, 53] on button "Close" at bounding box center [768, 53] width 13 height 13
select select
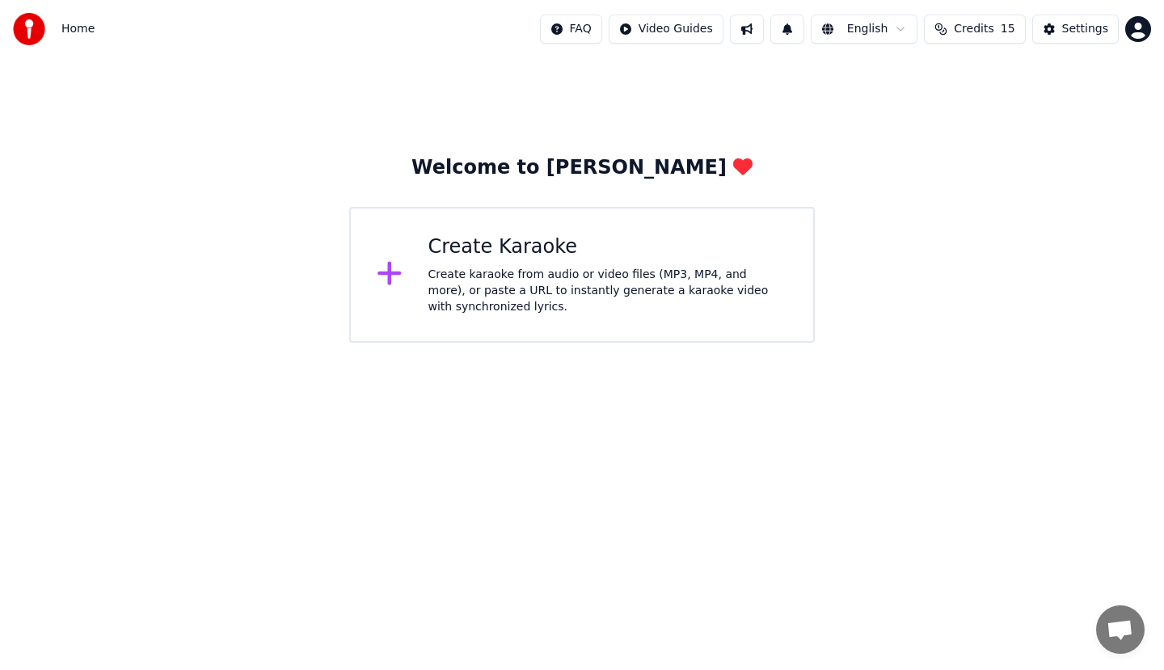
click at [590, 303] on div "Create karaoke from audio or video files (MP3, MP4, and more), or paste a URL t…" at bounding box center [608, 291] width 360 height 49
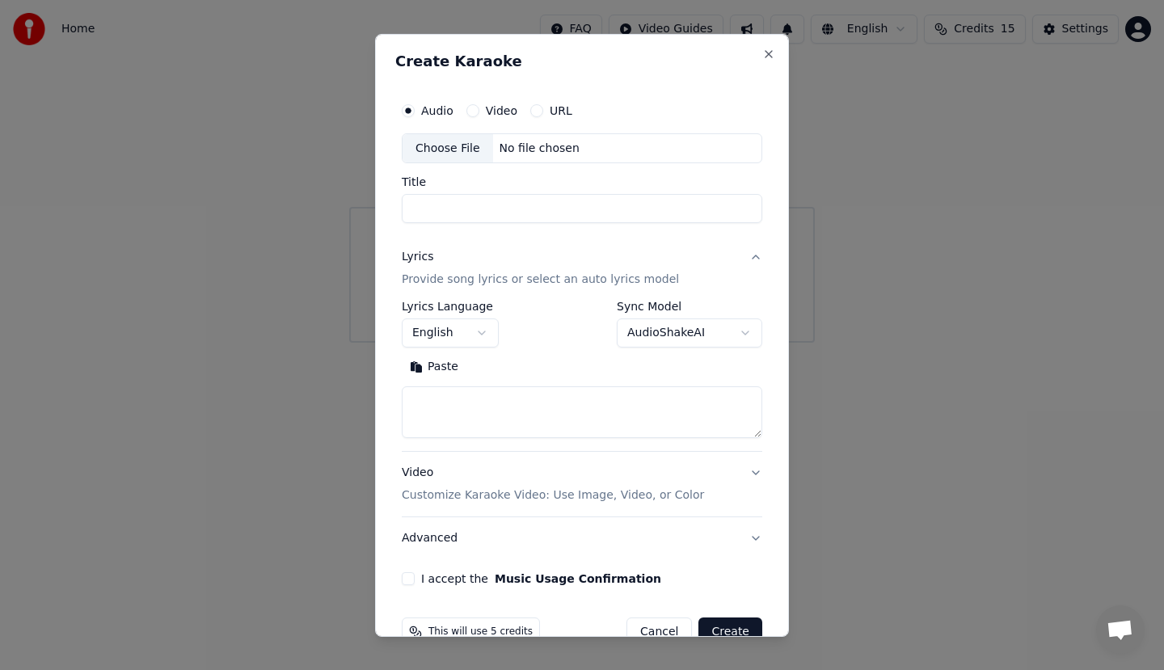
click at [469, 143] on div "Choose File" at bounding box center [448, 147] width 91 height 29
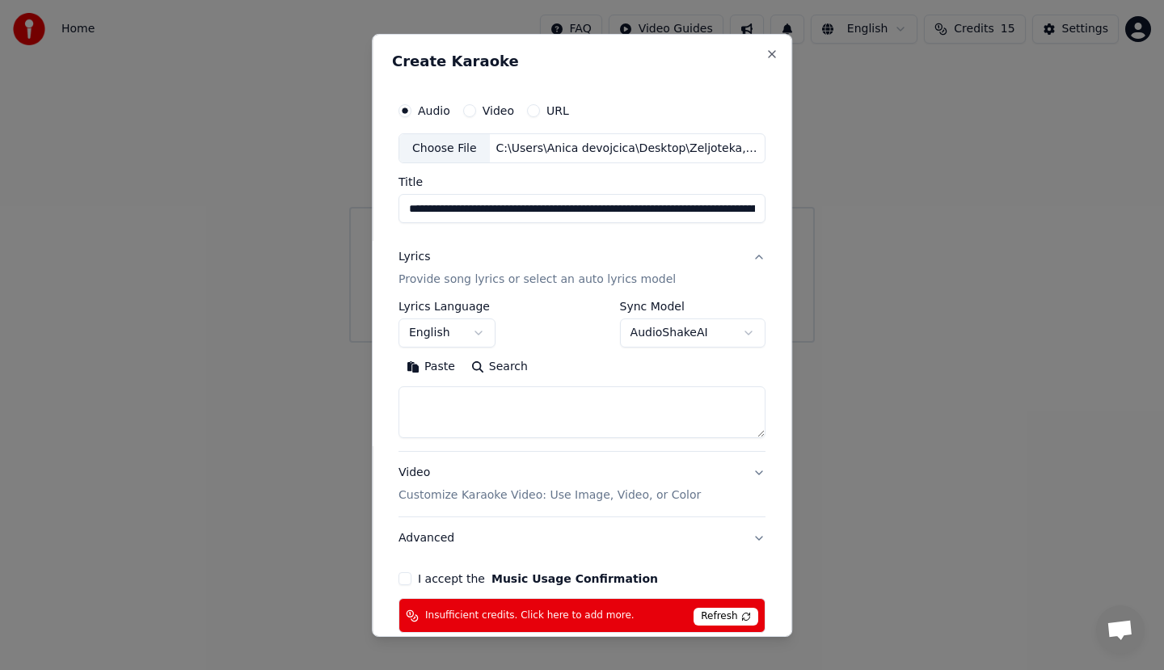
type input "**********"
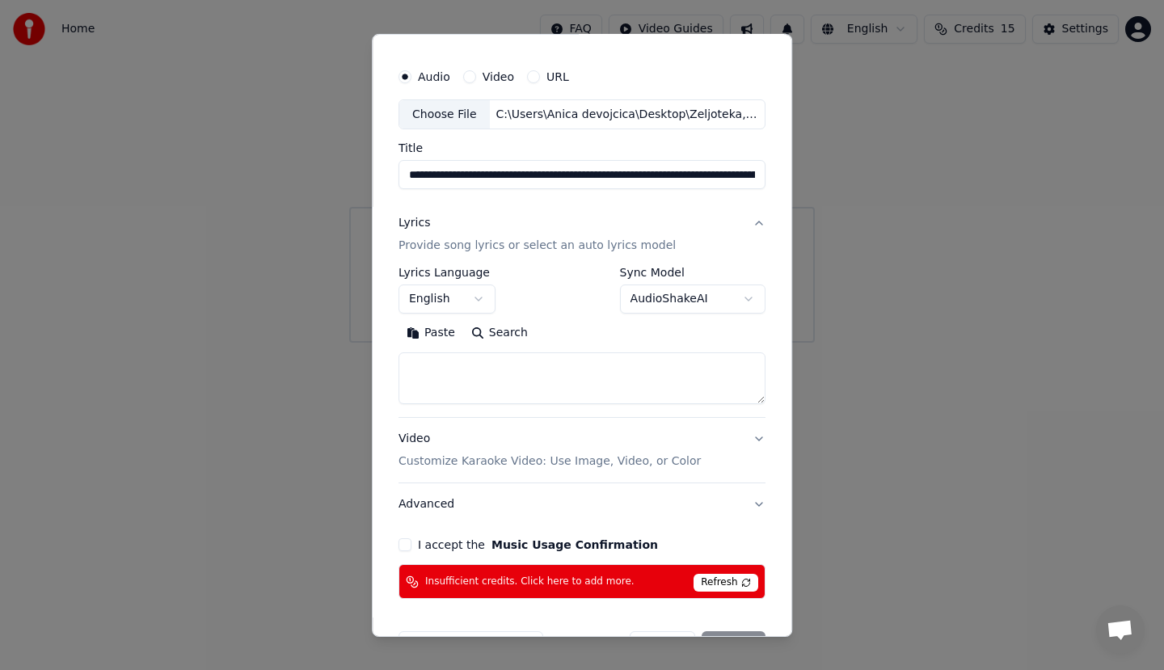
scroll to position [83, 0]
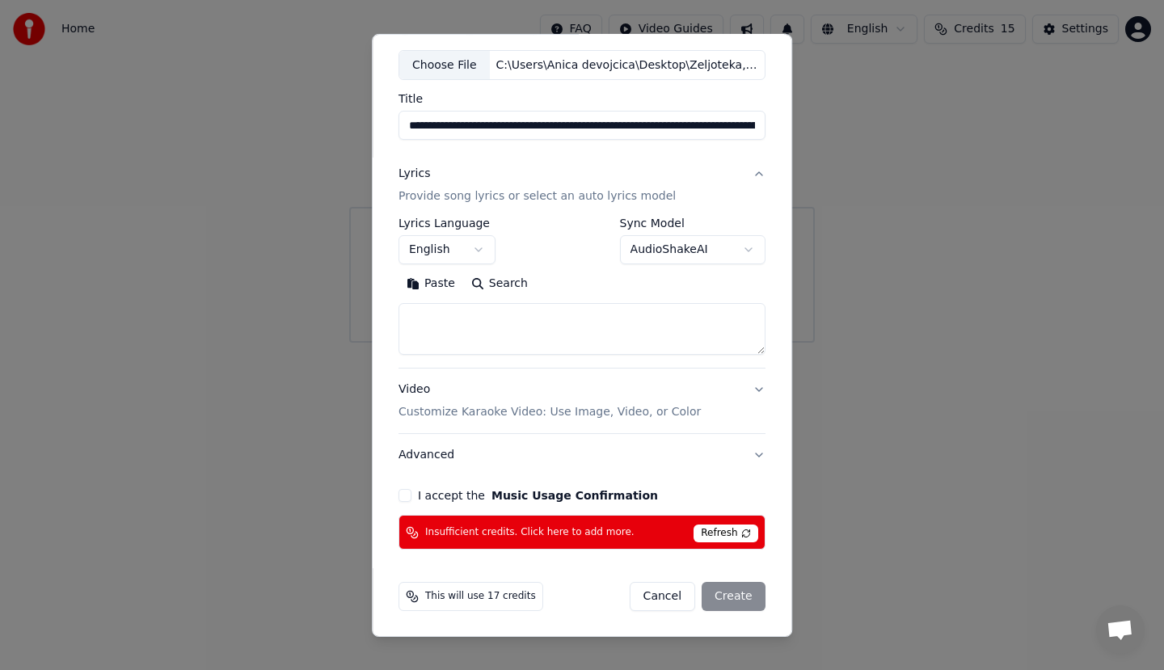
click at [572, 534] on span "Insufficient credits. Click here to add more." at bounding box center [529, 532] width 209 height 13
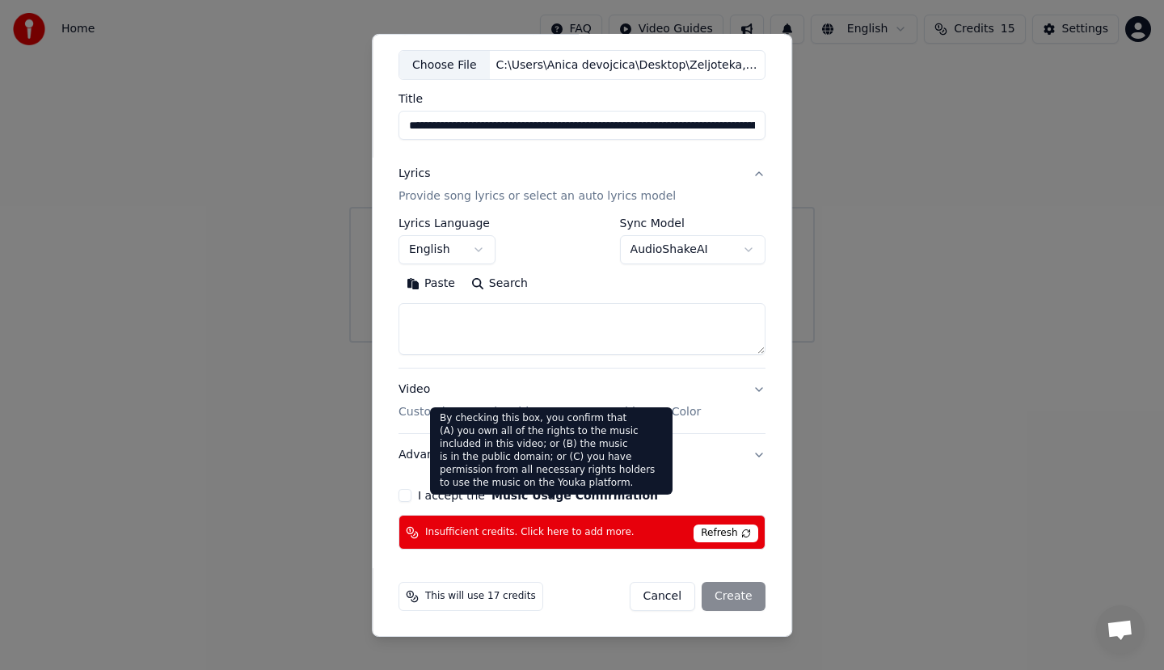
click at [511, 486] on div "**********" at bounding box center [582, 280] width 380 height 552
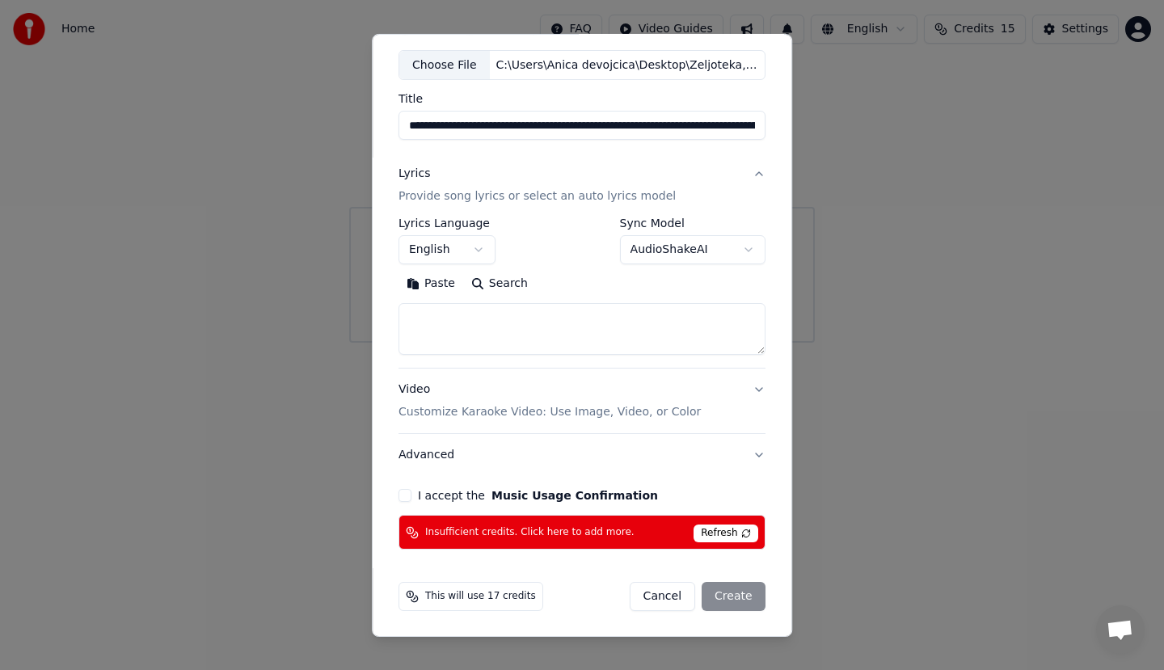
click at [668, 597] on button "Cancel" at bounding box center [662, 596] width 65 height 29
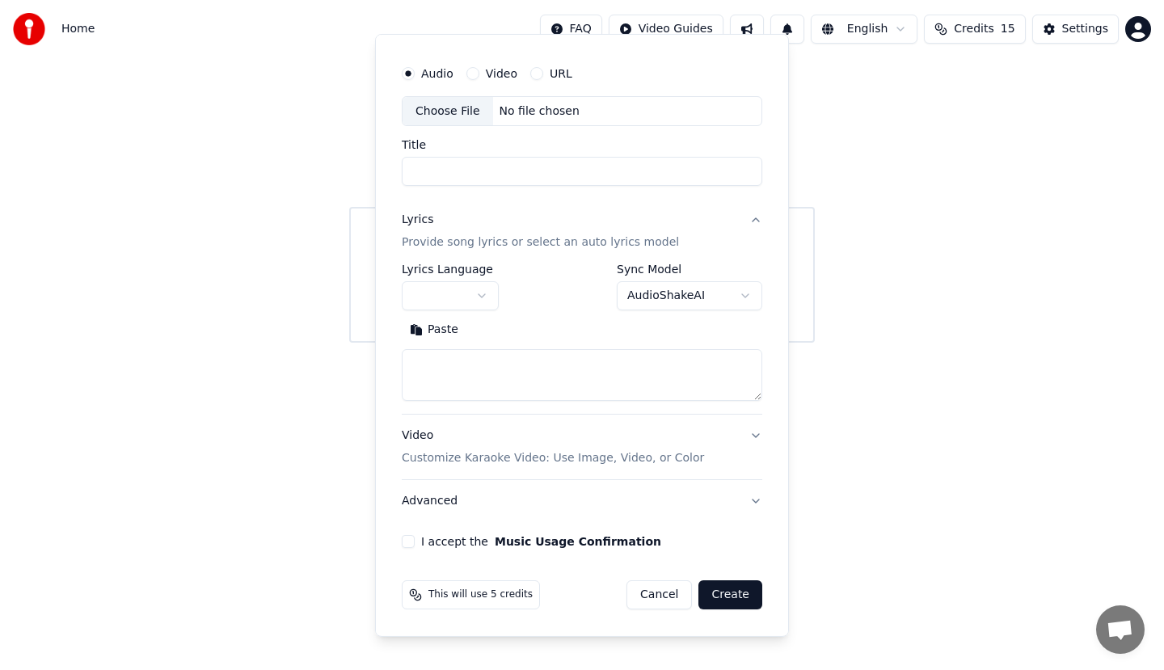
scroll to position [0, 0]
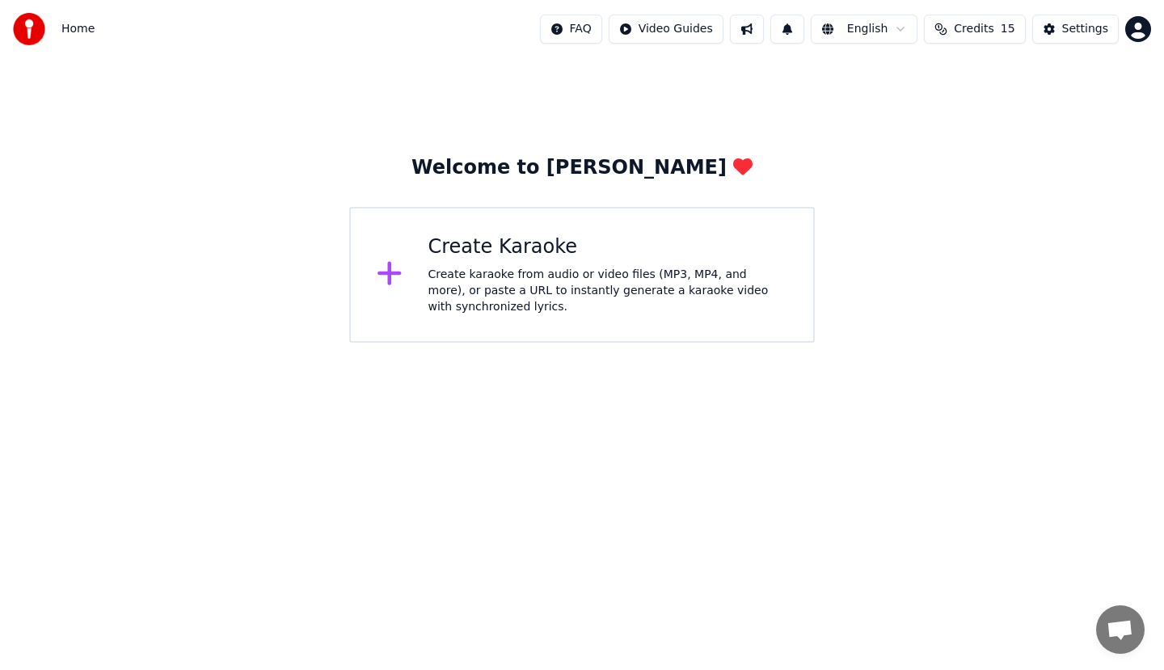
click at [513, 274] on div "Create karaoke from audio or video files (MP3, MP4, and more), or paste a URL t…" at bounding box center [608, 291] width 360 height 49
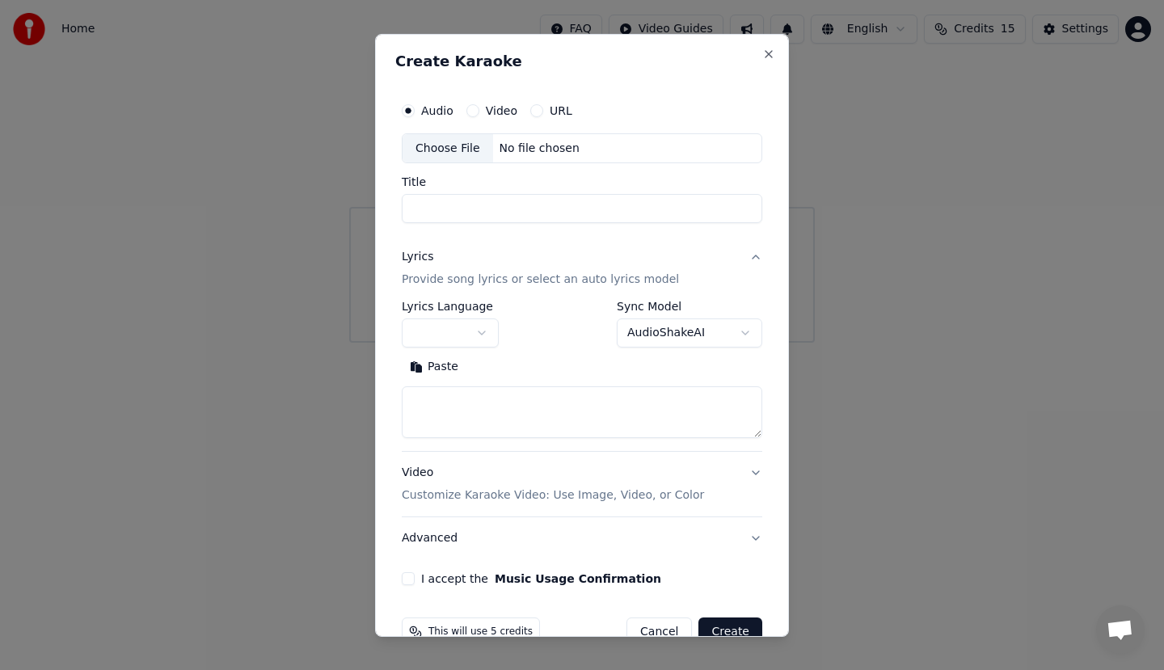
click at [635, 208] on input "Title" at bounding box center [582, 208] width 361 height 29
type input "*****"
click at [402, 354] on button "Paste" at bounding box center [434, 367] width 65 height 26
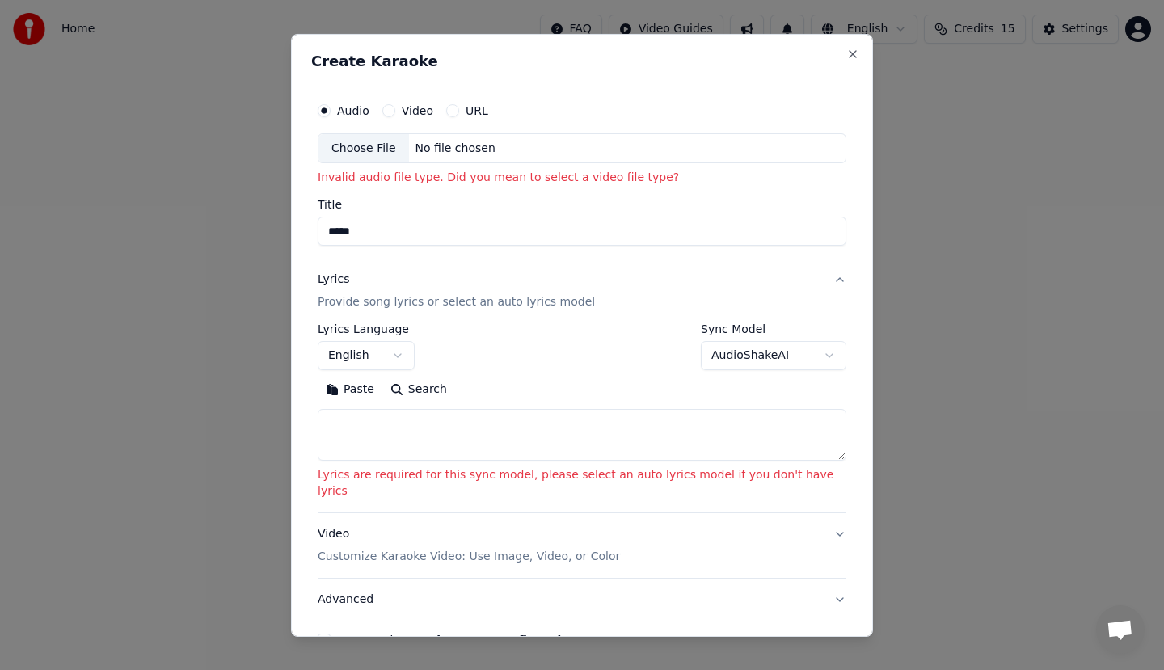
click at [427, 112] on label "Video" at bounding box center [418, 109] width 32 height 11
click at [395, 112] on button "Video" at bounding box center [388, 109] width 13 height 13
click at [572, 238] on input "Title" at bounding box center [582, 231] width 529 height 29
type input "*****"
click at [318, 377] on button "Paste" at bounding box center [350, 390] width 65 height 26
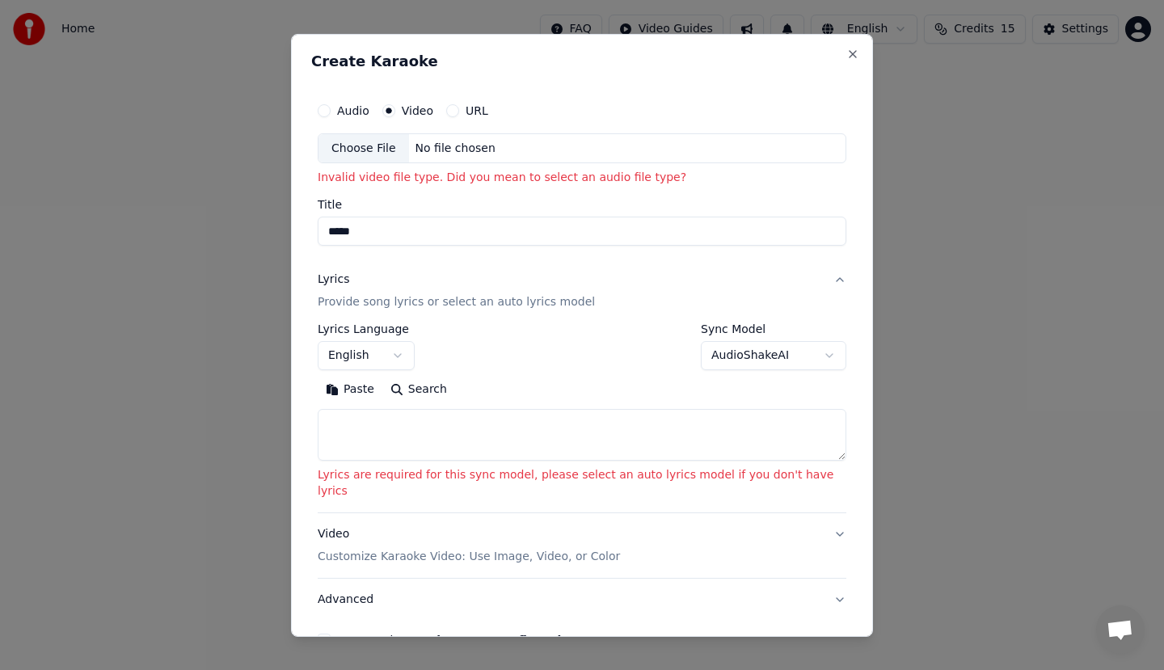
drag, startPoint x: 481, startPoint y: 112, endPoint x: 483, endPoint y: 158, distance: 46.1
click at [480, 112] on div "URL" at bounding box center [467, 109] width 42 height 13
click at [480, 104] on div "URL" at bounding box center [467, 109] width 42 height 13
click at [459, 110] on button "URL" at bounding box center [452, 109] width 13 height 13
click at [559, 145] on input "text" at bounding box center [582, 149] width 529 height 32
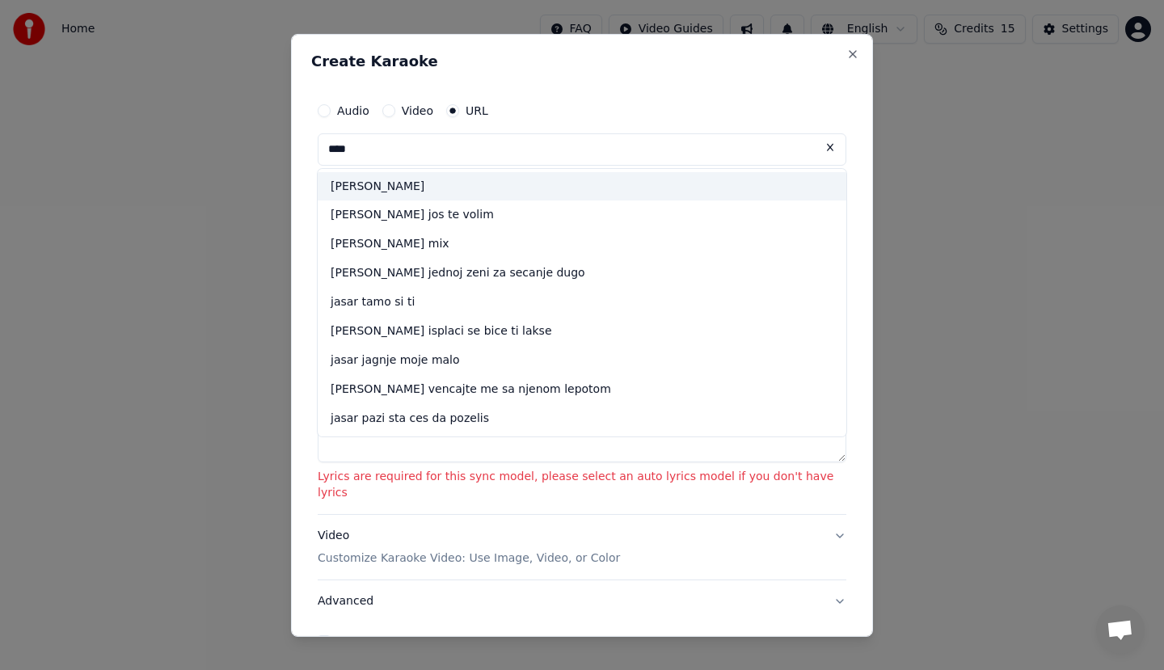
click at [543, 187] on div "[PERSON_NAME]" at bounding box center [582, 185] width 529 height 29
type input "**********"
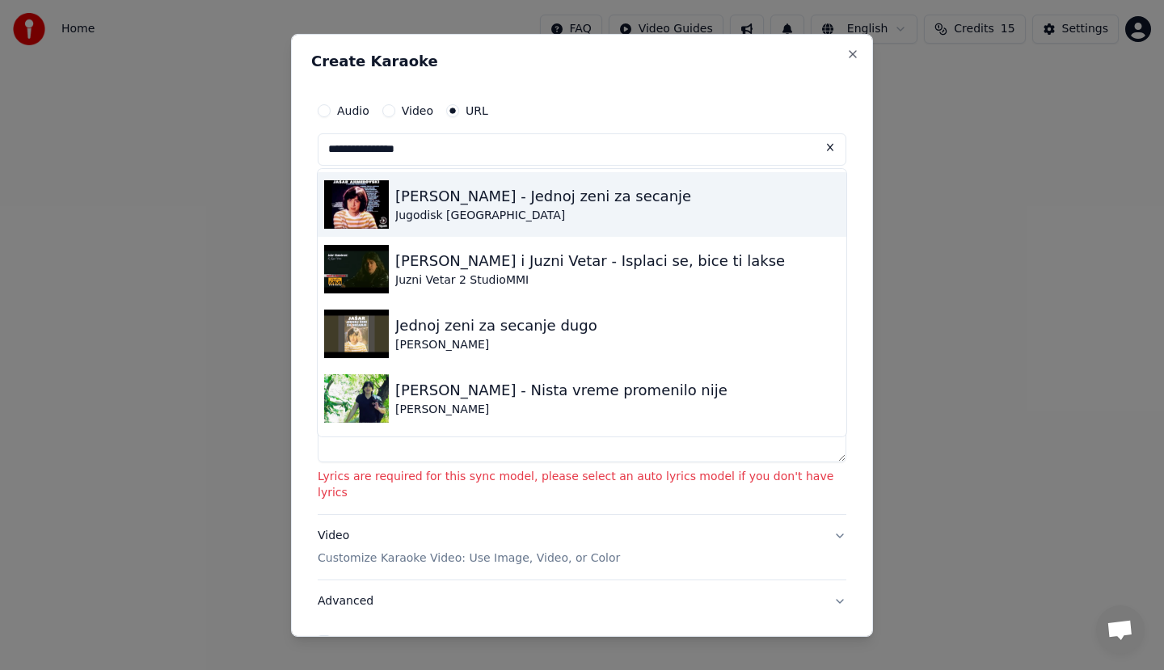
click at [513, 221] on div "Jugodisk [GEOGRAPHIC_DATA]" at bounding box center [543, 215] width 296 height 16
type input "**********"
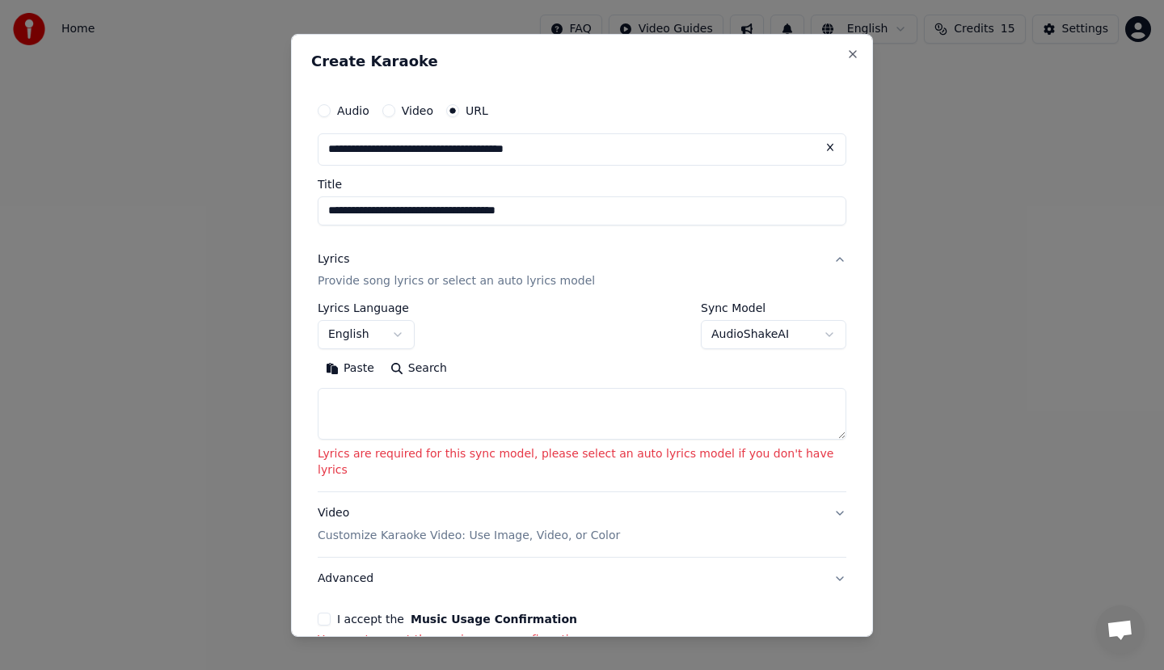
click at [504, 277] on p "Provide song lyrics or select an auto lyrics model" at bounding box center [456, 281] width 277 height 16
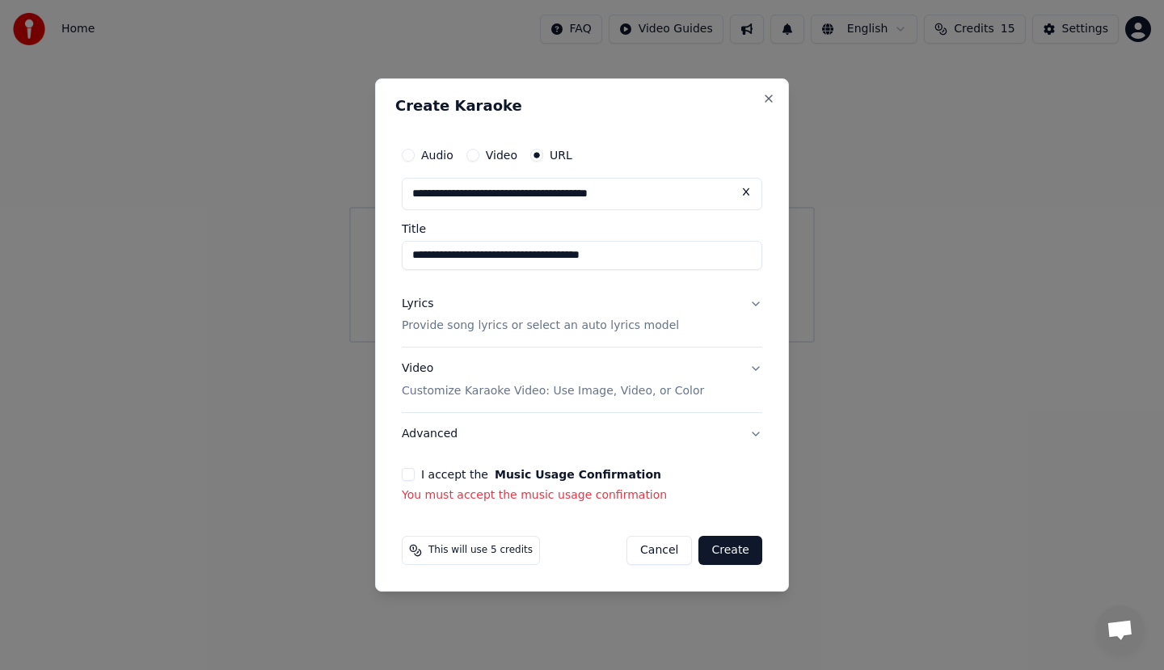
click at [708, 556] on button "Create" at bounding box center [730, 550] width 64 height 29
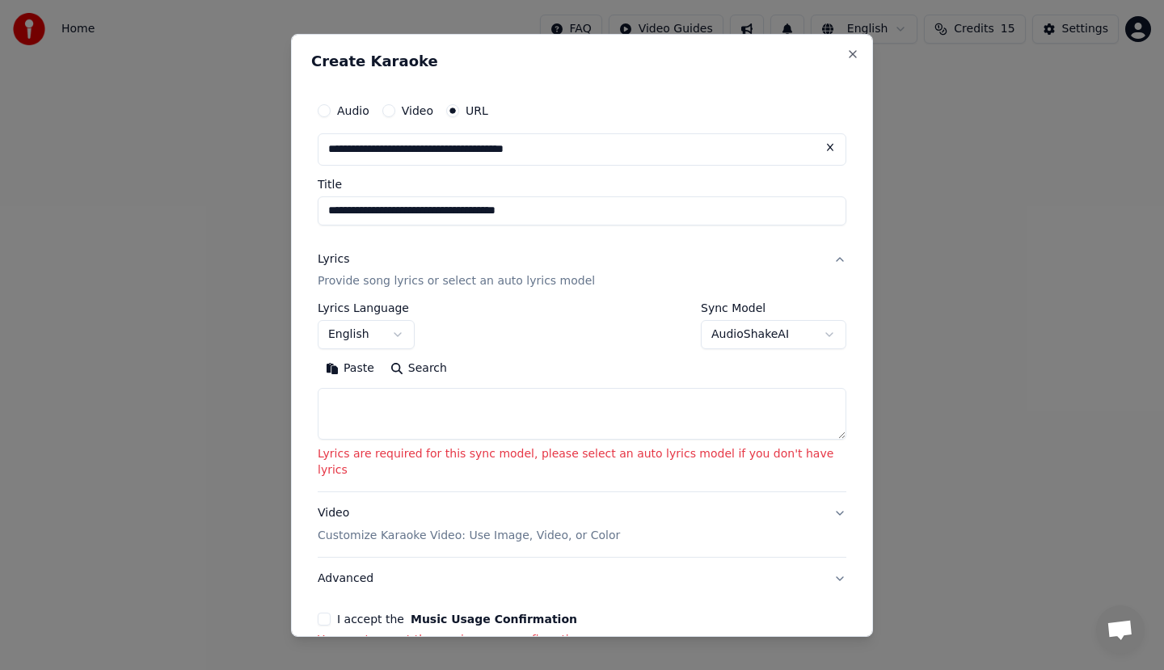
click at [468, 398] on textarea at bounding box center [582, 414] width 529 height 52
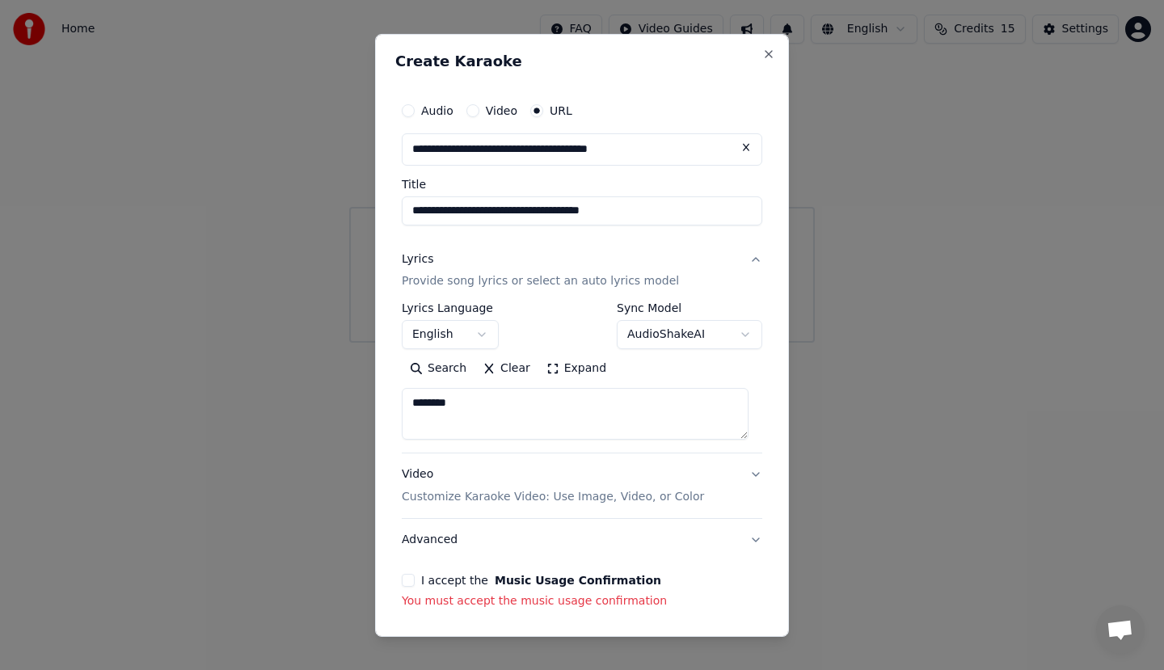
type textarea "*******"
click at [453, 489] on p "Customize Karaoke Video: Use Image, Video, or Color" at bounding box center [553, 497] width 302 height 16
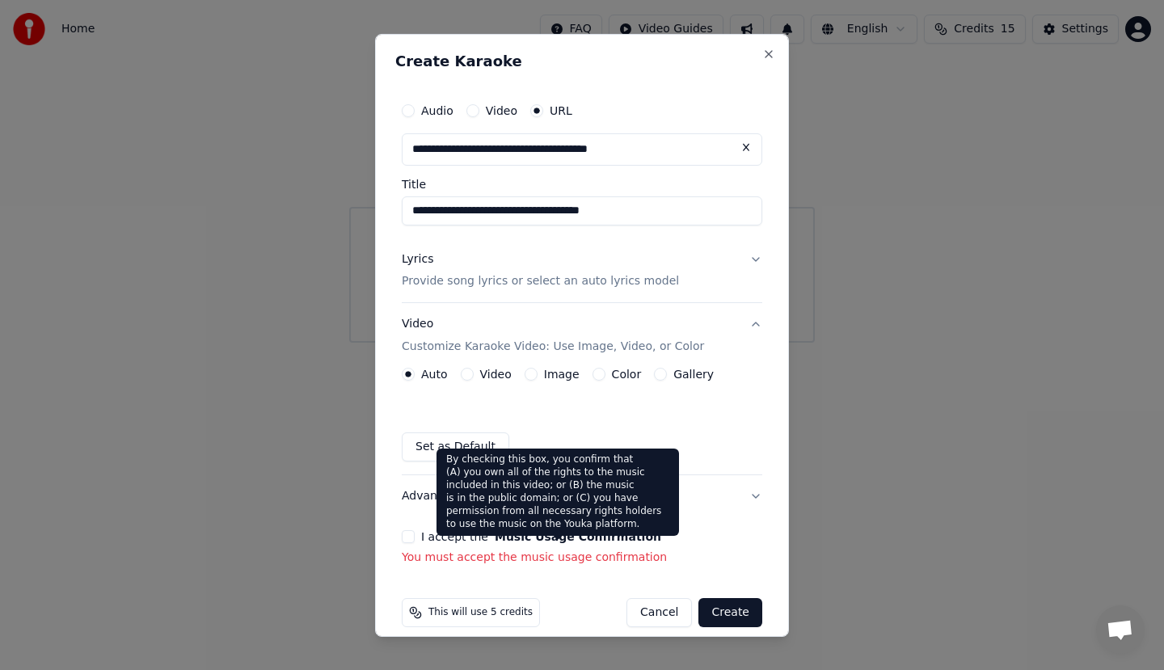
click at [566, 540] on button "Music Usage Confirmation" at bounding box center [578, 536] width 167 height 11
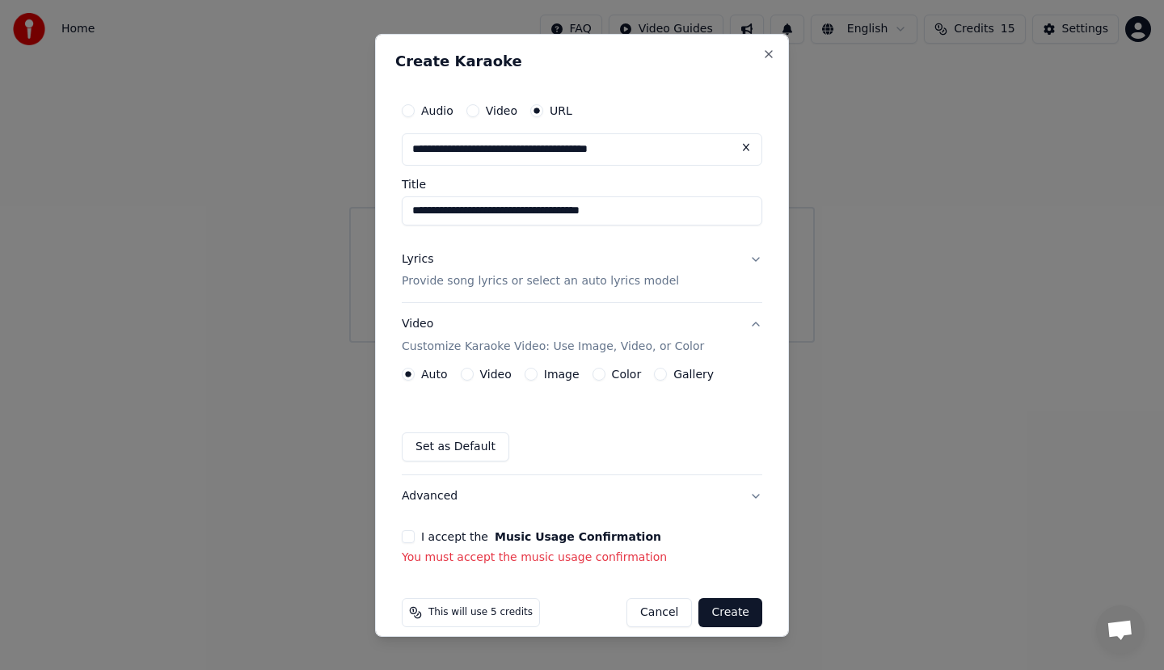
click at [709, 624] on button "Create" at bounding box center [730, 612] width 64 height 29
click at [762, 49] on button "Close" at bounding box center [768, 53] width 13 height 13
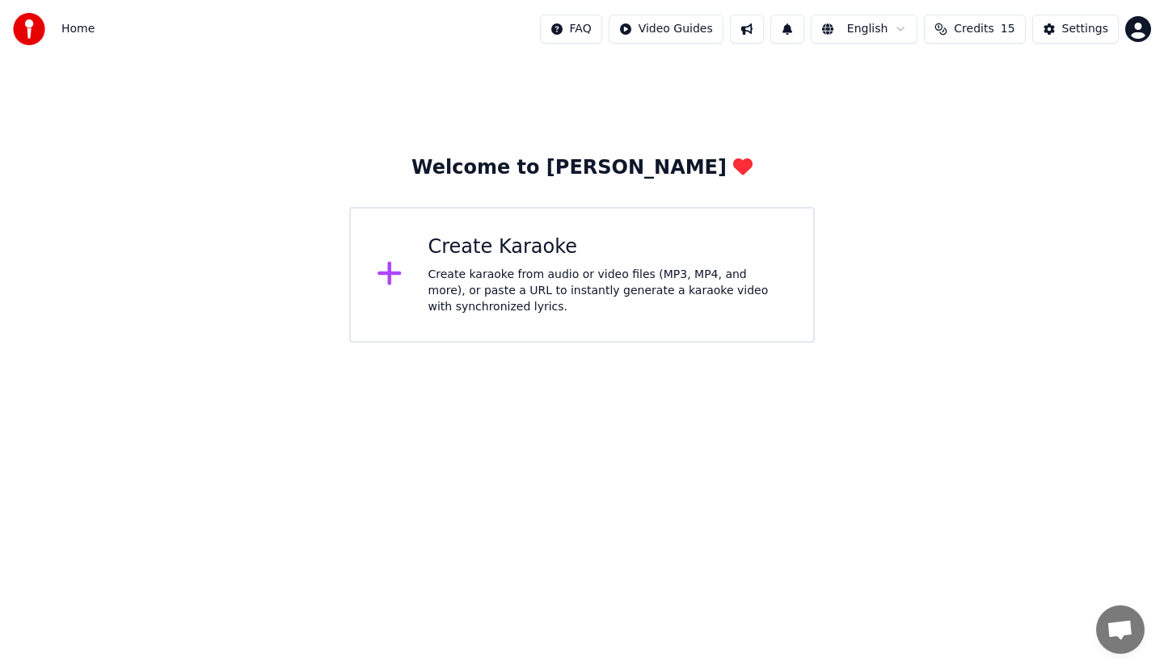
click at [581, 267] on div "Create karaoke from audio or video files (MP3, MP4, and more), or paste a URL t…" at bounding box center [608, 291] width 360 height 49
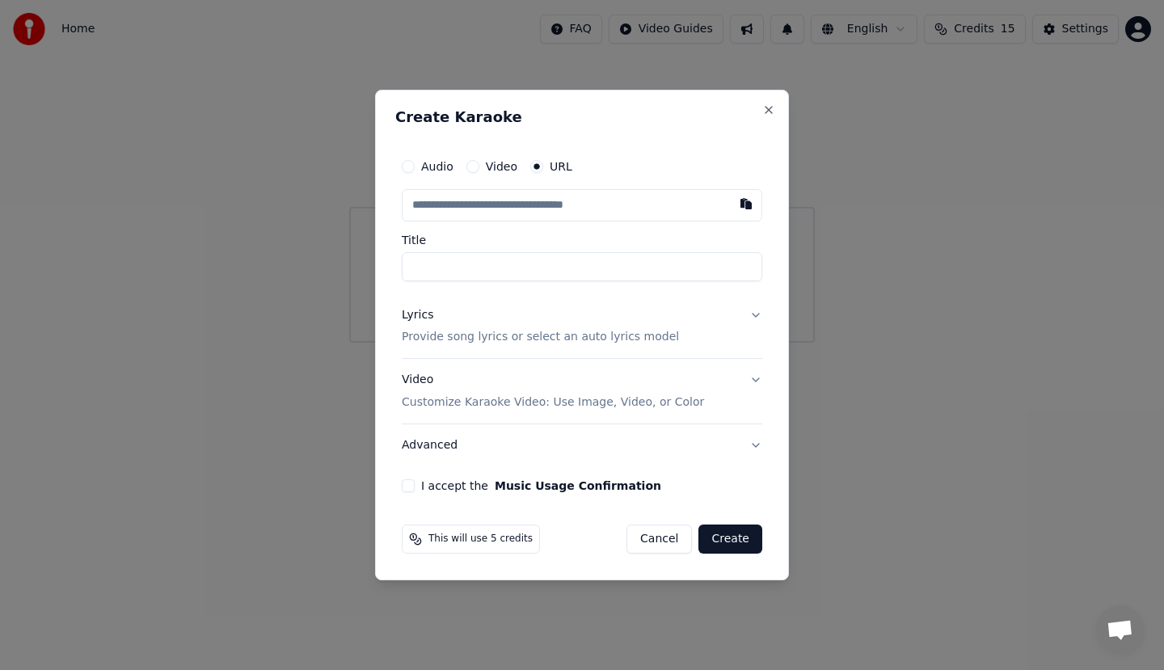
click at [547, 211] on input "text" at bounding box center [582, 205] width 361 height 32
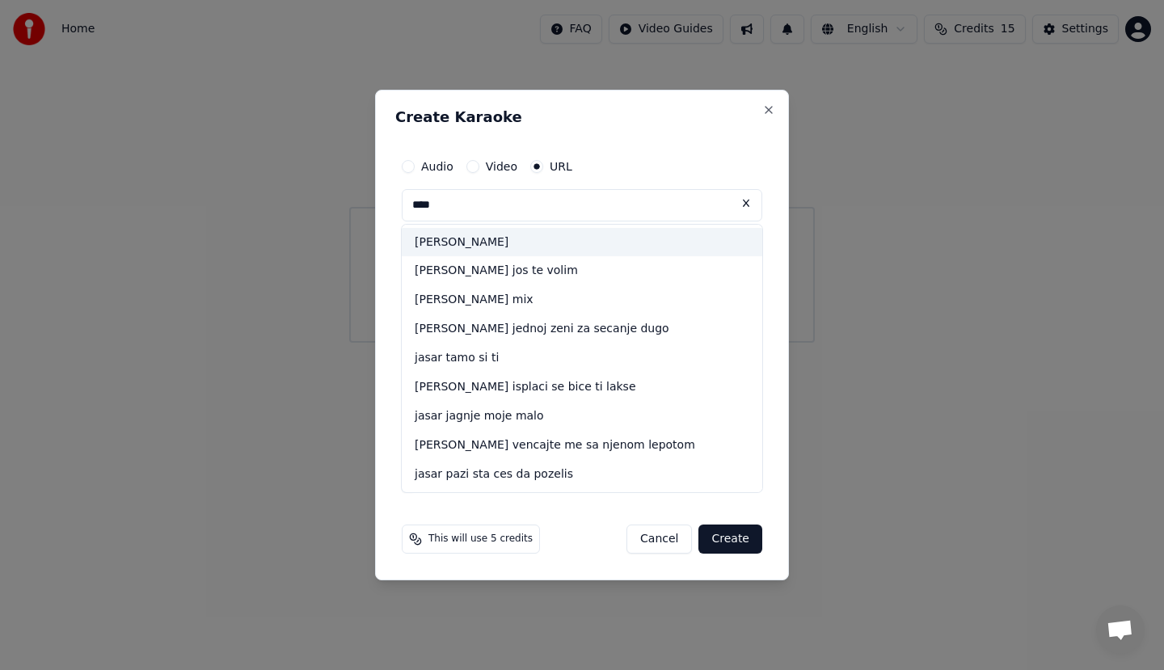
click at [521, 246] on div "[PERSON_NAME]" at bounding box center [582, 242] width 361 height 29
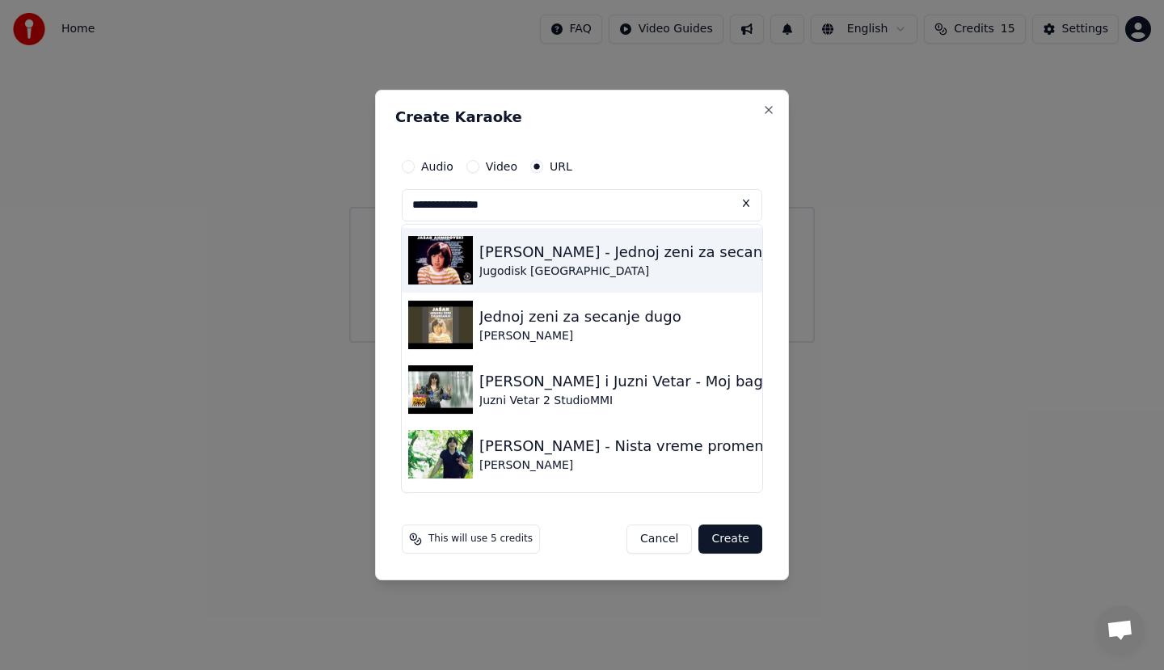
click at [523, 264] on div "Jugodisk [GEOGRAPHIC_DATA]" at bounding box center [627, 272] width 296 height 16
type input "**********"
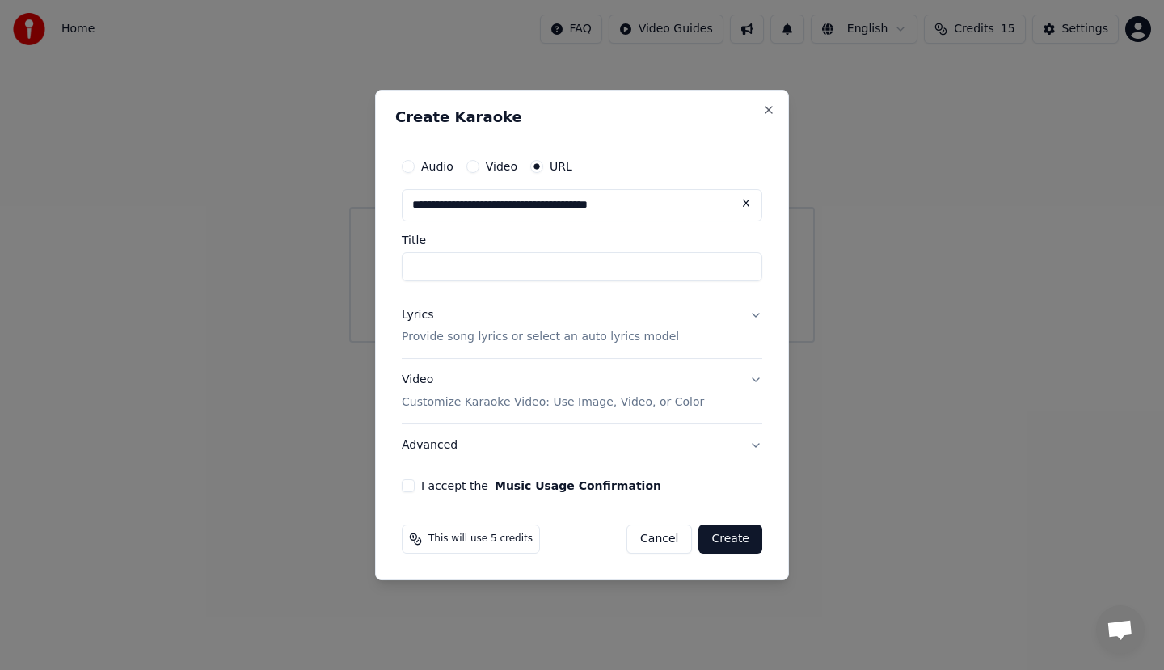
type input "**********"
click at [767, 107] on button "Close" at bounding box center [768, 109] width 13 height 13
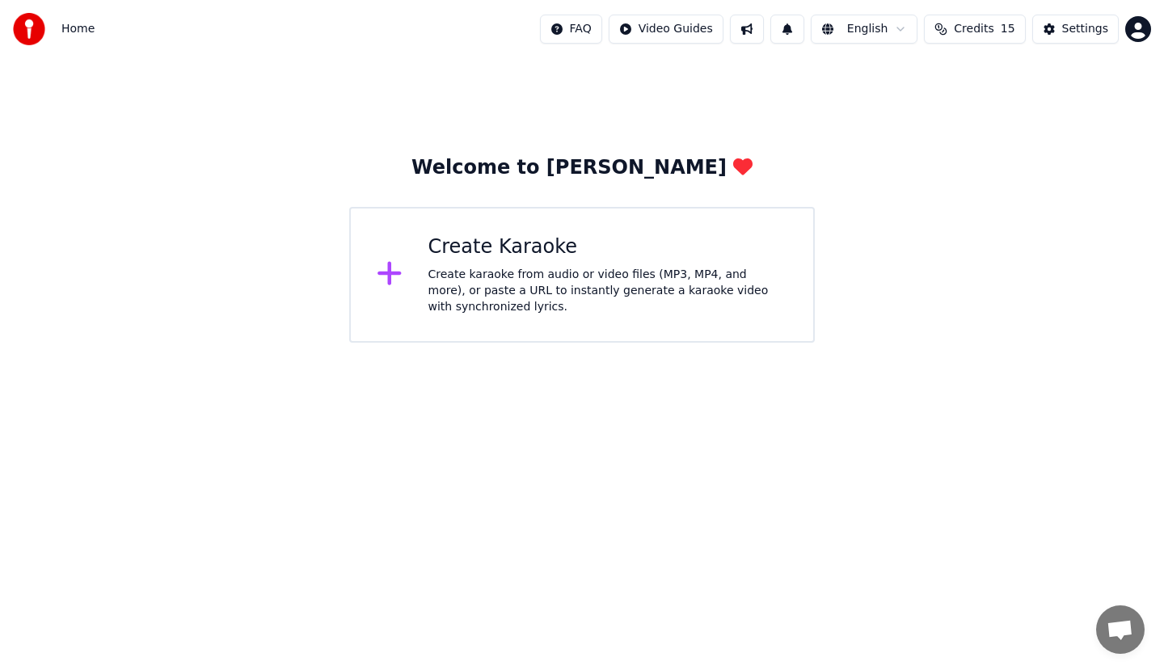
click at [614, 283] on div "Create karaoke from audio or video files (MP3, MP4, and more), or paste a URL t…" at bounding box center [608, 291] width 360 height 49
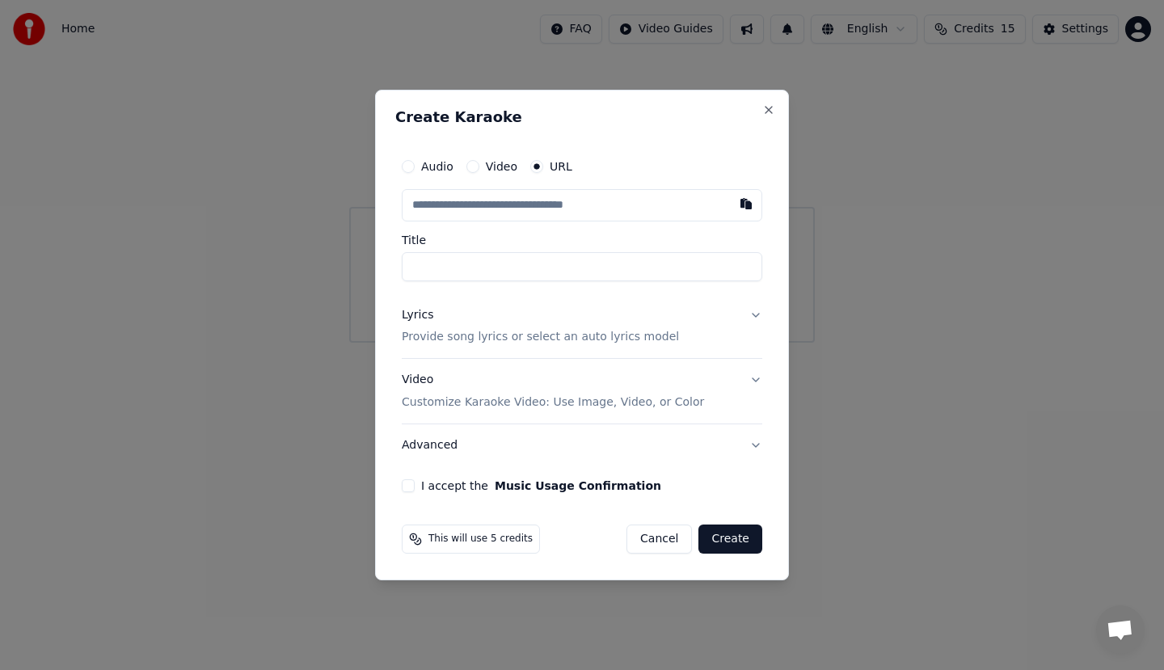
click at [668, 202] on input "text" at bounding box center [582, 205] width 361 height 32
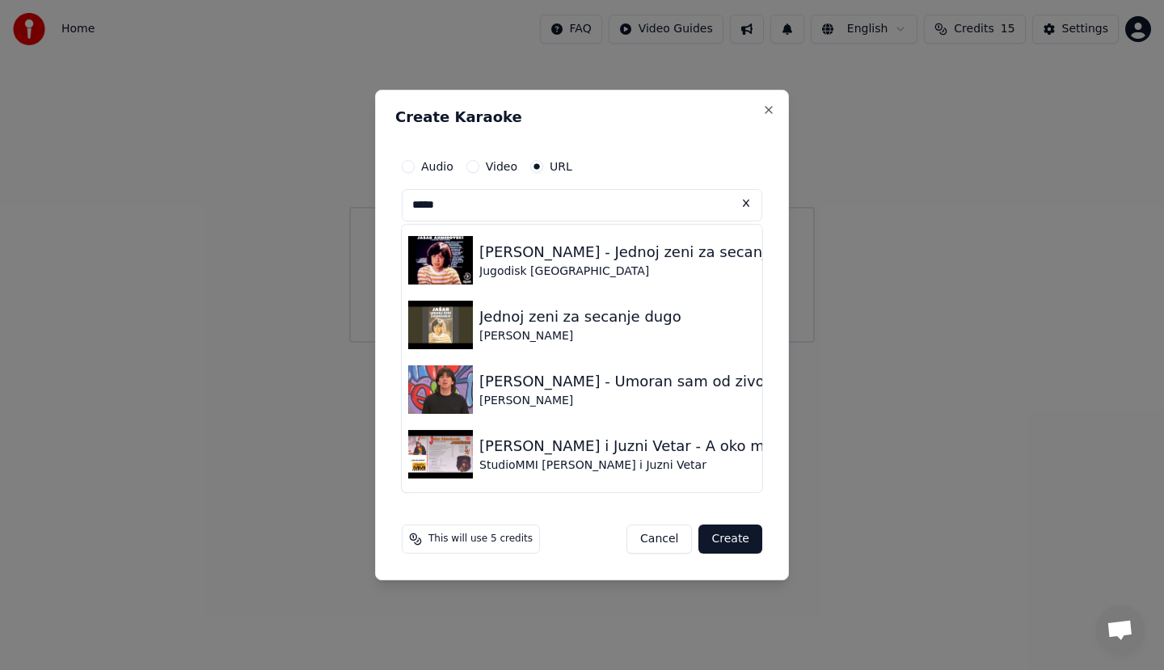
click at [721, 542] on button "Create" at bounding box center [730, 539] width 64 height 29
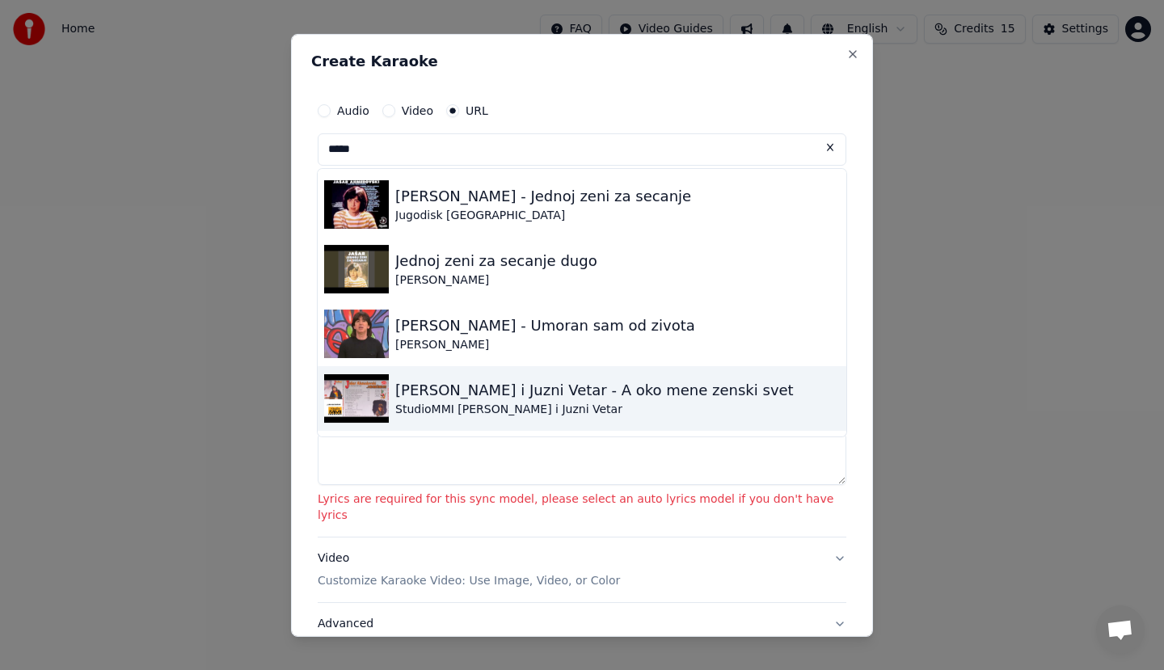
click at [522, 408] on div "StudioMMI [PERSON_NAME] i Juzni Vetar" at bounding box center [594, 409] width 399 height 16
type input "**********"
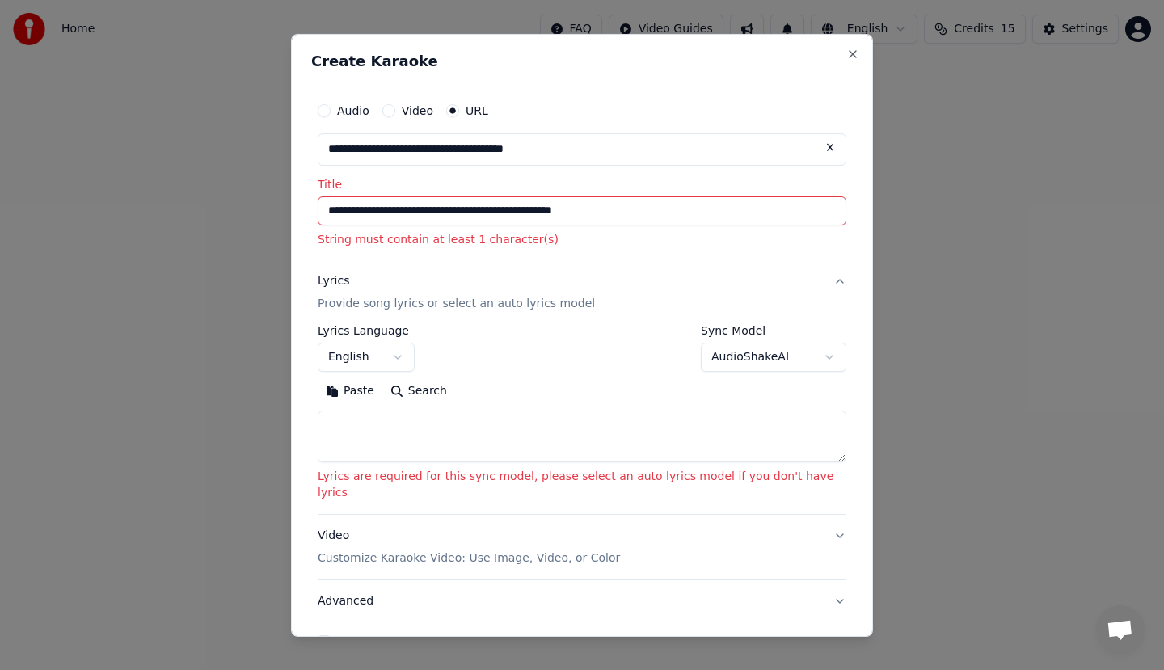
click at [443, 306] on p "Provide song lyrics or select an auto lyrics model" at bounding box center [456, 304] width 277 height 16
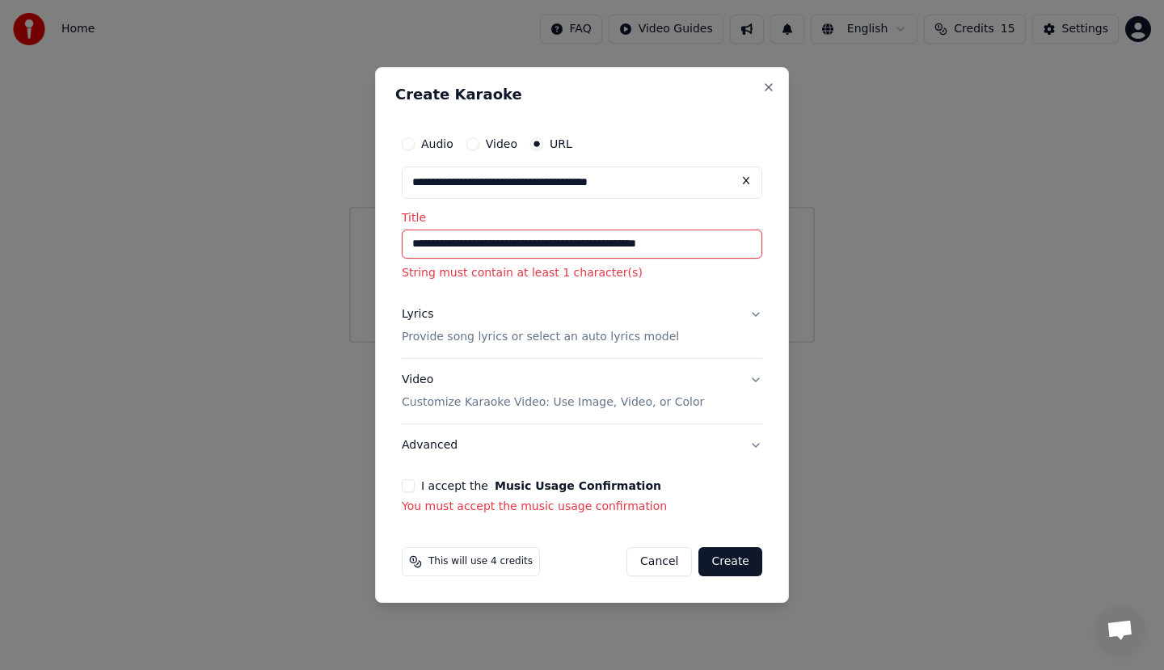
click at [470, 334] on p "Provide song lyrics or select an auto lyrics model" at bounding box center [540, 338] width 277 height 16
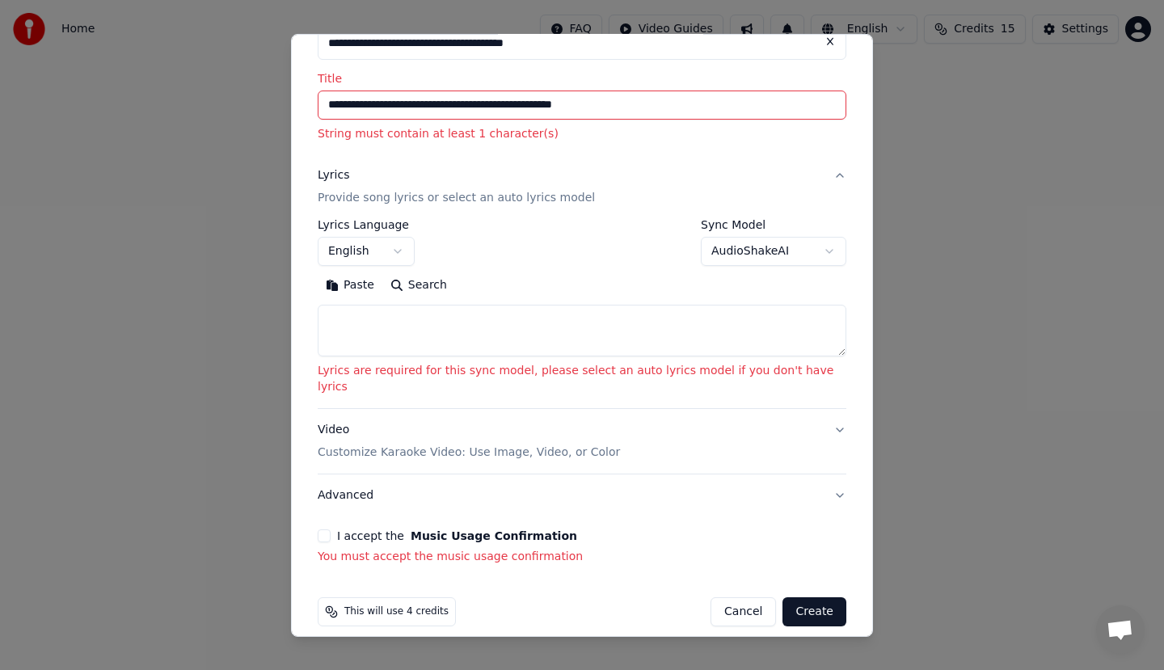
click at [487, 445] on p "Customize Karaoke Video: Use Image, Video, or Color" at bounding box center [469, 453] width 302 height 16
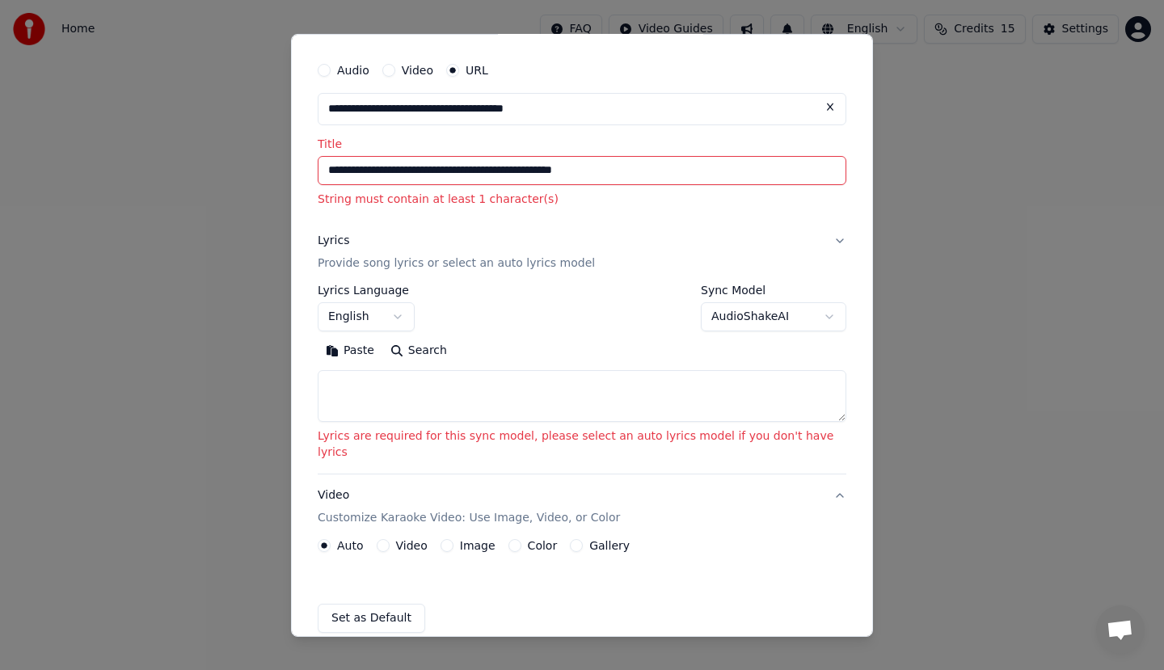
scroll to position [40, 0]
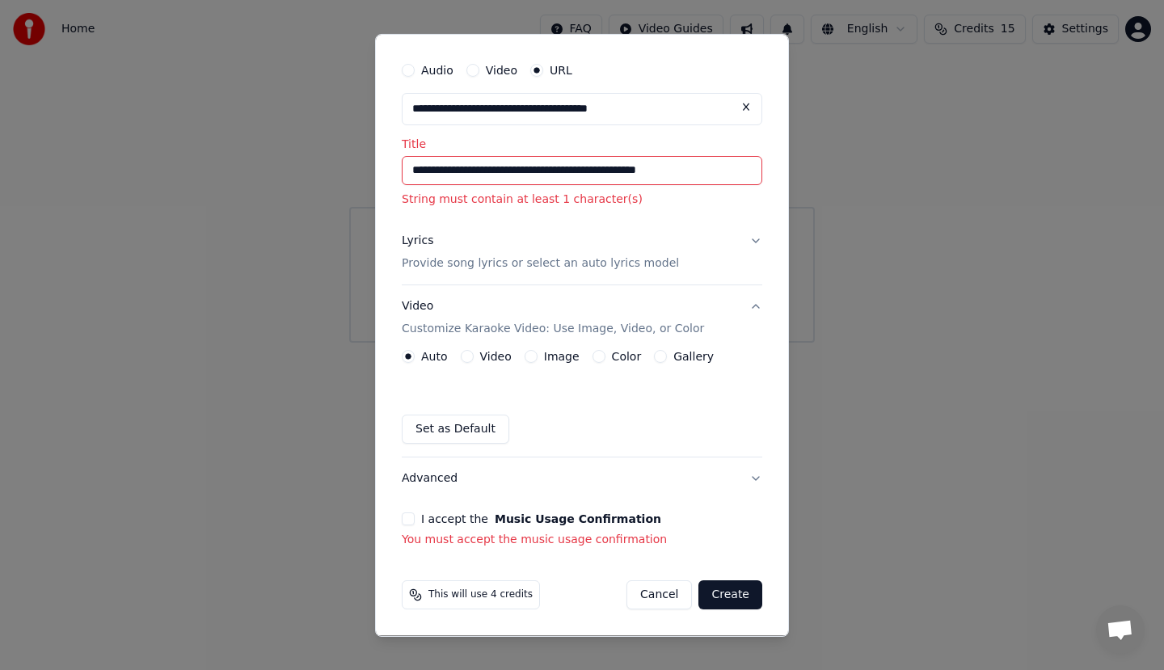
click at [708, 593] on button "Create" at bounding box center [730, 594] width 64 height 29
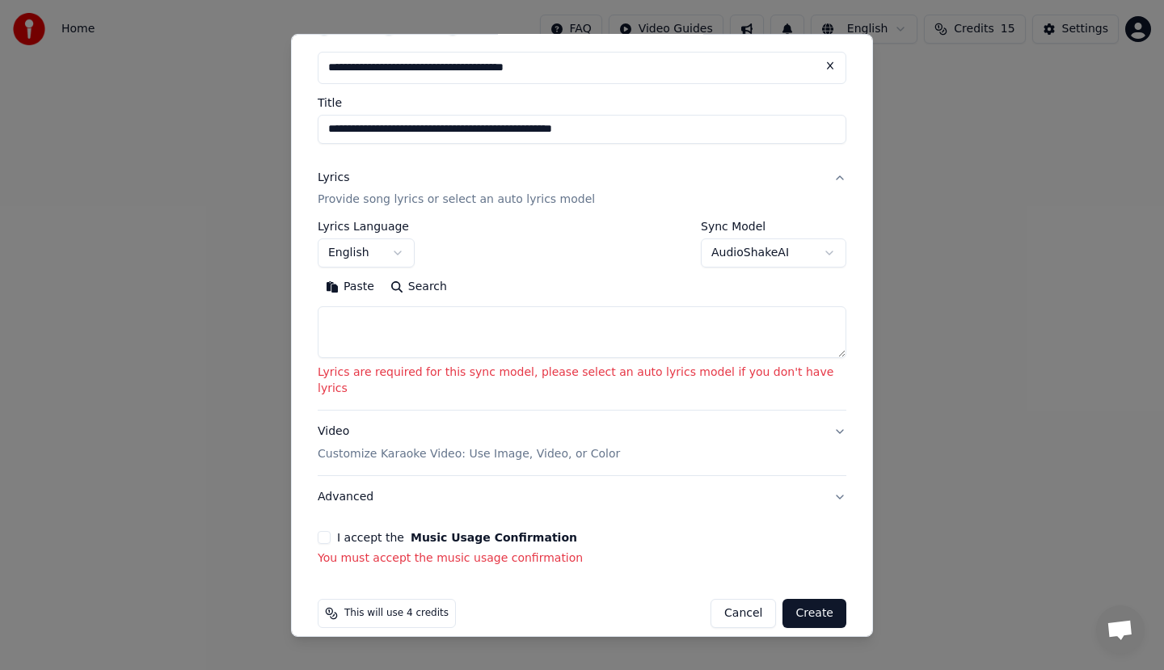
scroll to position [83, 0]
click at [814, 61] on button at bounding box center [830, 63] width 32 height 29
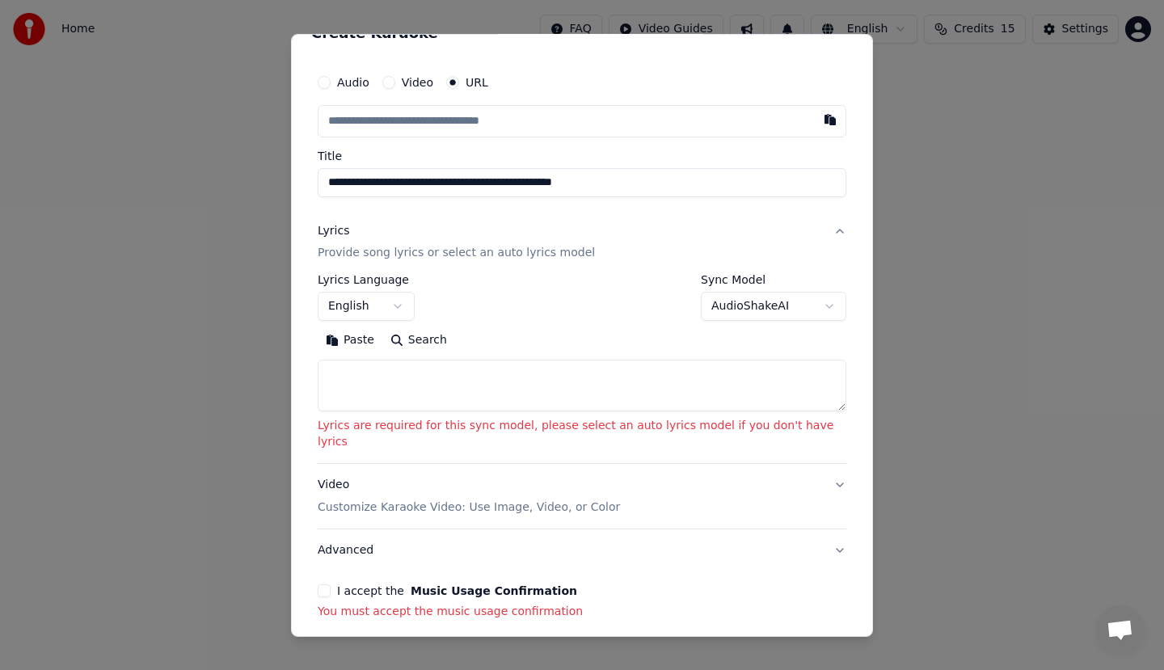
scroll to position [0, 0]
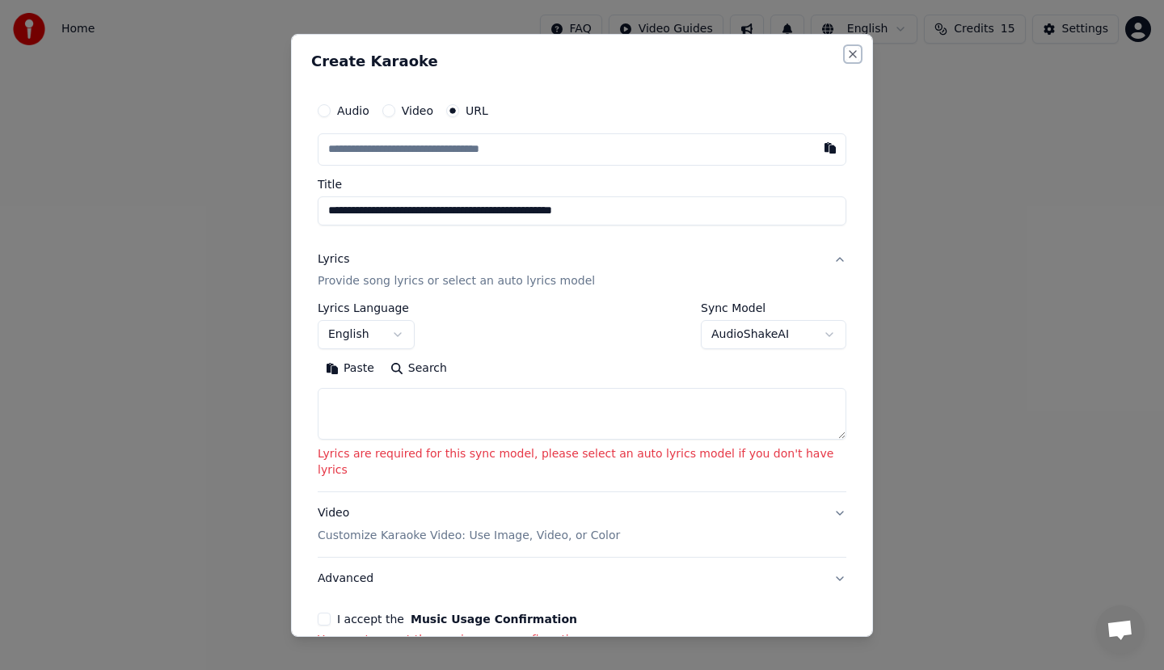
click at [846, 56] on button "Close" at bounding box center [852, 53] width 13 height 13
select select
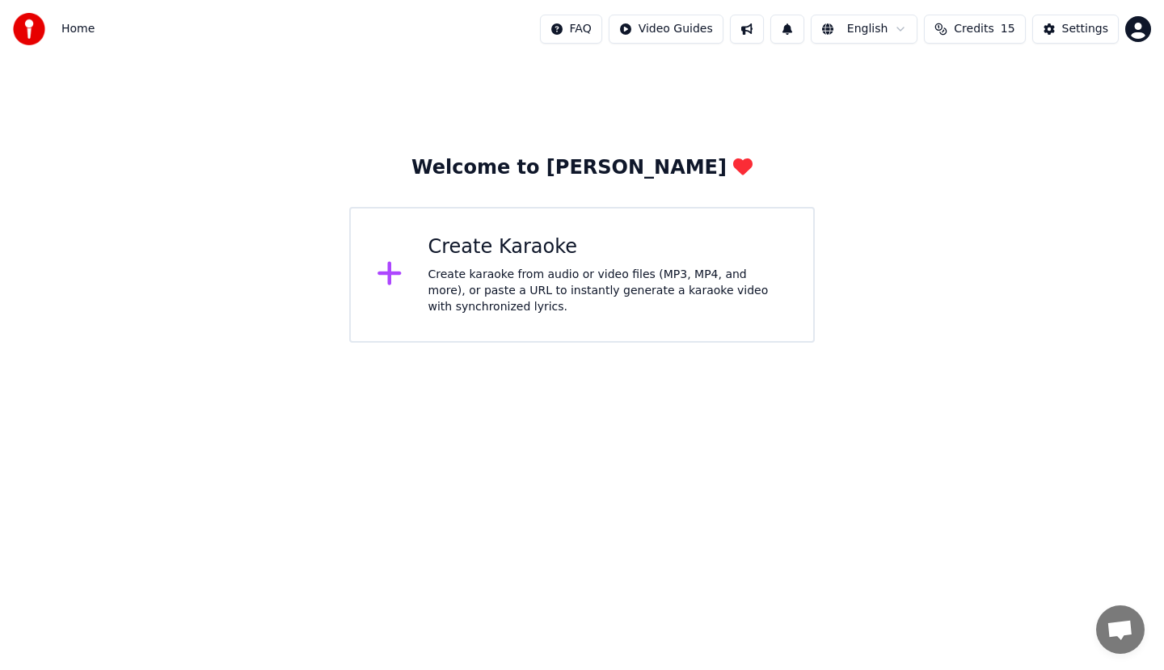
click at [954, 27] on button "Credits 15" at bounding box center [974, 29] width 101 height 29
click at [1004, 77] on th "Expiration (days)" at bounding box center [1041, 77] width 109 height 32
click at [861, 30] on html "Home FAQ Video Guides English Credits 15 Settings Welcome to Youka Create Karao…" at bounding box center [582, 171] width 1164 height 343
click at [756, 27] on html "Home FAQ Video Guides English Credits 15 Settings Welcome to Youka Create Karao…" at bounding box center [582, 171] width 1164 height 343
click at [694, 35] on html "Home FAQ Video Guides English Credits 15 Settings Welcome to Youka Create Karao…" at bounding box center [582, 171] width 1164 height 343
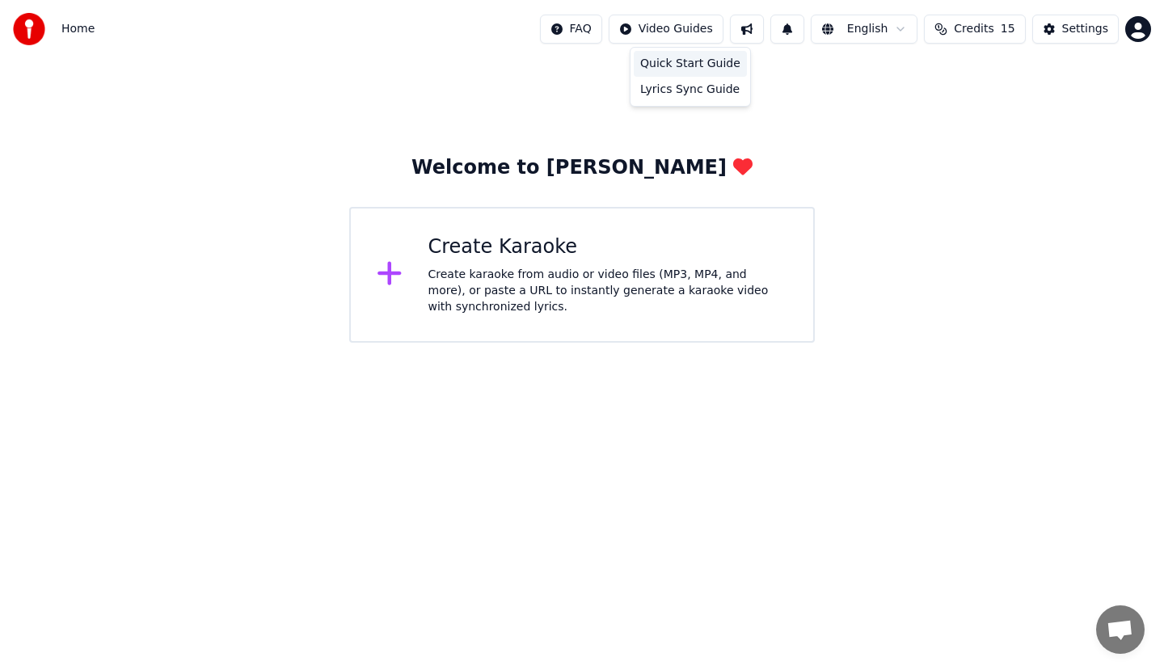
click at [657, 68] on div "Quick Start Guide" at bounding box center [690, 64] width 113 height 26
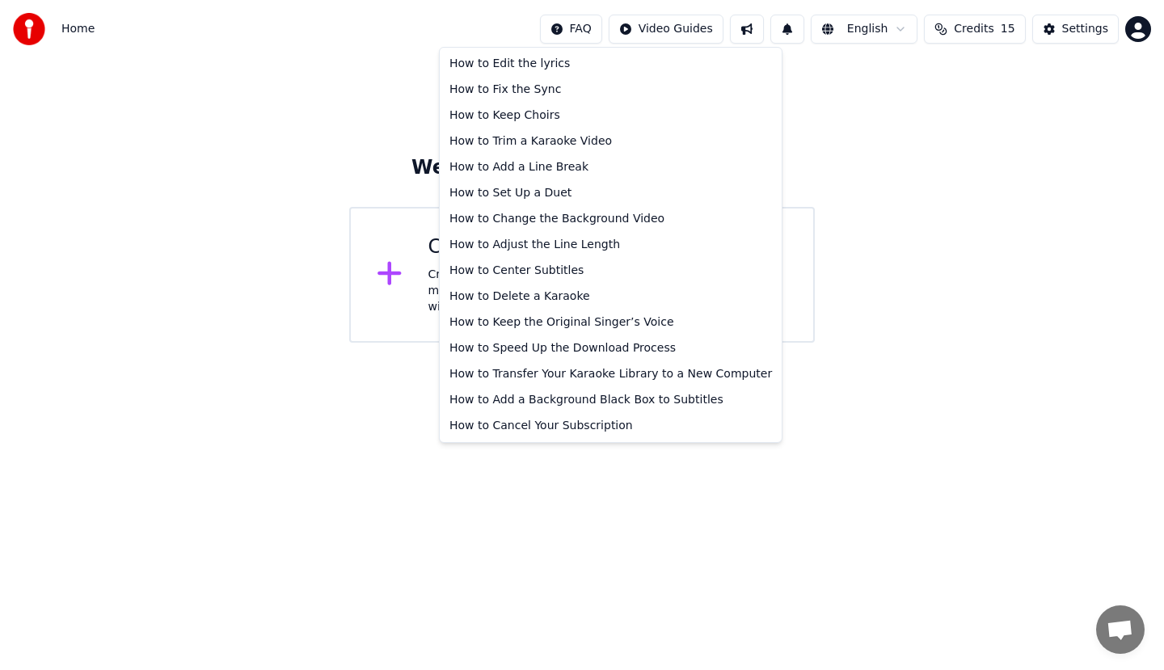
click at [591, 21] on html "Home FAQ Video Guides English Credits 15 Settings Welcome to Youka Create Karao…" at bounding box center [582, 171] width 1164 height 343
click at [551, 62] on div "How to Edit the lyrics" at bounding box center [610, 64] width 335 height 26
